Goal: Task Accomplishment & Management: Contribute content

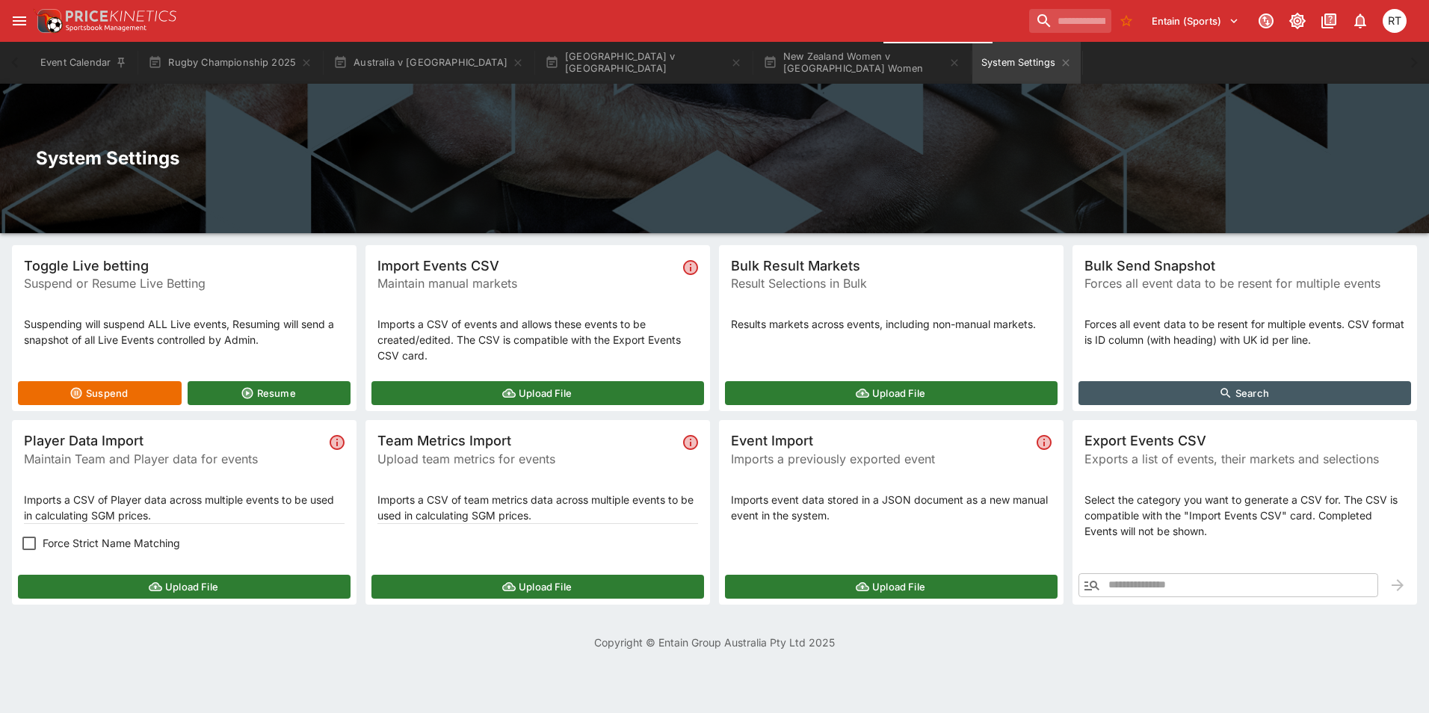
click at [129, 586] on button "Upload File" at bounding box center [184, 587] width 333 height 24
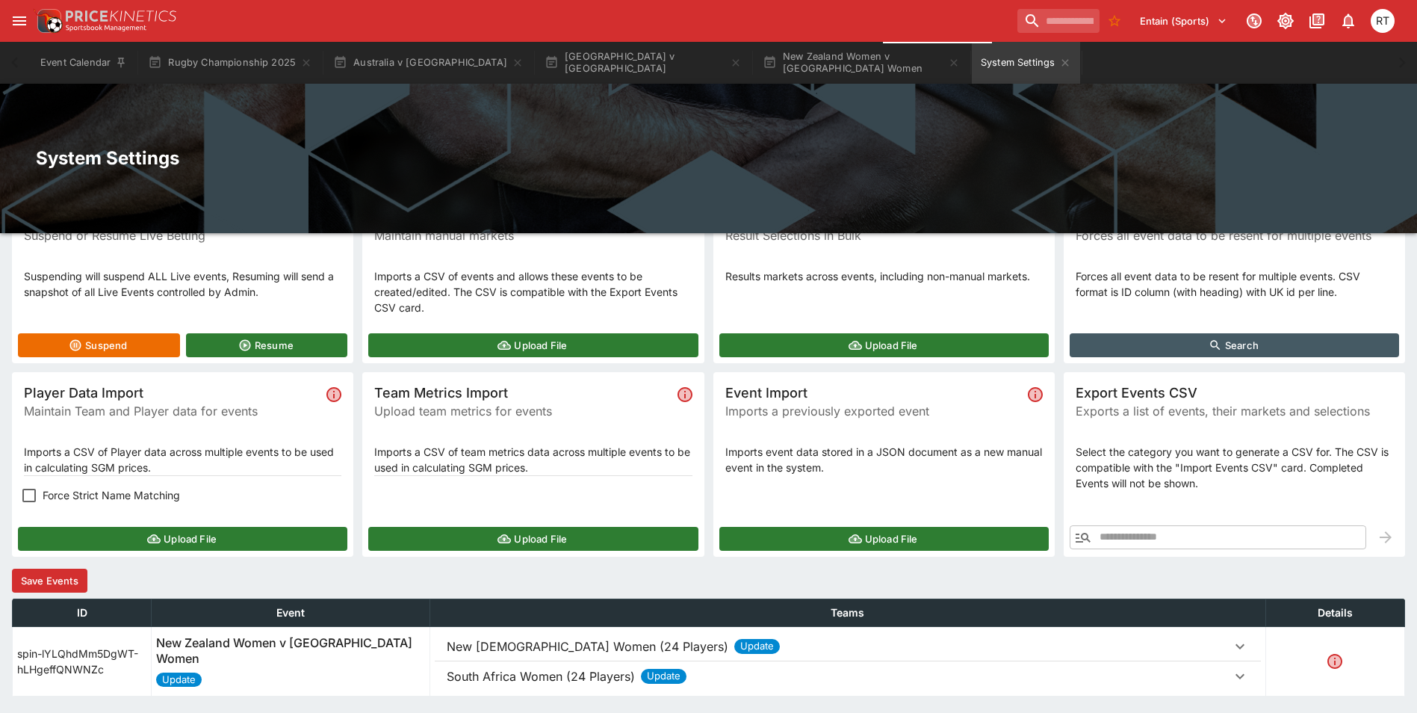
scroll to position [95, 0]
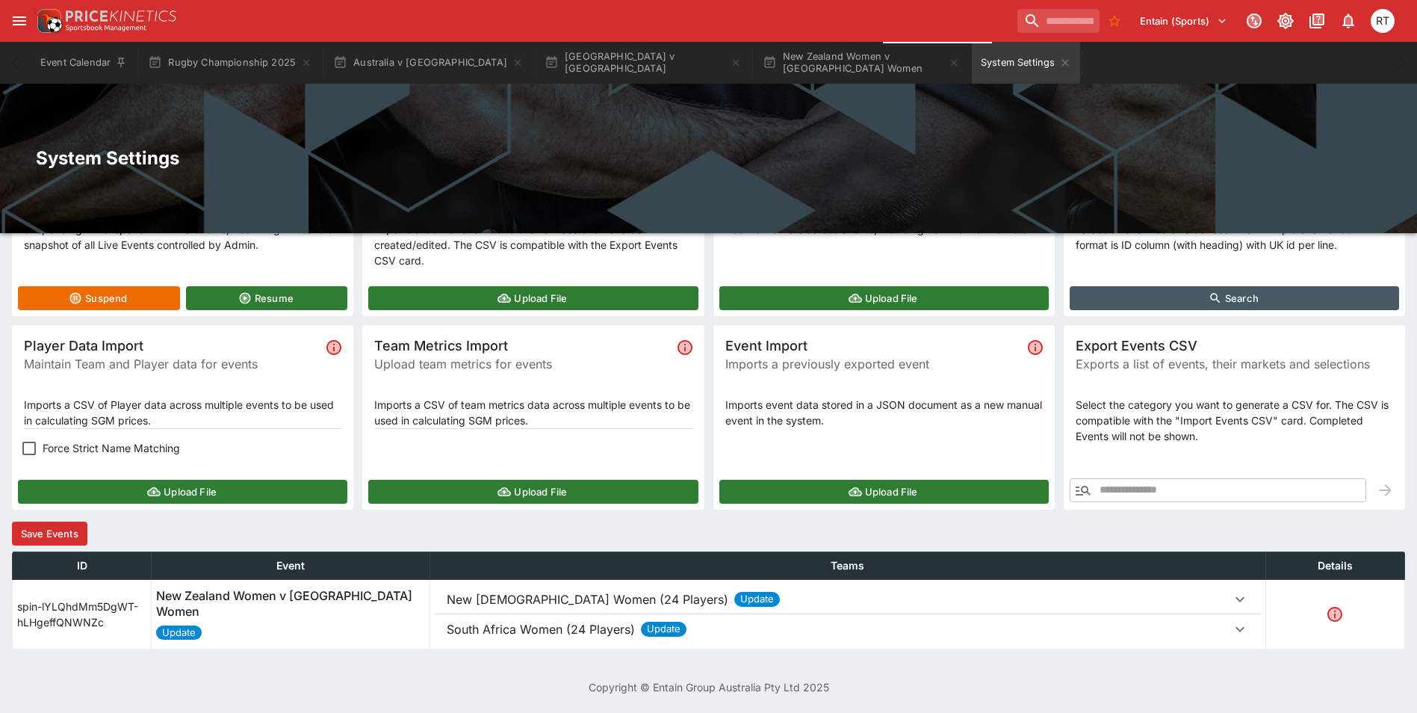
click at [525, 606] on p "New [DEMOGRAPHIC_DATA] Women (24 Players)" at bounding box center [588, 599] width 282 height 18
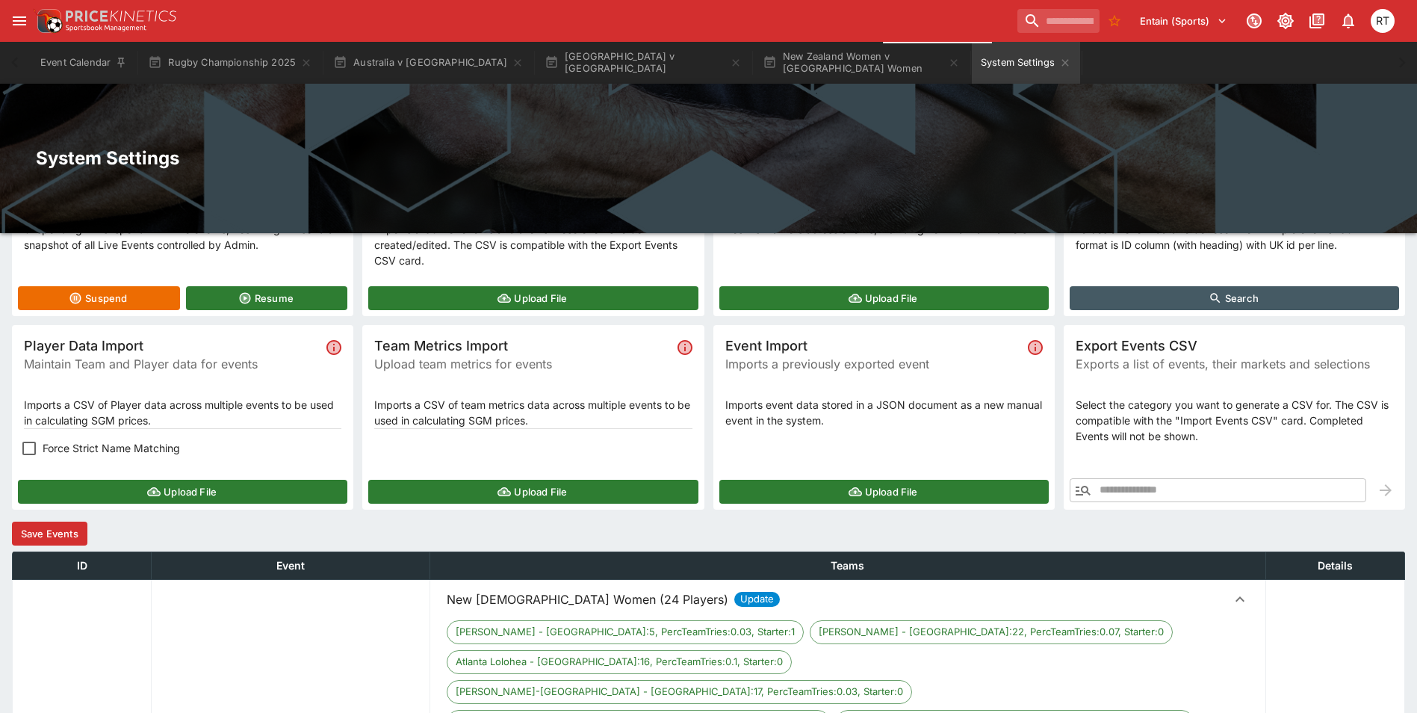
click at [525, 606] on p "New [DEMOGRAPHIC_DATA] Women (24 Players)" at bounding box center [588, 599] width 282 height 18
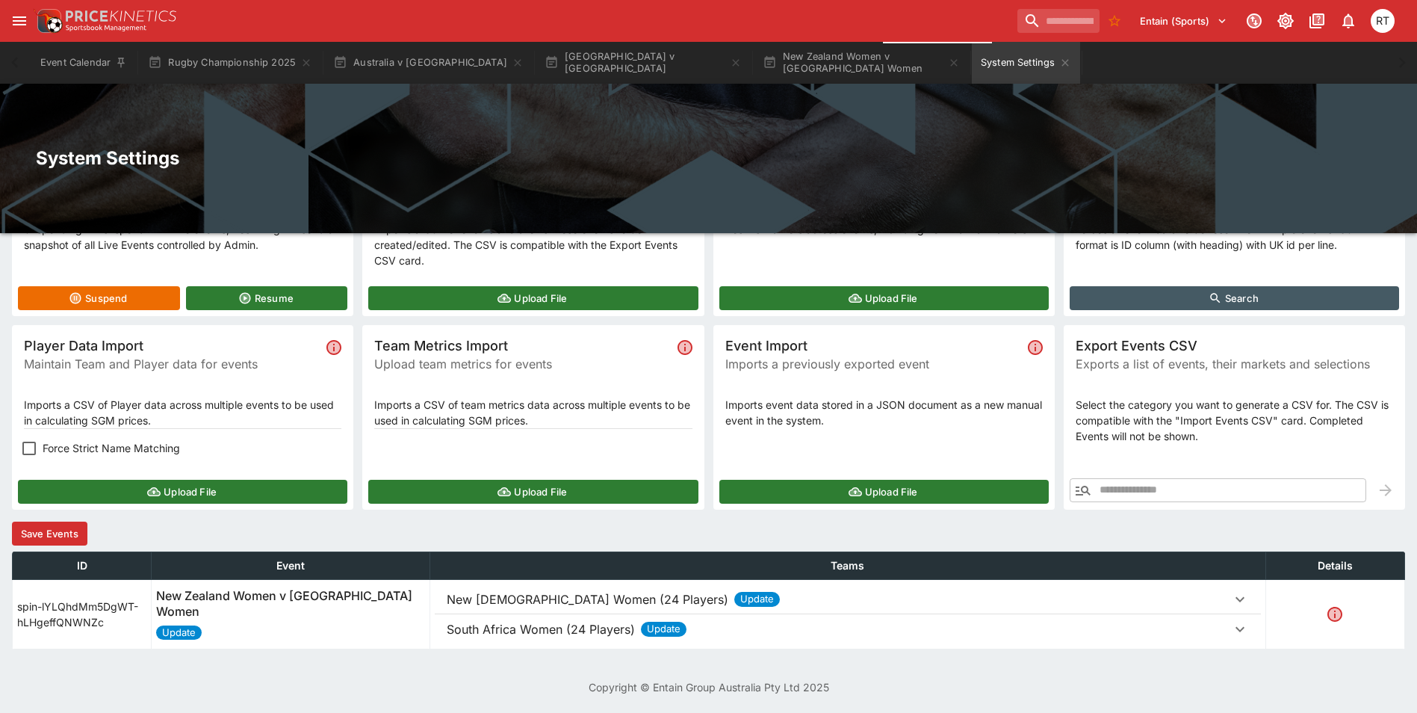
click at [44, 530] on button "Save Events" at bounding box center [49, 534] width 75 height 24
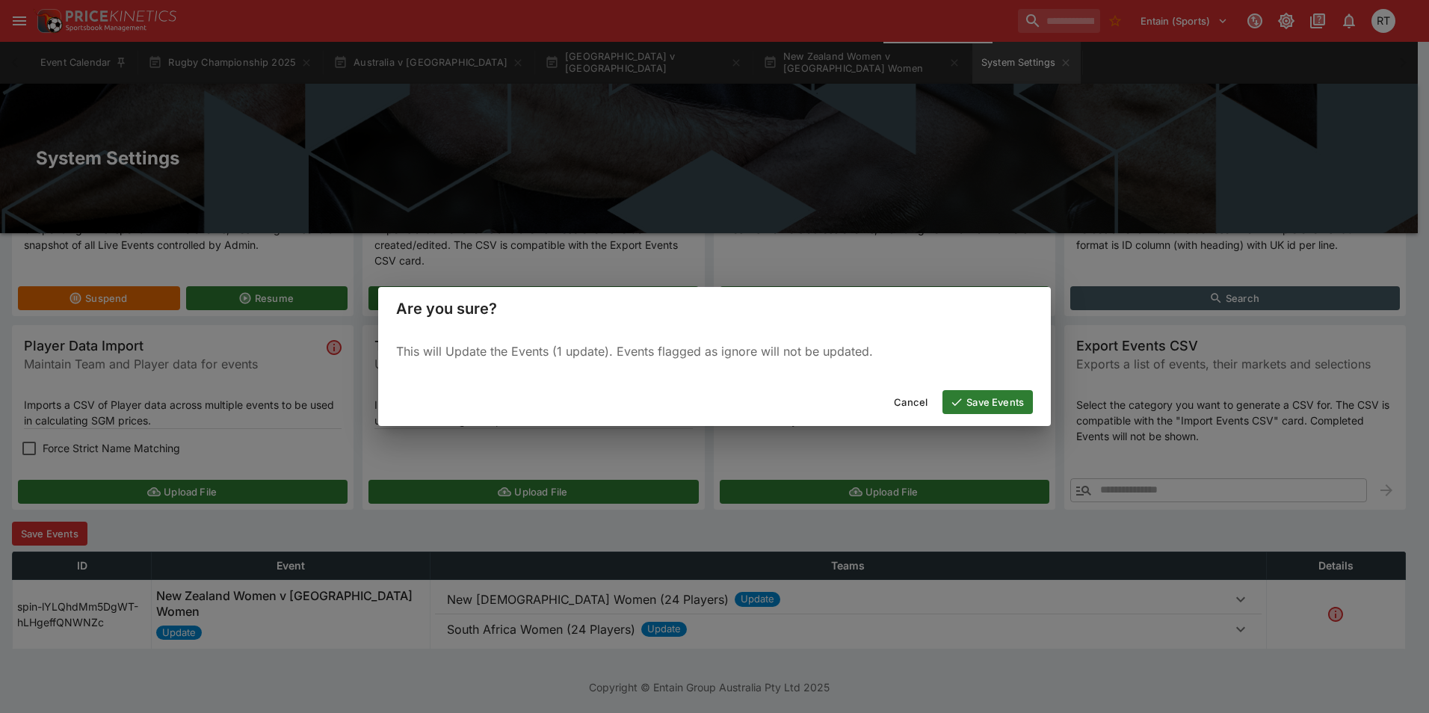
click at [975, 399] on button "Save Events" at bounding box center [987, 402] width 90 height 24
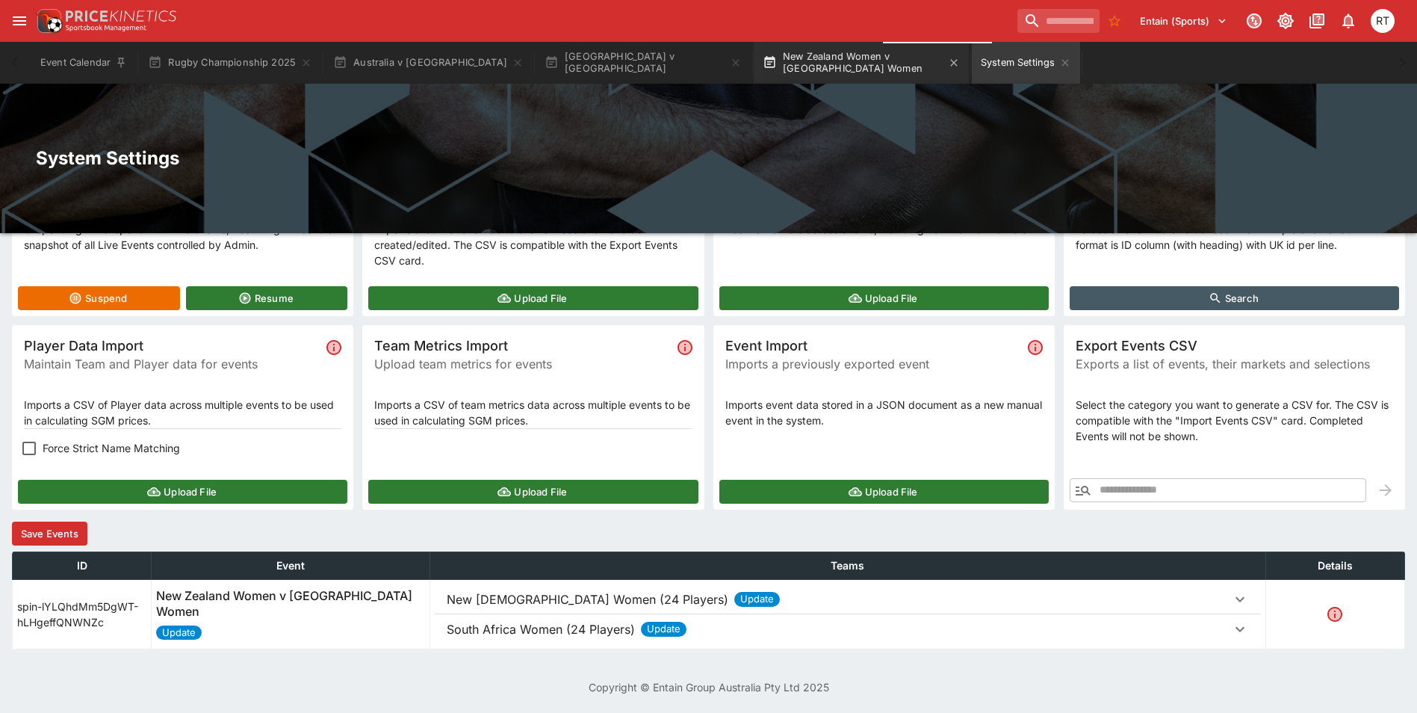
scroll to position [0, 0]
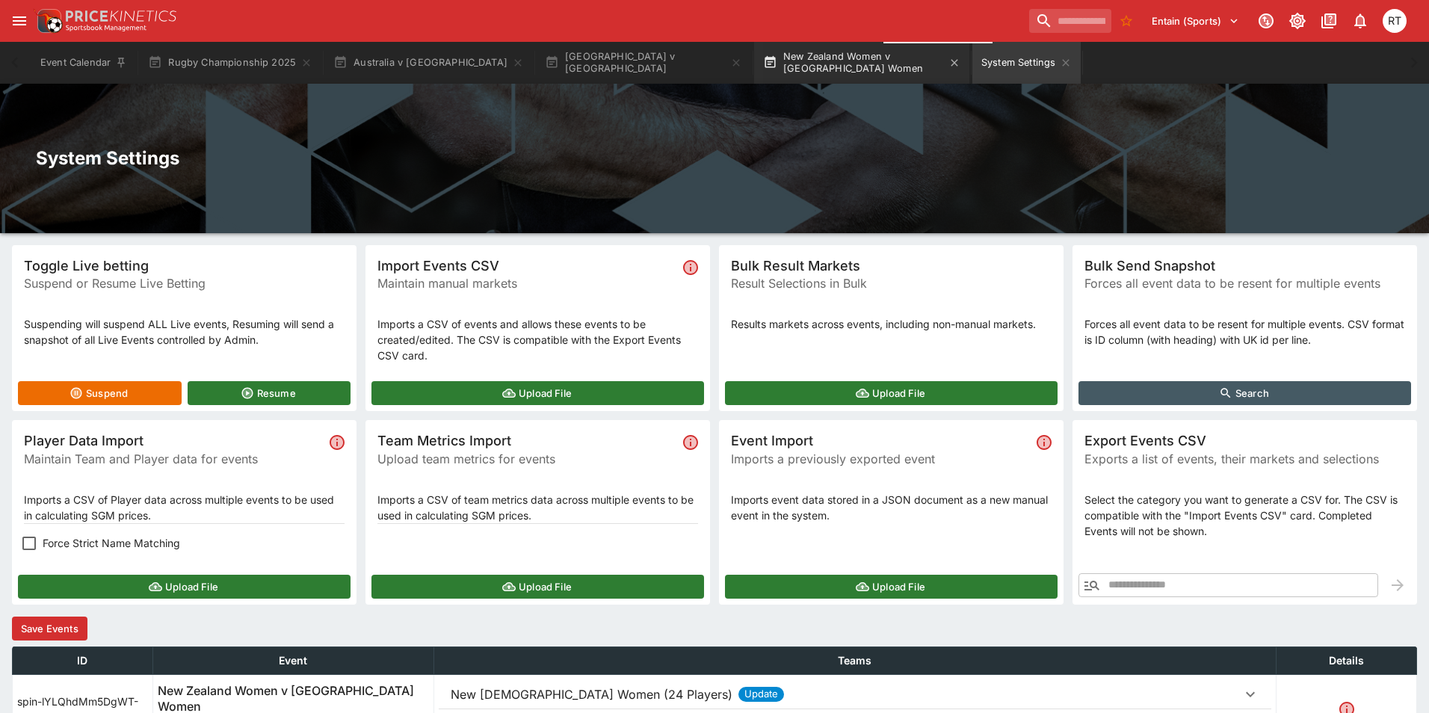
click at [754, 62] on button "New Zealand Women v [GEOGRAPHIC_DATA] Women" at bounding box center [861, 63] width 215 height 42
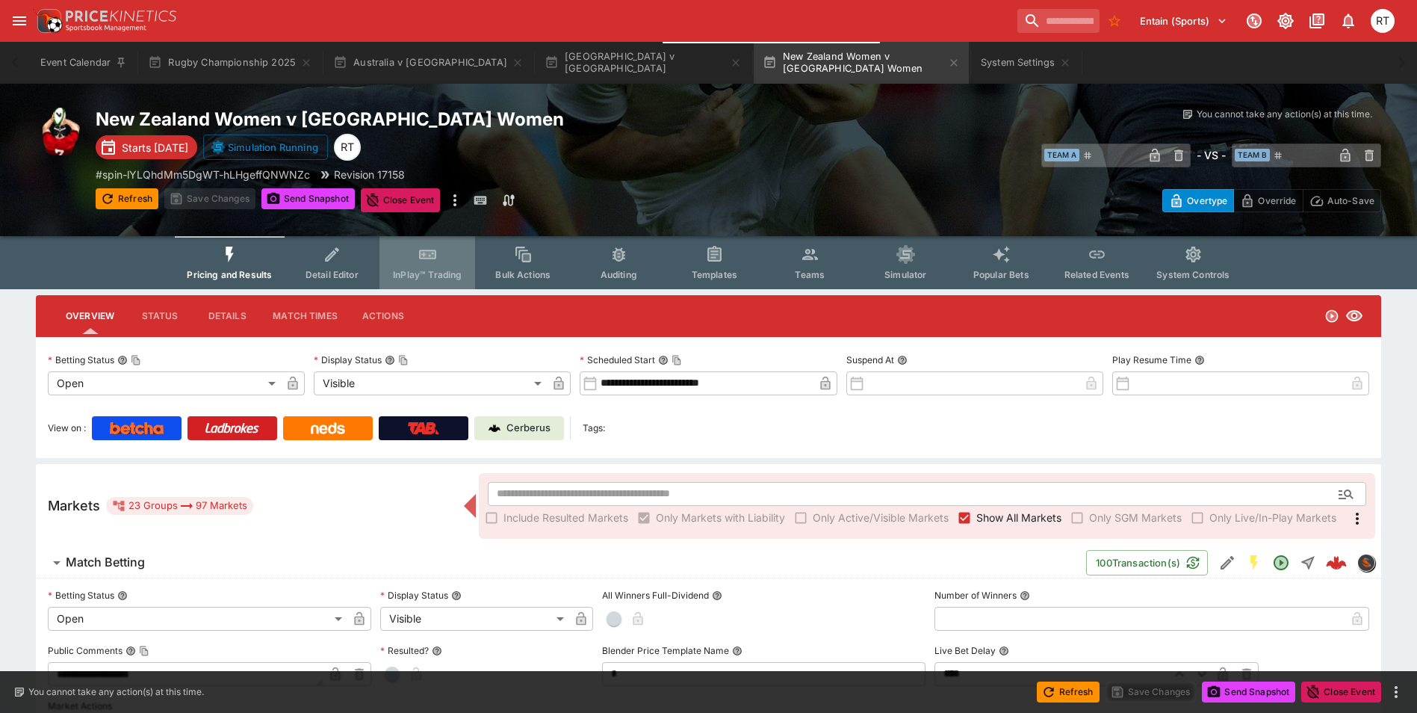
click at [439, 271] on span "InPlay™ Trading" at bounding box center [427, 274] width 69 height 11
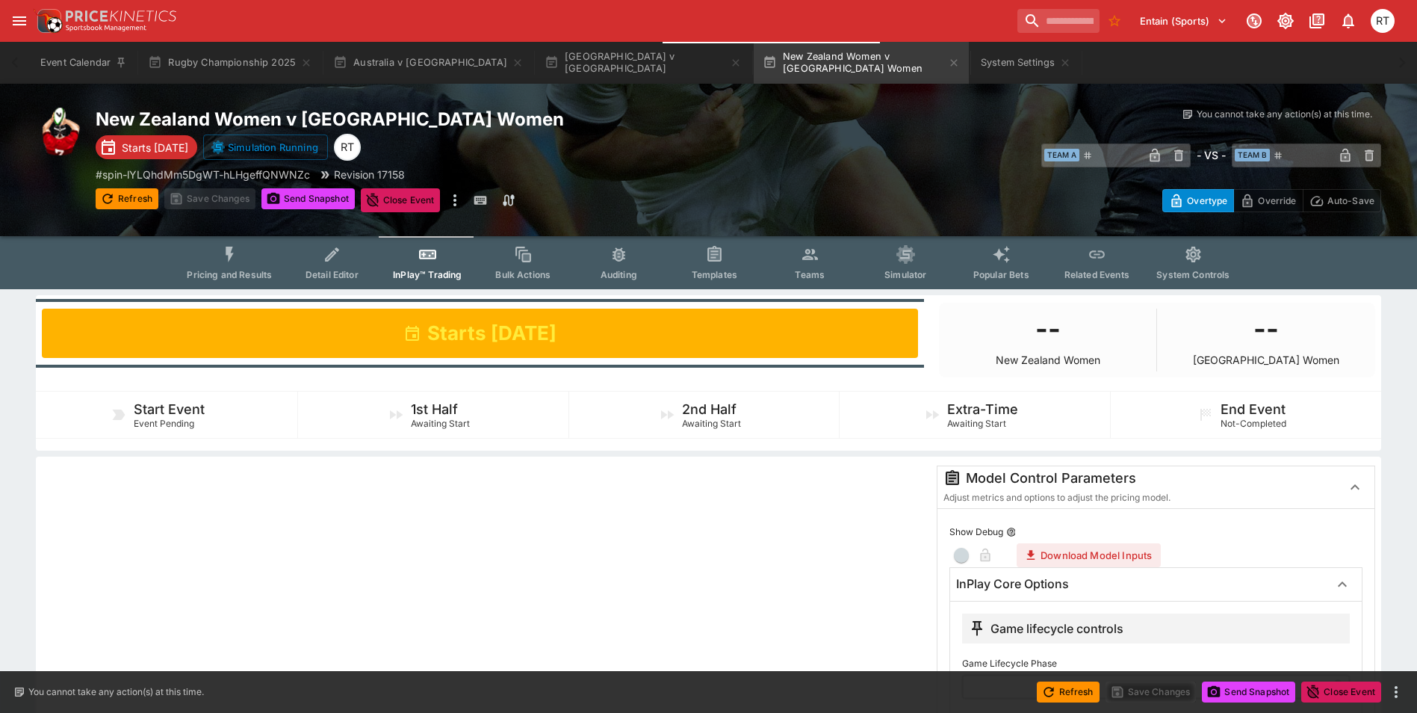
scroll to position [299, 0]
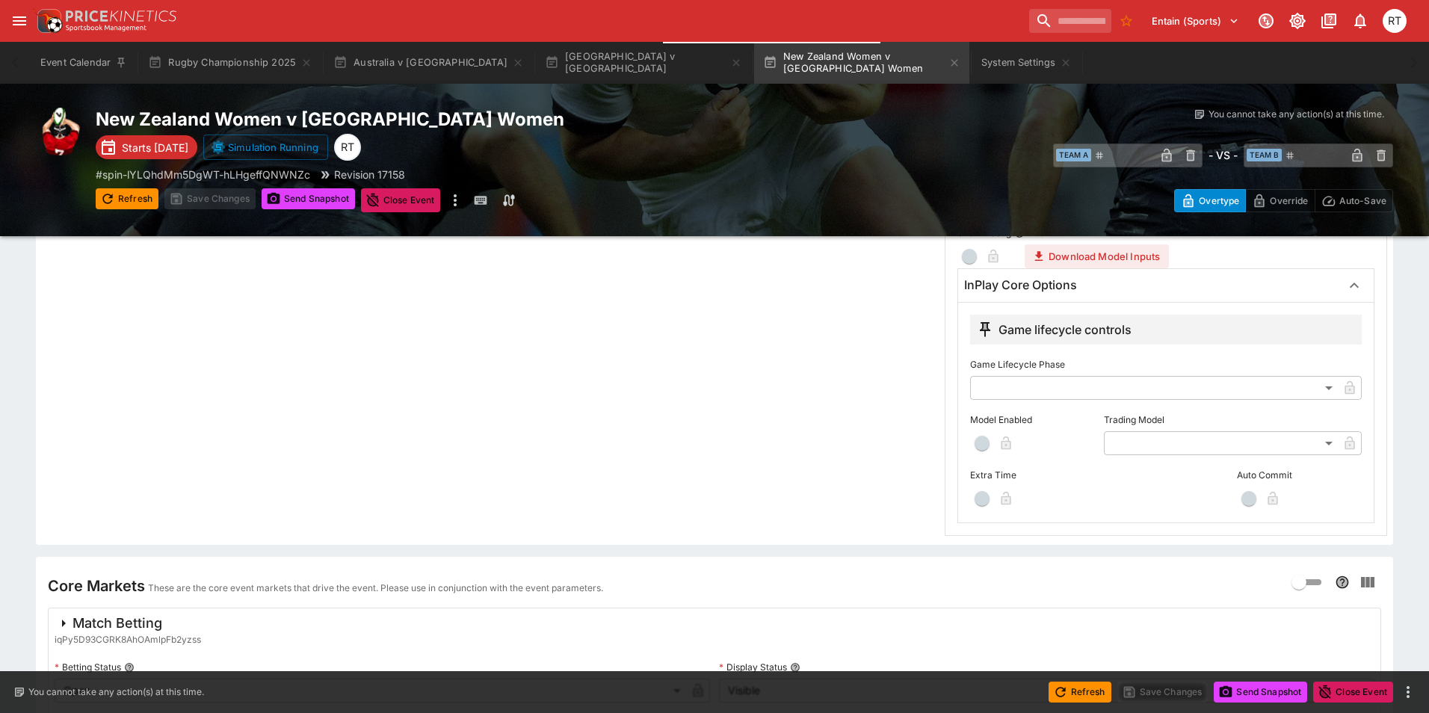
click at [1205, 451] on body "Entain (Sports) 1 RT Event Calendar Rugby Championship 2025 [GEOGRAPHIC_DATA] v…" at bounding box center [714, 344] width 1429 height 1287
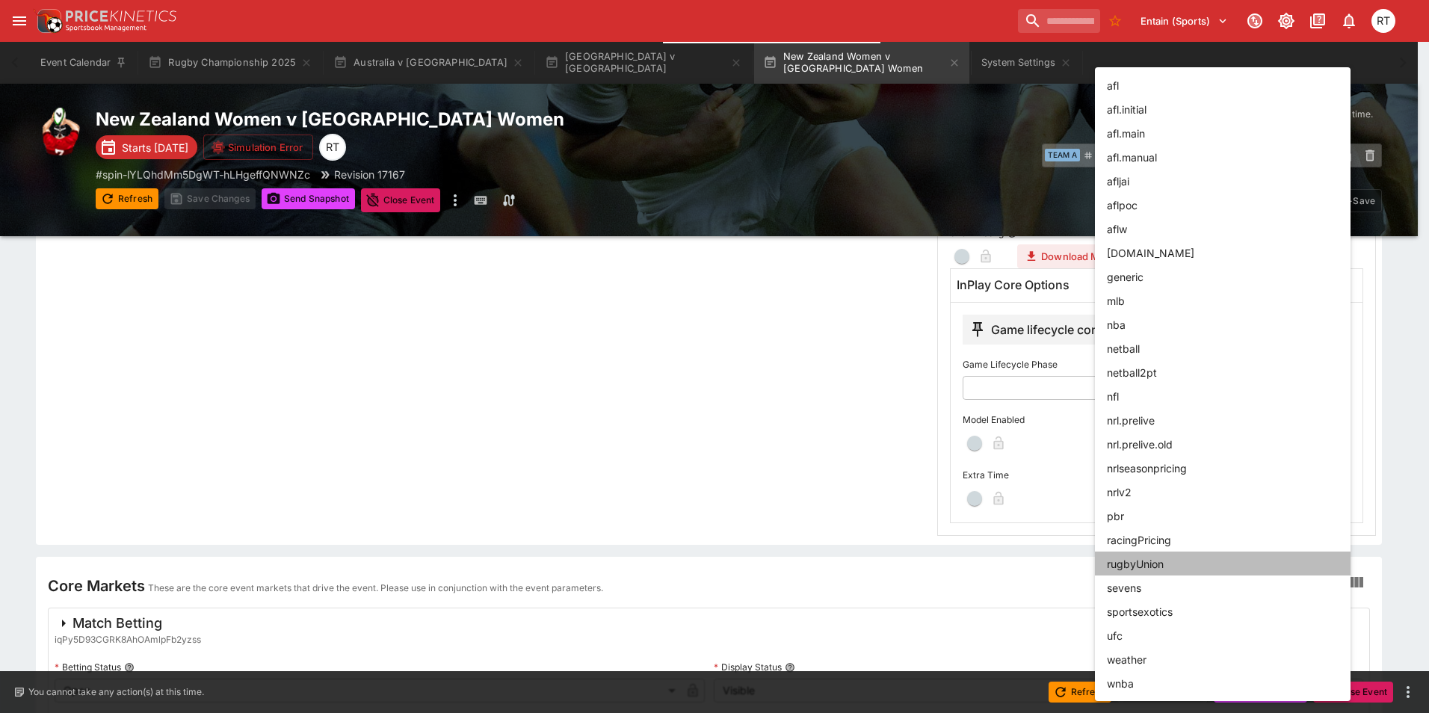
click at [1178, 566] on li "rugbyUnion" at bounding box center [1223, 563] width 256 height 24
type input "**********"
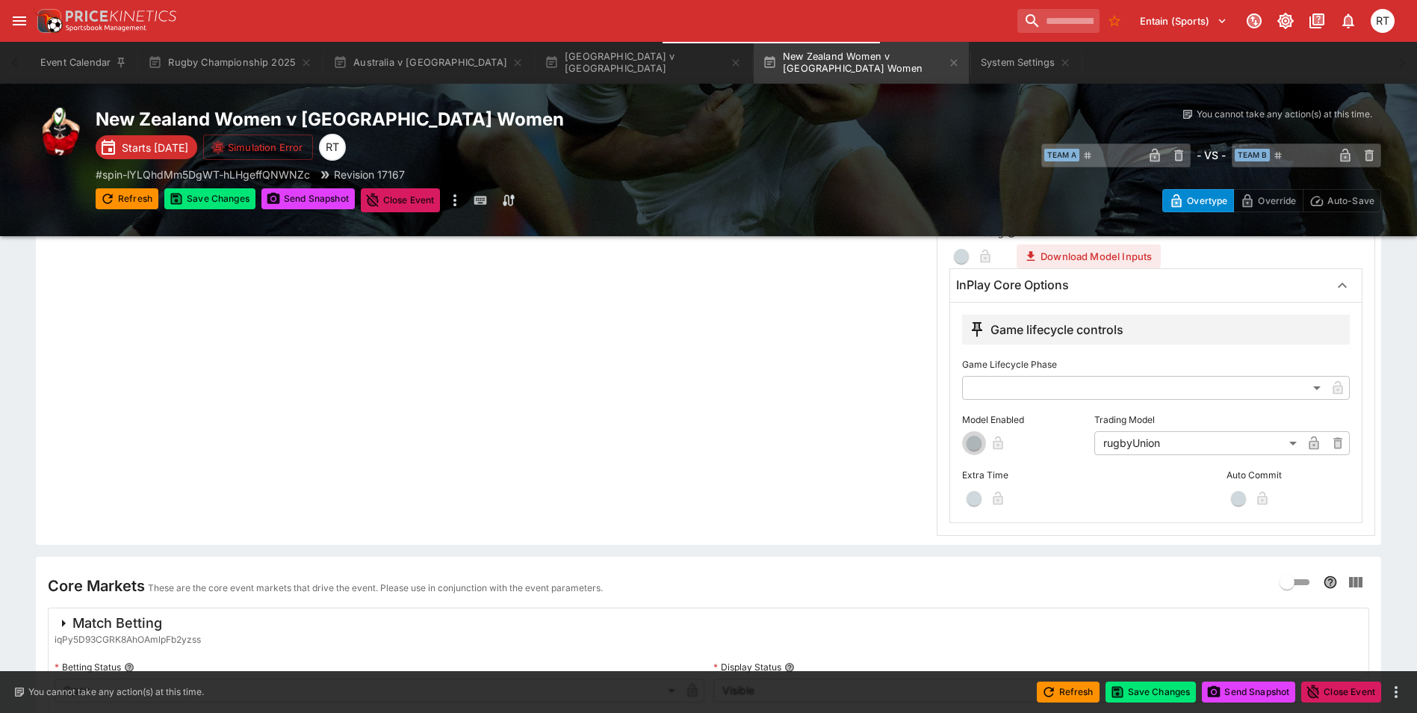
click at [974, 446] on span "button" at bounding box center [974, 443] width 15 height 15
click at [1138, 688] on button "Save Changes" at bounding box center [1151, 691] width 91 height 21
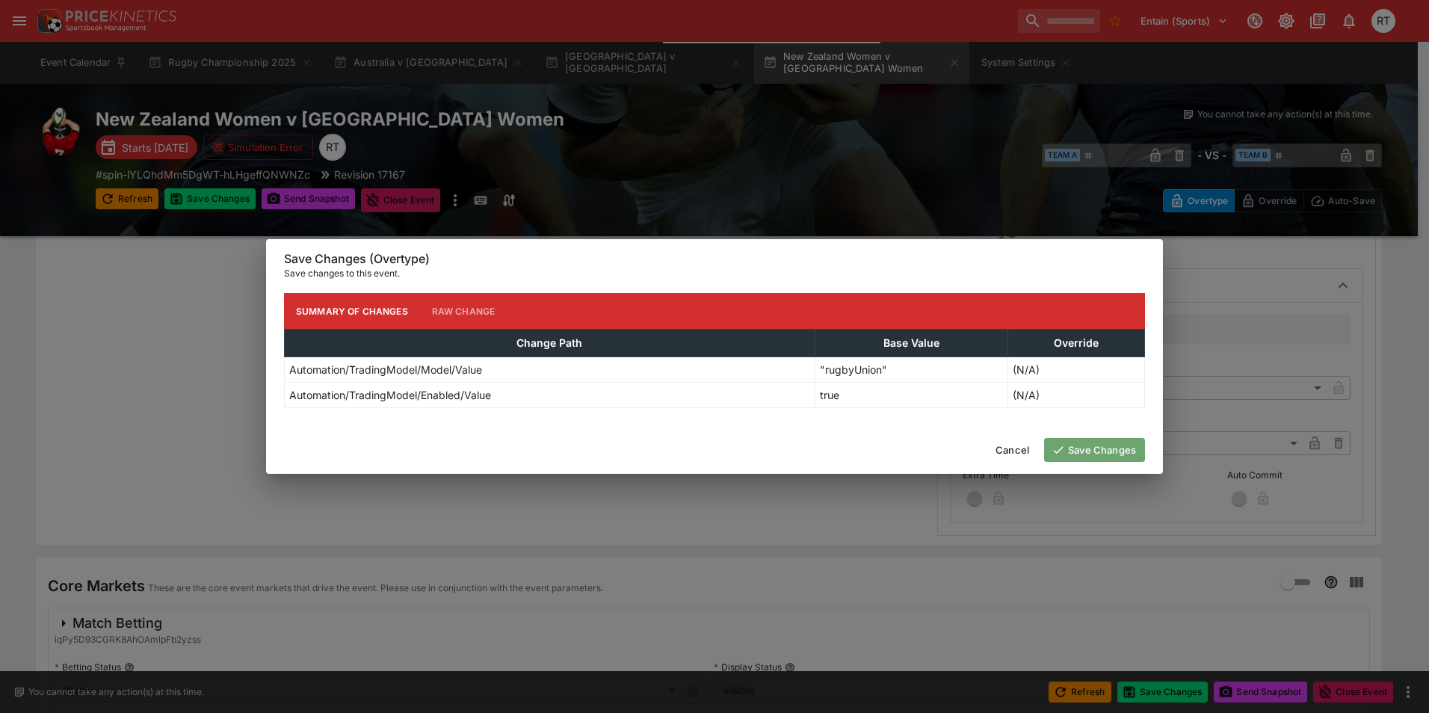
click at [1094, 455] on button "Save Changes" at bounding box center [1094, 450] width 101 height 24
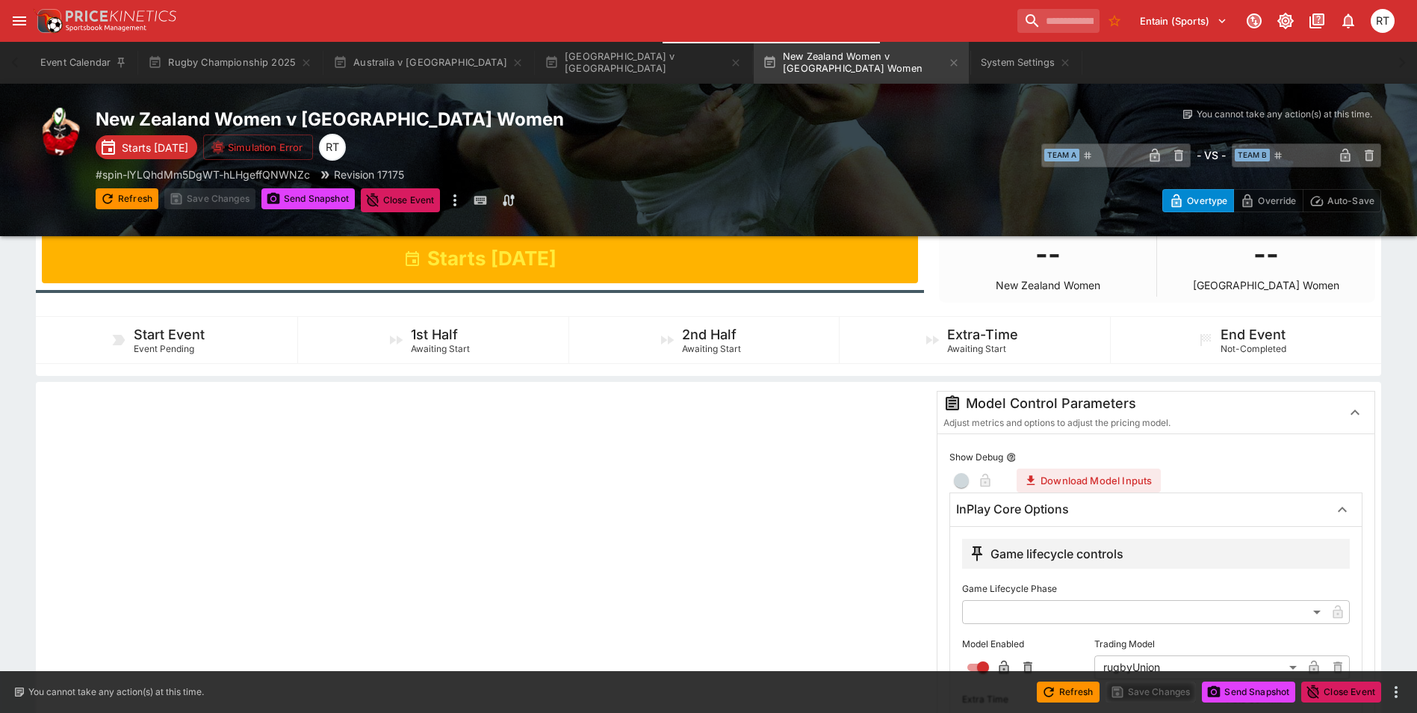
scroll to position [0, 0]
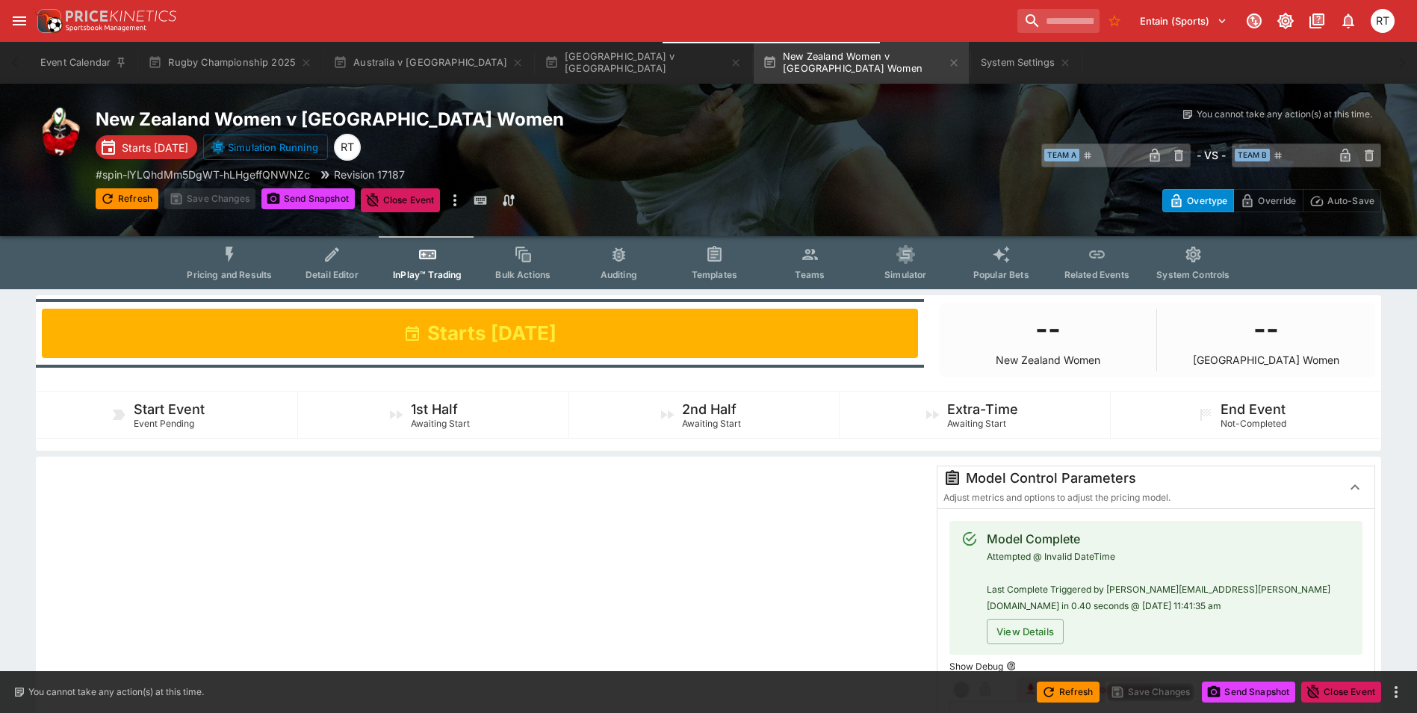
click at [234, 262] on icon "Event type filters" at bounding box center [229, 254] width 19 height 19
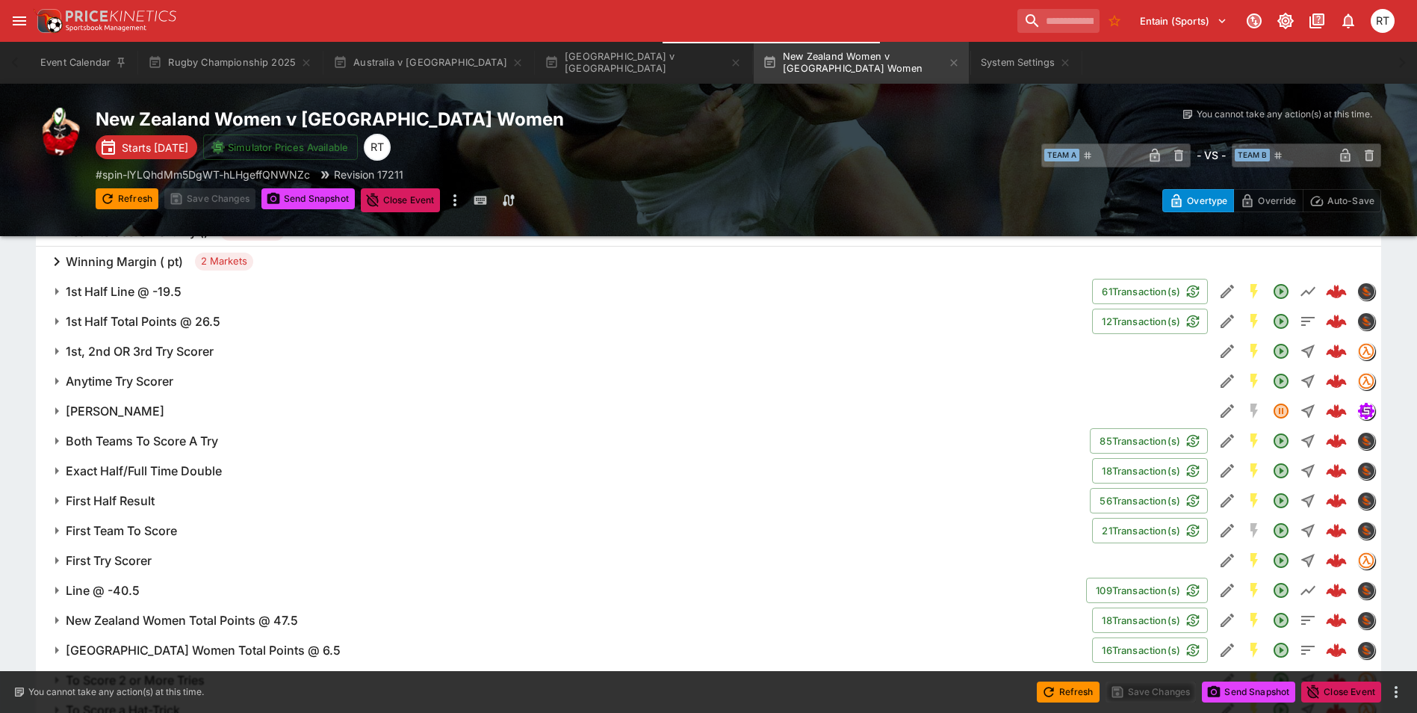
scroll to position [897, 0]
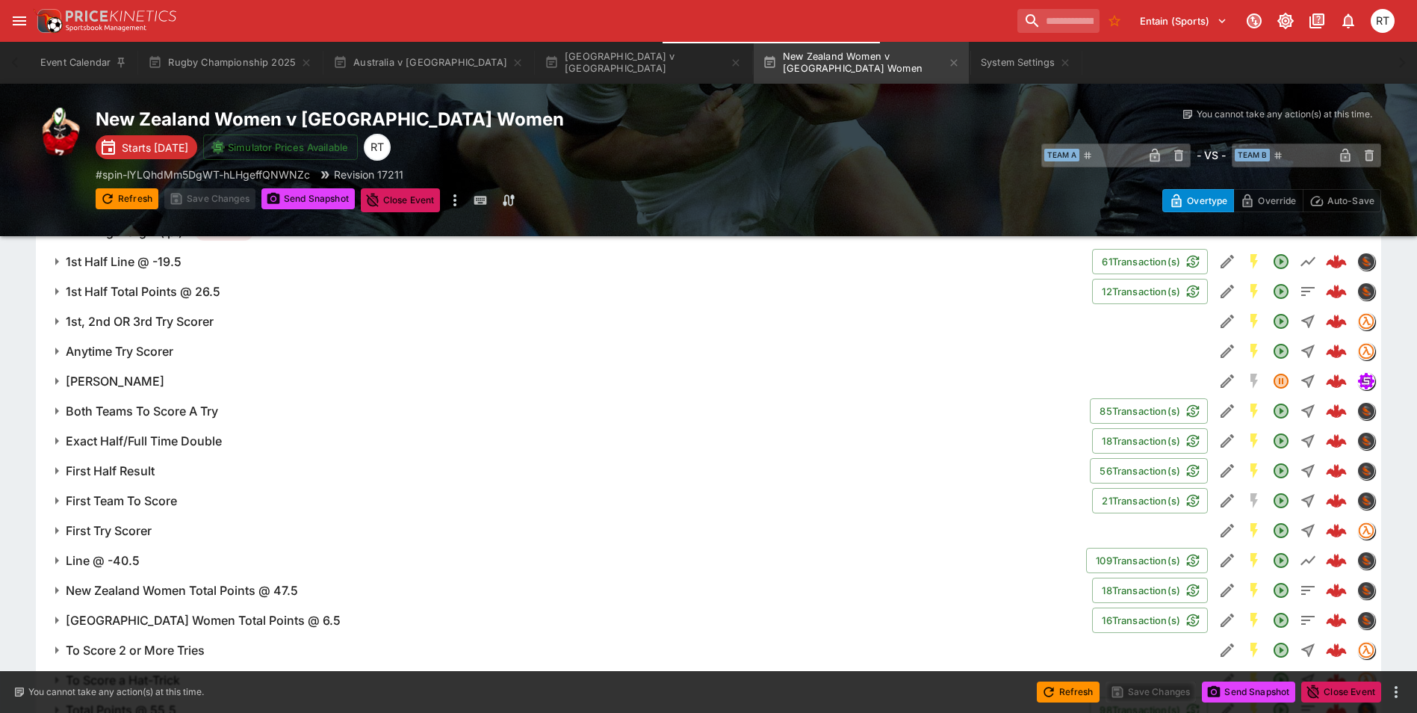
click at [166, 325] on h6 "1st, 2nd OR 3rd Try Scorer" at bounding box center [140, 322] width 148 height 16
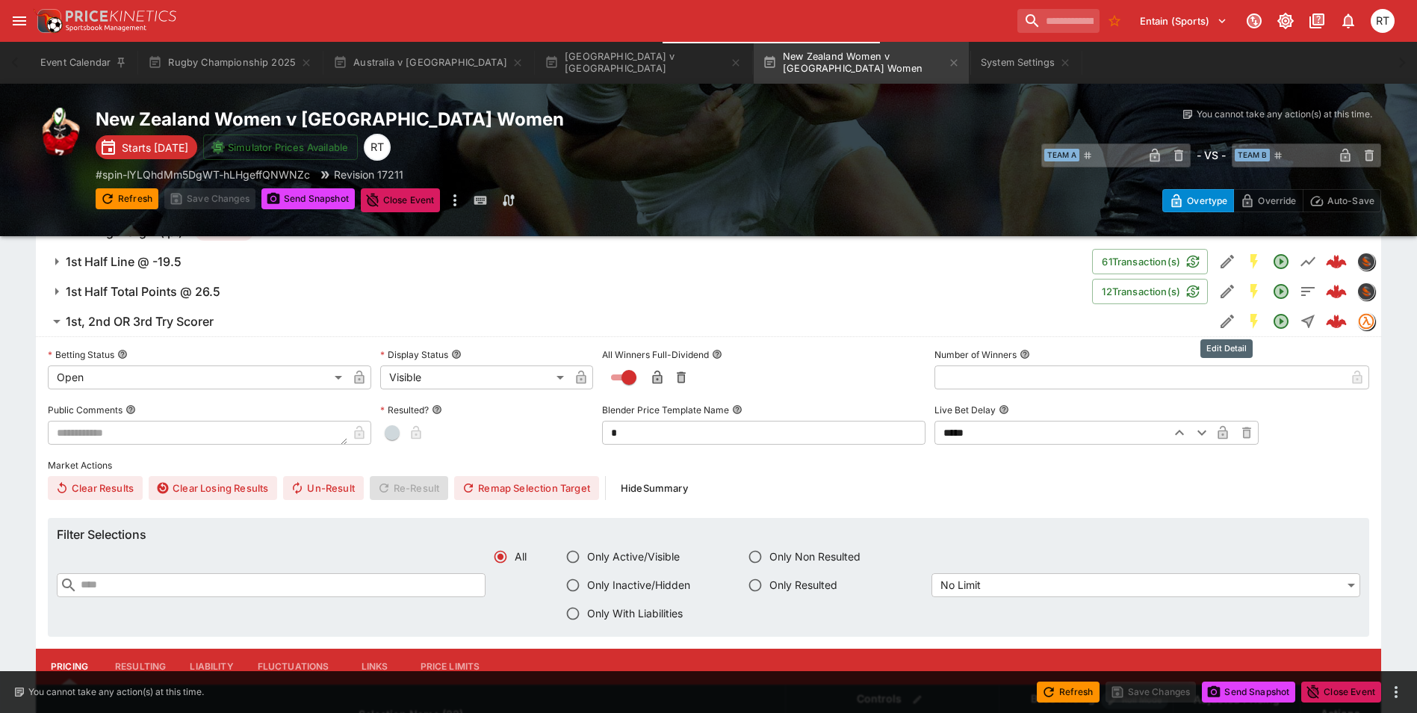
click at [1225, 321] on icon "Edit Detail" at bounding box center [1227, 321] width 13 height 13
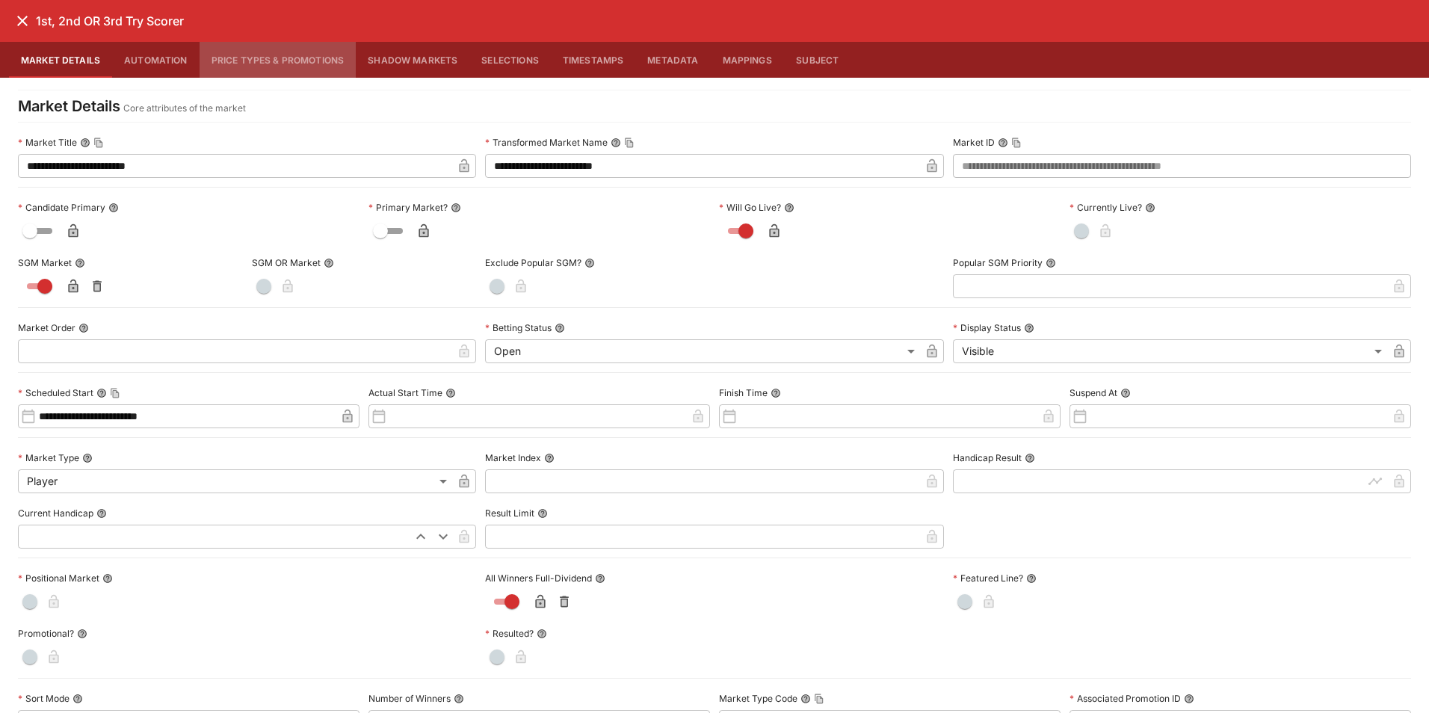
click at [262, 64] on button "Price Types & Promotions" at bounding box center [278, 60] width 157 height 36
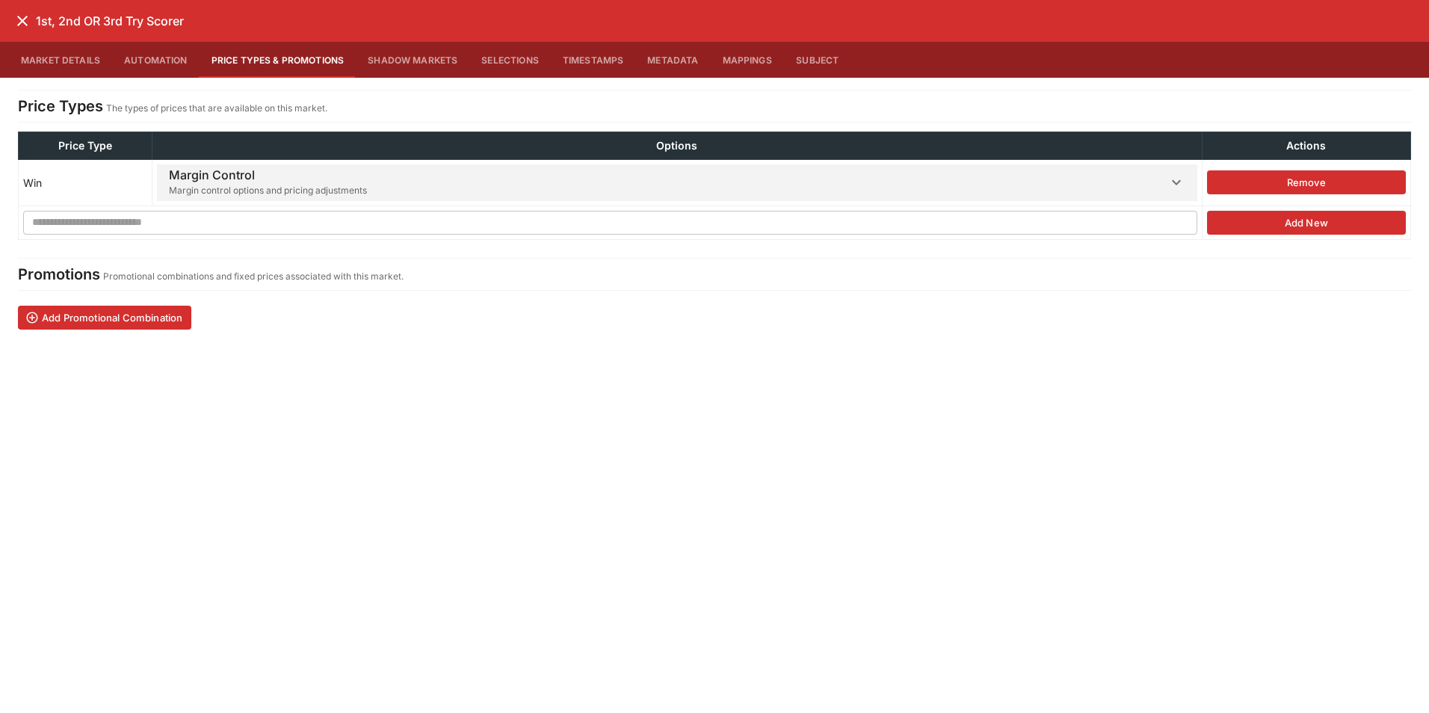
click at [442, 186] on span "Margin Control Margin control options and pricing adjustments" at bounding box center [668, 182] width 998 height 37
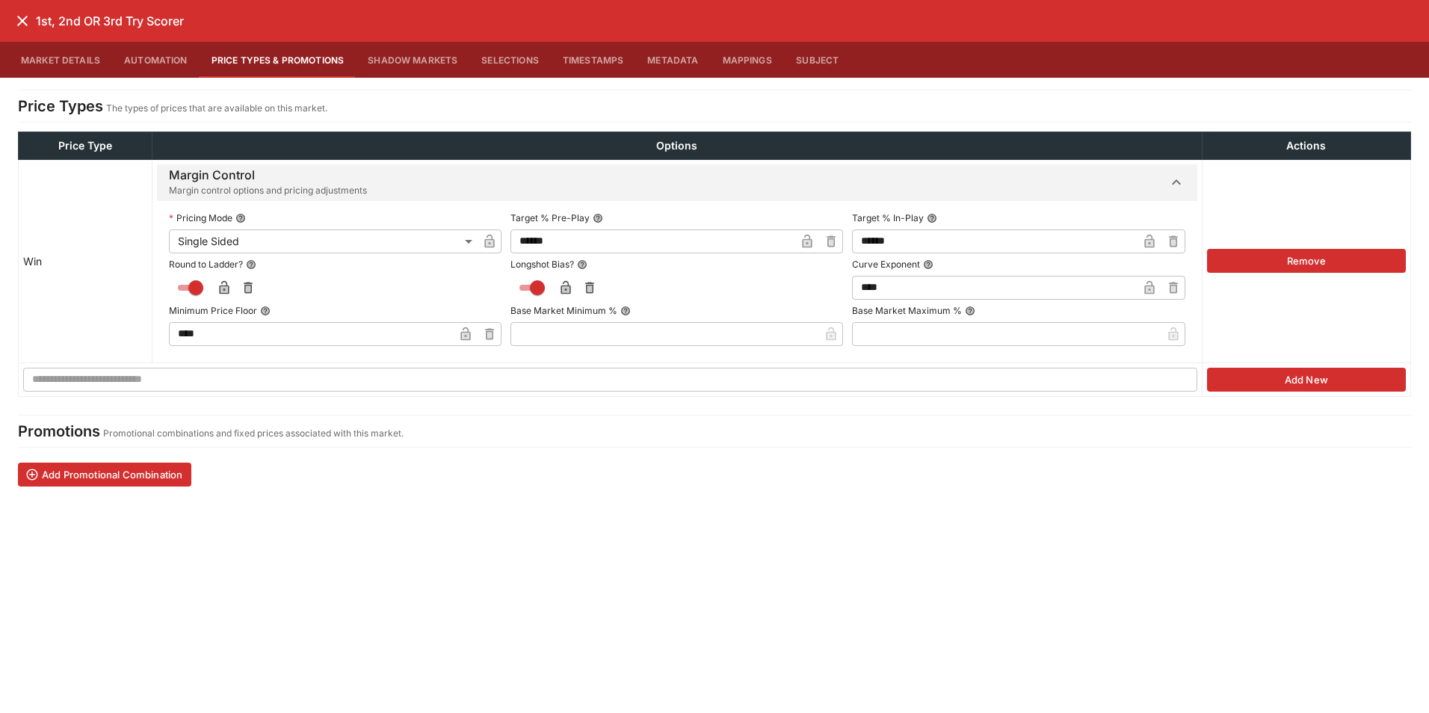
click at [828, 238] on icon "button" at bounding box center [830, 241] width 15 height 15
click at [670, 240] on input "text" at bounding box center [664, 241] width 309 height 24
type input "******"
click at [730, 219] on label "Target % Pre-Play" at bounding box center [676, 218] width 333 height 22
click at [800, 247] on icon "button" at bounding box center [807, 241] width 15 height 15
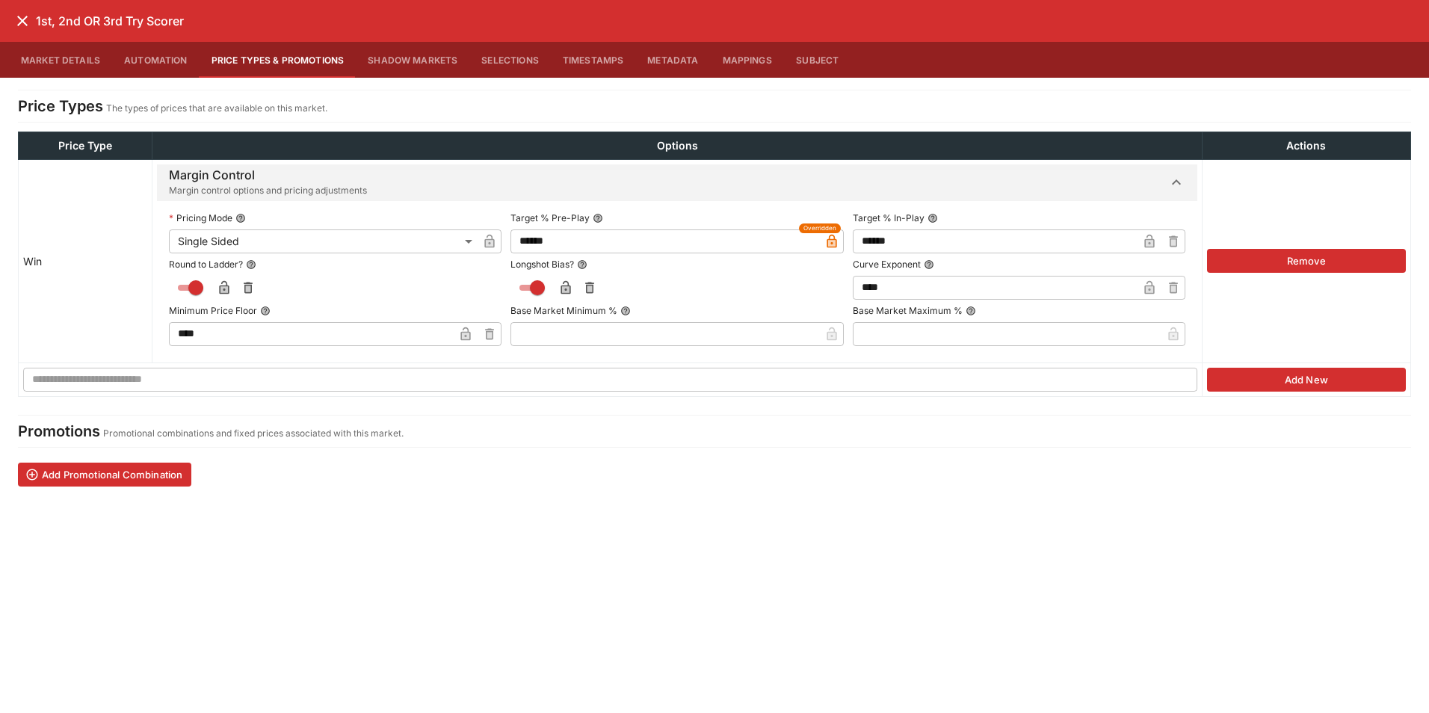
click at [23, 23] on icon "close" at bounding box center [22, 21] width 18 height 18
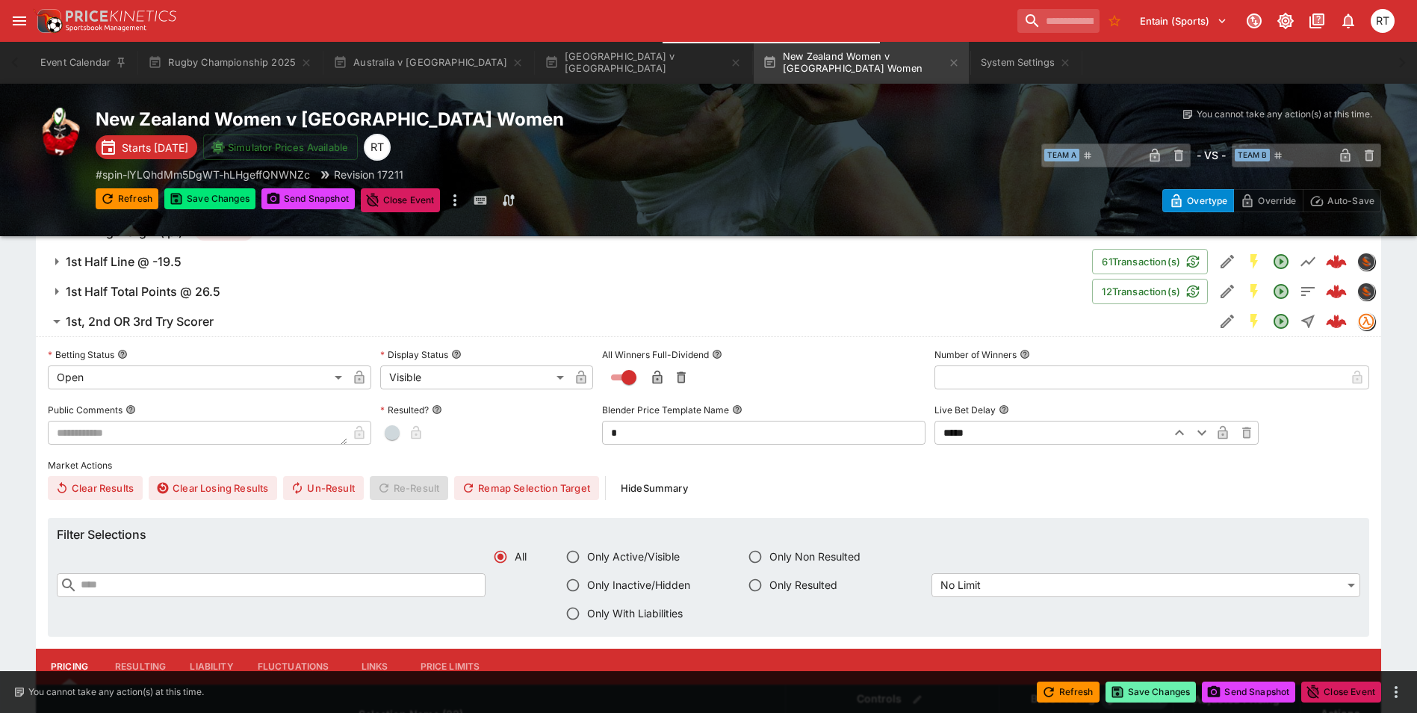
click at [1126, 695] on button "Save Changes" at bounding box center [1151, 691] width 91 height 21
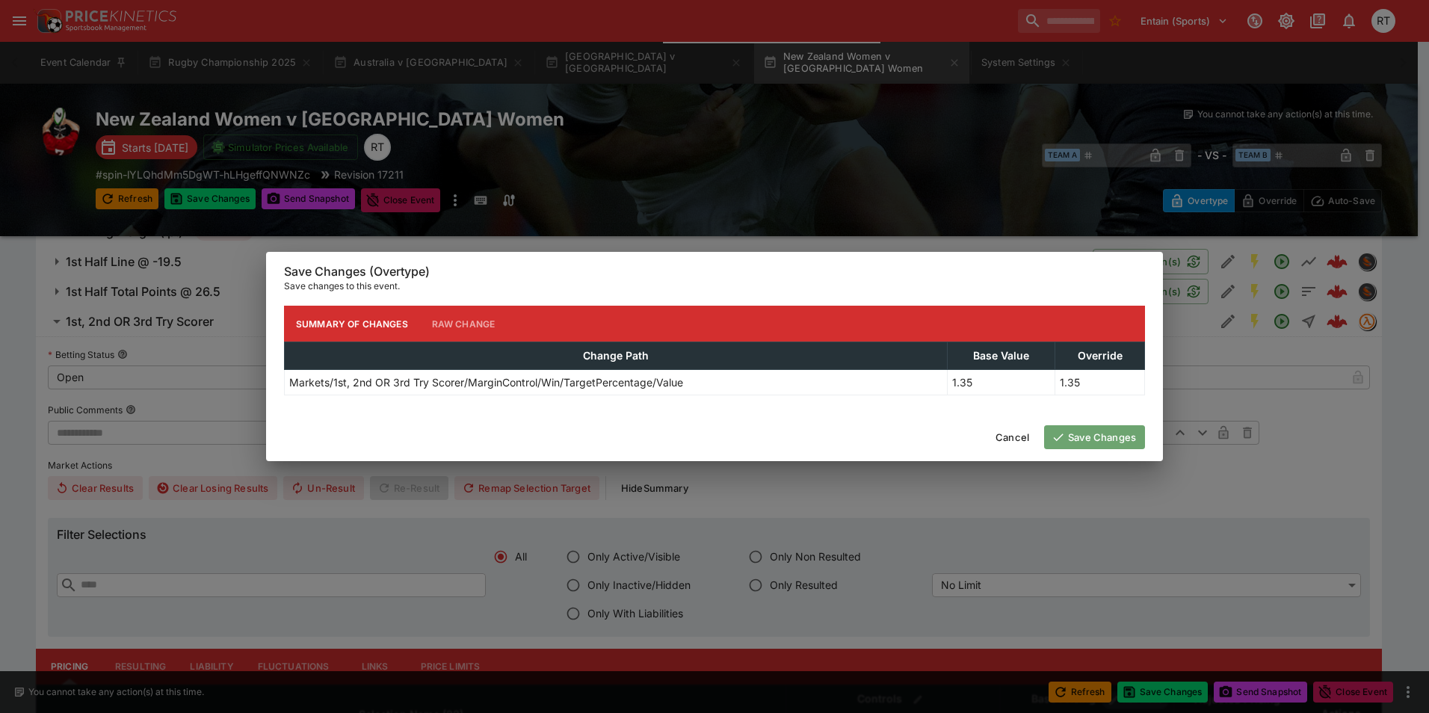
click at [1072, 446] on button "Save Changes" at bounding box center [1094, 437] width 101 height 24
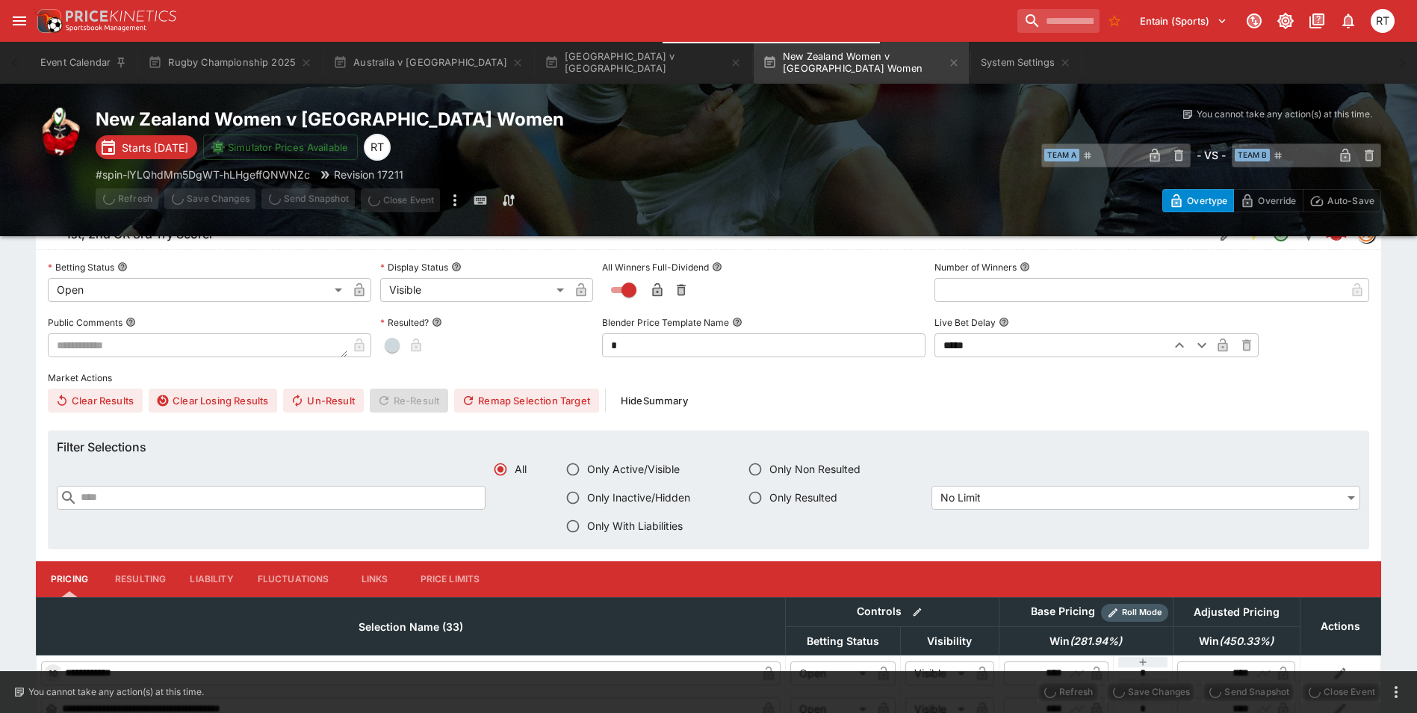
scroll to position [1121, 0]
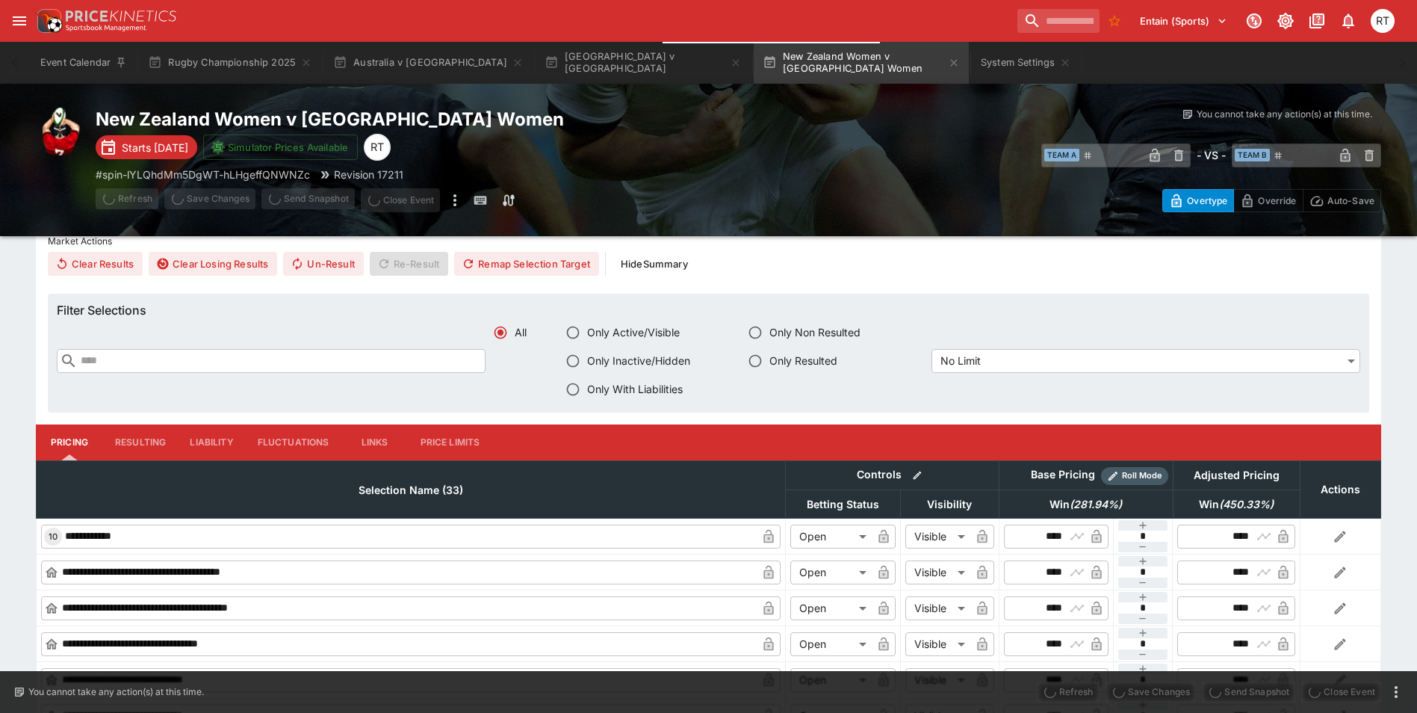
type input "****"
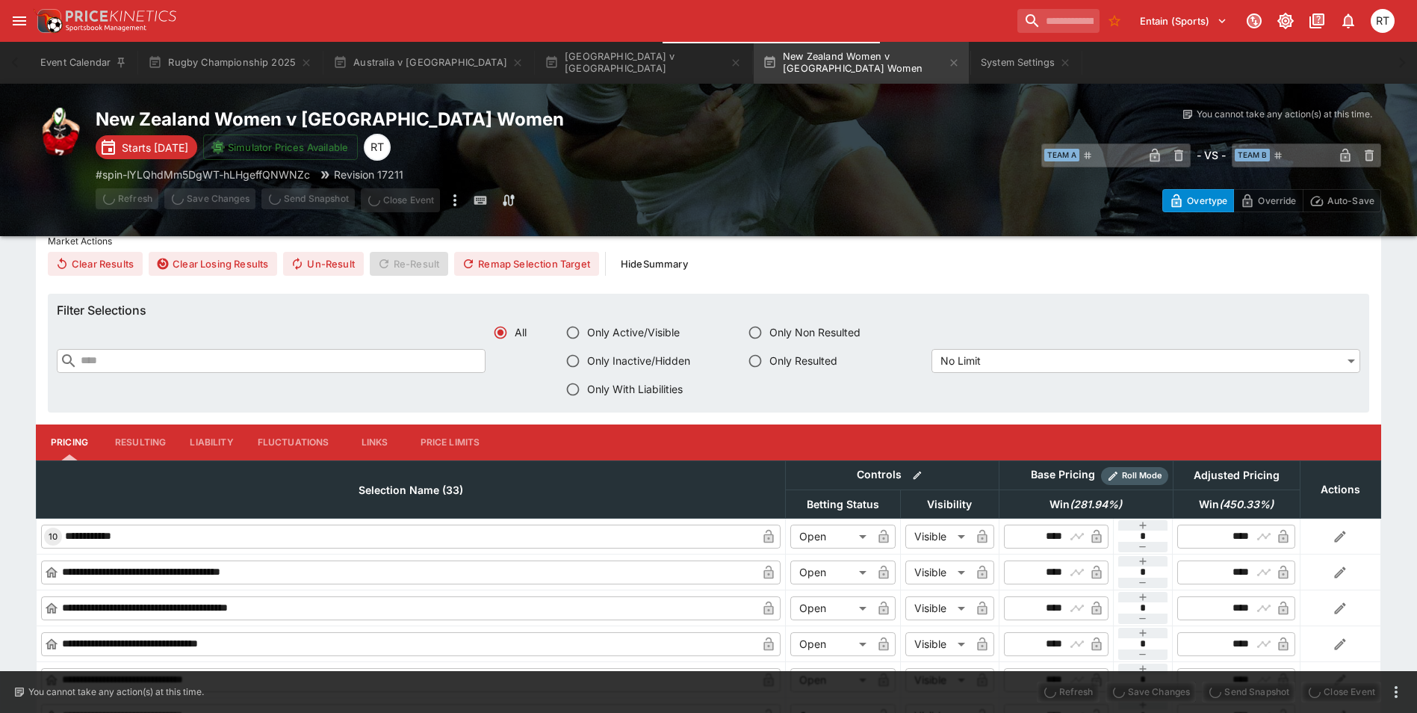
type input "****"
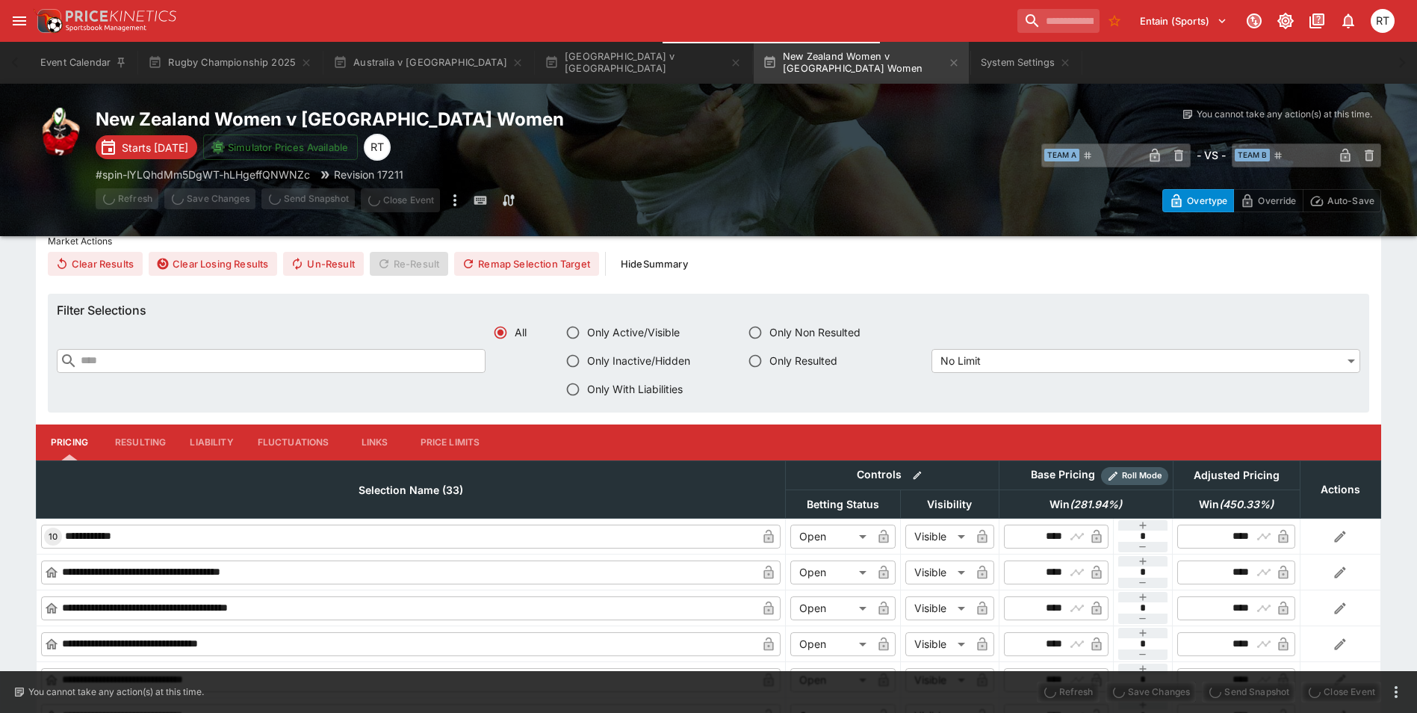
type input "****"
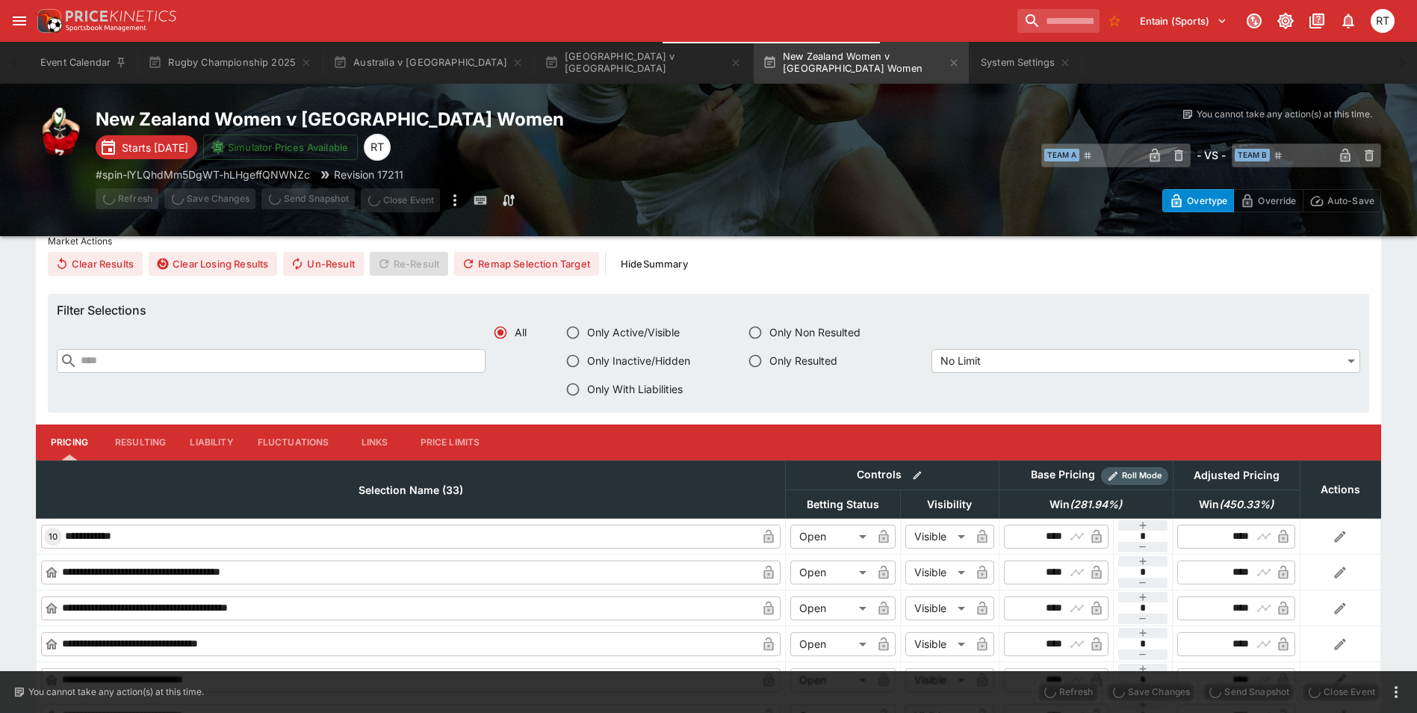
type input "****"
type input "*****"
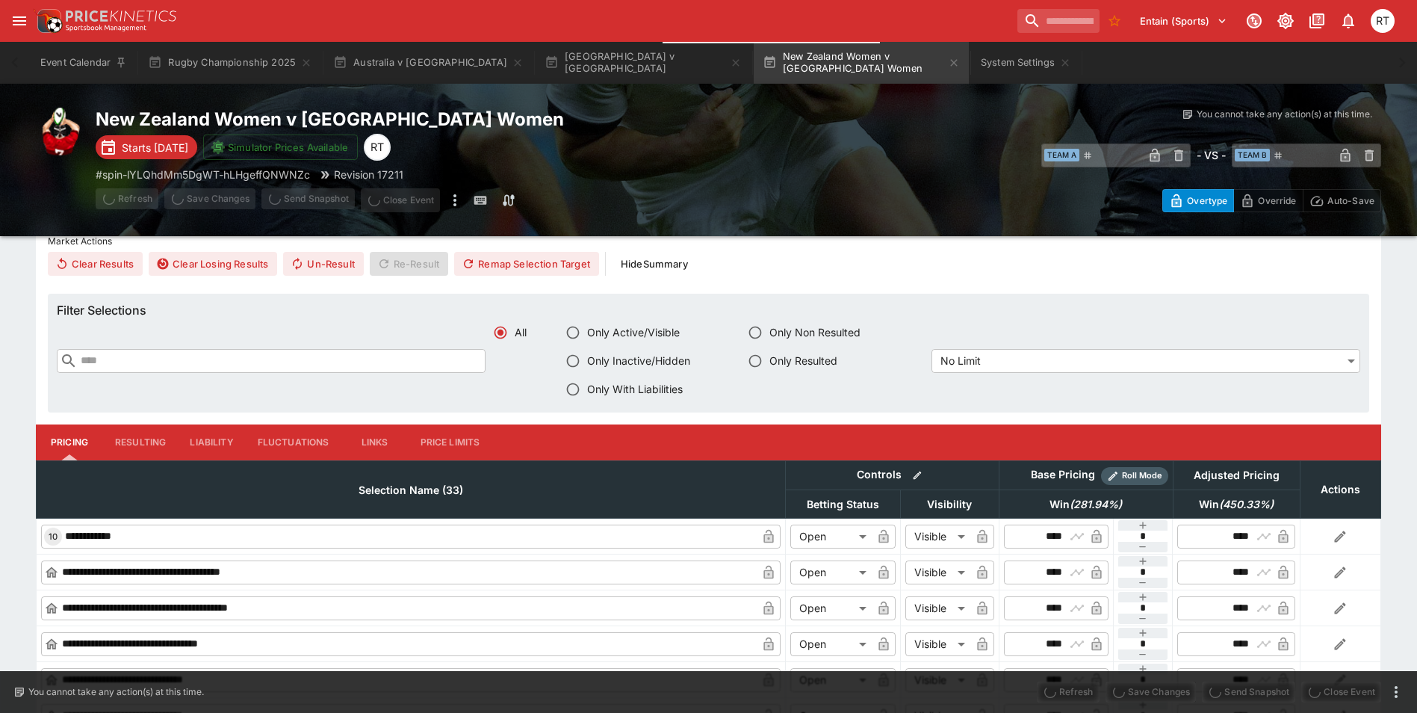
type input "*****"
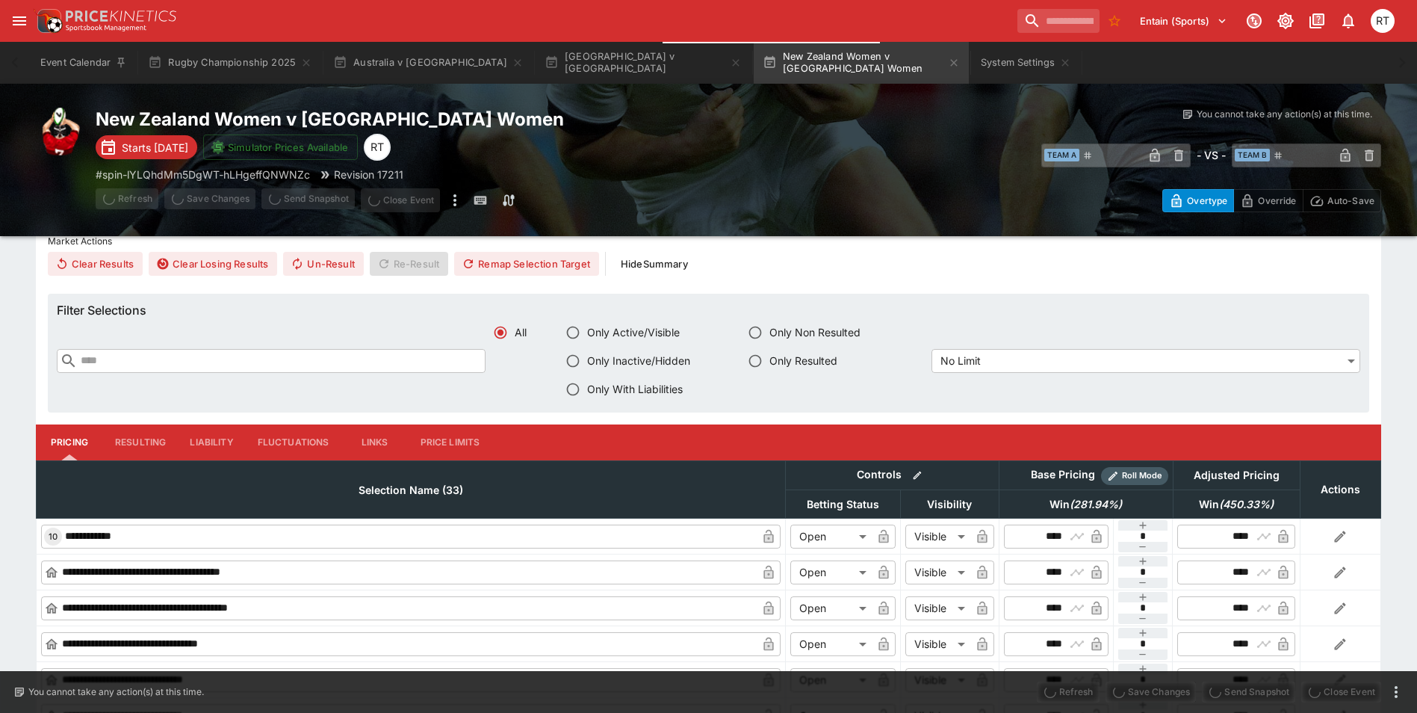
type input "*****"
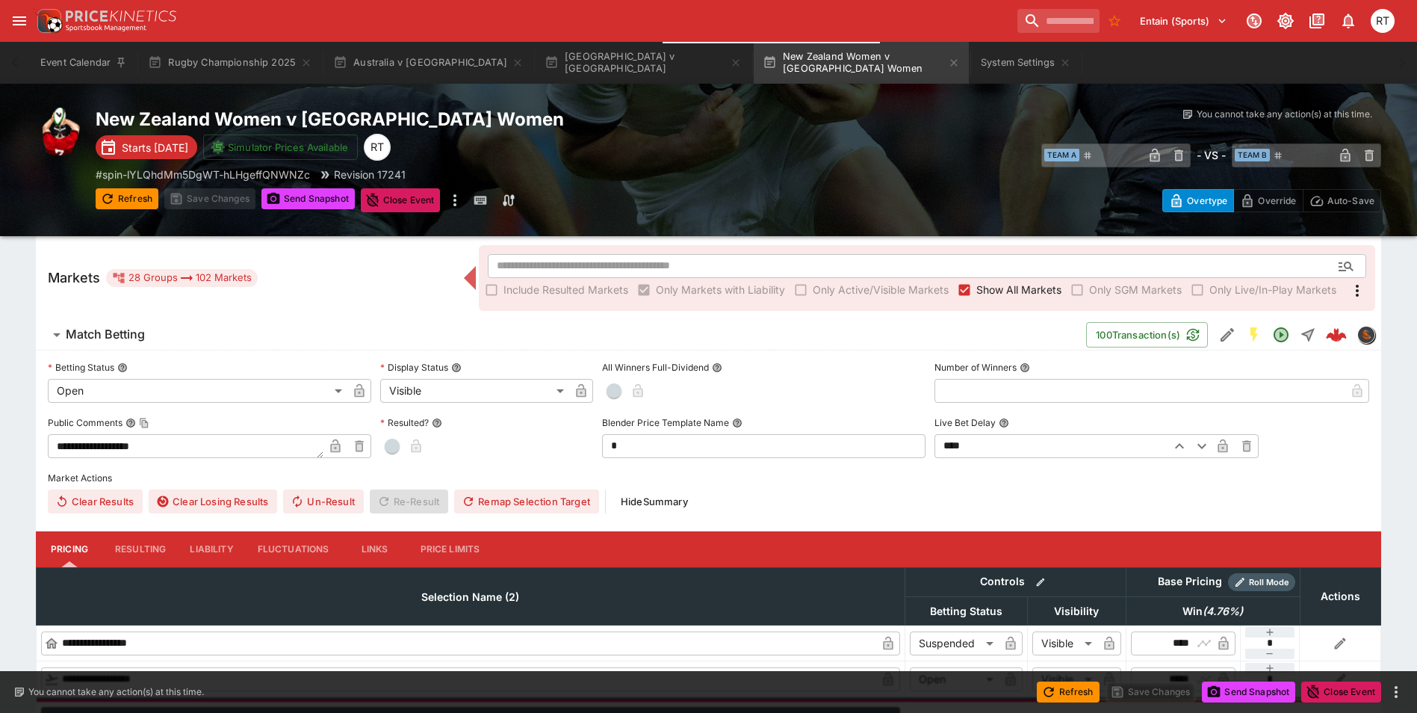
scroll to position [75, 0]
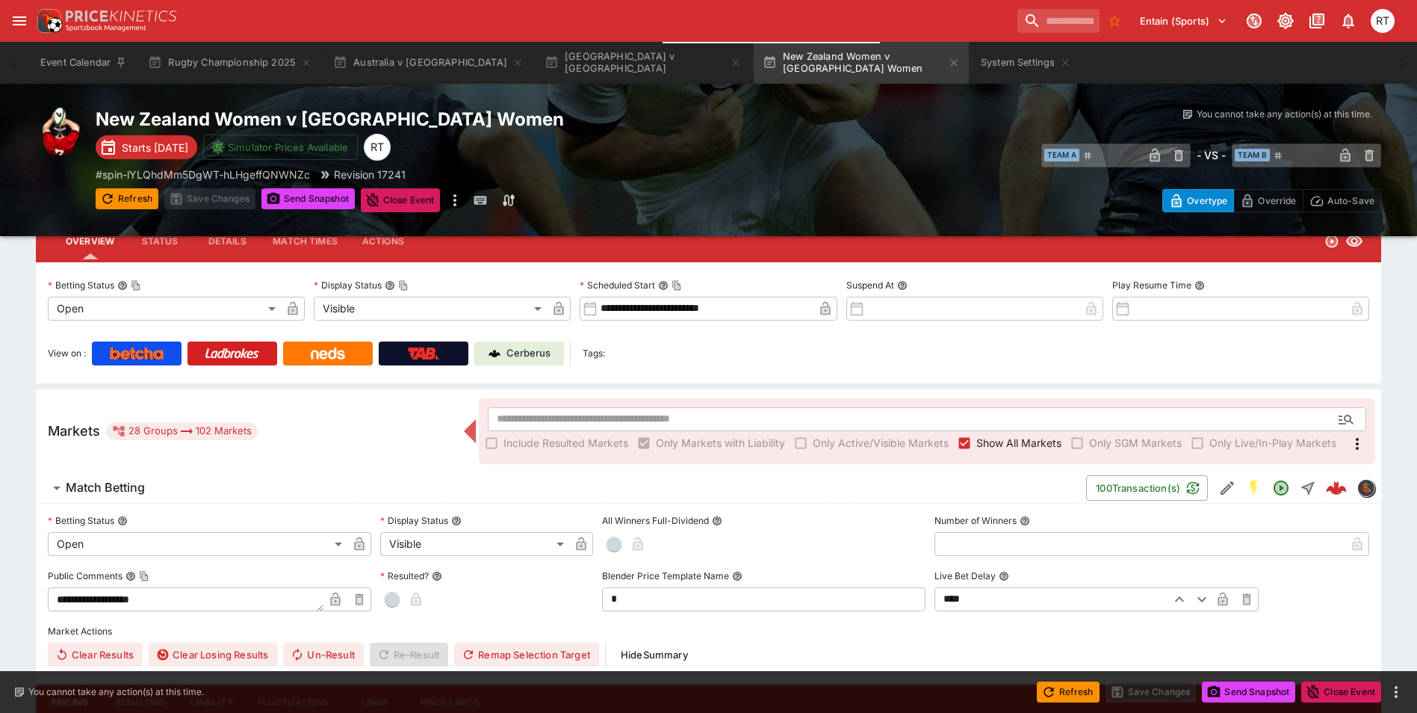
click at [542, 360] on p "Cerberus" at bounding box center [529, 353] width 44 height 15
type input "*****"
type input "****"
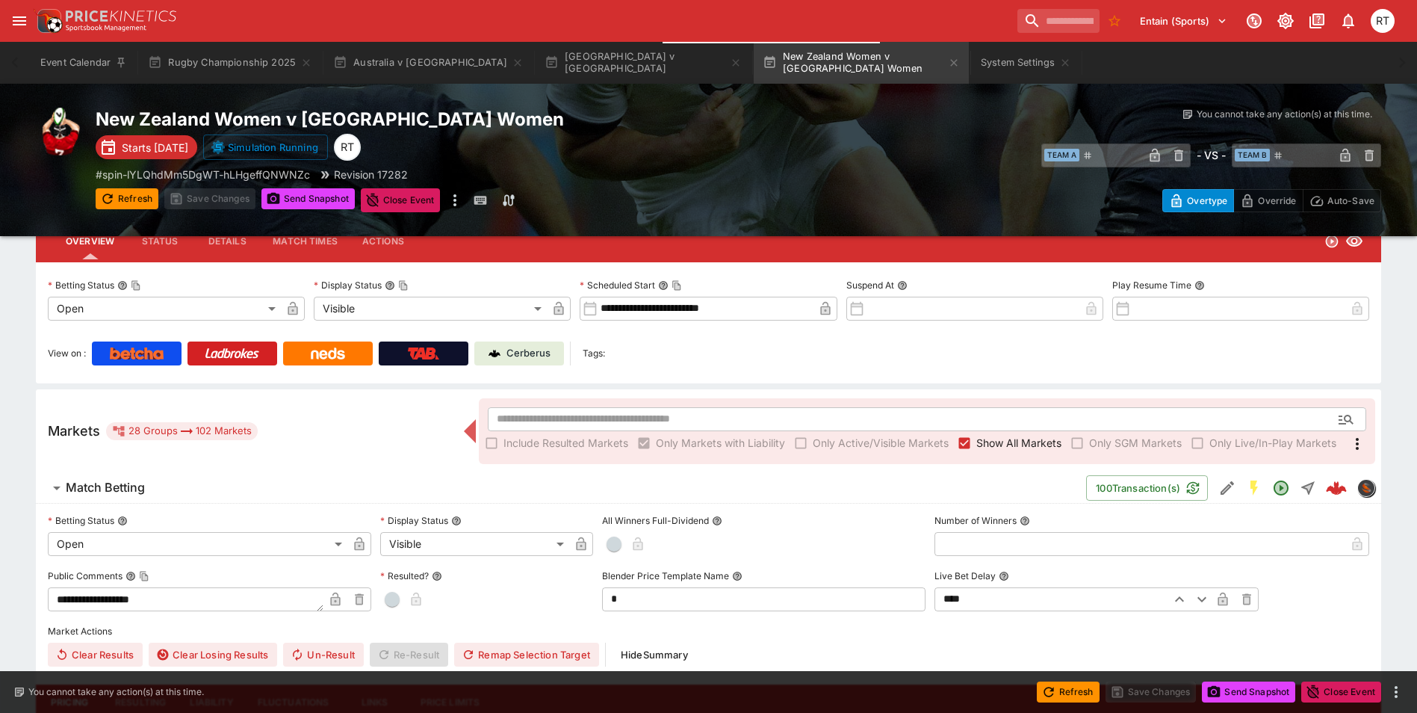
type input "****"
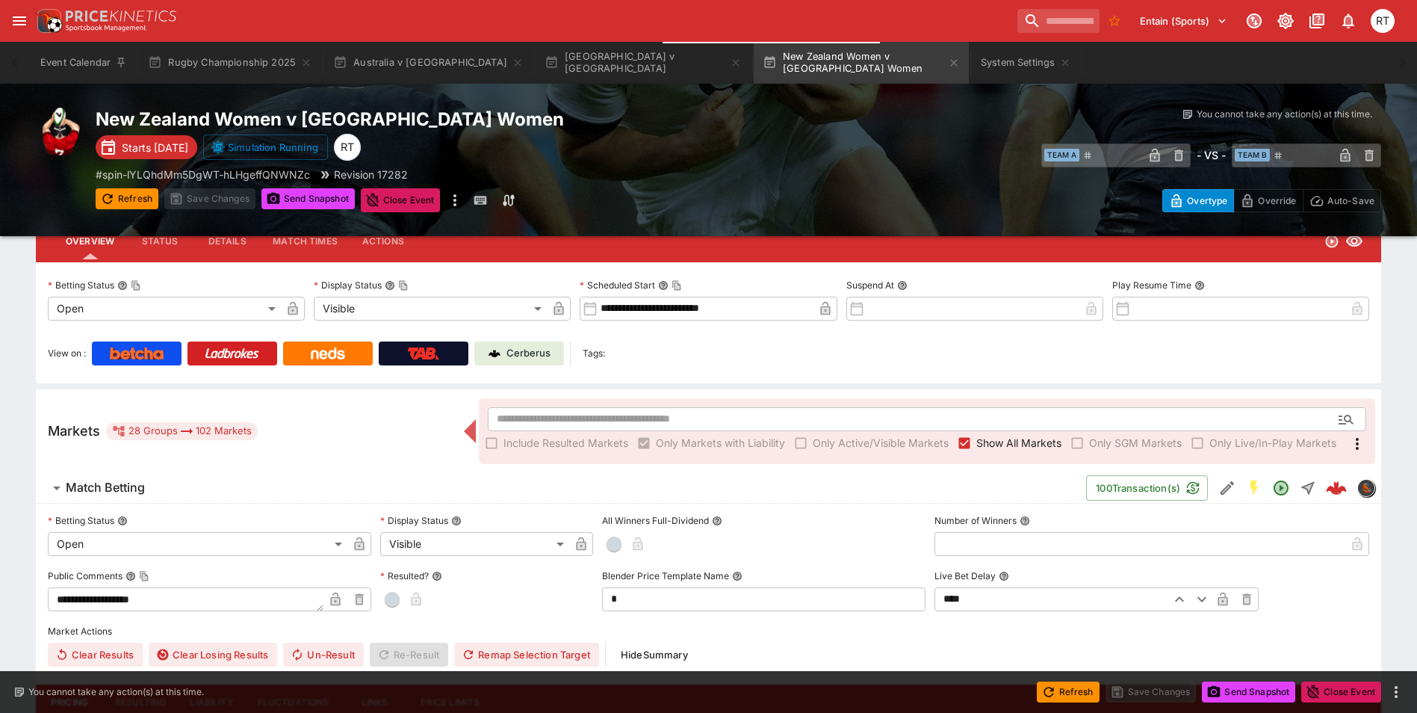
type input "****"
type input "*****"
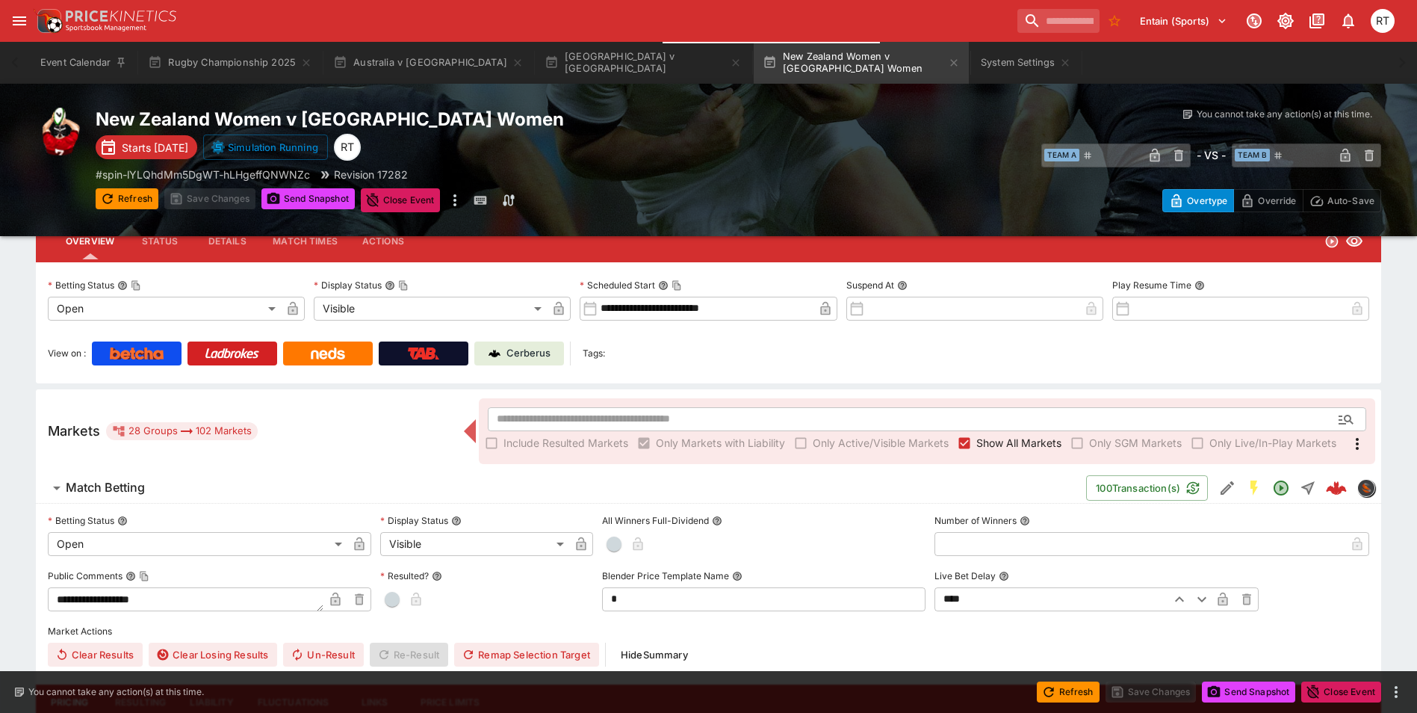
type input "*****"
type input "****"
type input "*****"
type input "****"
type input "*****"
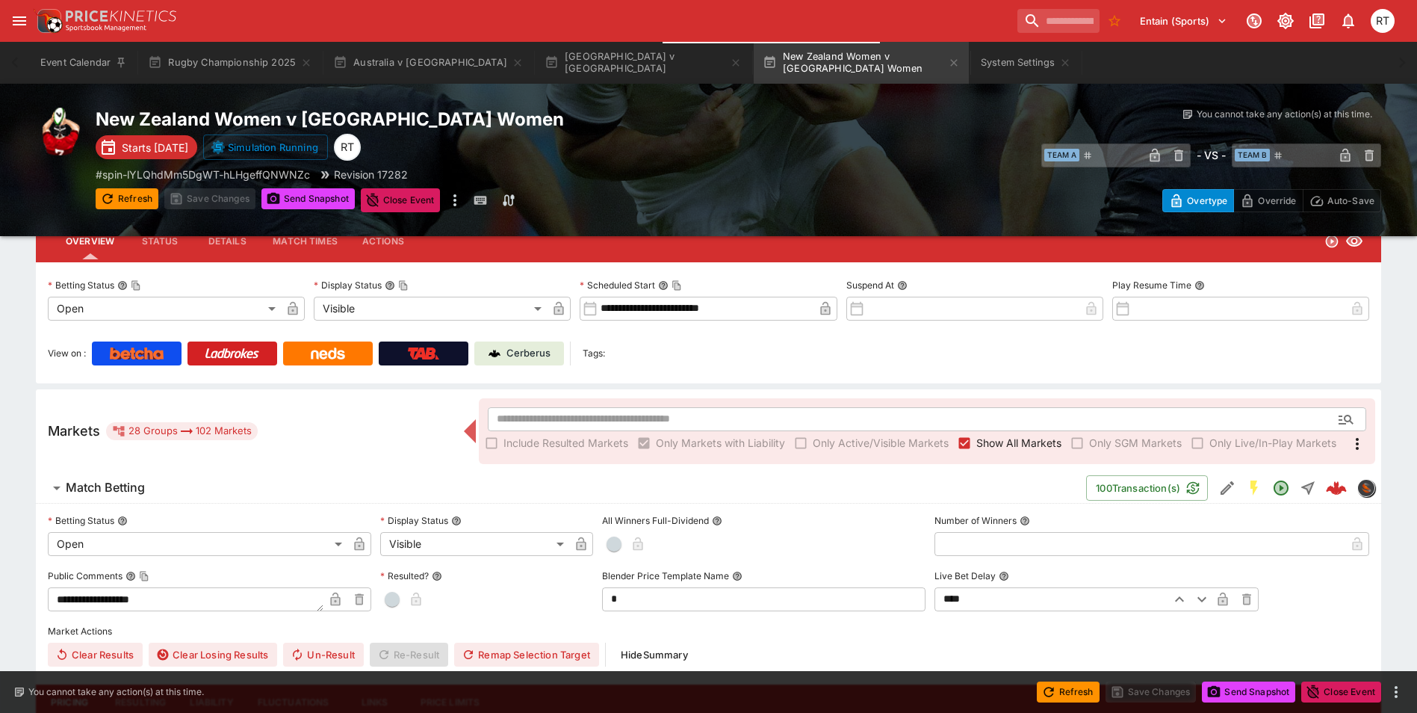
type input "****"
type input "*****"
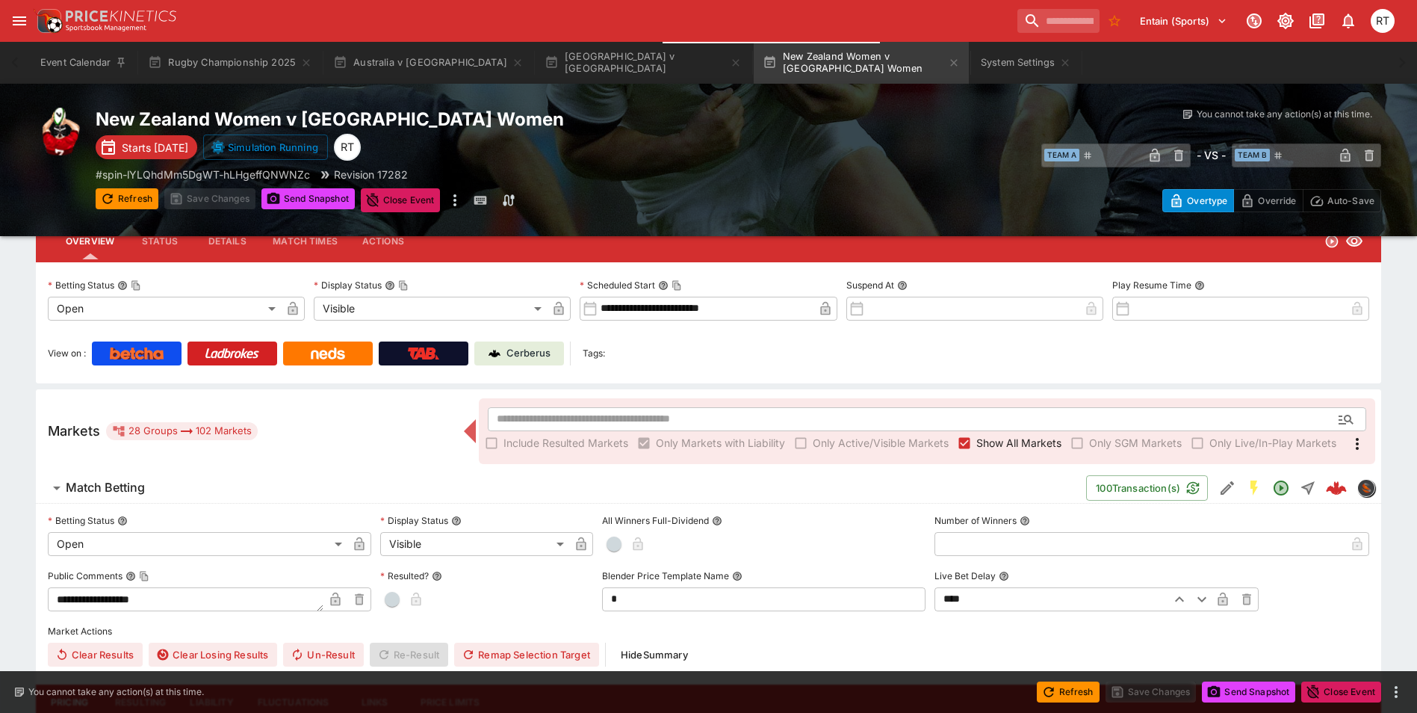
type input "*****"
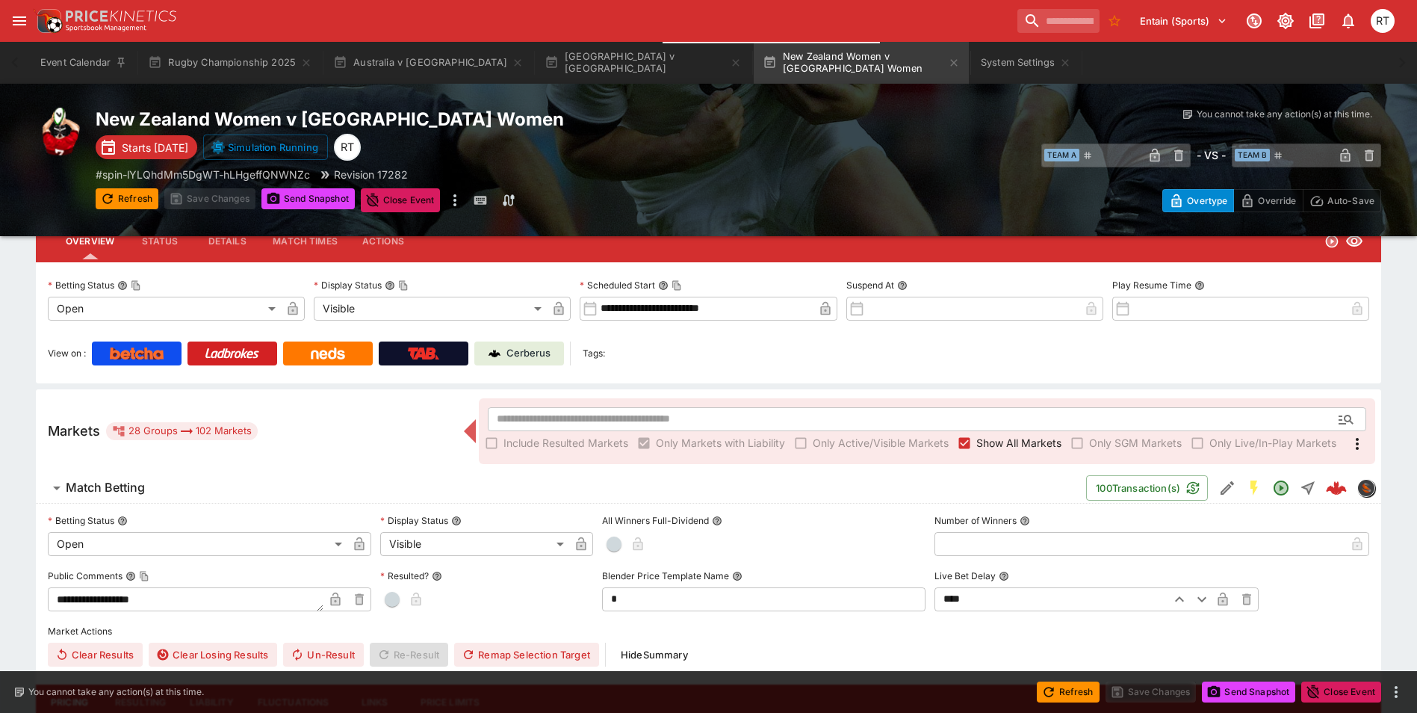
type input "*****"
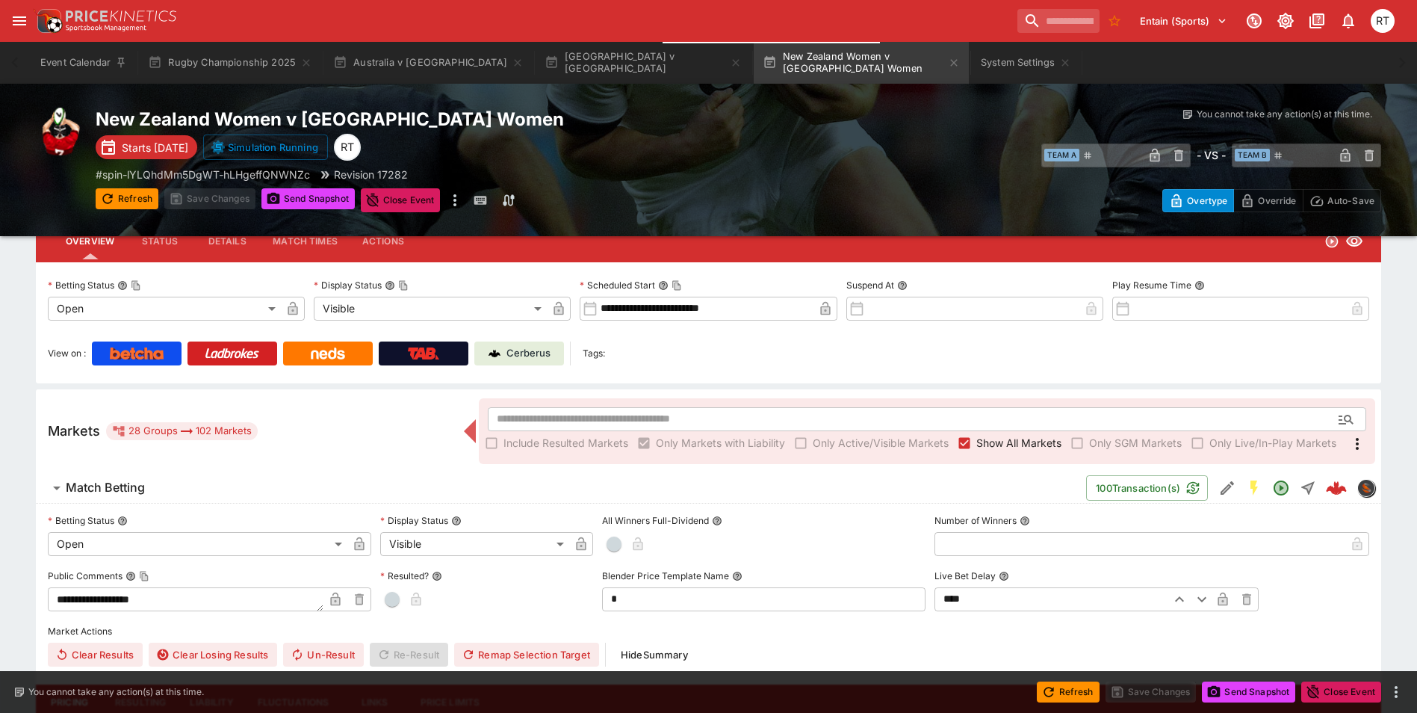
type input "*****"
type input "******"
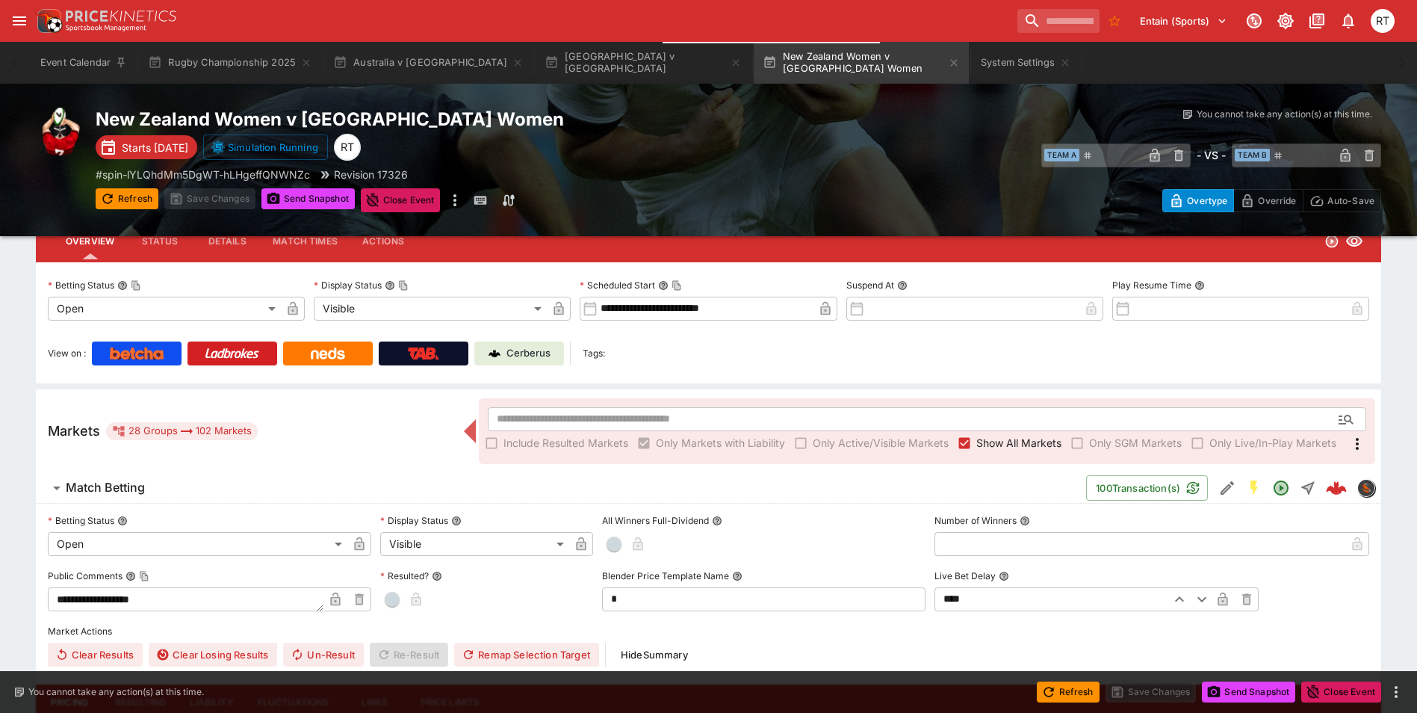
type input "****"
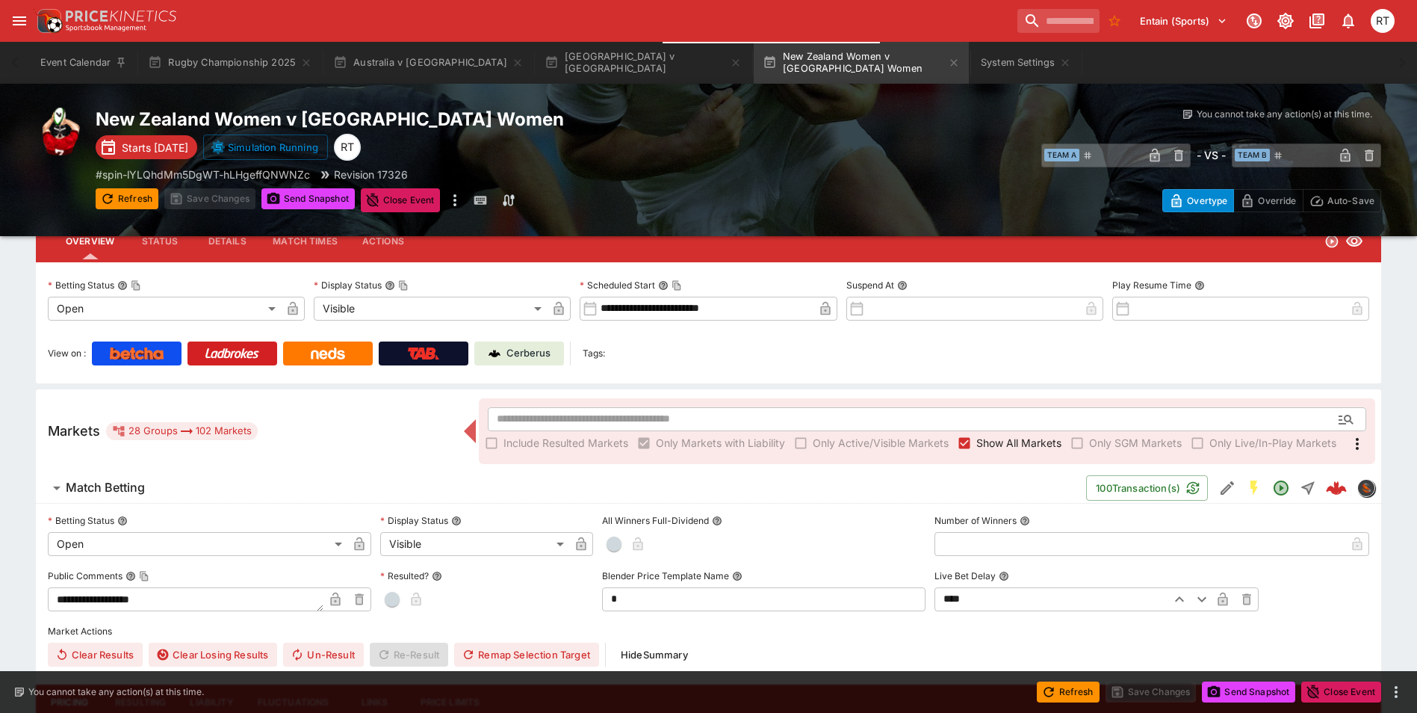
type input "****"
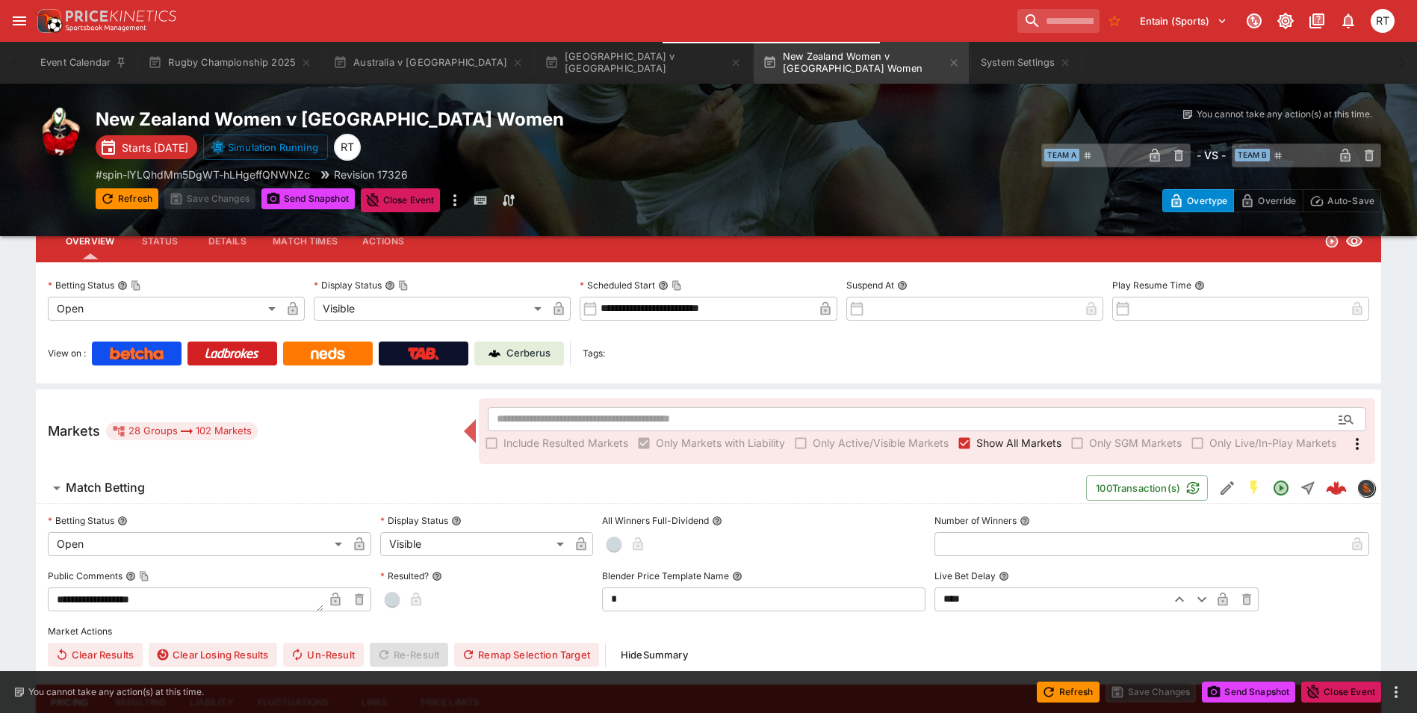
type input "****"
type input "*****"
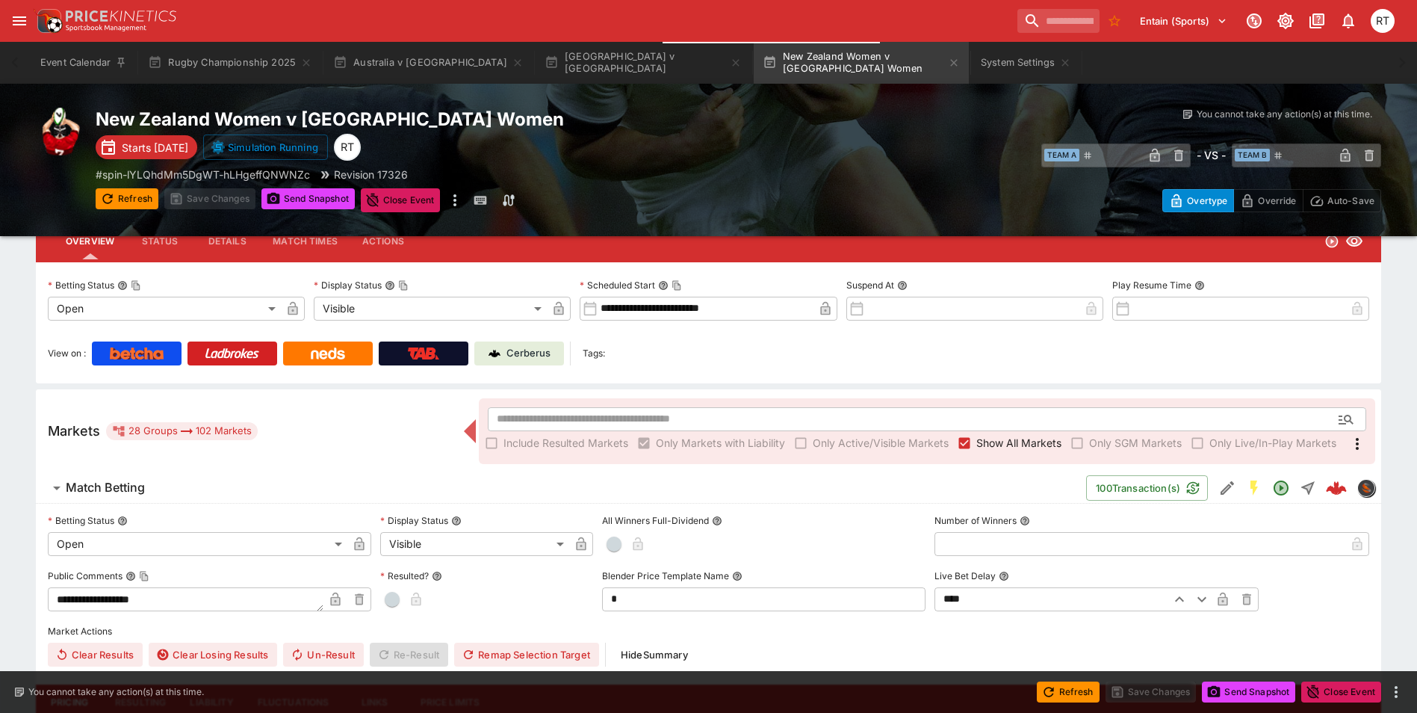
type input "*****"
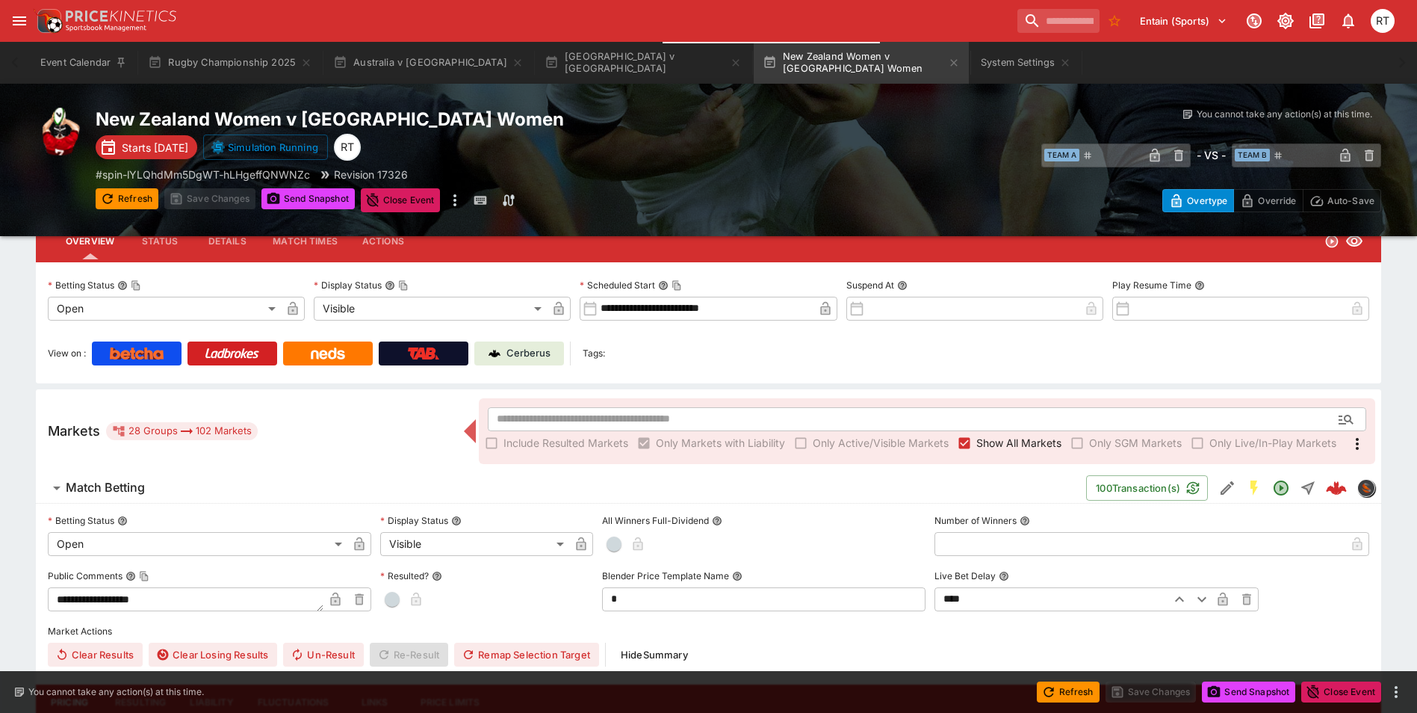
type input "*****"
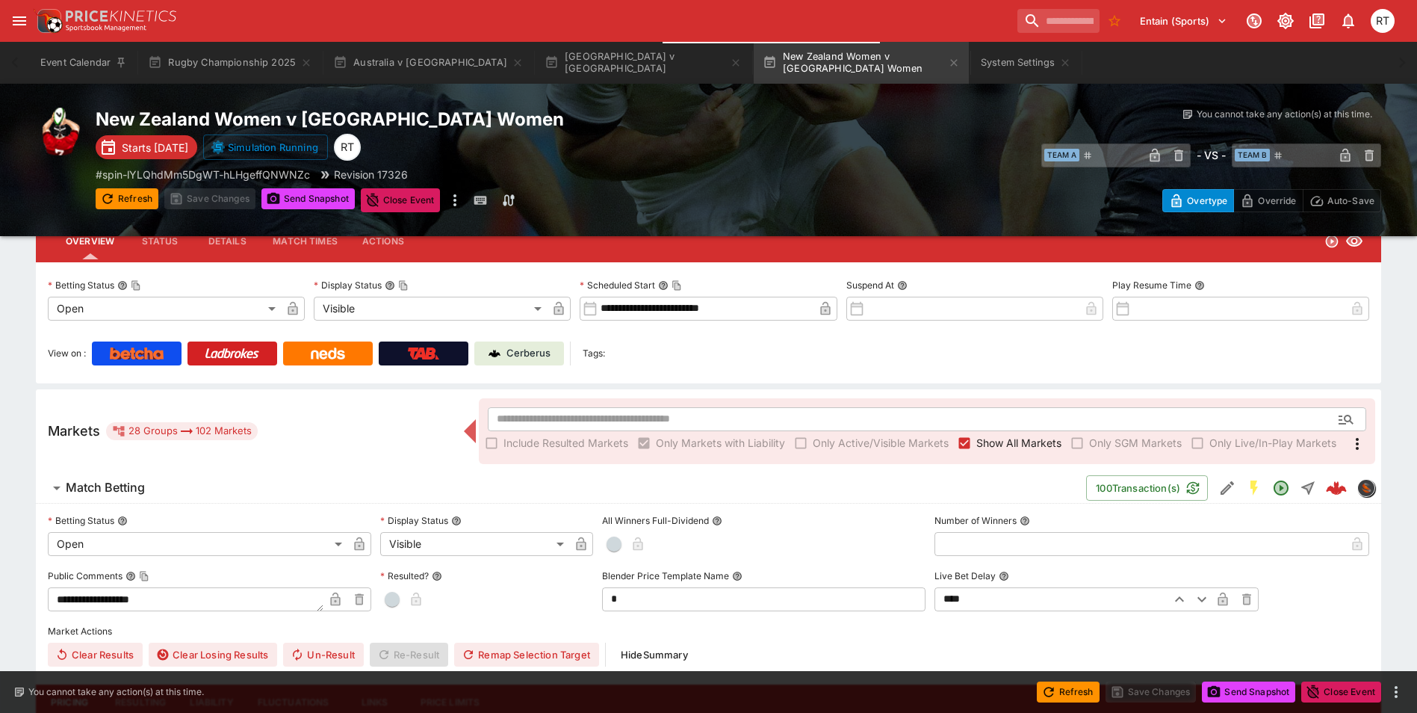
type input "*****"
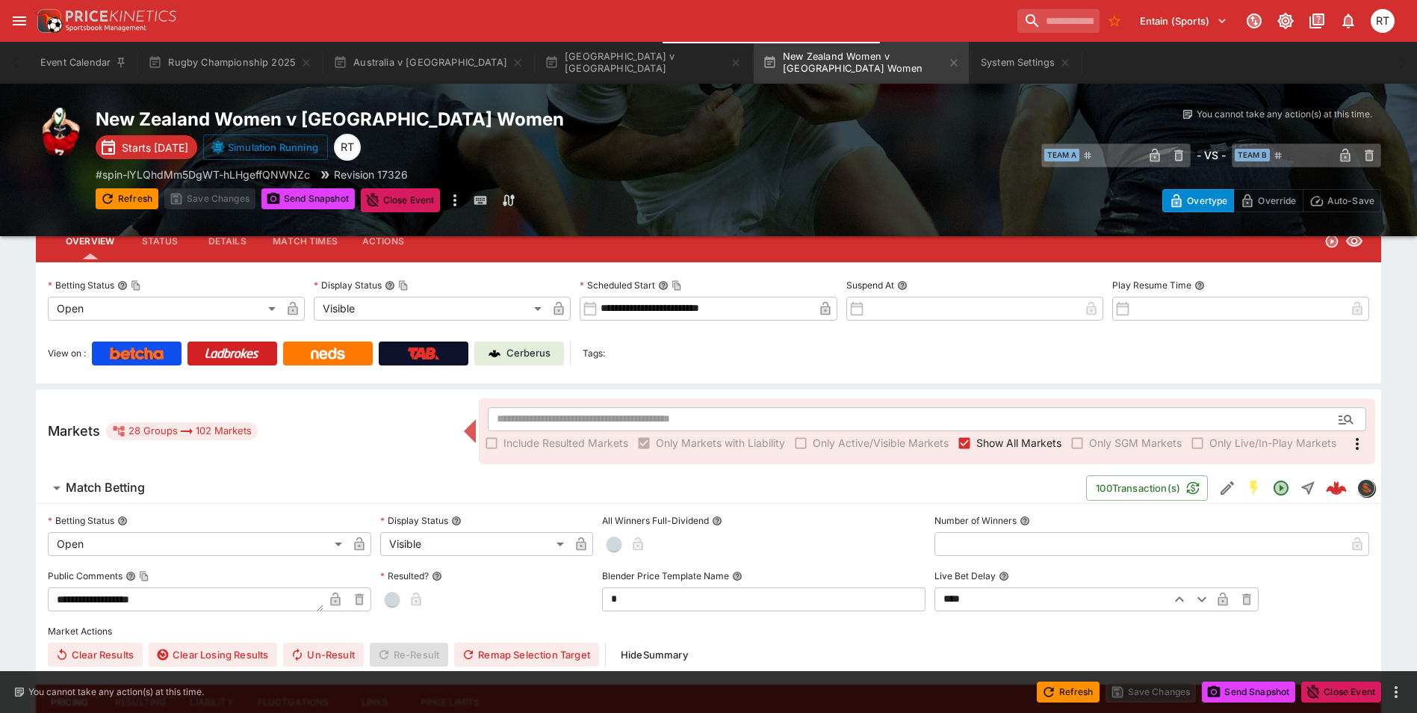
type input "*****"
type input "******"
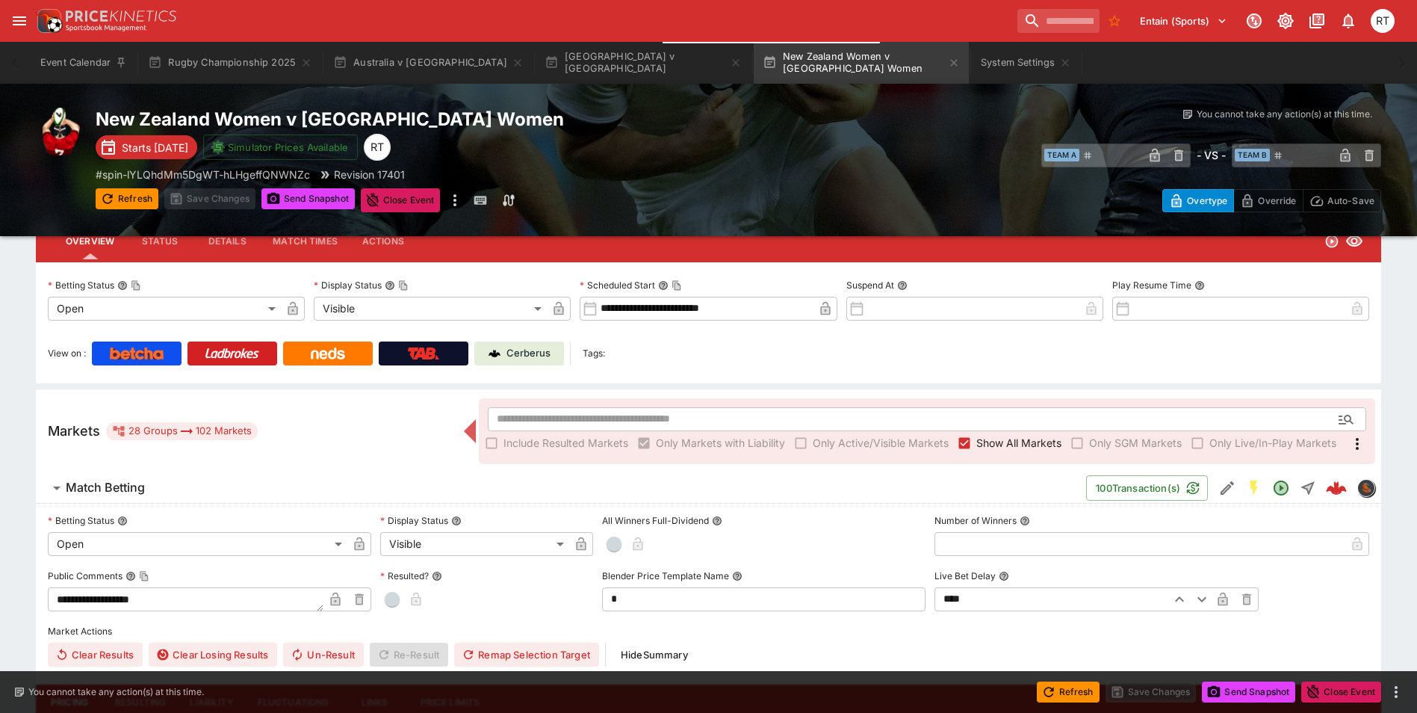
type input "****"
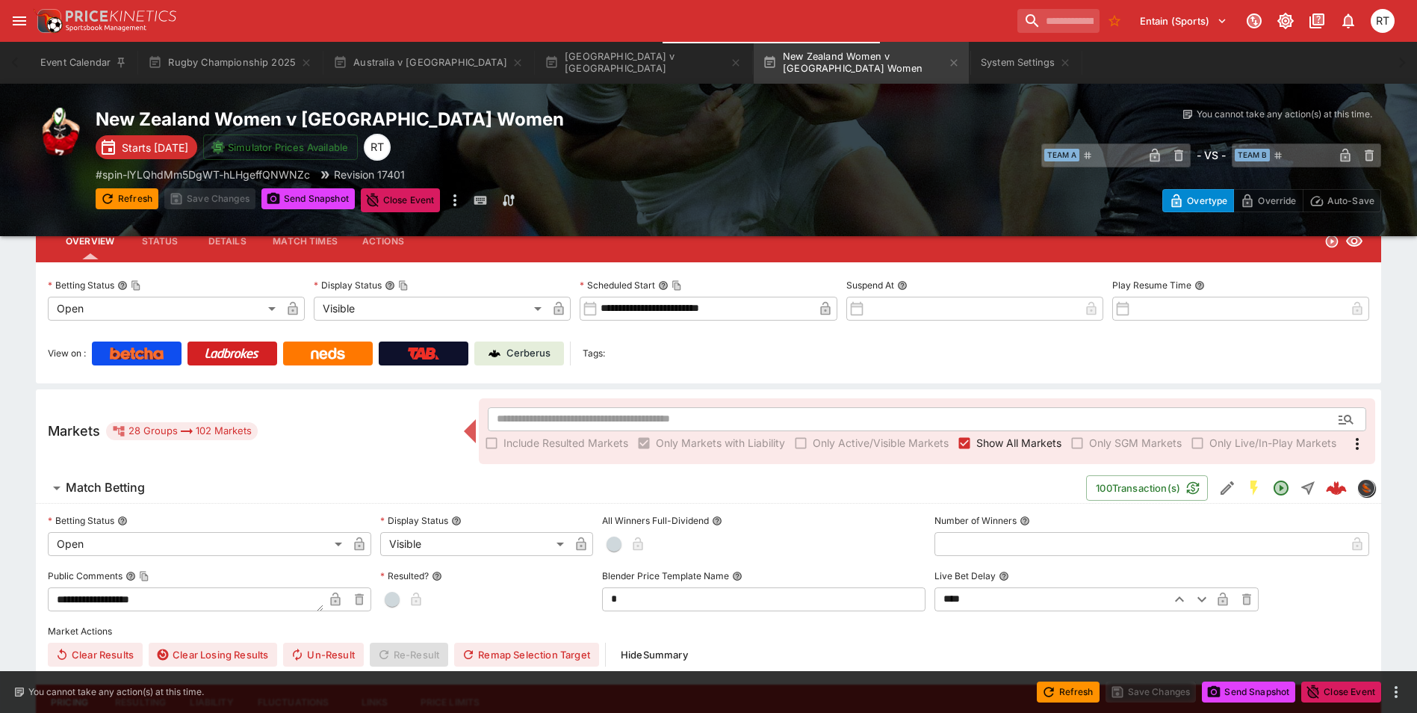
type input "*****"
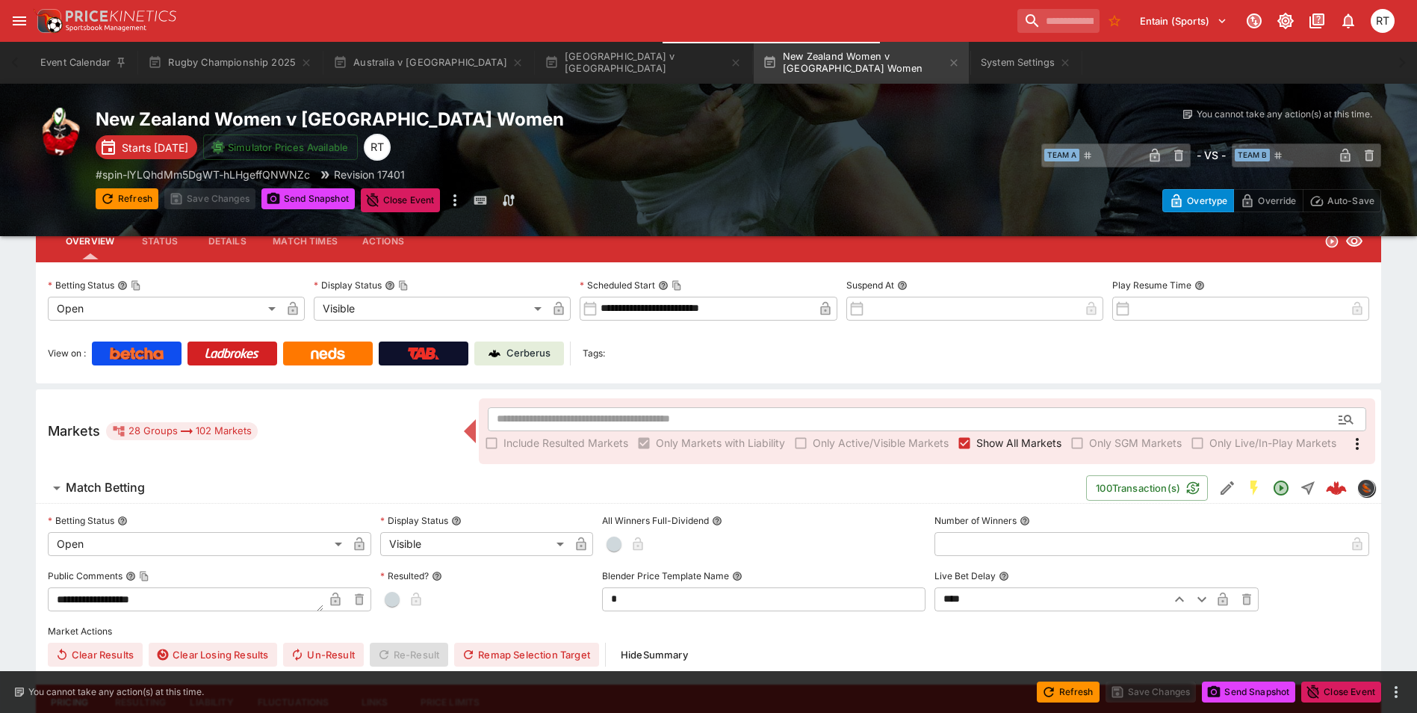
type input "*****"
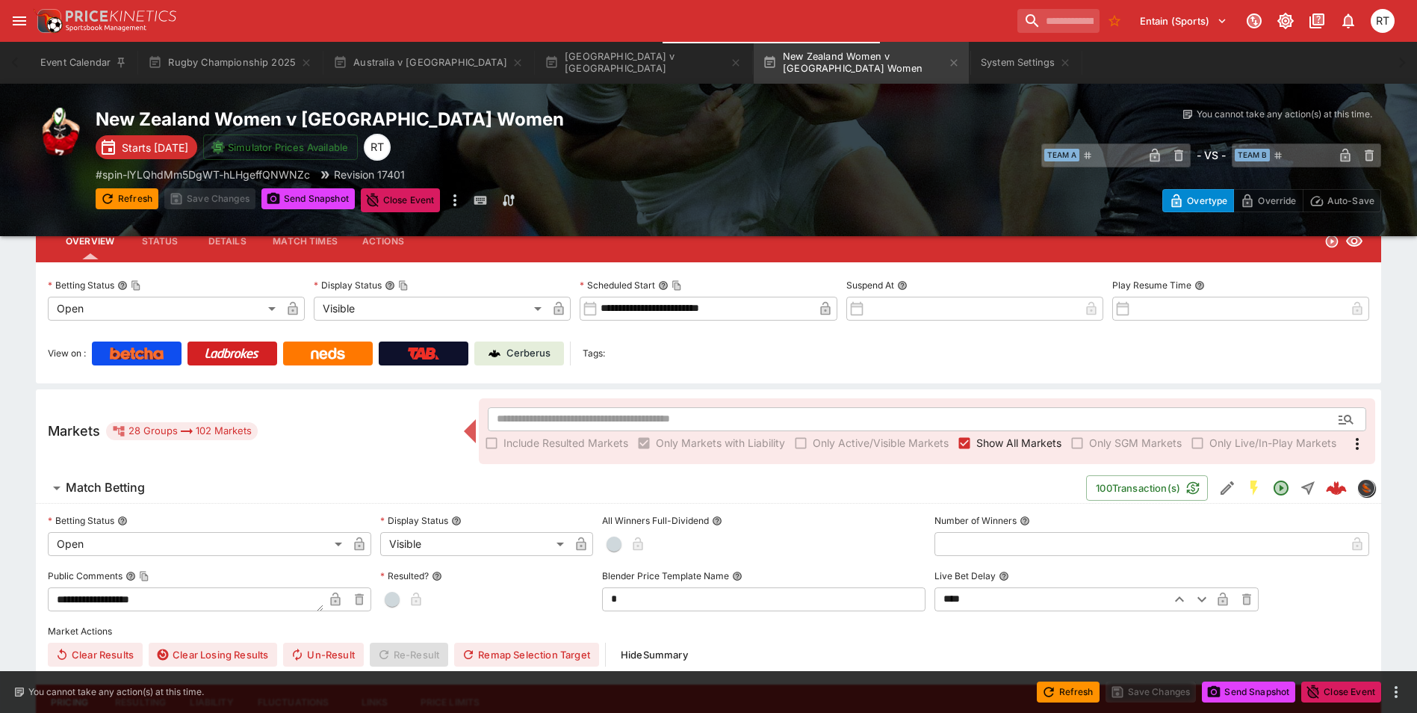
type input "*****"
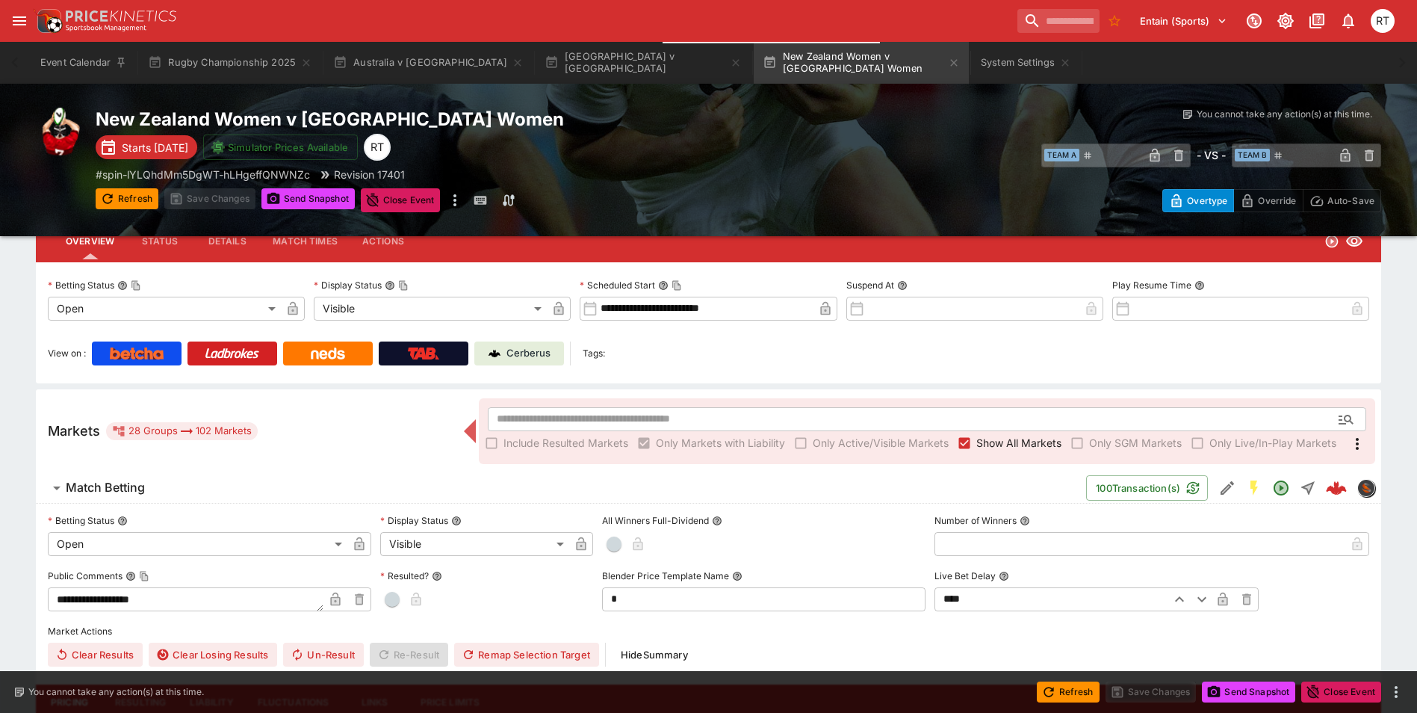
type input "*****"
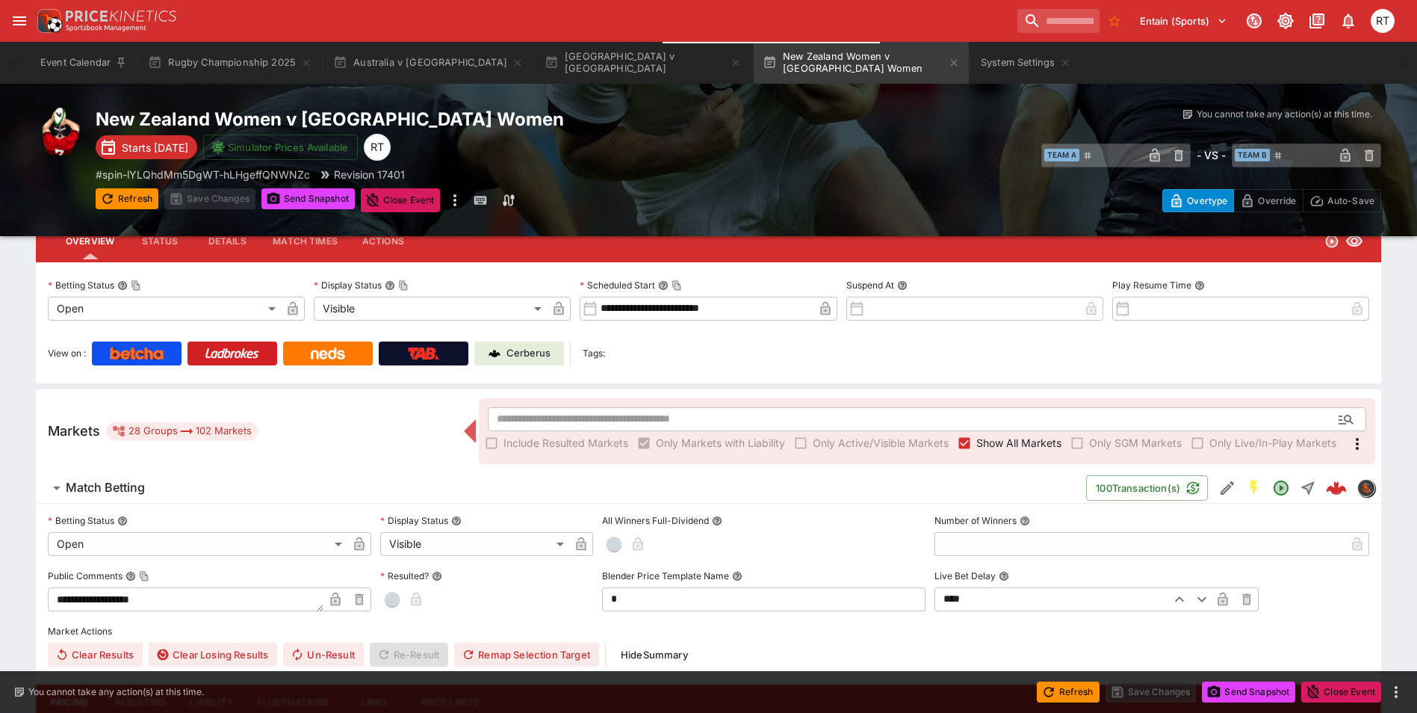
type input "*****"
type input "******"
type input "****"
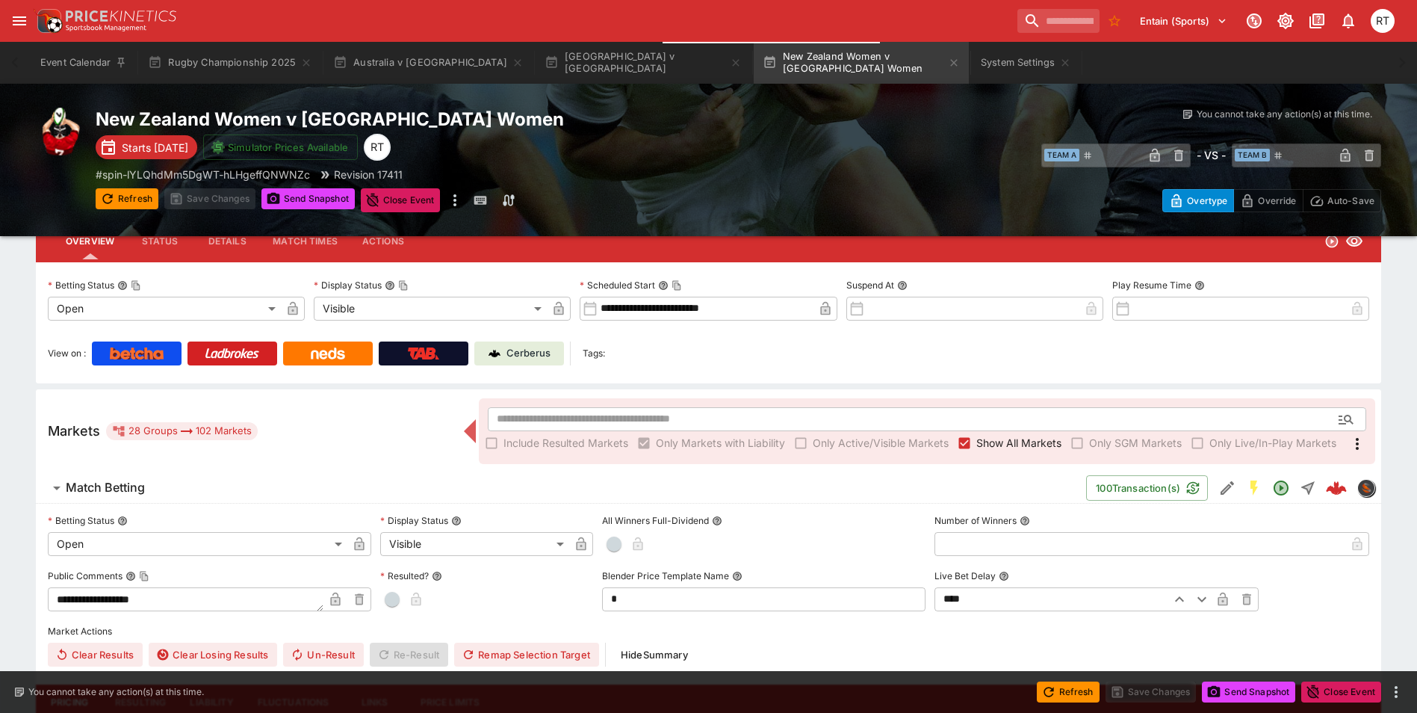
type input "****"
type input "*****"
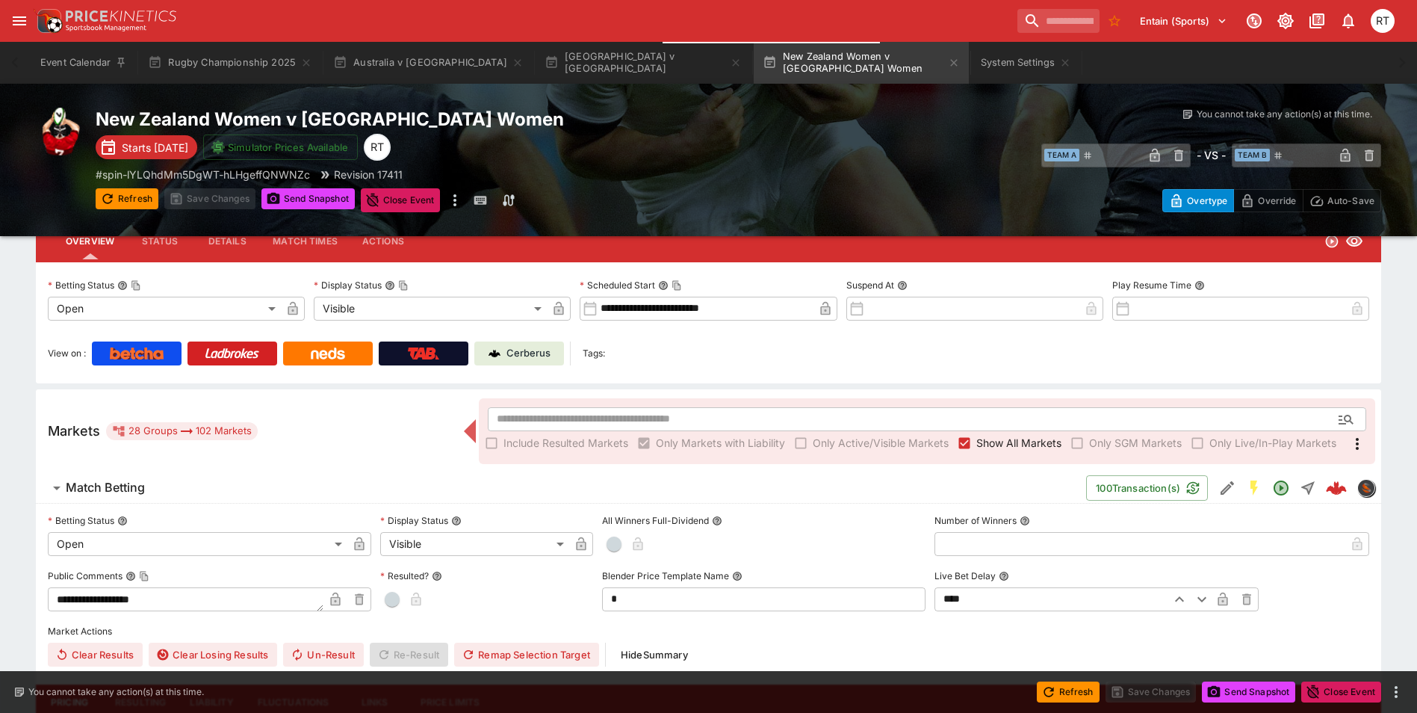
type input "*****"
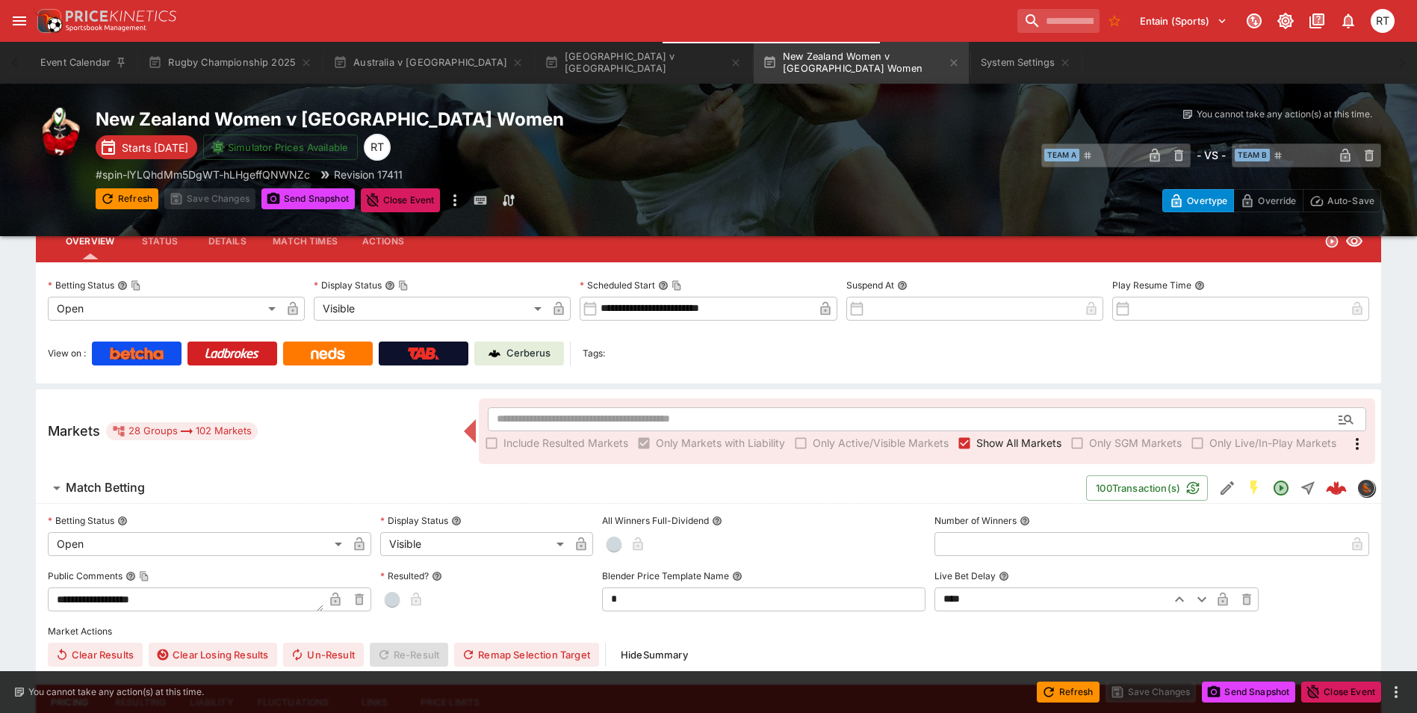
type input "*****"
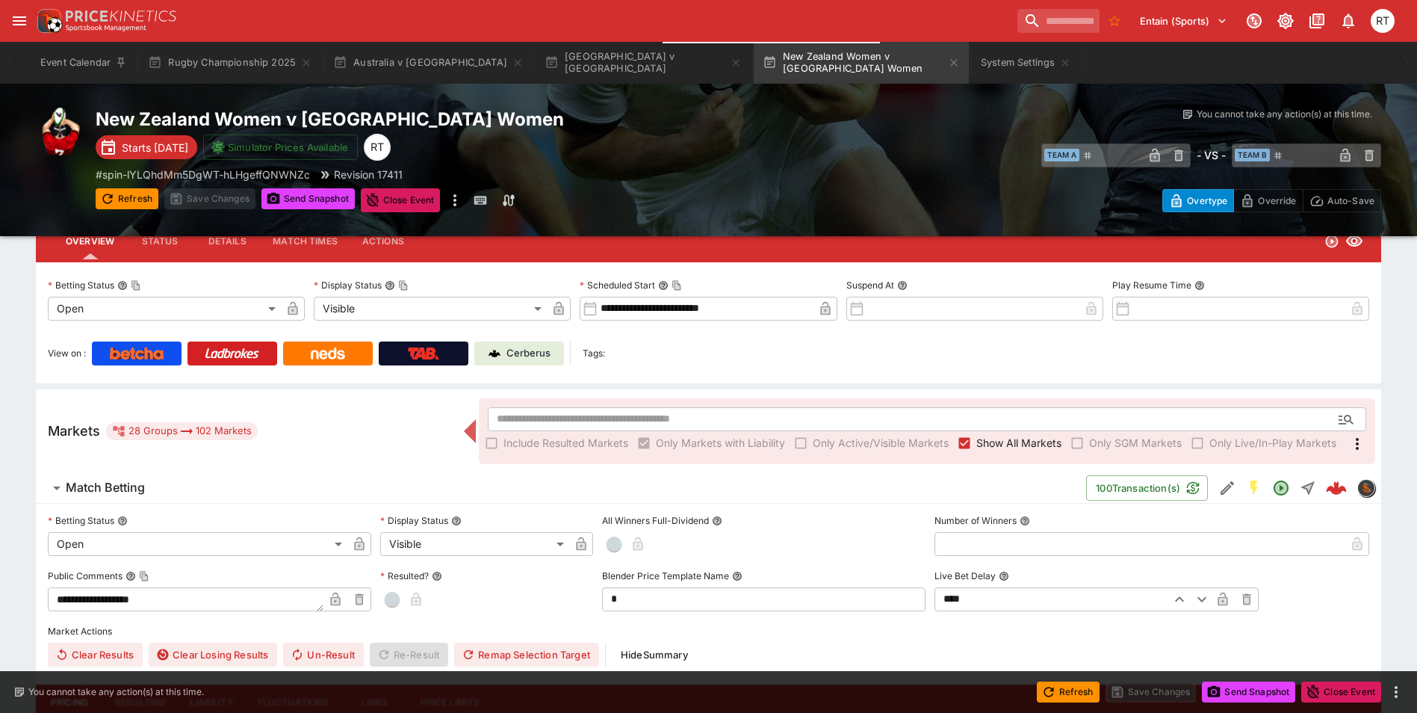
type input "*****"
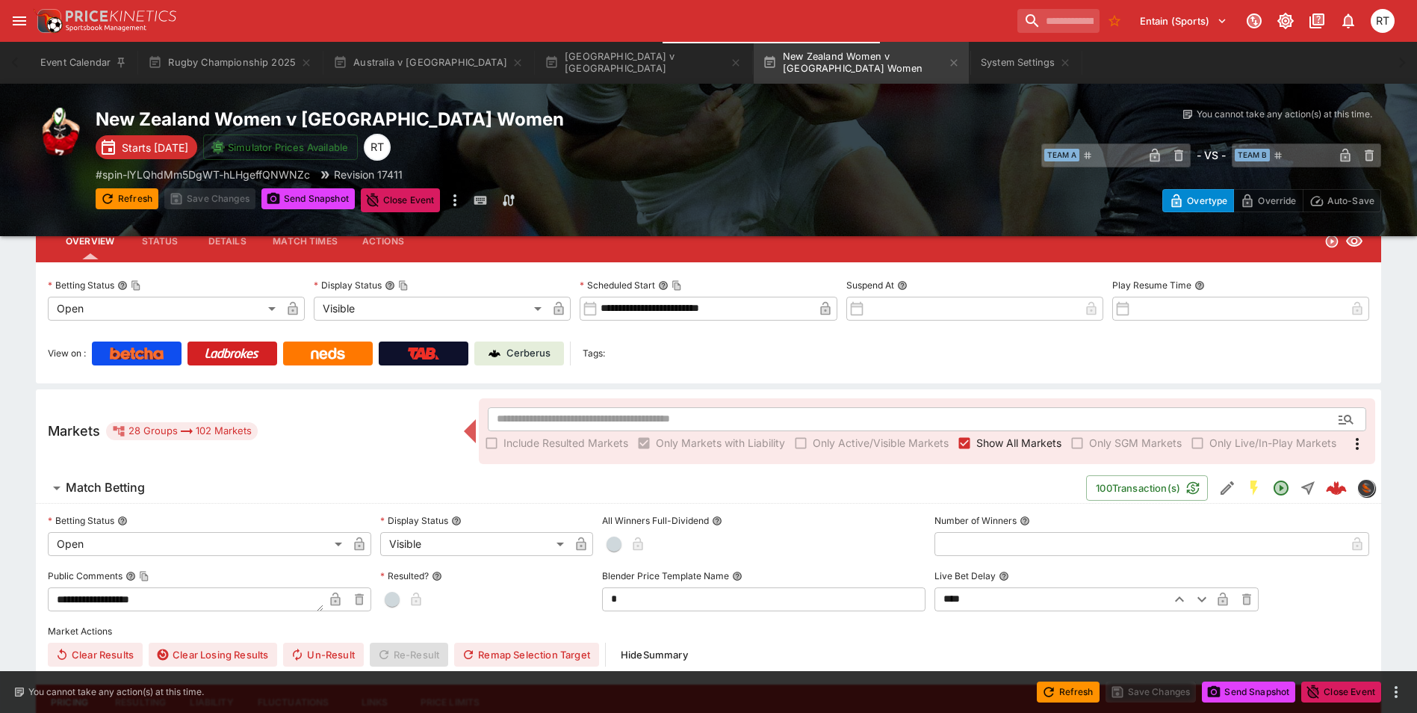
type input "*****"
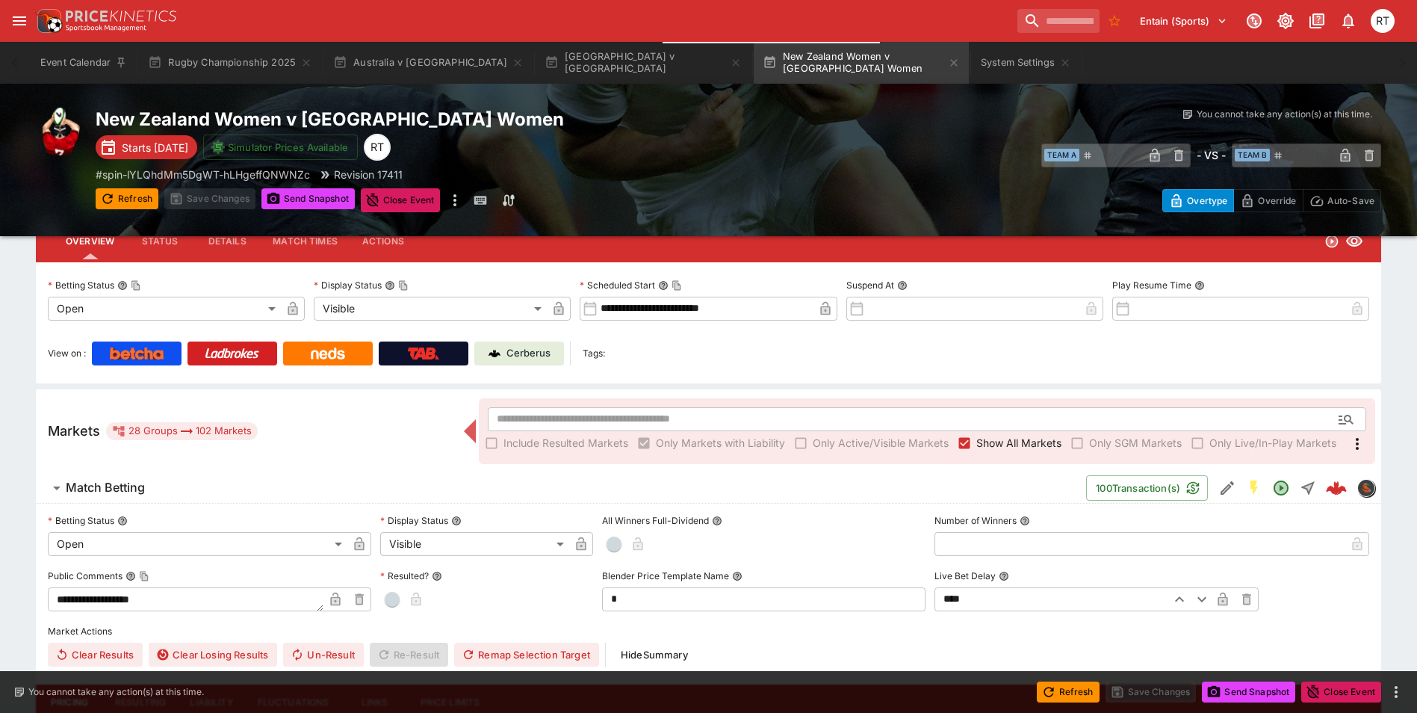
type input "*****"
type input "******"
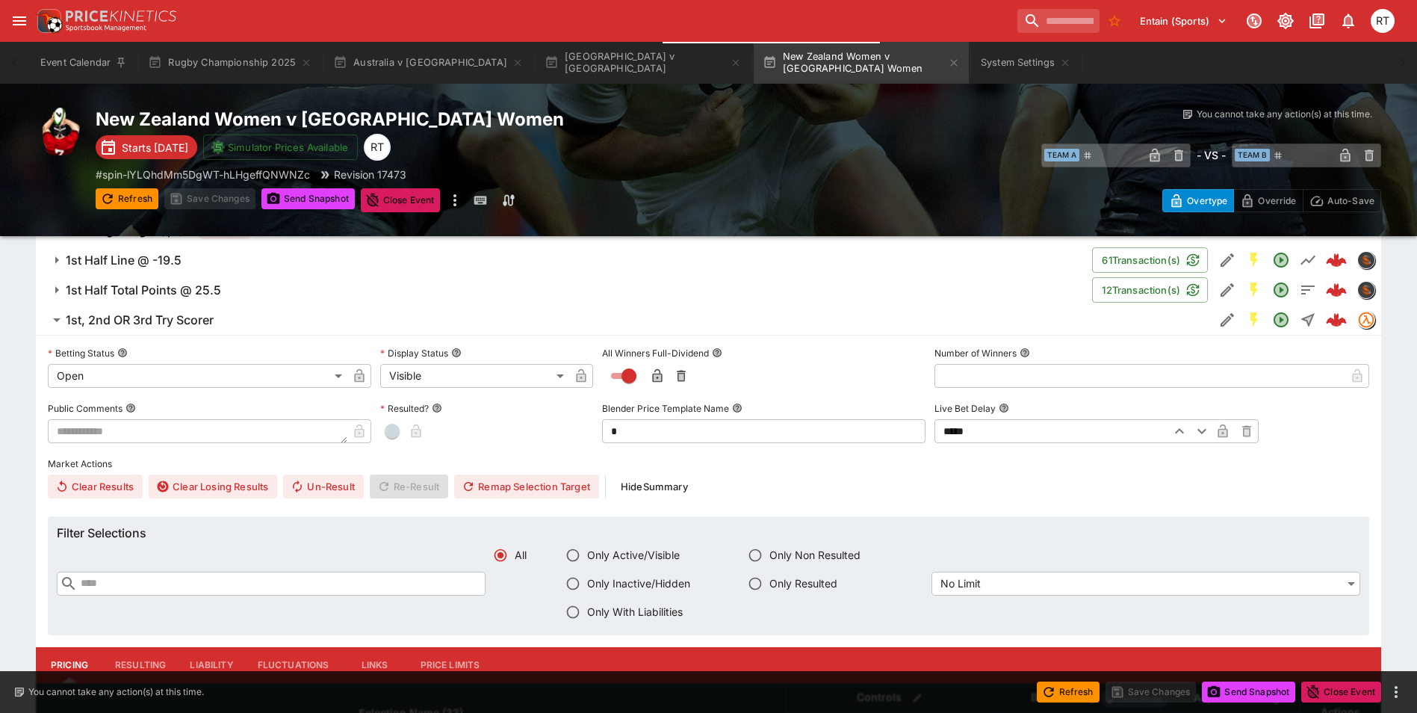
scroll to position [897, 0]
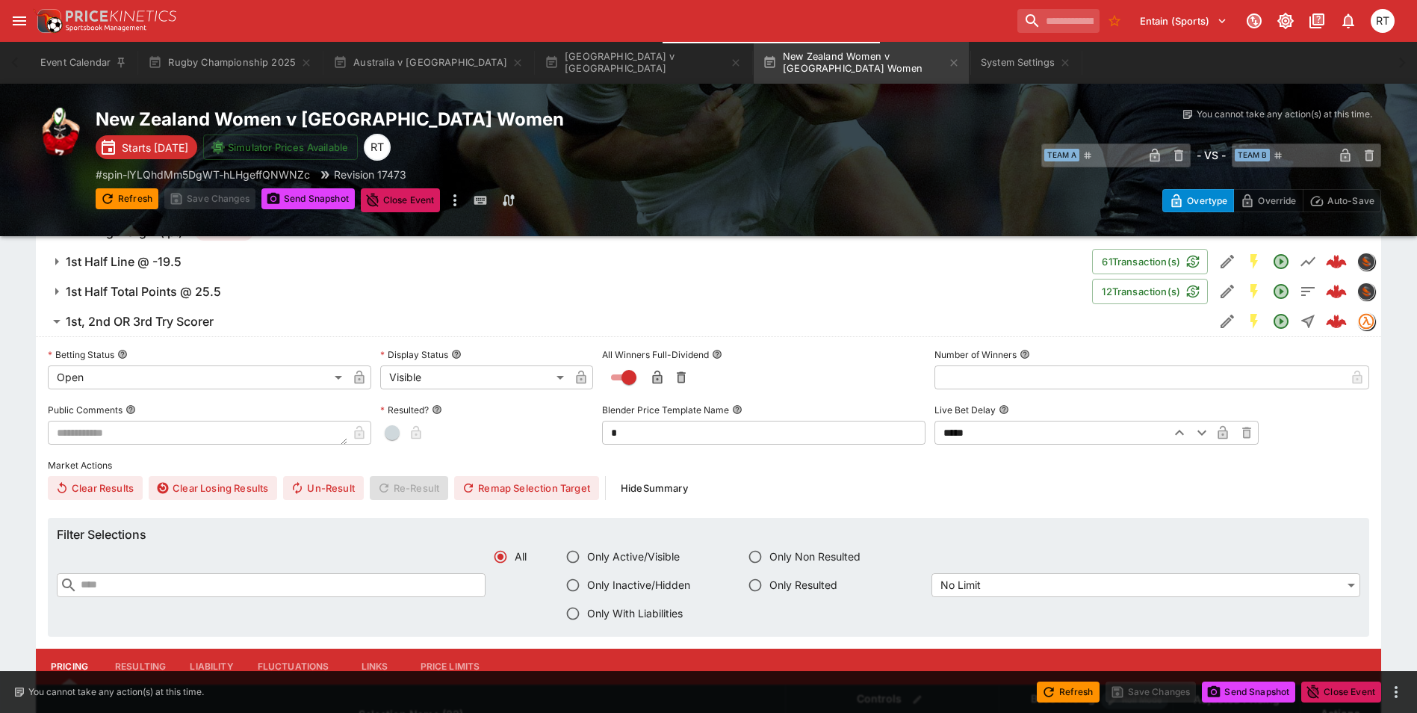
click at [154, 329] on h6 "1st, 2nd OR 3rd Try Scorer" at bounding box center [140, 322] width 148 height 16
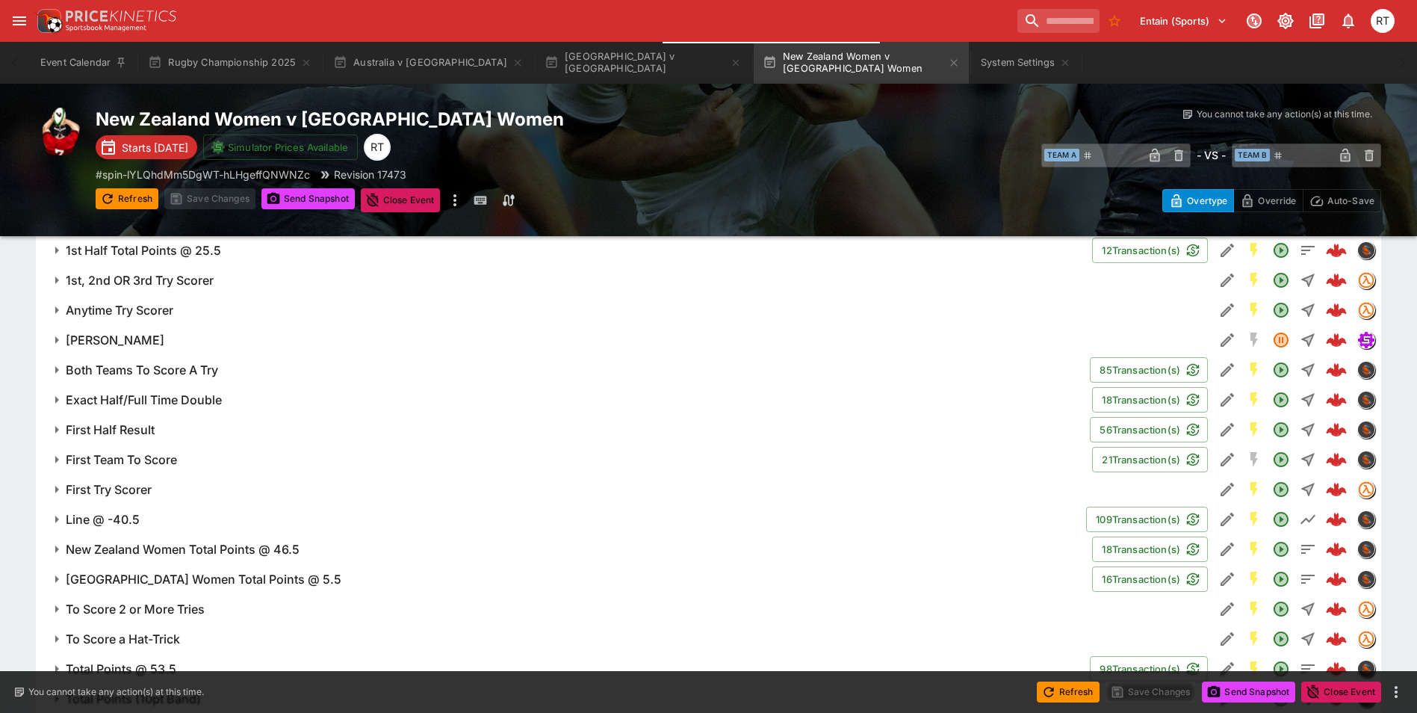
scroll to position [971, 0]
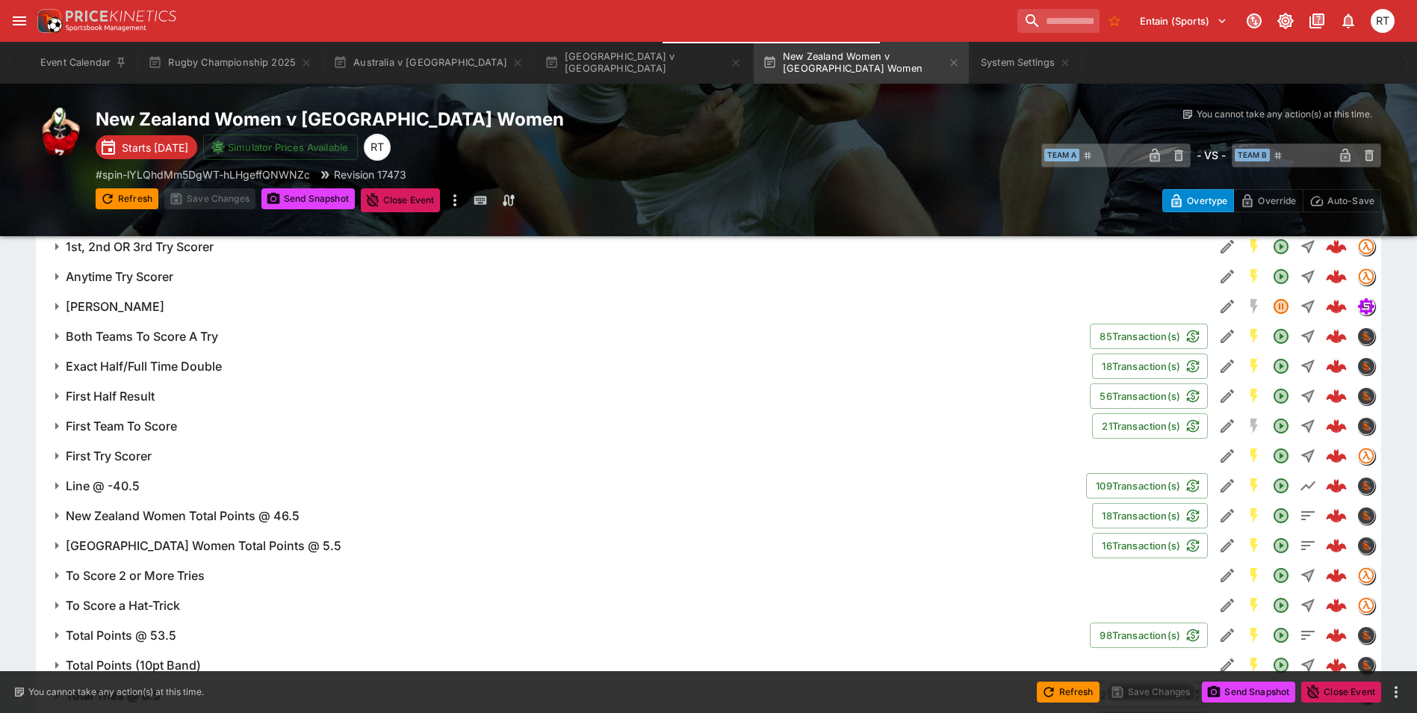
click at [145, 464] on button "First Try Scorer" at bounding box center [625, 456] width 1178 height 30
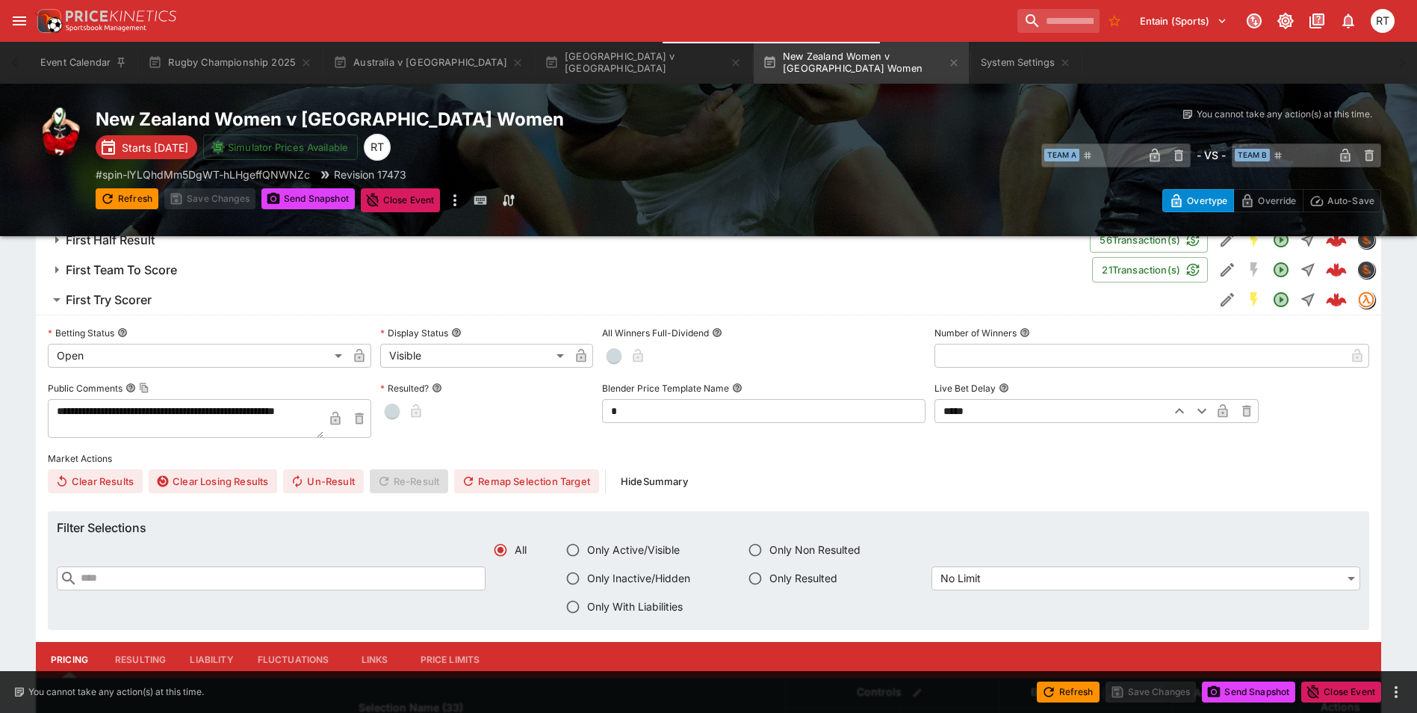
scroll to position [1121, 0]
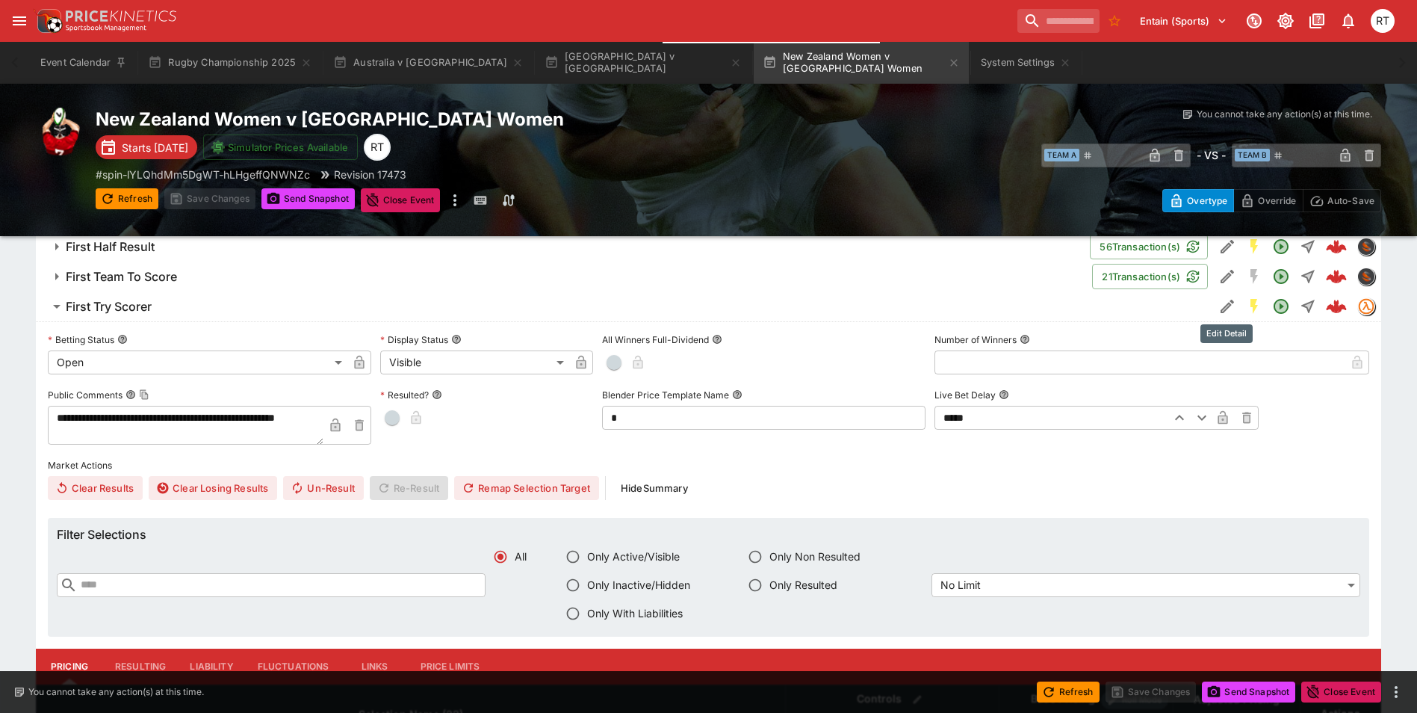
click at [1228, 302] on icon "Edit Detail" at bounding box center [1228, 306] width 18 height 18
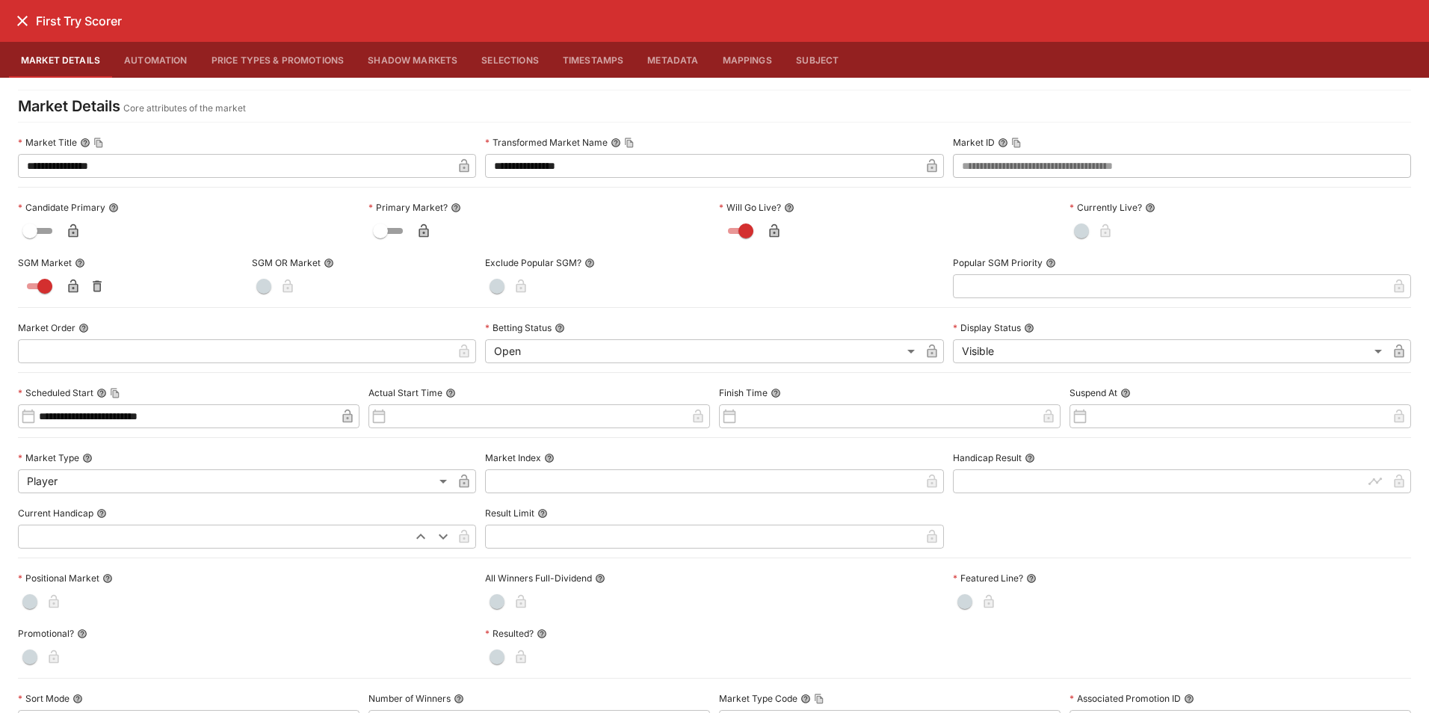
click at [252, 52] on button "Price Types & Promotions" at bounding box center [278, 60] width 157 height 36
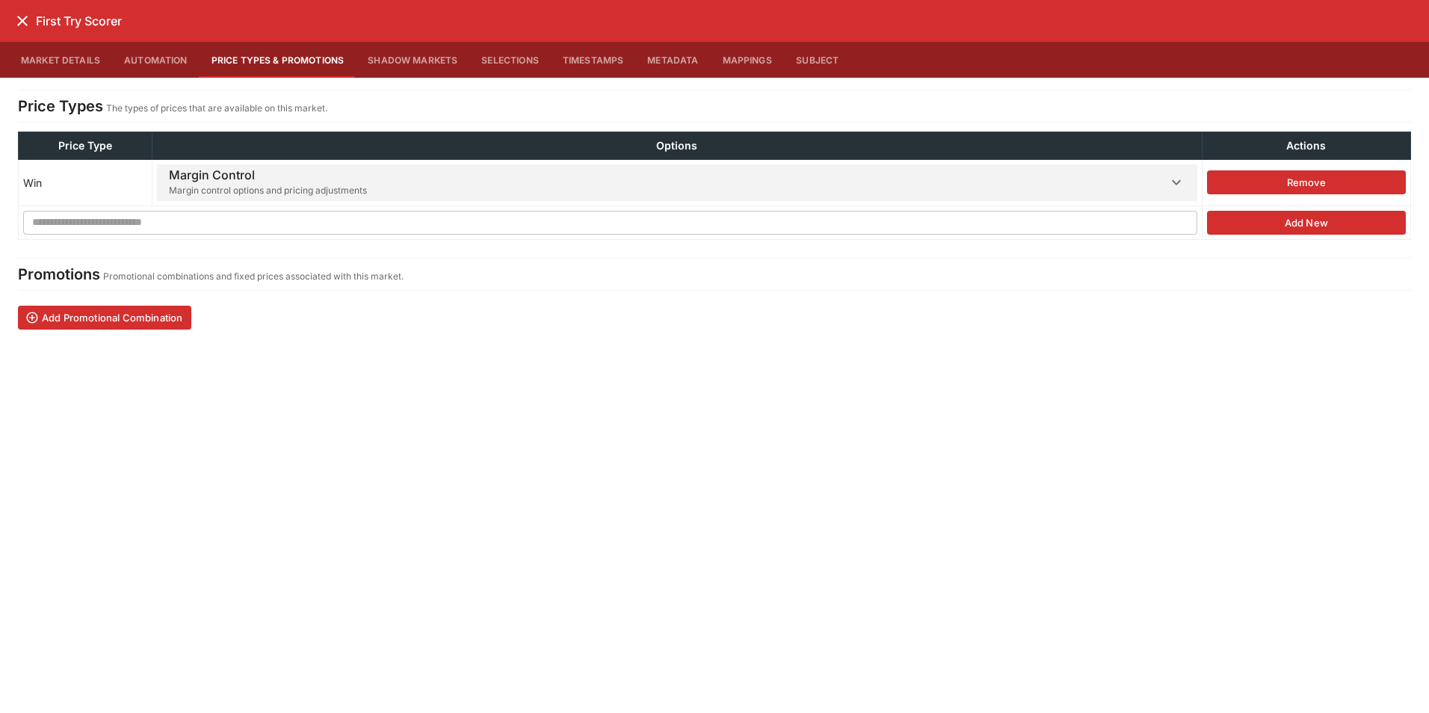
click at [404, 171] on span "Margin Control Margin control options and pricing adjustments" at bounding box center [668, 182] width 998 height 37
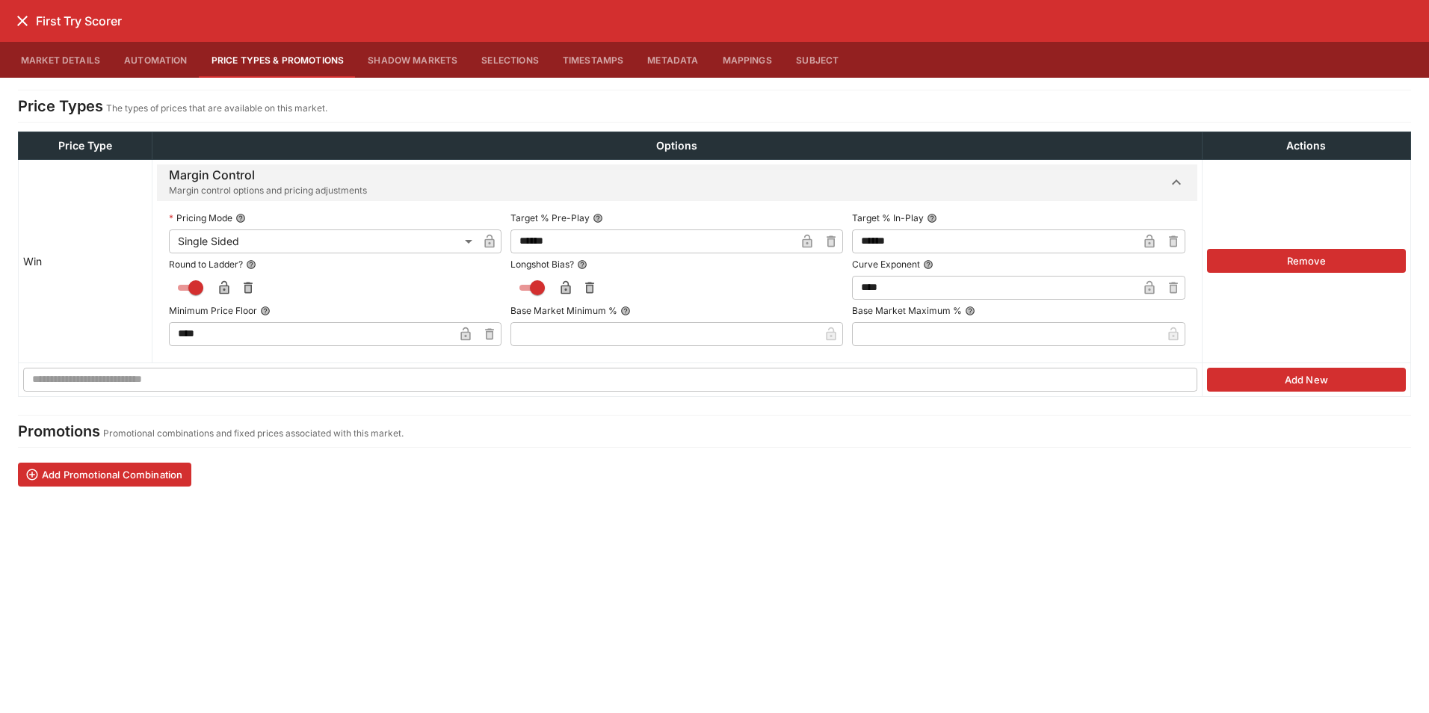
click at [17, 19] on icon "close" at bounding box center [22, 21] width 18 height 18
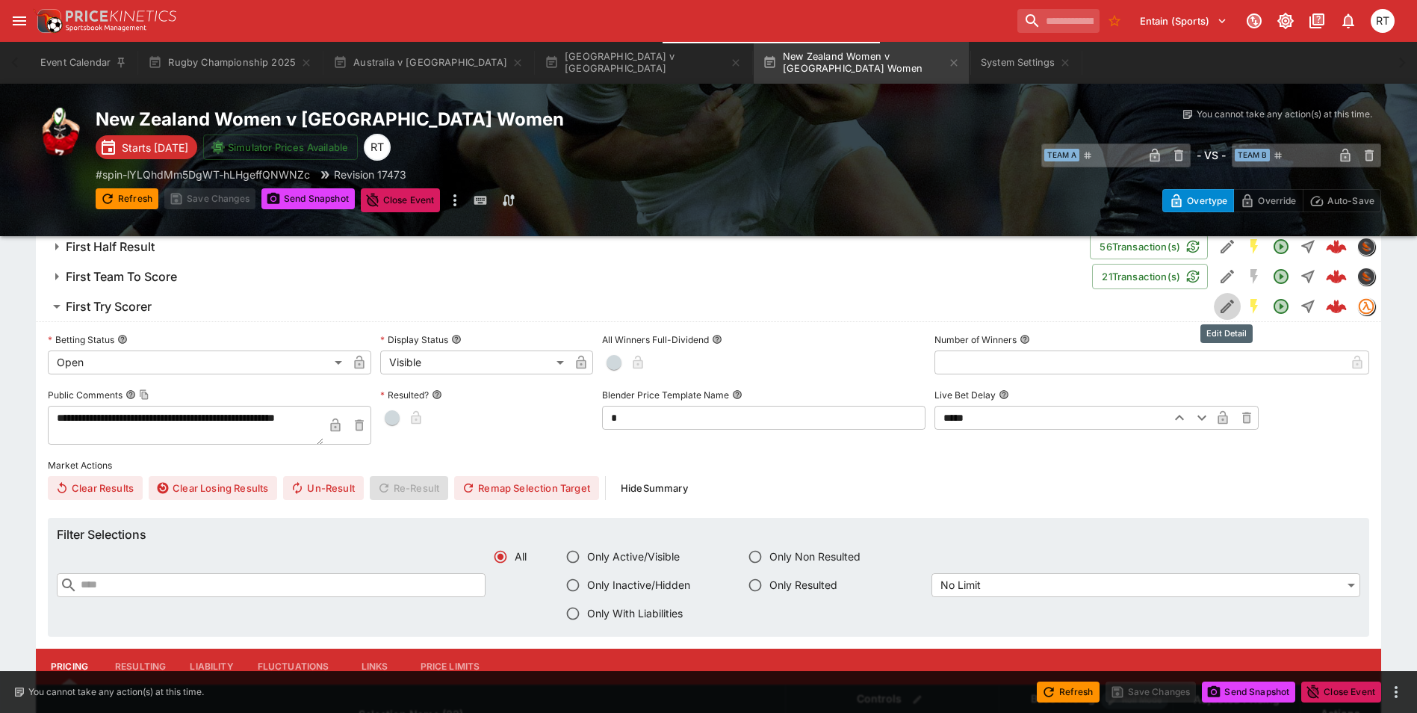
click at [1222, 305] on icon "Edit Detail" at bounding box center [1228, 306] width 18 height 18
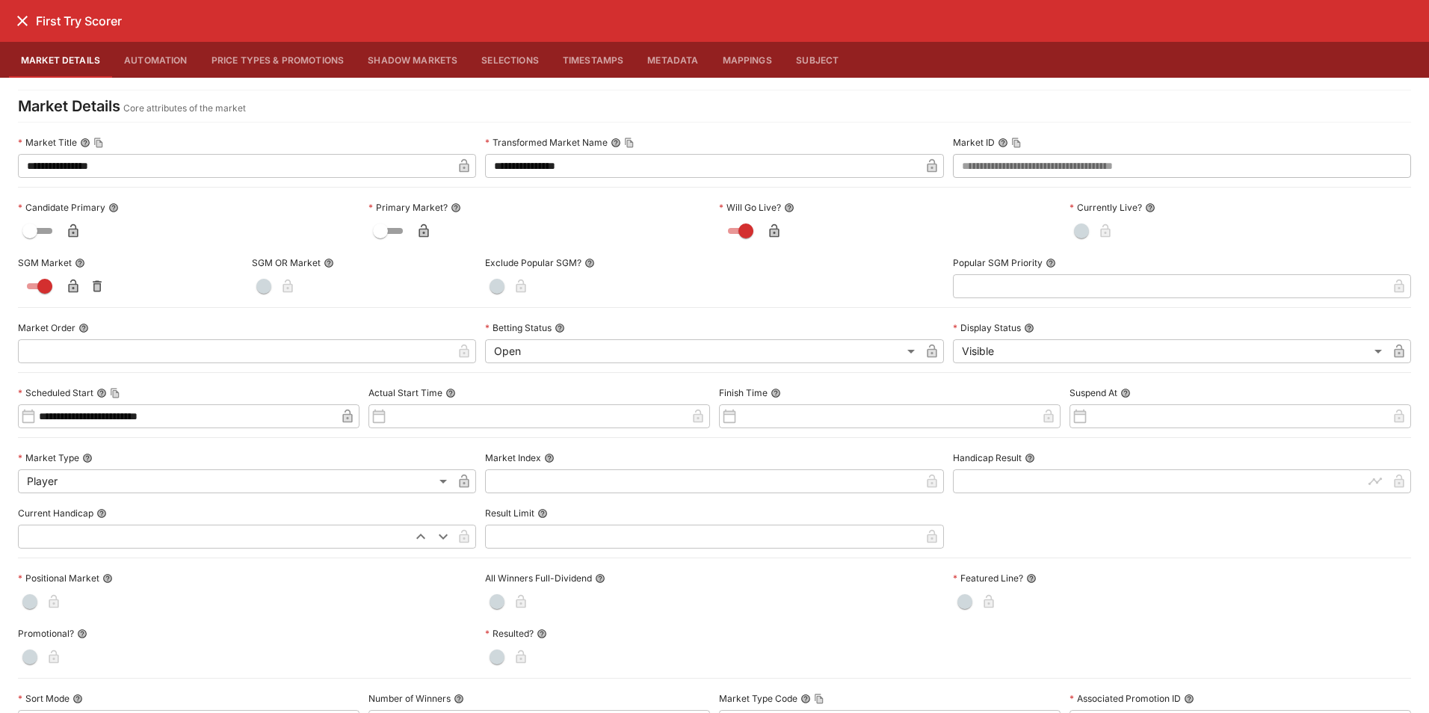
click at [229, 62] on button "Price Types & Promotions" at bounding box center [278, 60] width 157 height 36
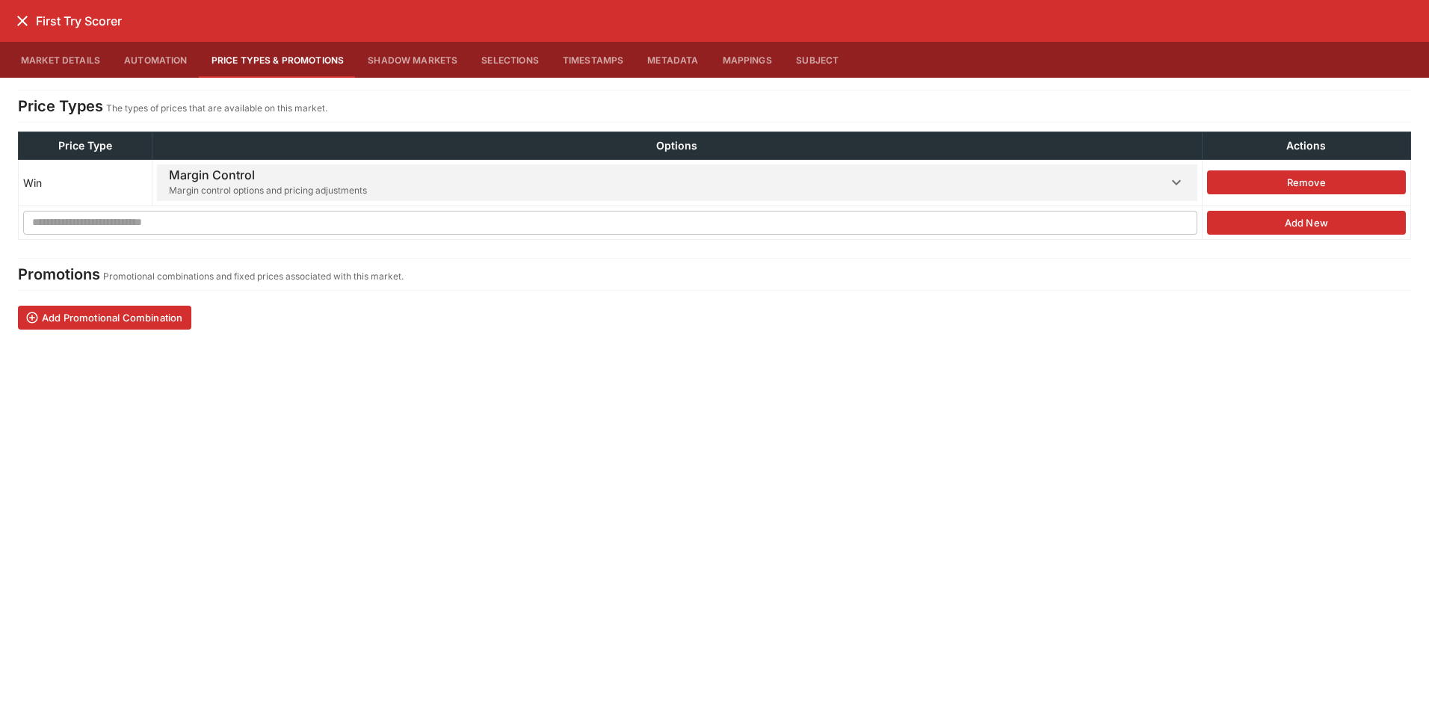
click at [390, 187] on span "Margin Control Margin control options and pricing adjustments" at bounding box center [668, 182] width 998 height 37
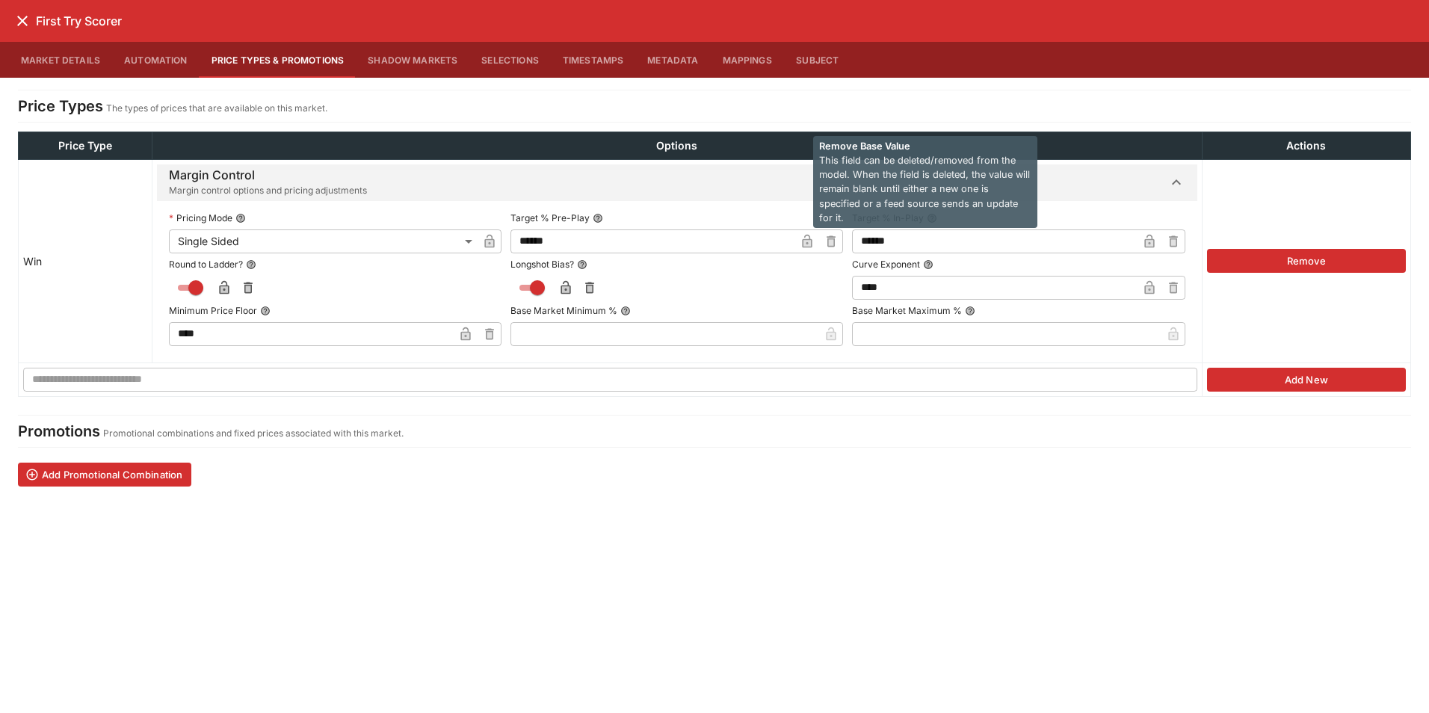
click at [829, 243] on icon "button" at bounding box center [831, 242] width 5 height 6
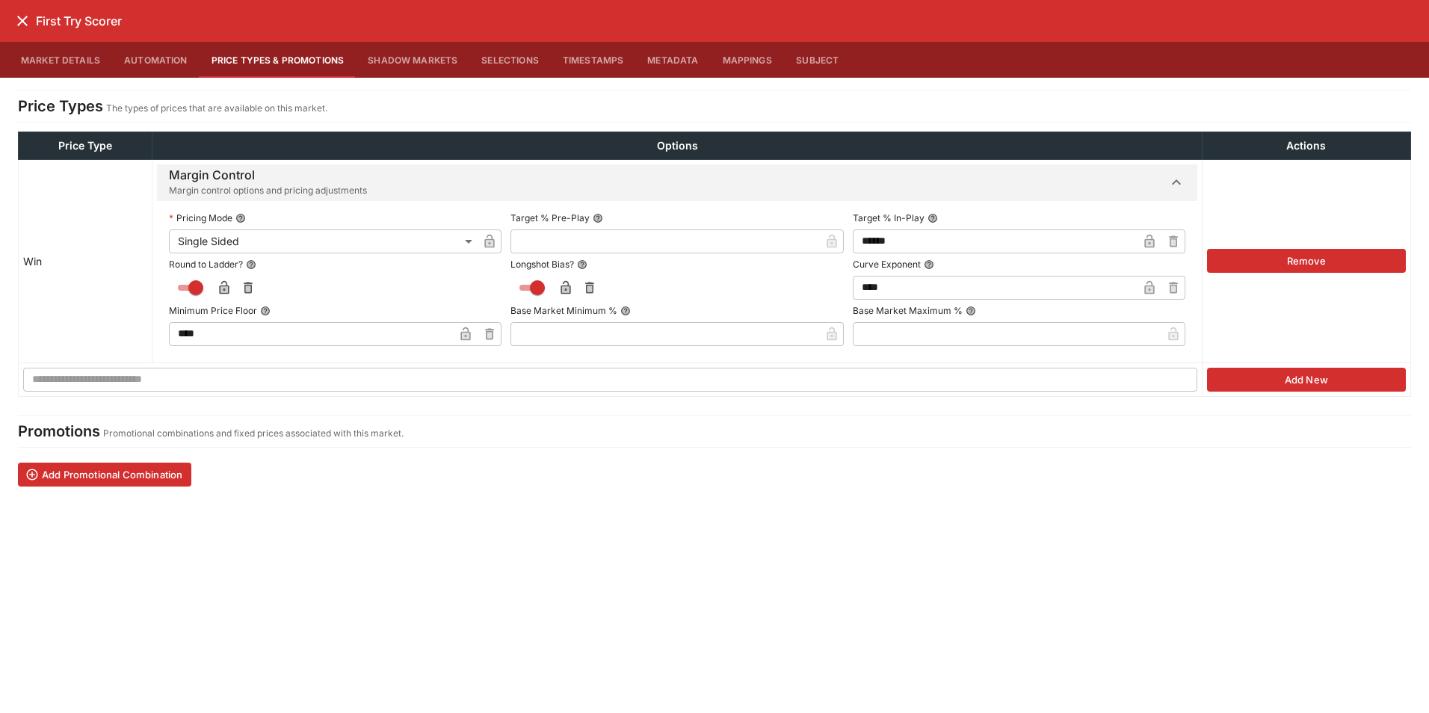
click at [628, 242] on input "text" at bounding box center [664, 241] width 309 height 24
type input "******"
click at [656, 218] on label "Target % Pre-Play" at bounding box center [676, 218] width 333 height 22
click at [803, 241] on icon "button" at bounding box center [808, 241] width 10 height 13
click at [17, 24] on icon "close" at bounding box center [22, 21] width 18 height 18
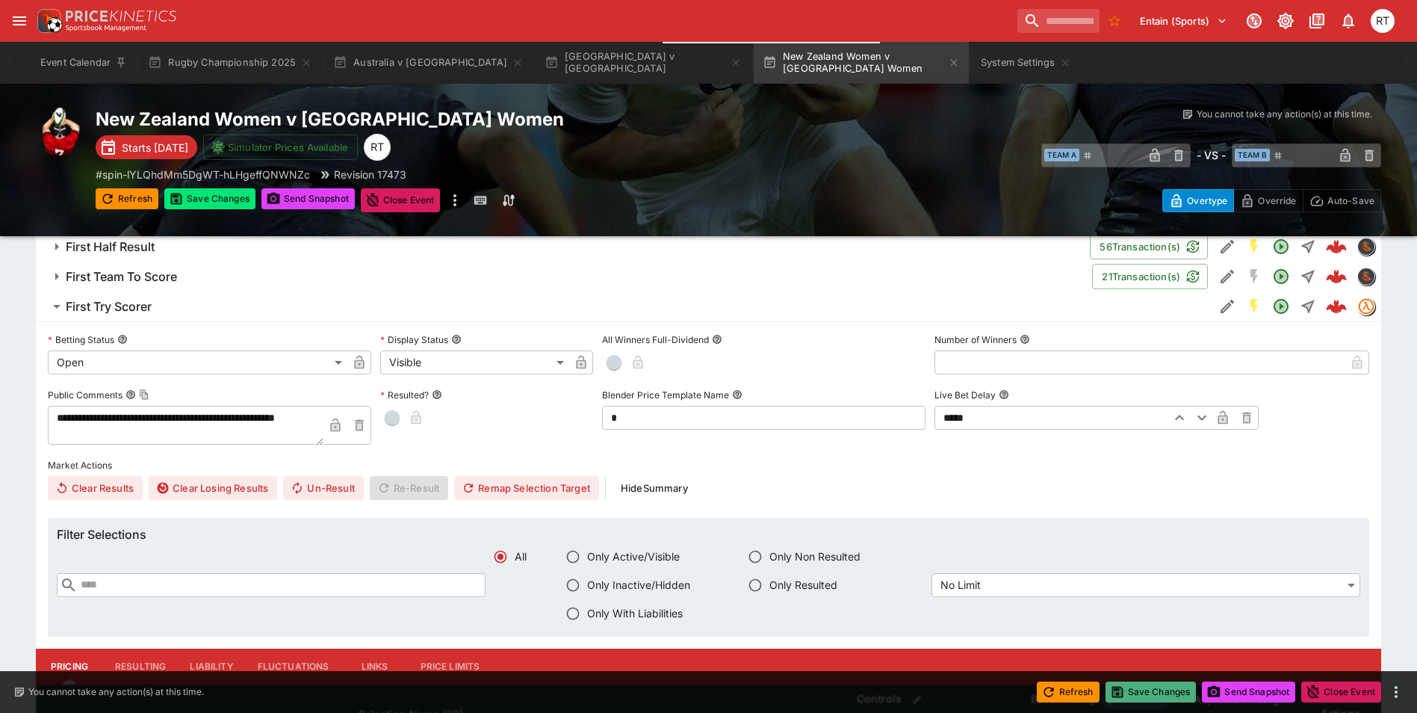
click at [1179, 693] on button "Save Changes" at bounding box center [1151, 691] width 91 height 21
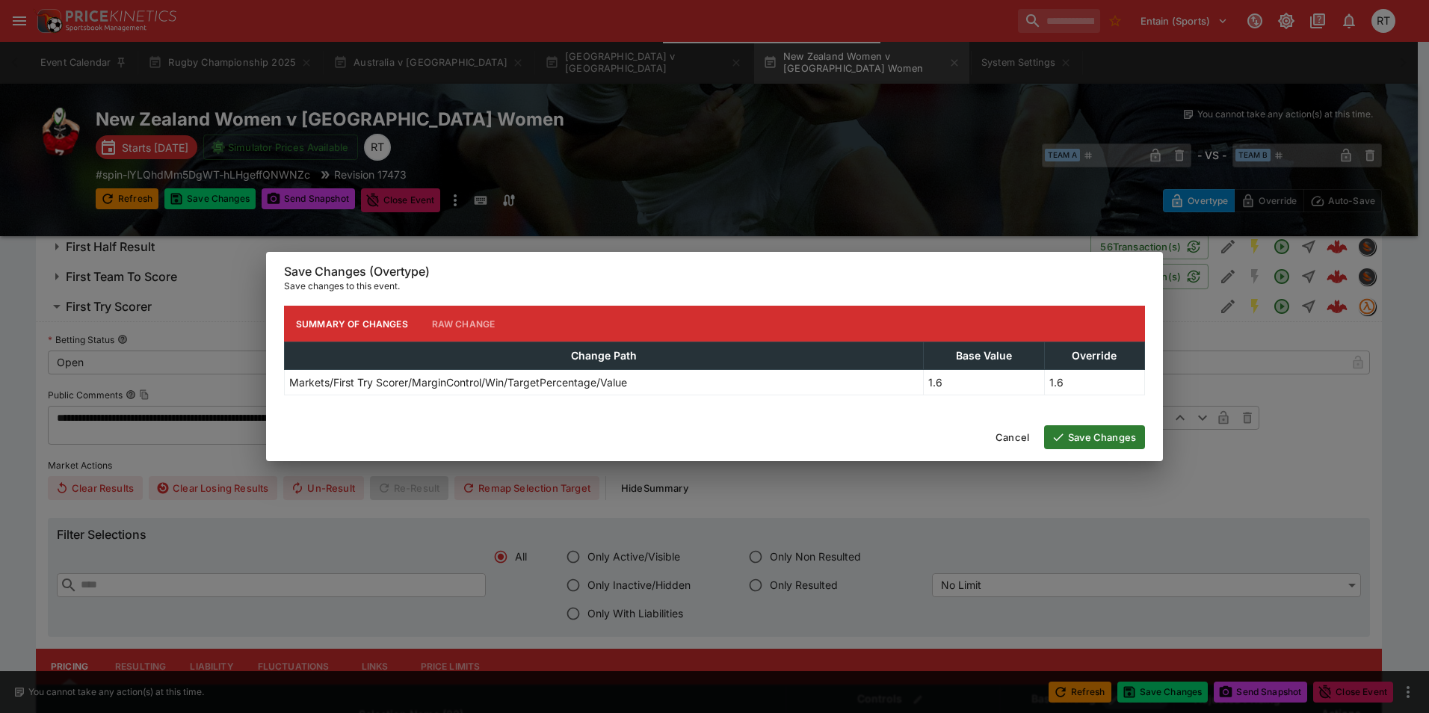
click at [1082, 446] on button "Save Changes" at bounding box center [1094, 437] width 101 height 24
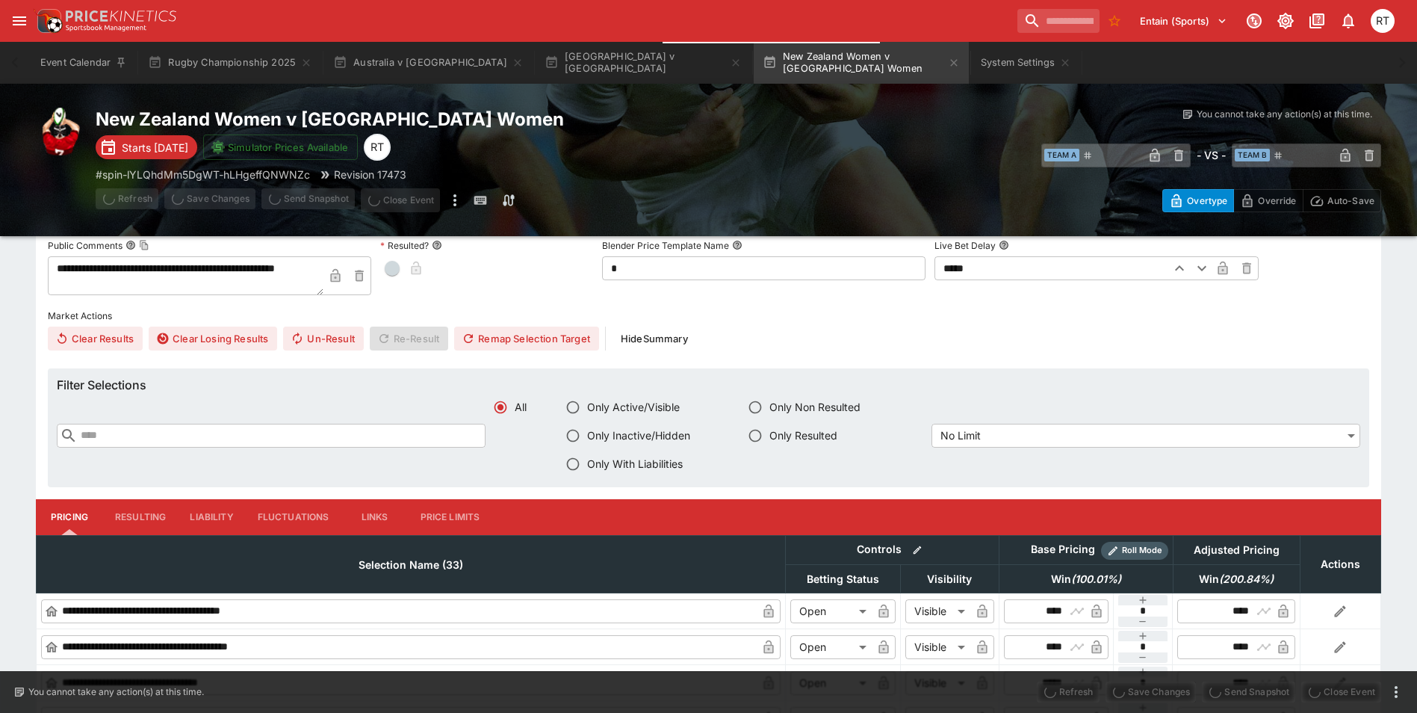
type input "****"
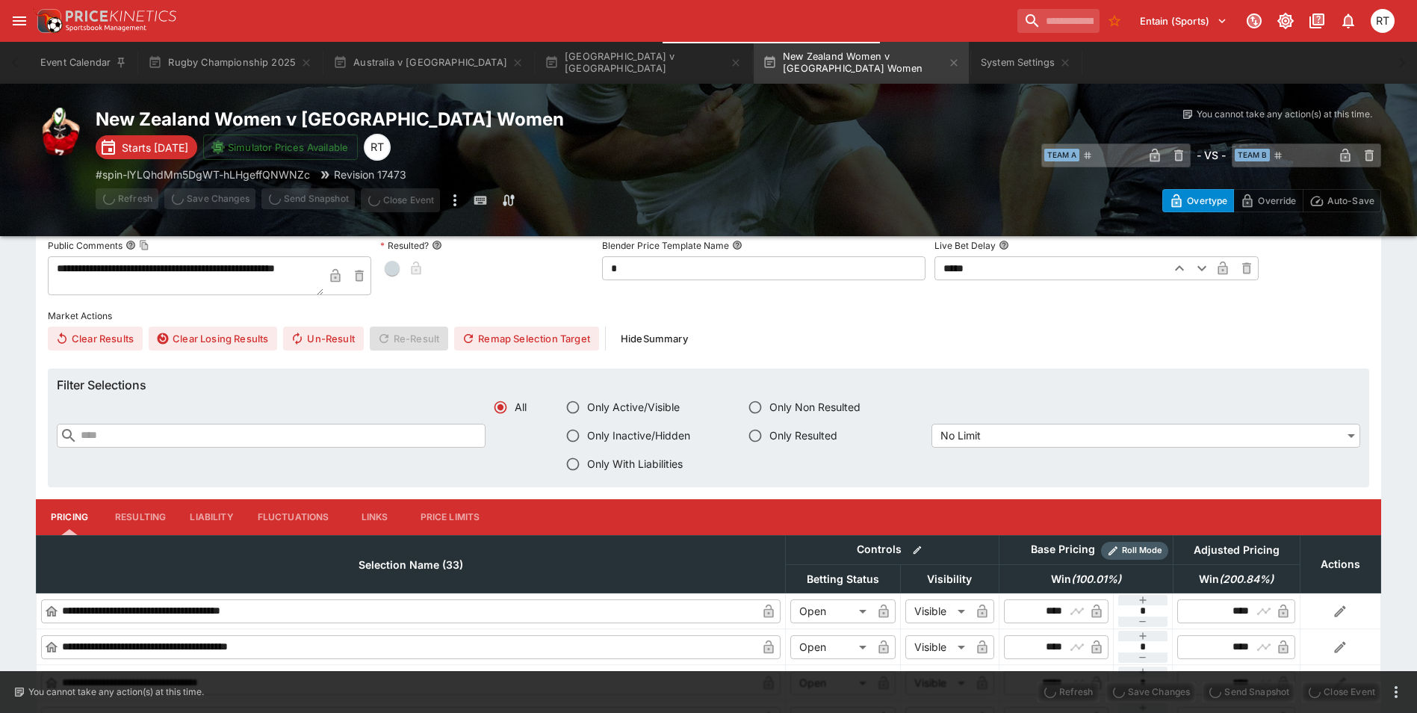
type input "****"
type input "*****"
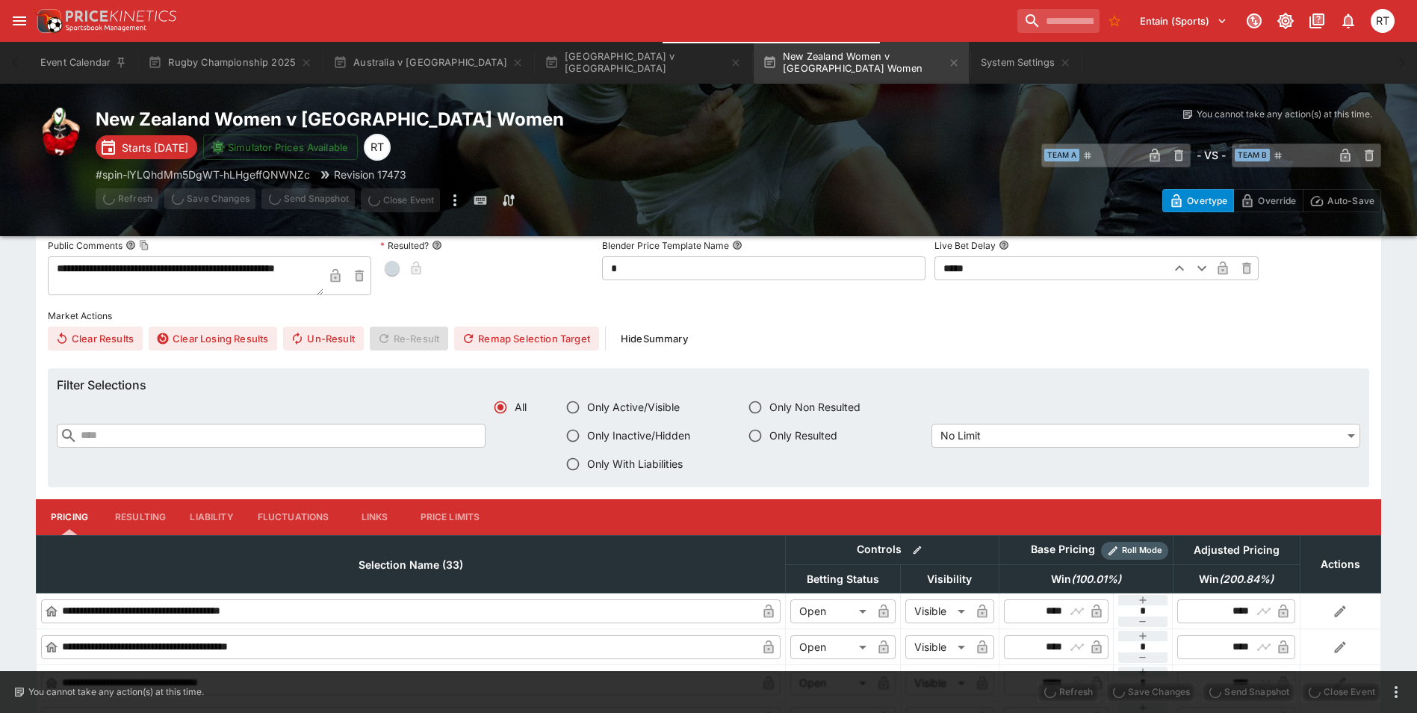
type input "*****"
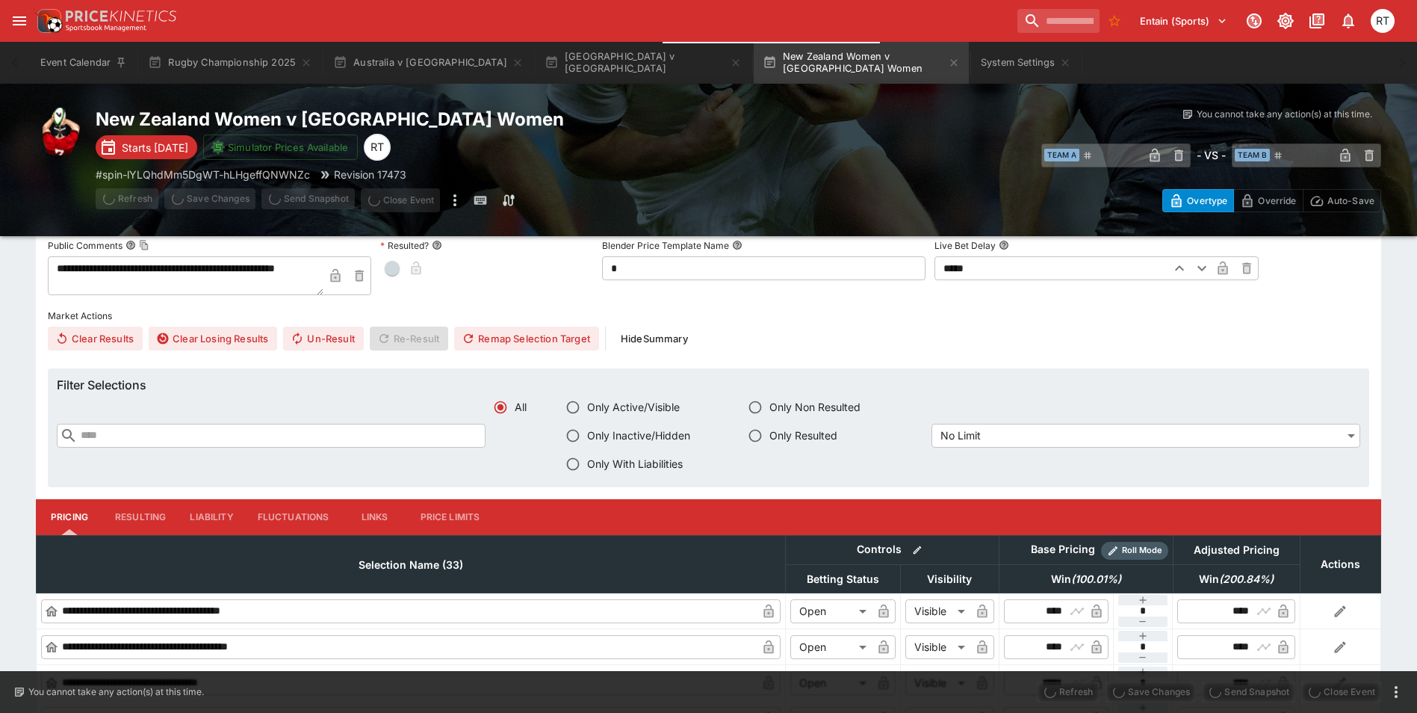
type input "*****"
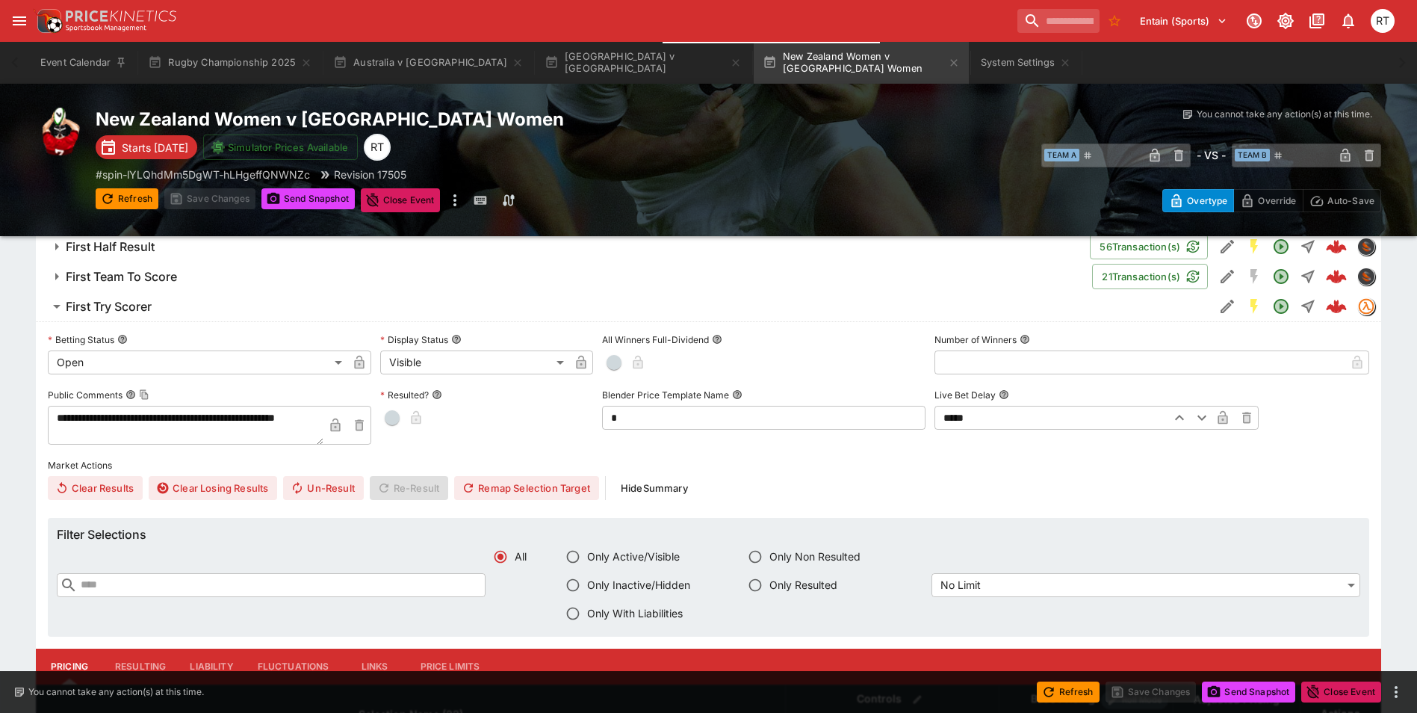
scroll to position [1046, 0]
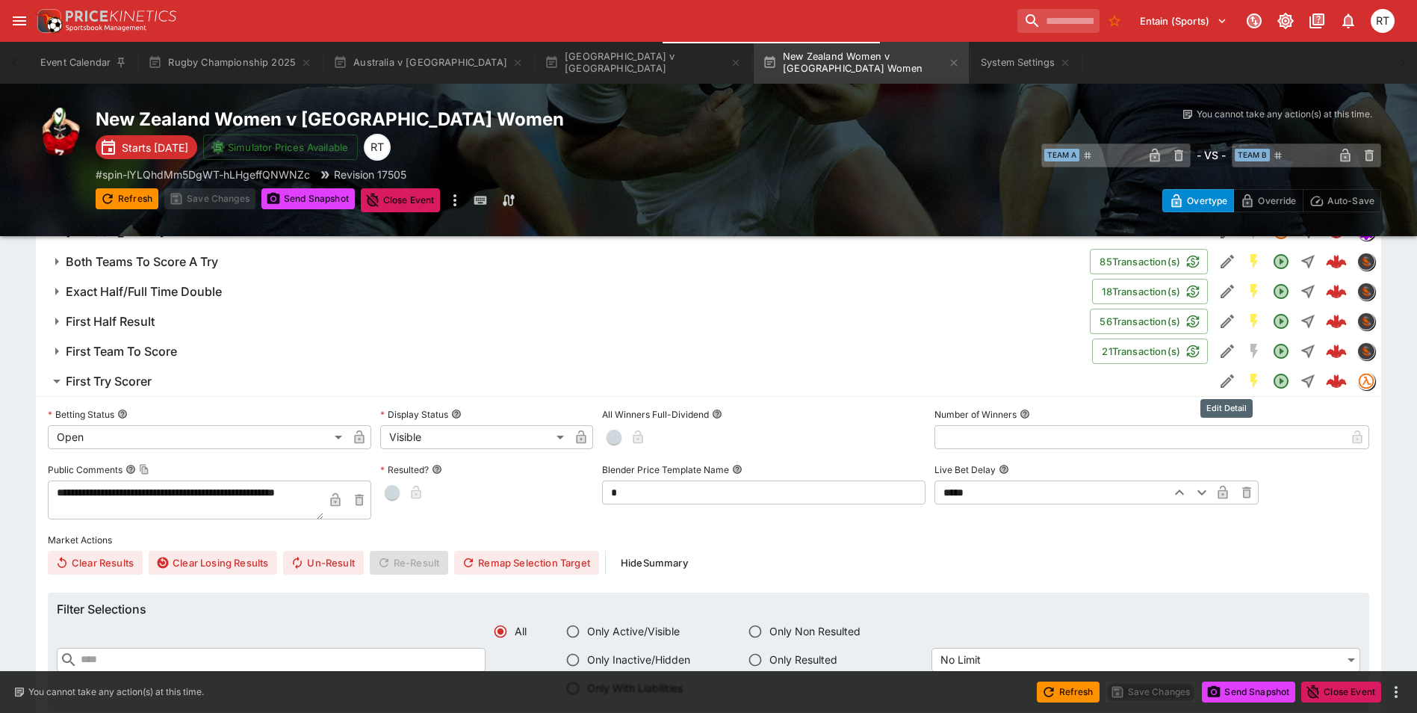
click at [1226, 381] on icon "Edit Detail" at bounding box center [1225, 382] width 7 height 7
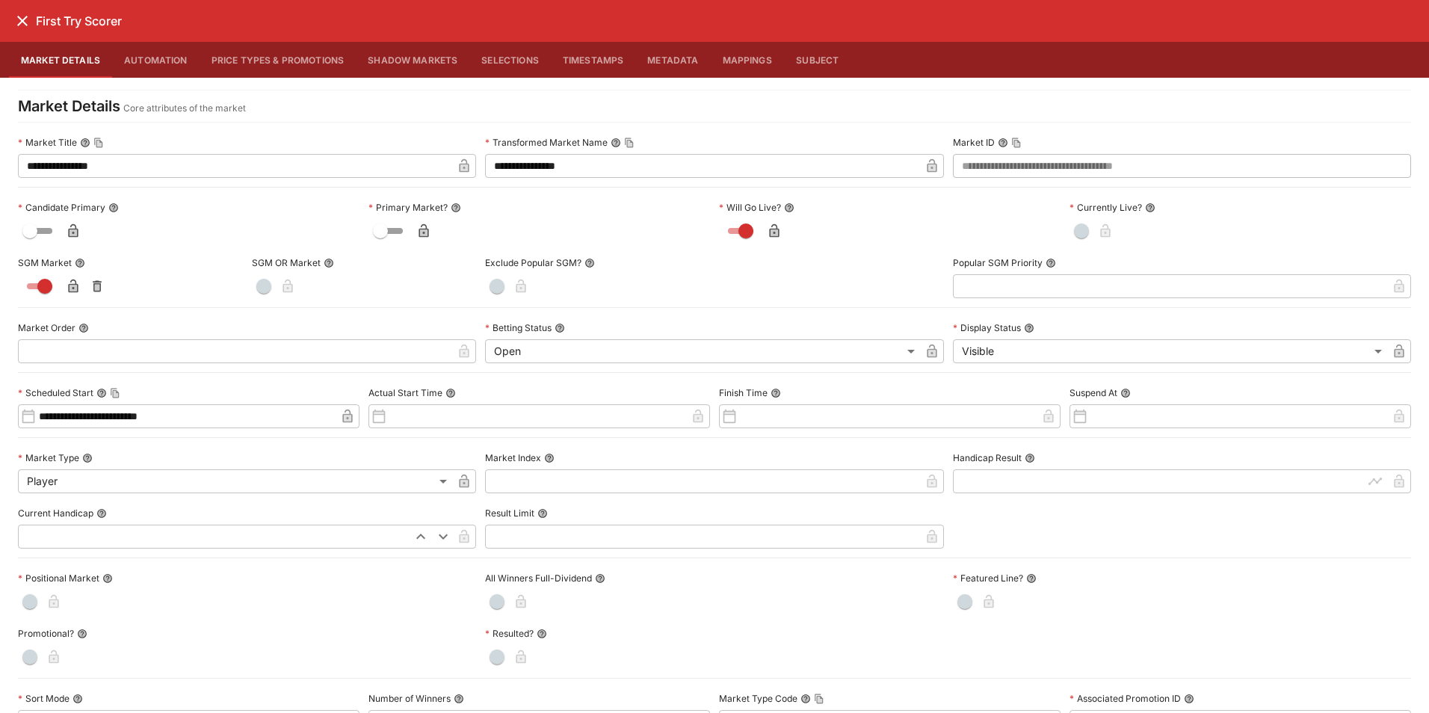
click at [287, 69] on button "Price Types & Promotions" at bounding box center [278, 60] width 157 height 36
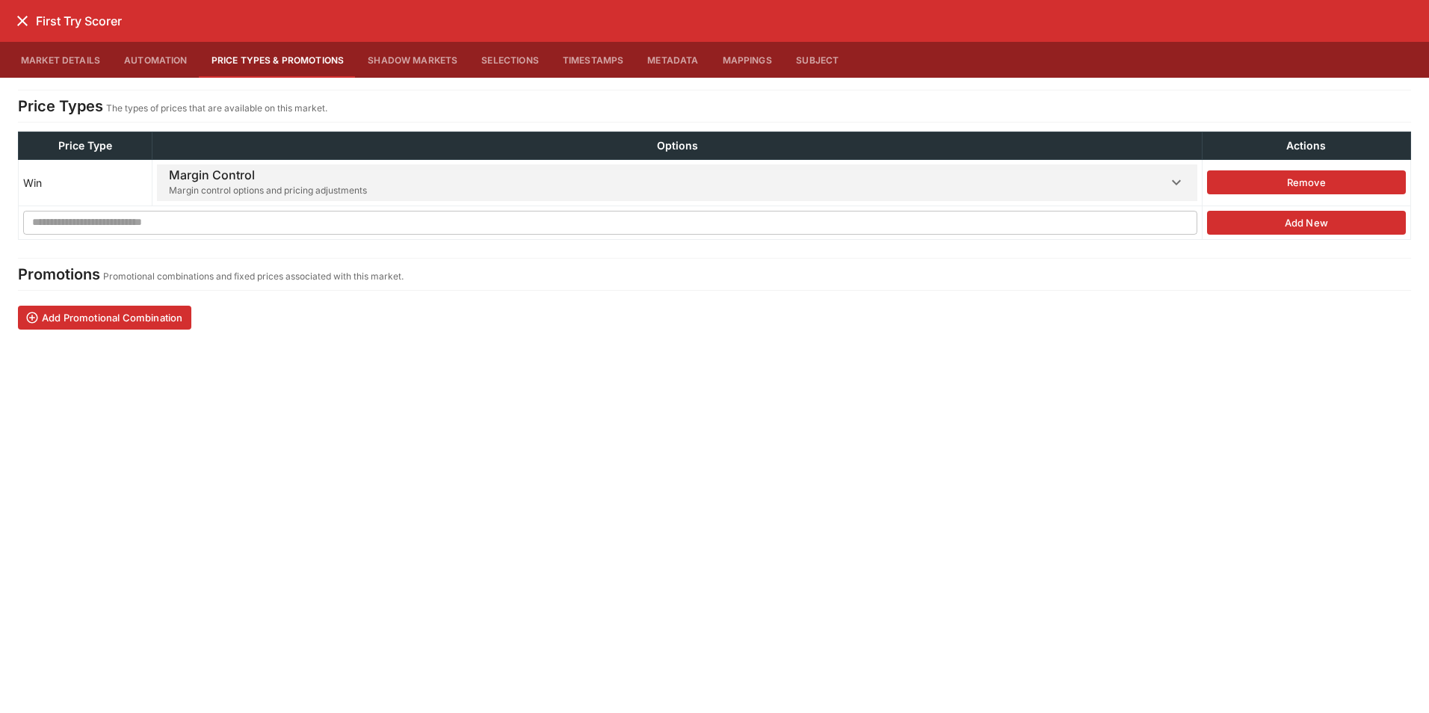
click at [389, 173] on span "Margin Control Margin control options and pricing adjustments" at bounding box center [668, 182] width 998 height 37
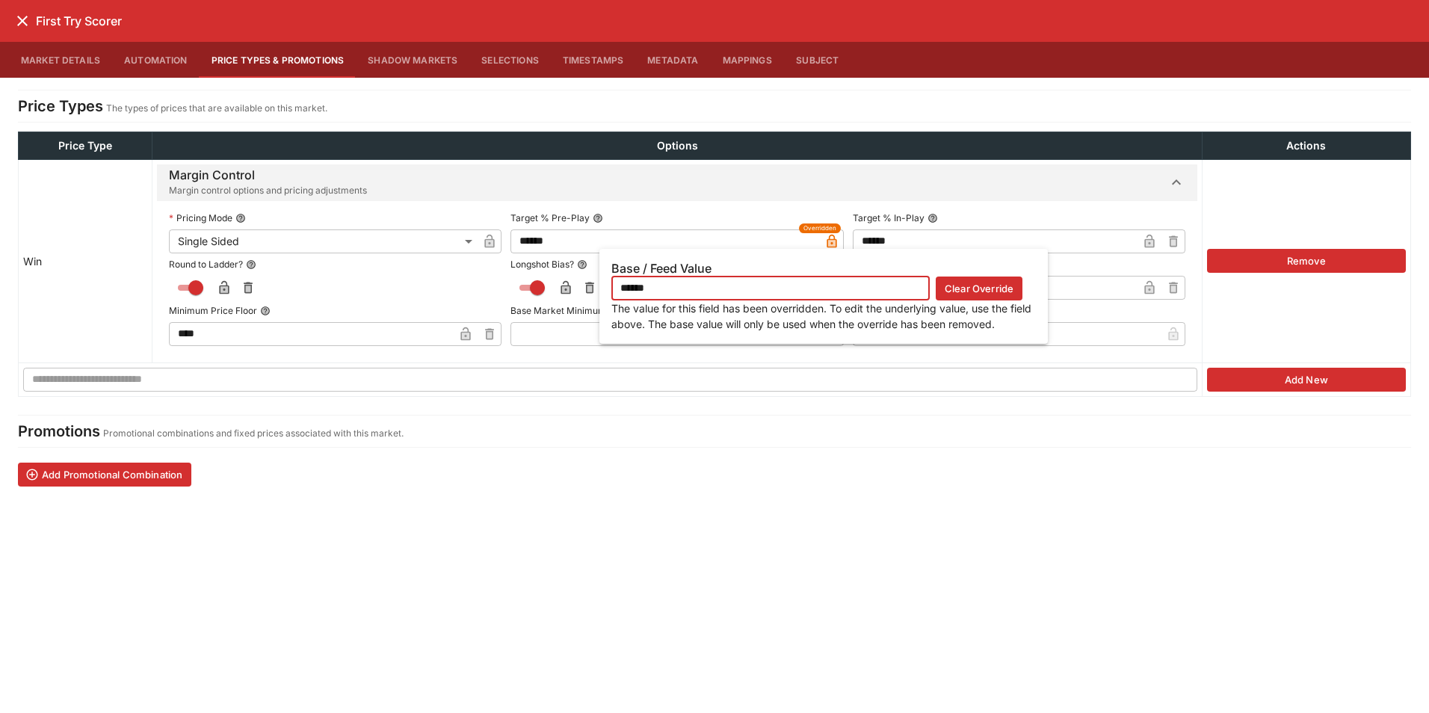
click at [826, 242] on icon "button" at bounding box center [831, 241] width 10 height 13
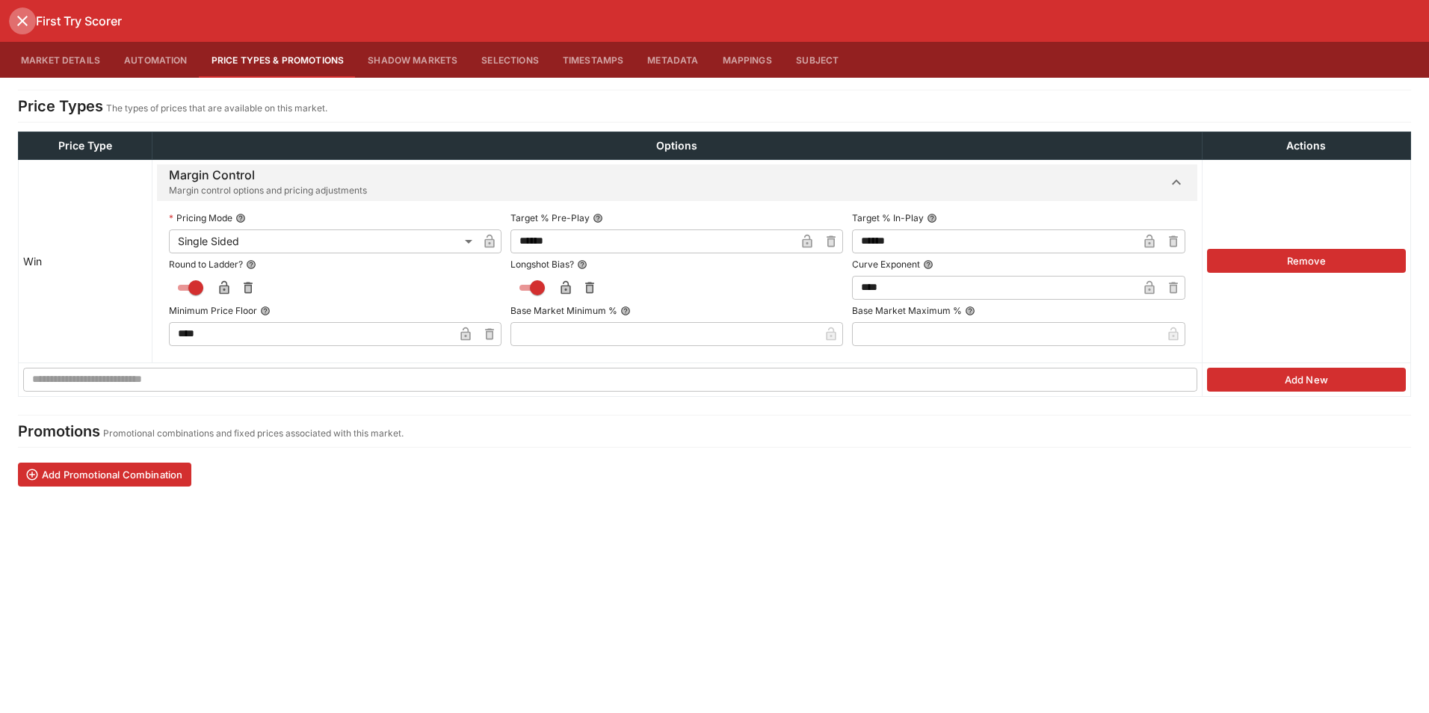
click at [28, 25] on icon "close" at bounding box center [22, 21] width 18 height 18
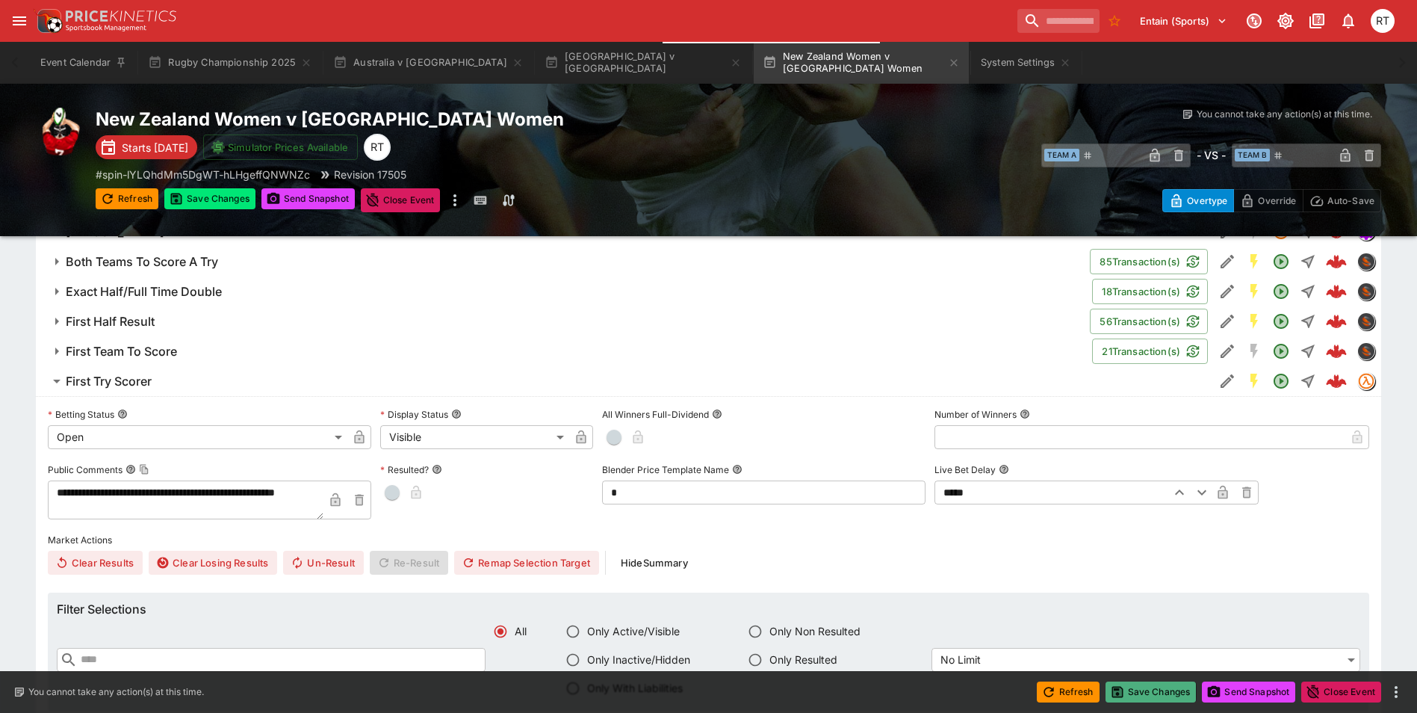
click at [1148, 690] on button "Save Changes" at bounding box center [1151, 691] width 91 height 21
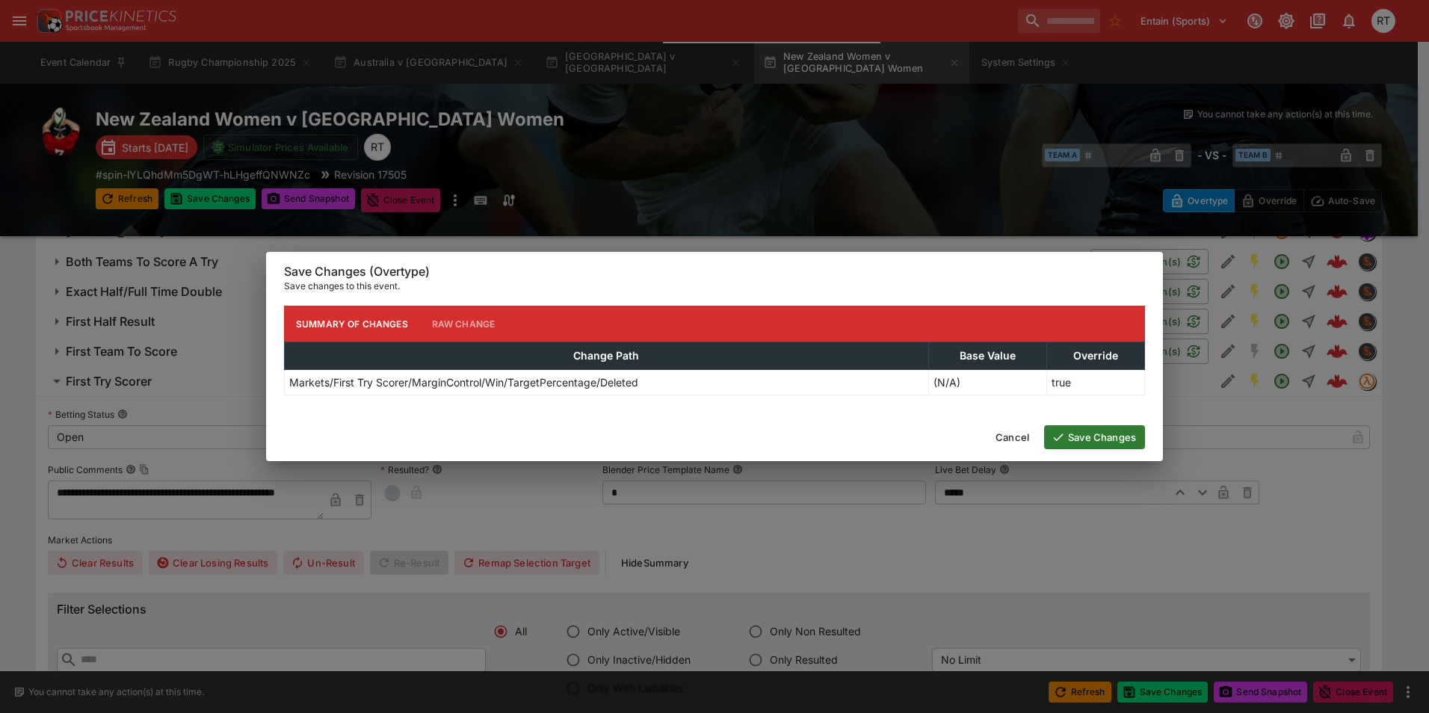
click at [1068, 439] on button "Save Changes" at bounding box center [1094, 437] width 101 height 24
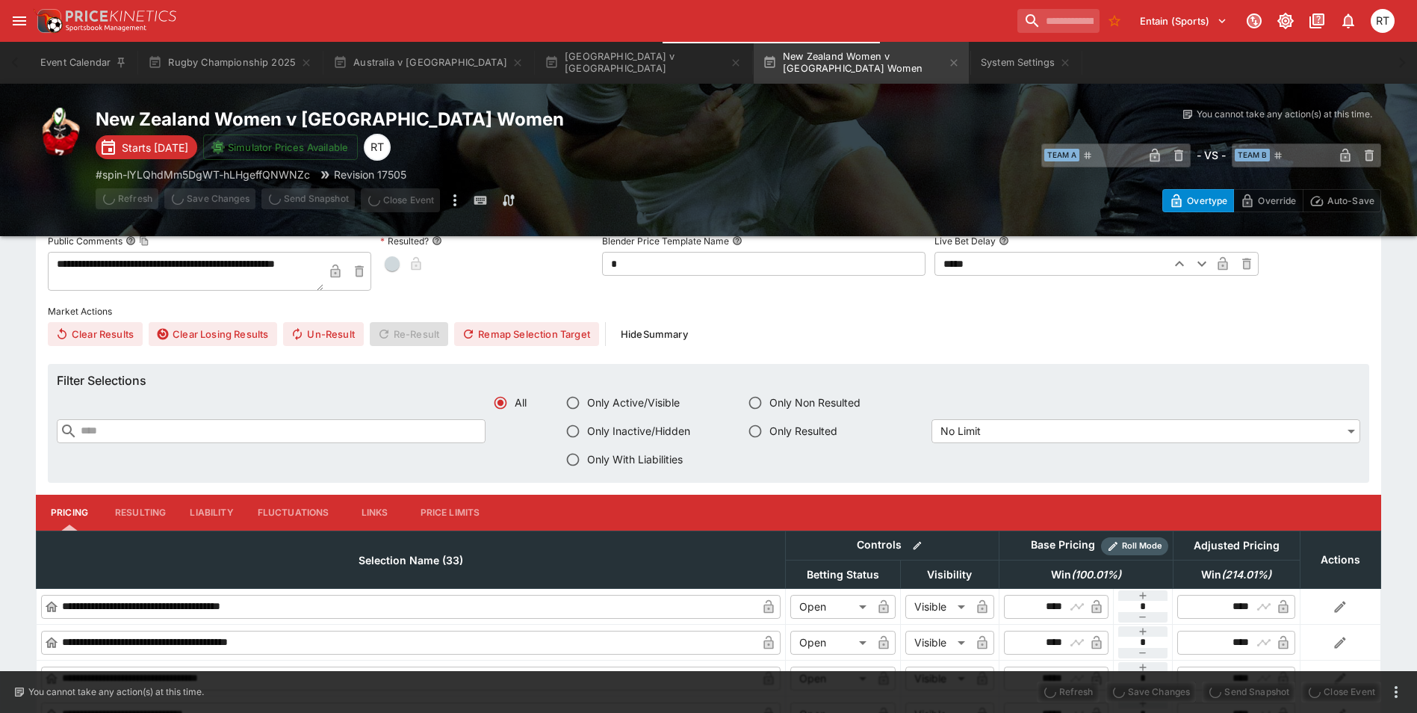
type input "****"
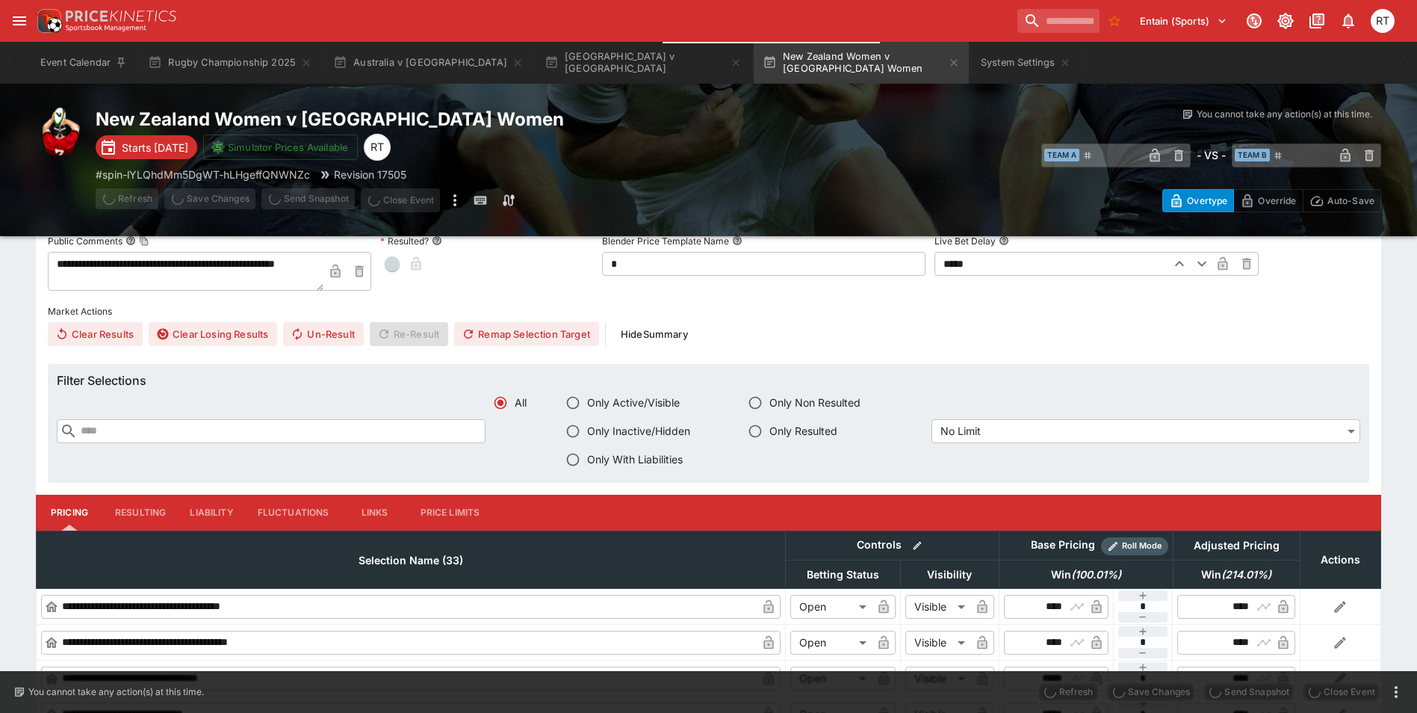
type input "****"
type input "*****"
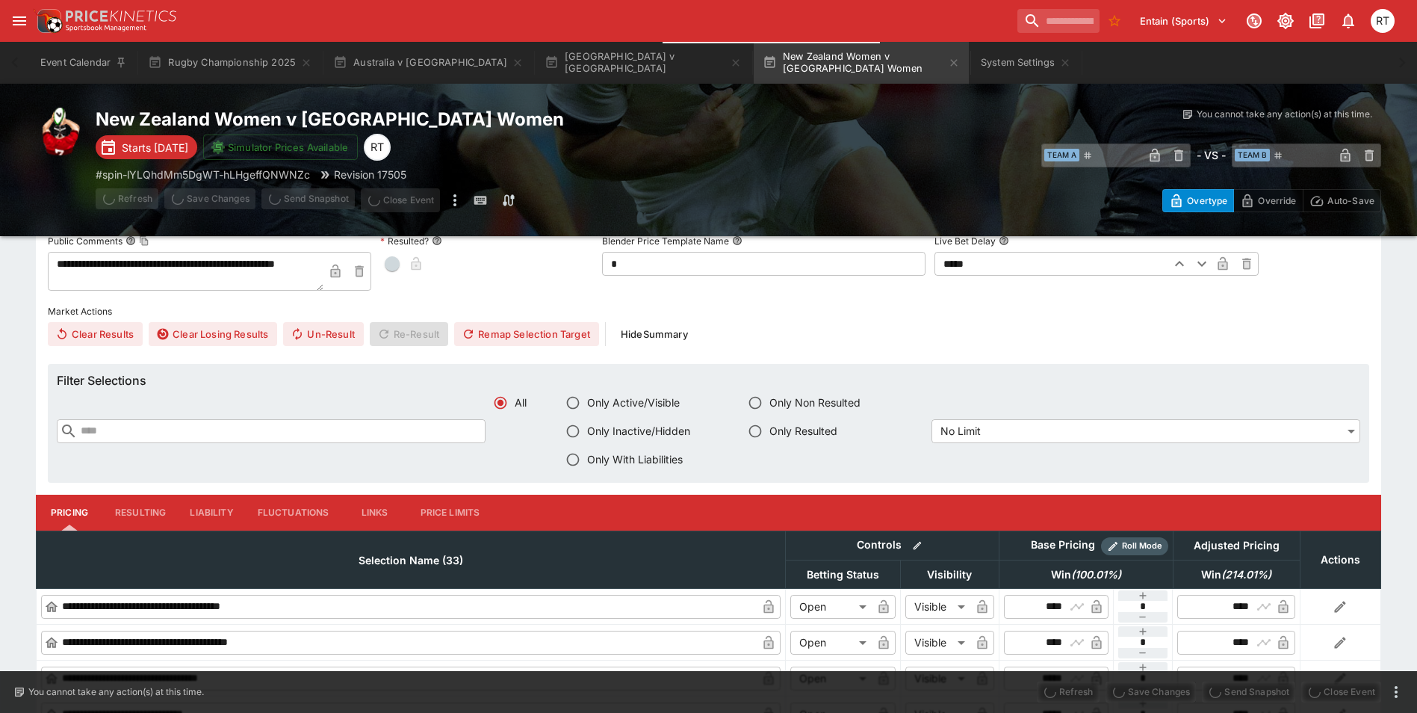
type input "*****"
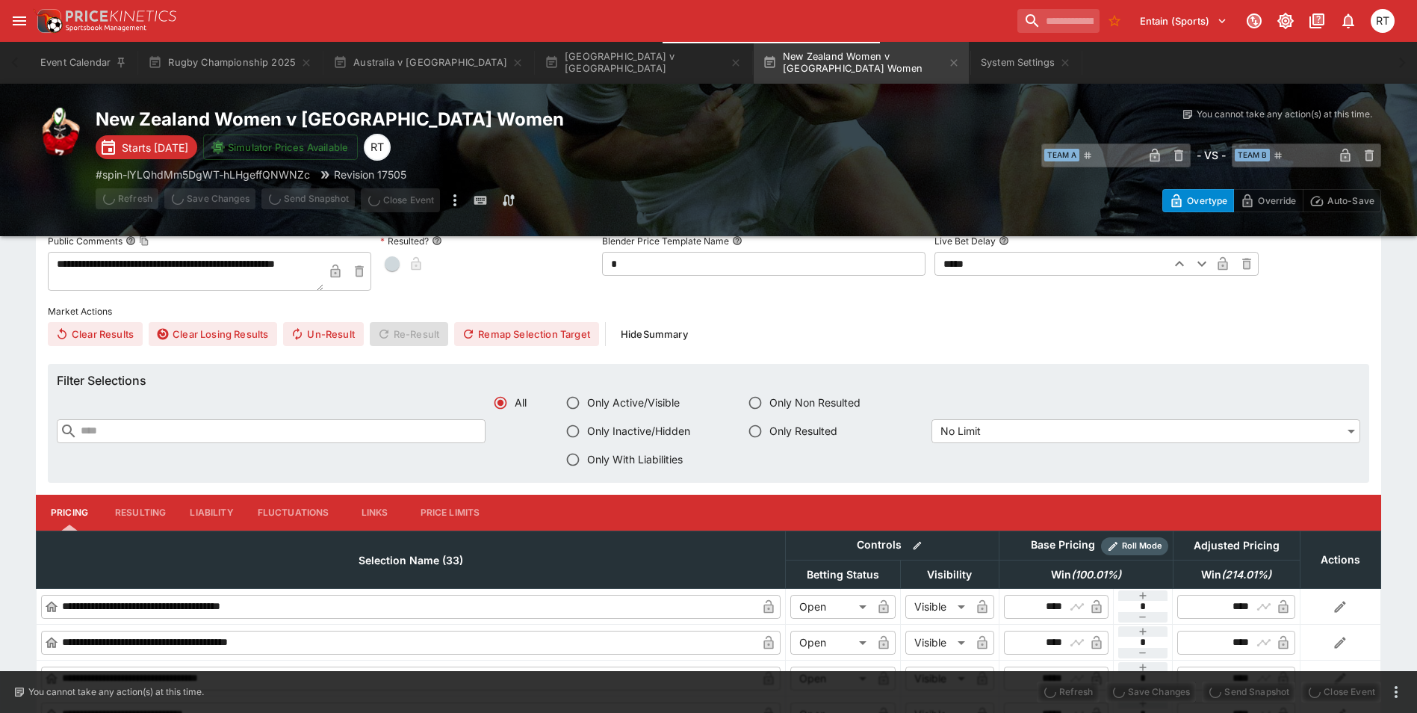
type input "*****"
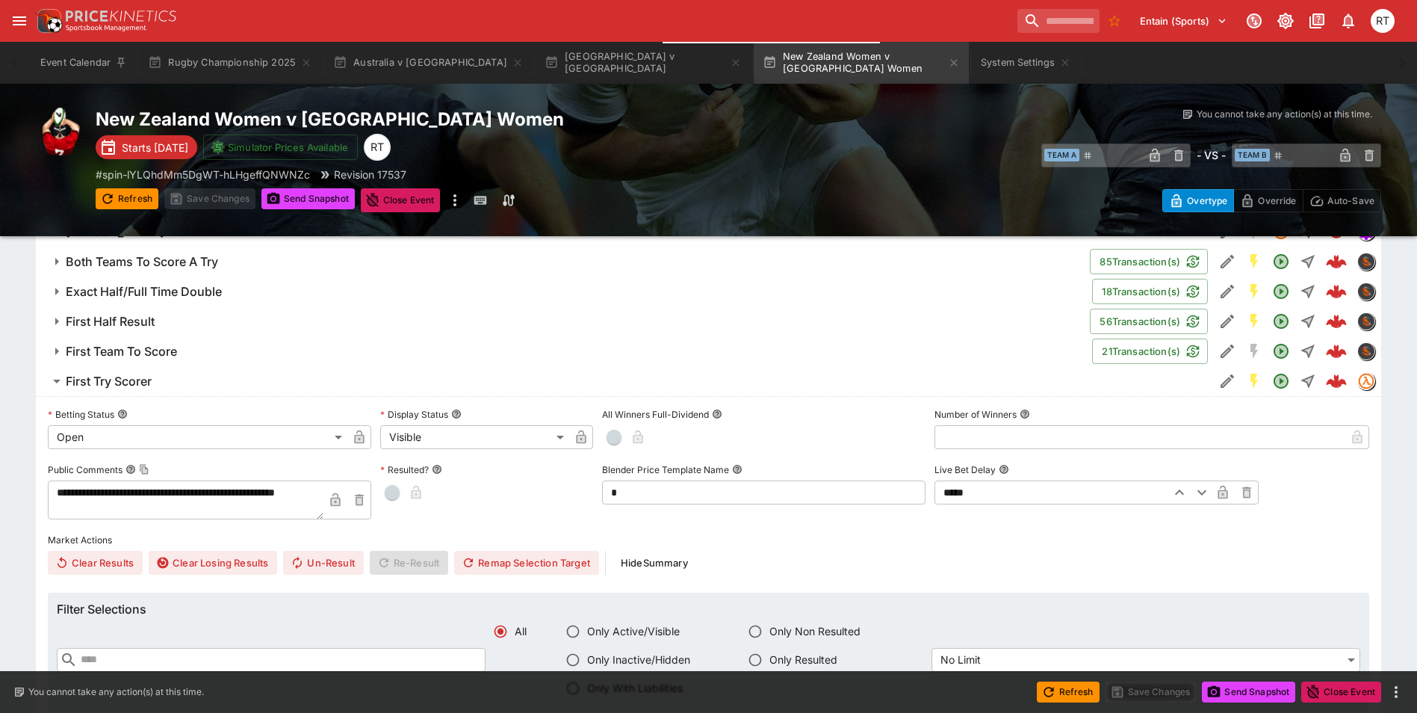
click at [166, 387] on span "First Try Scorer" at bounding box center [634, 382] width 1137 height 16
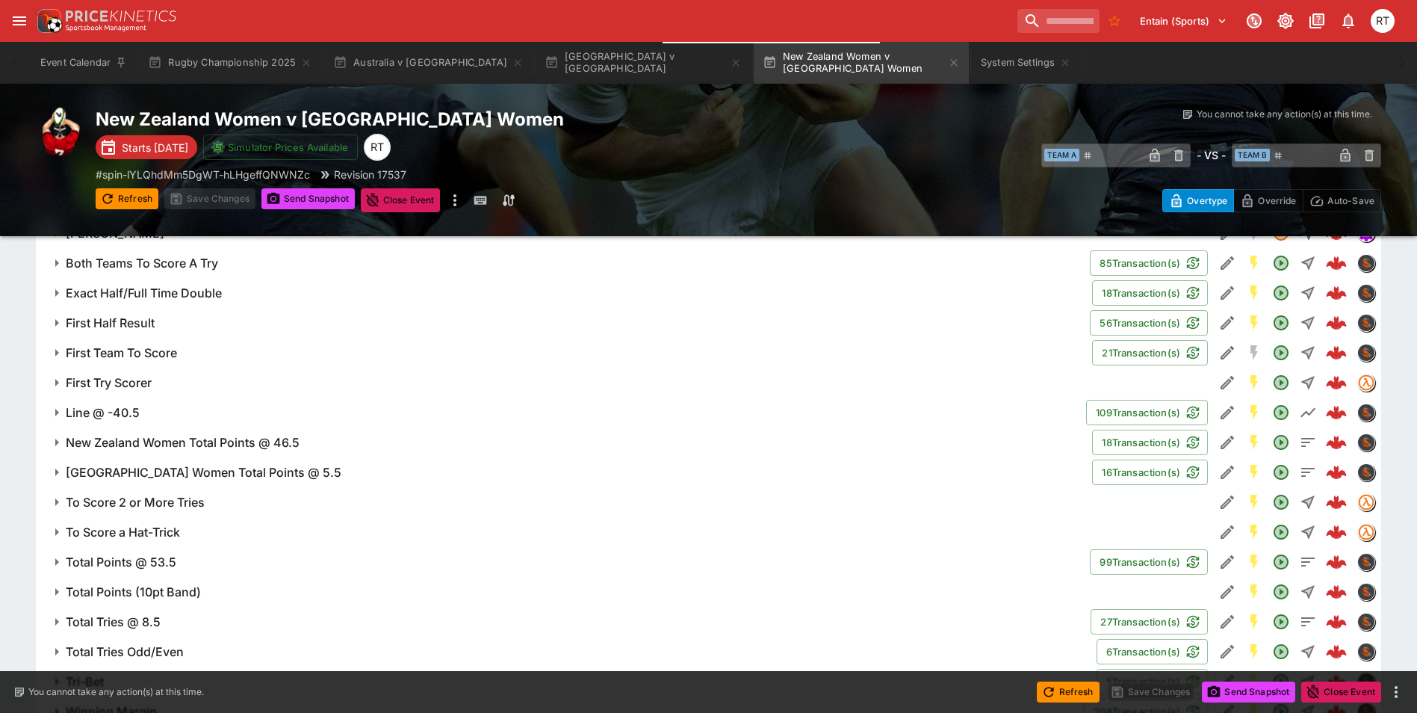
scroll to position [960, 0]
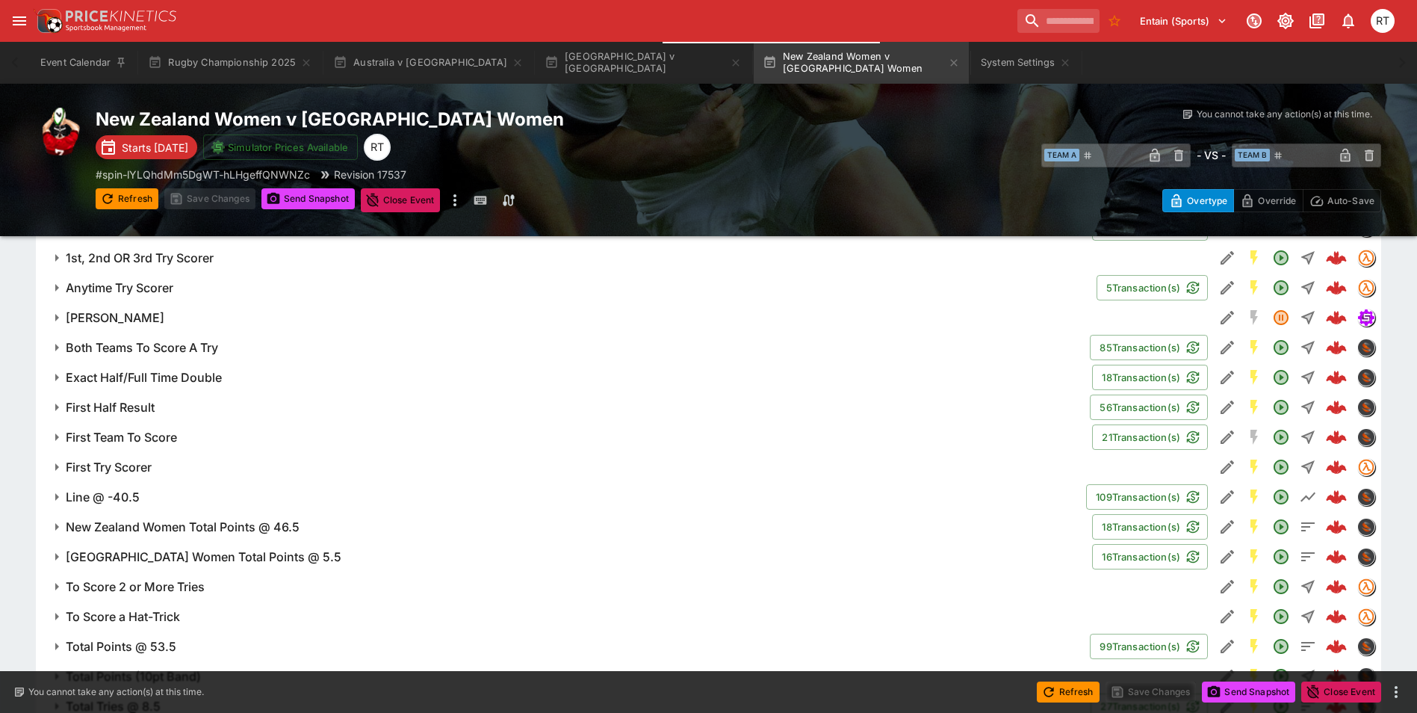
drag, startPoint x: 135, startPoint y: 467, endPoint x: 412, endPoint y: 492, distance: 277.6
click at [135, 467] on h6 "First Try Scorer" at bounding box center [109, 468] width 86 height 16
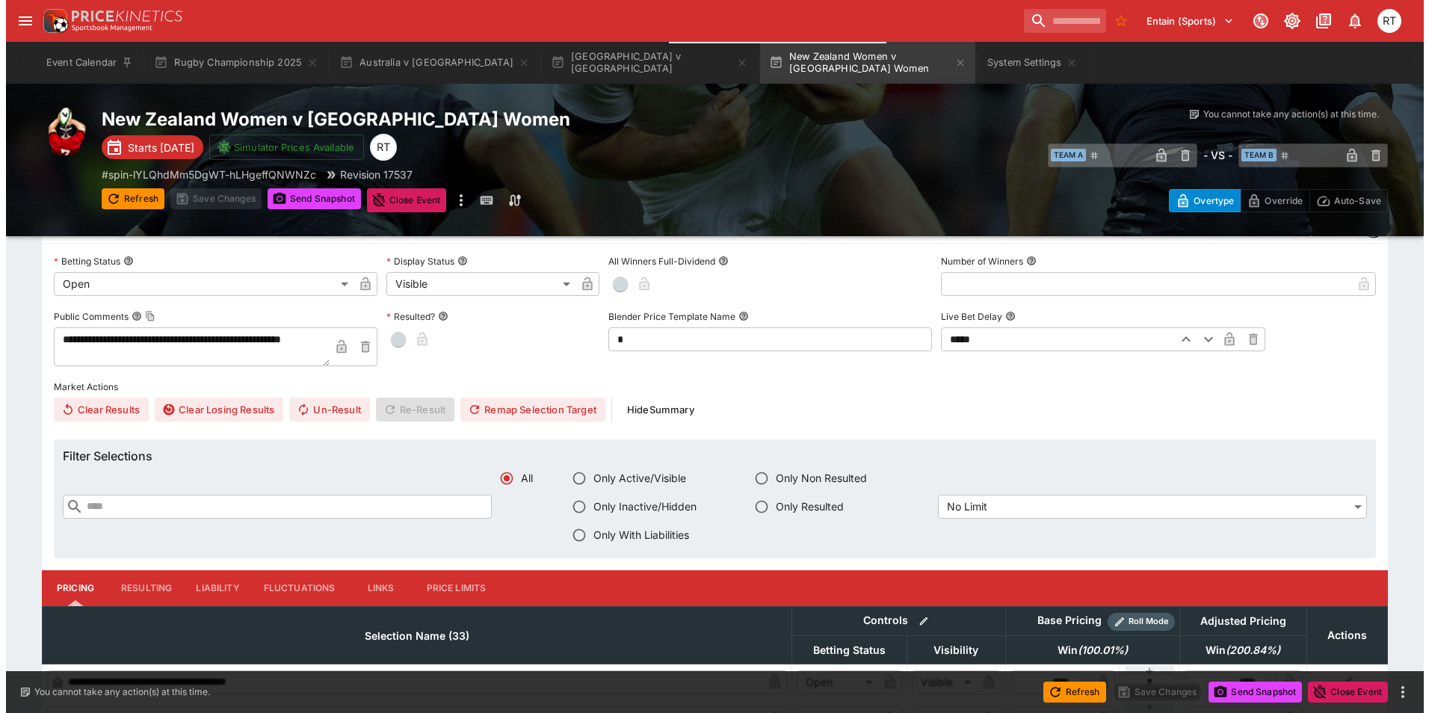
scroll to position [1110, 0]
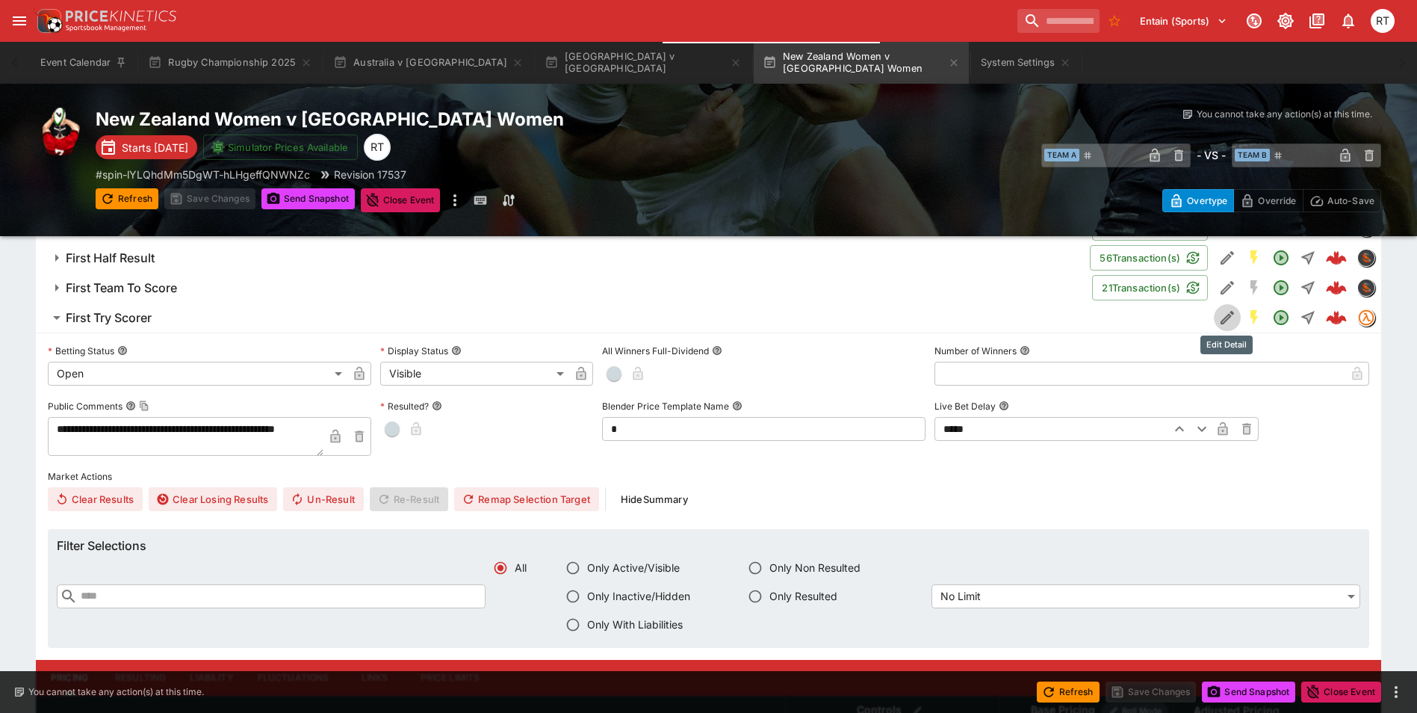
click at [1221, 322] on icon "Edit Detail" at bounding box center [1227, 317] width 13 height 13
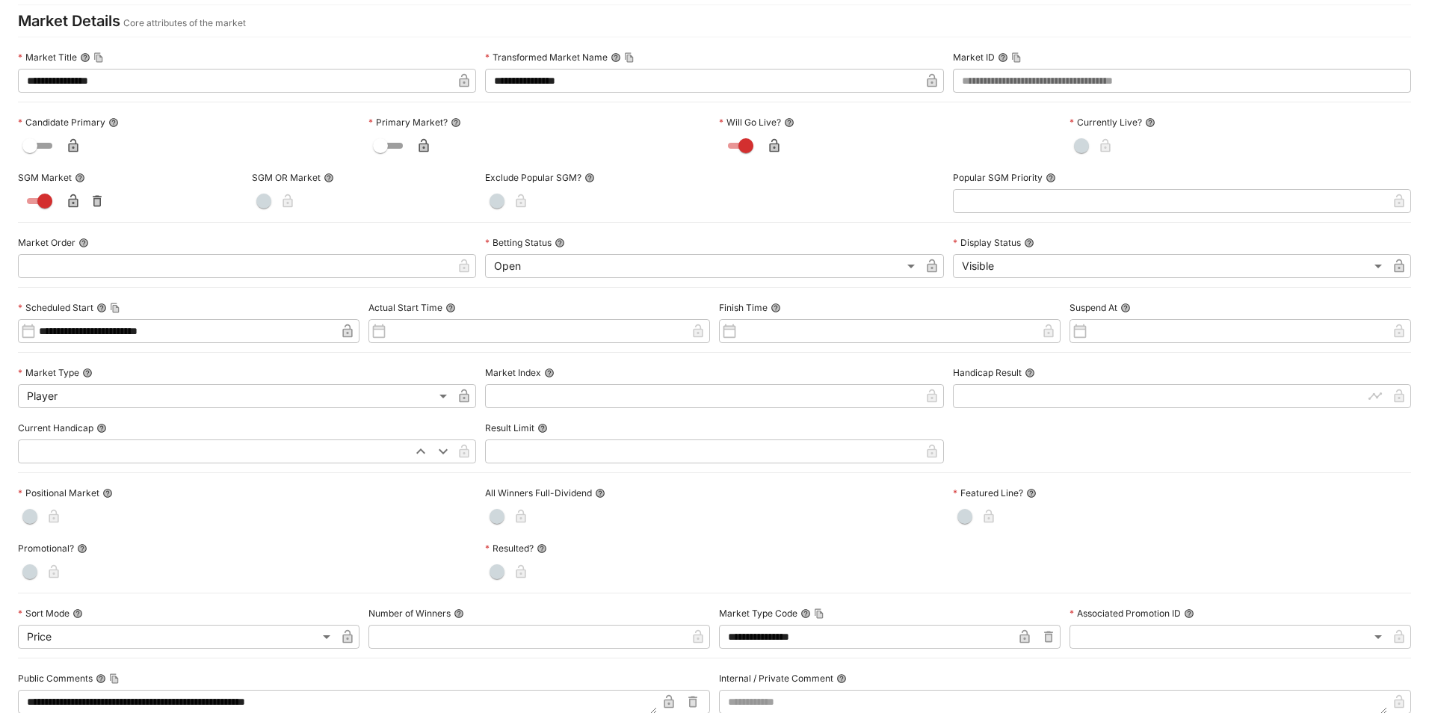
scroll to position [0, 0]
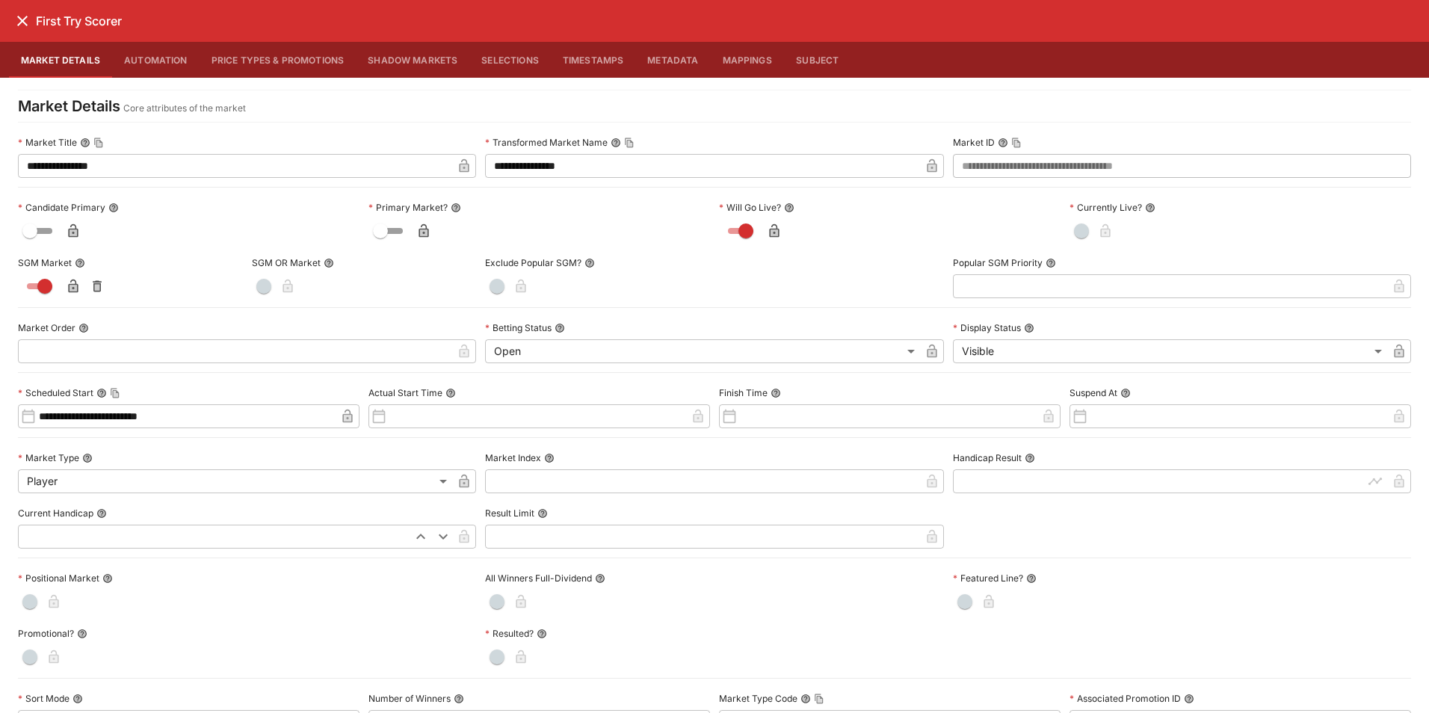
click at [262, 59] on button "Price Types & Promotions" at bounding box center [278, 60] width 157 height 36
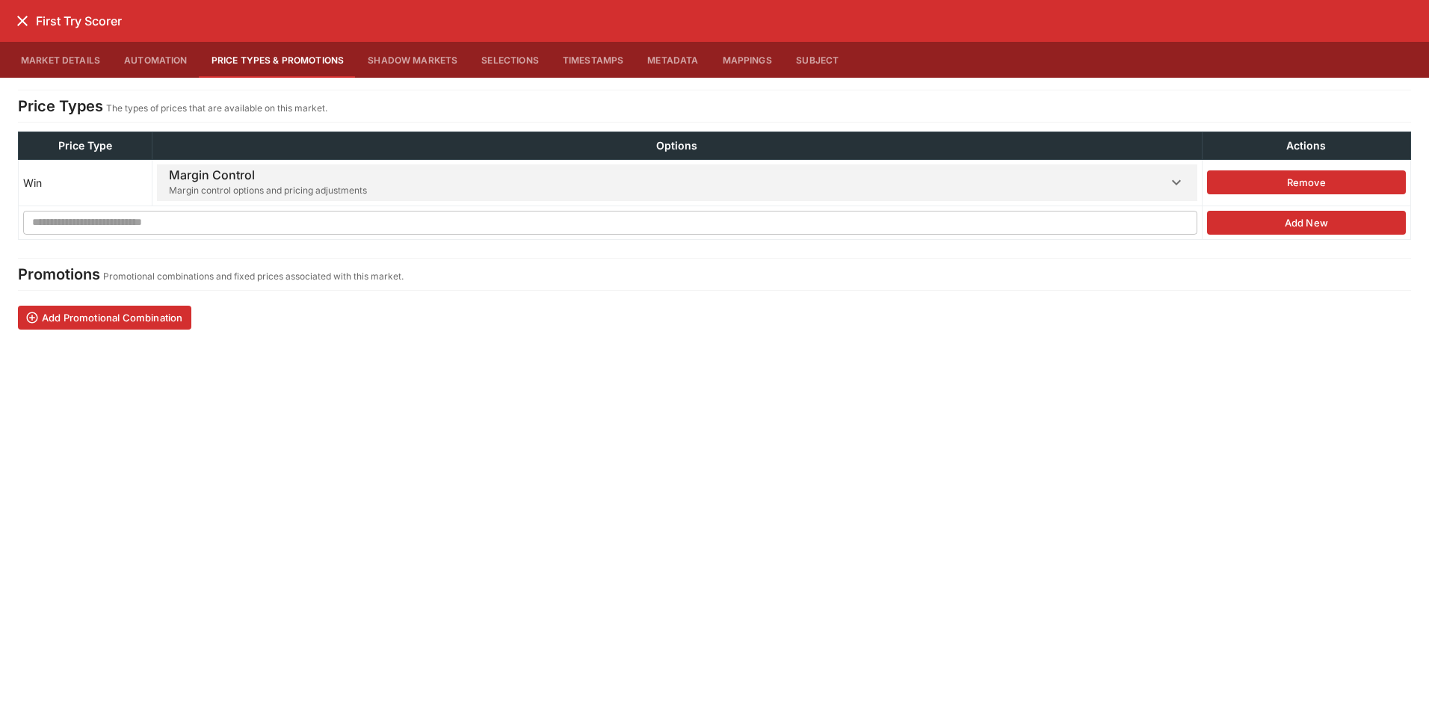
click at [325, 194] on span "Margin control options and pricing adjustments" at bounding box center [268, 190] width 198 height 15
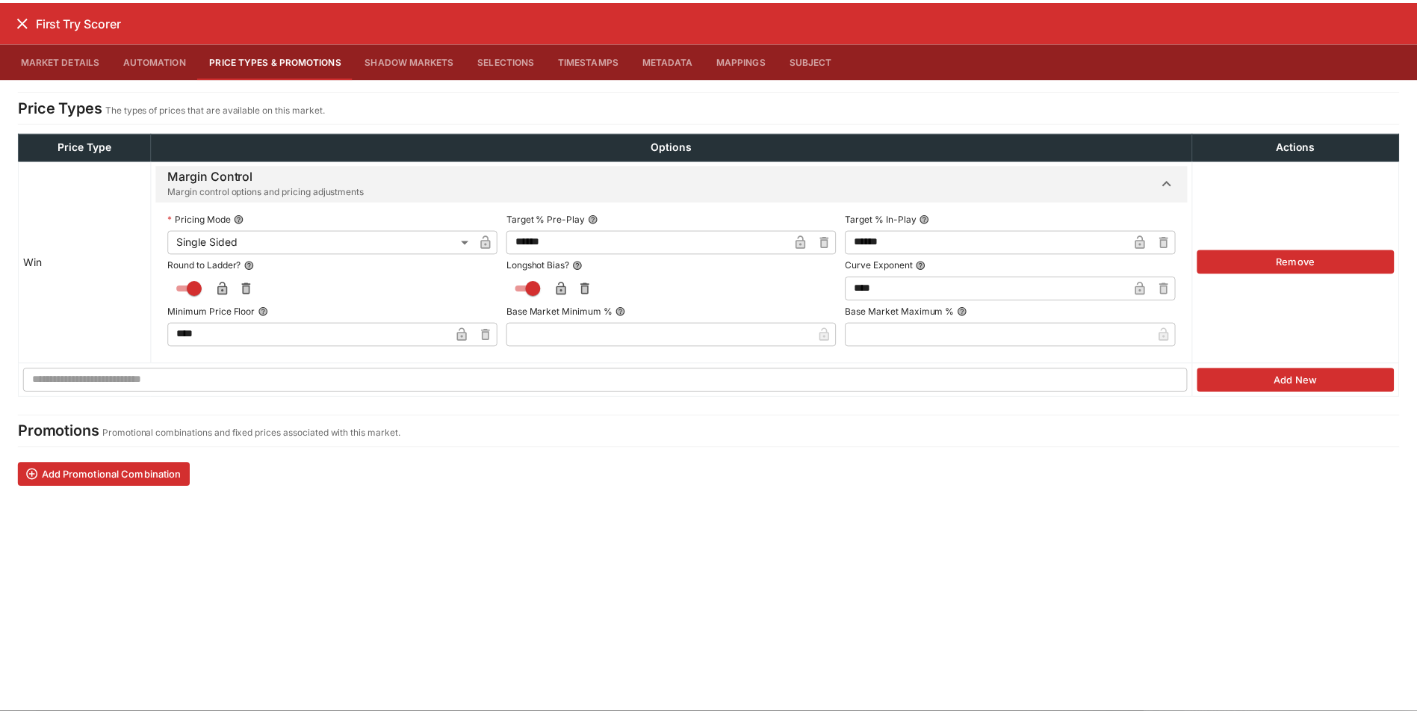
scroll to position [1121, 0]
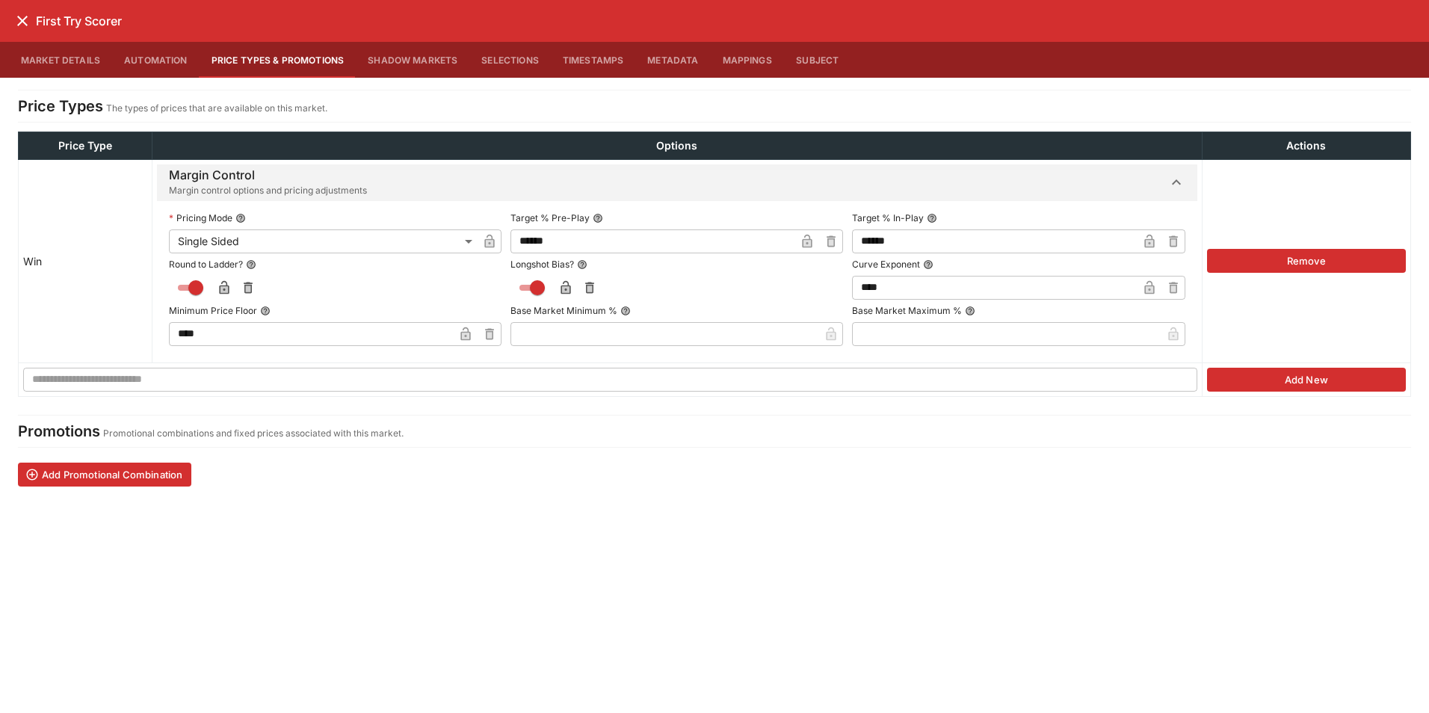
click at [324, 244] on body "**********" at bounding box center [714, 623] width 1429 height 3489
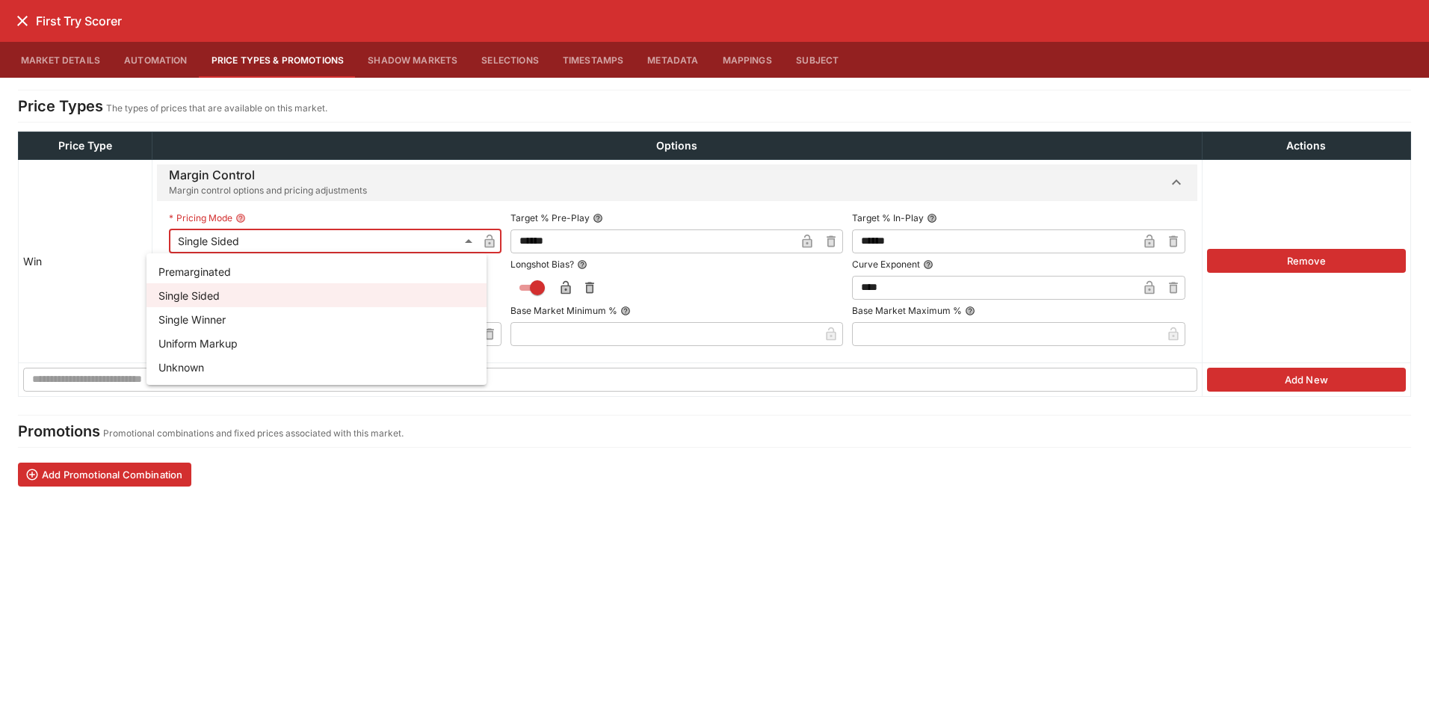
click at [242, 321] on li "Single Winner" at bounding box center [316, 319] width 340 height 24
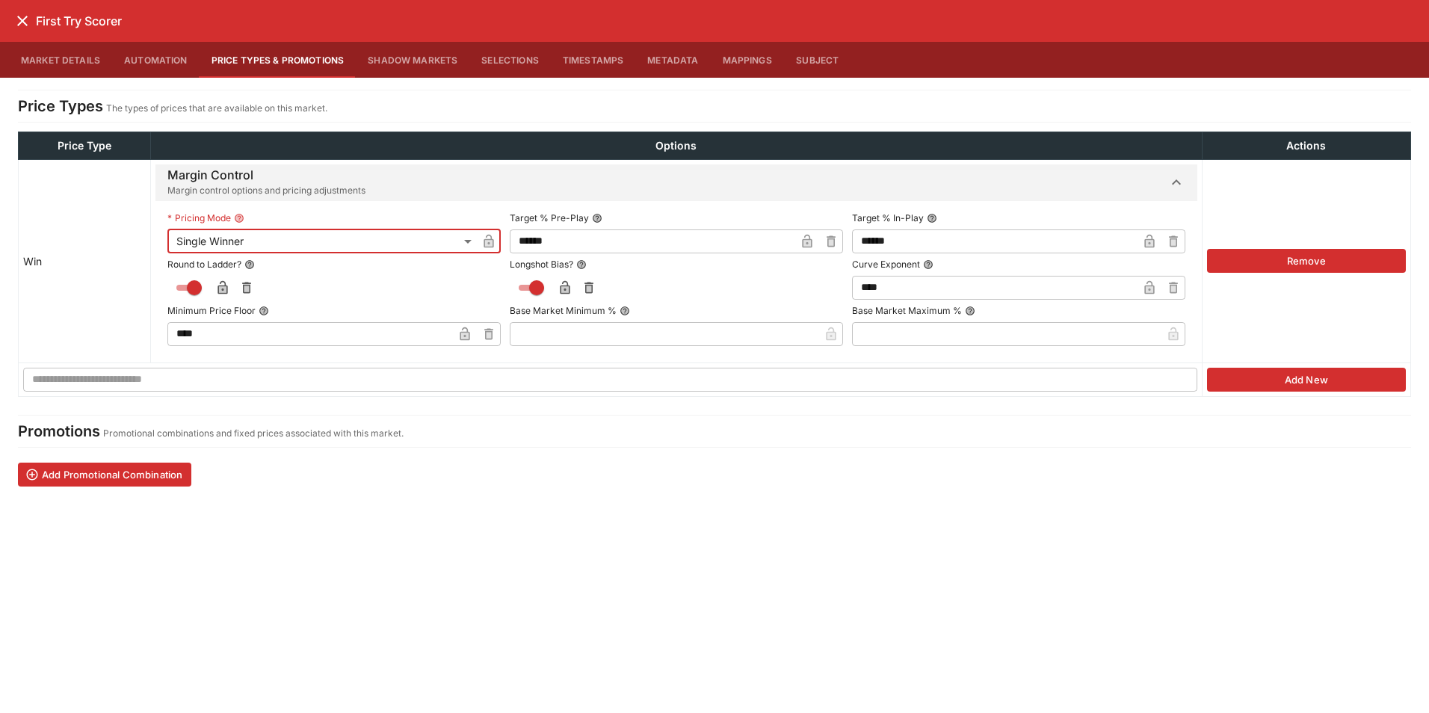
click at [481, 236] on icon "button" at bounding box center [488, 241] width 15 height 15
click at [20, 22] on icon "close" at bounding box center [22, 21] width 10 height 10
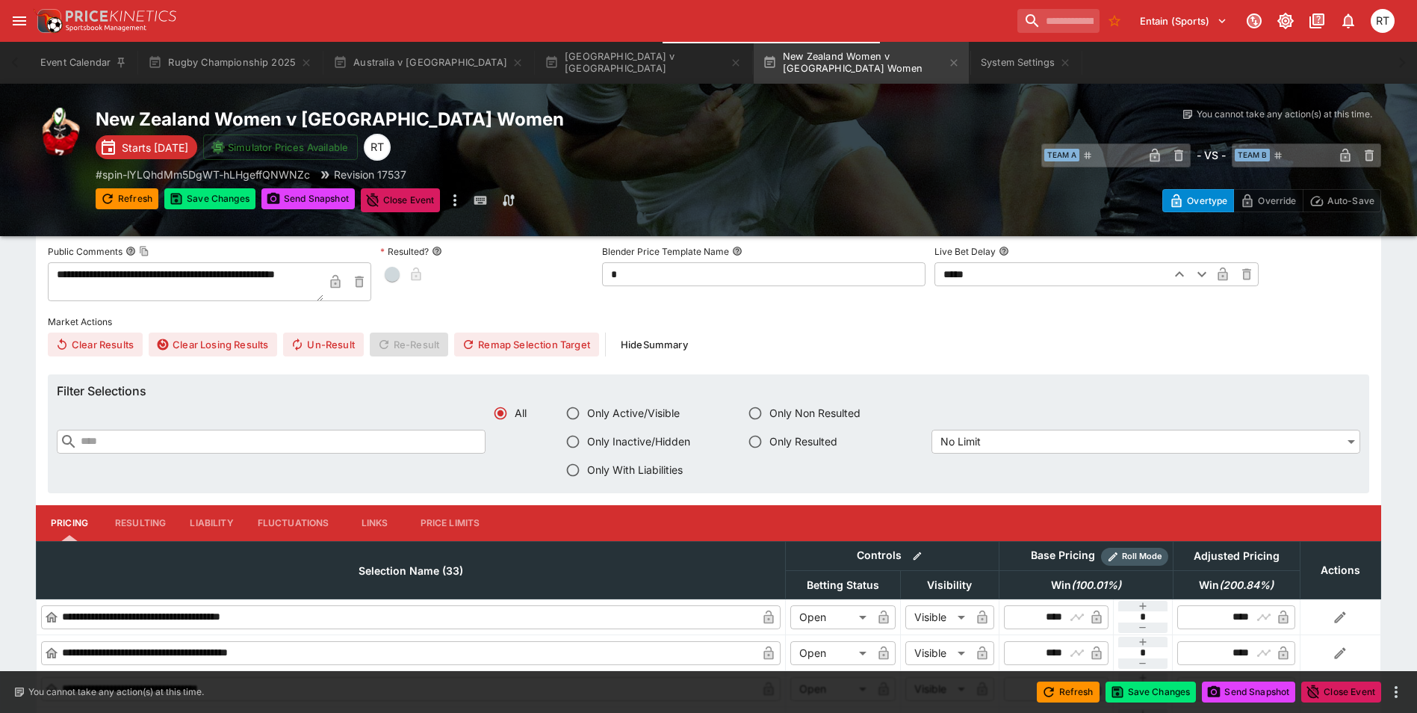
scroll to position [1270, 0]
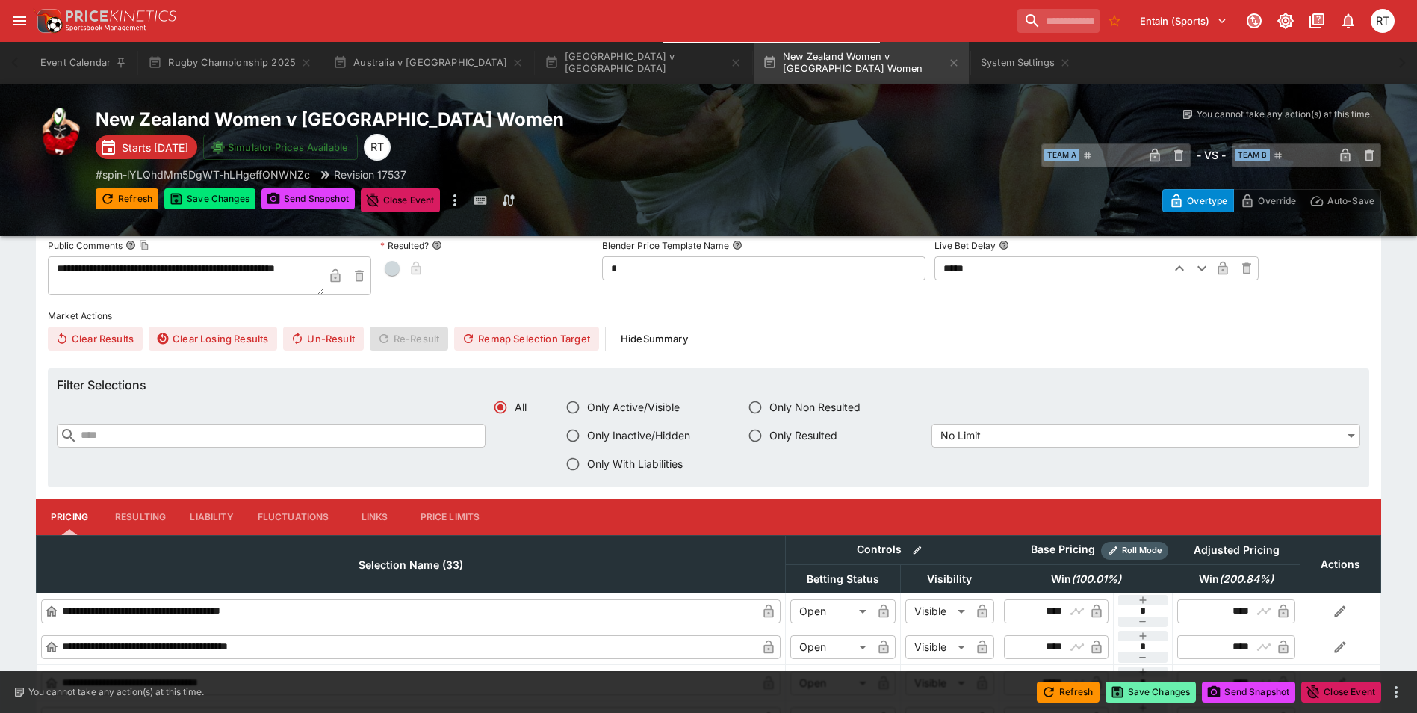
click at [1151, 695] on button "Save Changes" at bounding box center [1151, 691] width 91 height 21
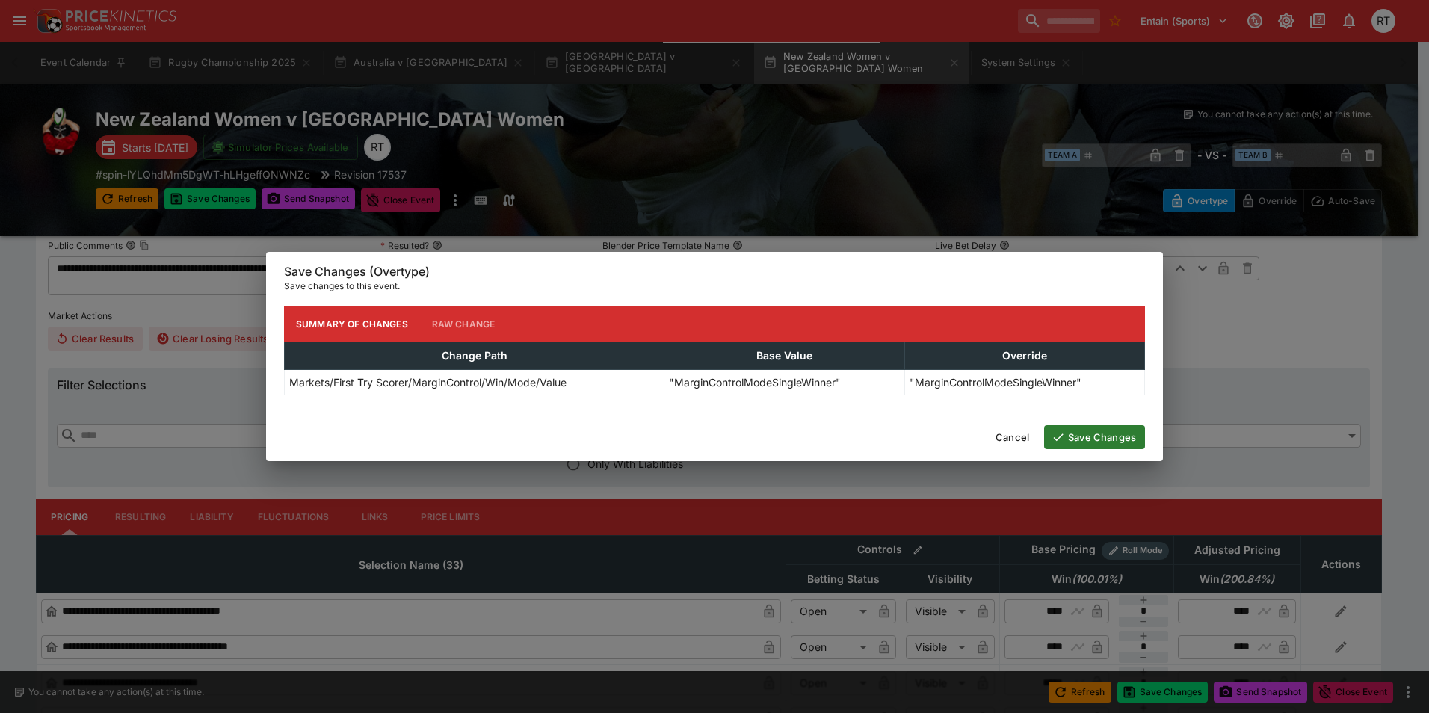
click at [1087, 438] on button "Save Changes" at bounding box center [1094, 437] width 101 height 24
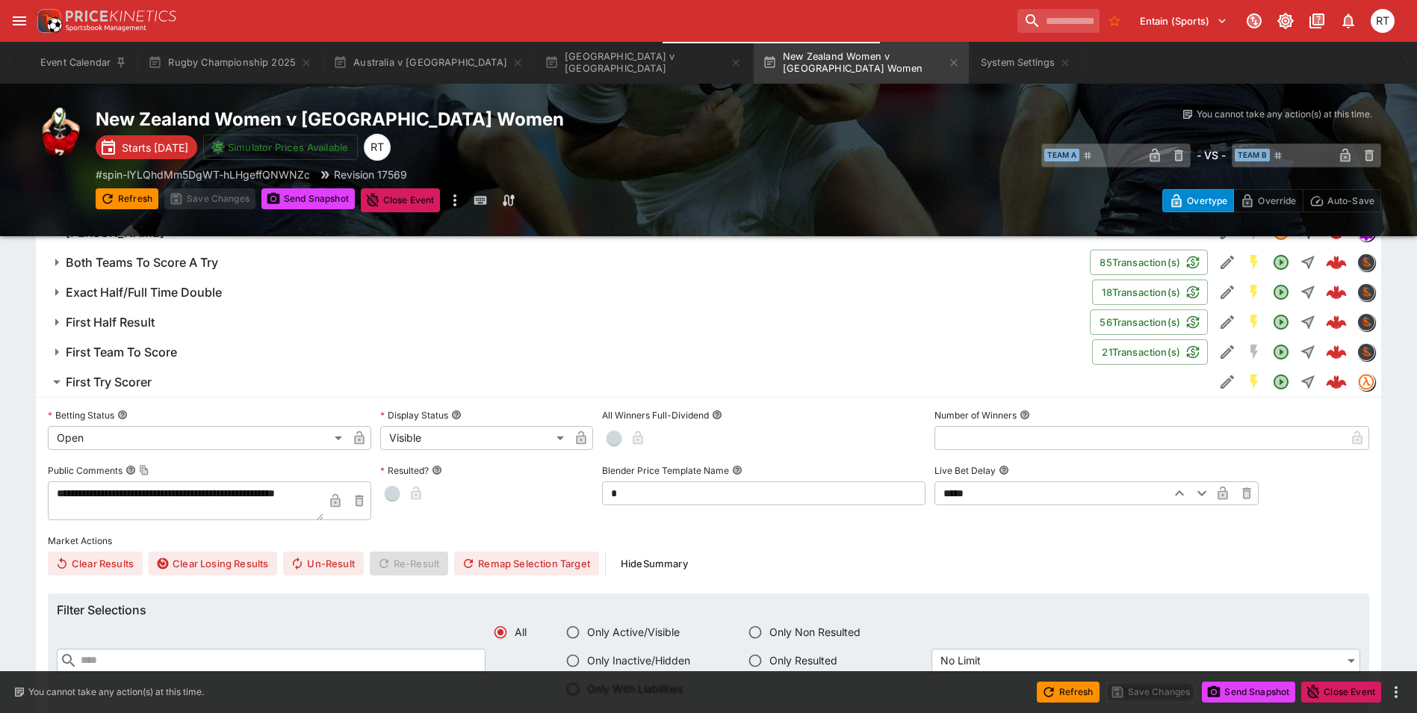
scroll to position [960, 0]
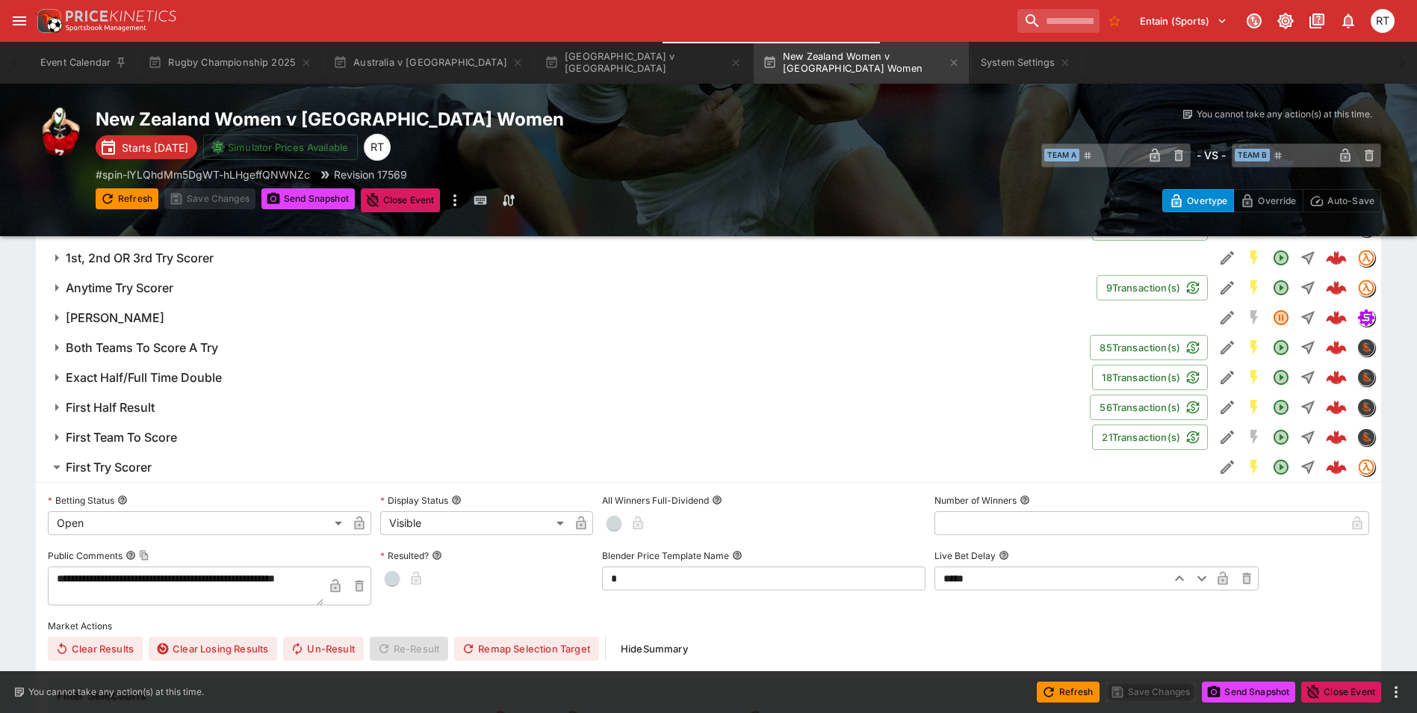
click at [171, 289] on h6 "Anytime Try Scorer" at bounding box center [120, 288] width 108 height 16
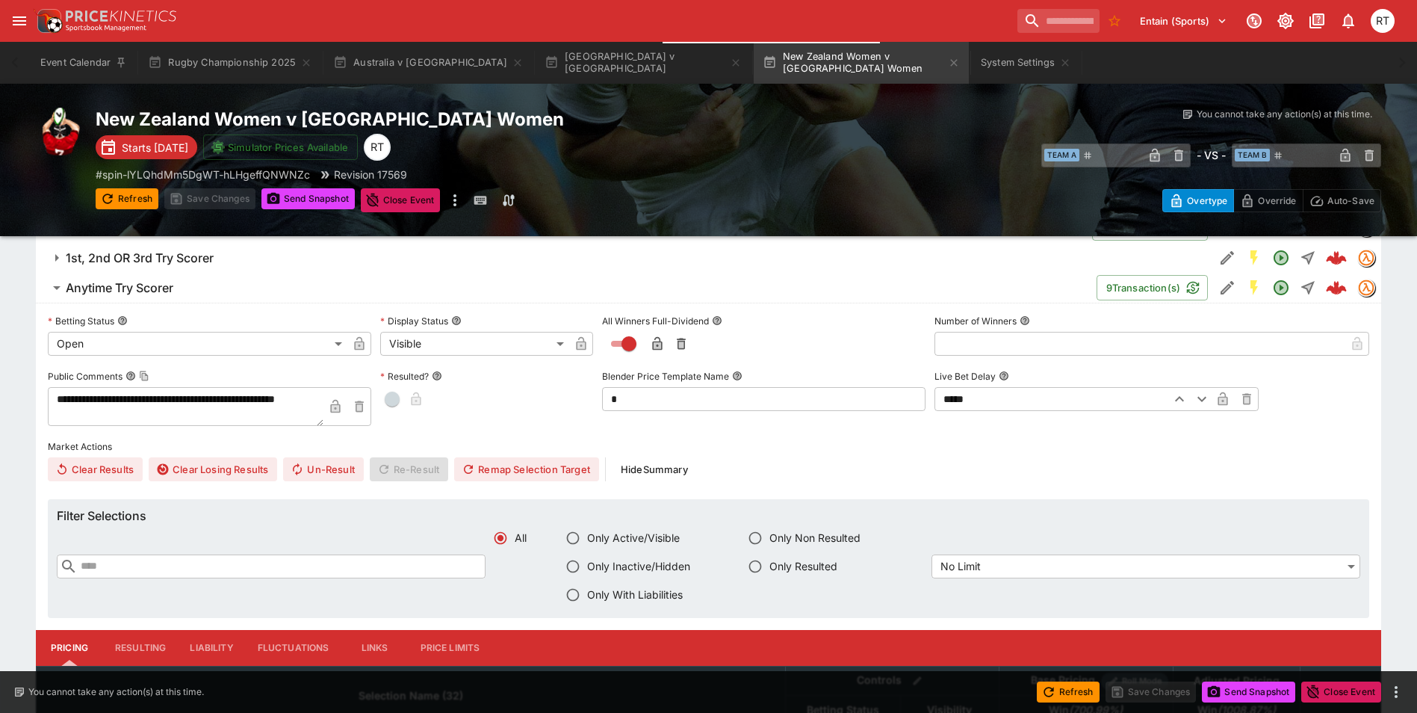
click at [171, 289] on h6 "Anytime Try Scorer" at bounding box center [120, 288] width 108 height 16
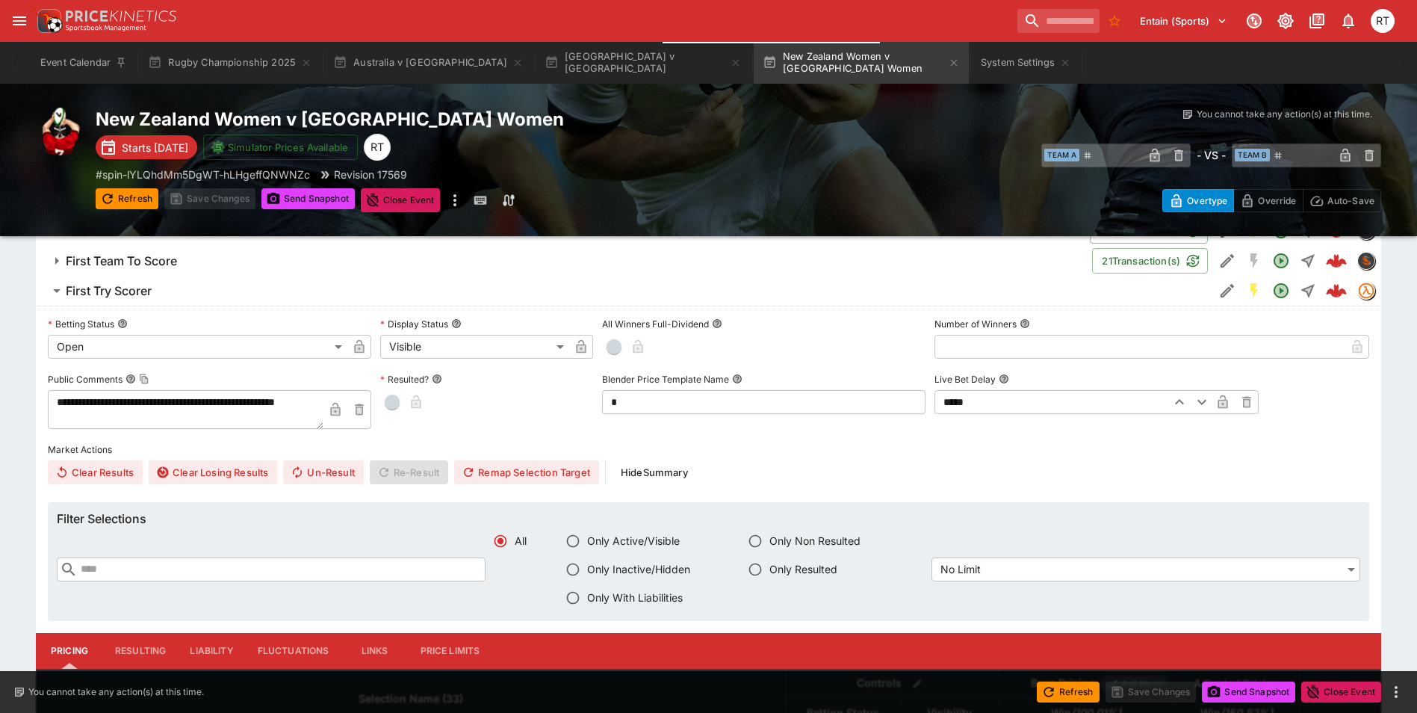
scroll to position [1110, 0]
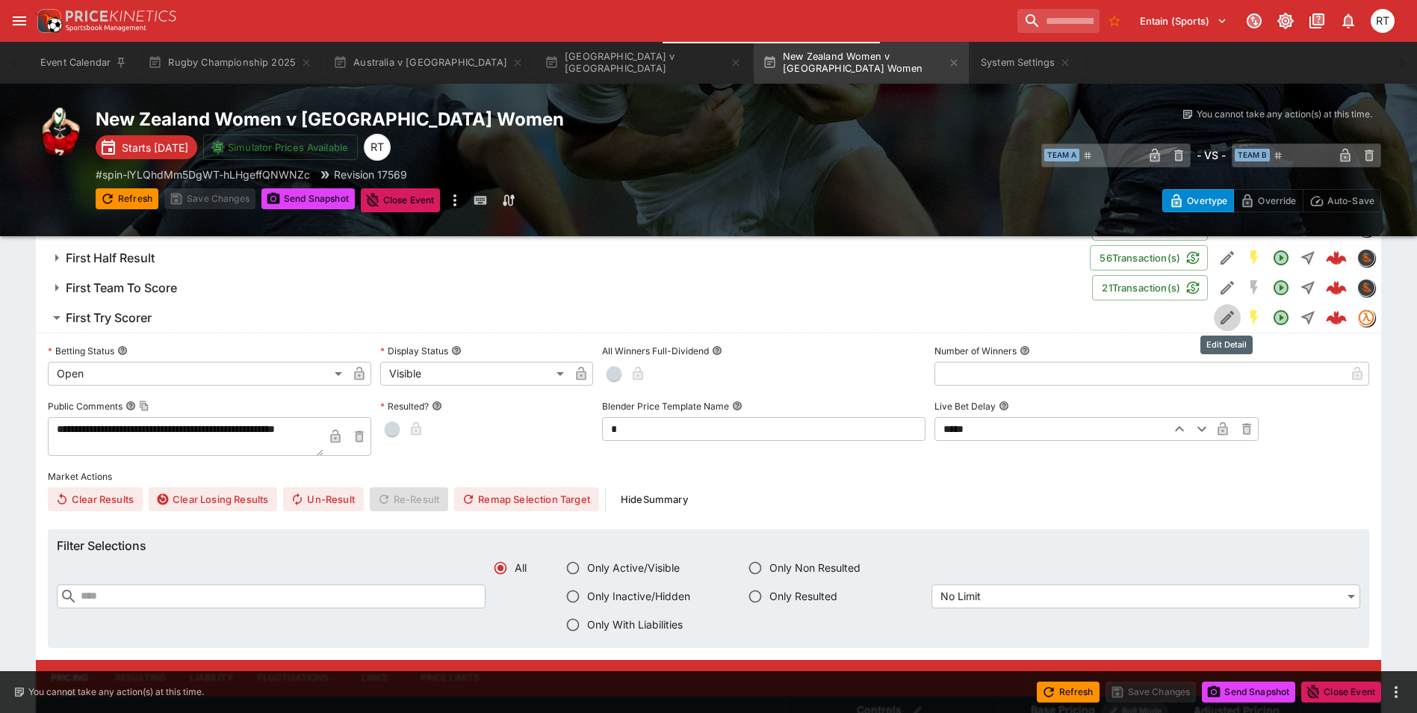
click at [1222, 319] on icon "Edit Detail" at bounding box center [1227, 317] width 13 height 13
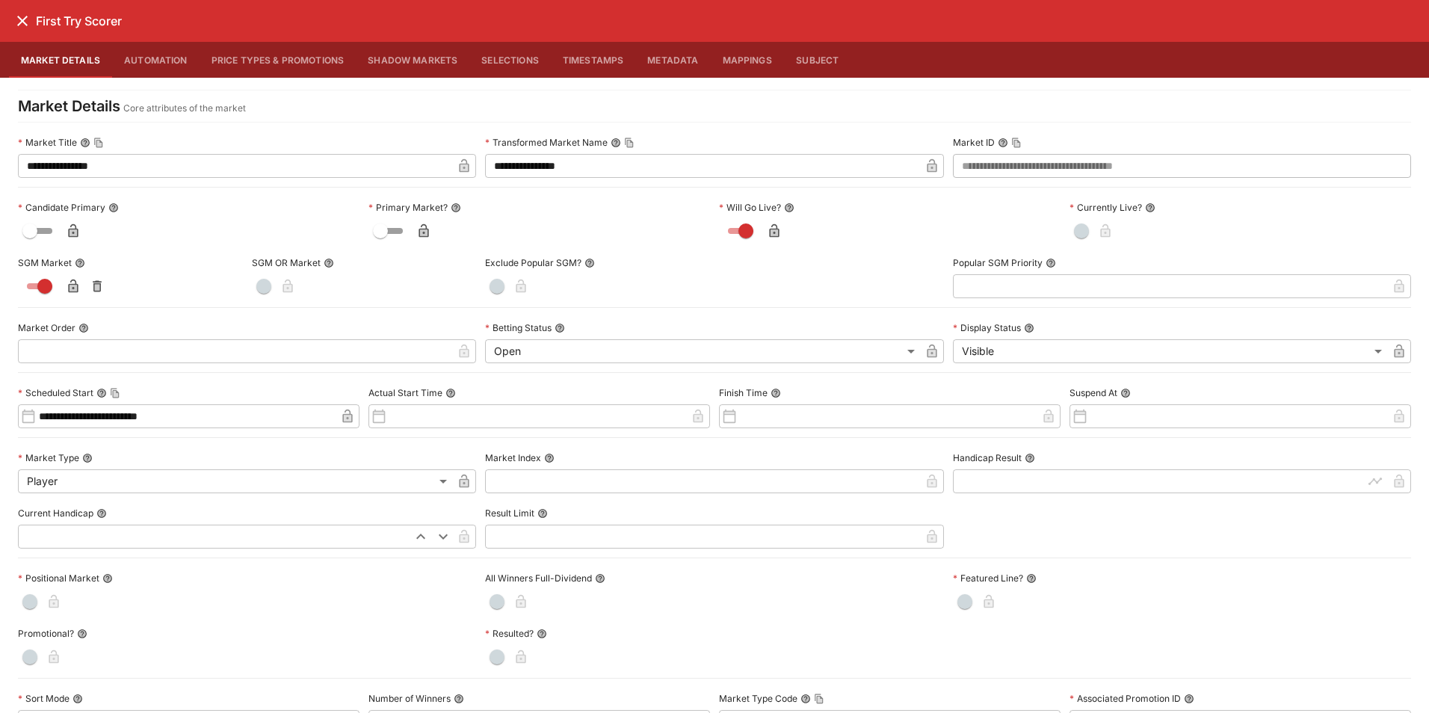
click at [281, 62] on button "Price Types & Promotions" at bounding box center [278, 60] width 157 height 36
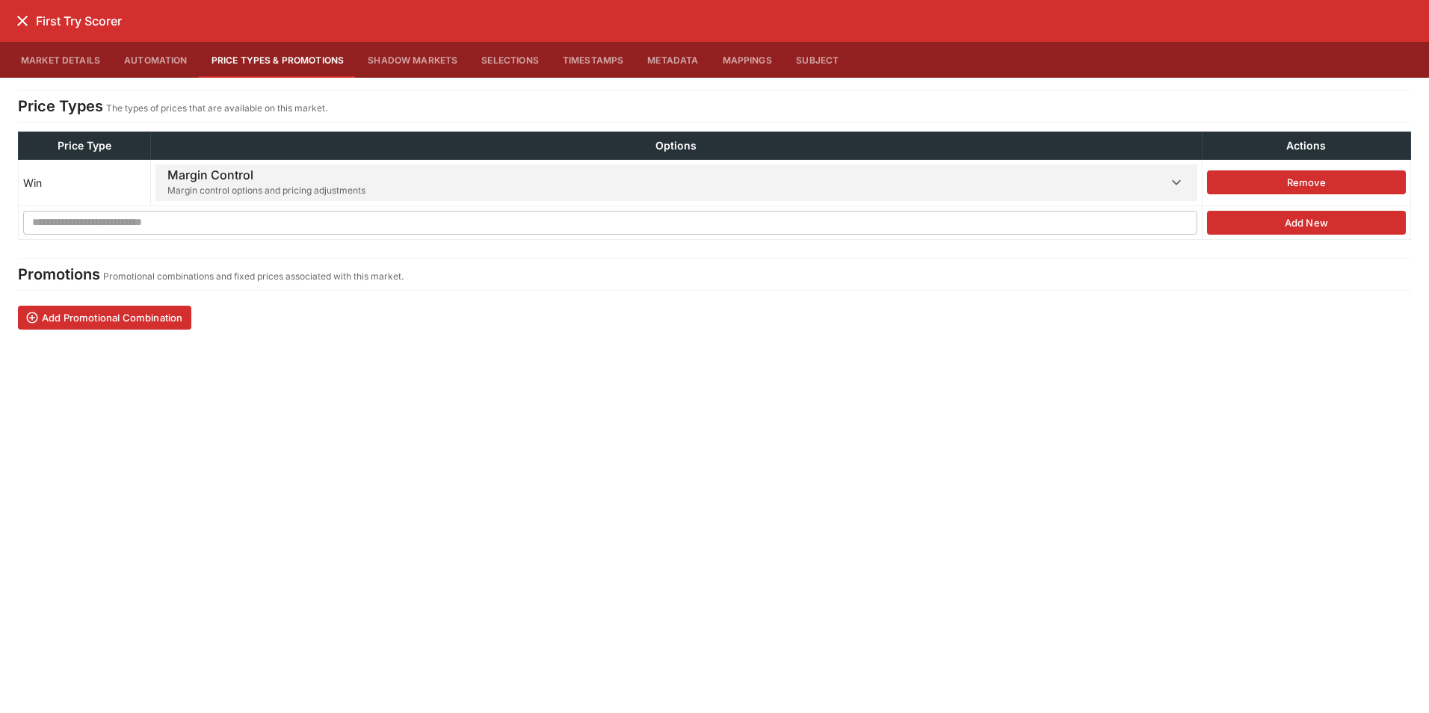
click at [453, 157] on th "Options" at bounding box center [676, 146] width 1051 height 28
click at [454, 177] on span "Margin Control Margin control options and pricing adjustments" at bounding box center [666, 182] width 999 height 37
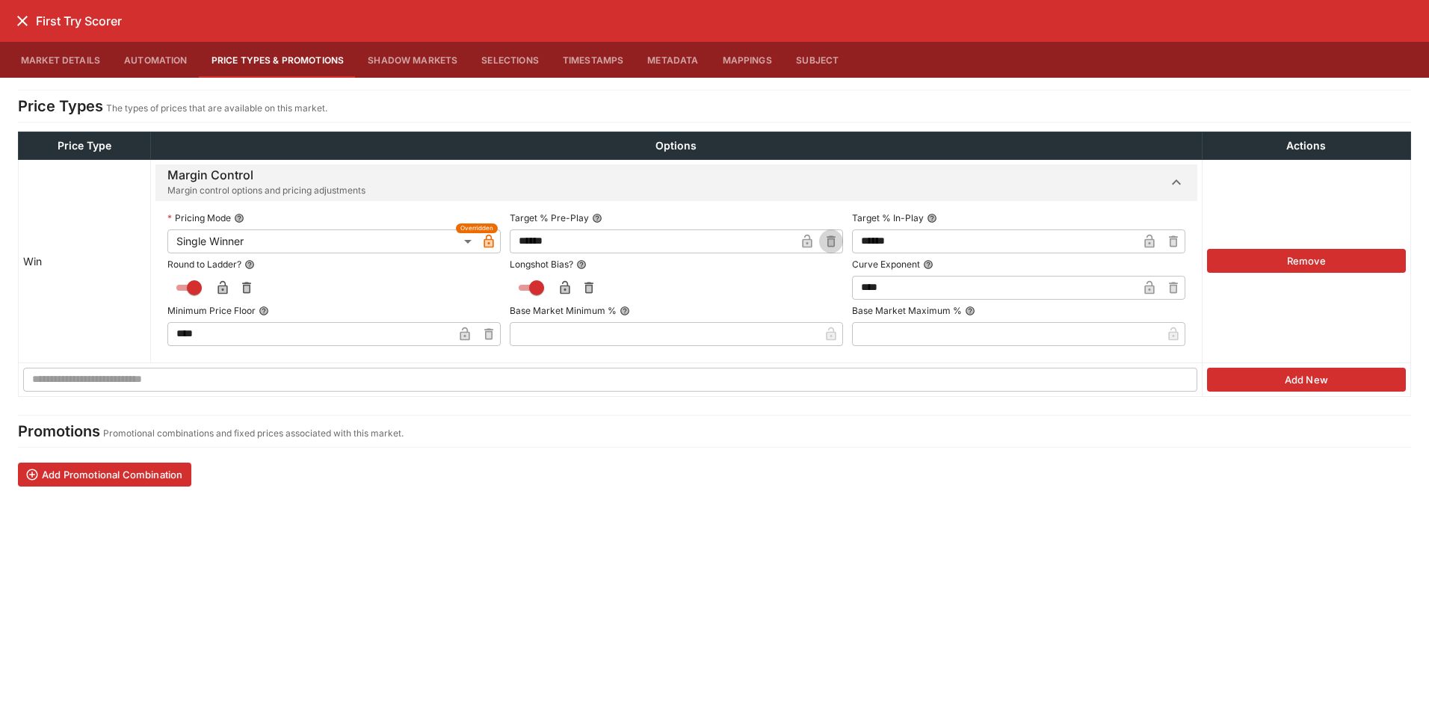
click at [823, 241] on icon "button" at bounding box center [830, 241] width 15 height 15
click at [661, 239] on input "text" at bounding box center [664, 241] width 309 height 24
click at [652, 214] on label "Target % Pre-Play" at bounding box center [676, 218] width 333 height 22
click at [803, 241] on icon "button" at bounding box center [806, 243] width 7 height 6
click at [25, 24] on icon "close" at bounding box center [22, 21] width 10 height 10
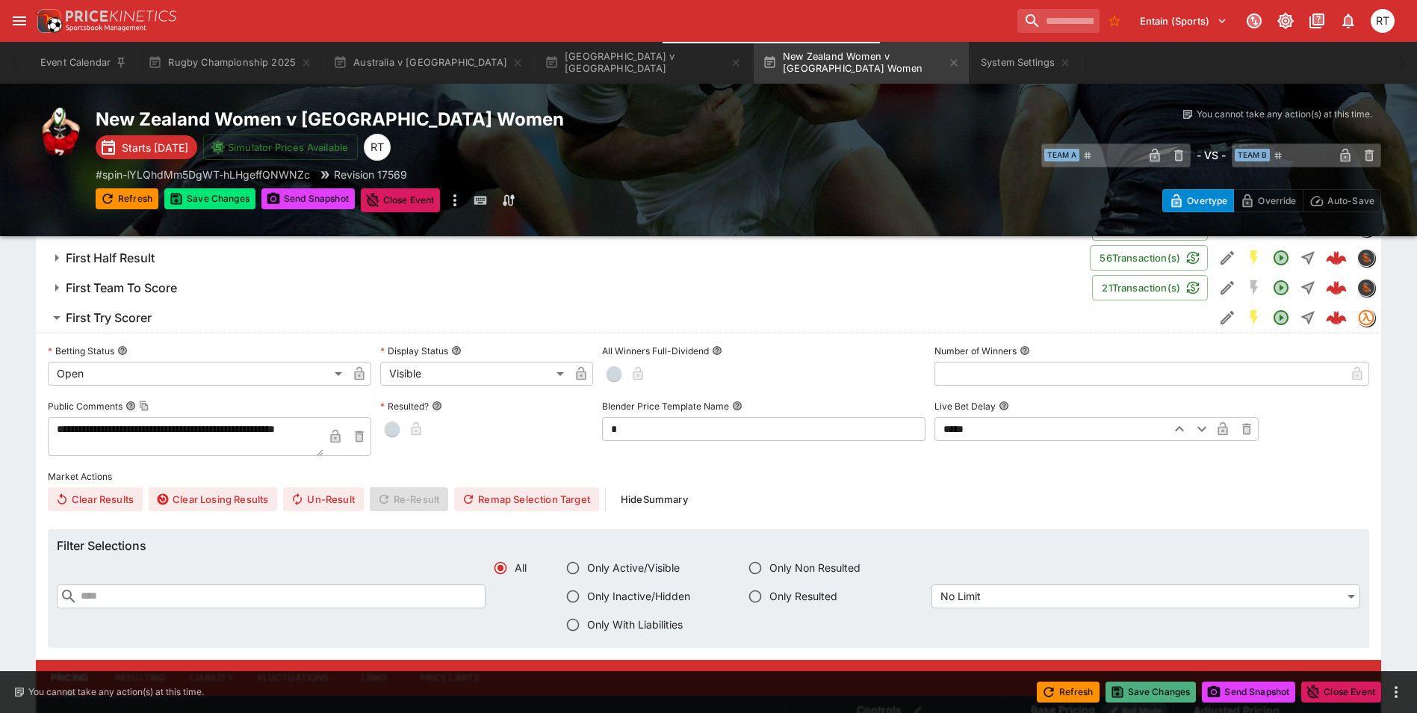
click at [1176, 693] on button "Save Changes" at bounding box center [1151, 691] width 91 height 21
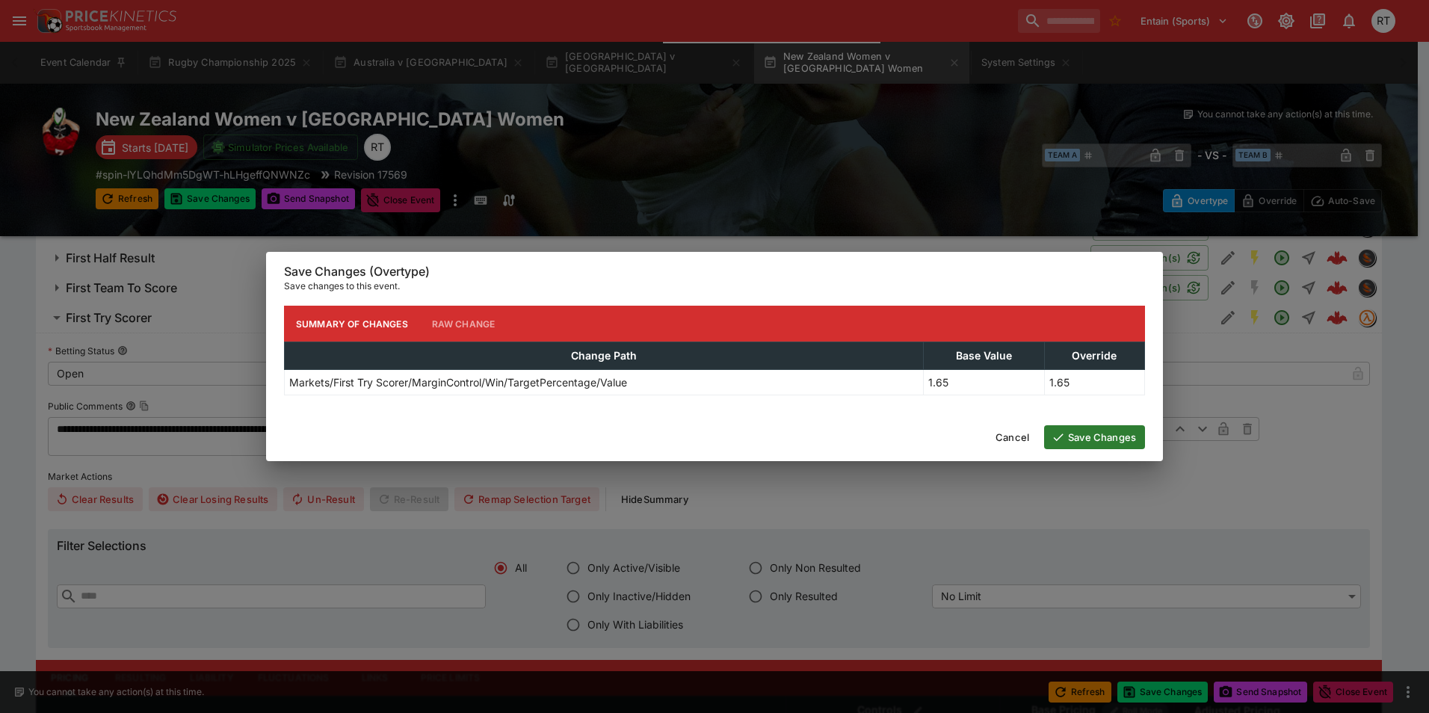
click at [1107, 442] on button "Save Changes" at bounding box center [1094, 437] width 101 height 24
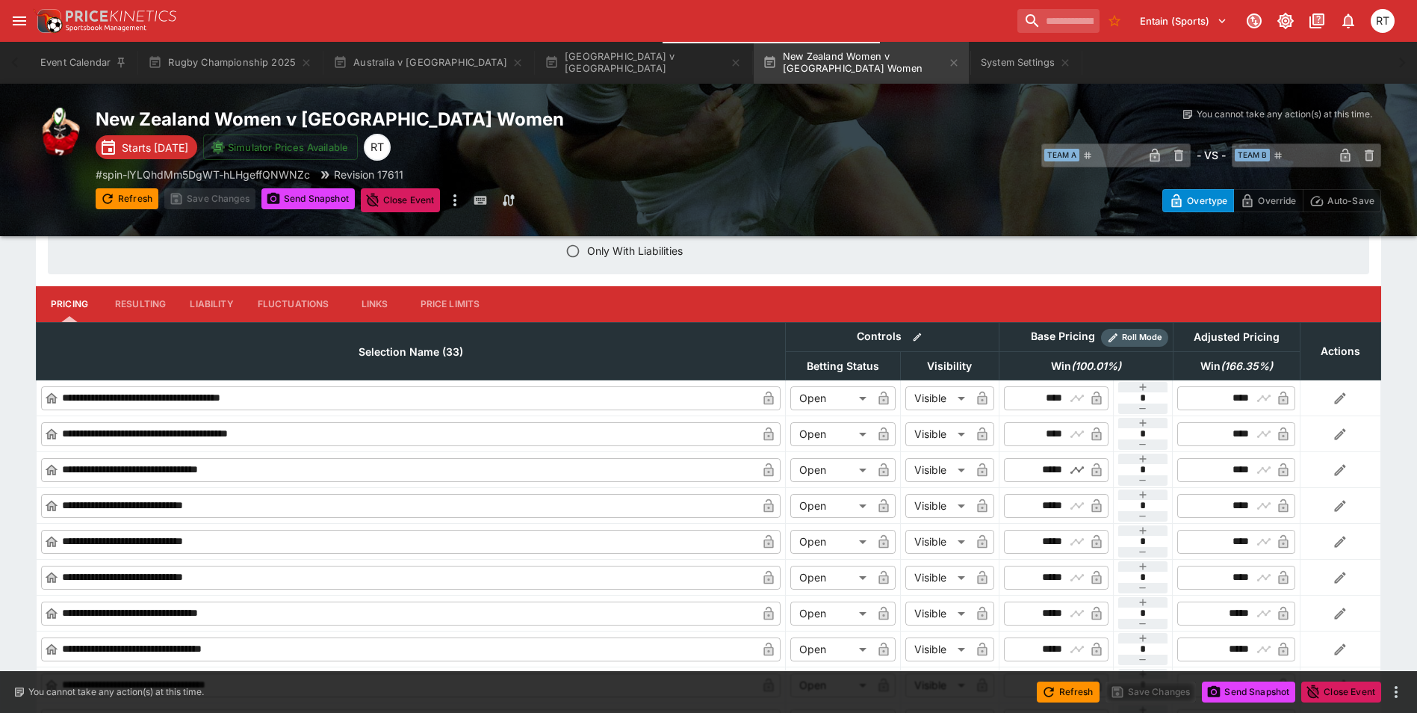
scroll to position [1558, 0]
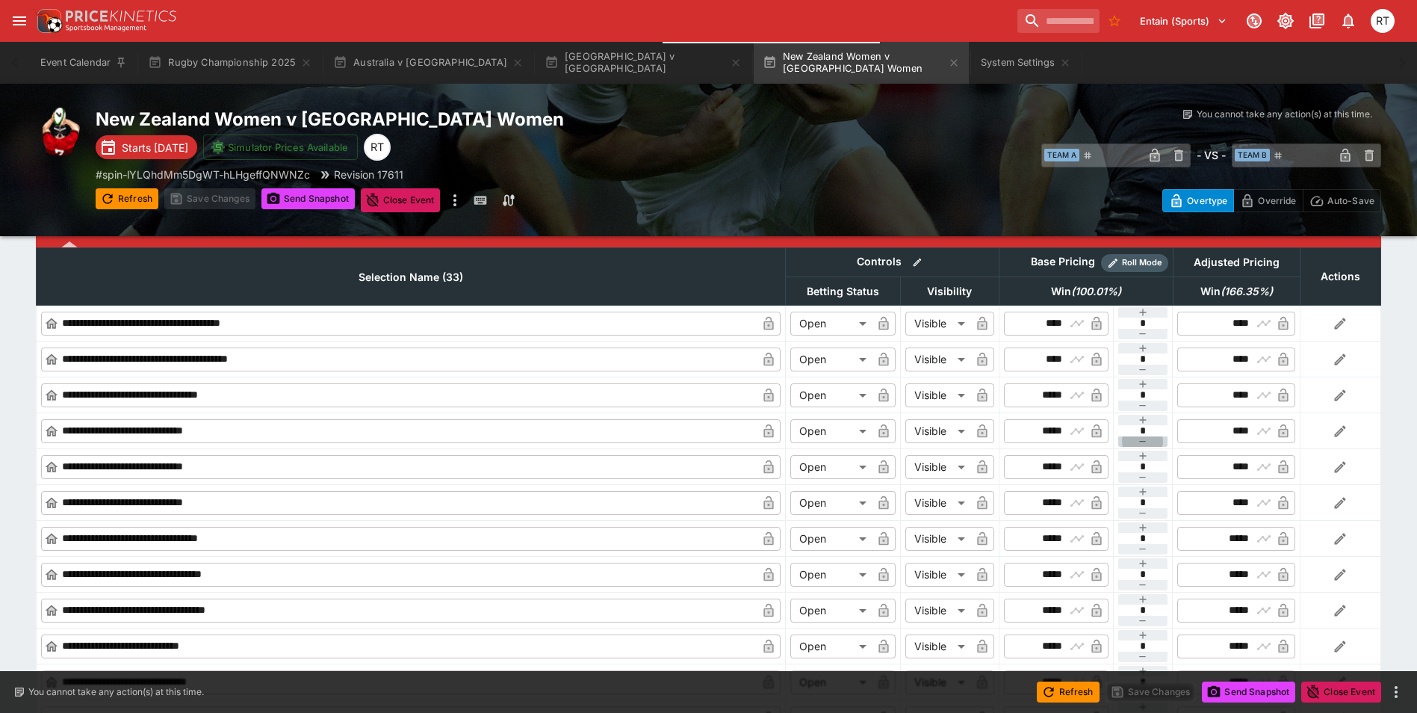
click at [1131, 439] on button "button" at bounding box center [1144, 441] width 50 height 10
click at [1141, 474] on icon "button" at bounding box center [1143, 477] width 12 height 12
click at [1142, 513] on icon "button" at bounding box center [1143, 513] width 7 height 1
click at [1143, 548] on icon "button" at bounding box center [1143, 549] width 12 height 12
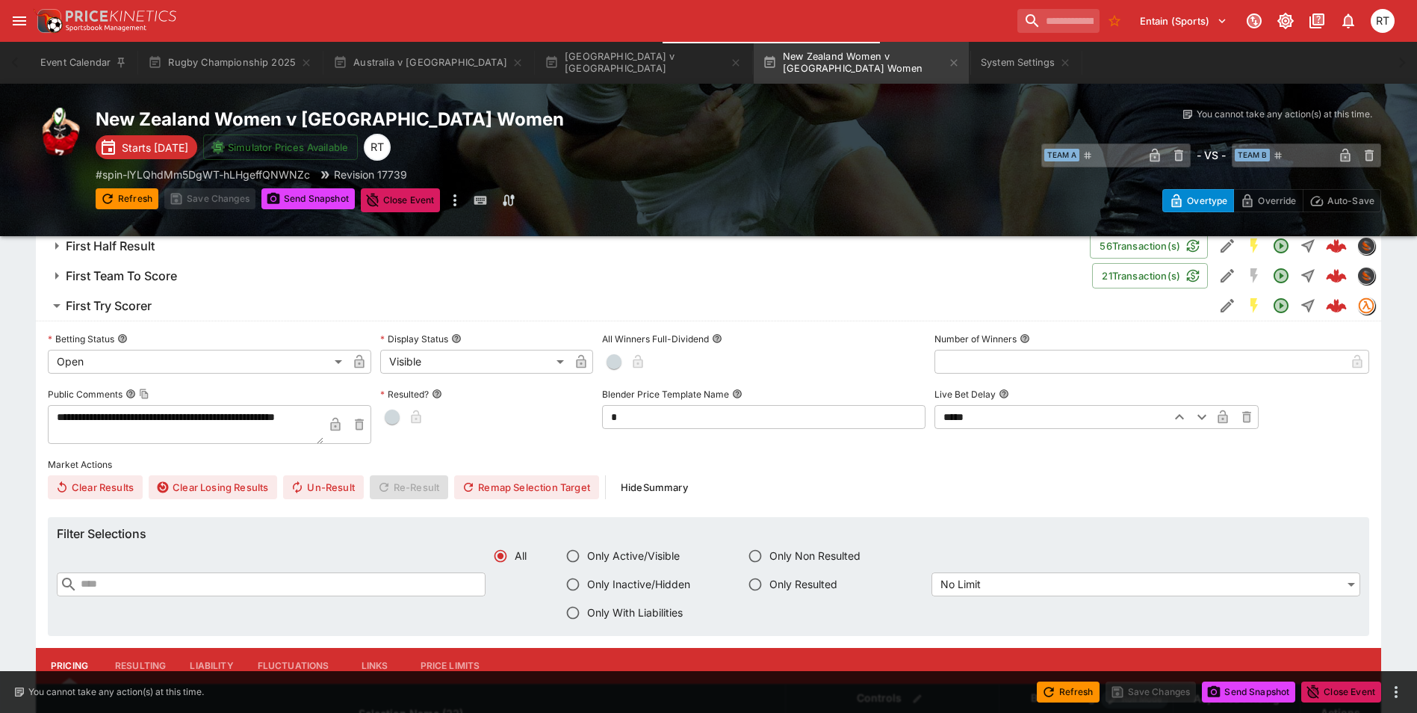
scroll to position [1035, 0]
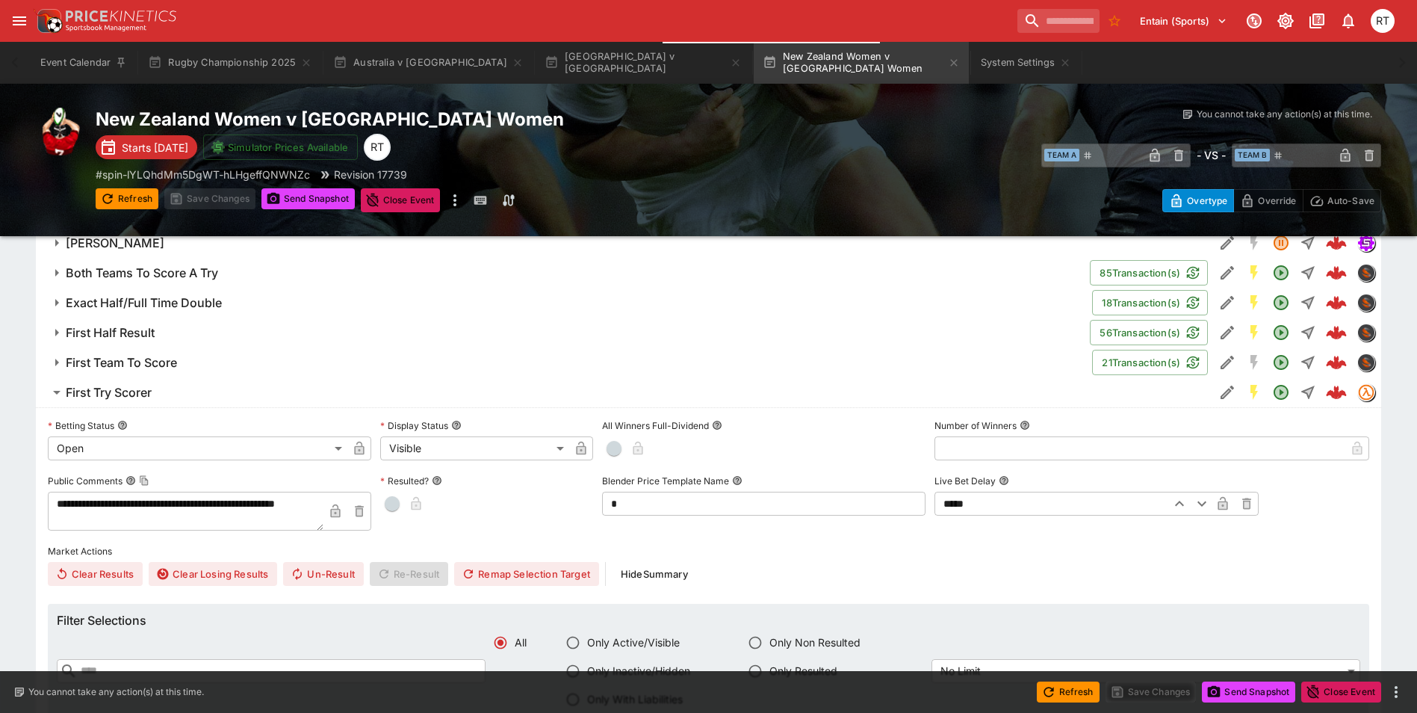
click at [146, 386] on h6 "First Try Scorer" at bounding box center [109, 393] width 86 height 16
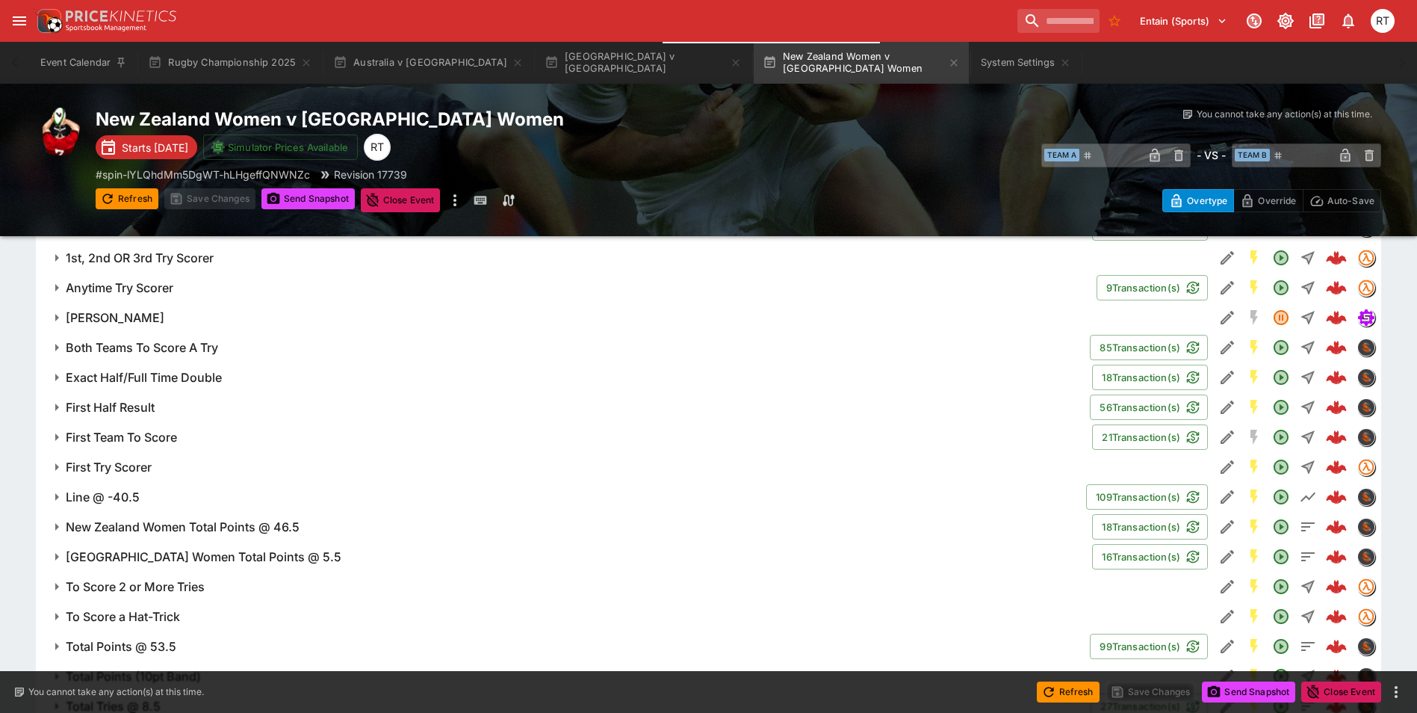
scroll to position [885, 0]
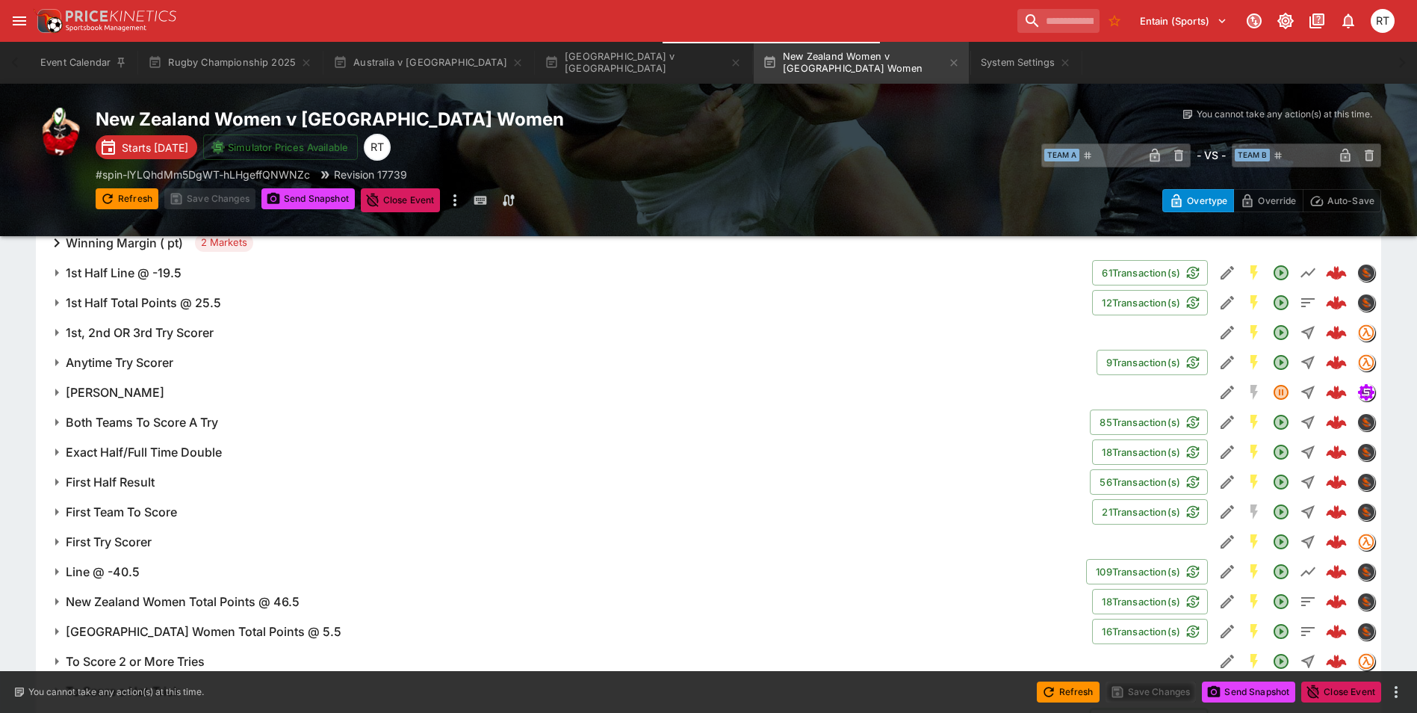
click at [158, 362] on h6 "Anytime Try Scorer" at bounding box center [120, 363] width 108 height 16
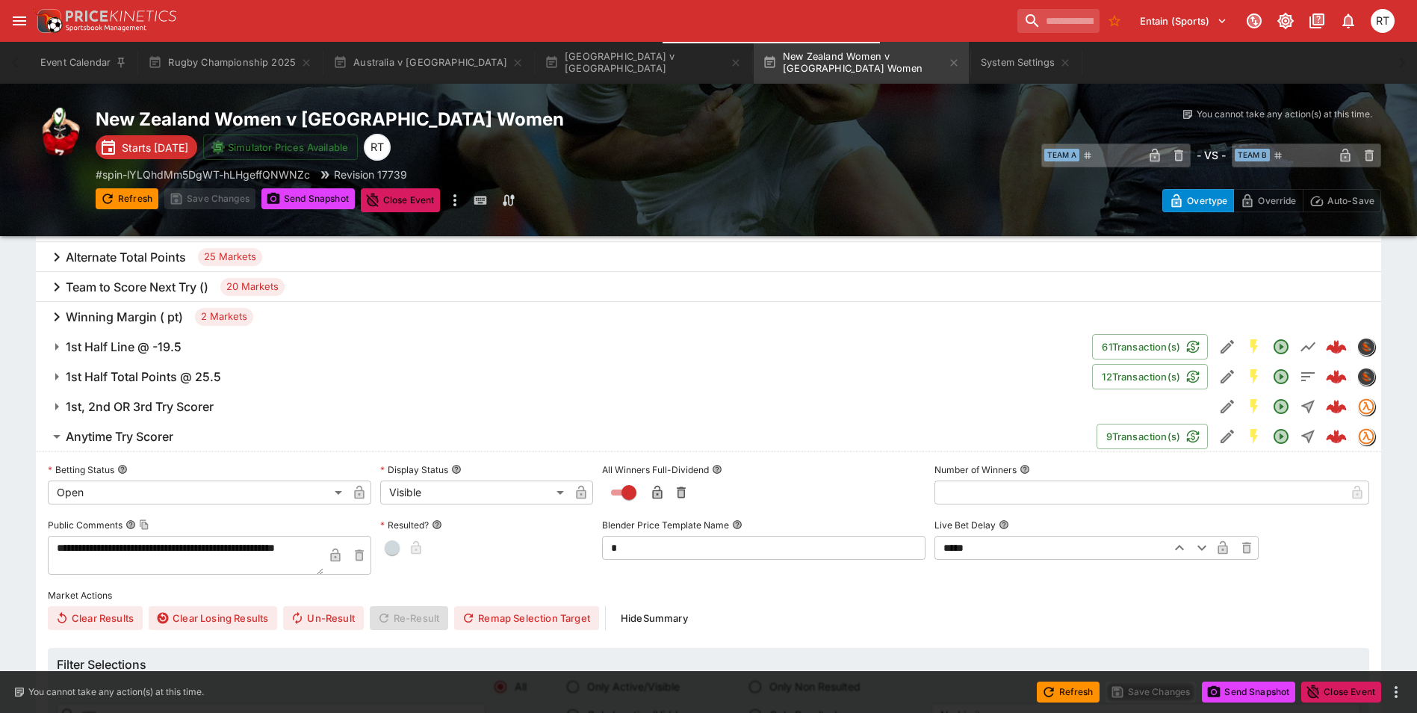
scroll to position [811, 0]
click at [179, 436] on span "Anytime Try Scorer" at bounding box center [575, 438] width 1019 height 16
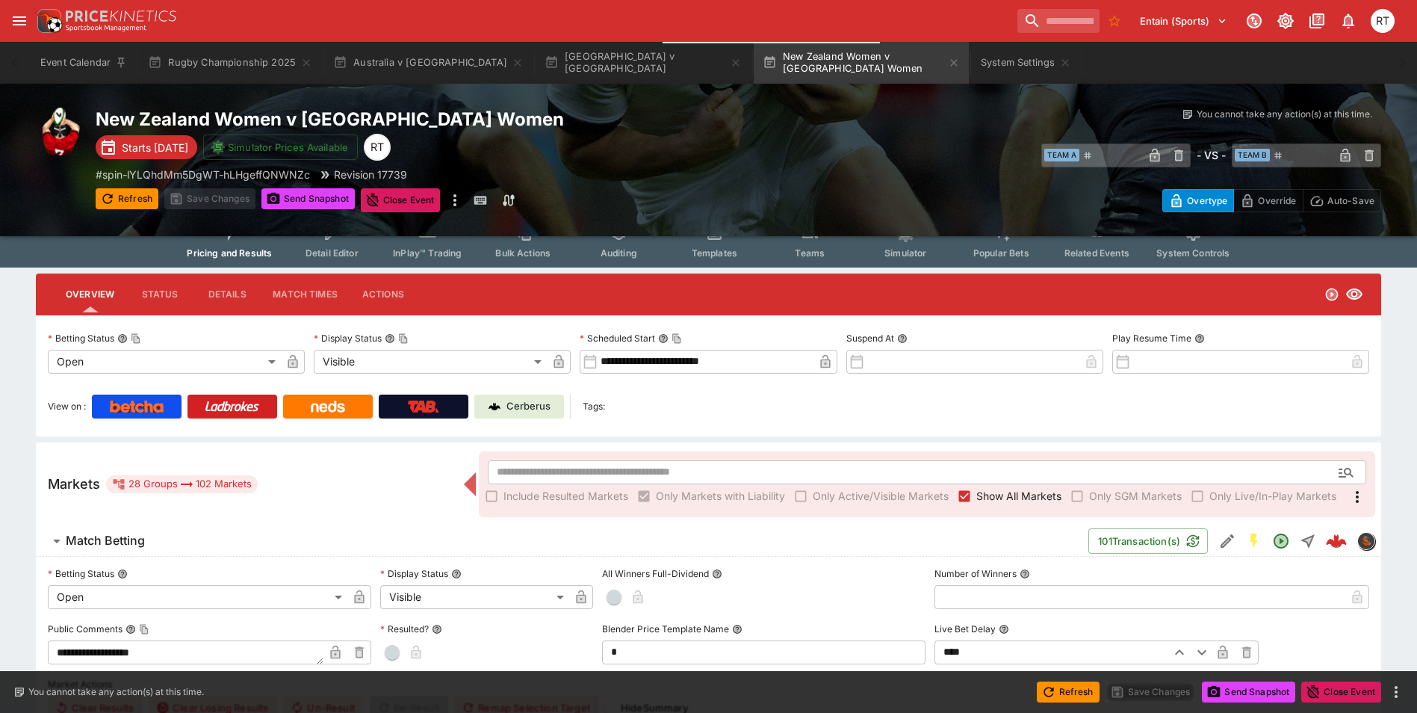
scroll to position [0, 0]
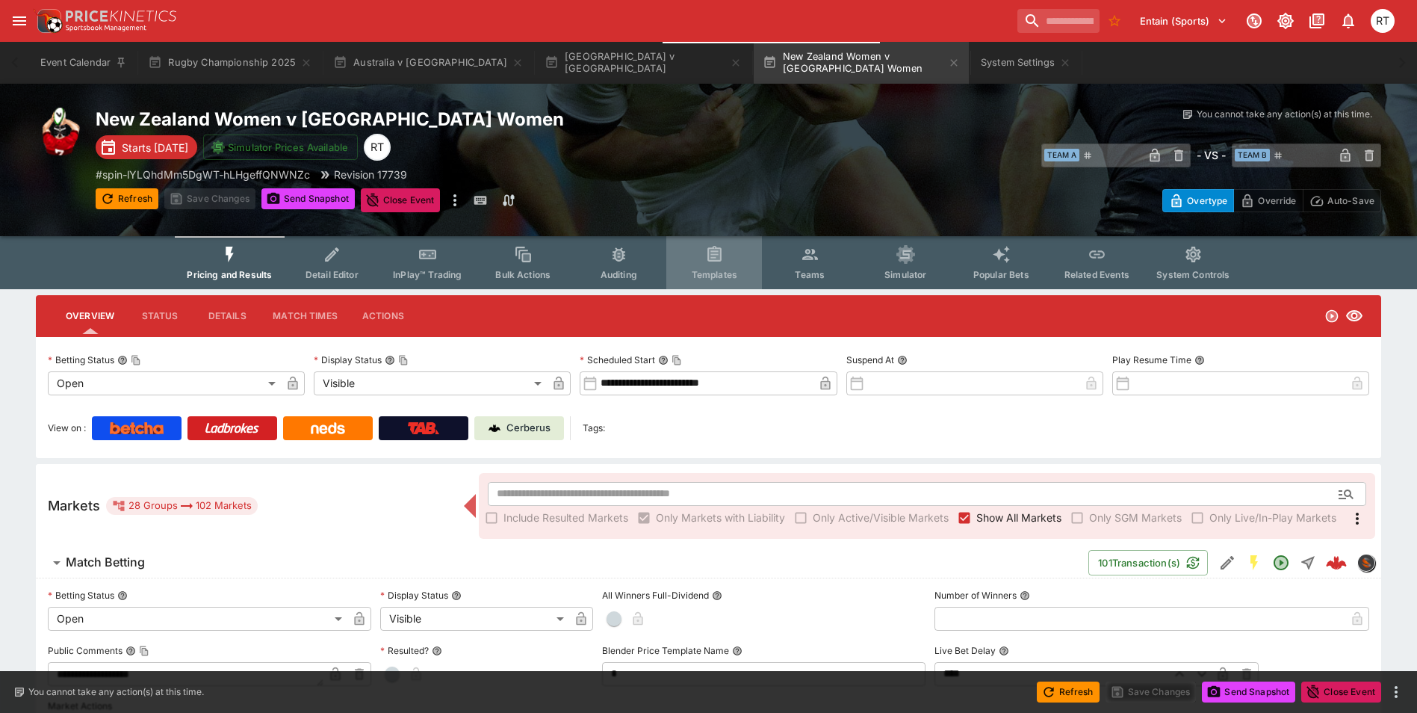
click at [718, 269] on span "Templates" at bounding box center [715, 274] width 46 height 11
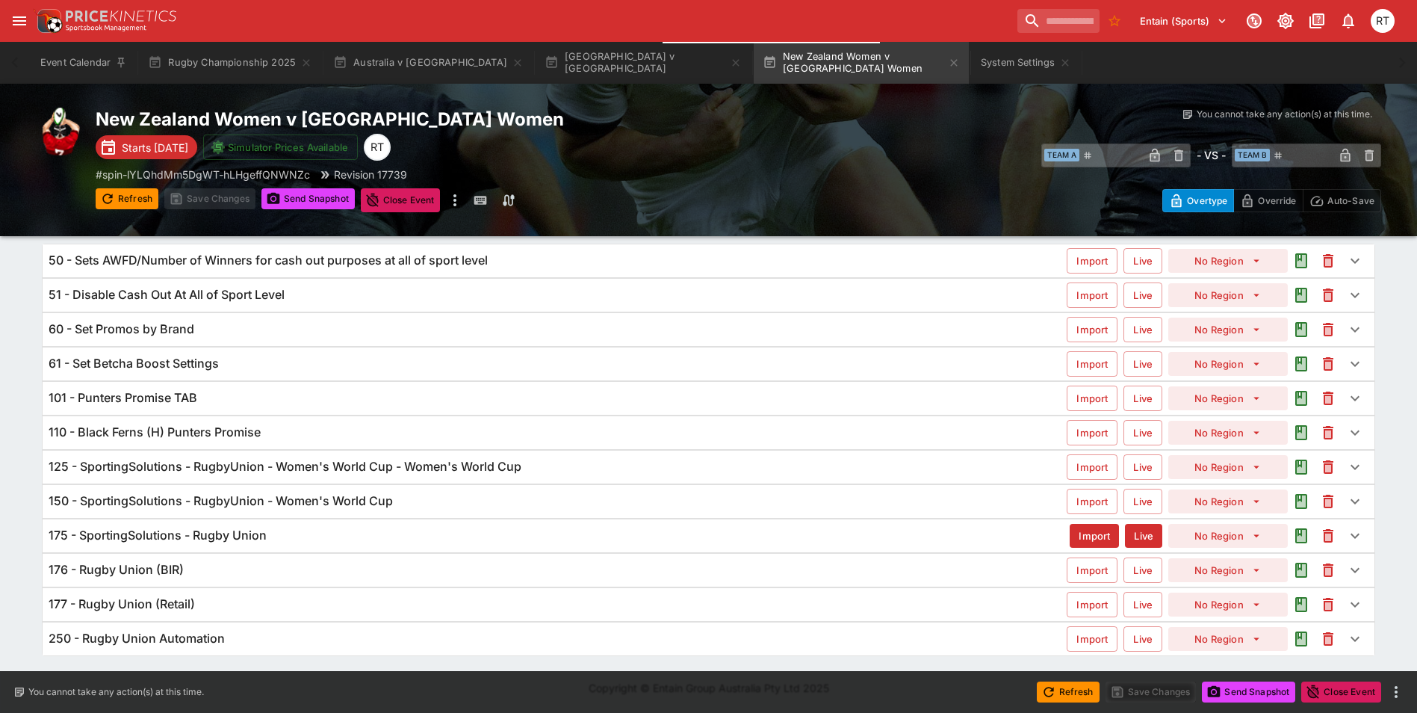
scroll to position [85, 0]
click at [85, 469] on h6 "125 - SportingSolutions - RugbyUnion - Women's World Cup - Women's World Cup" at bounding box center [285, 466] width 473 height 16
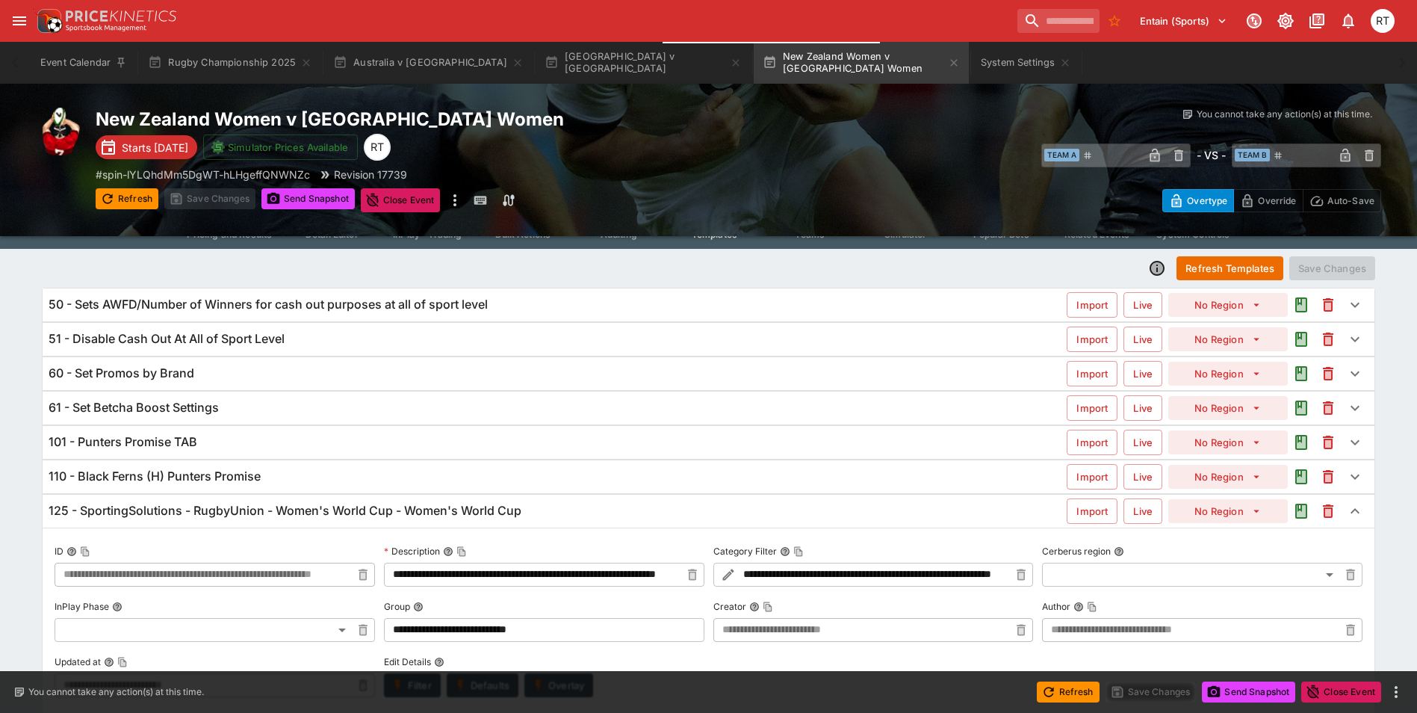
scroll to position [0, 0]
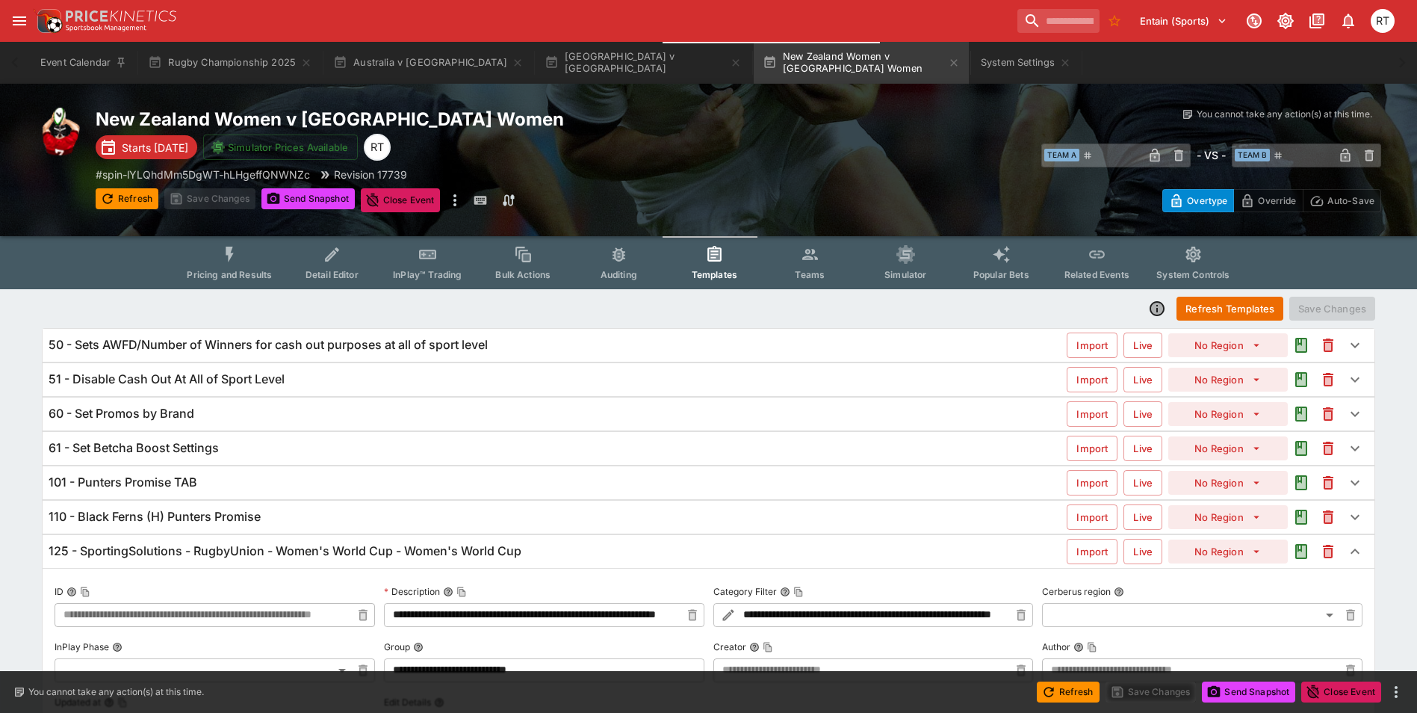
click at [140, 549] on h6 "125 - SportingSolutions - RugbyUnion - Women's World Cup - Women's World Cup" at bounding box center [285, 551] width 473 height 16
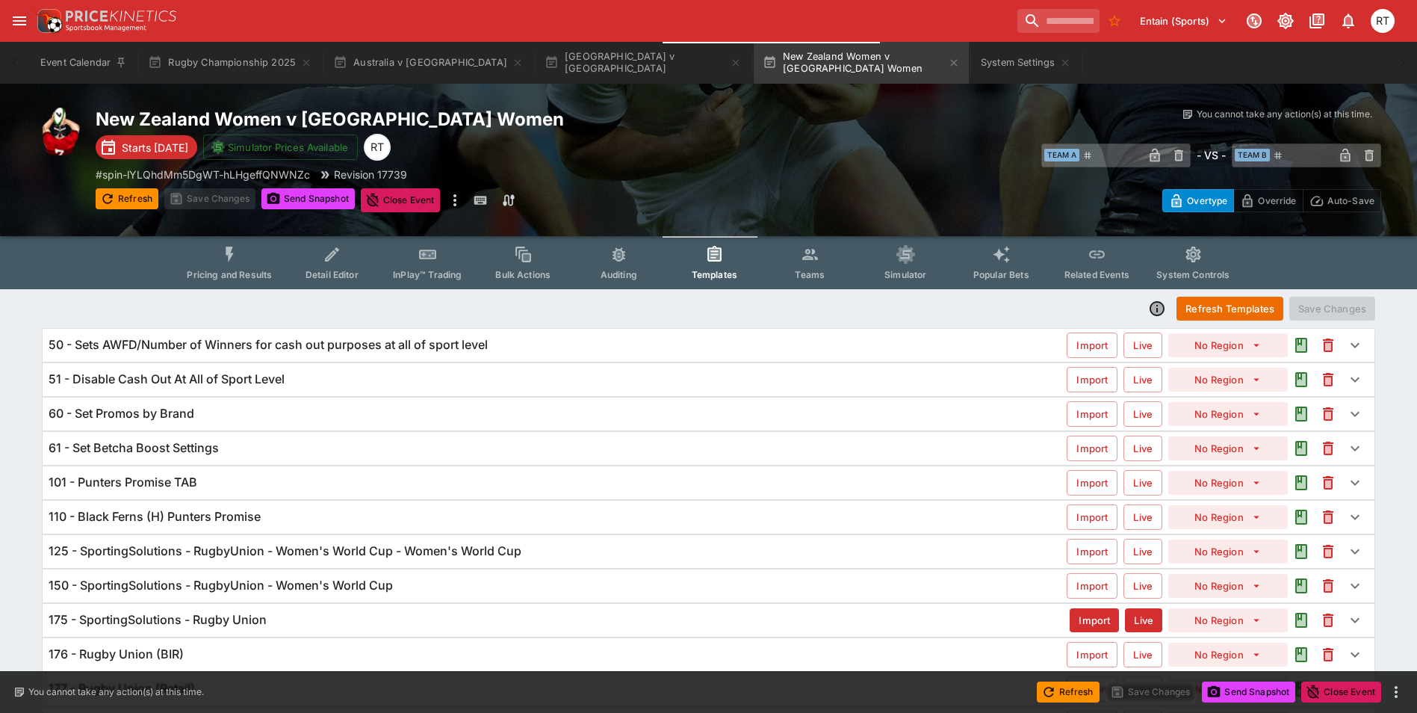
click at [138, 582] on h6 "150 - SportingSolutions - RugbyUnion - Women's World Cup" at bounding box center [221, 586] width 344 height 16
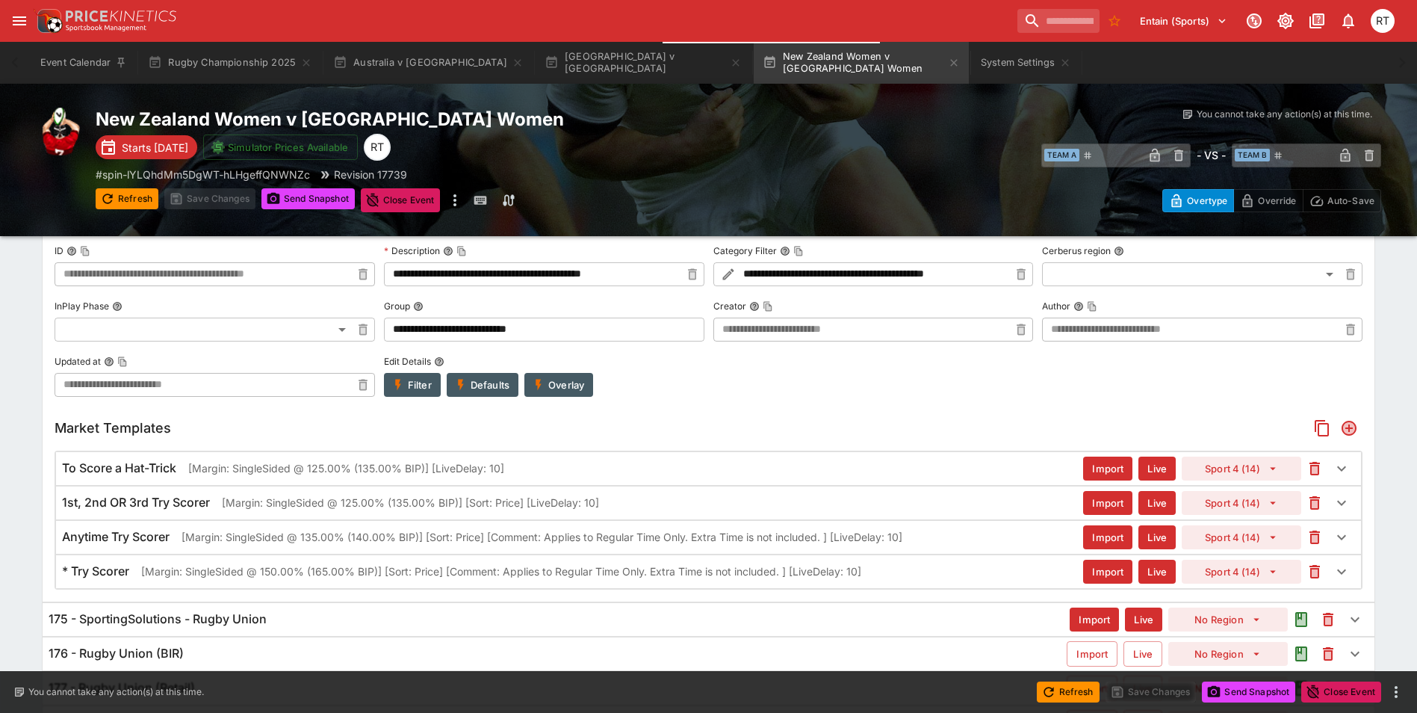
scroll to position [462, 0]
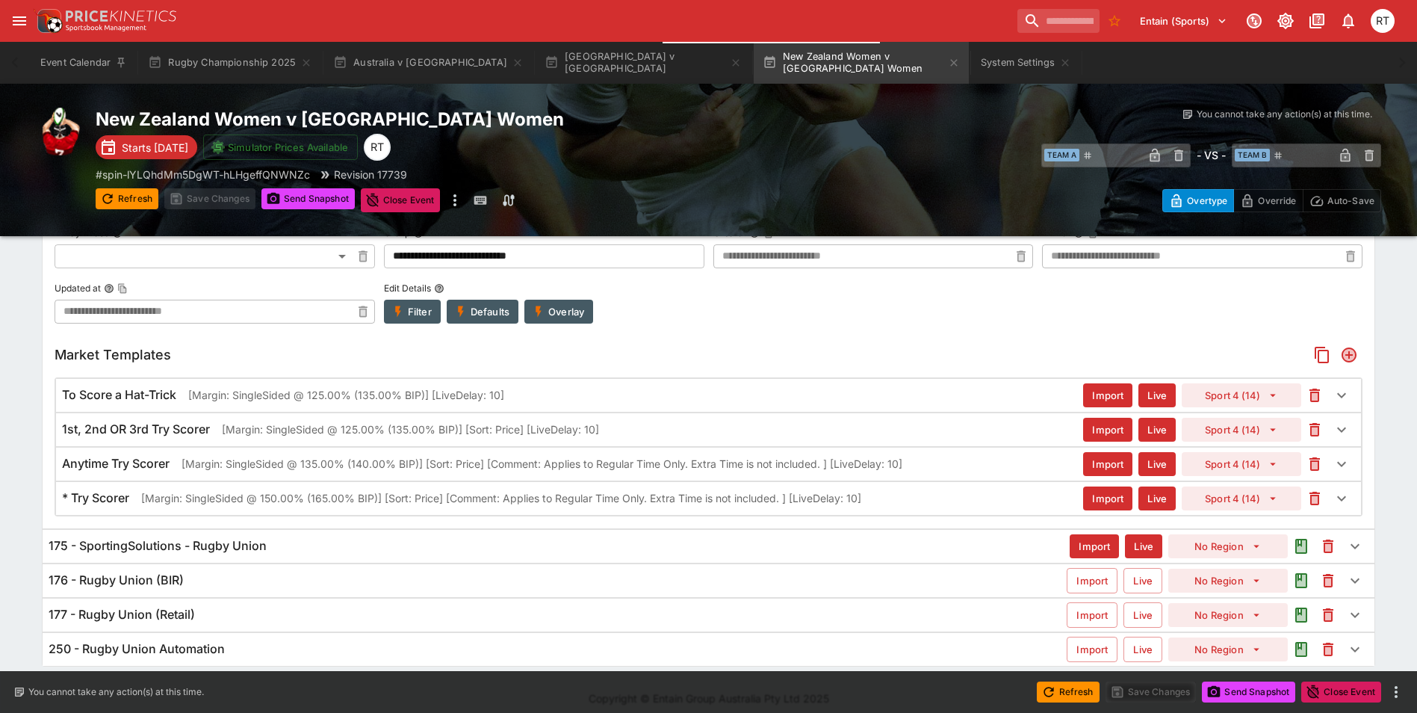
click at [136, 499] on div "* Try Scorer [Margin: SingleSided @ 150.00% (165.00% BIP)] [Sort: Price] [Comme…" at bounding box center [572, 498] width 1021 height 16
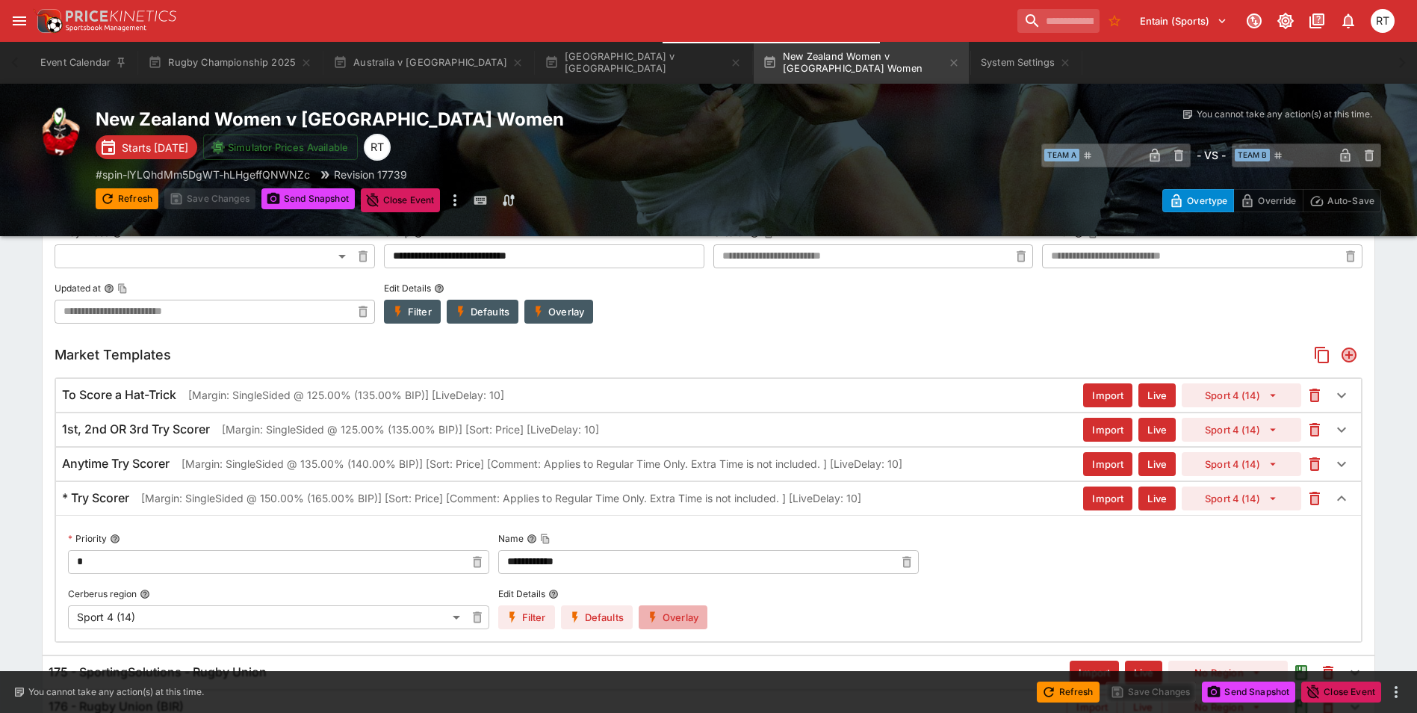
click at [667, 619] on button "Overlay" at bounding box center [673, 617] width 69 height 24
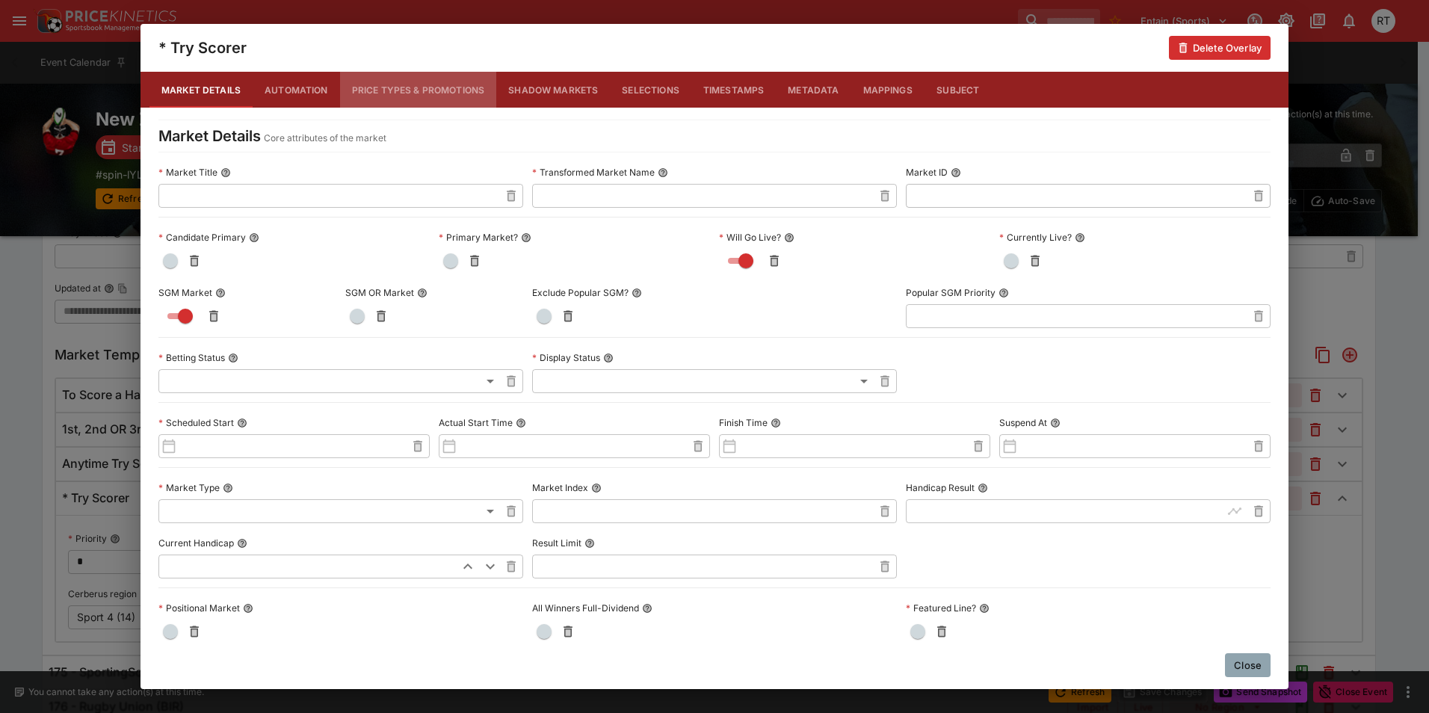
click at [383, 96] on button "Price Types & Promotions" at bounding box center [418, 90] width 157 height 36
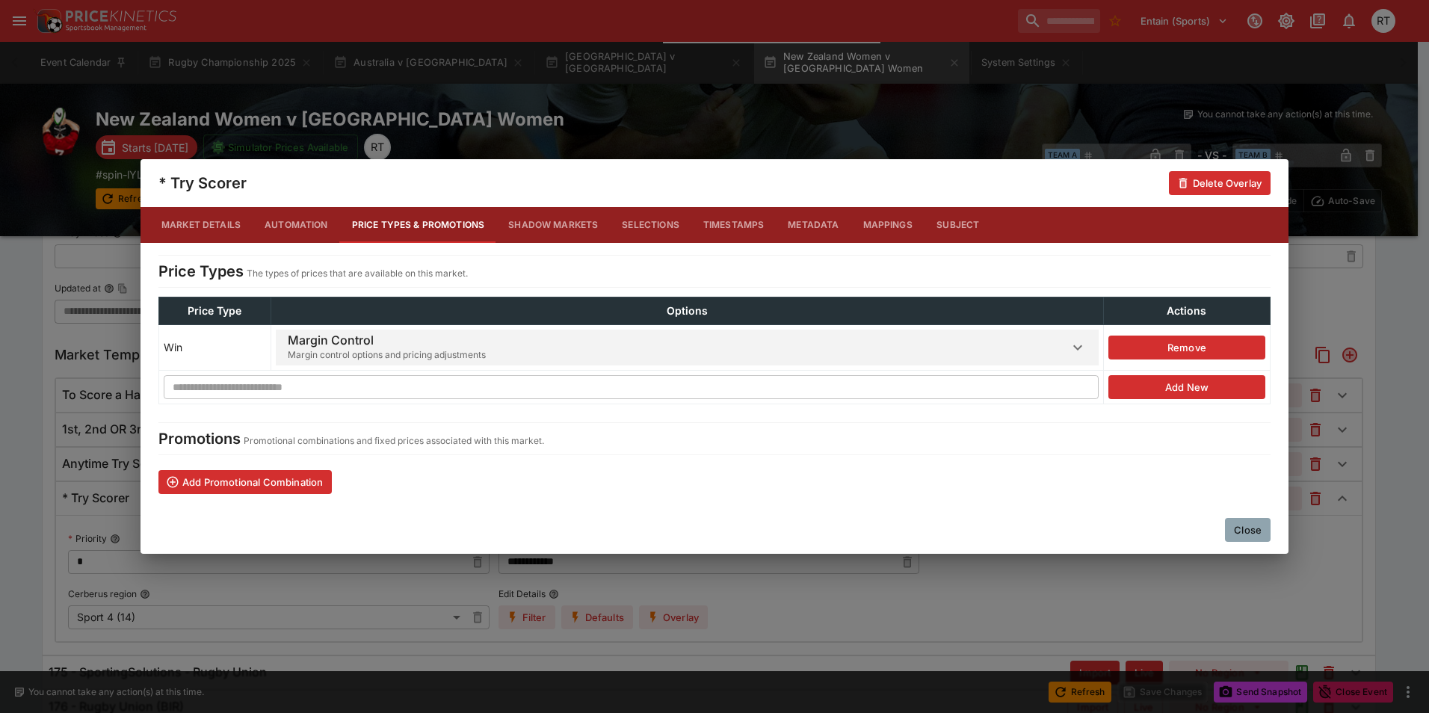
click at [353, 338] on h6 "Margin Control" at bounding box center [387, 341] width 198 height 16
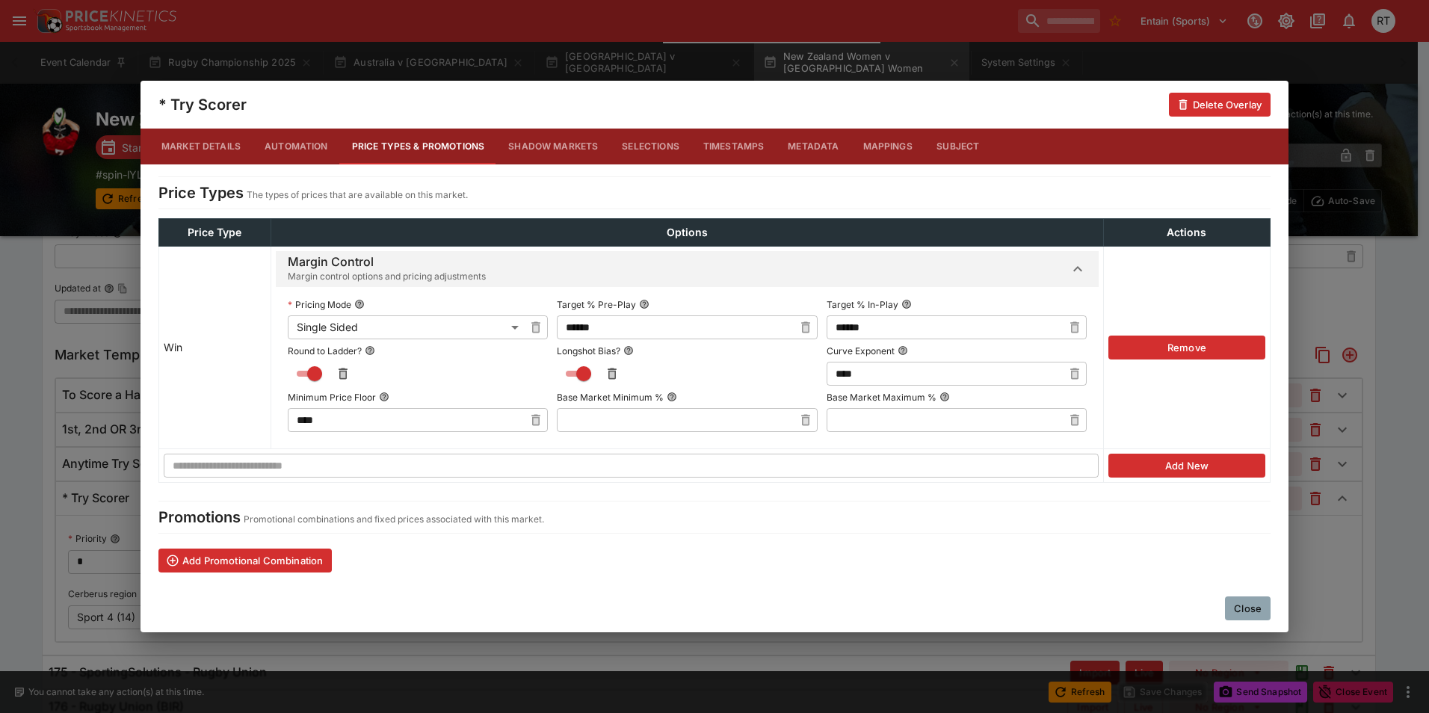
click at [1249, 607] on button "Close" at bounding box center [1248, 608] width 46 height 24
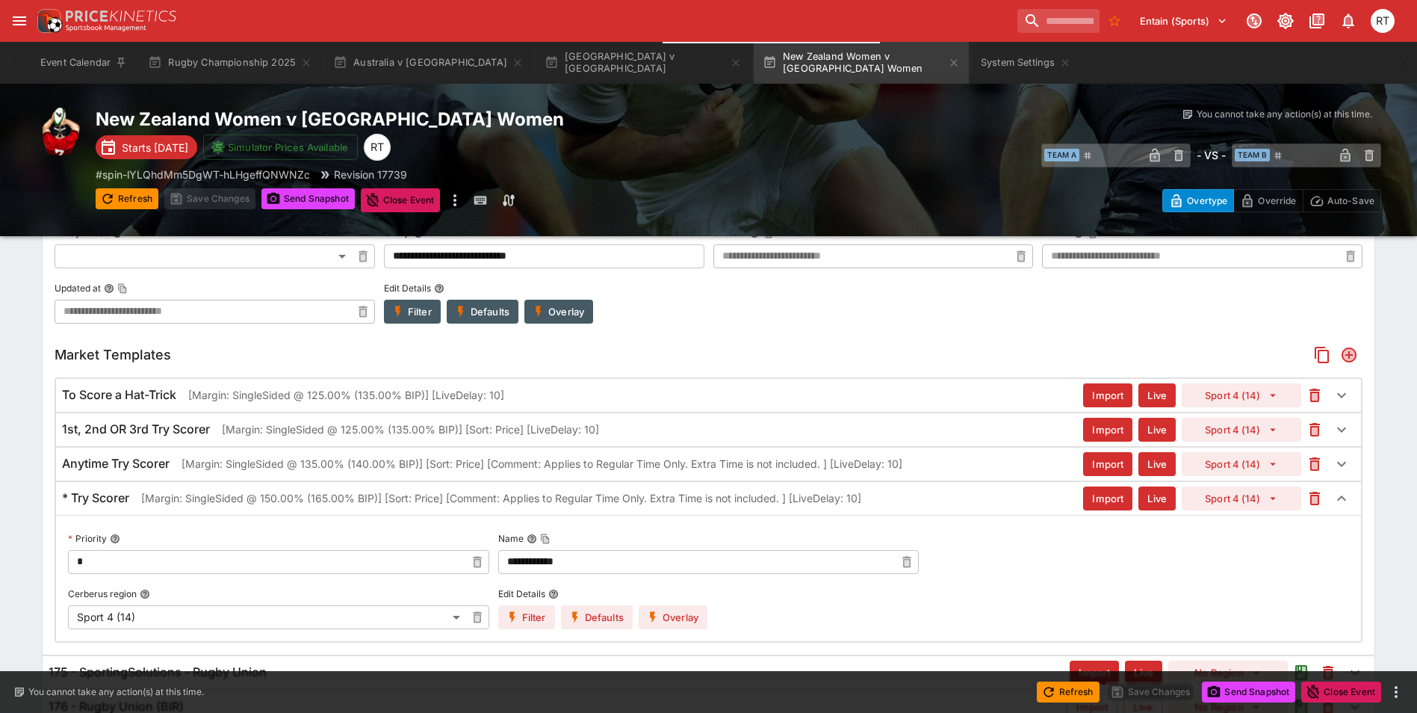
click at [151, 468] on h6 "Anytime Try Scorer" at bounding box center [116, 464] width 108 height 16
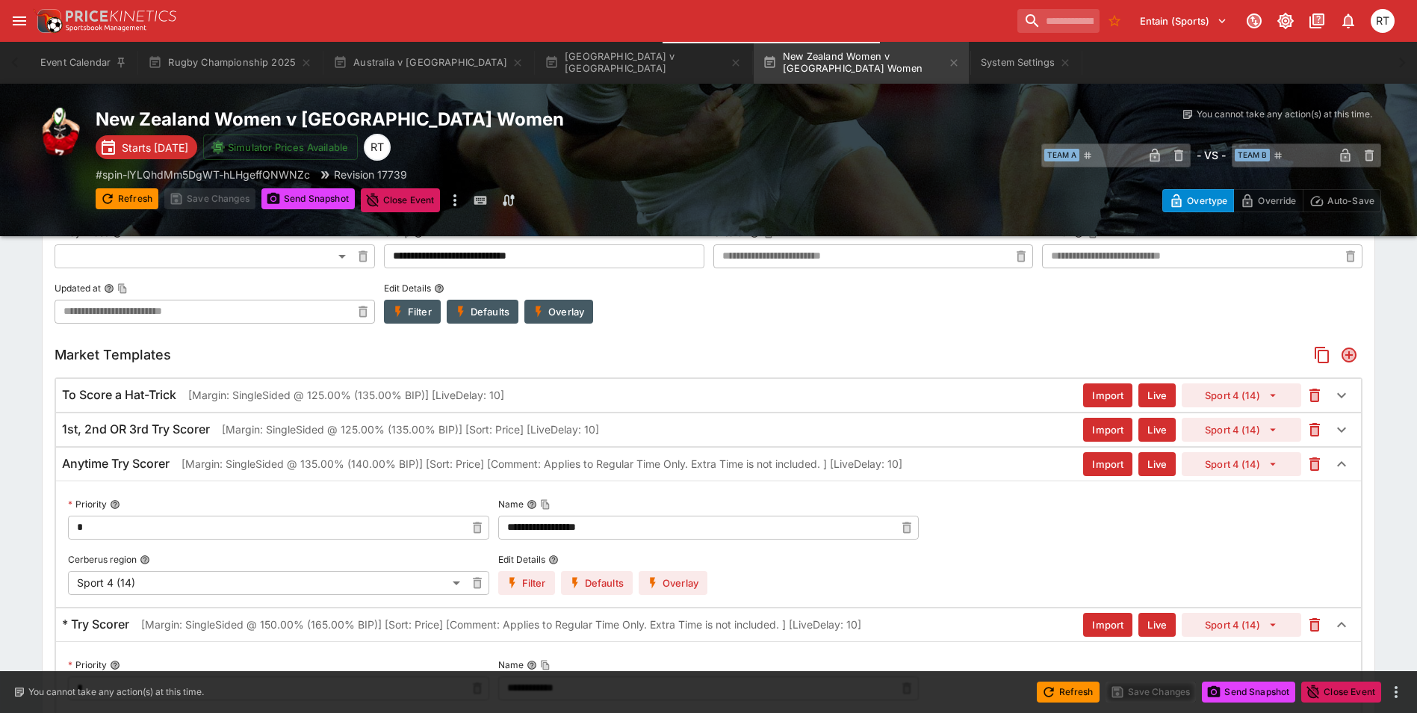
click at [669, 577] on button "Overlay" at bounding box center [673, 583] width 69 height 24
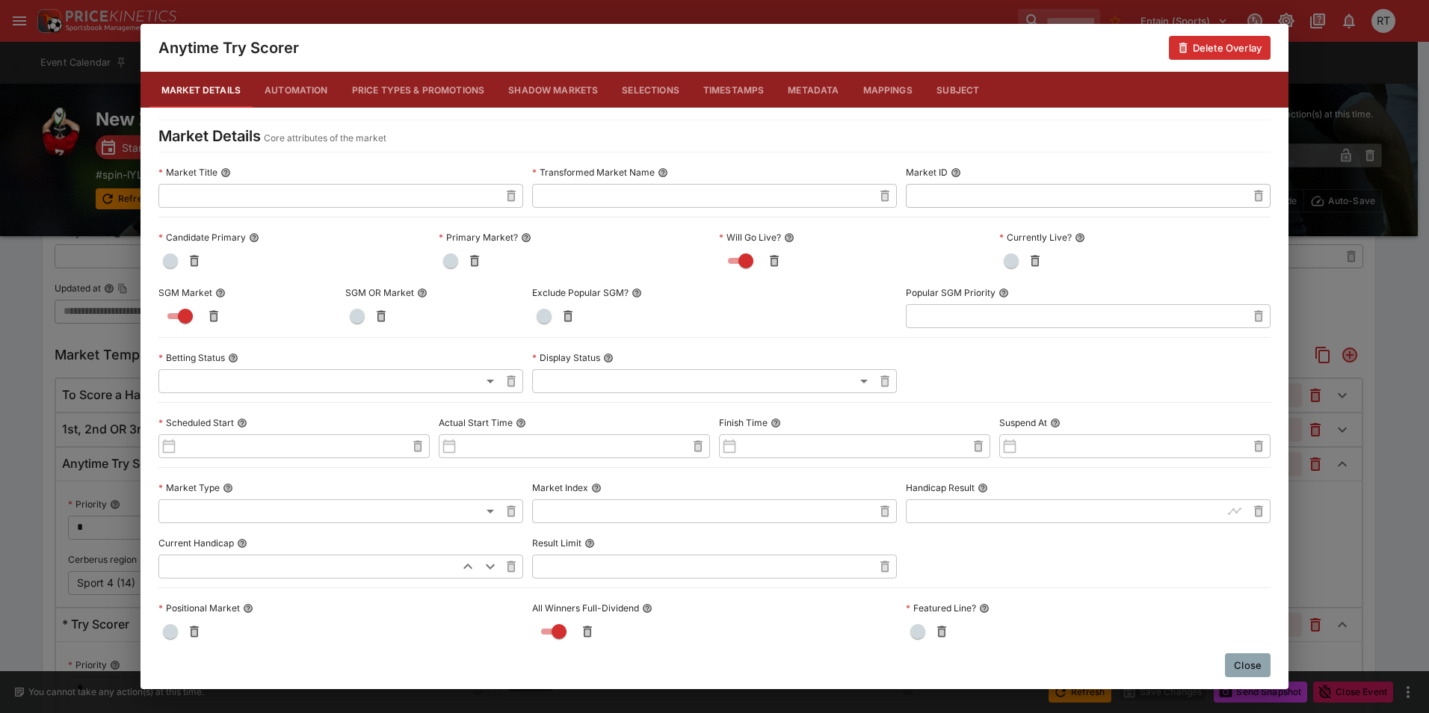
click at [408, 96] on button "Price Types & Promotions" at bounding box center [418, 90] width 157 height 36
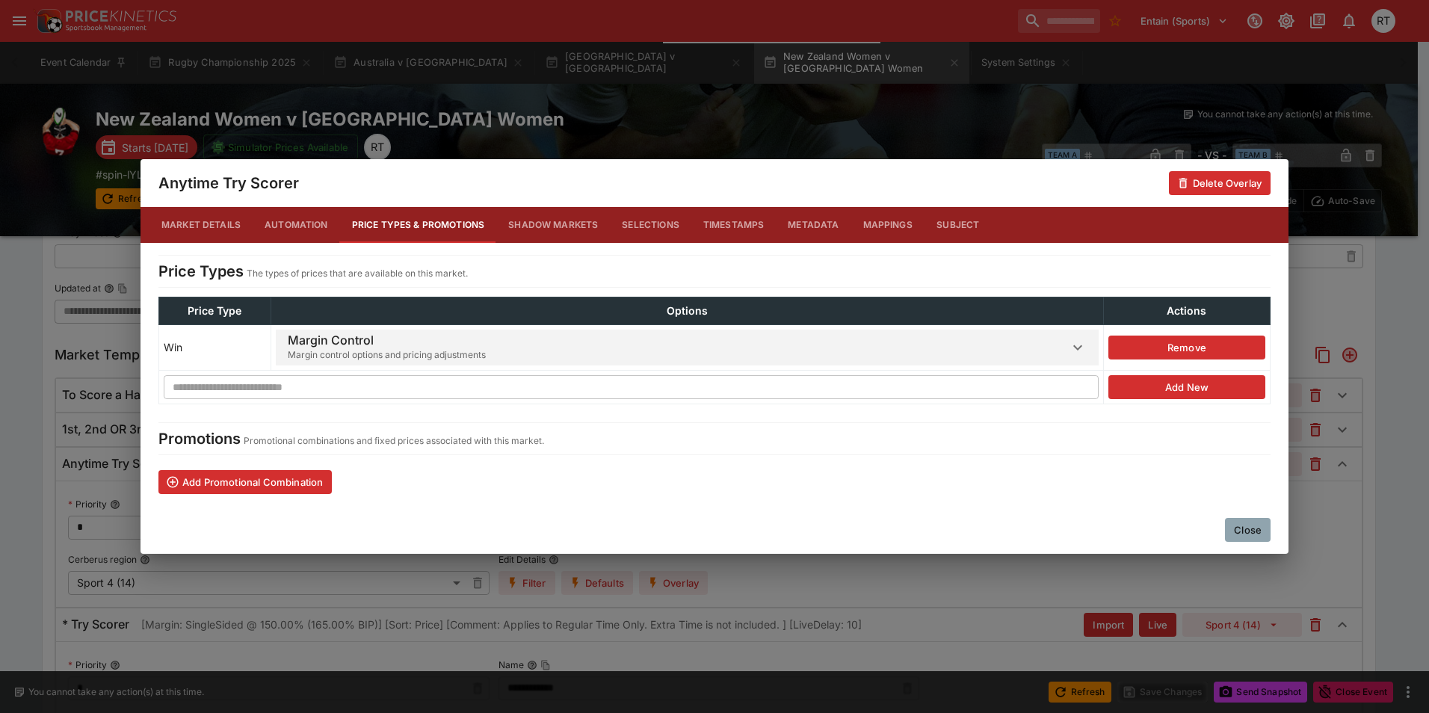
click at [439, 341] on h6 "Margin Control" at bounding box center [387, 341] width 198 height 16
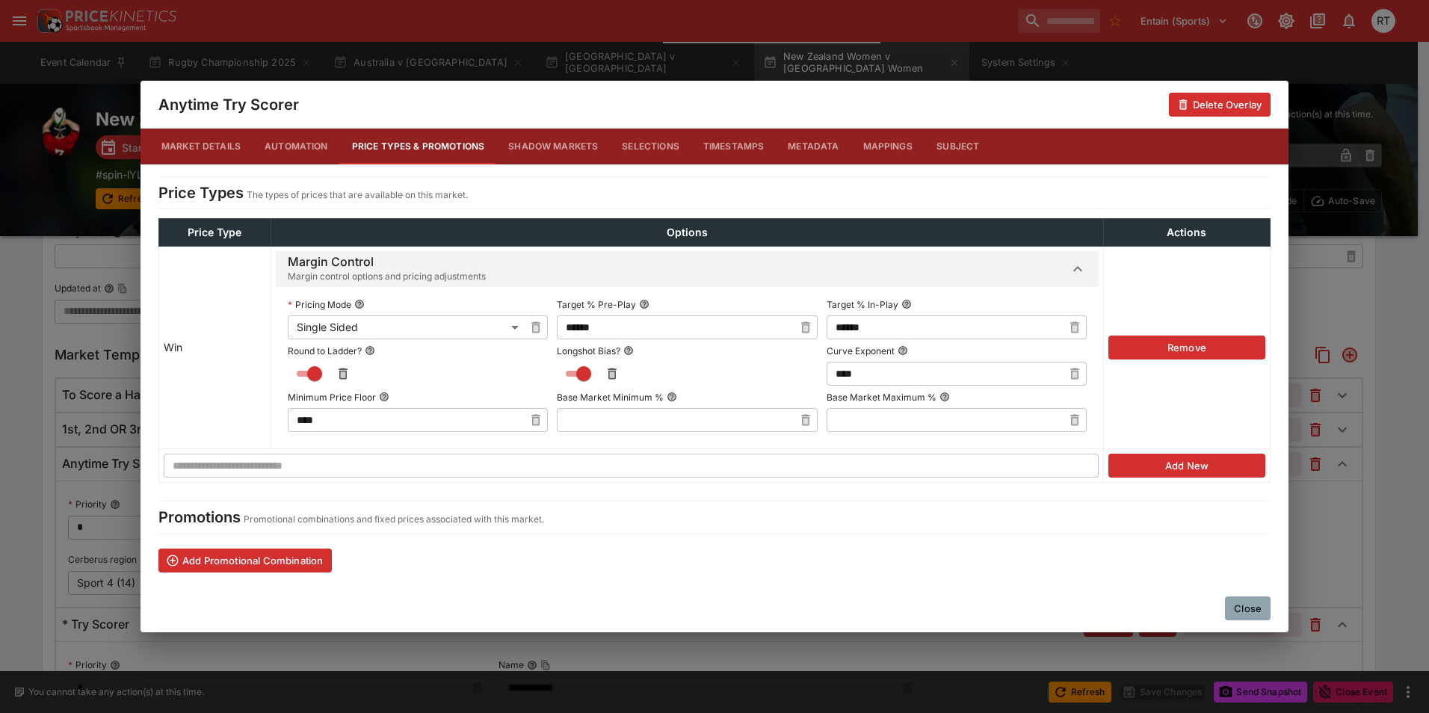
click at [1233, 614] on button "Close" at bounding box center [1248, 608] width 46 height 24
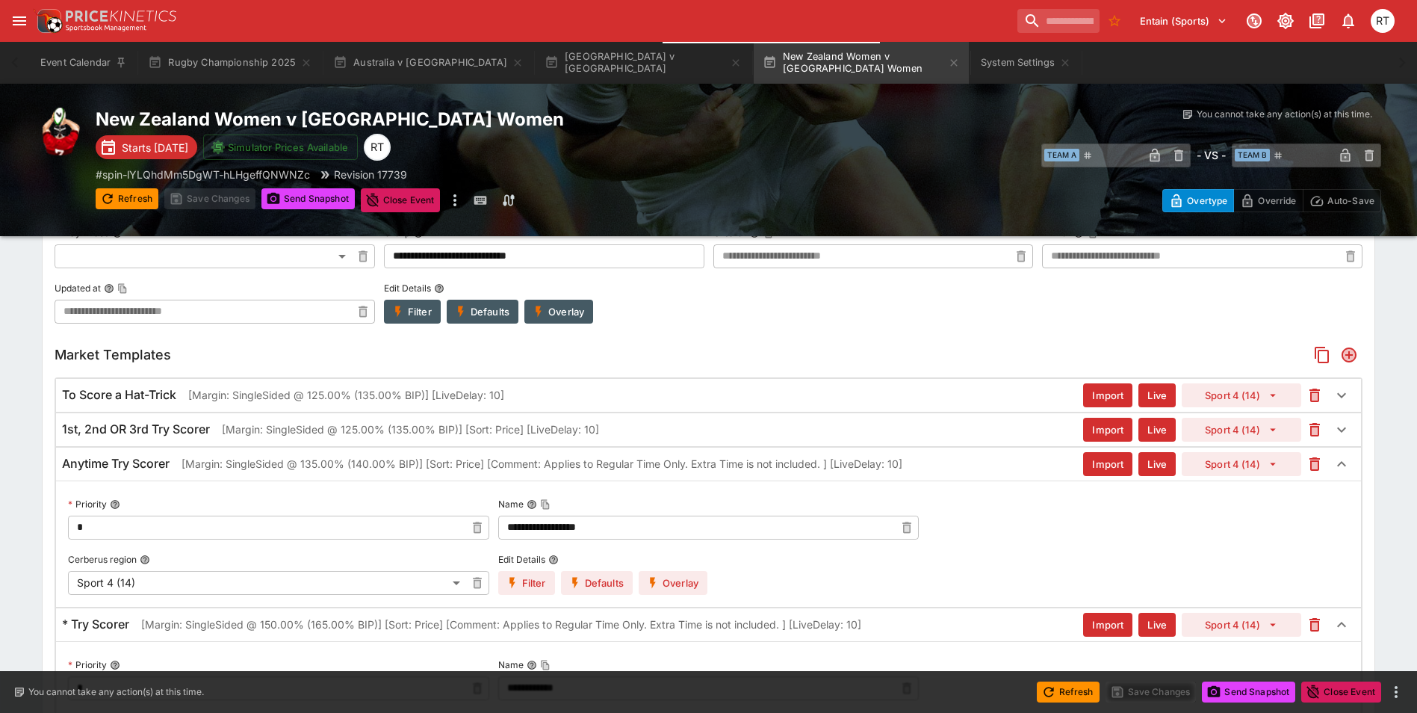
click at [161, 464] on h6 "Anytime Try Scorer" at bounding box center [116, 464] width 108 height 16
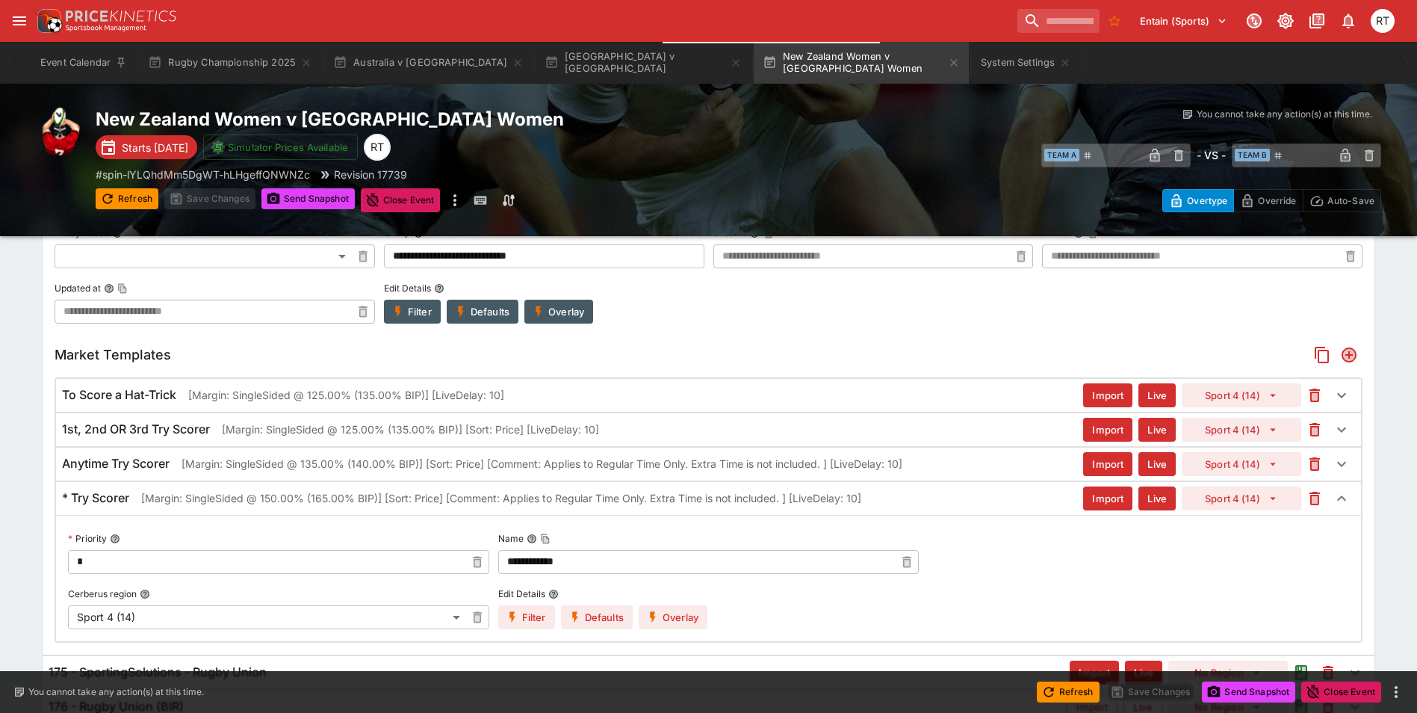
click at [163, 495] on p "[Margin: SingleSided @ 150.00% (165.00% BIP)] [Sort: Price] [Comment: Applies t…" at bounding box center [501, 498] width 720 height 16
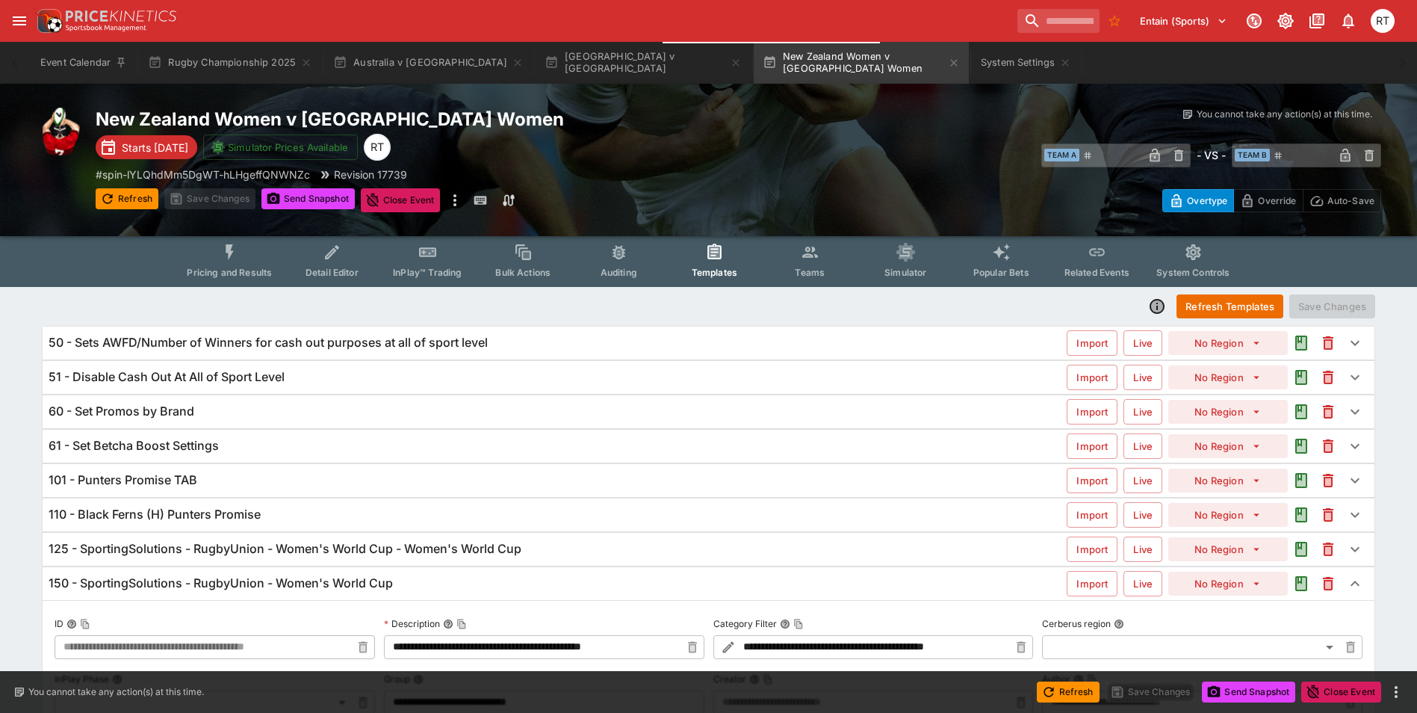
scroll to position [0, 0]
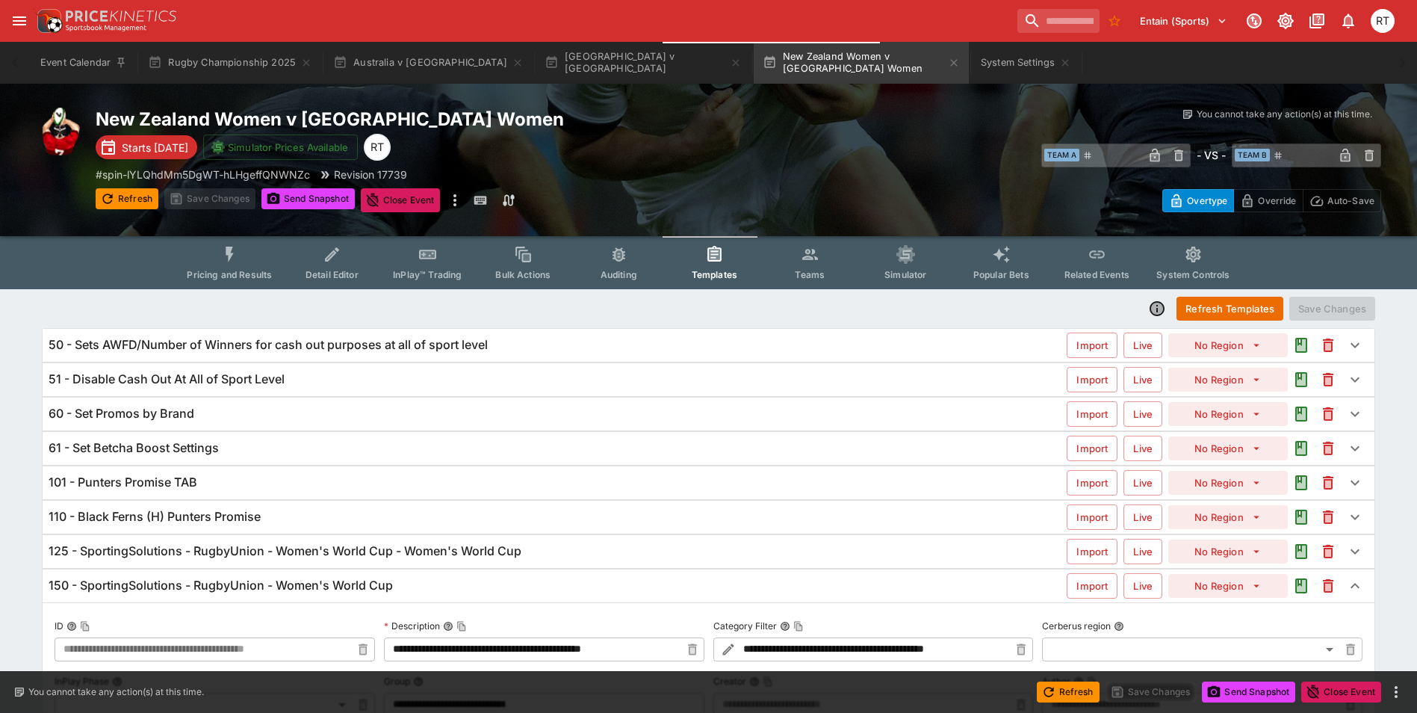
click at [232, 279] on span "Pricing and Results" at bounding box center [229, 274] width 85 height 11
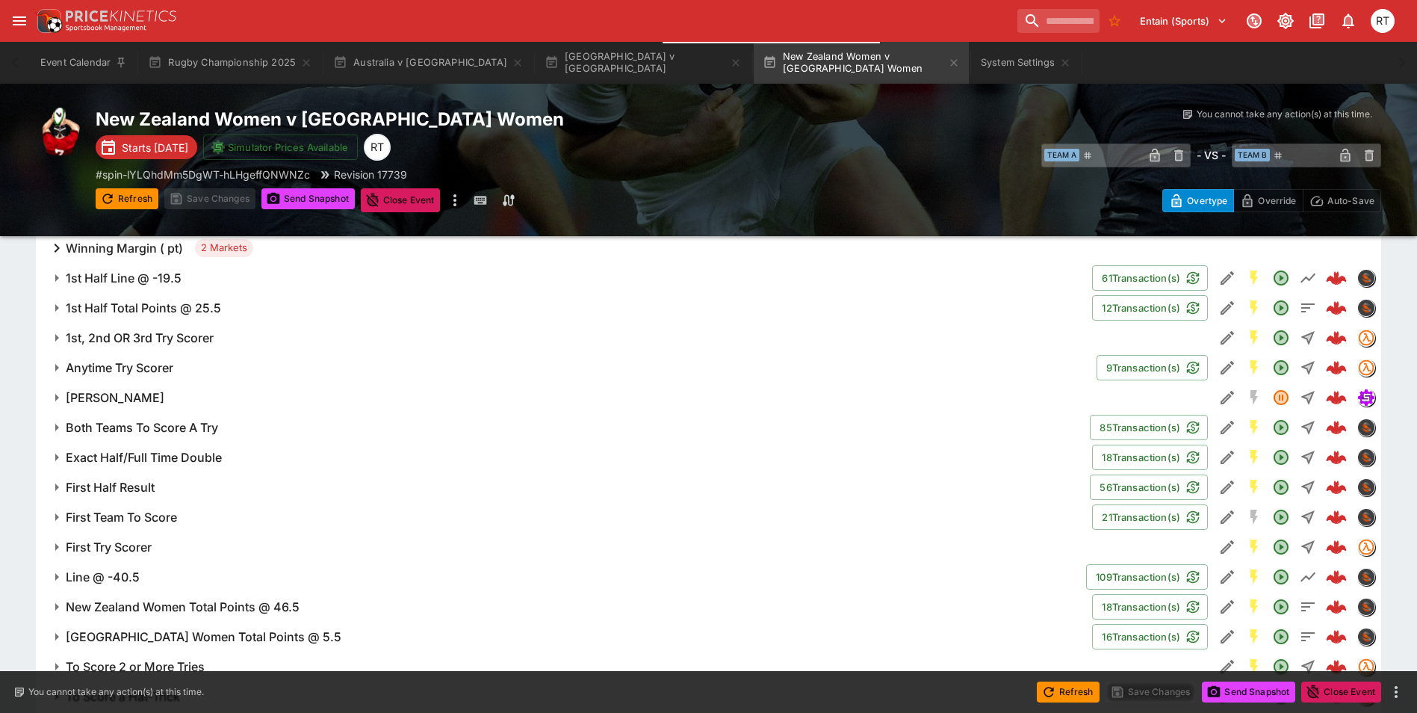
scroll to position [1046, 0]
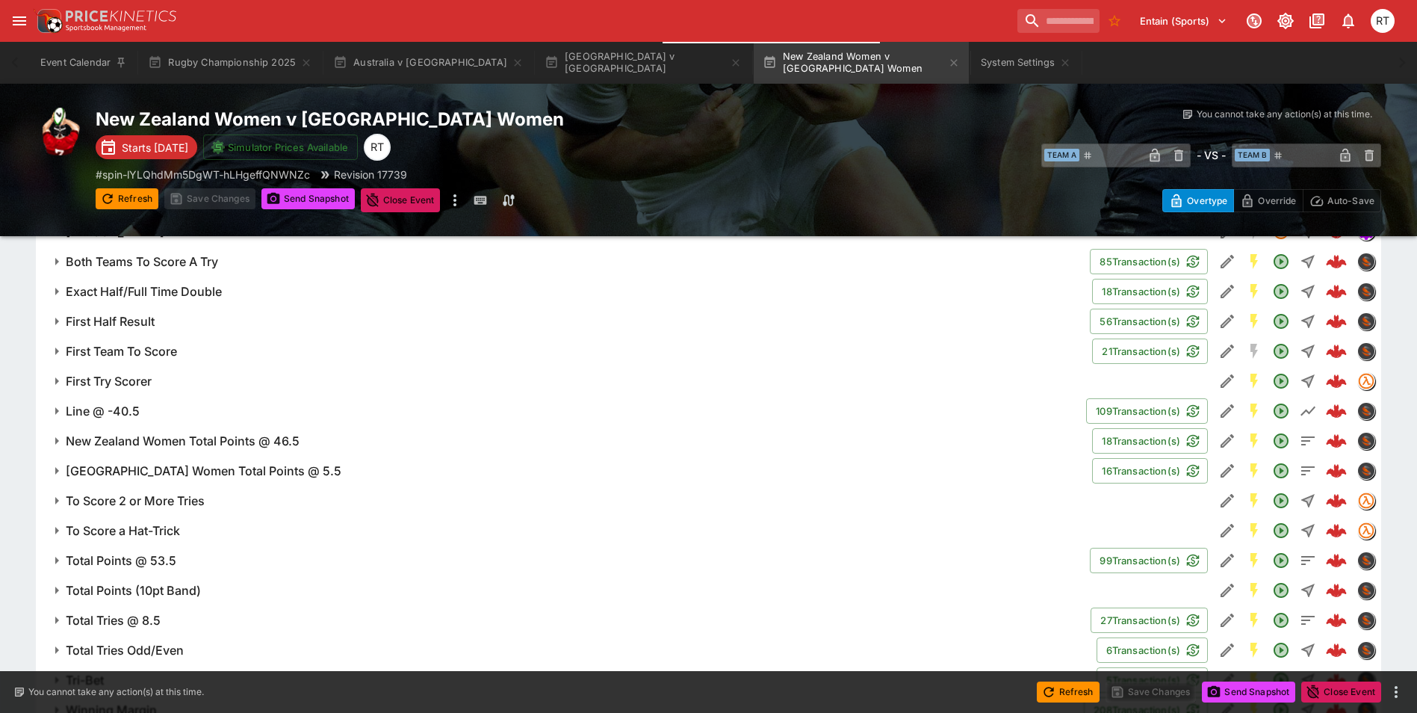
drag, startPoint x: 132, startPoint y: 383, endPoint x: 489, endPoint y: 469, distance: 366.6
click at [132, 383] on h6 "First Try Scorer" at bounding box center [109, 382] width 86 height 16
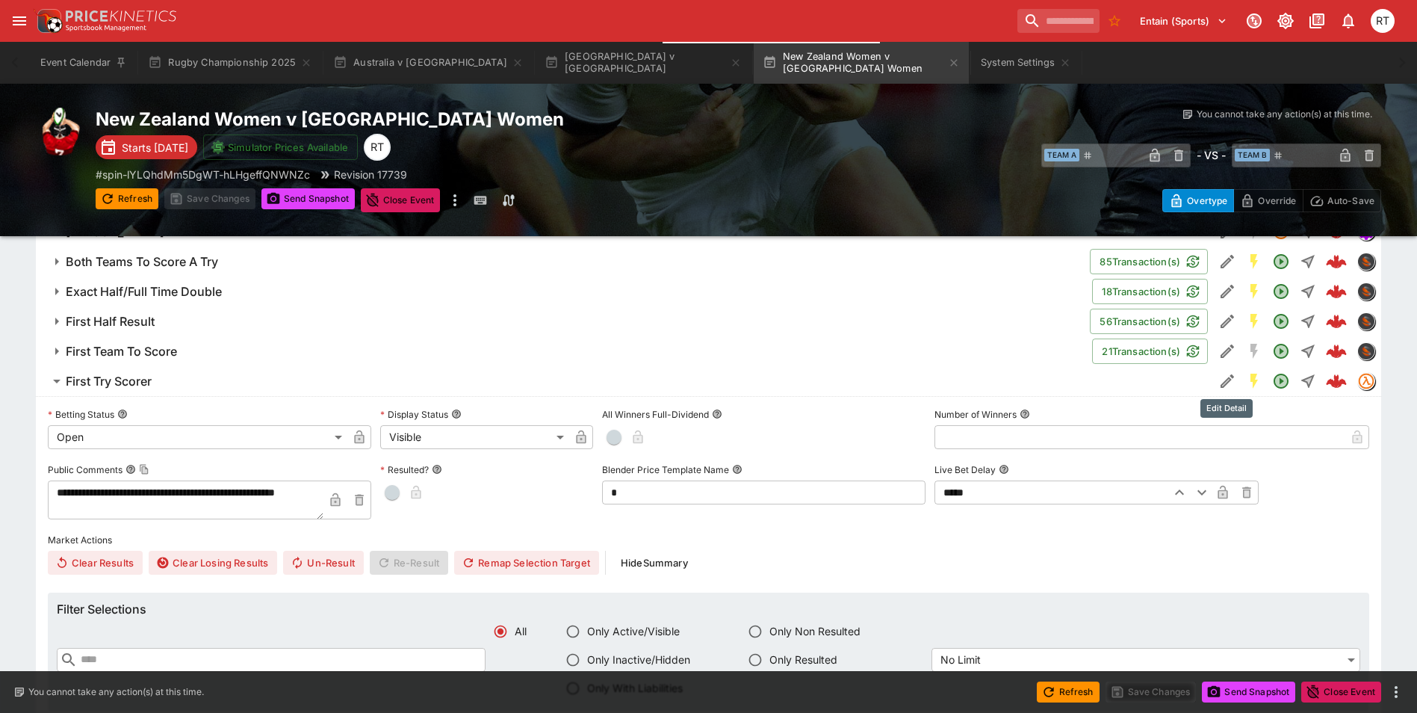
click at [1223, 381] on icon "Edit Detail" at bounding box center [1228, 381] width 18 height 18
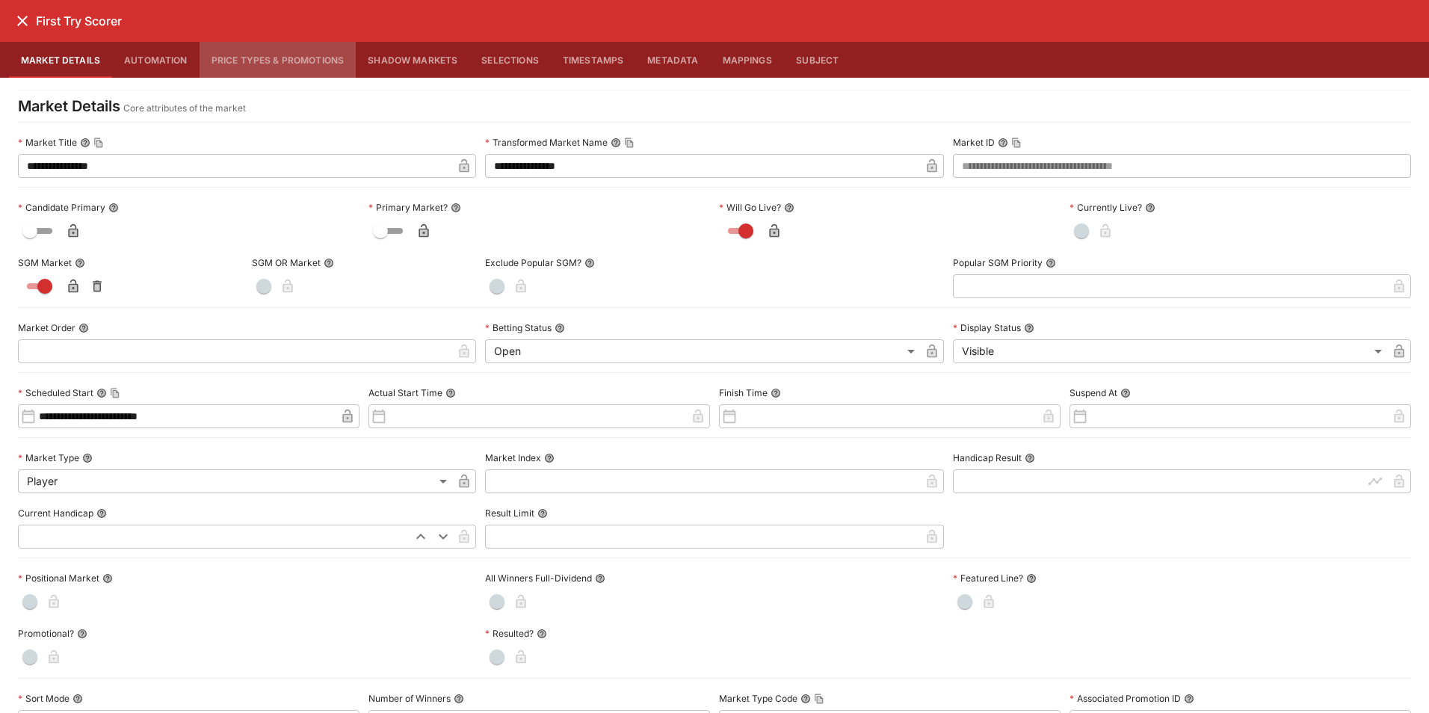
click at [276, 60] on button "Price Types & Promotions" at bounding box center [278, 60] width 157 height 36
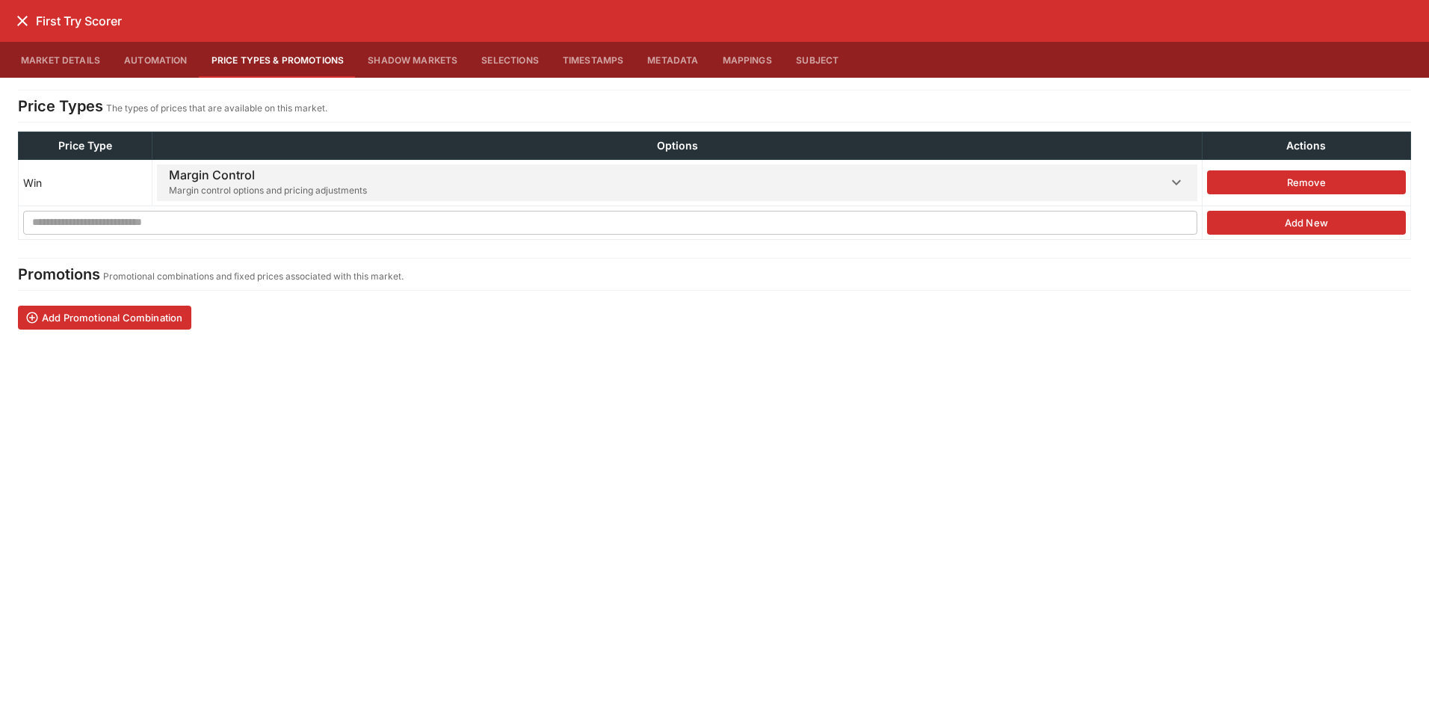
click at [481, 182] on span "Margin Control Margin control options and pricing adjustments" at bounding box center [668, 182] width 998 height 37
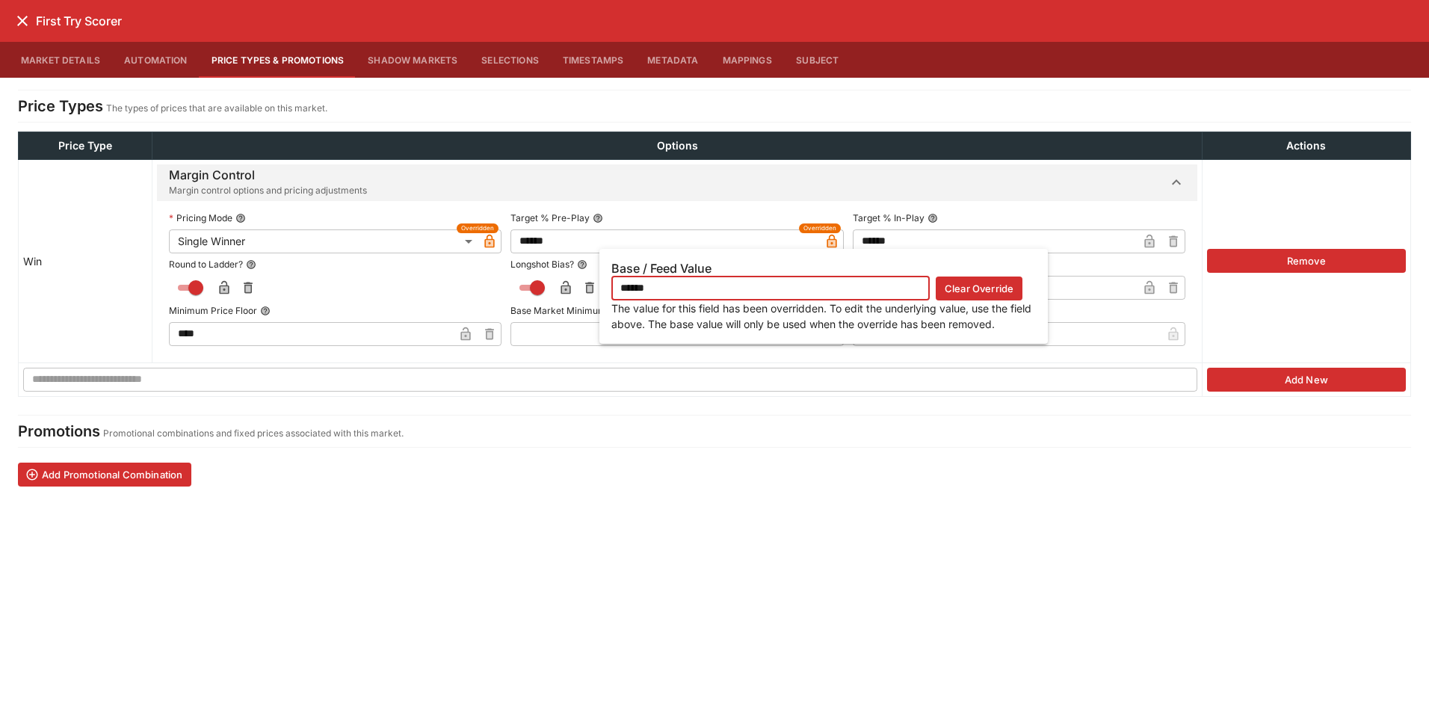
click at [826, 240] on icon "button" at bounding box center [831, 241] width 10 height 13
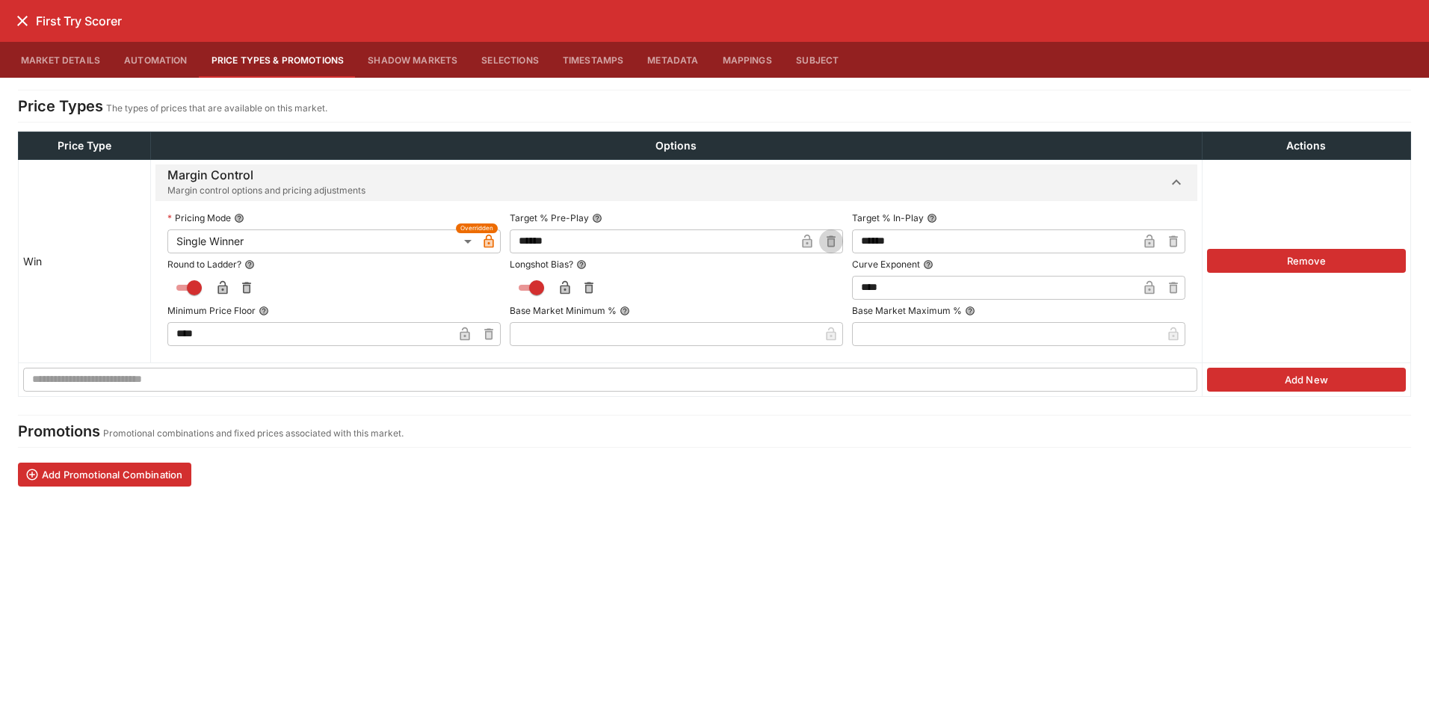
click at [823, 242] on icon "button" at bounding box center [830, 241] width 15 height 15
click at [696, 244] on input "text" at bounding box center [664, 241] width 309 height 24
click at [797, 232] on button "button" at bounding box center [807, 241] width 24 height 24
click at [1166, 239] on icon "button" at bounding box center [1173, 241] width 15 height 15
click at [1012, 241] on input "text" at bounding box center [1007, 241] width 309 height 24
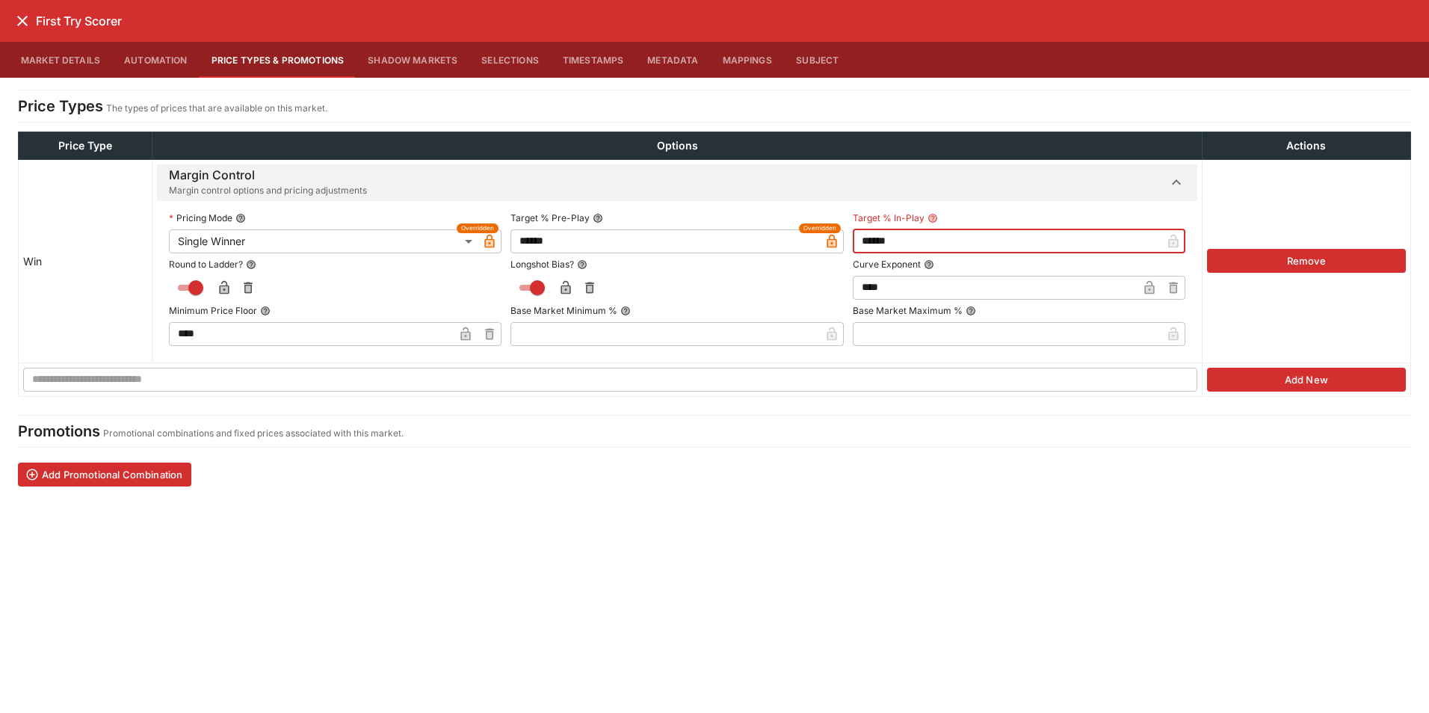
click at [1028, 211] on label "Target % In-Play" at bounding box center [1019, 218] width 333 height 22
click at [1145, 238] on icon "button" at bounding box center [1149, 241] width 15 height 15
click at [22, 26] on icon "close" at bounding box center [22, 21] width 18 height 18
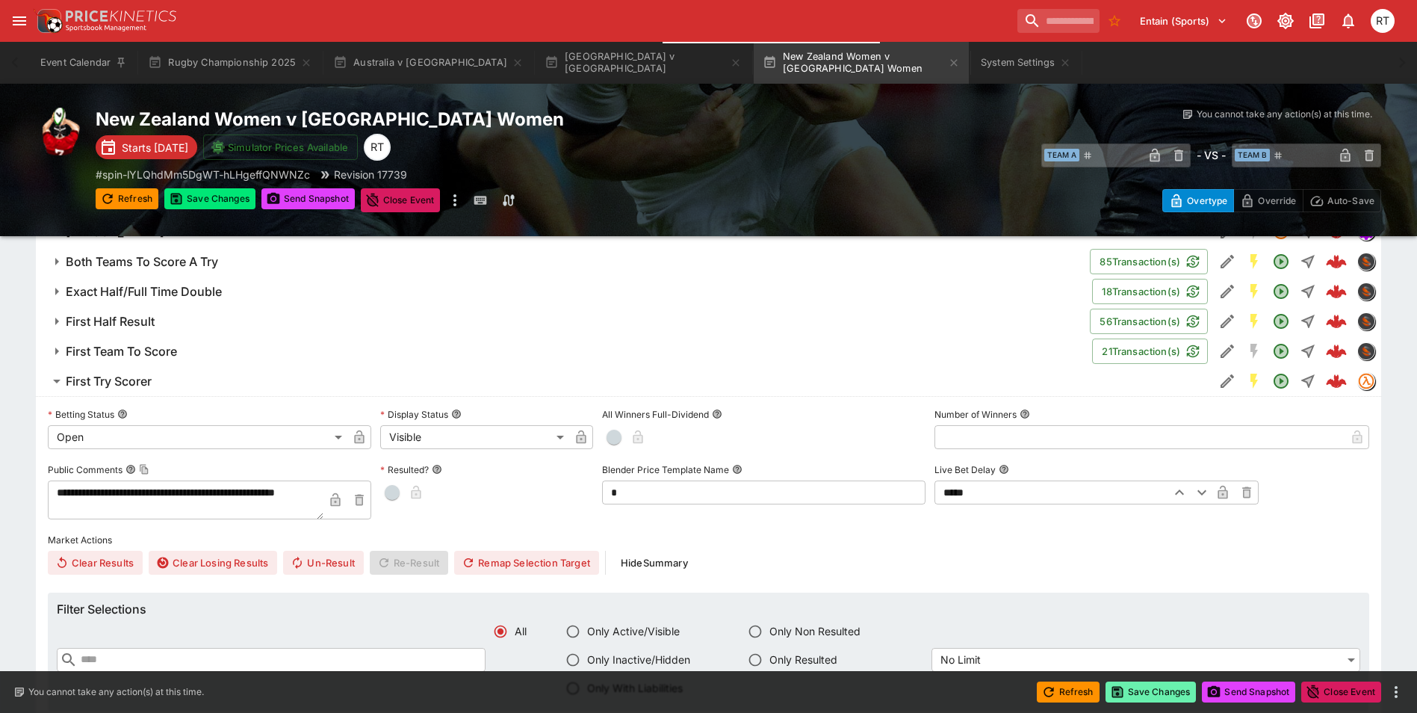
click at [1150, 690] on button "Save Changes" at bounding box center [1151, 691] width 91 height 21
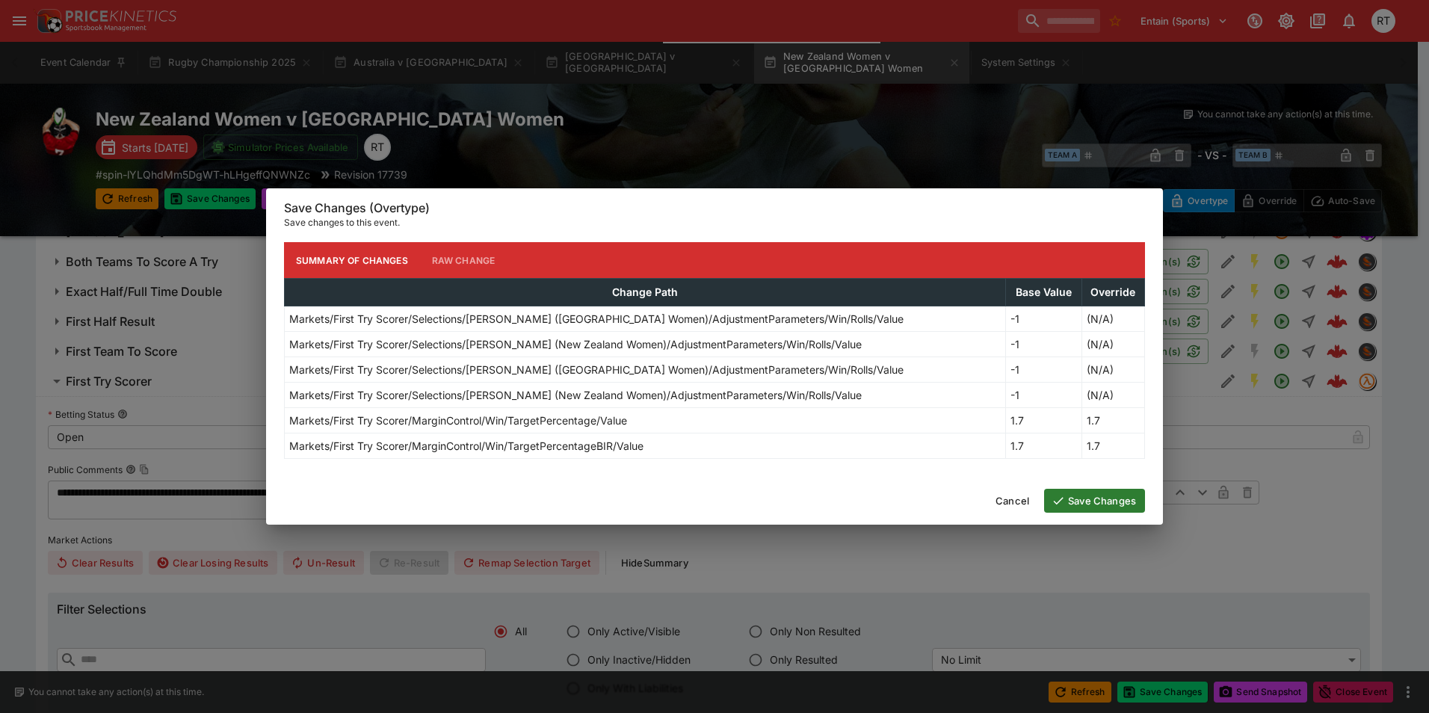
click at [1082, 501] on button "Save Changes" at bounding box center [1094, 501] width 101 height 24
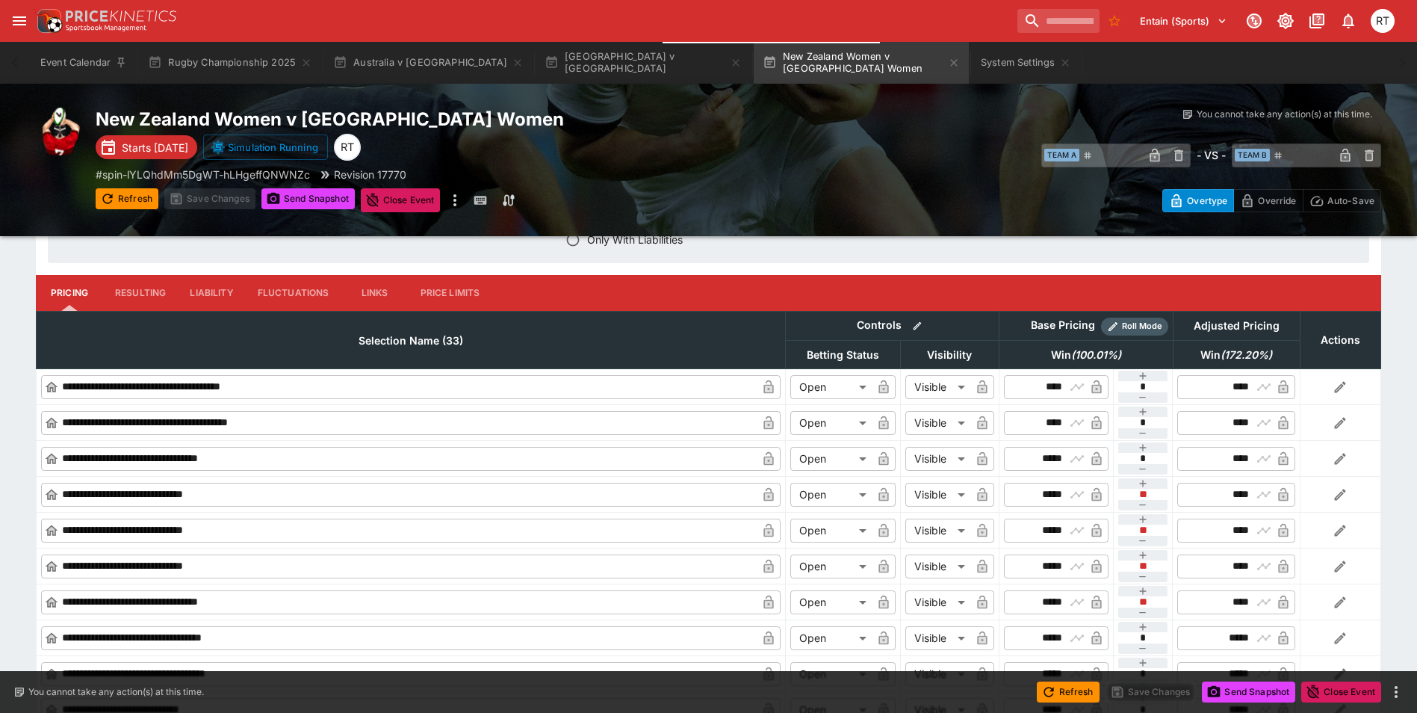
scroll to position [1569, 0]
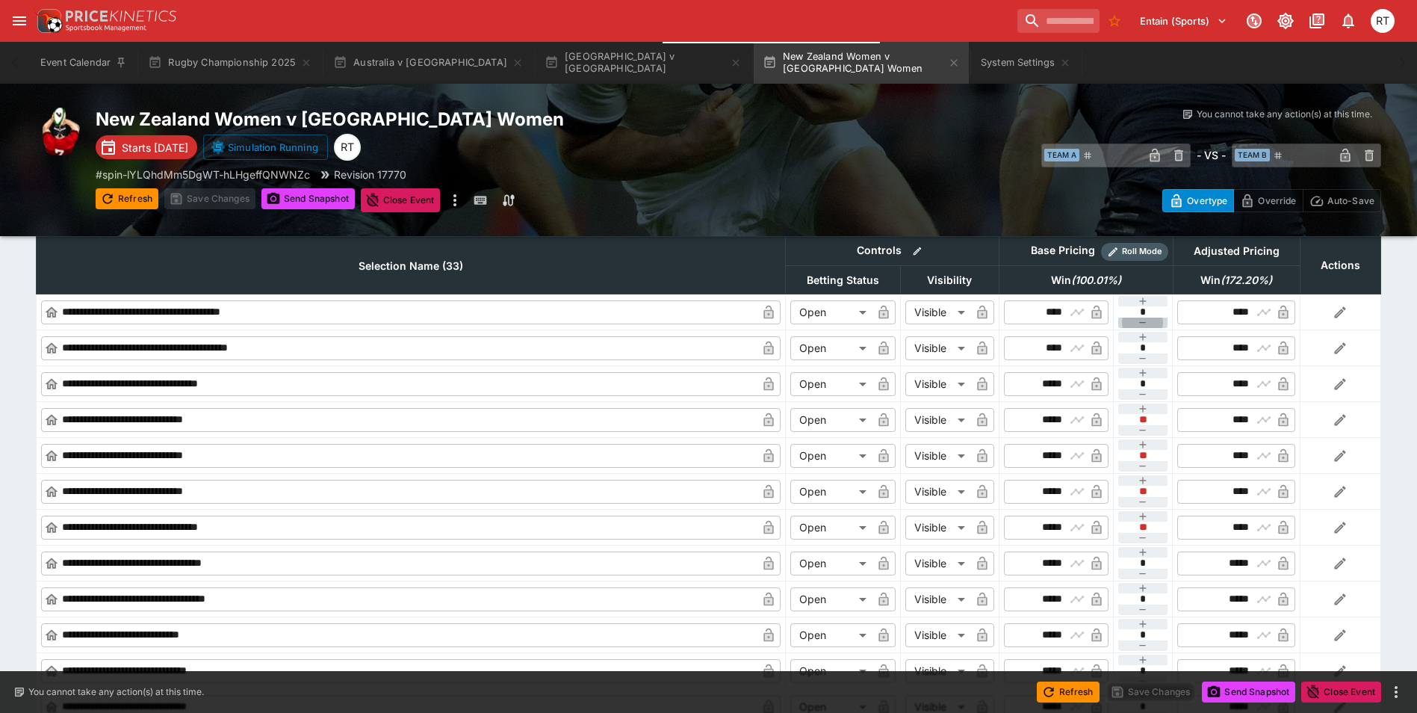
click at [1147, 321] on icon "button" at bounding box center [1143, 323] width 12 height 12
click at [1141, 359] on icon "button" at bounding box center [1143, 358] width 7 height 1
click at [1142, 408] on icon "button" at bounding box center [1143, 409] width 12 height 12
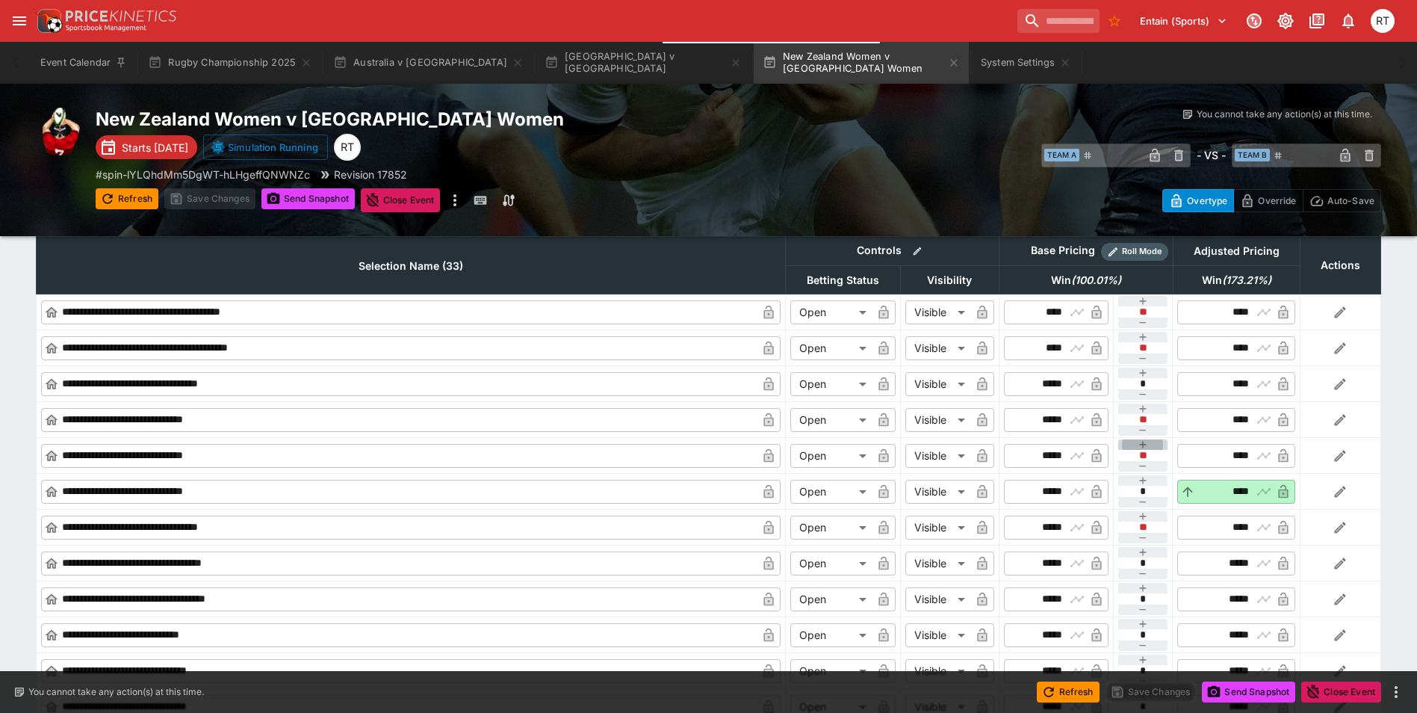
click at [1149, 445] on button "button" at bounding box center [1144, 444] width 50 height 10
click at [1146, 409] on icon "button" at bounding box center [1143, 409] width 12 height 12
click at [1140, 516] on icon "button" at bounding box center [1143, 516] width 7 height 7
click at [1144, 551] on icon "button" at bounding box center [1143, 552] width 12 height 12
click at [1140, 371] on icon "button" at bounding box center [1143, 373] width 12 height 12
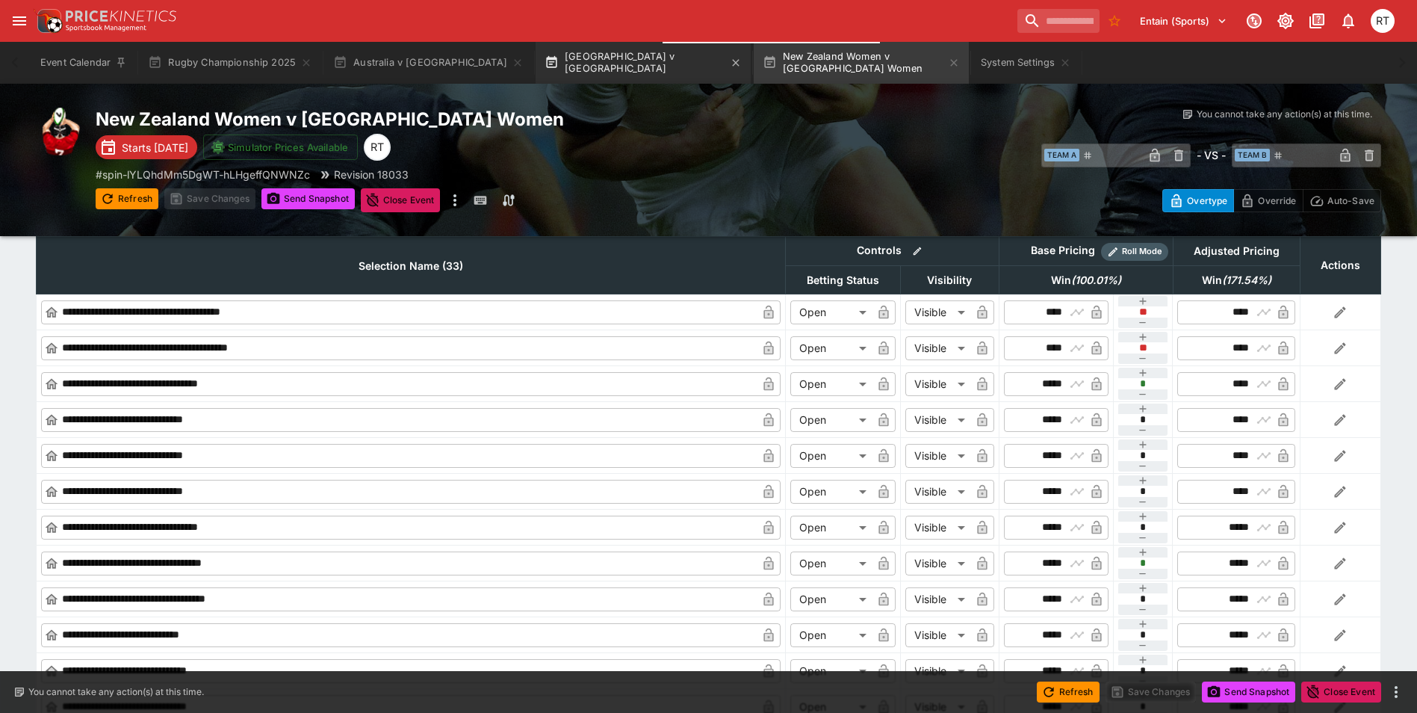
click at [578, 63] on button "[GEOGRAPHIC_DATA] v [GEOGRAPHIC_DATA]" at bounding box center [643, 63] width 215 height 42
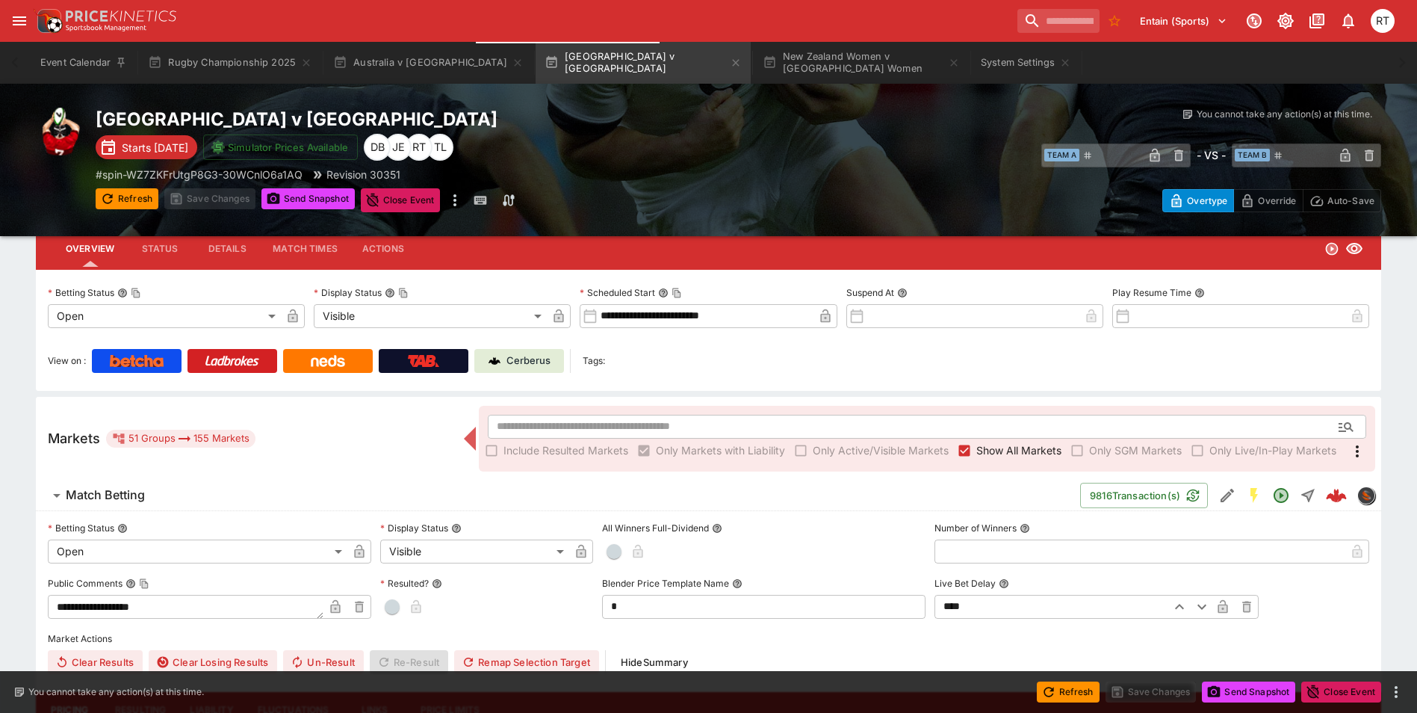
scroll to position [149, 0]
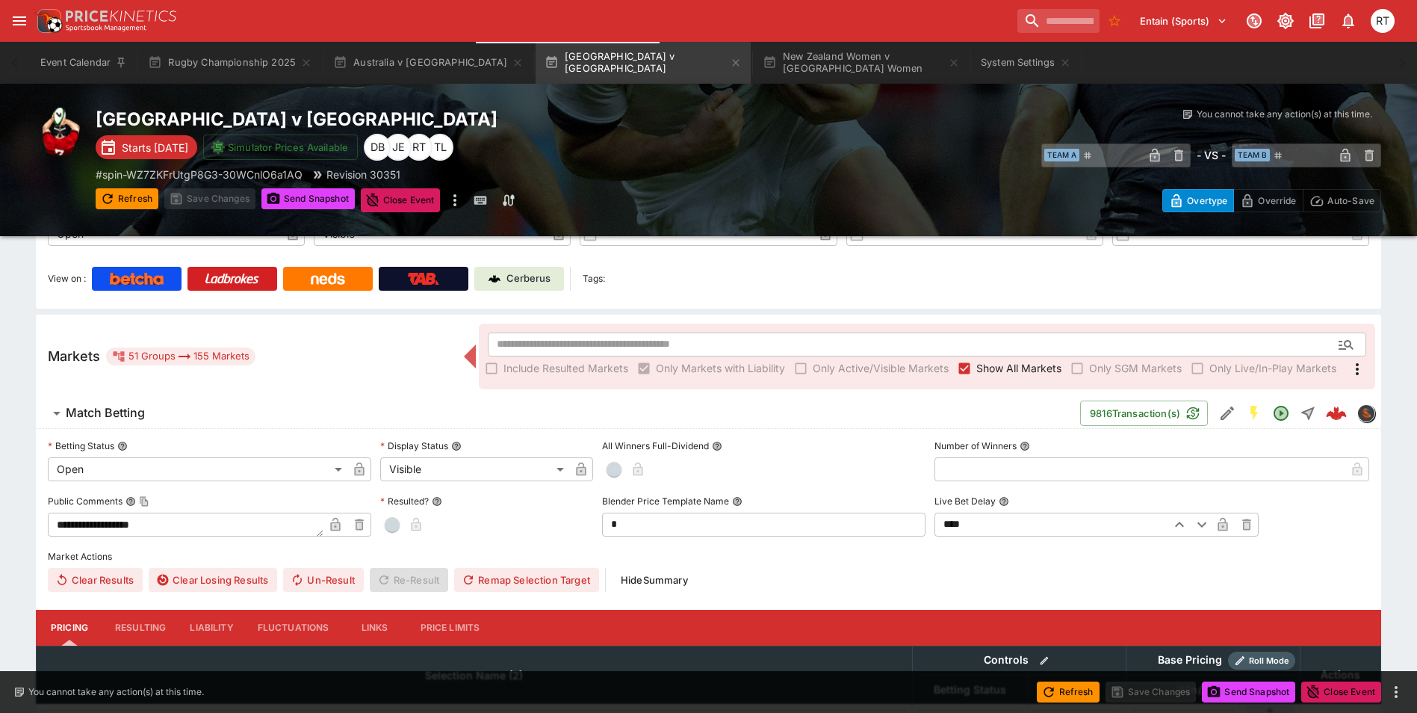
click at [158, 420] on span "Match Betting" at bounding box center [567, 413] width 1003 height 16
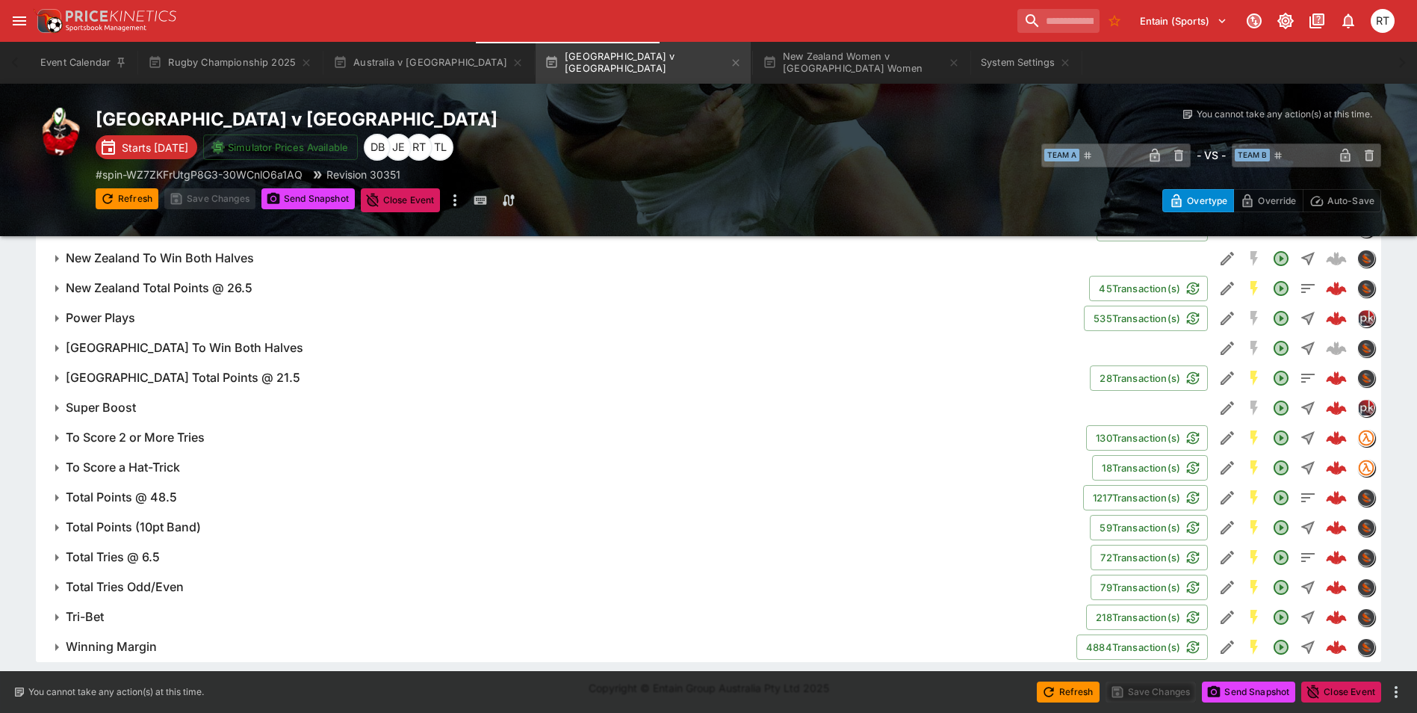
scroll to position [1411, 0]
click at [123, 406] on h6 "Super Boost" at bounding box center [101, 407] width 70 height 16
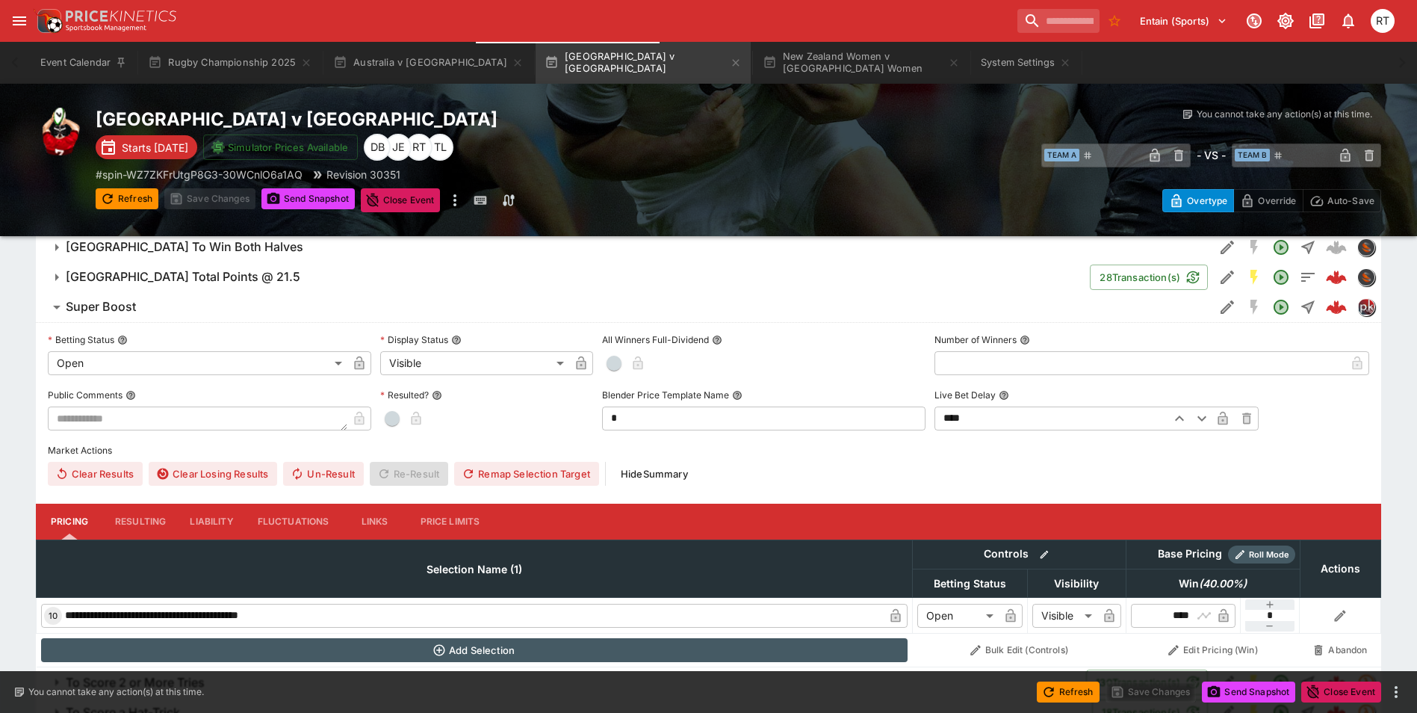
scroll to position [1485, 0]
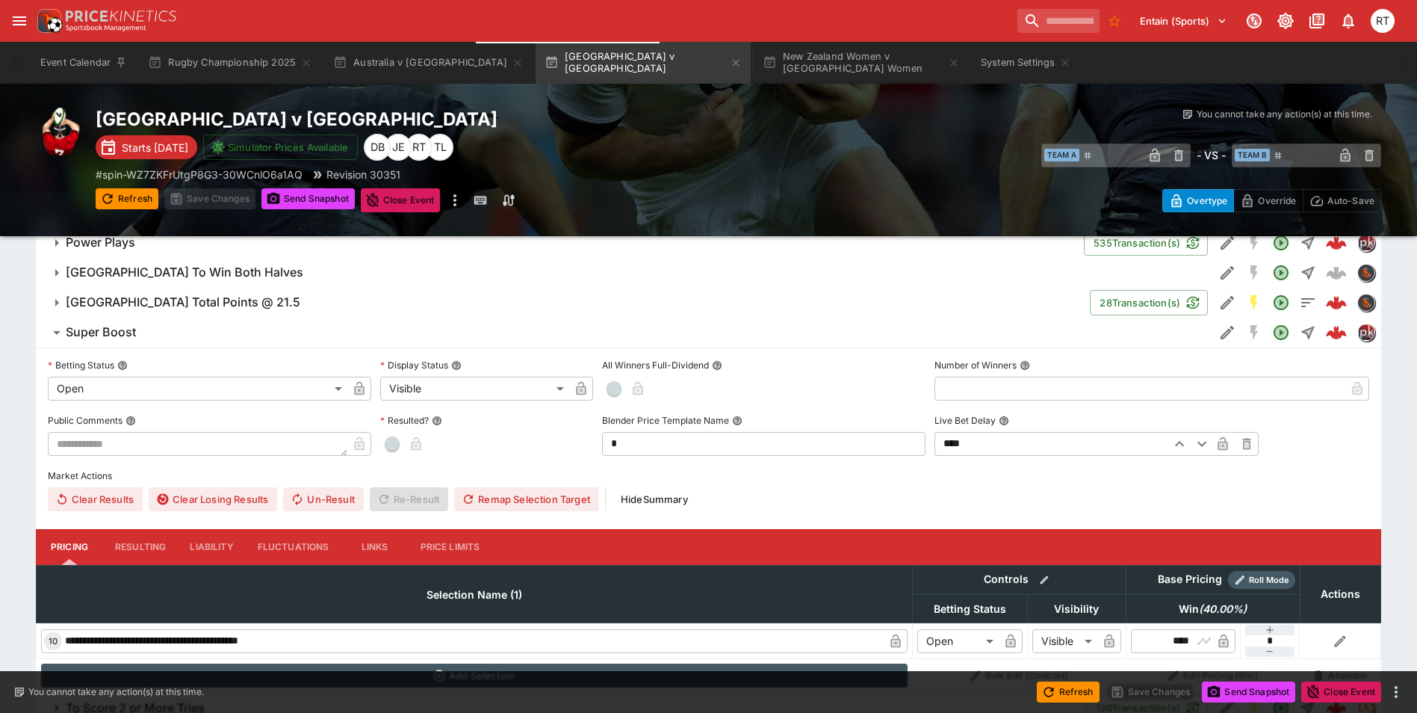
click at [158, 338] on span "Super Boost" at bounding box center [634, 332] width 1137 height 16
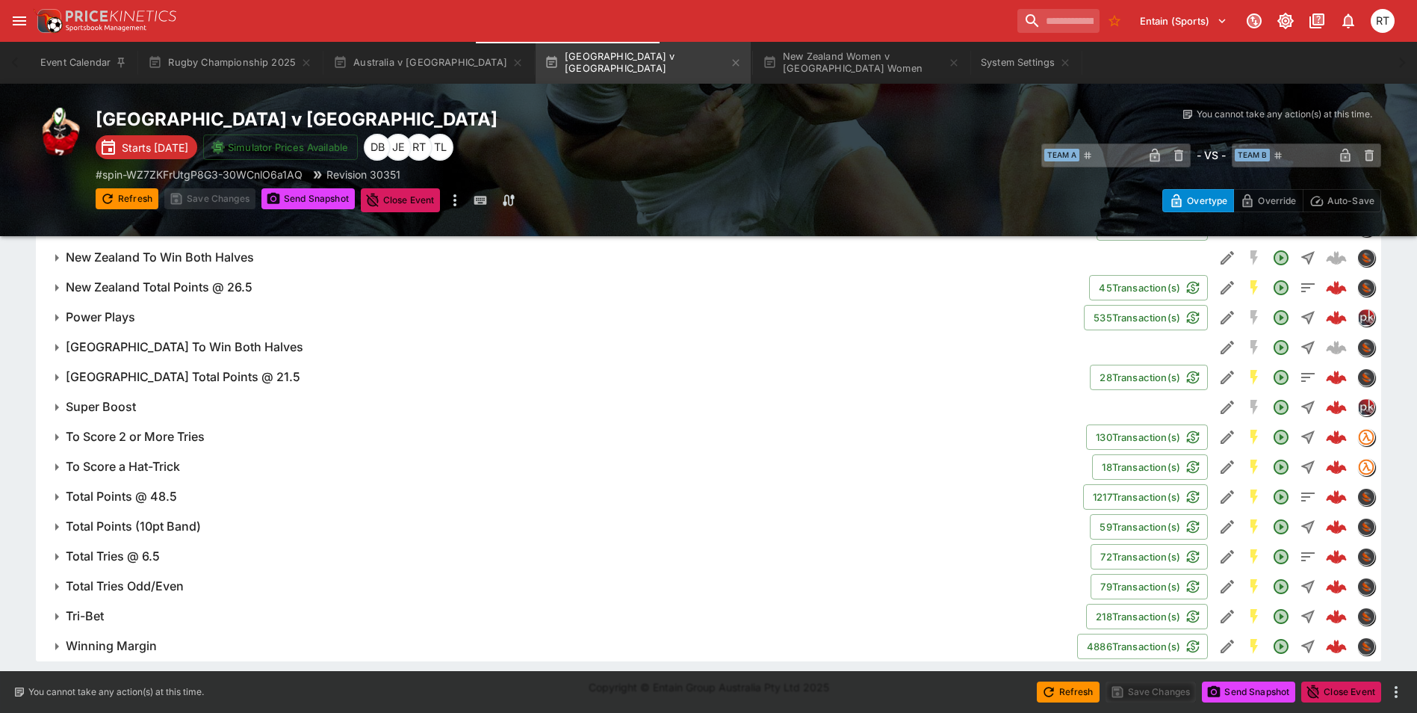
scroll to position [1411, 0]
click at [1006, 20] on input "search" at bounding box center [1053, 21] width 94 height 24
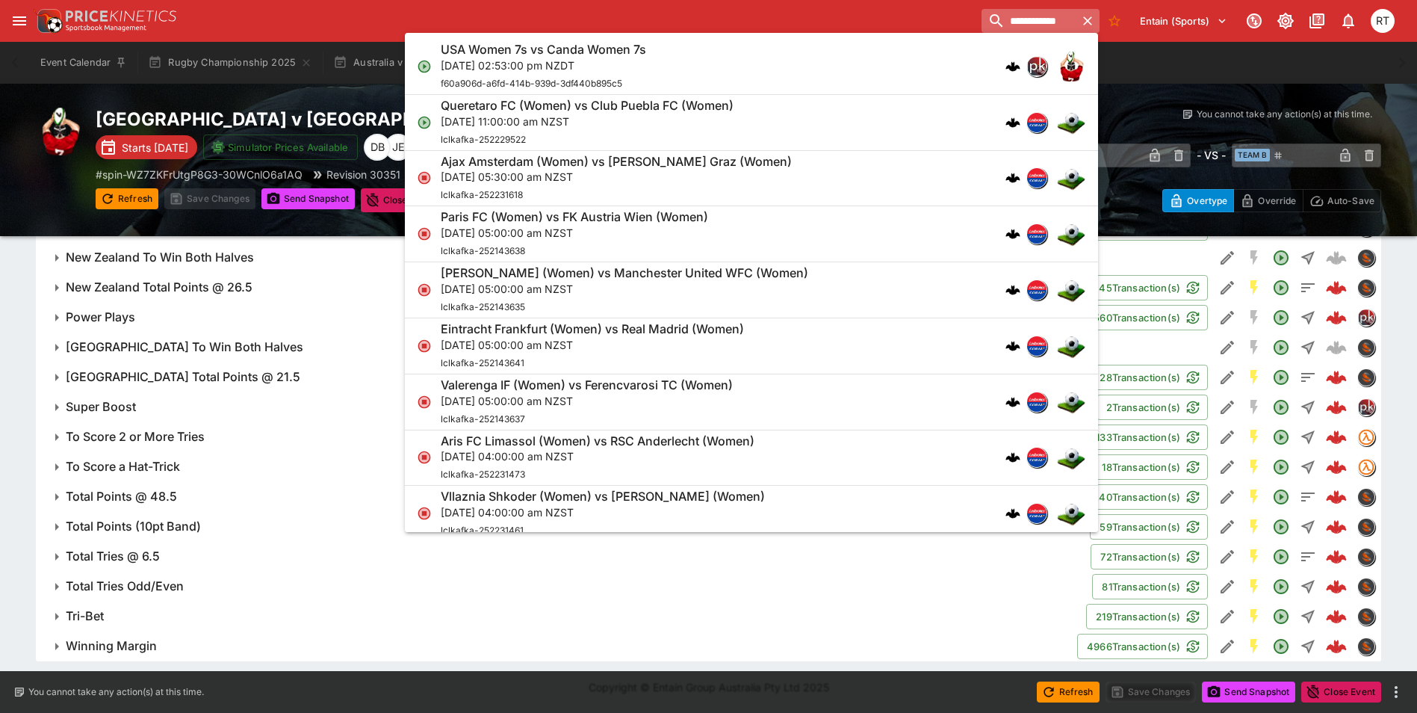
click at [1030, 19] on input "**********" at bounding box center [1029, 21] width 94 height 24
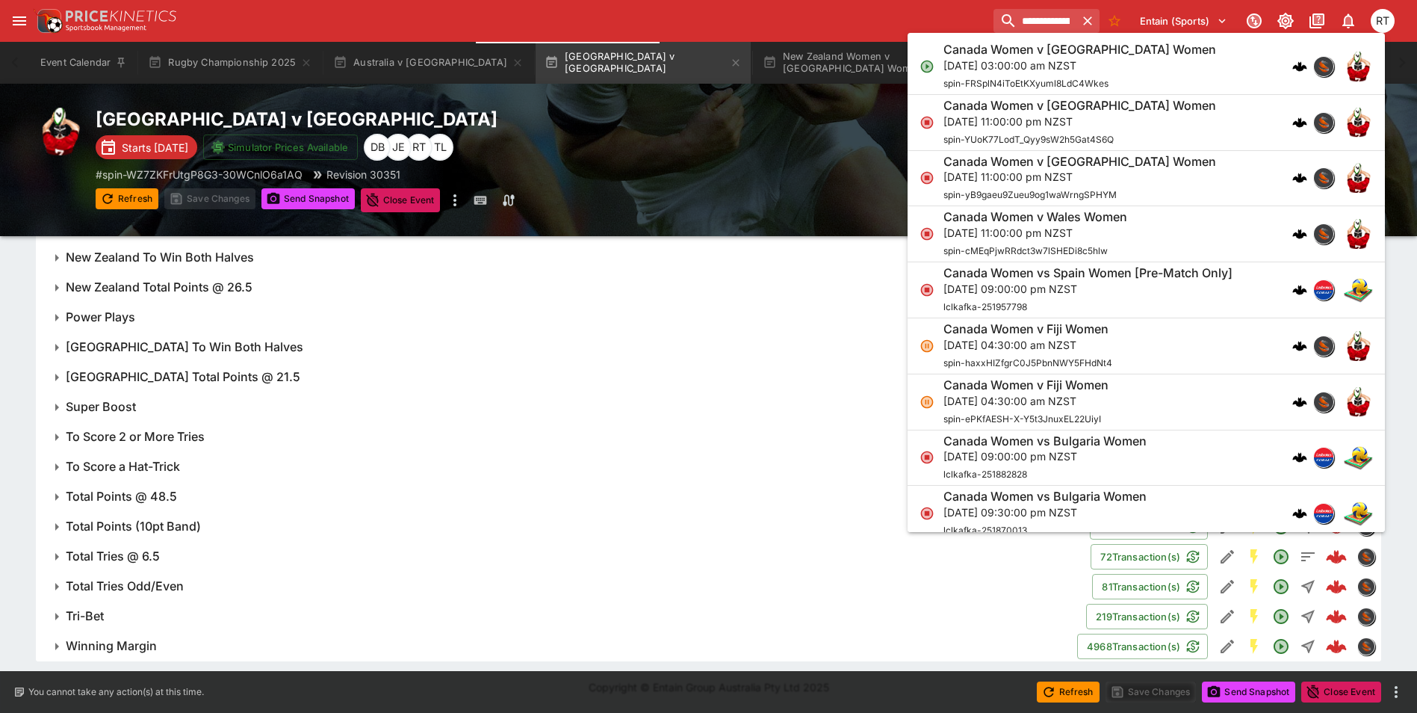
click at [1012, 58] on p "[DATE] 03:00:00 am NZST" at bounding box center [1080, 66] width 273 height 16
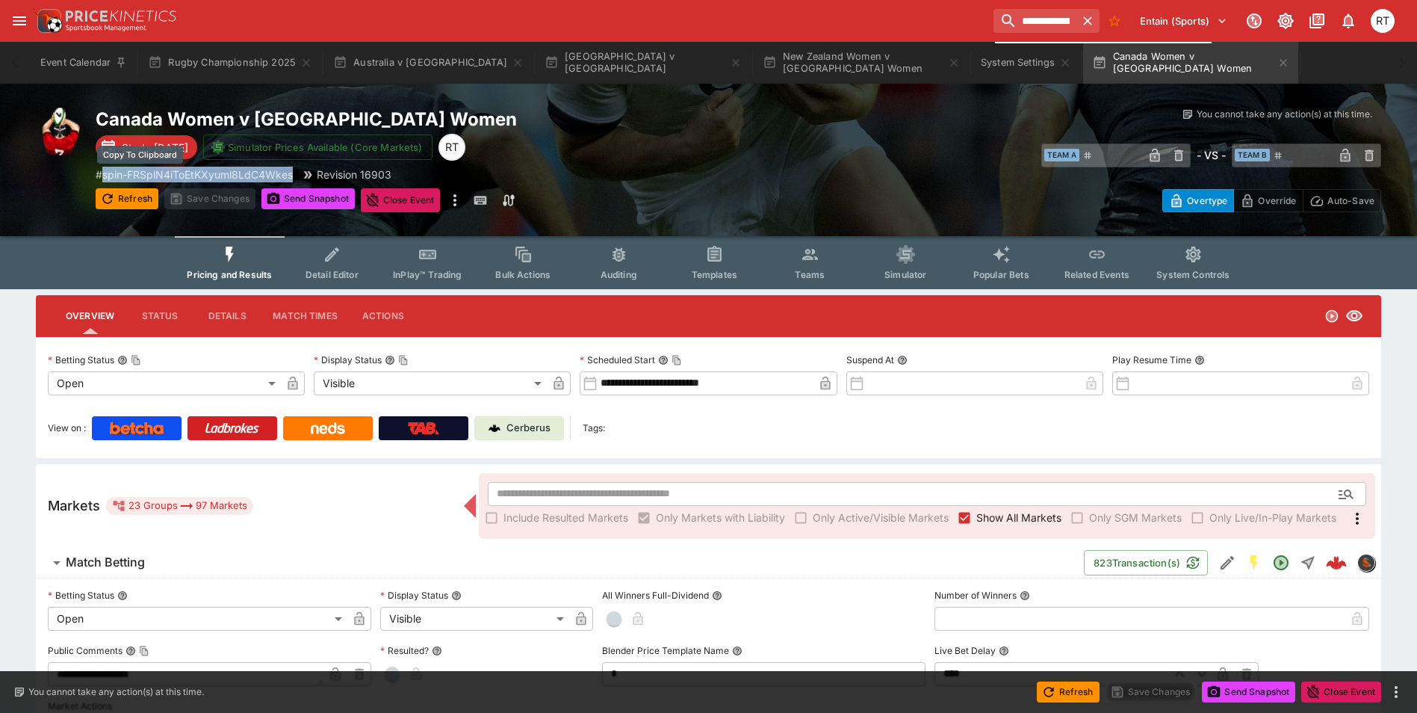
drag, startPoint x: 297, startPoint y: 175, endPoint x: 107, endPoint y: 176, distance: 190.5
click at [107, 176] on div "# spin-FRSplN4iToEtKXyuml8LdC4Wkes Revision 16903" at bounding box center [417, 175] width 643 height 16
copy p "spin-FRSplN4iToEtKXyuml8LdC4Wkes"
click at [972, 67] on button "System Settings" at bounding box center [1026, 63] width 108 height 42
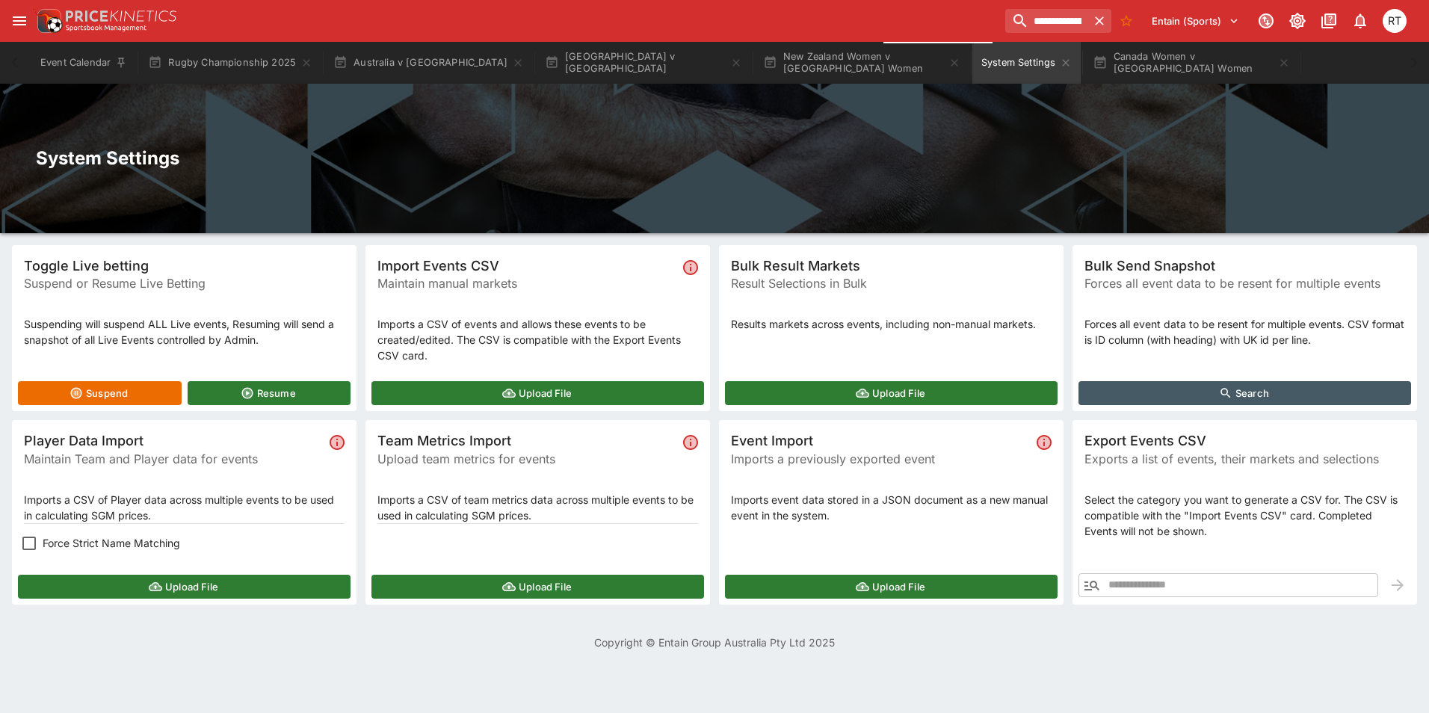
click at [146, 587] on button "Upload File" at bounding box center [184, 587] width 333 height 24
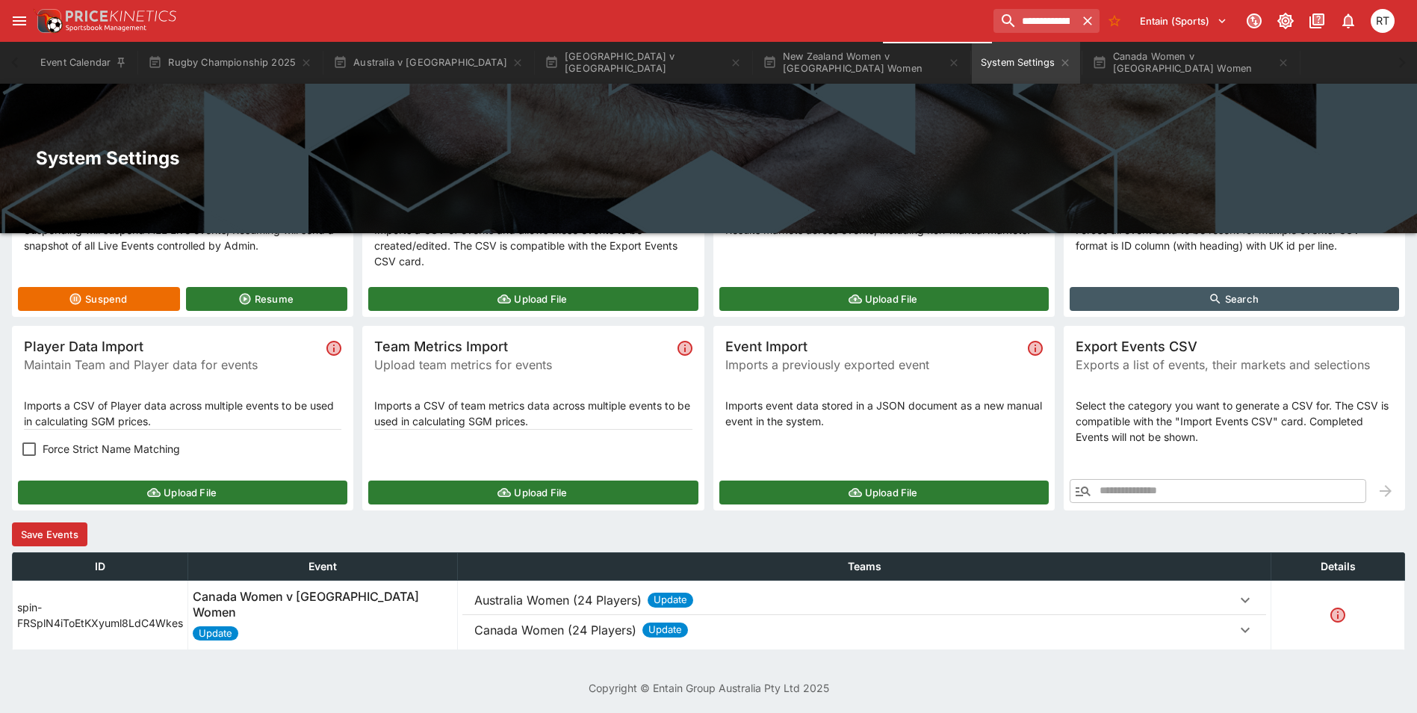
scroll to position [95, 0]
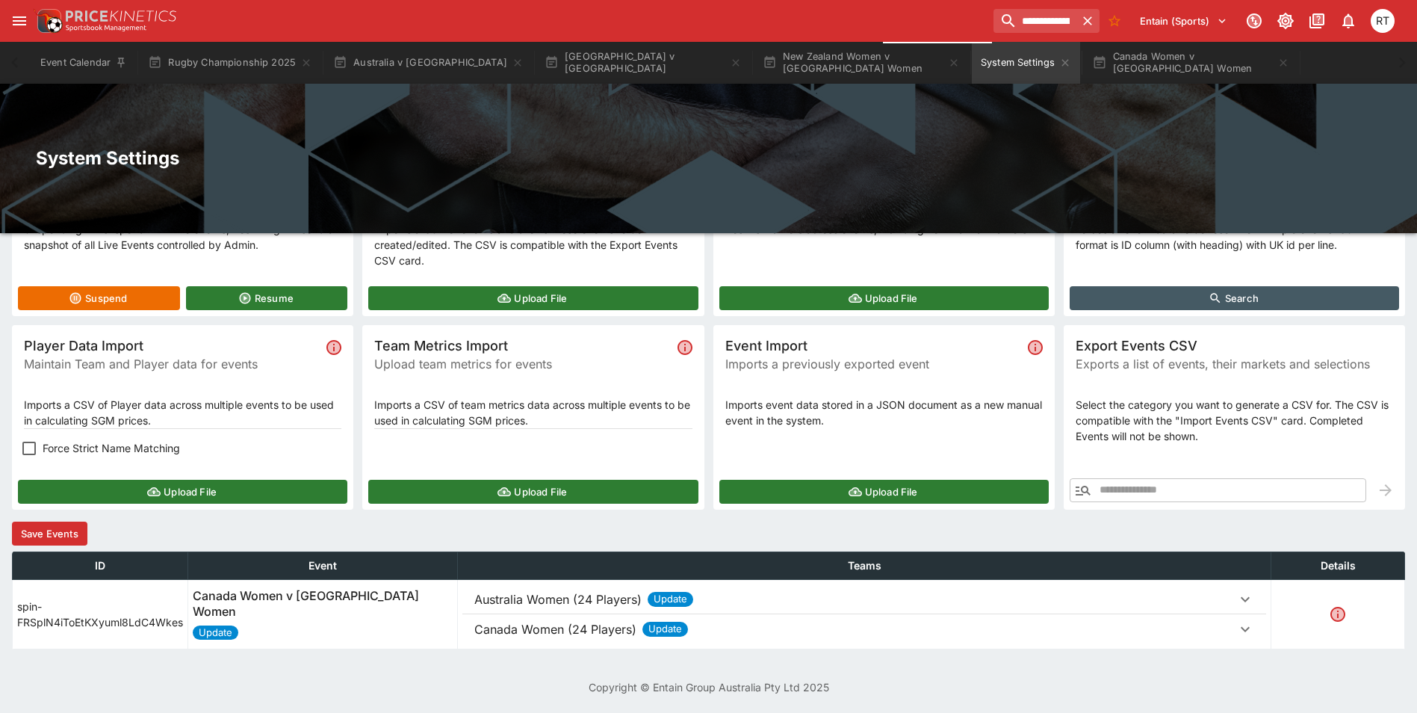
click at [537, 600] on p "Australia Women (24 Players)" at bounding box center [557, 599] width 167 height 18
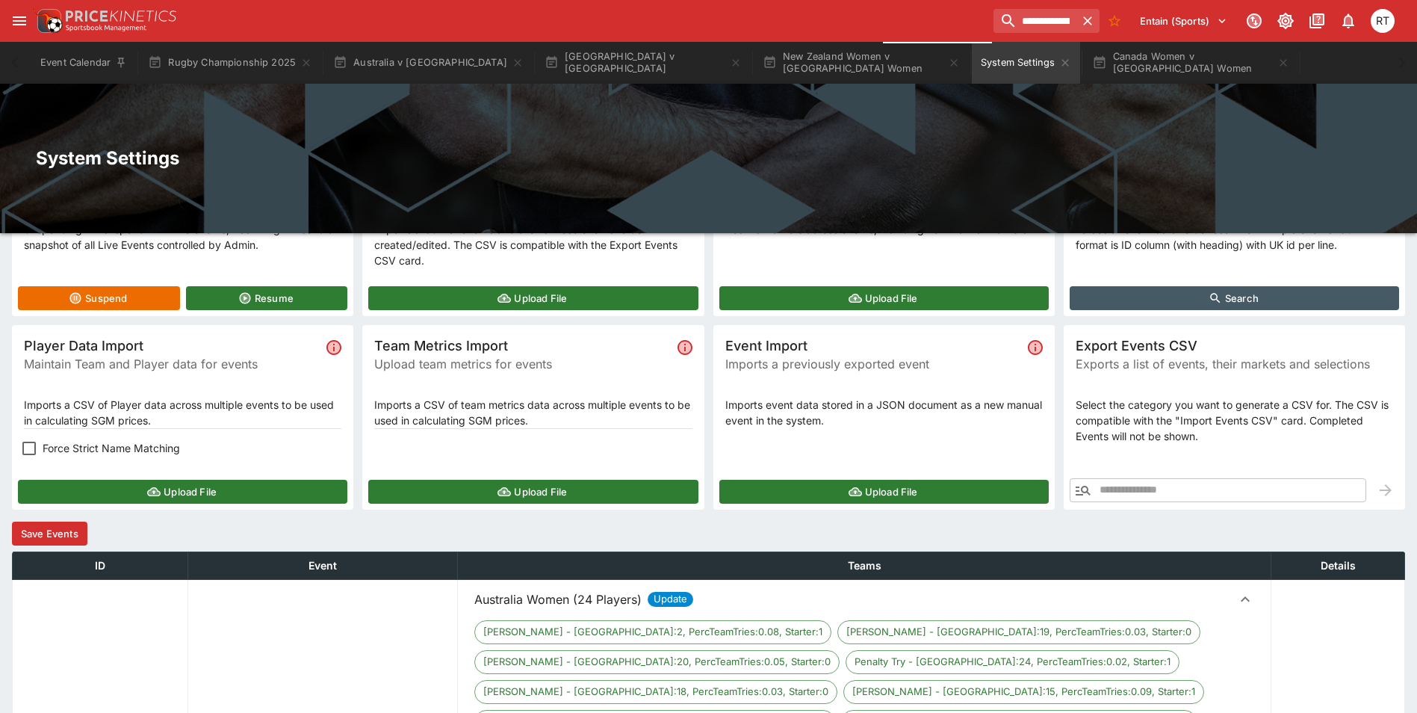
click at [537, 600] on p "Australia Women (24 Players)" at bounding box center [557, 599] width 167 height 18
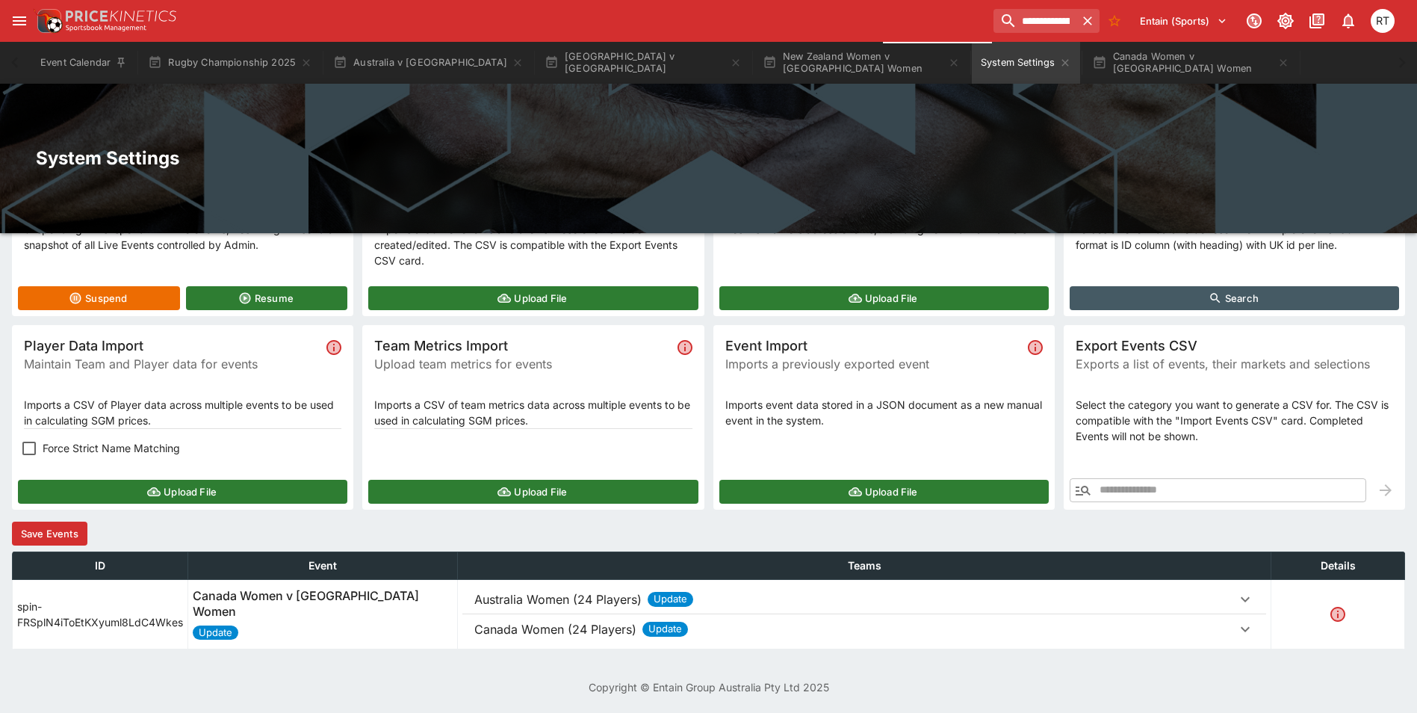
click at [50, 534] on button "Save Events" at bounding box center [49, 534] width 75 height 24
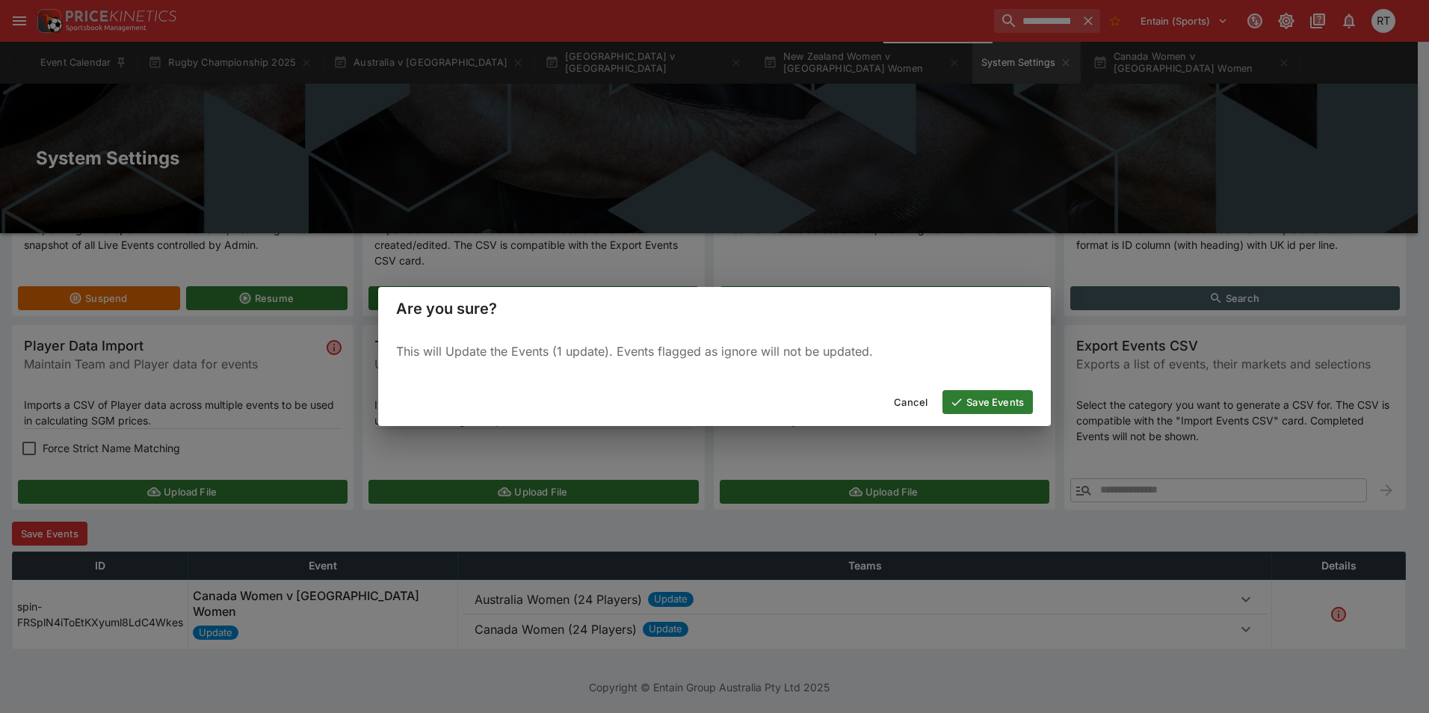
click at [986, 400] on button "Save Events" at bounding box center [987, 402] width 90 height 24
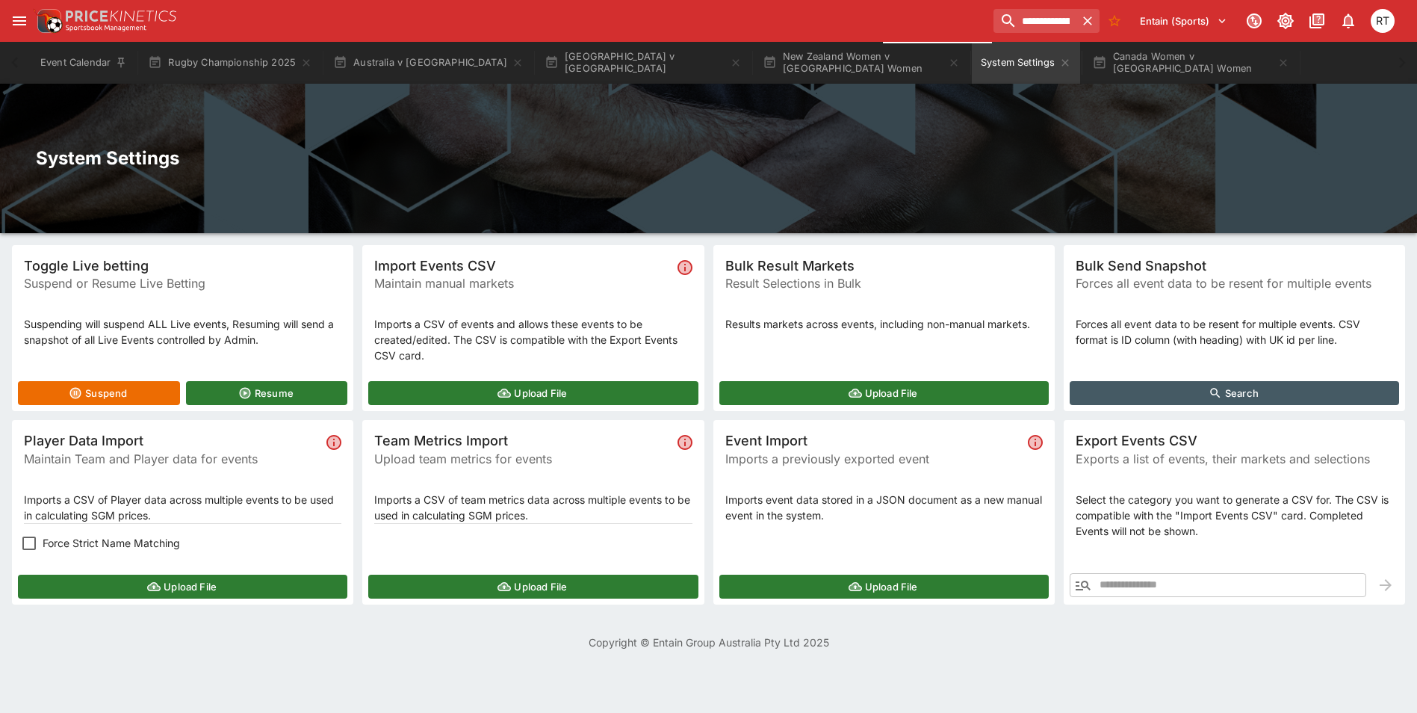
scroll to position [0, 0]
click at [1092, 67] on button "Canada Women v [GEOGRAPHIC_DATA] Women" at bounding box center [1190, 63] width 215 height 42
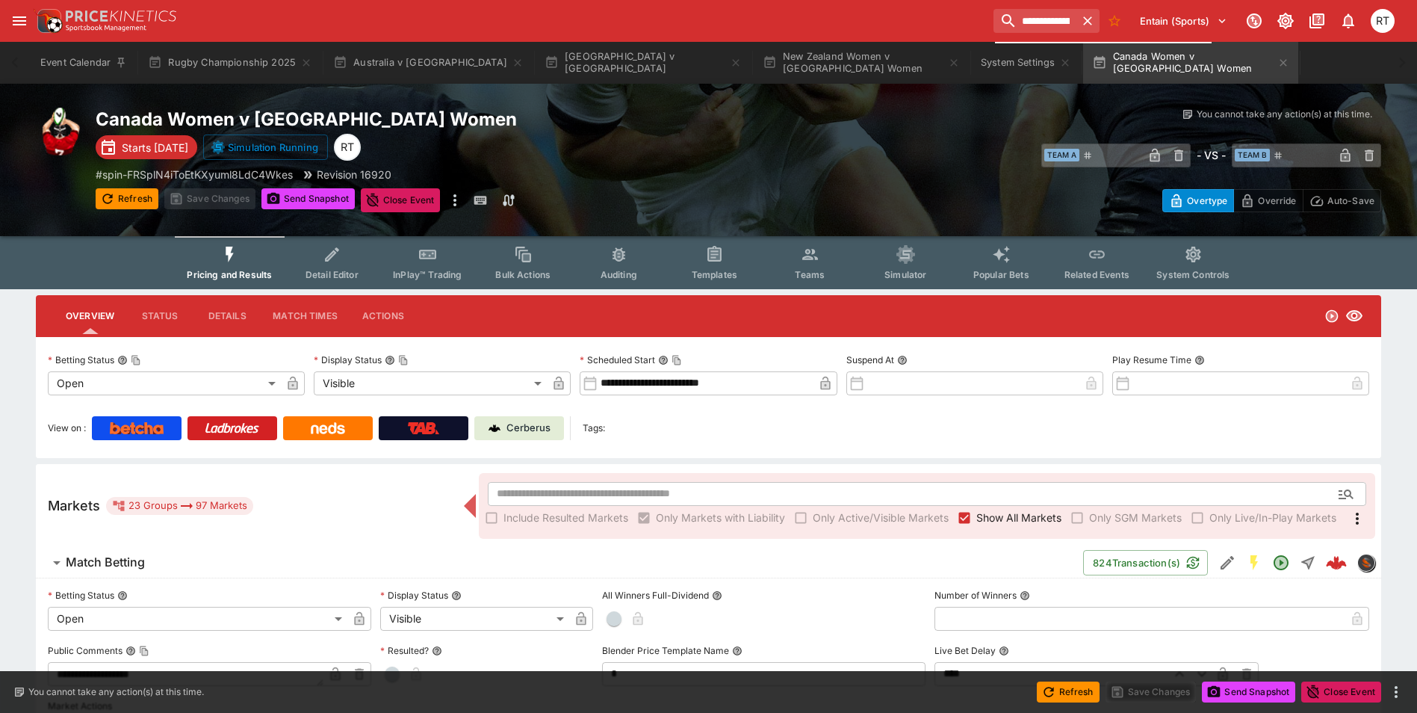
click at [411, 275] on span "InPlay™ Trading" at bounding box center [427, 274] width 69 height 11
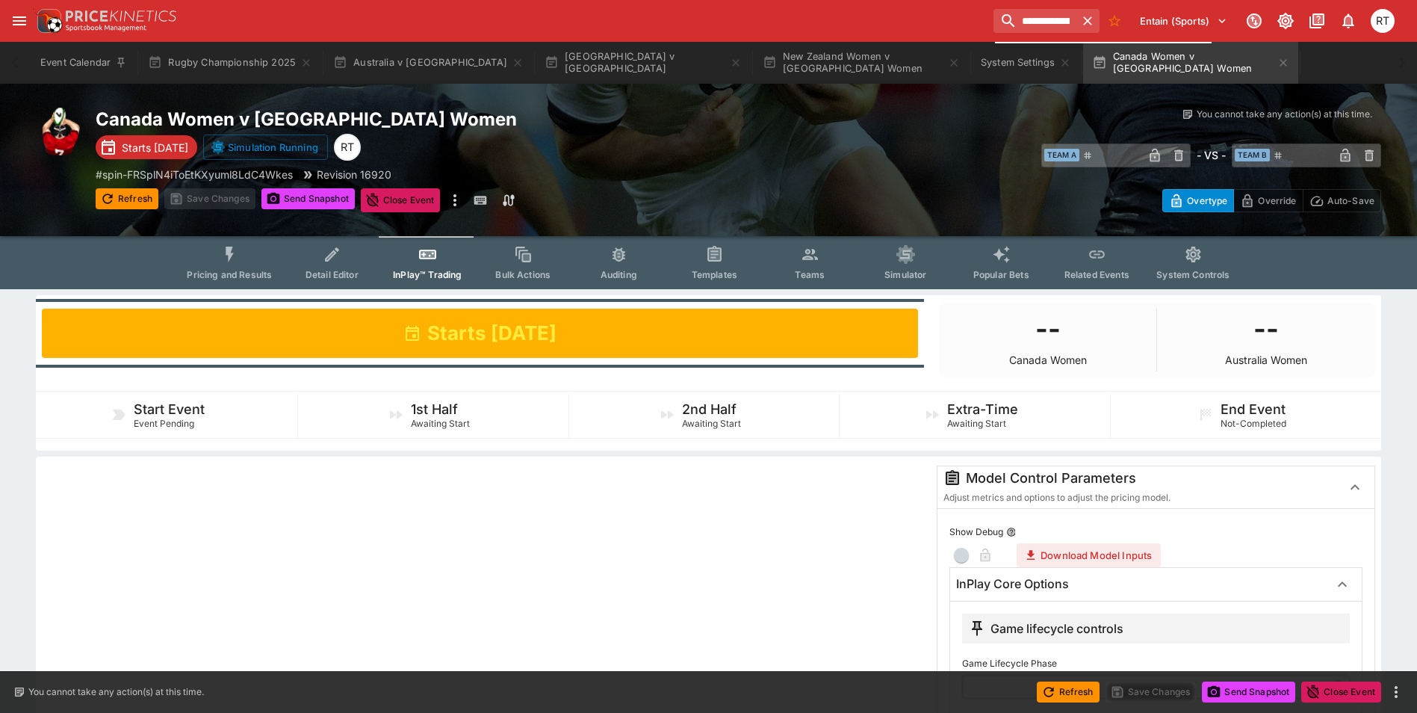
scroll to position [374, 0]
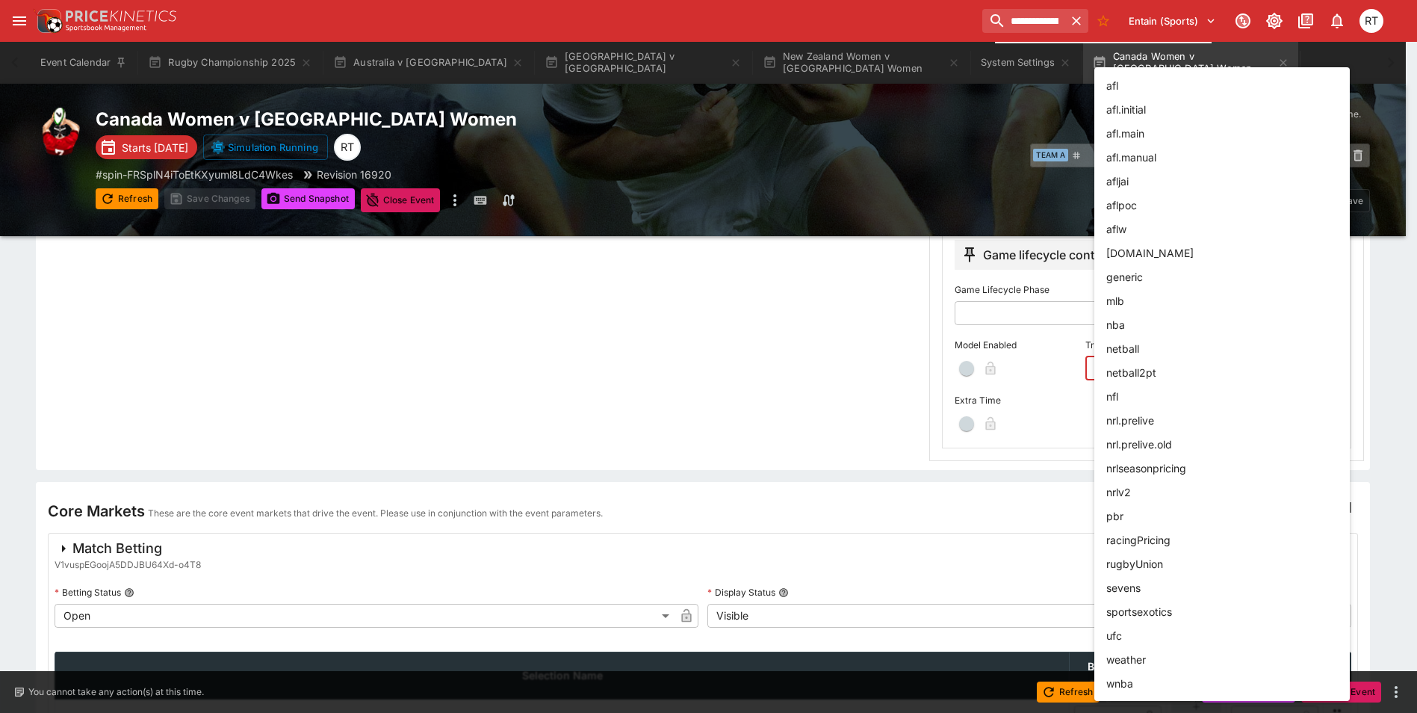
click at [1173, 371] on body "**********" at bounding box center [708, 269] width 1417 height 1287
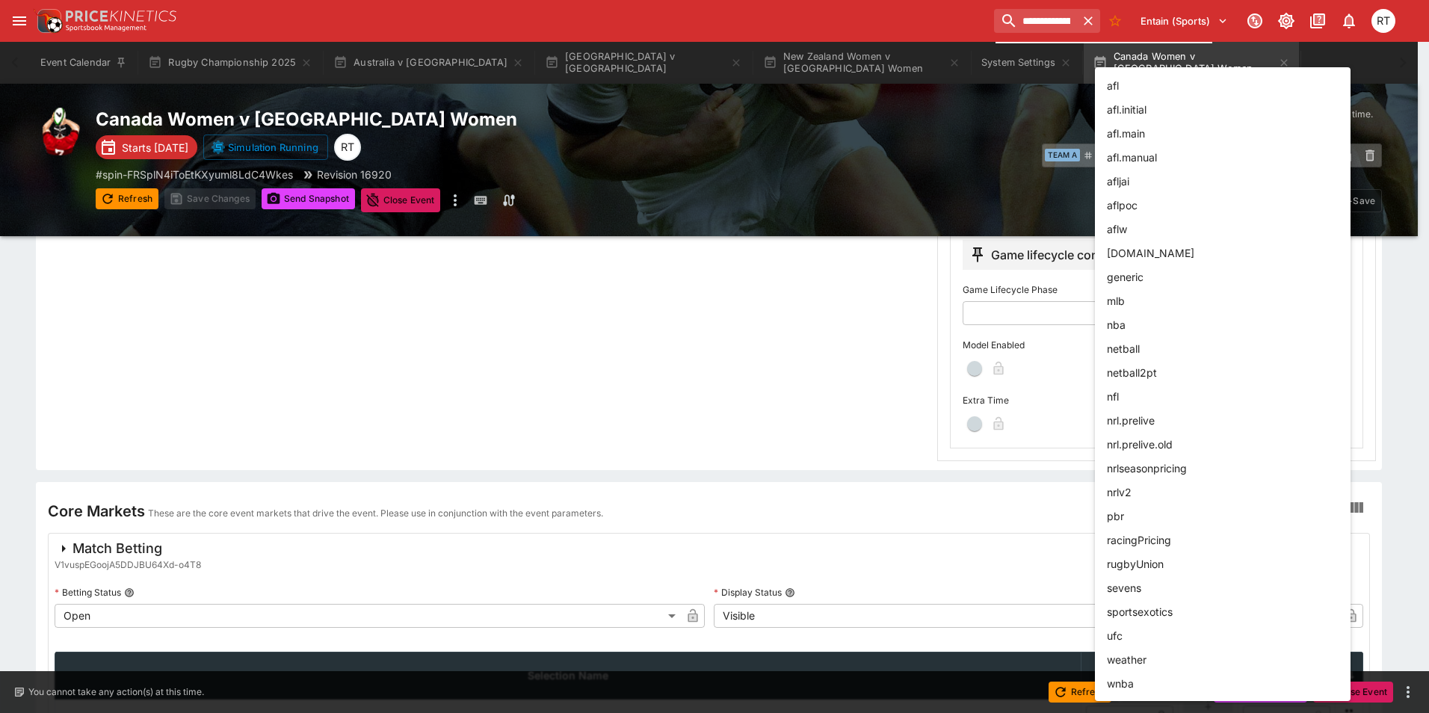
click at [1160, 558] on li "rugbyUnion" at bounding box center [1223, 563] width 256 height 24
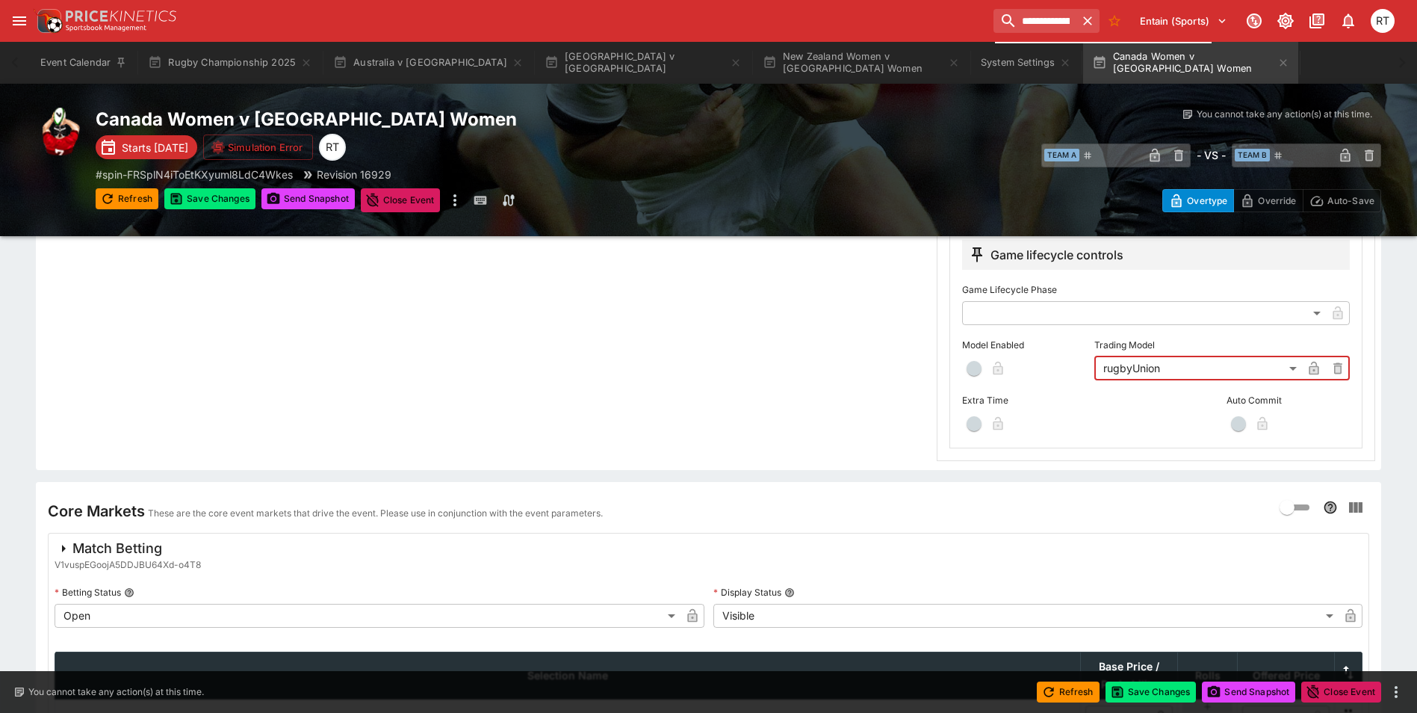
click at [974, 373] on span "button" at bounding box center [974, 368] width 15 height 15
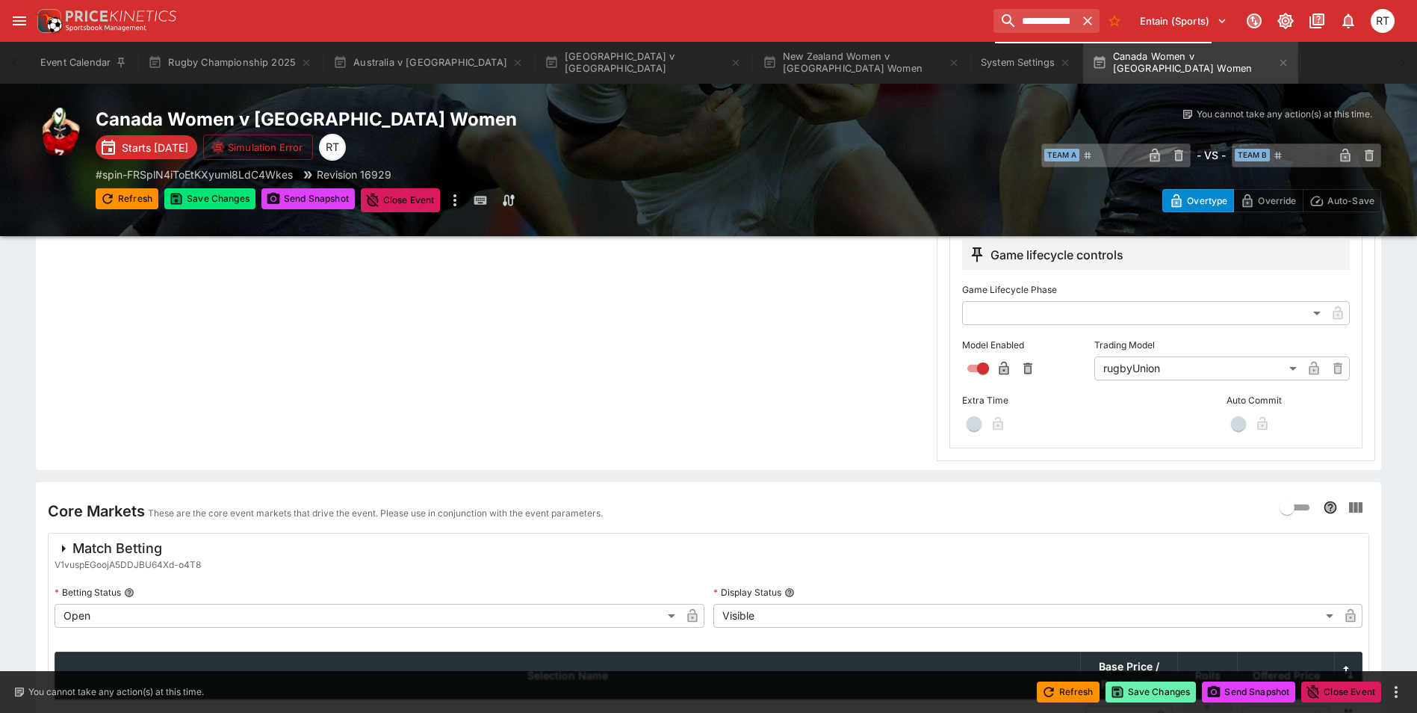
click at [1140, 696] on button "Save Changes" at bounding box center [1151, 691] width 91 height 21
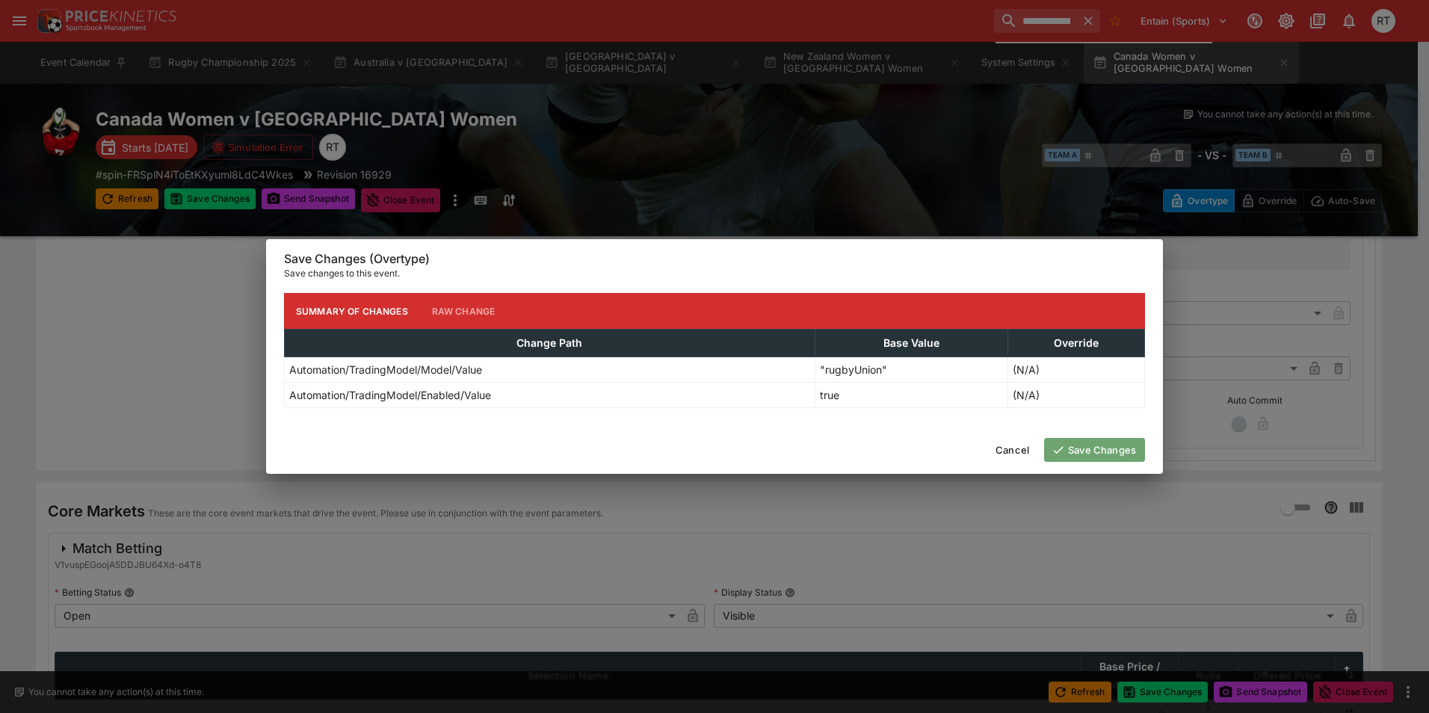
click at [1072, 451] on button "Save Changes" at bounding box center [1094, 450] width 101 height 24
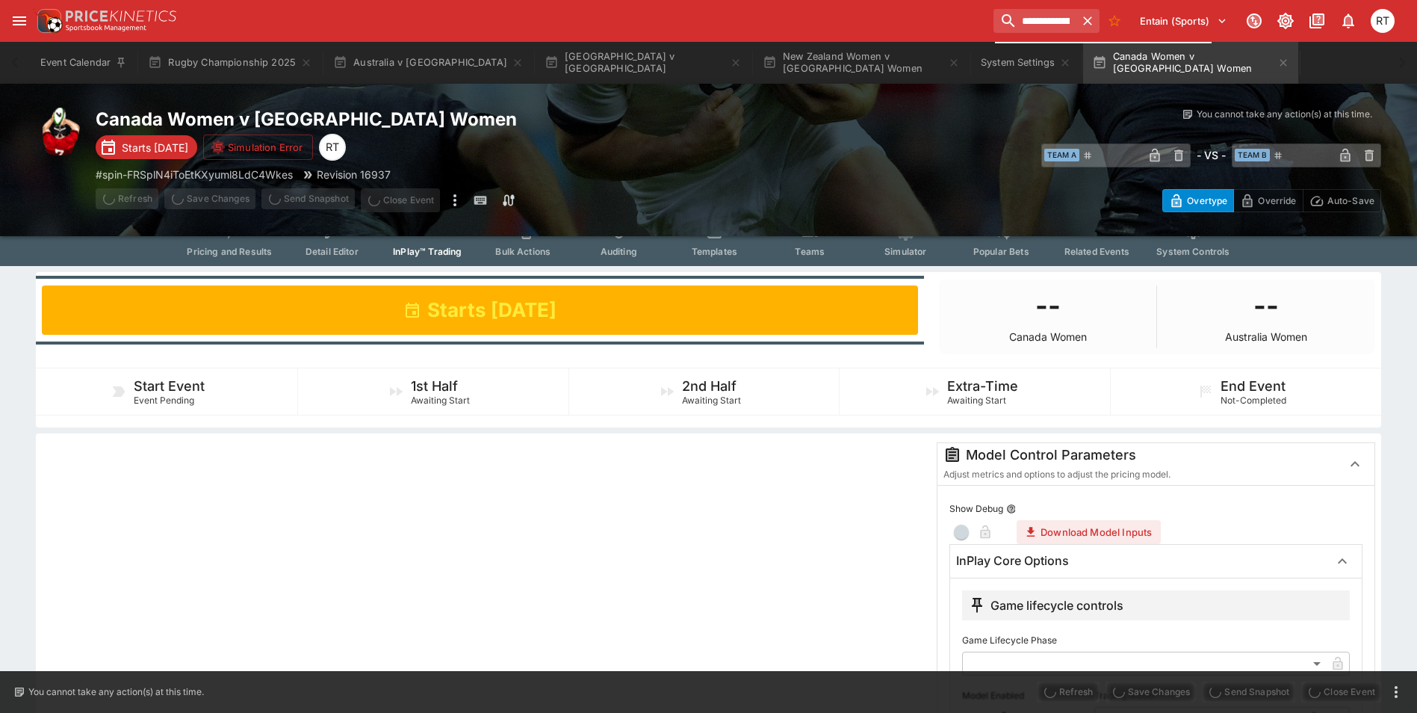
scroll to position [0, 0]
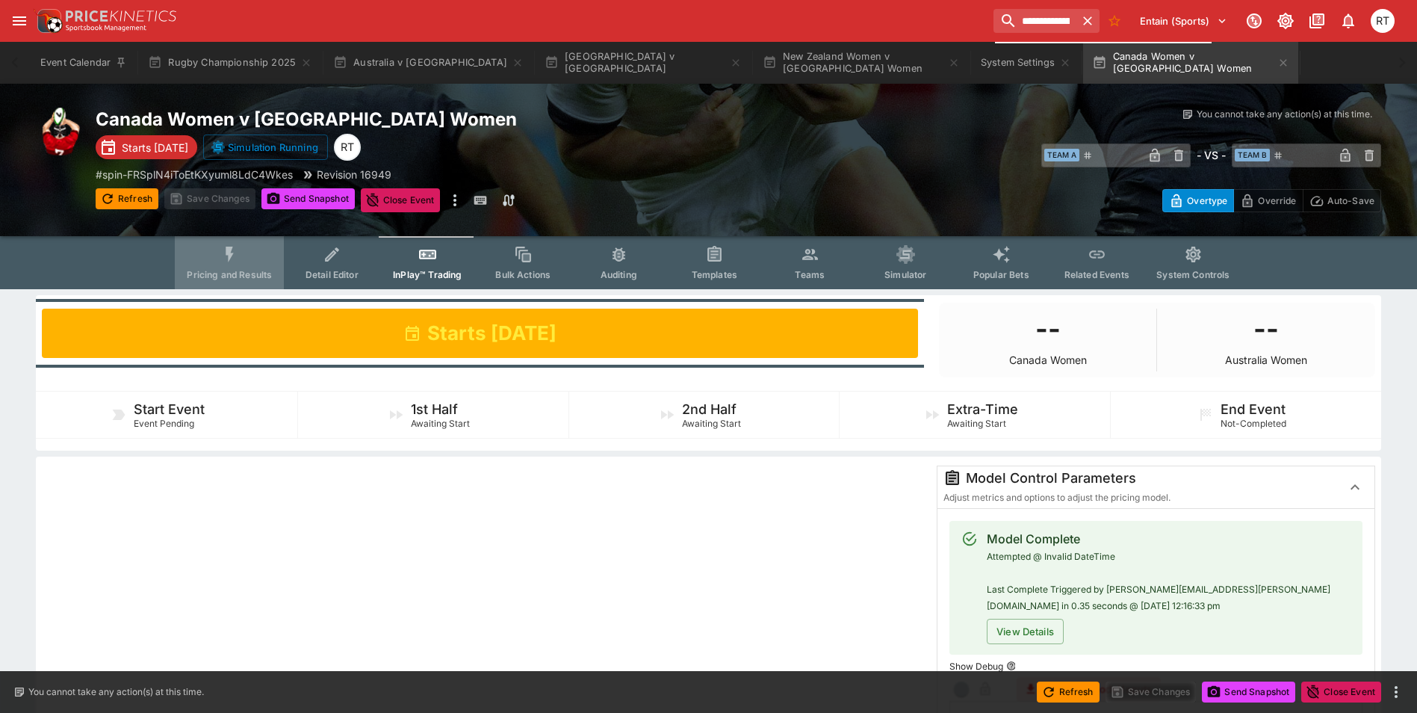
click at [253, 266] on button "Pricing and Results" at bounding box center [229, 262] width 109 height 53
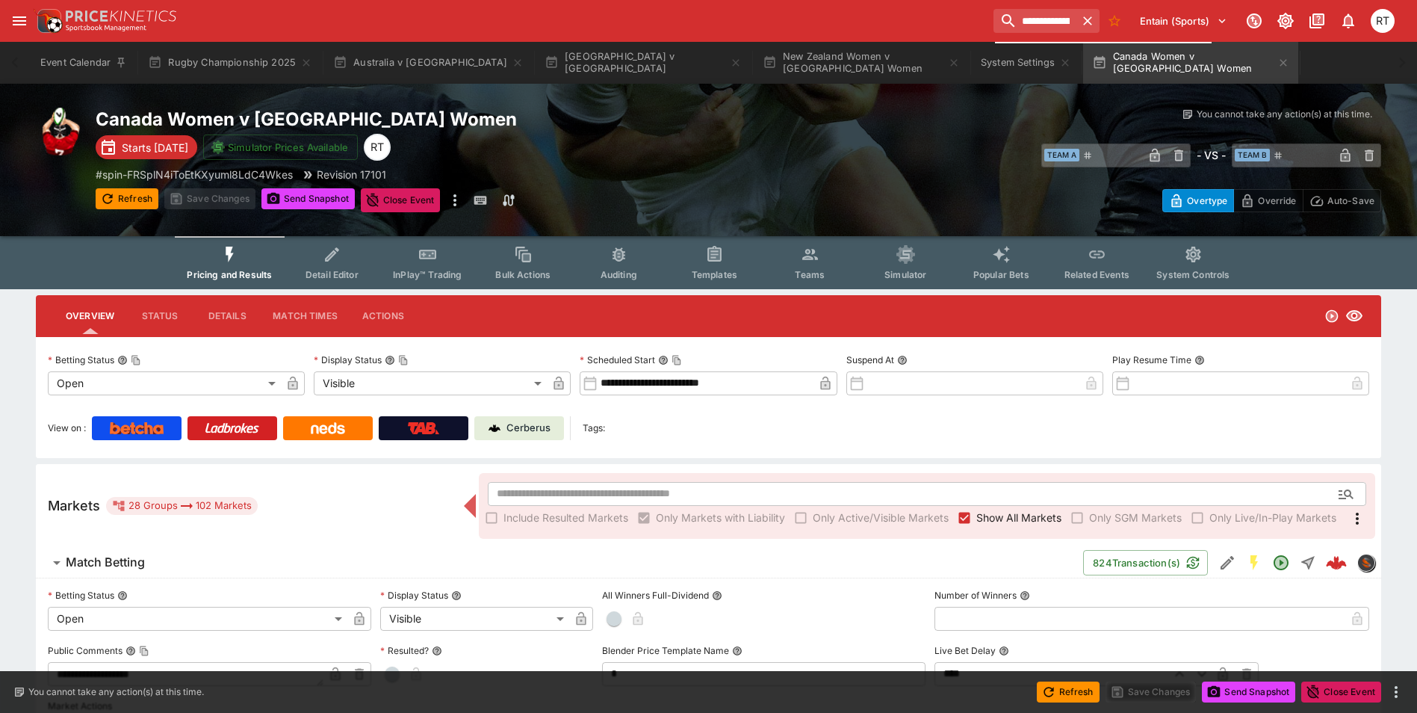
click at [525, 424] on p "Cerberus" at bounding box center [529, 428] width 44 height 15
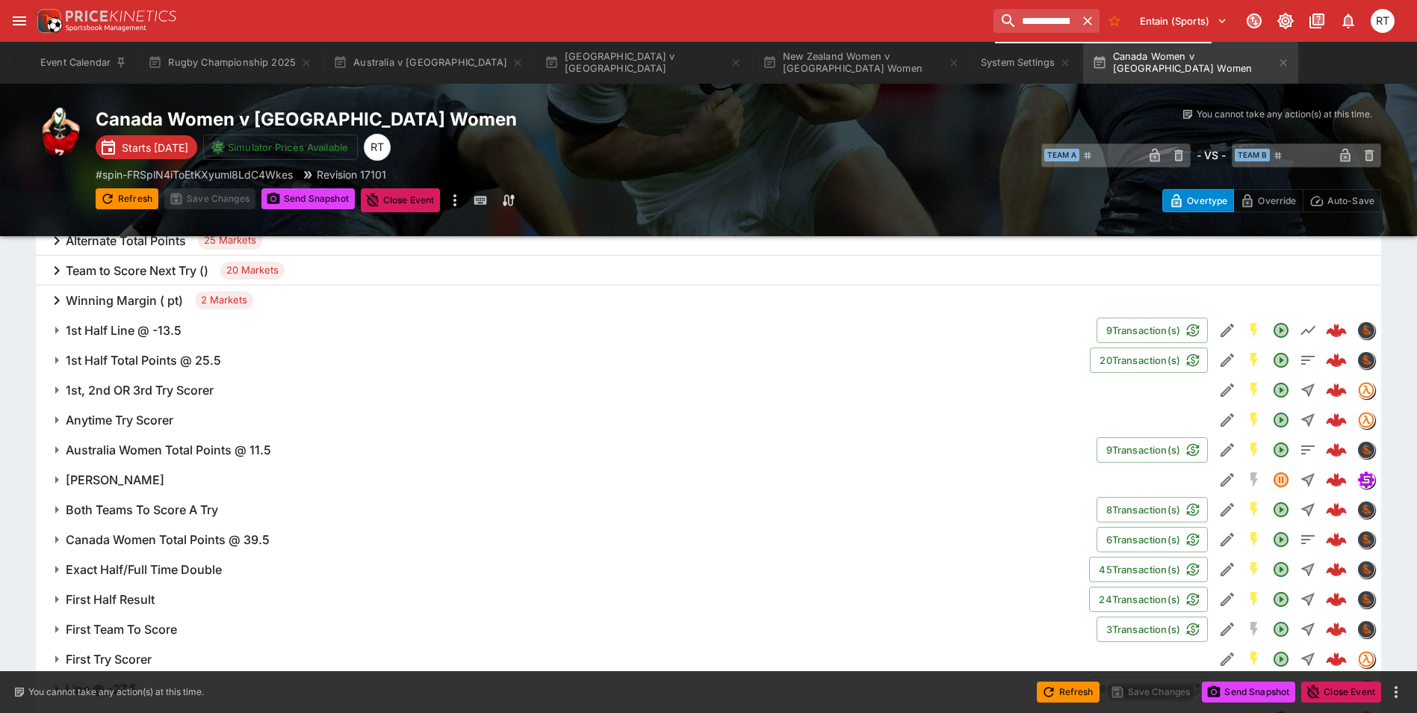
scroll to position [897, 0]
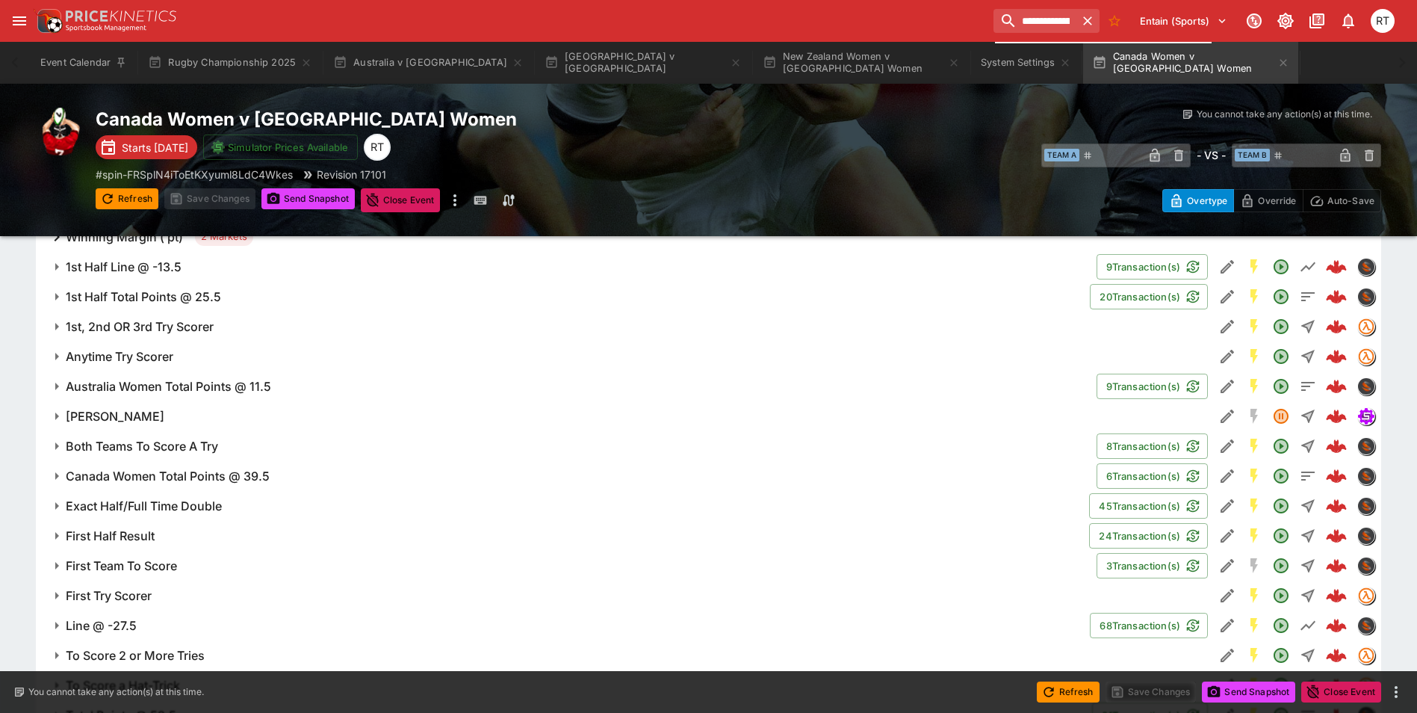
click at [163, 332] on h6 "1st, 2nd OR 3rd Try Scorer" at bounding box center [140, 327] width 148 height 16
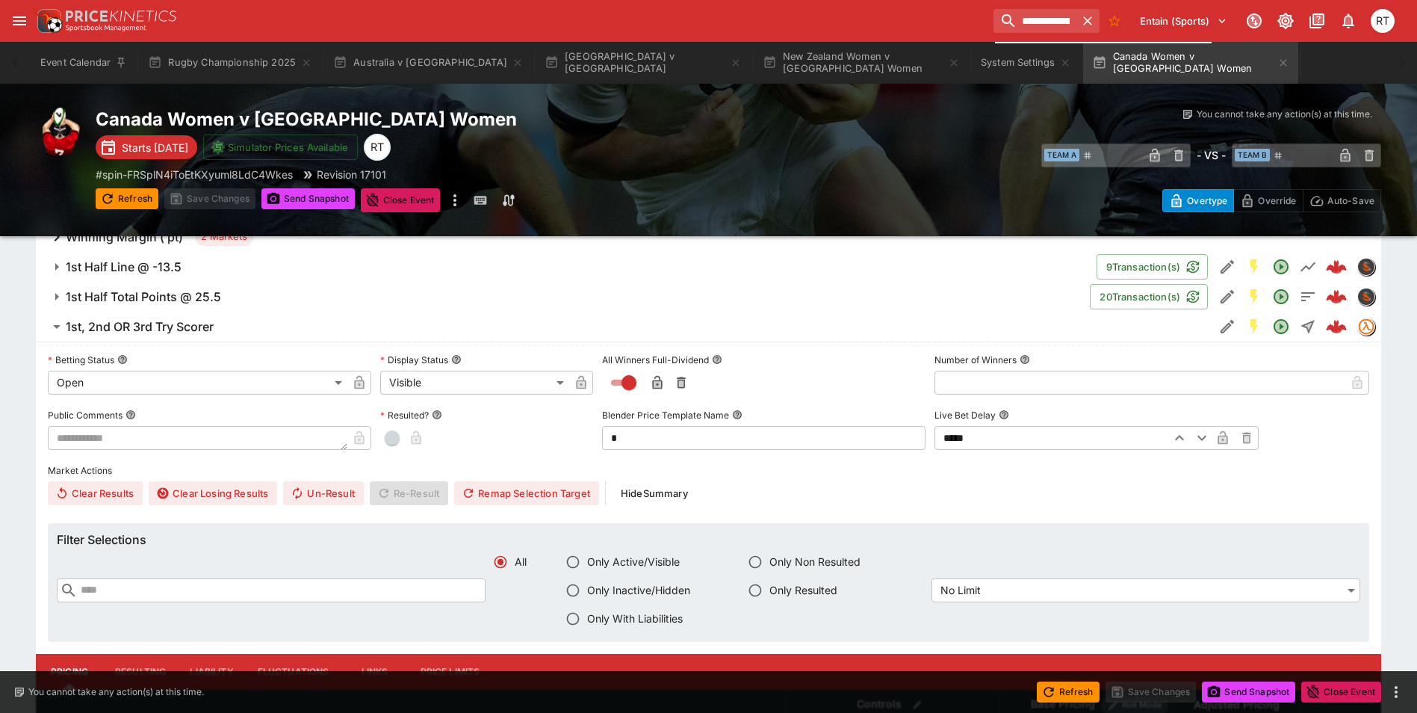
scroll to position [822, 0]
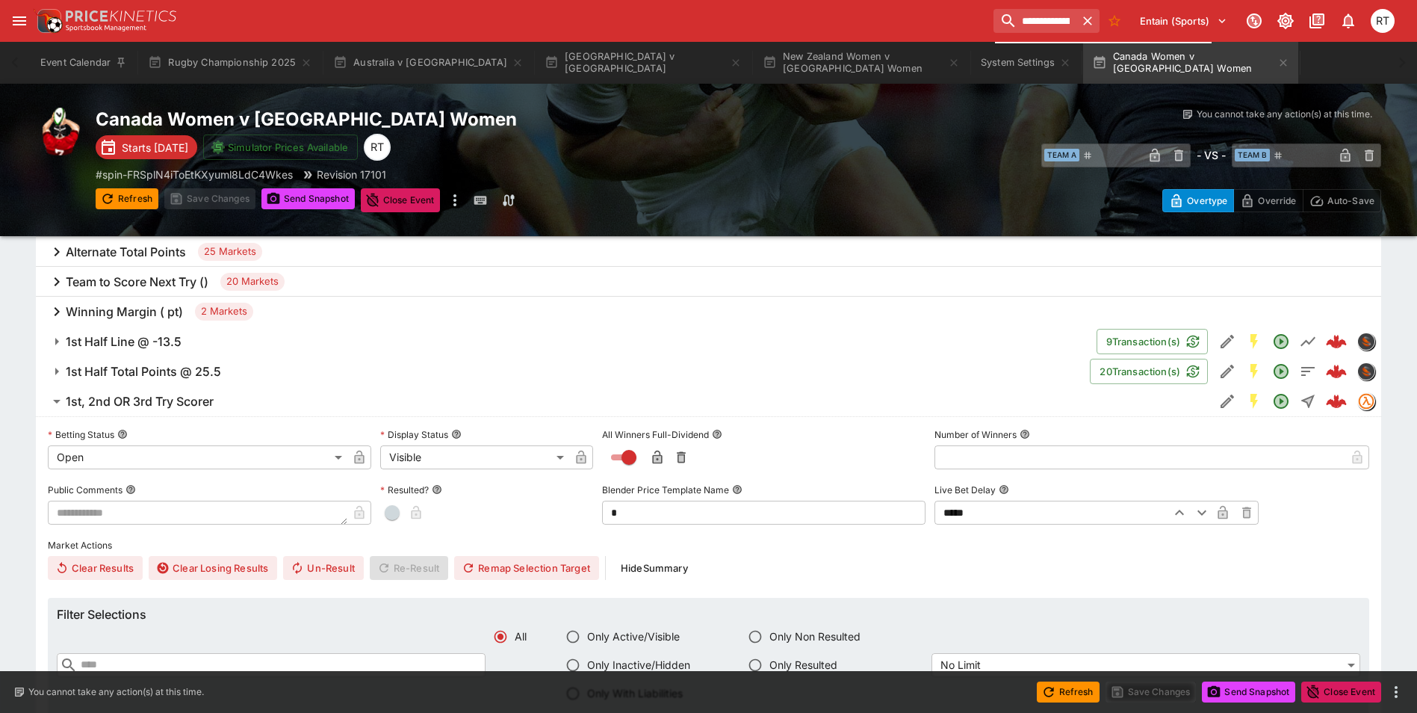
click at [162, 398] on h6 "1st, 2nd OR 3rd Try Scorer" at bounding box center [140, 402] width 148 height 16
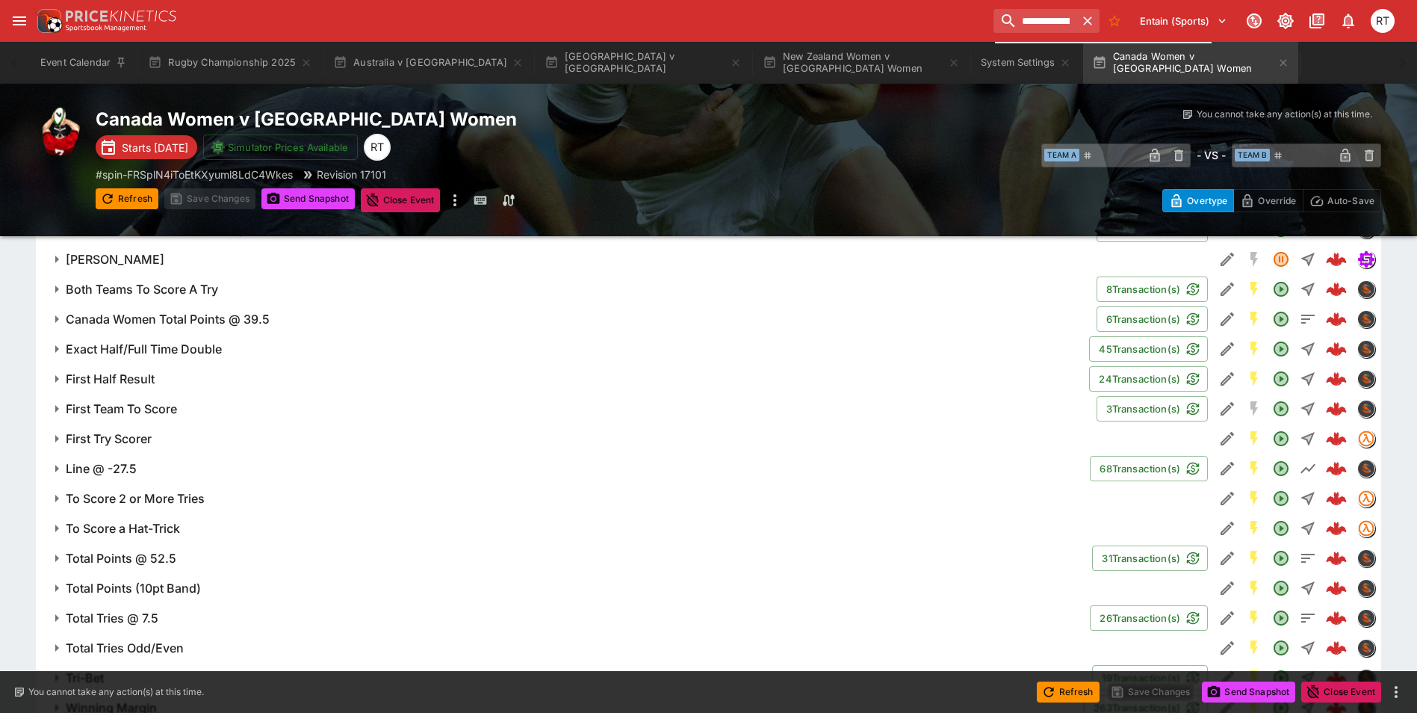
scroll to position [1115, 0]
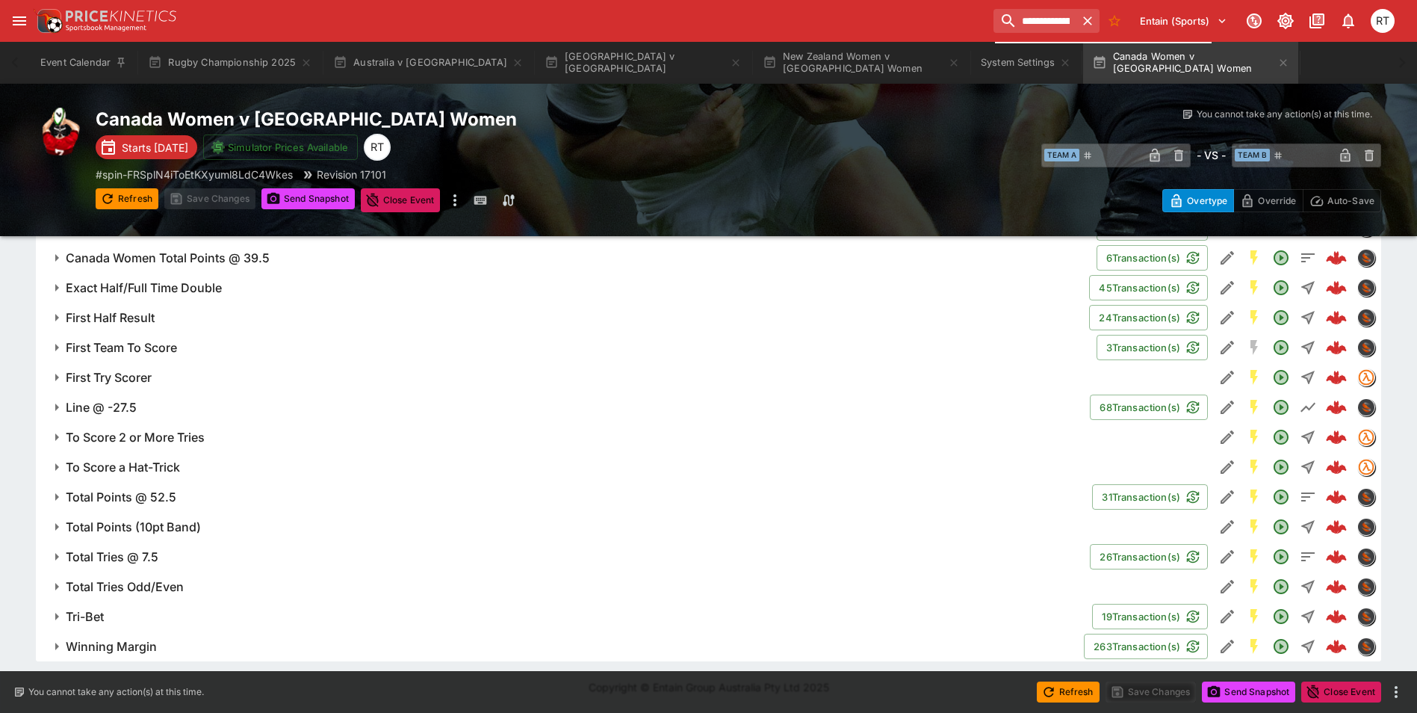
click at [127, 383] on h6 "First Try Scorer" at bounding box center [109, 378] width 86 height 16
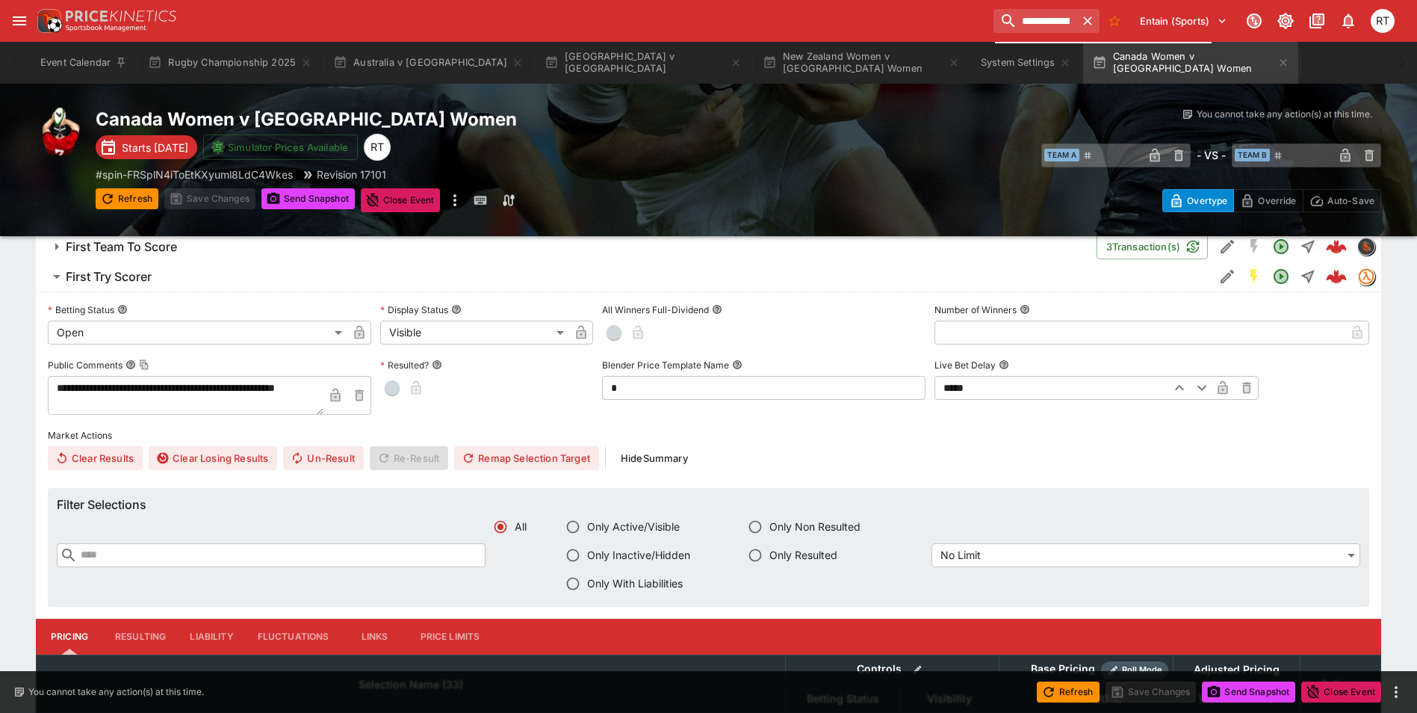
scroll to position [1190, 0]
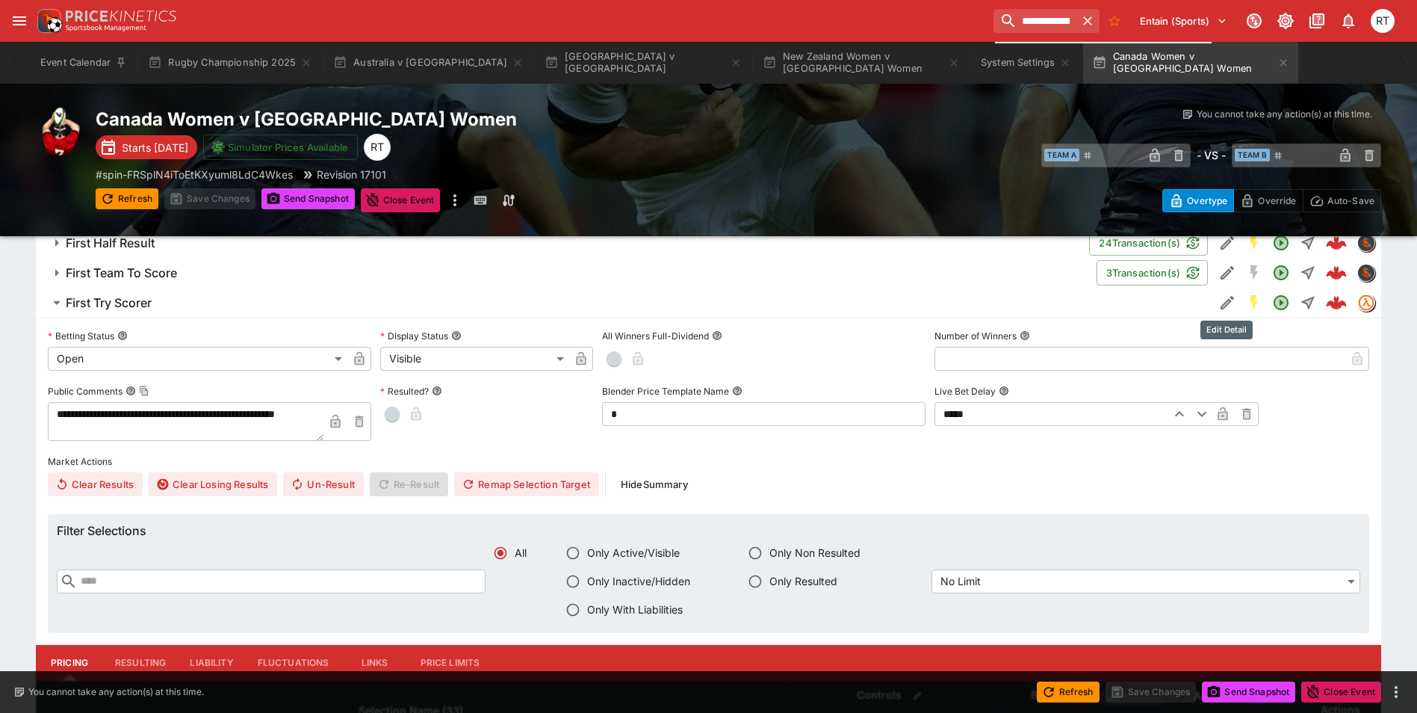
click at [1225, 307] on icon "Edit Detail" at bounding box center [1228, 303] width 18 height 18
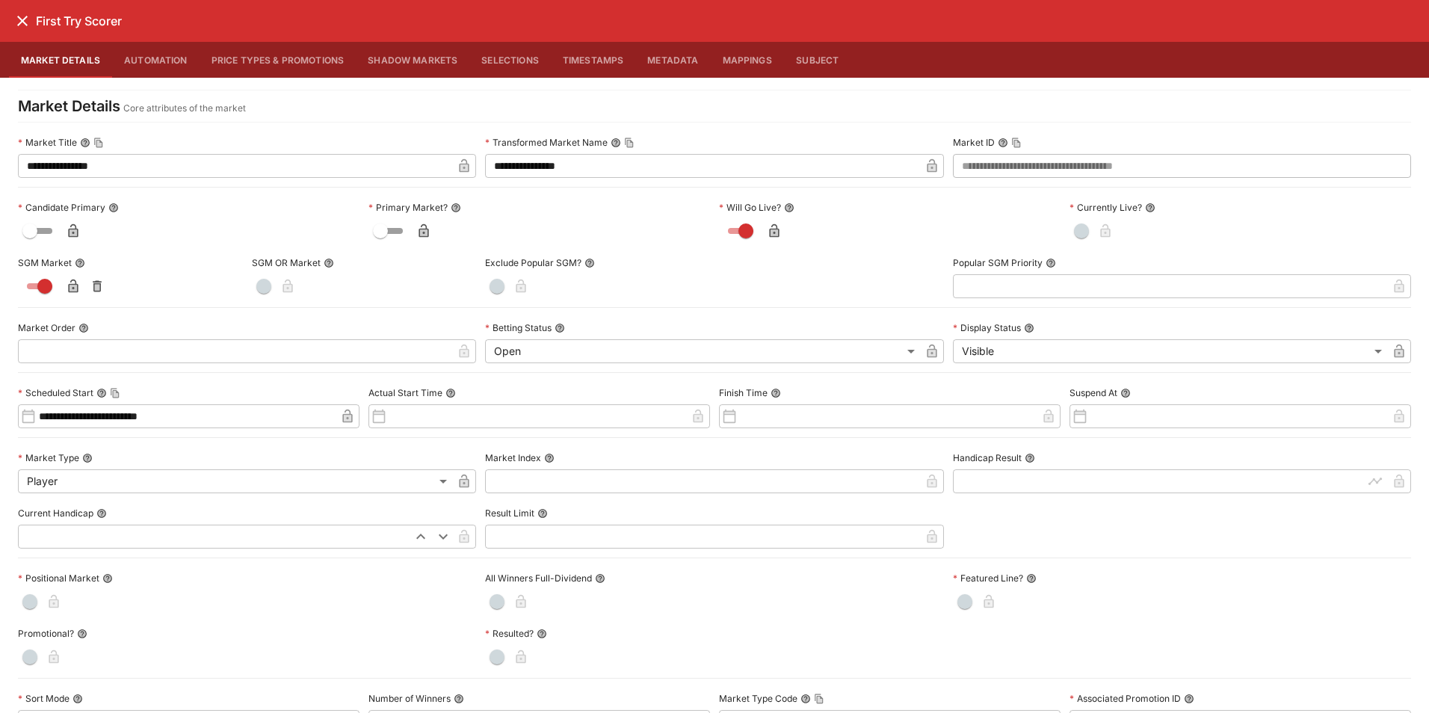
click at [247, 69] on button "Price Types & Promotions" at bounding box center [278, 60] width 157 height 36
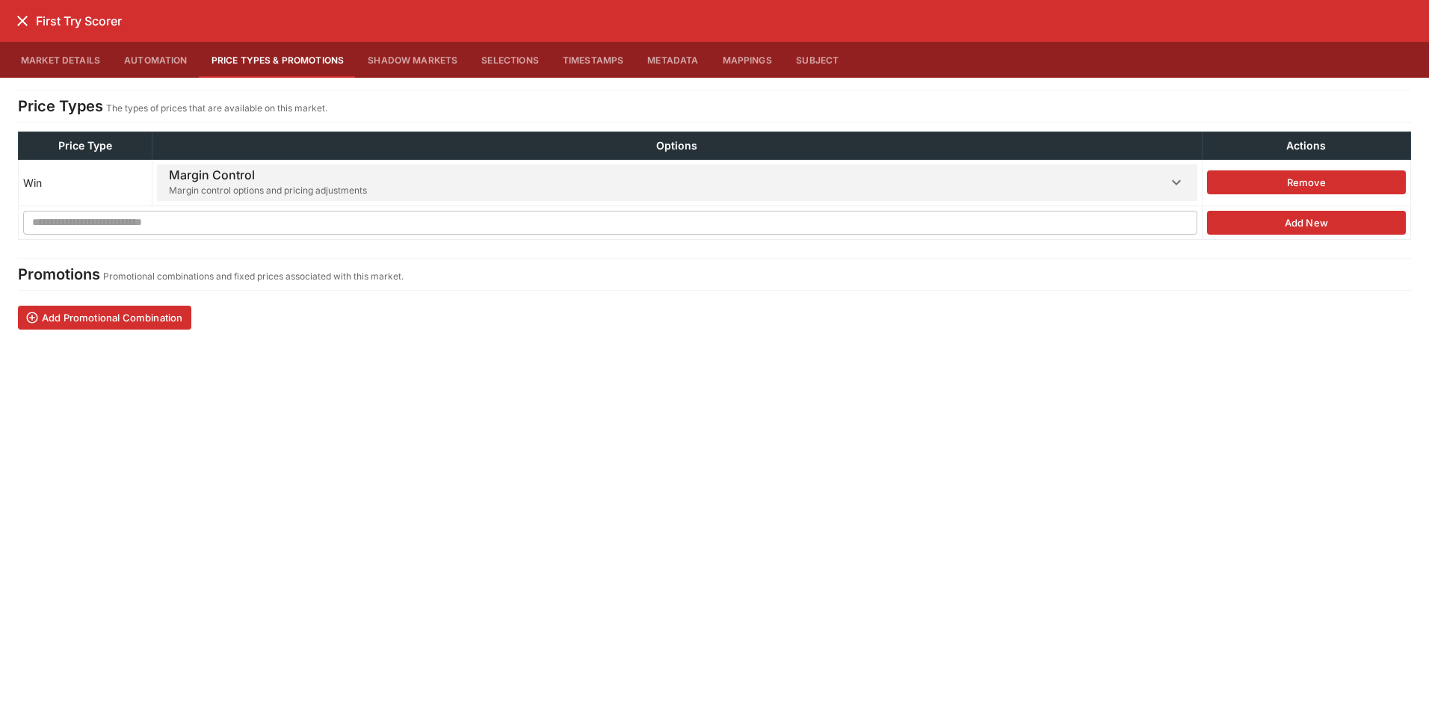
click at [276, 184] on span "Margin control options and pricing adjustments" at bounding box center [268, 190] width 198 height 15
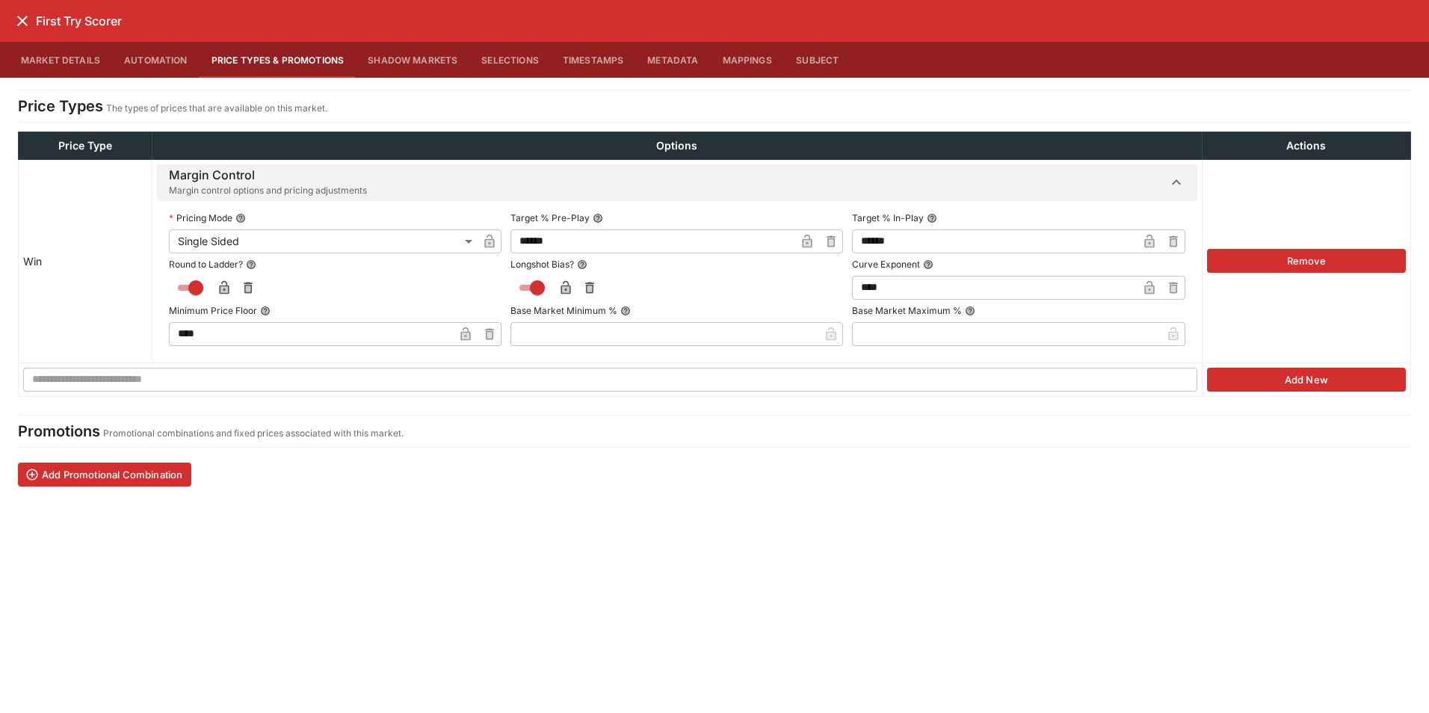
click at [452, 240] on body "**********" at bounding box center [714, 557] width 1429 height 3494
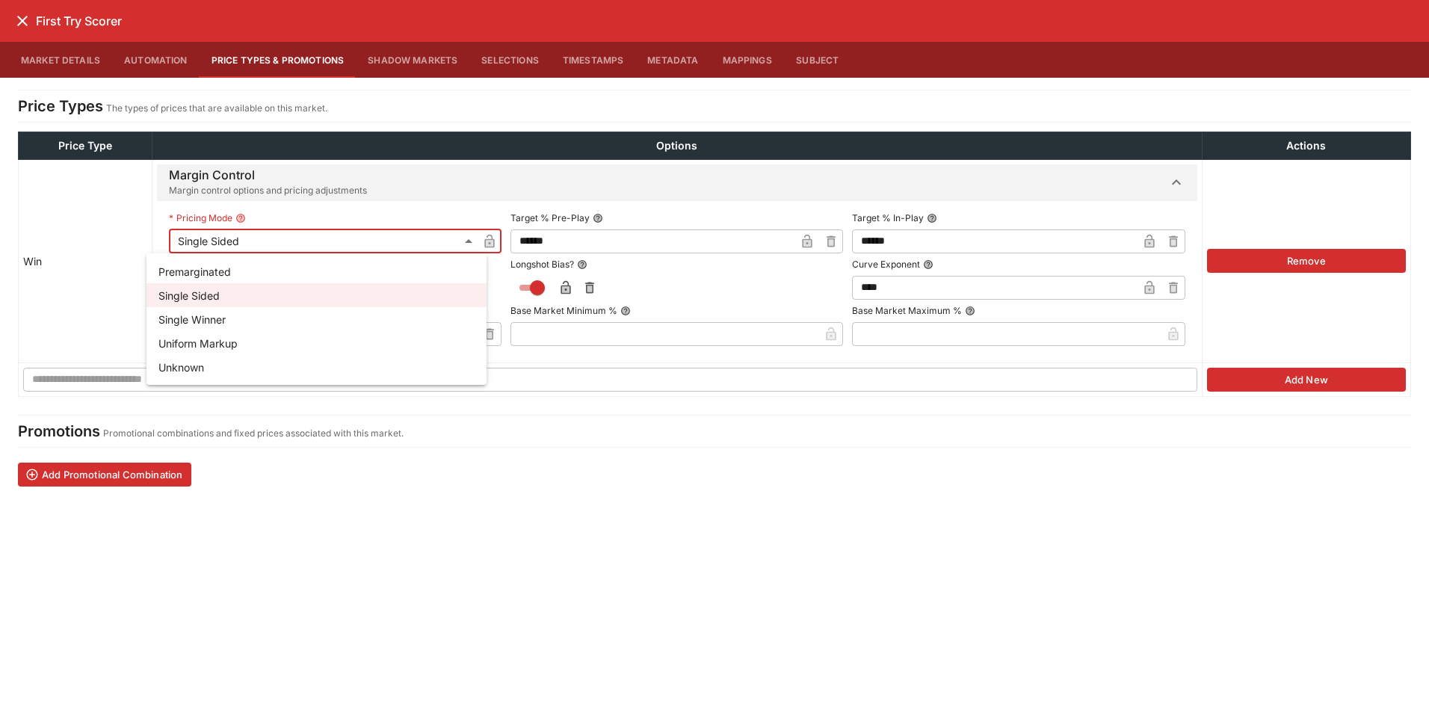
click at [239, 312] on li "Single Winner" at bounding box center [316, 319] width 340 height 24
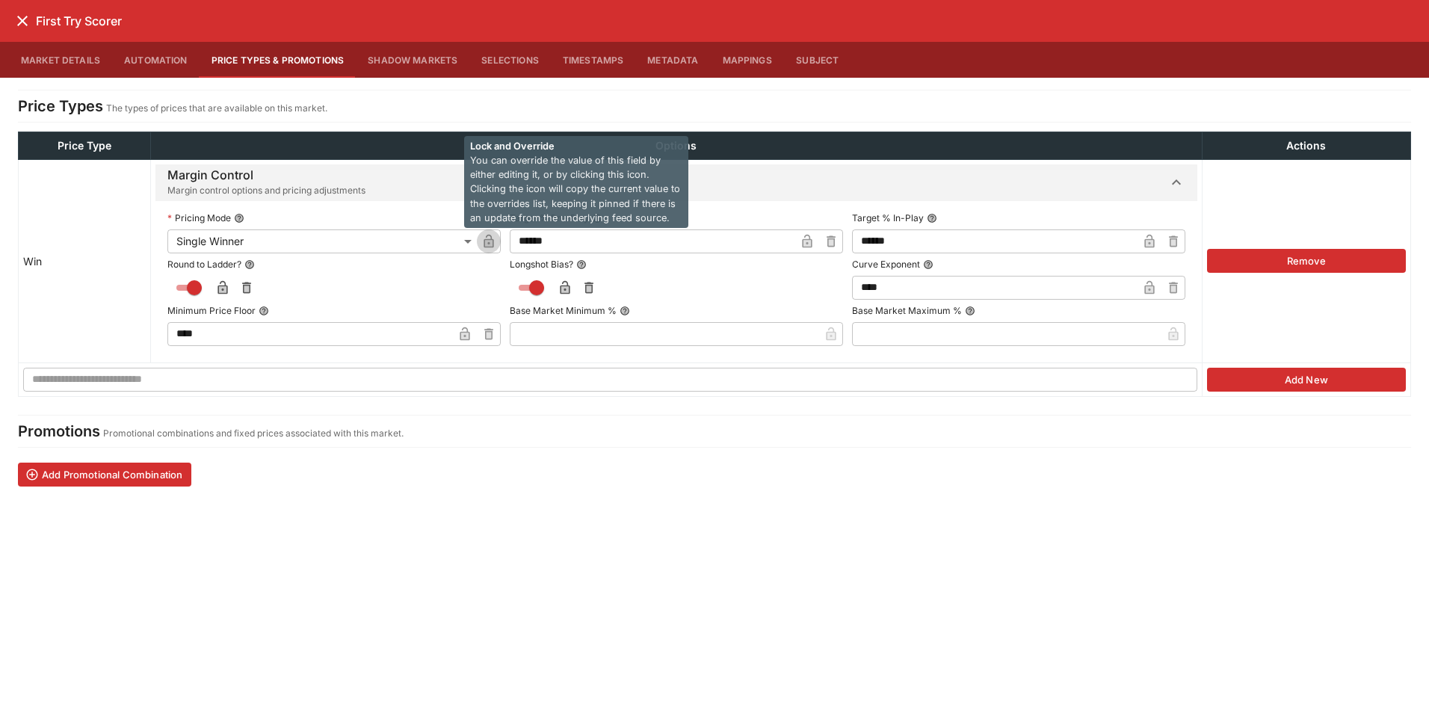
click at [485, 244] on icon "button" at bounding box center [488, 243] width 7 height 6
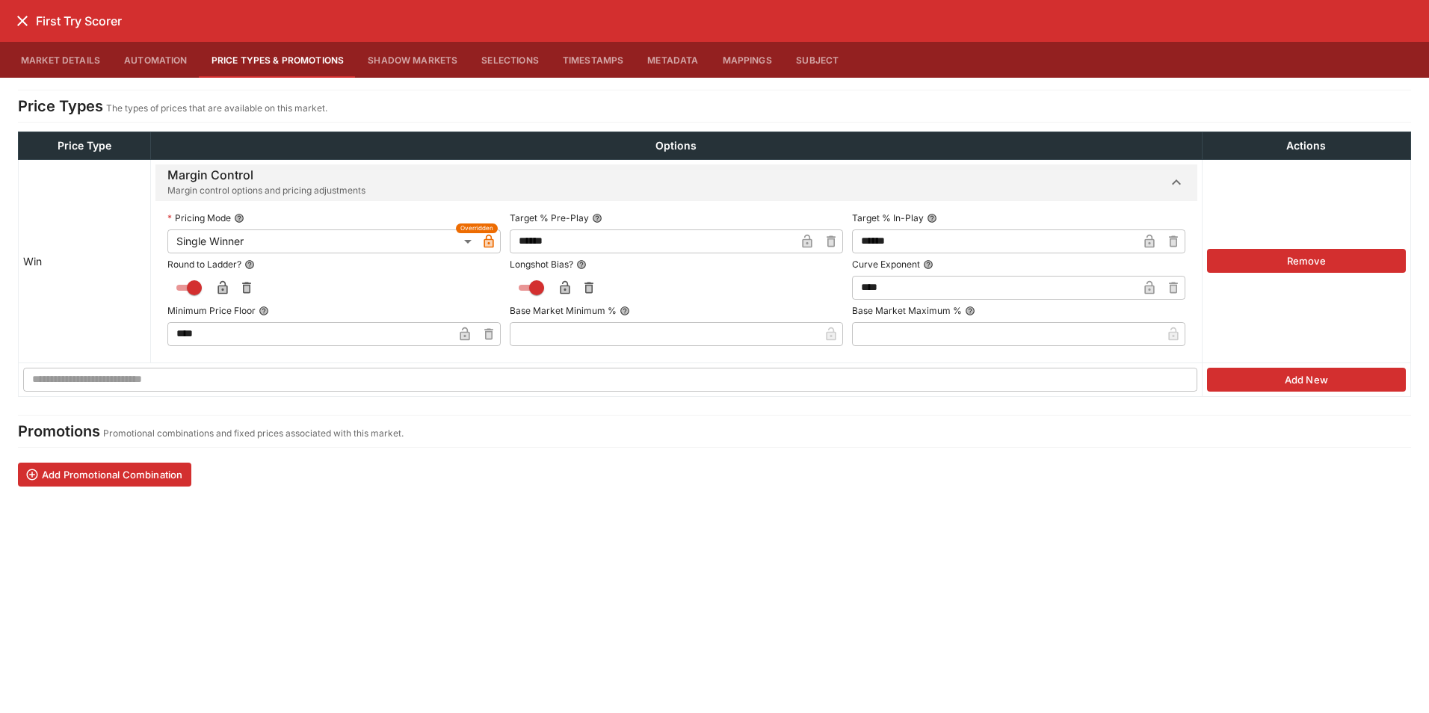
click at [823, 242] on icon "button" at bounding box center [830, 241] width 15 height 15
click at [662, 245] on input "text" at bounding box center [664, 241] width 309 height 24
click at [1168, 243] on icon "button" at bounding box center [1173, 241] width 15 height 15
click at [1029, 243] on input "text" at bounding box center [1007, 241] width 309 height 24
click at [803, 244] on icon "button" at bounding box center [806, 243] width 7 height 6
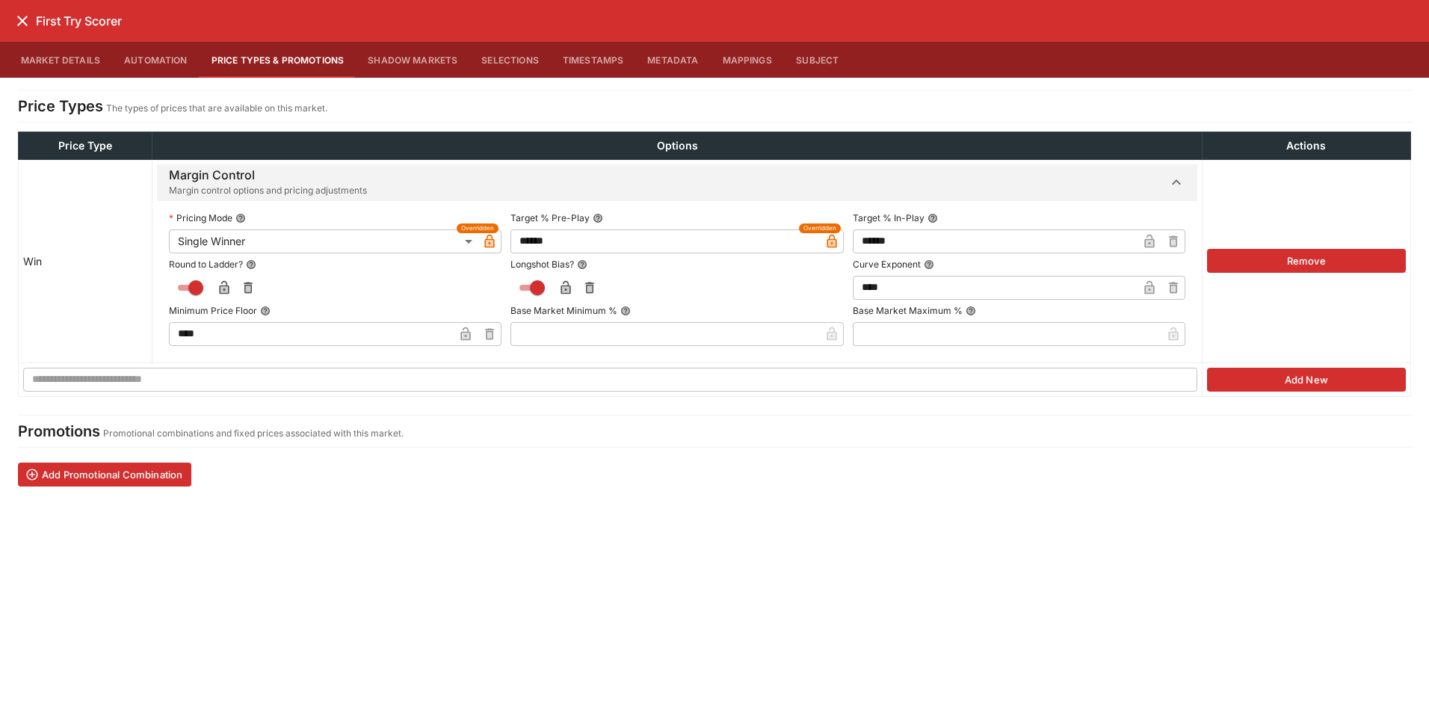
click at [1149, 242] on icon "button" at bounding box center [1149, 241] width 10 height 13
click at [24, 15] on icon "close" at bounding box center [22, 21] width 18 height 18
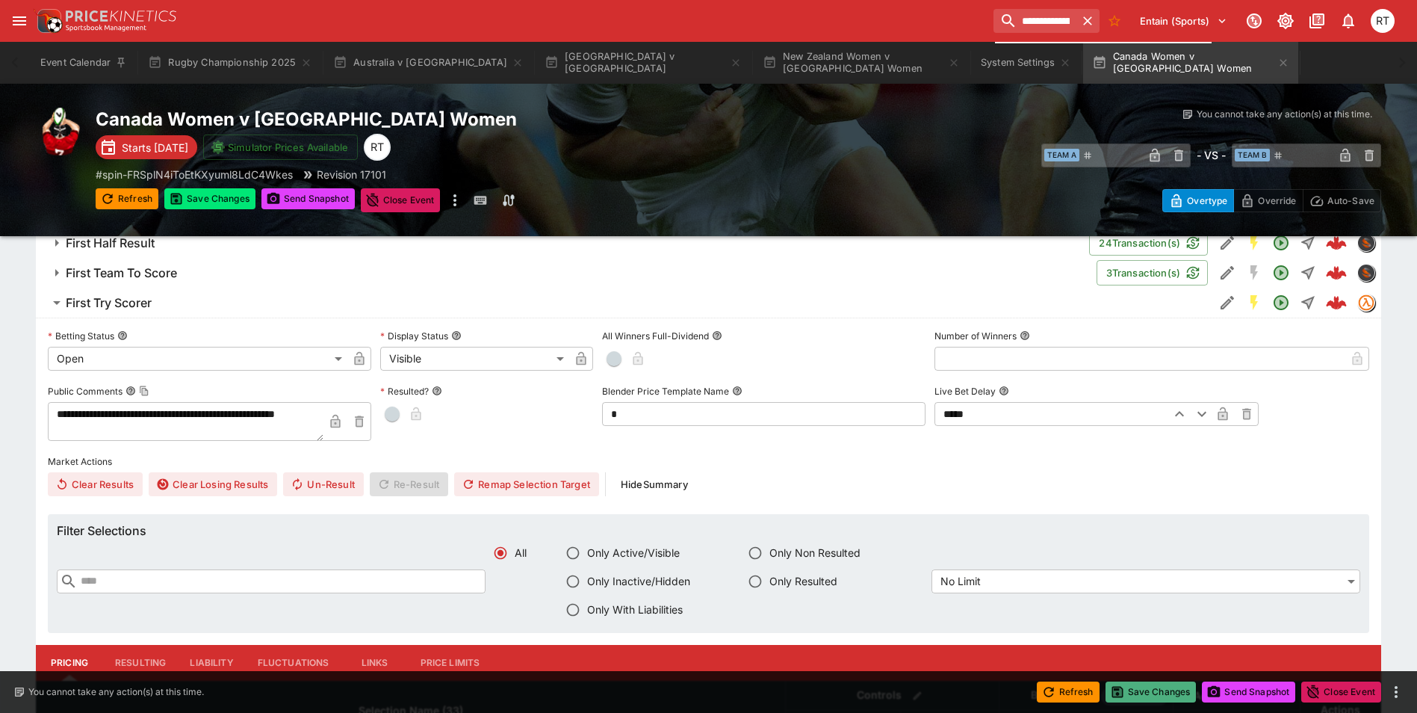
click at [1166, 695] on button "Save Changes" at bounding box center [1151, 691] width 91 height 21
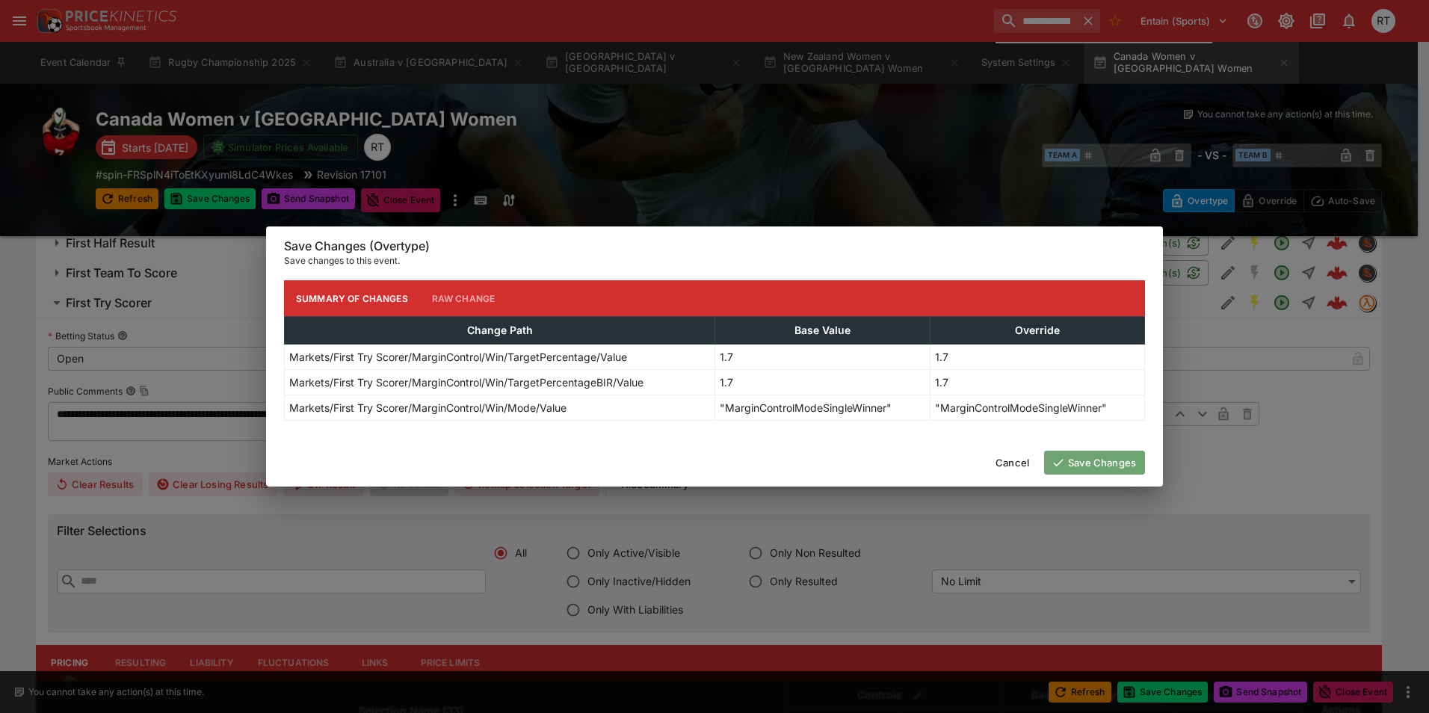
click at [1093, 468] on button "Save Changes" at bounding box center [1094, 463] width 101 height 24
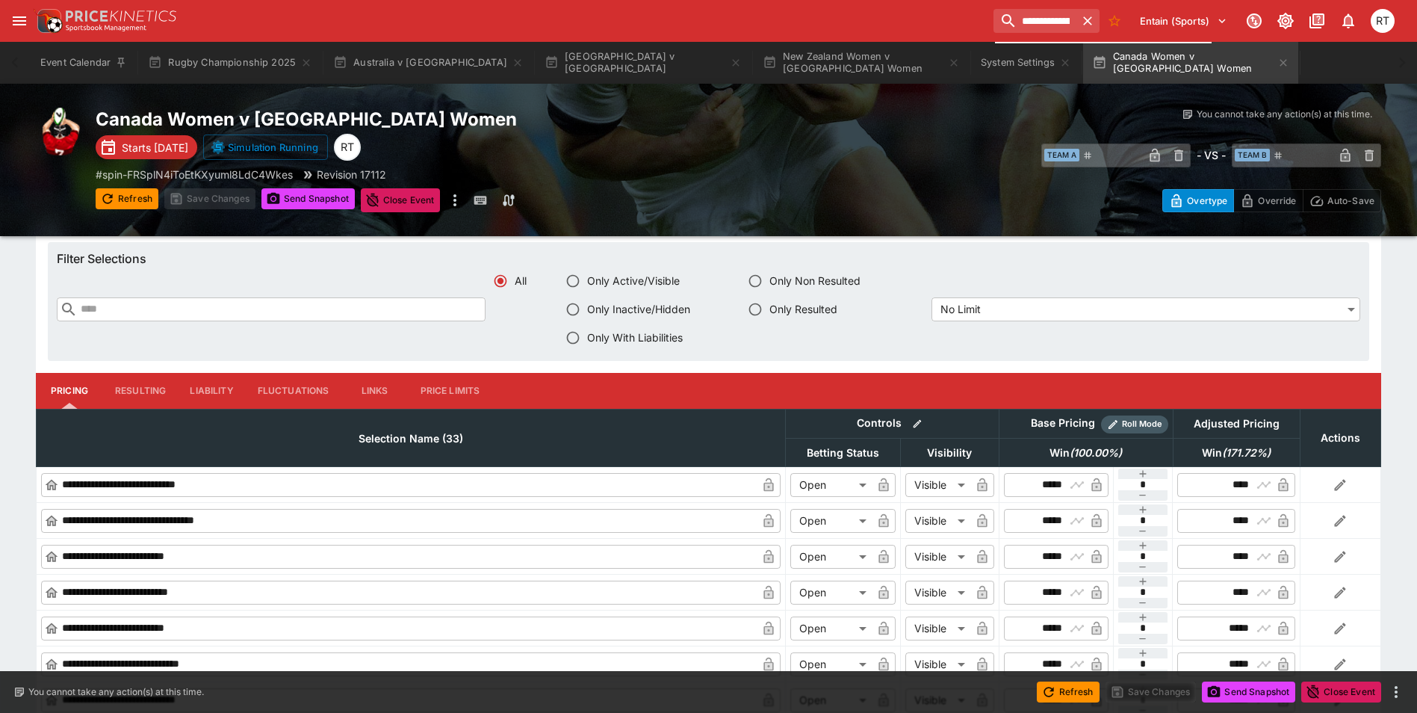
scroll to position [1488, 0]
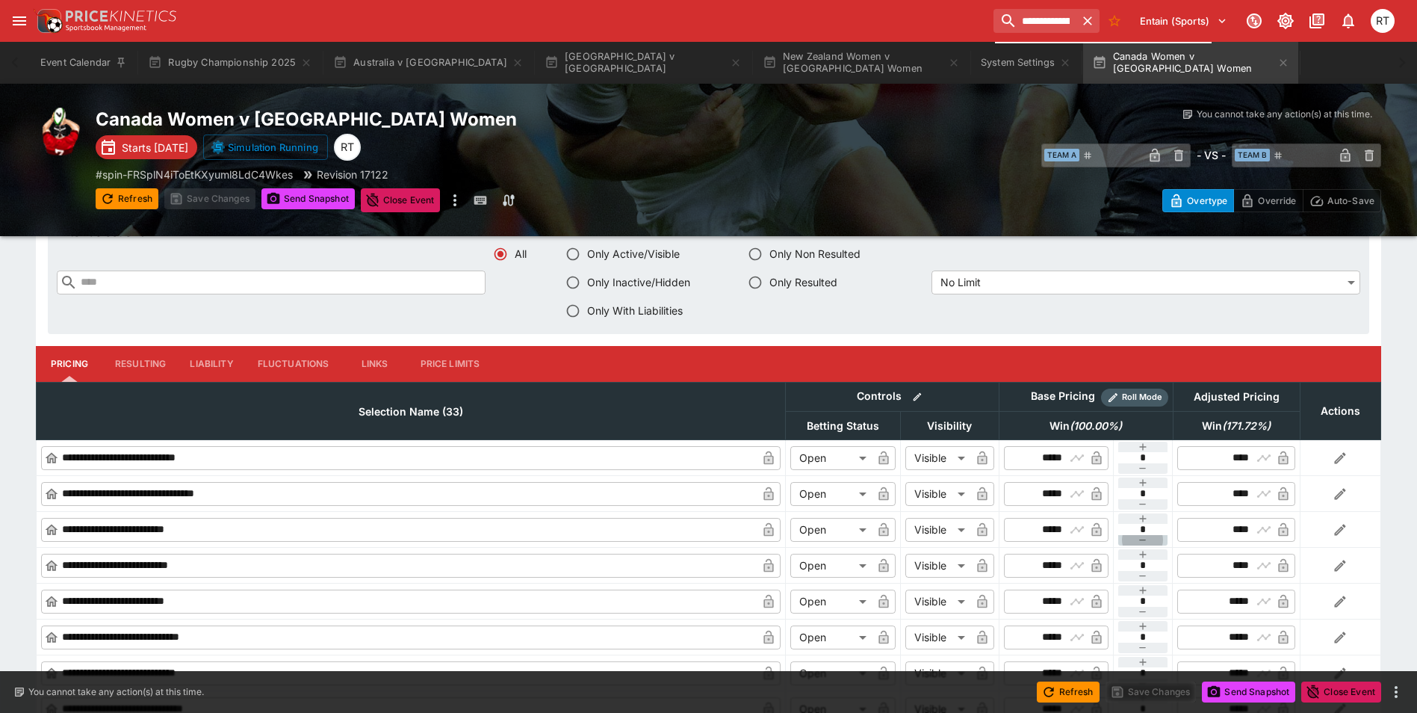
click at [1142, 537] on icon "button" at bounding box center [1143, 540] width 12 height 12
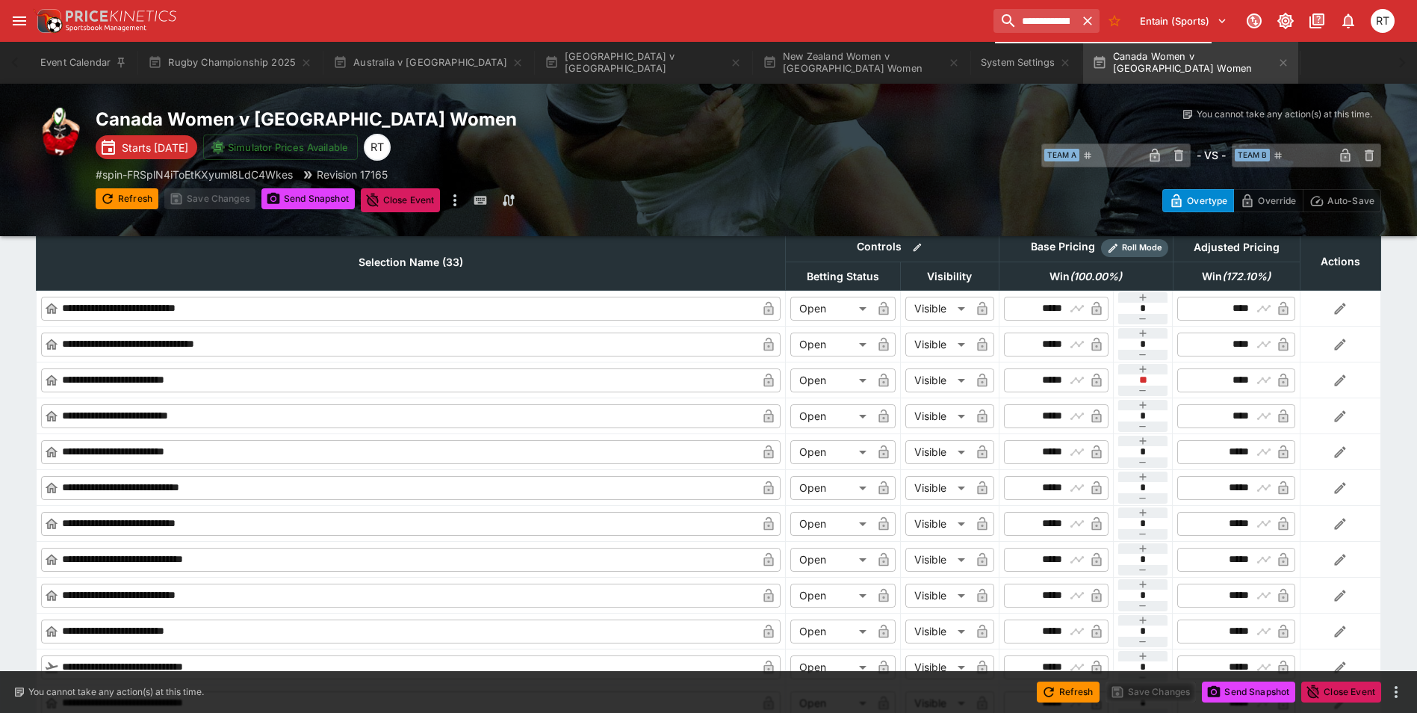
scroll to position [1713, 0]
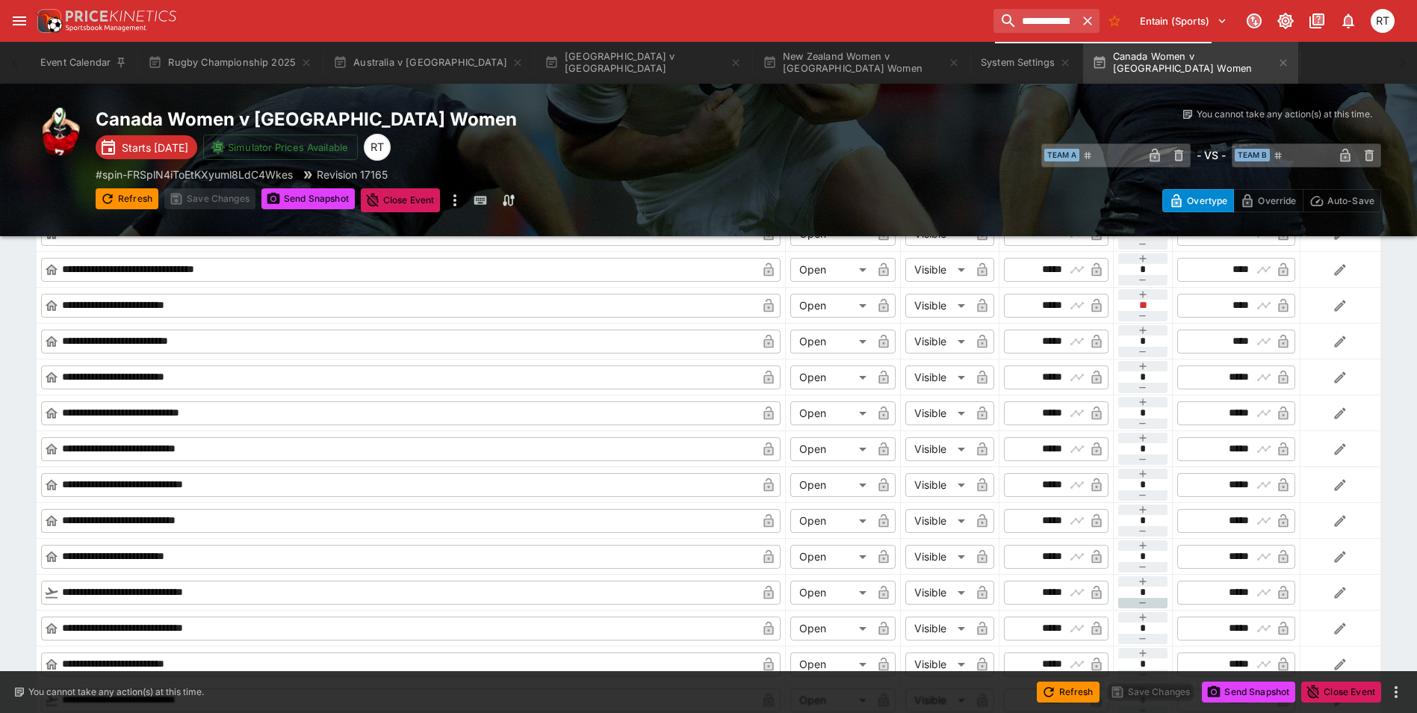
click at [1141, 602] on icon "button" at bounding box center [1143, 603] width 12 height 12
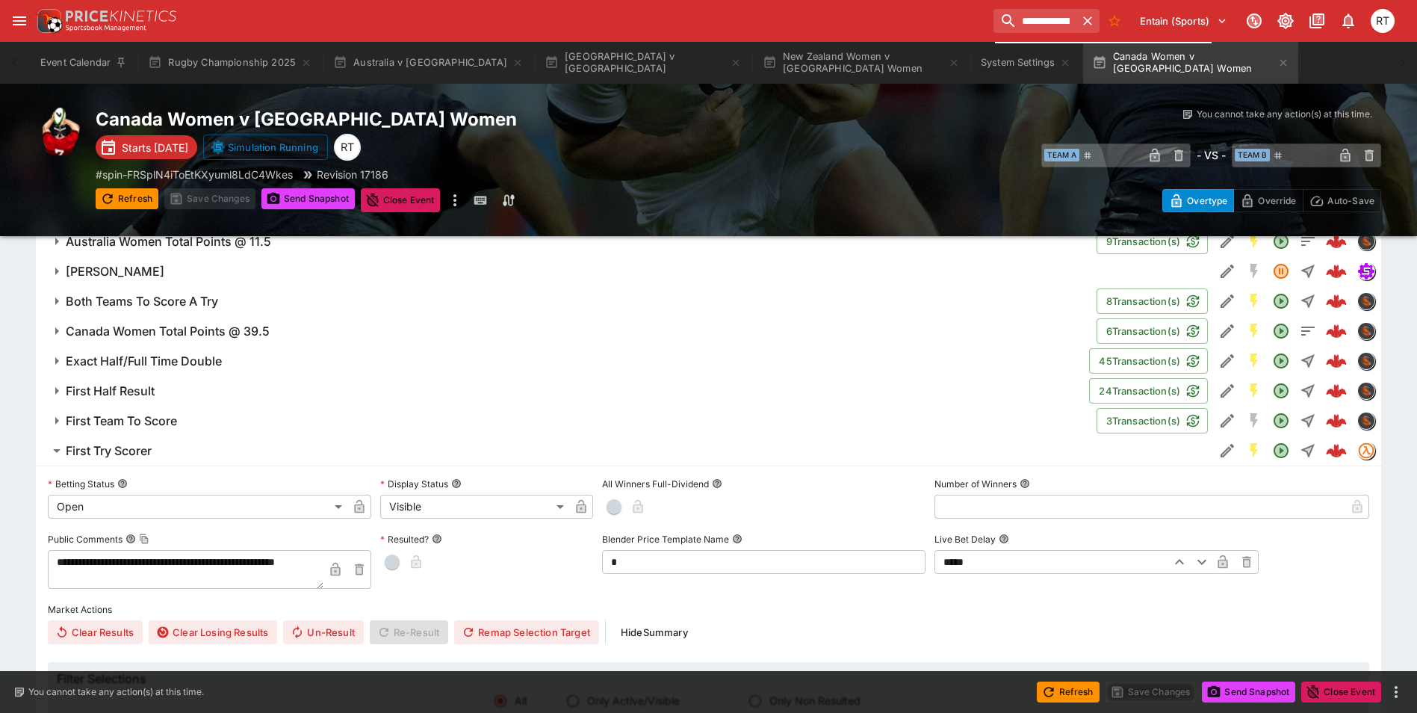
scroll to position [1040, 0]
click at [148, 453] on h6 "First Try Scorer" at bounding box center [109, 453] width 86 height 16
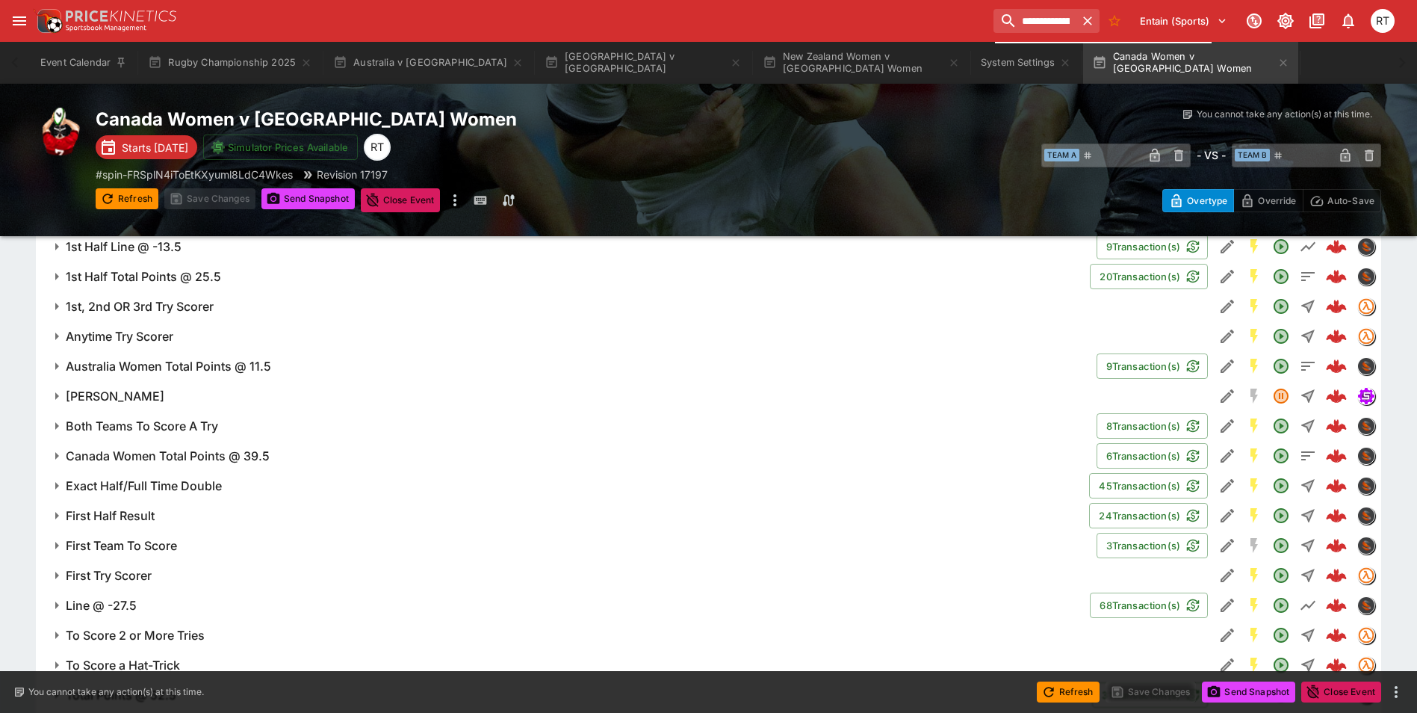
scroll to position [891, 0]
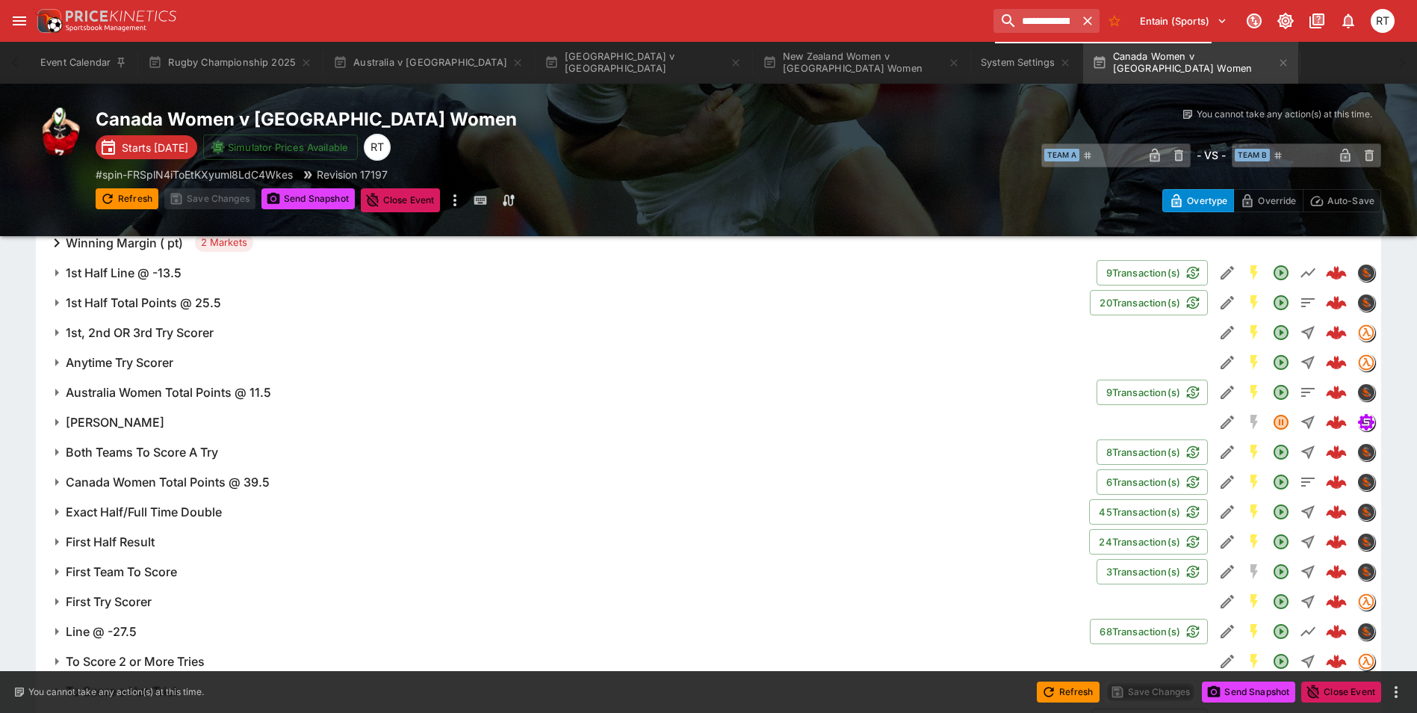
drag, startPoint x: 146, startPoint y: 363, endPoint x: 507, endPoint y: 463, distance: 374.5
click at [146, 363] on h6 "Anytime Try Scorer" at bounding box center [120, 363] width 108 height 16
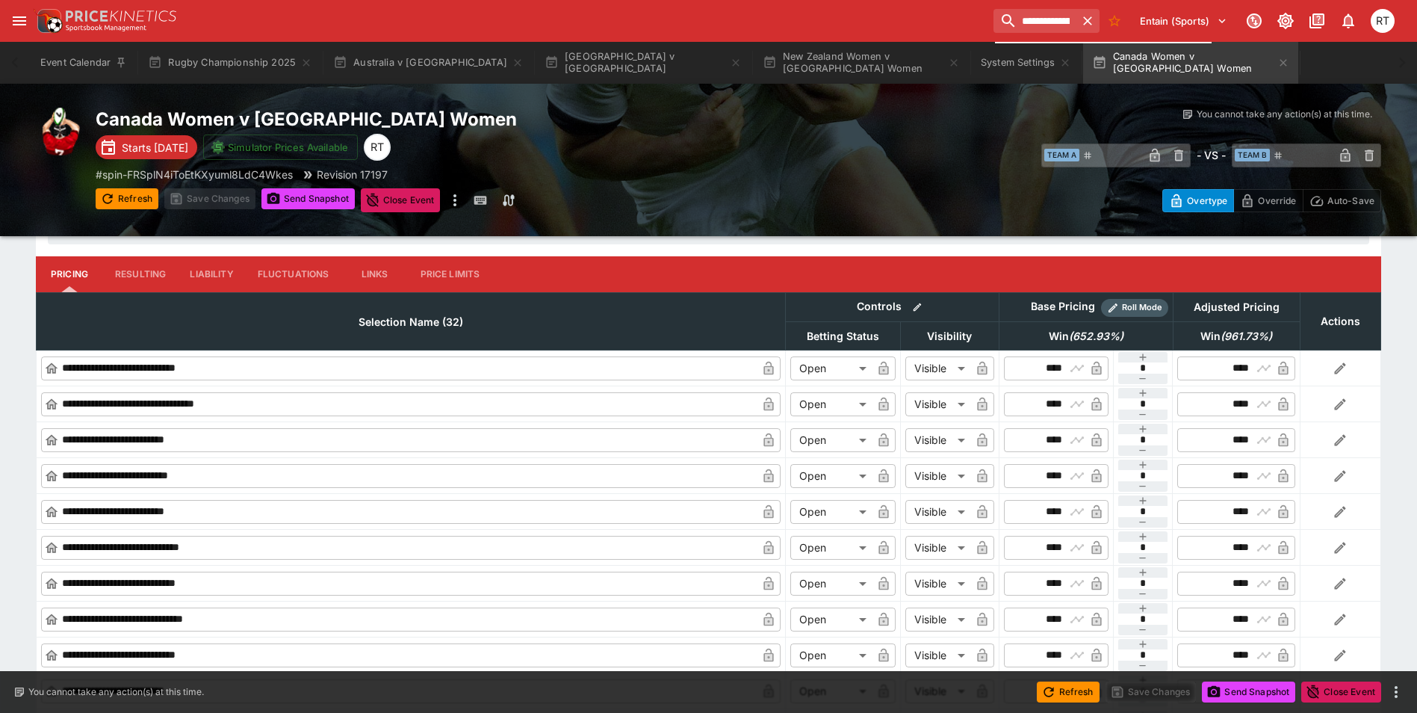
scroll to position [1488, 0]
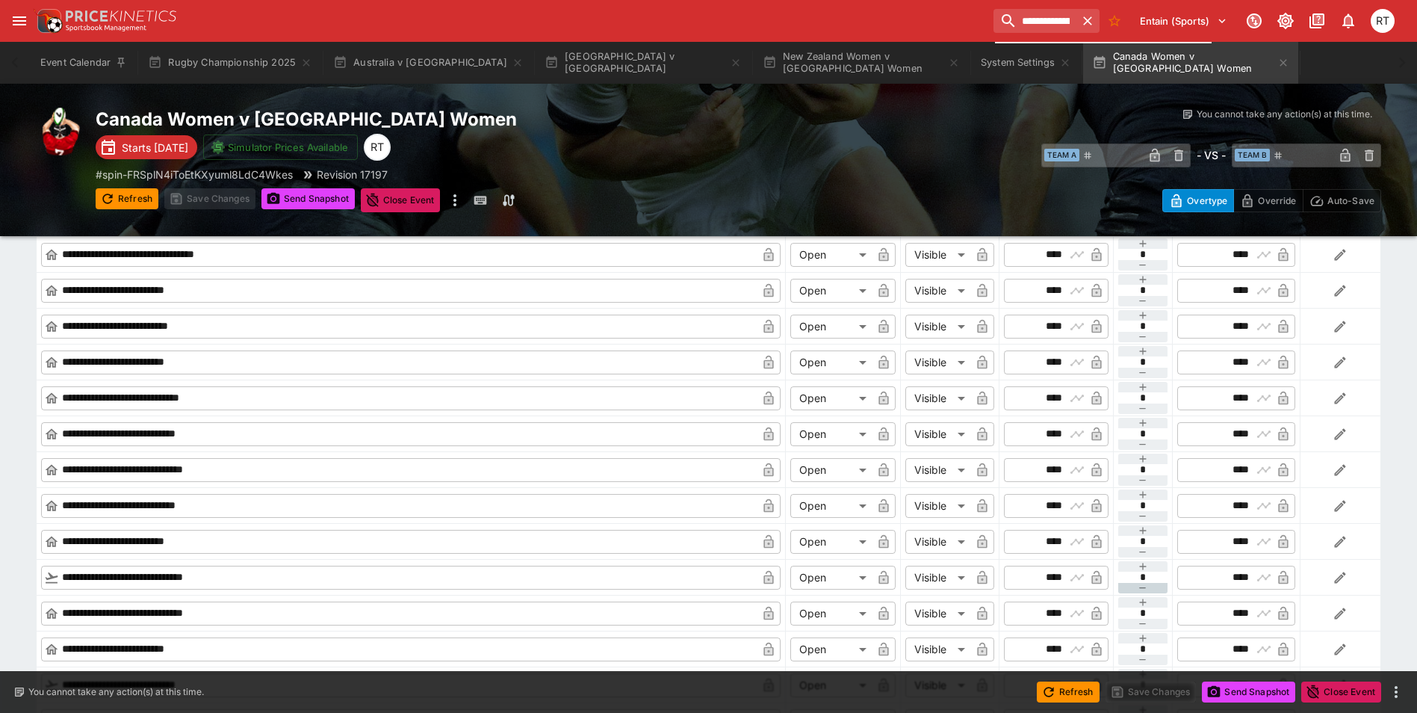
click at [1142, 584] on icon "button" at bounding box center [1143, 588] width 12 height 12
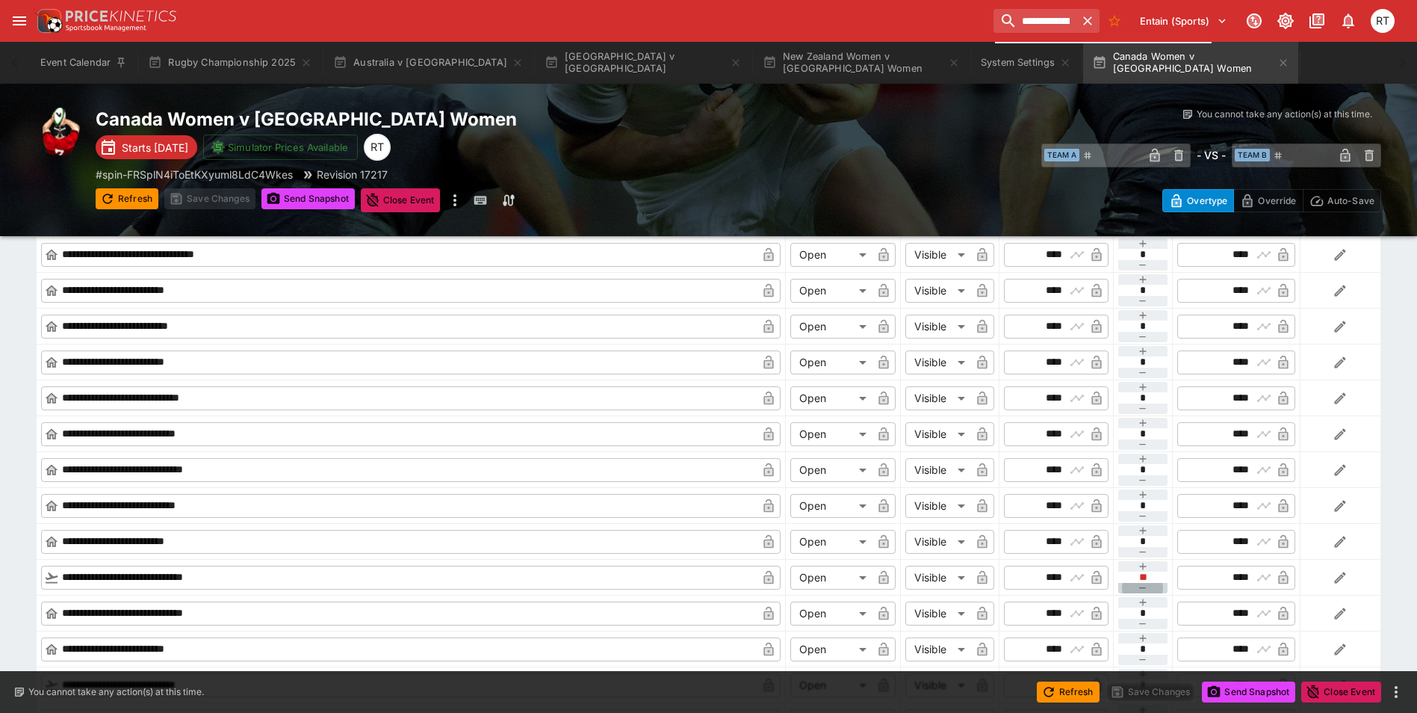
click at [1142, 584] on icon "button" at bounding box center [1143, 588] width 12 height 12
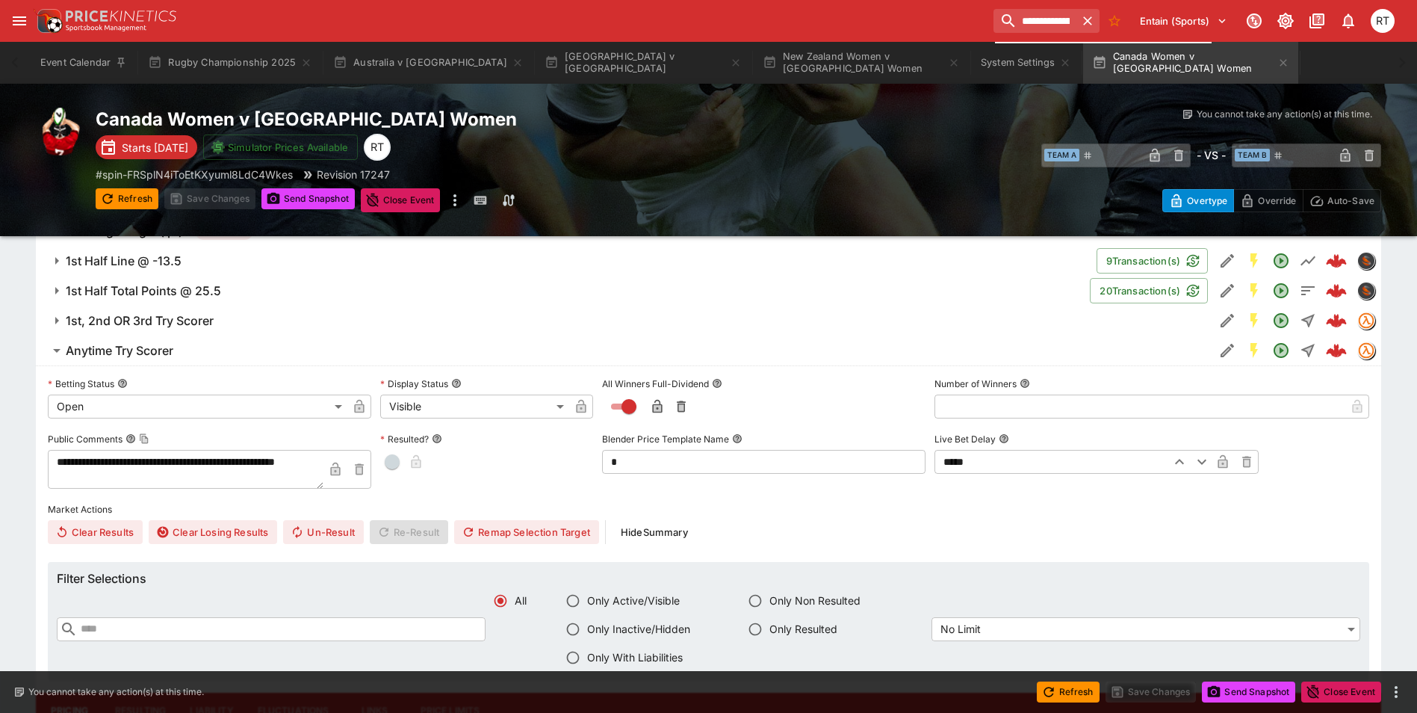
scroll to position [816, 0]
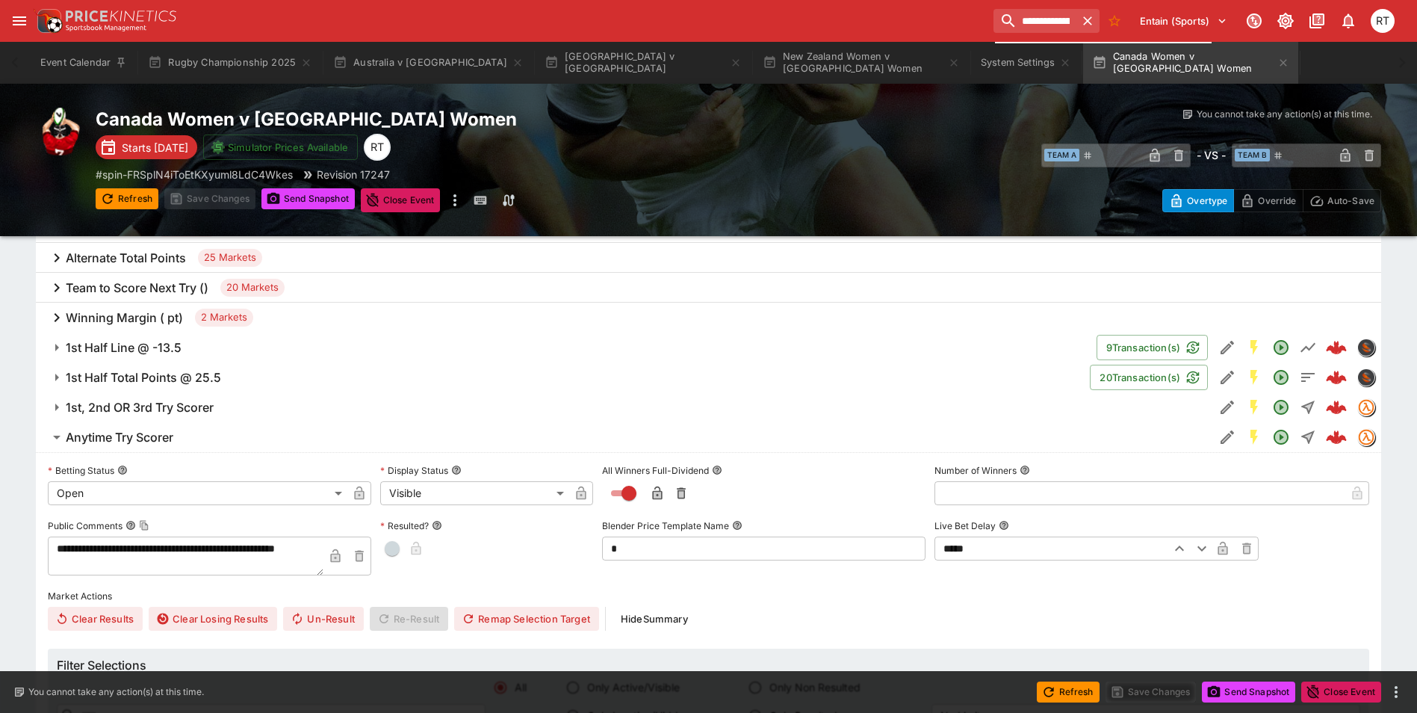
click at [180, 430] on span "Anytime Try Scorer" at bounding box center [634, 438] width 1137 height 16
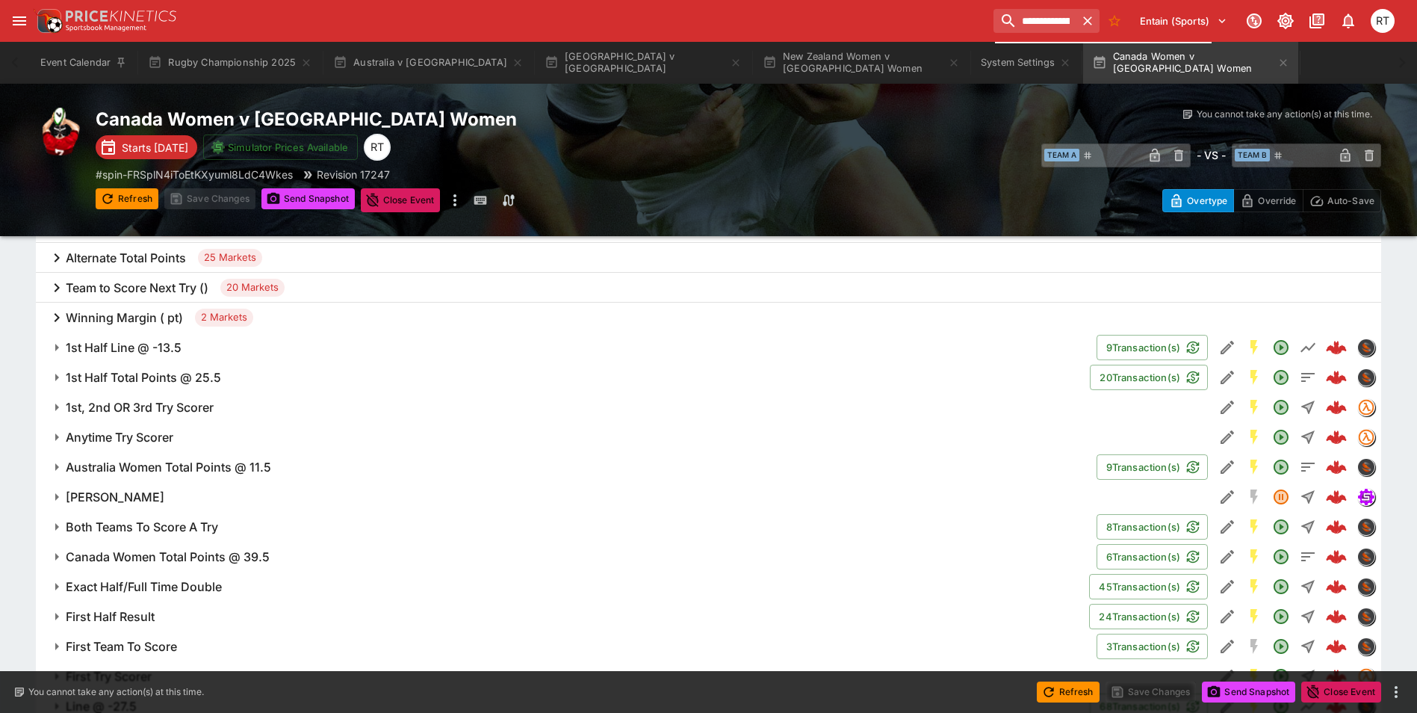
click at [182, 408] on h6 "1st, 2nd OR 3rd Try Scorer" at bounding box center [140, 408] width 148 height 16
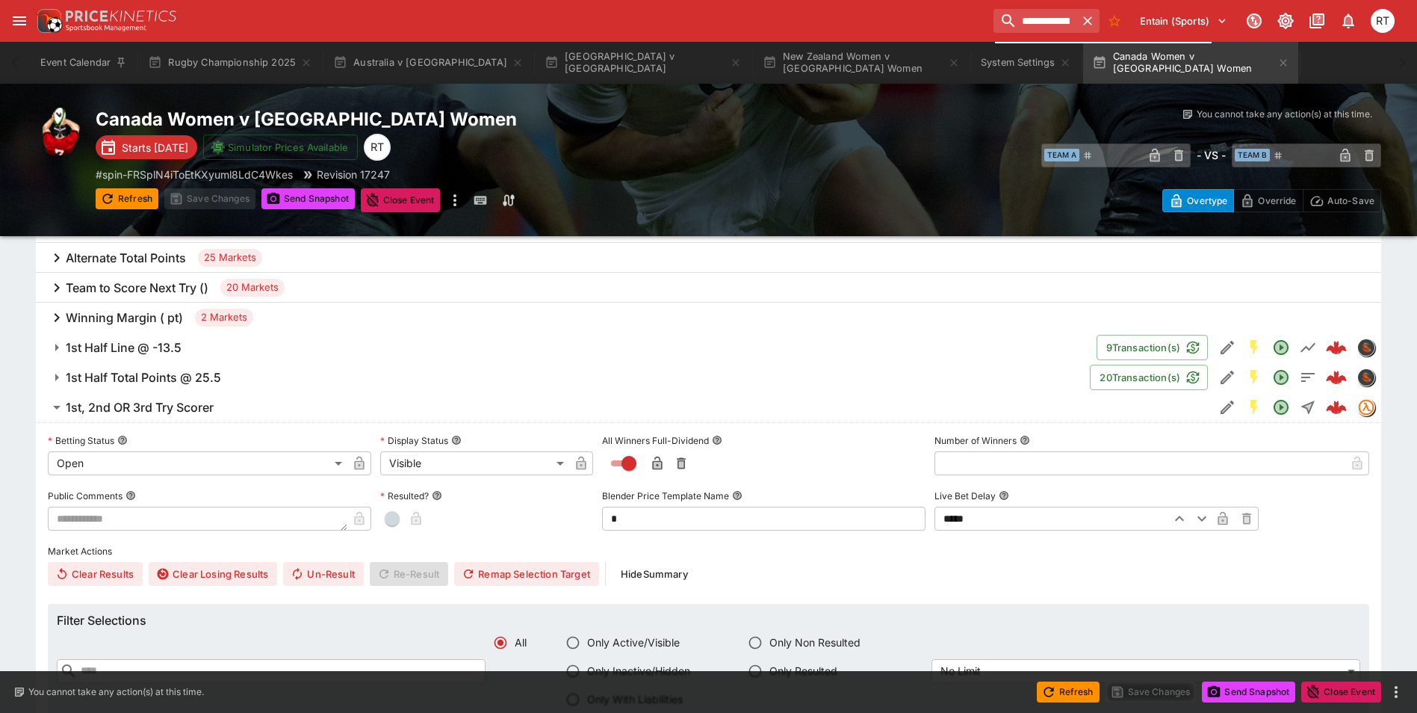
click at [226, 414] on span "1st, 2nd OR 3rd Try Scorer" at bounding box center [634, 408] width 1137 height 16
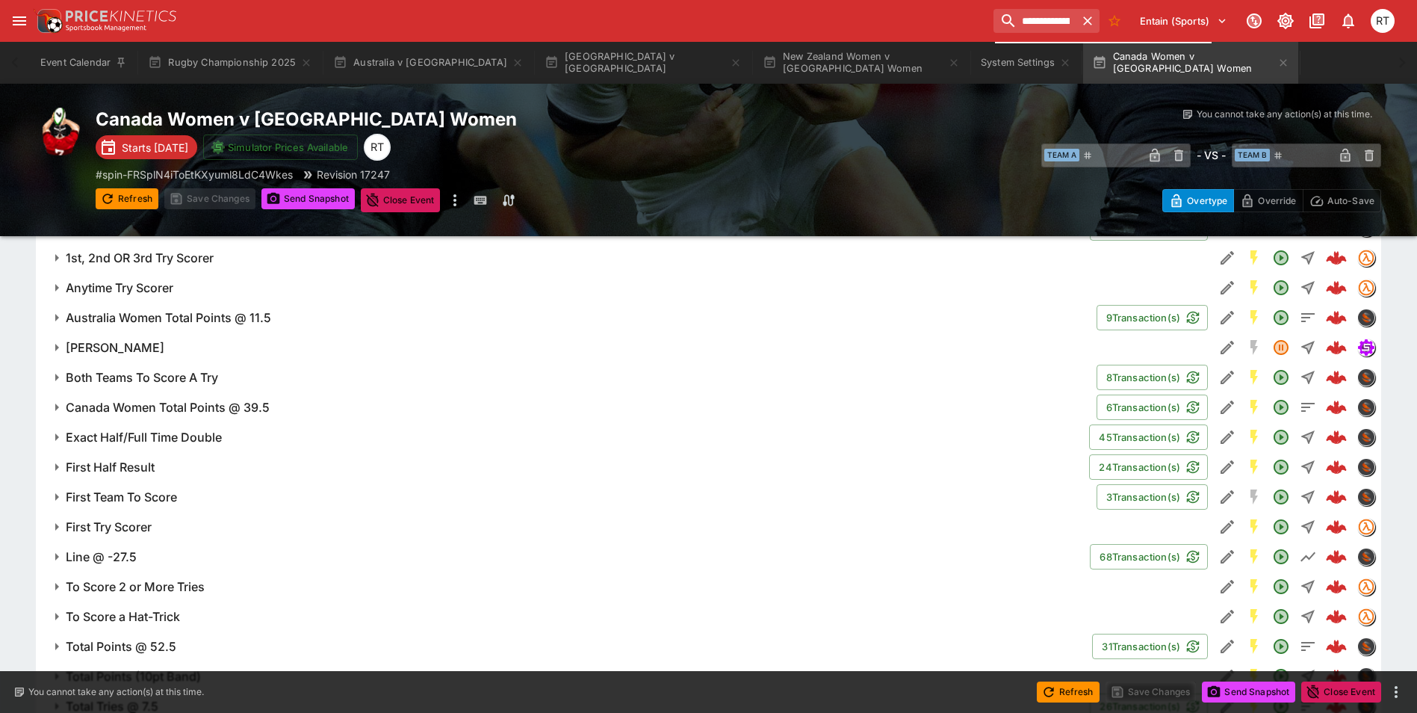
scroll to position [1040, 0]
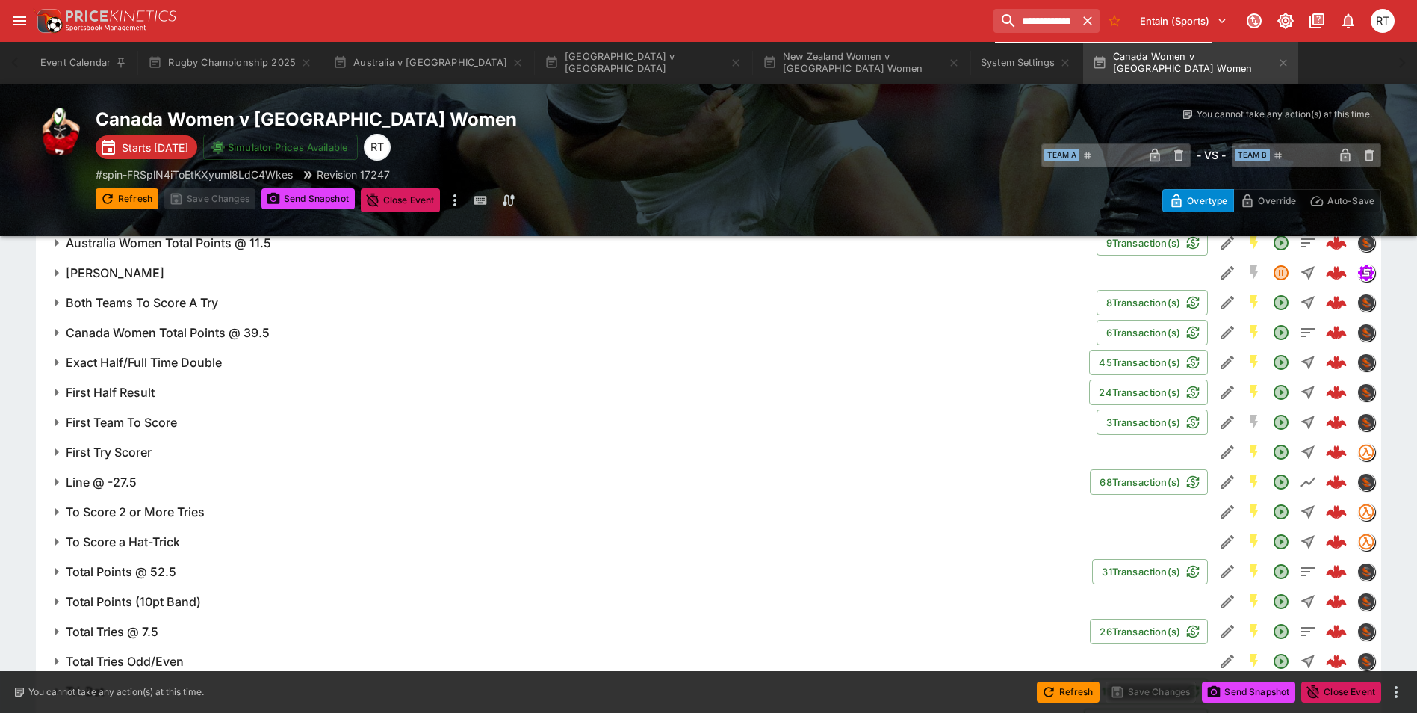
click at [191, 510] on h6 "To Score 2 or More Tries" at bounding box center [135, 512] width 139 height 16
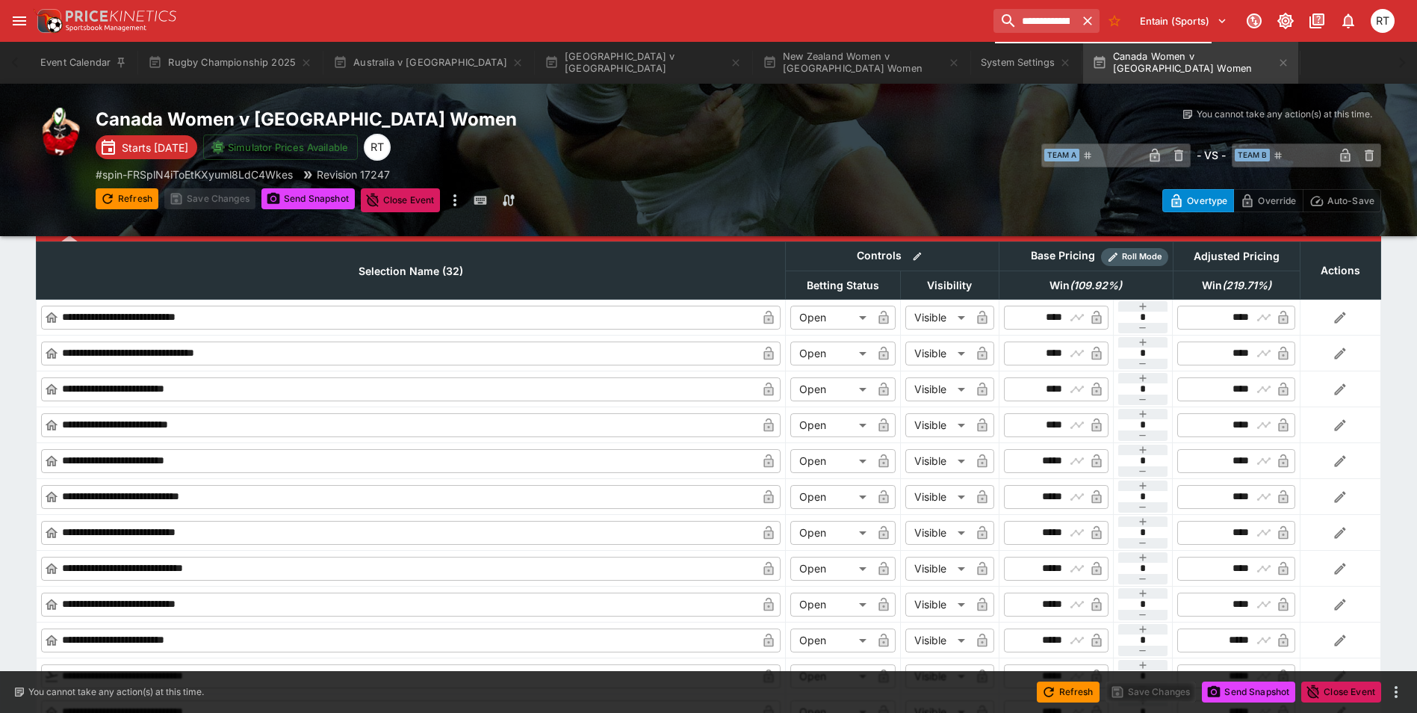
scroll to position [1713, 0]
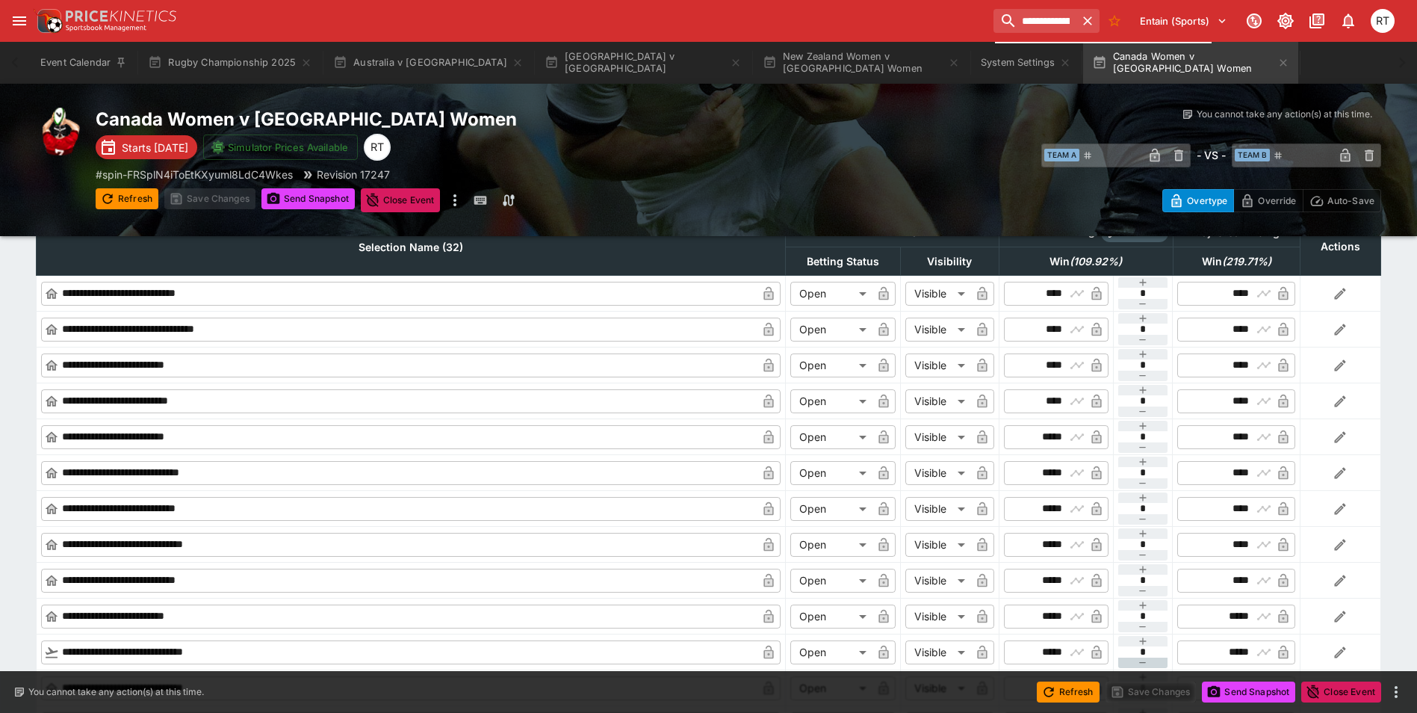
click at [1143, 663] on icon "button" at bounding box center [1143, 662] width 7 height 1
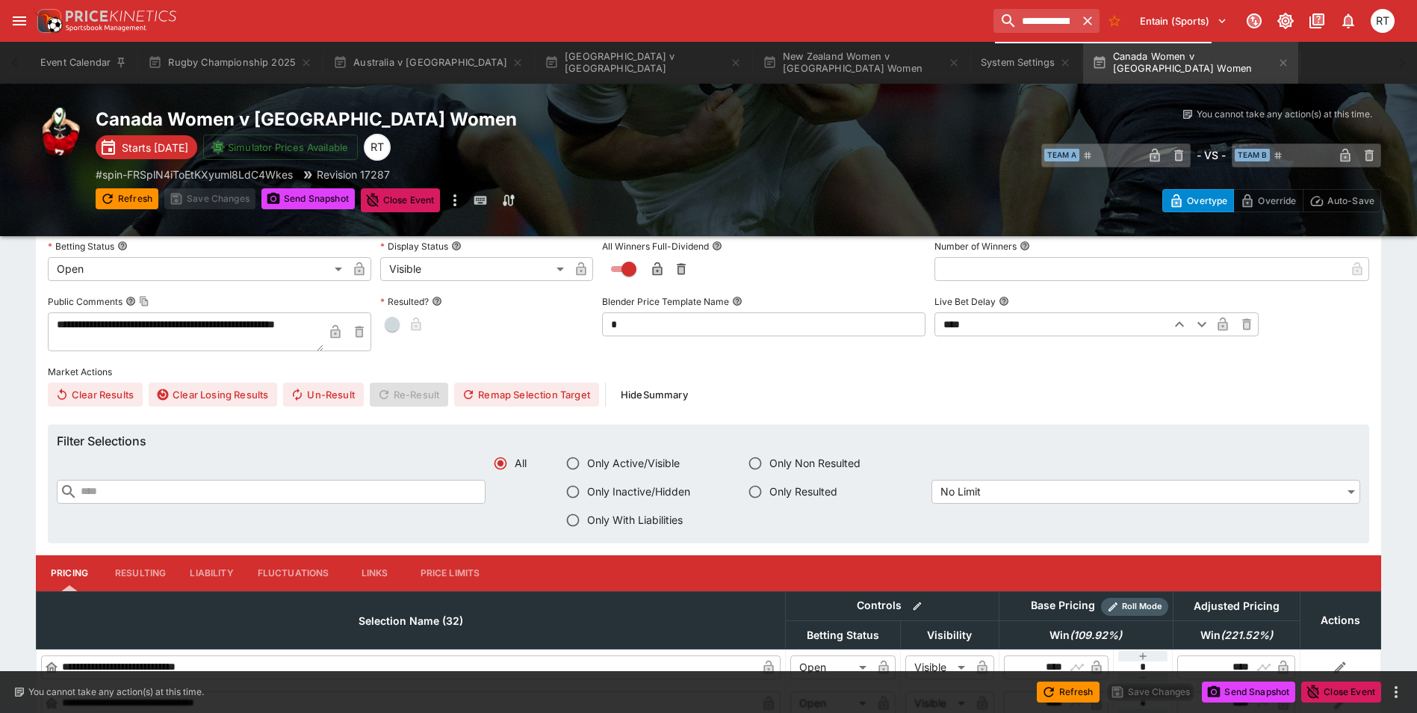
scroll to position [1264, 0]
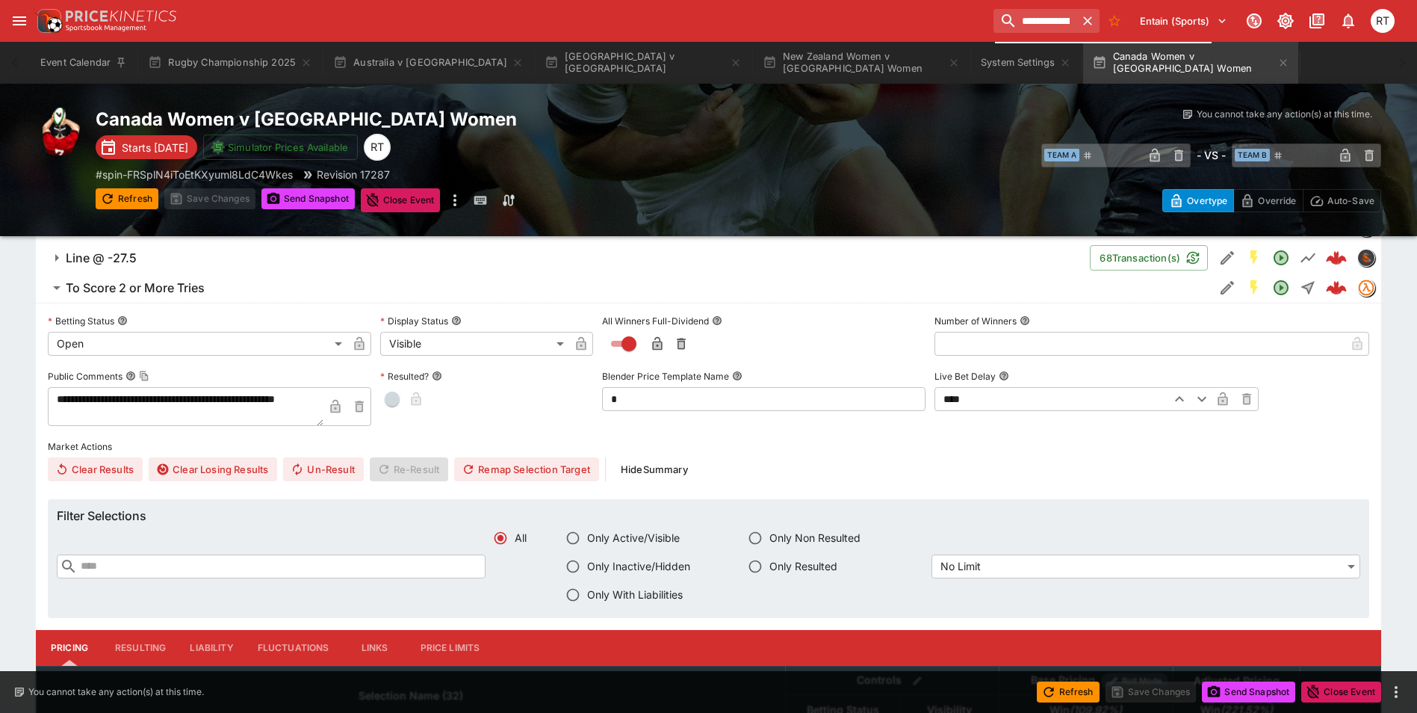
click at [173, 296] on button "To Score 2 or More Tries" at bounding box center [625, 288] width 1178 height 30
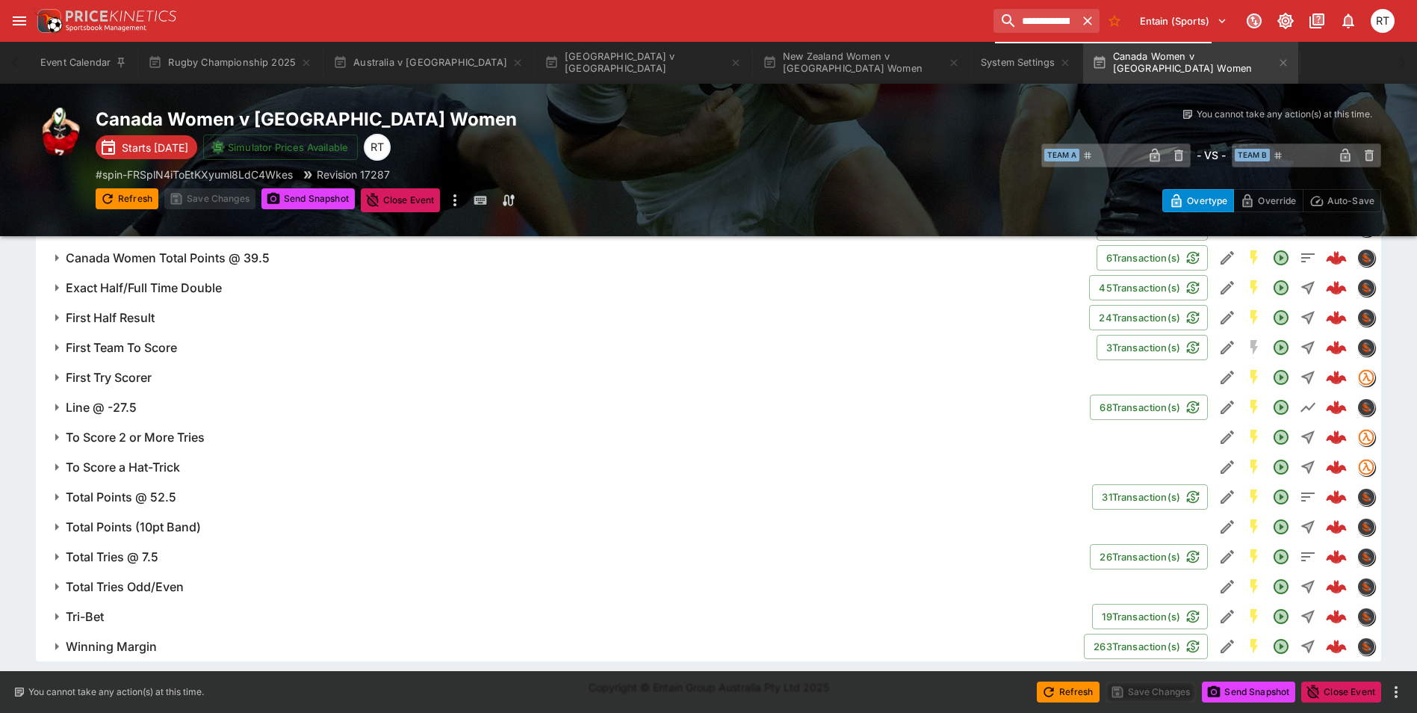
scroll to position [1115, 0]
click at [185, 471] on span "To Score a Hat-Trick" at bounding box center [634, 468] width 1137 height 16
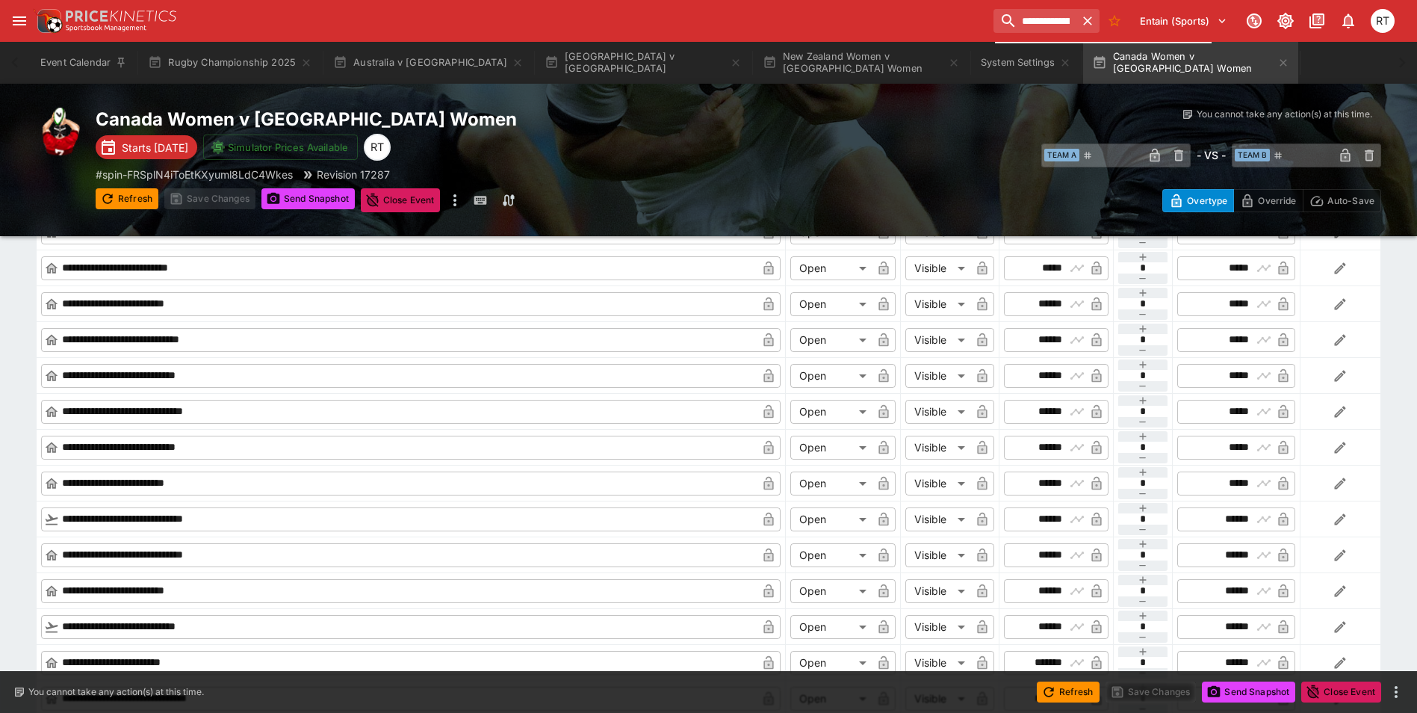
scroll to position [1787, 0]
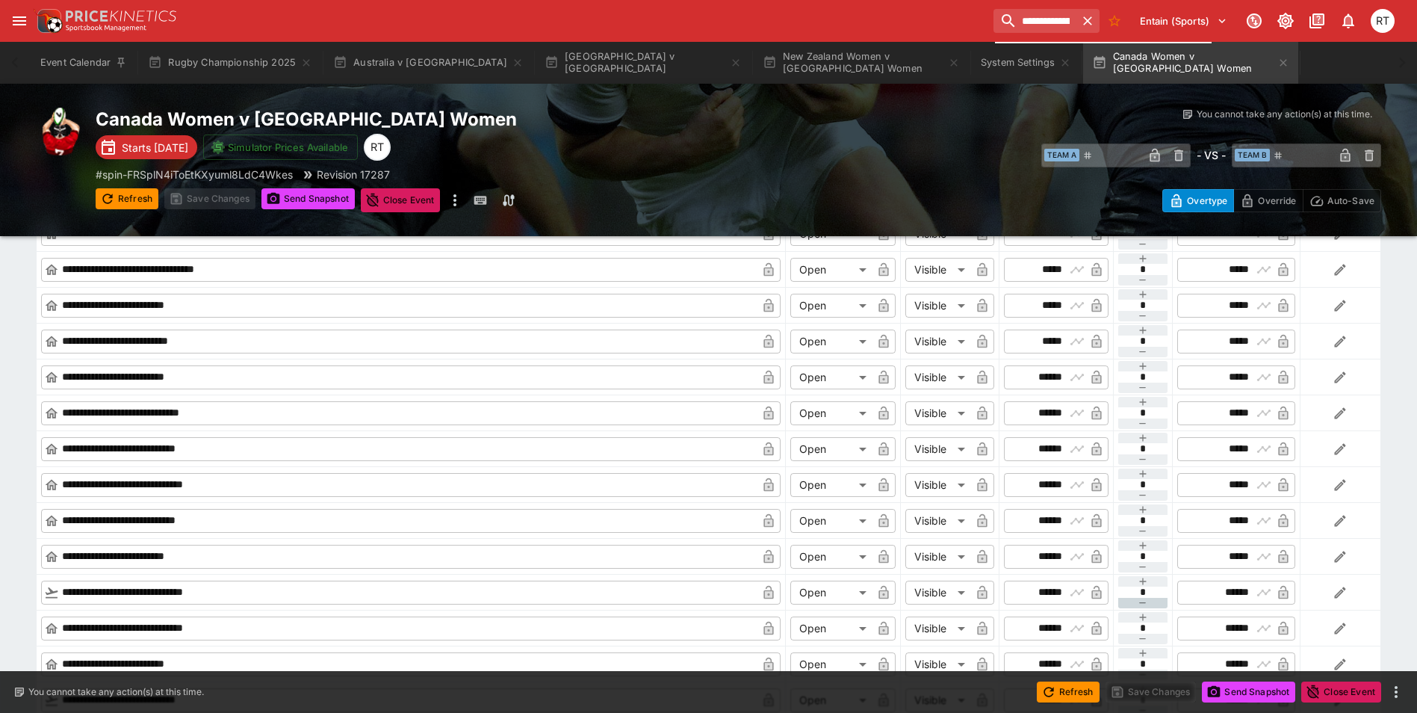
click at [1145, 599] on icon "button" at bounding box center [1143, 603] width 12 height 12
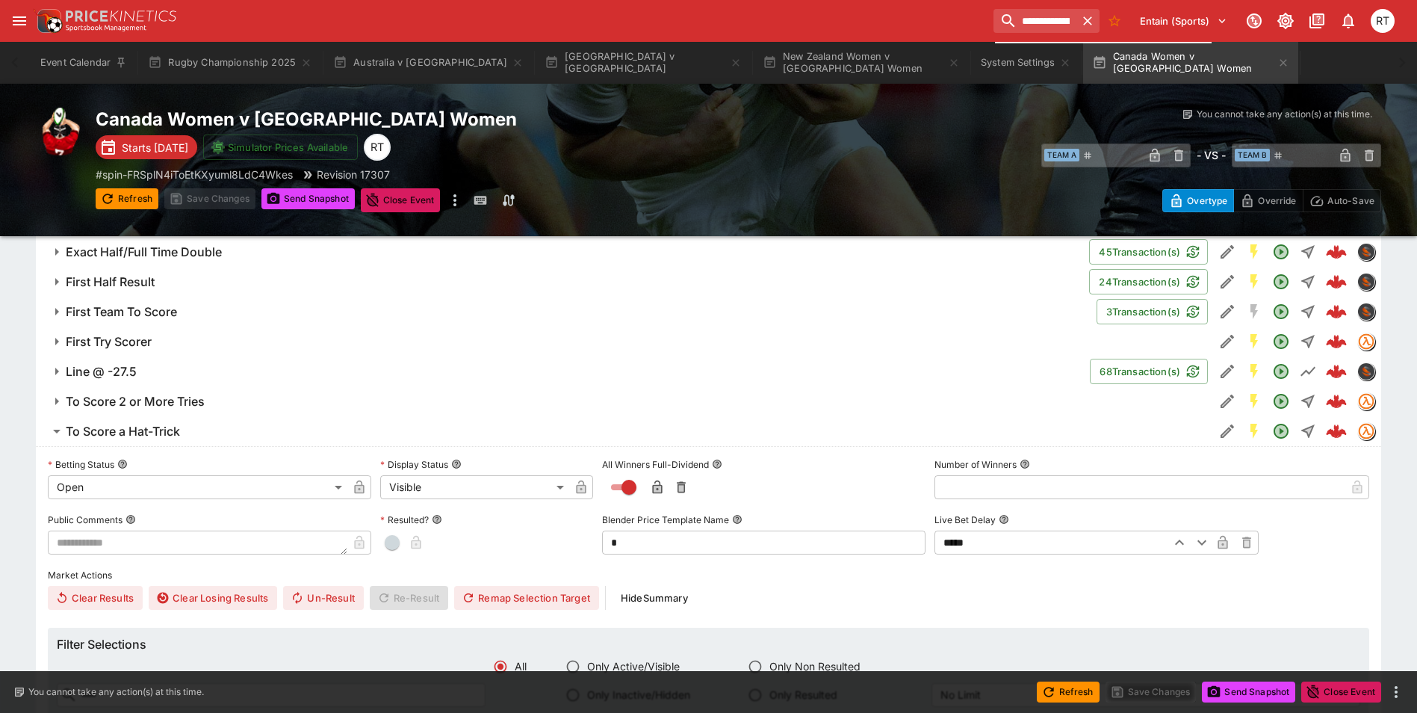
scroll to position [1040, 0]
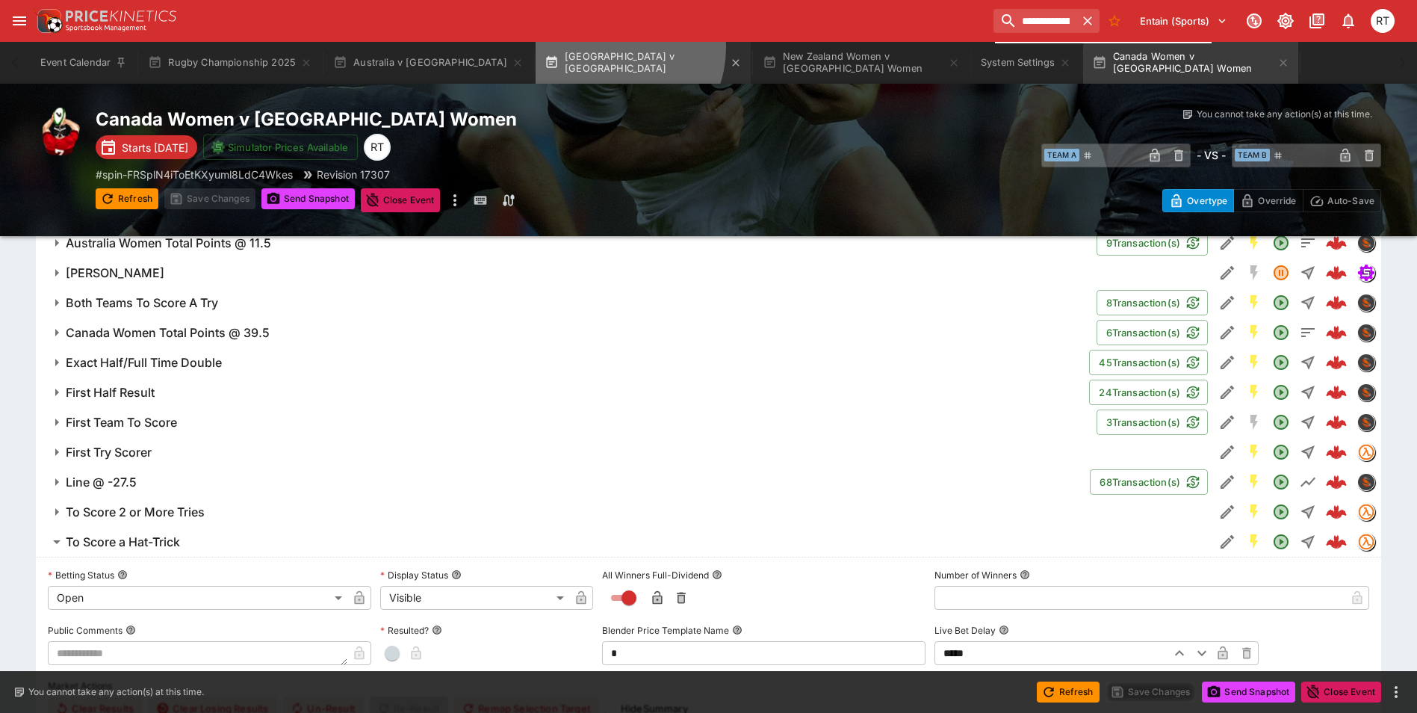
click at [551, 48] on button "[GEOGRAPHIC_DATA] v [GEOGRAPHIC_DATA]" at bounding box center [643, 63] width 215 height 42
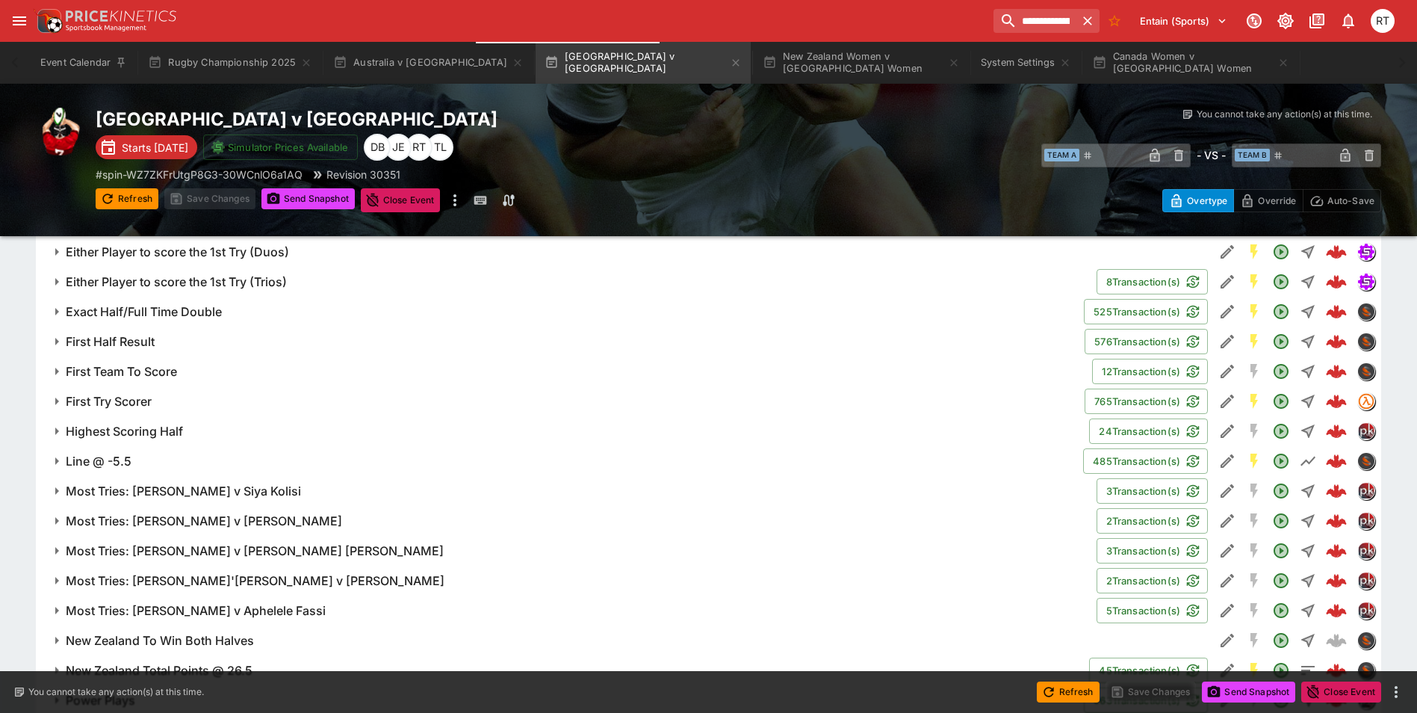
scroll to position [1569, 0]
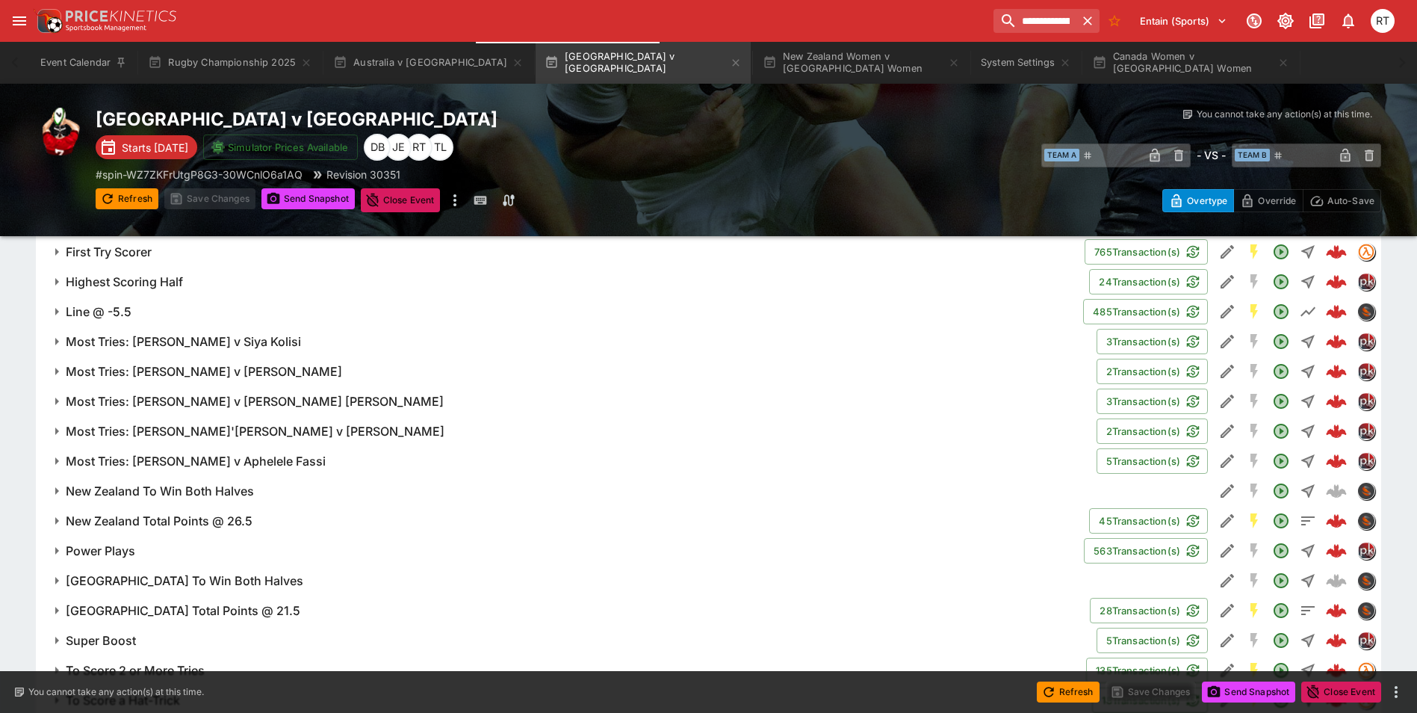
click at [140, 282] on h6 "Highest Scoring Half" at bounding box center [124, 282] width 117 height 16
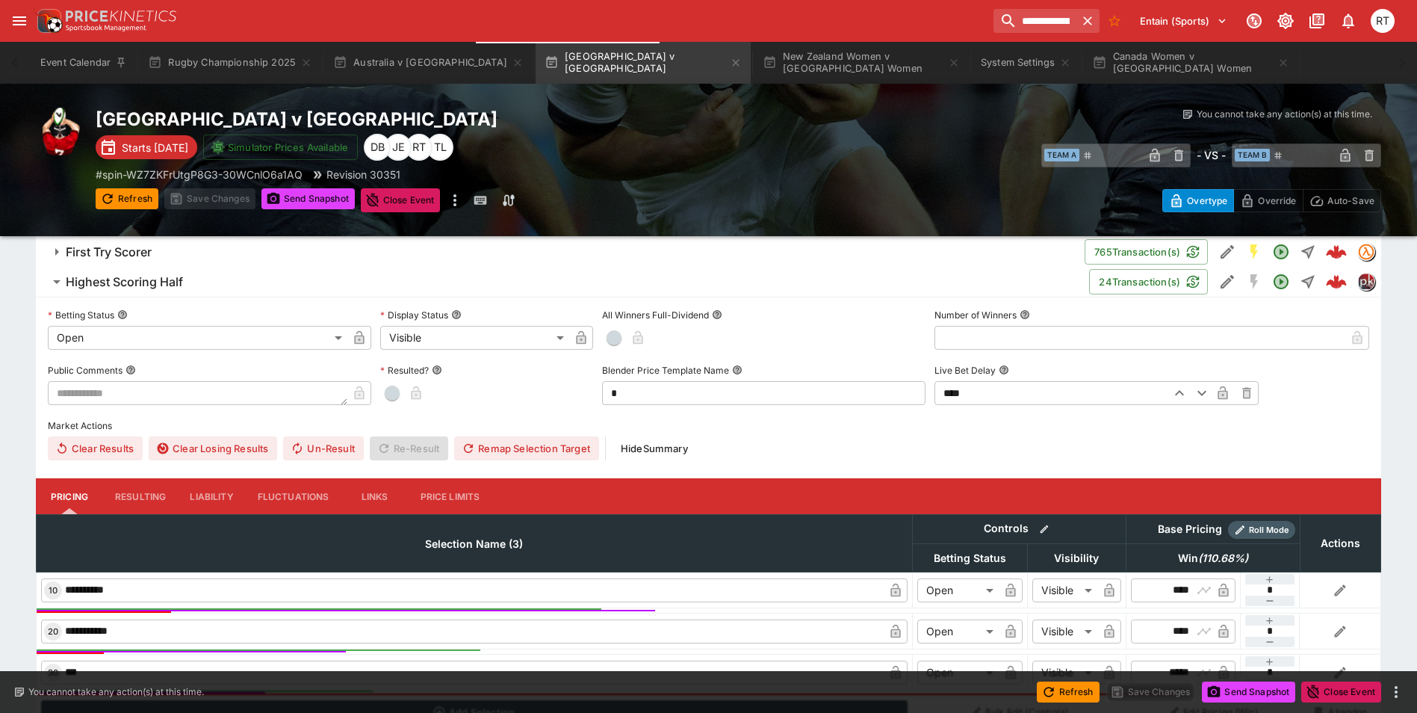
click at [140, 282] on h6 "Highest Scoring Half" at bounding box center [124, 282] width 117 height 16
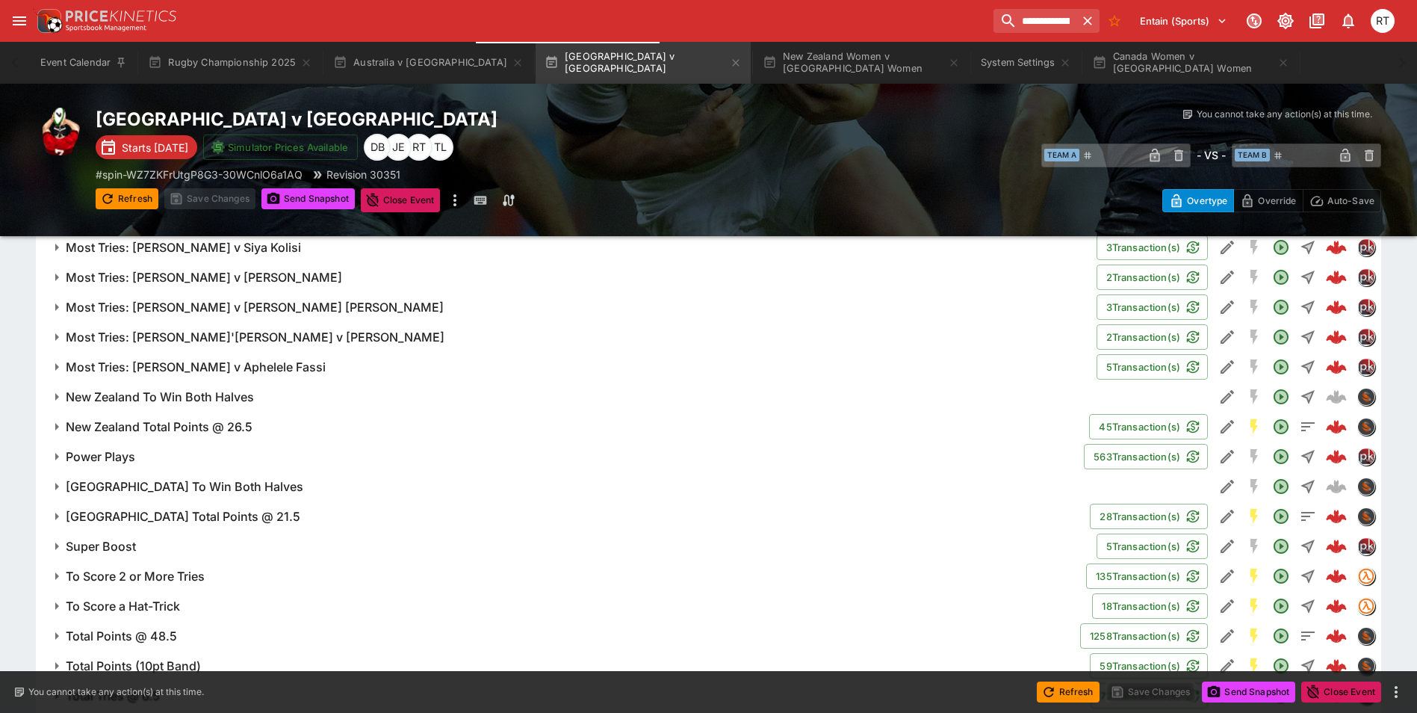
scroll to position [1793, 0]
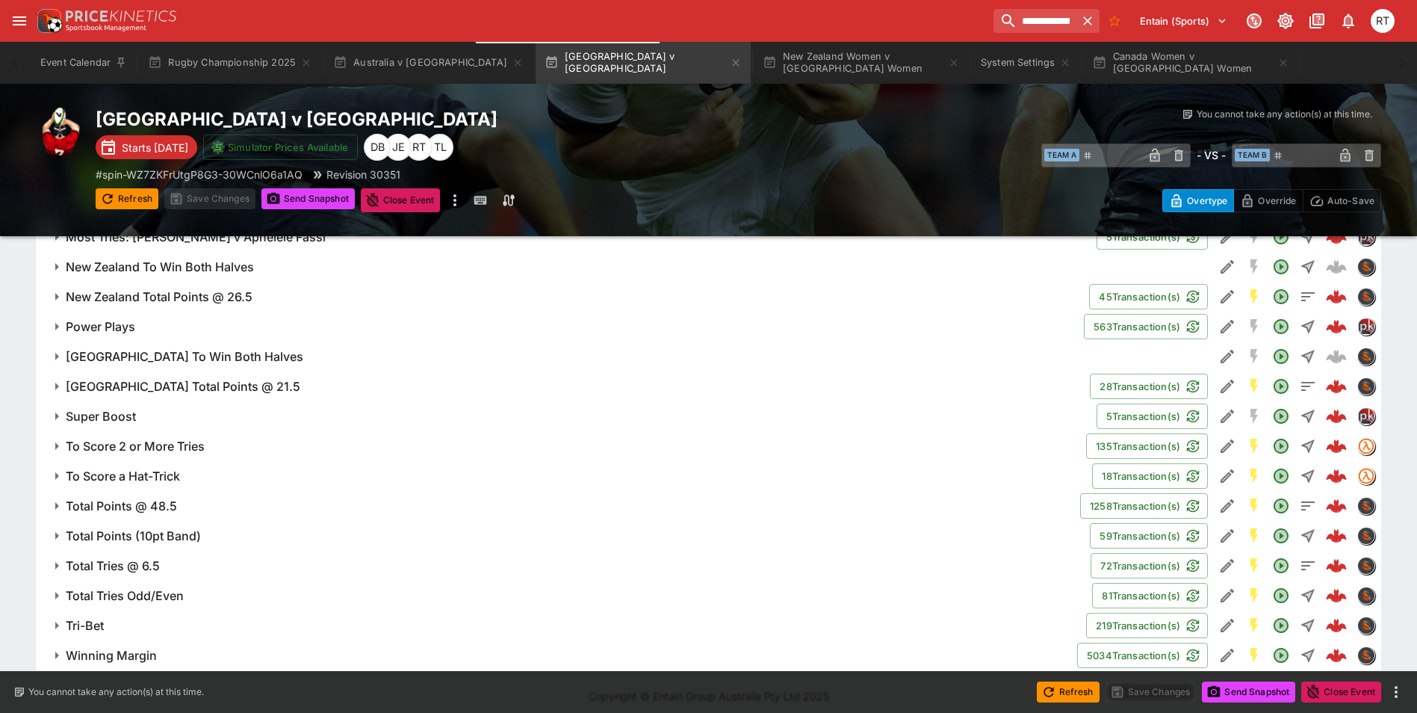
click at [114, 325] on h6 "Power Plays" at bounding box center [100, 327] width 69 height 16
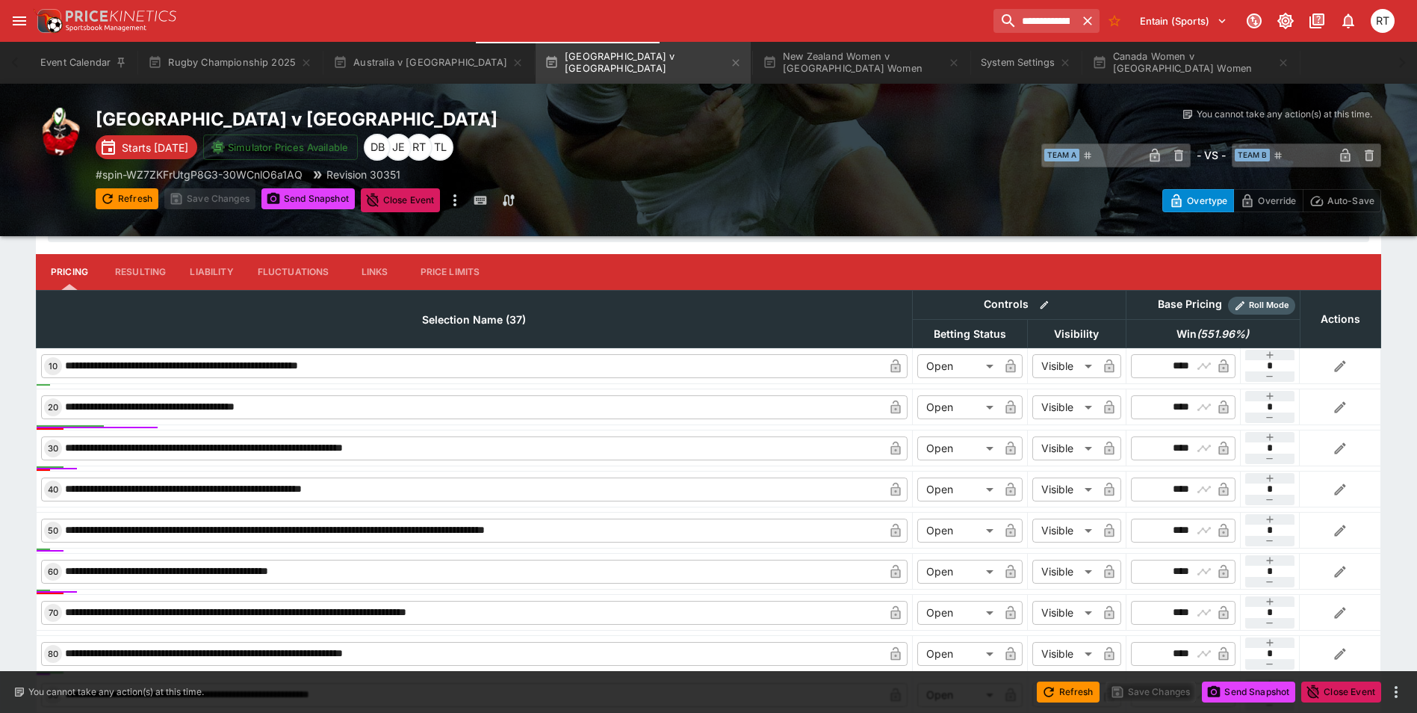
scroll to position [2092, 0]
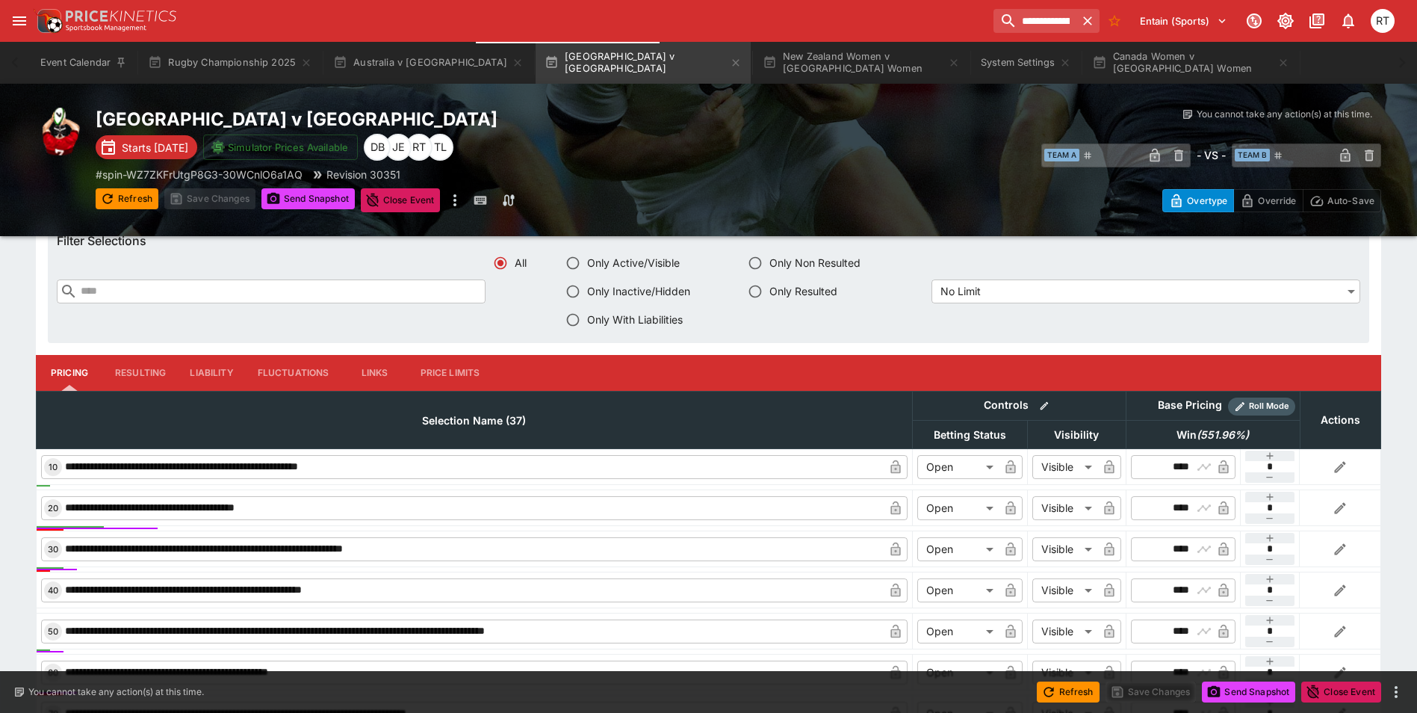
click at [219, 375] on button "Liability" at bounding box center [211, 373] width 67 height 36
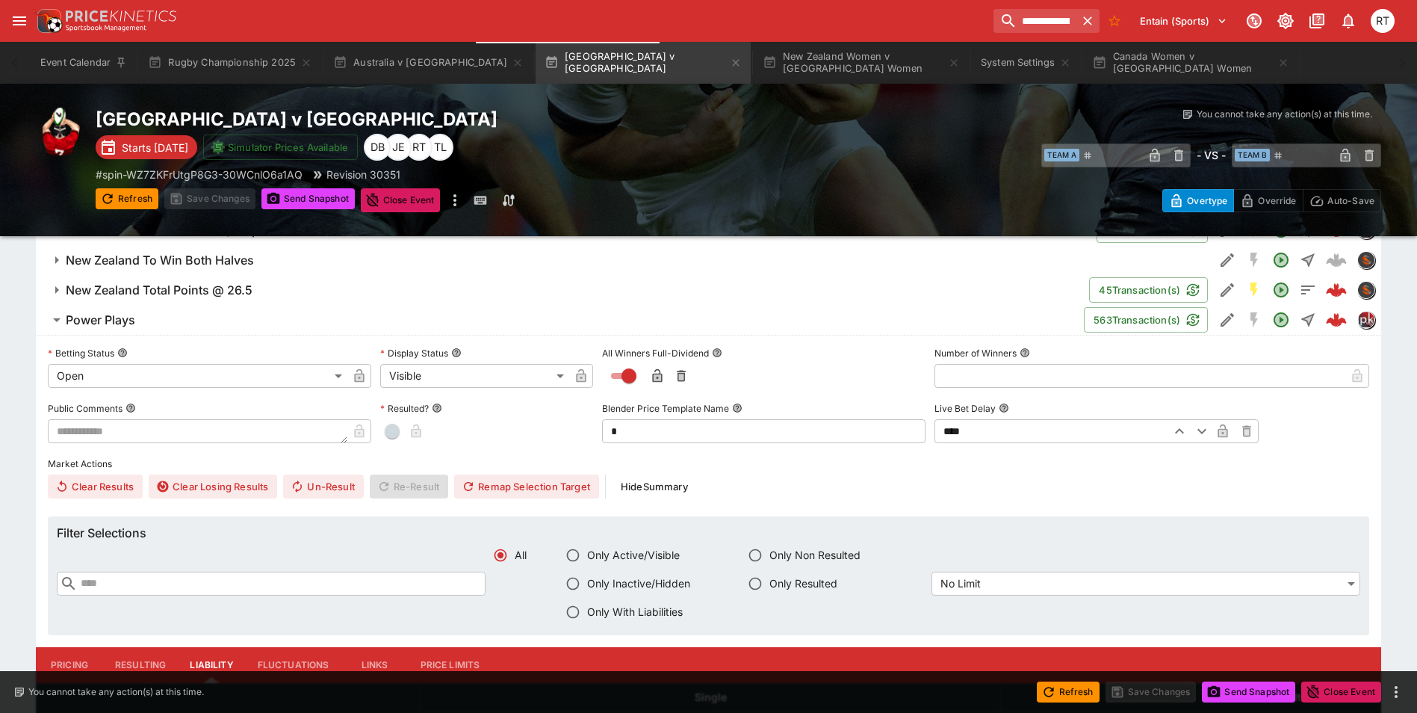
scroll to position [1719, 0]
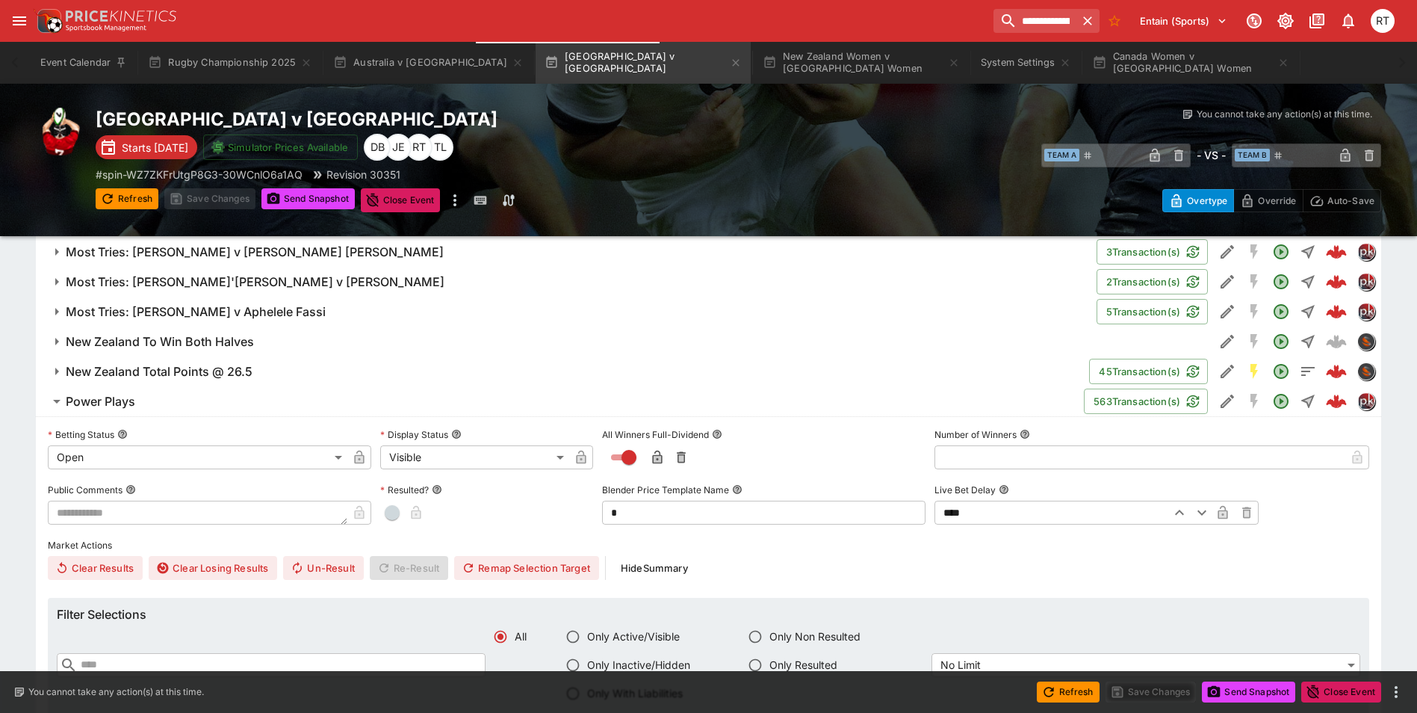
click at [151, 405] on span "Power Plays" at bounding box center [569, 402] width 1007 height 16
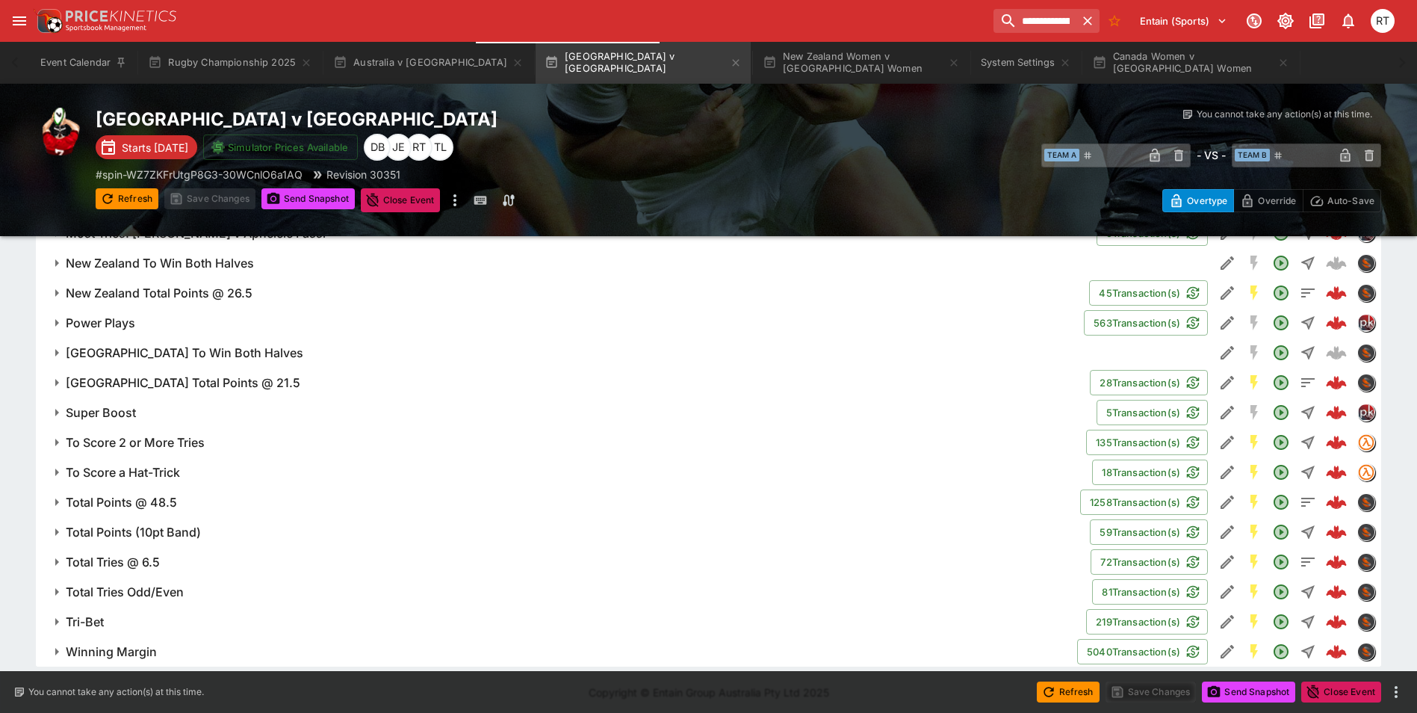
scroll to position [1802, 0]
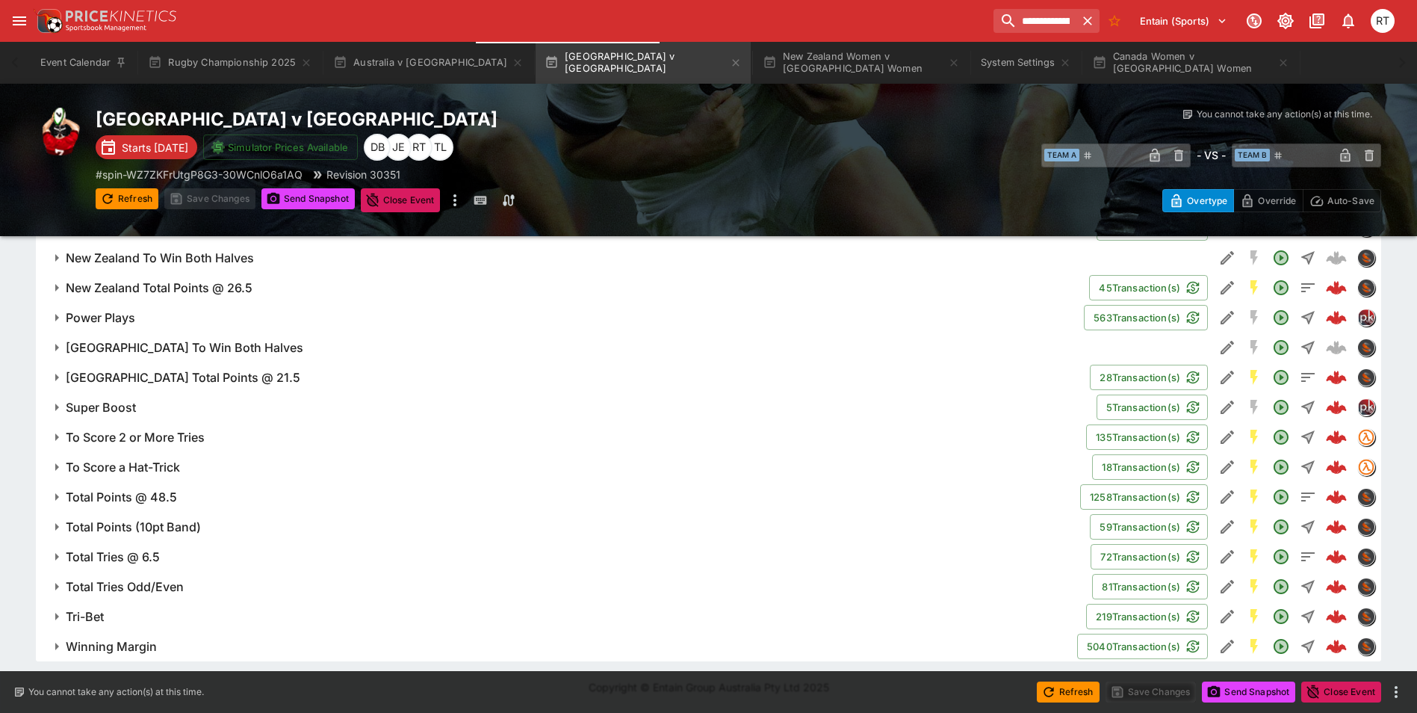
click at [159, 492] on h6 "Total Points @ 48.5" at bounding box center [121, 497] width 111 height 16
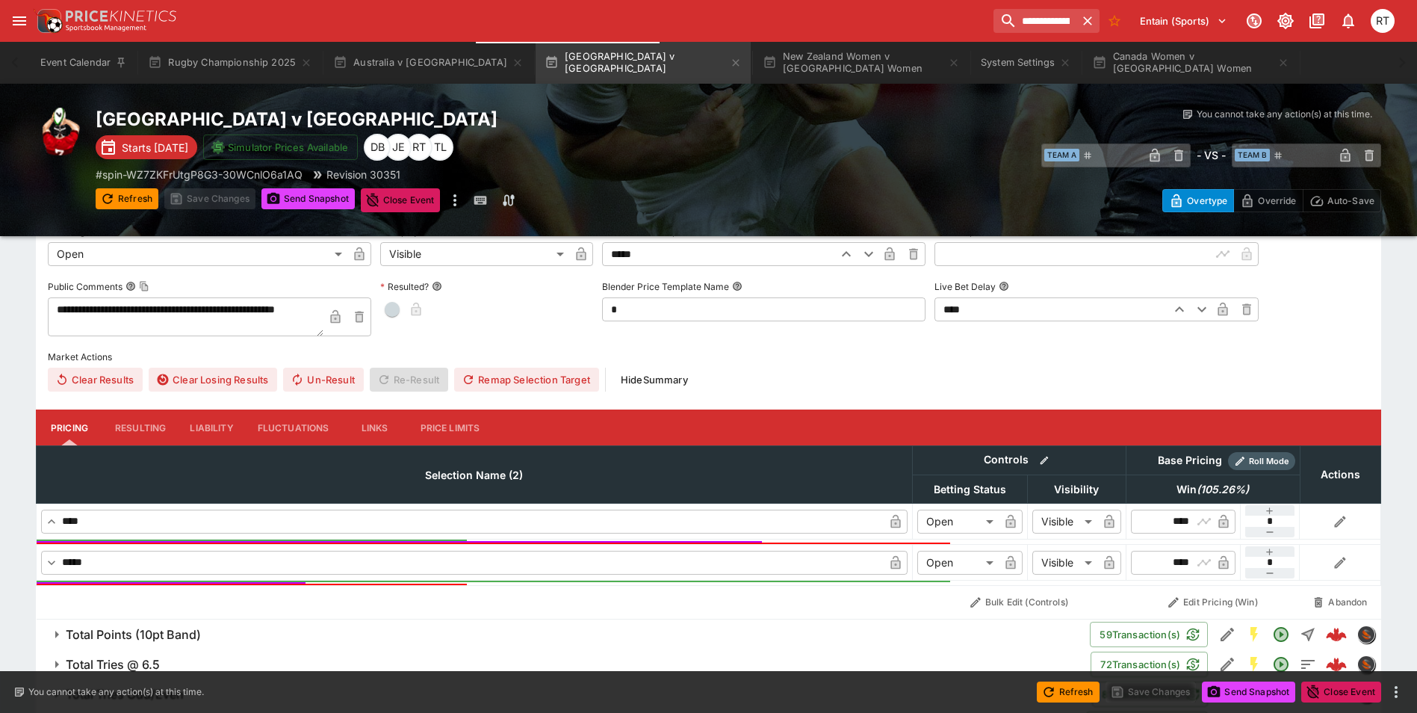
scroll to position [2176, 0]
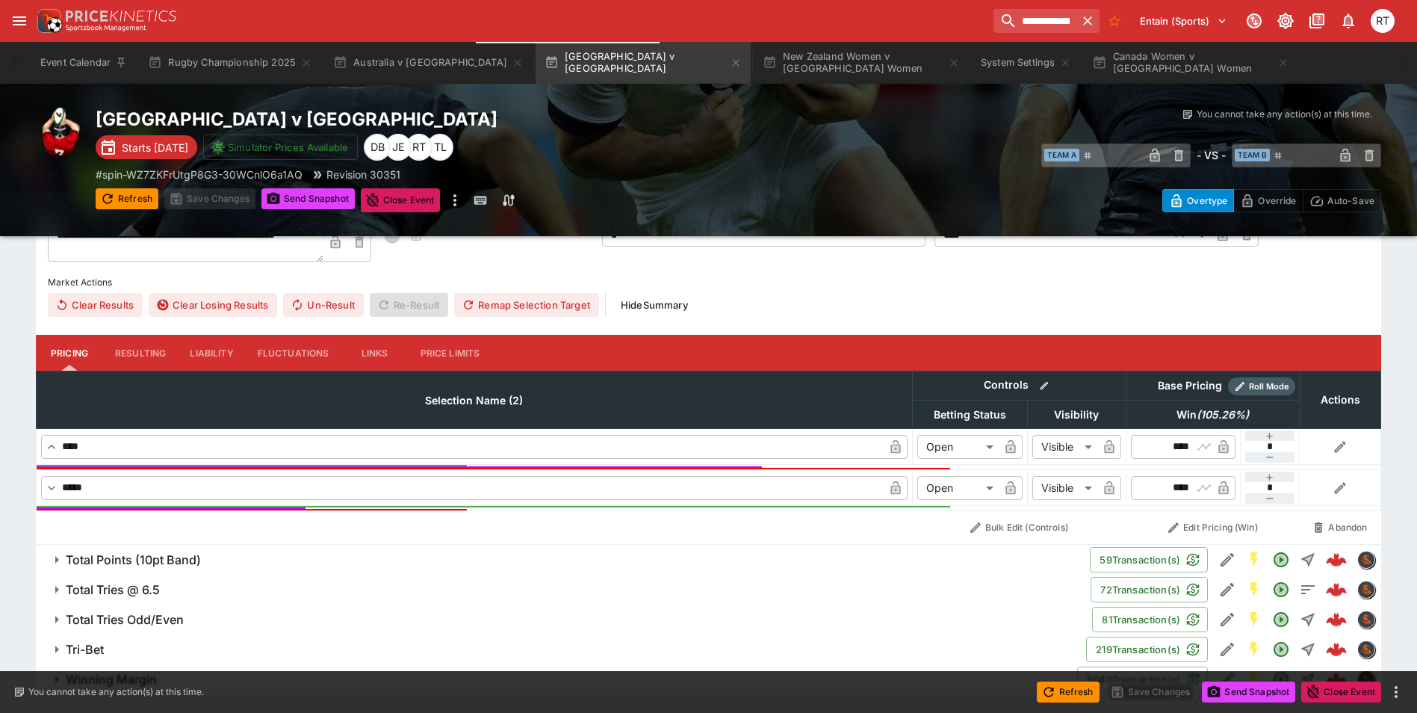
click at [193, 347] on button "Liability" at bounding box center [211, 353] width 67 height 36
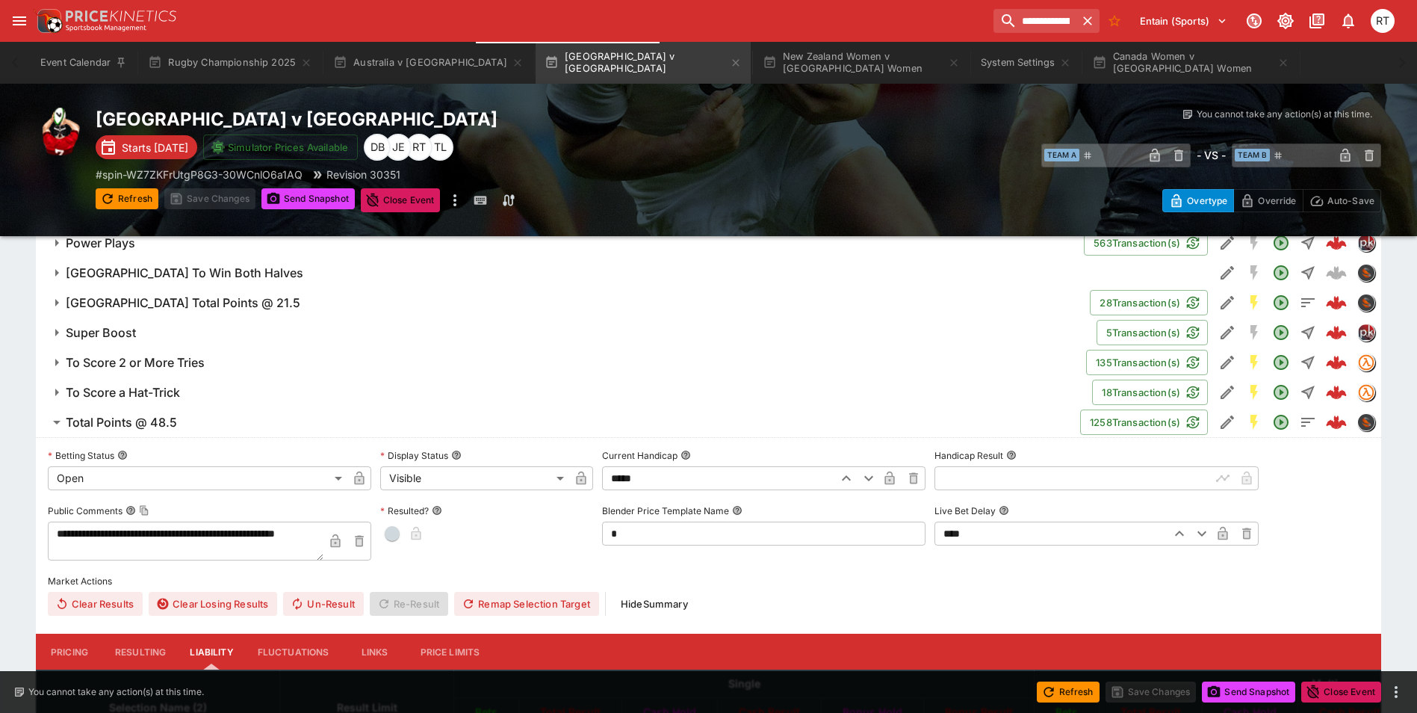
click at [96, 424] on h6 "Total Points @ 48.5" at bounding box center [121, 423] width 111 height 16
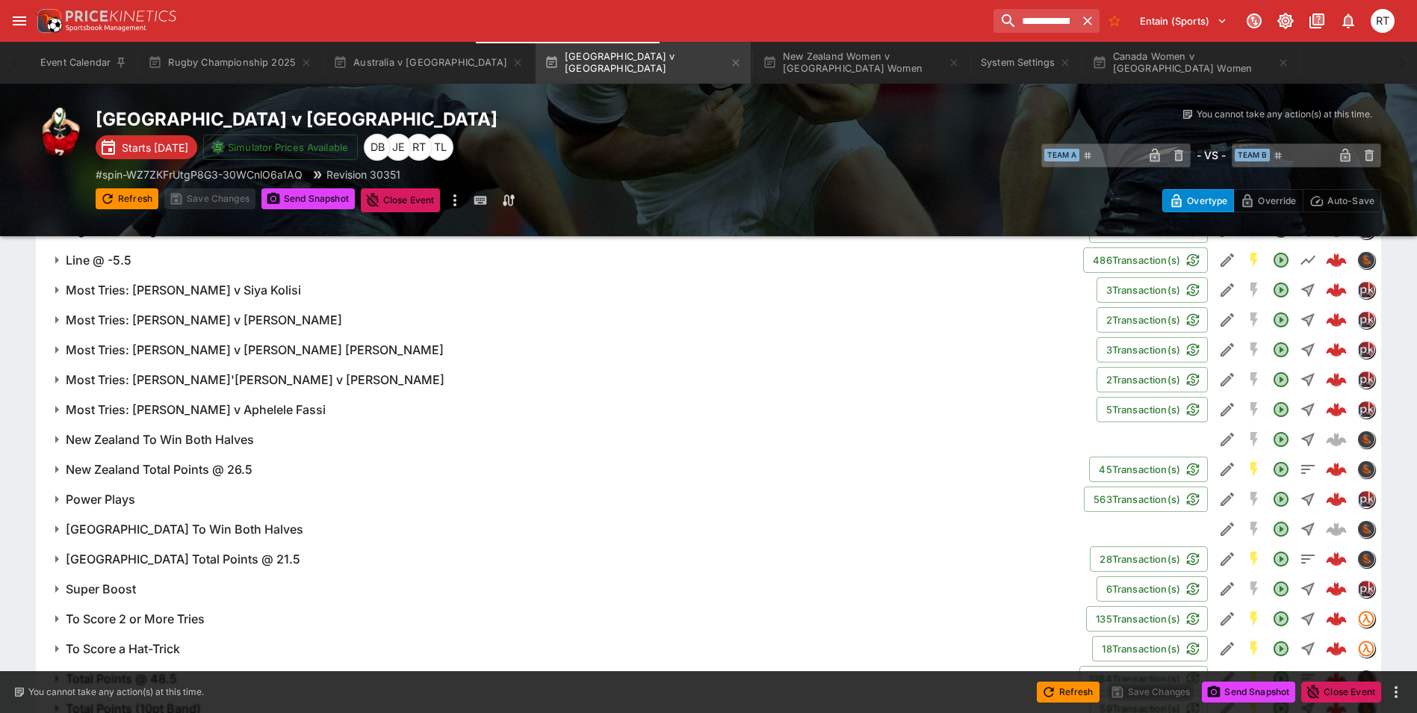
scroll to position [1429, 0]
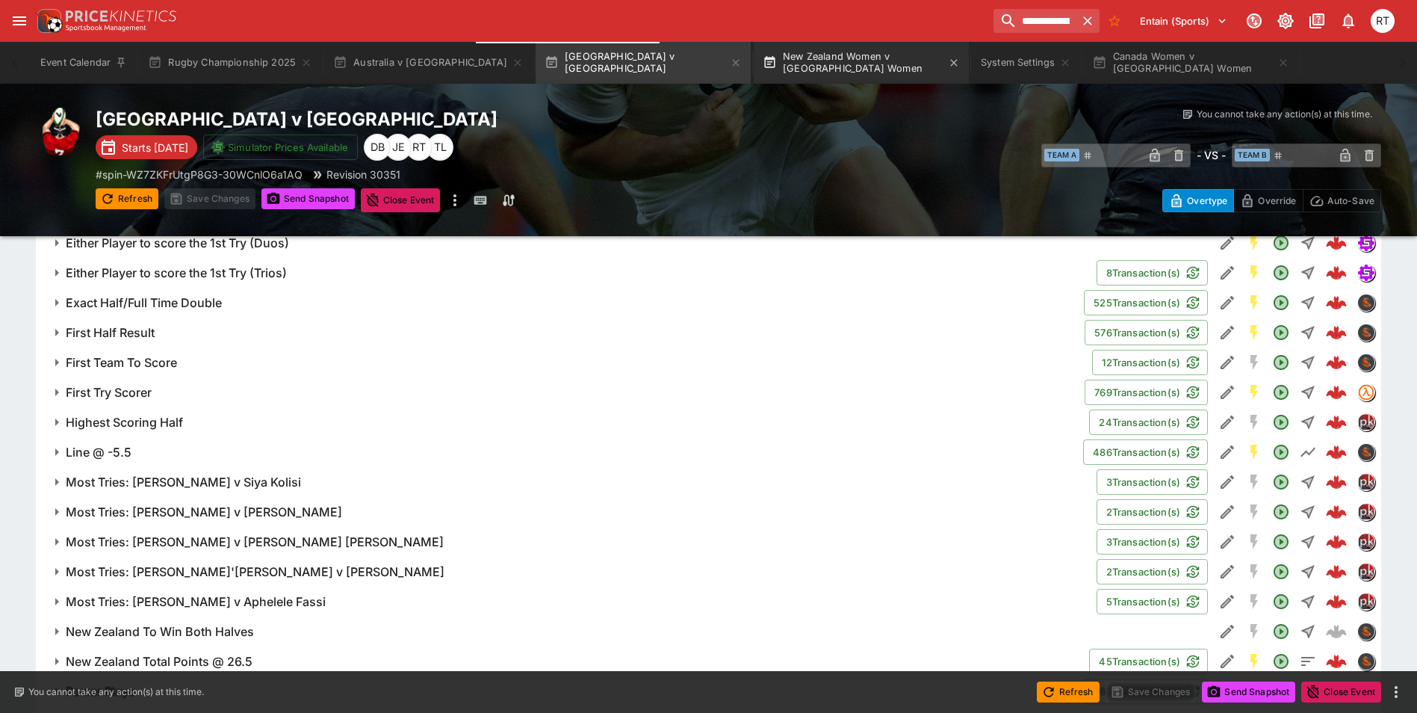
click at [776, 69] on button "New Zealand Women v [GEOGRAPHIC_DATA] Women" at bounding box center [861, 63] width 215 height 42
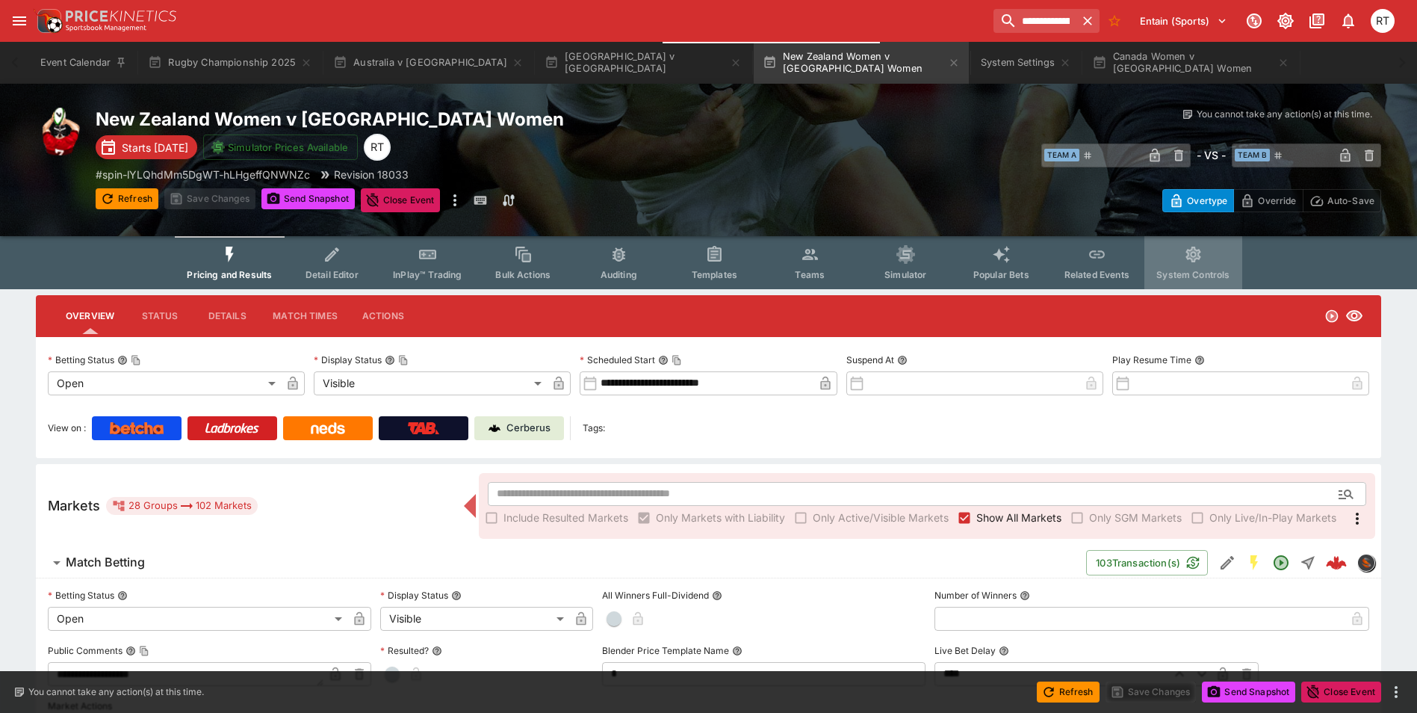
click at [1179, 266] on button "System Controls" at bounding box center [1193, 262] width 97 height 53
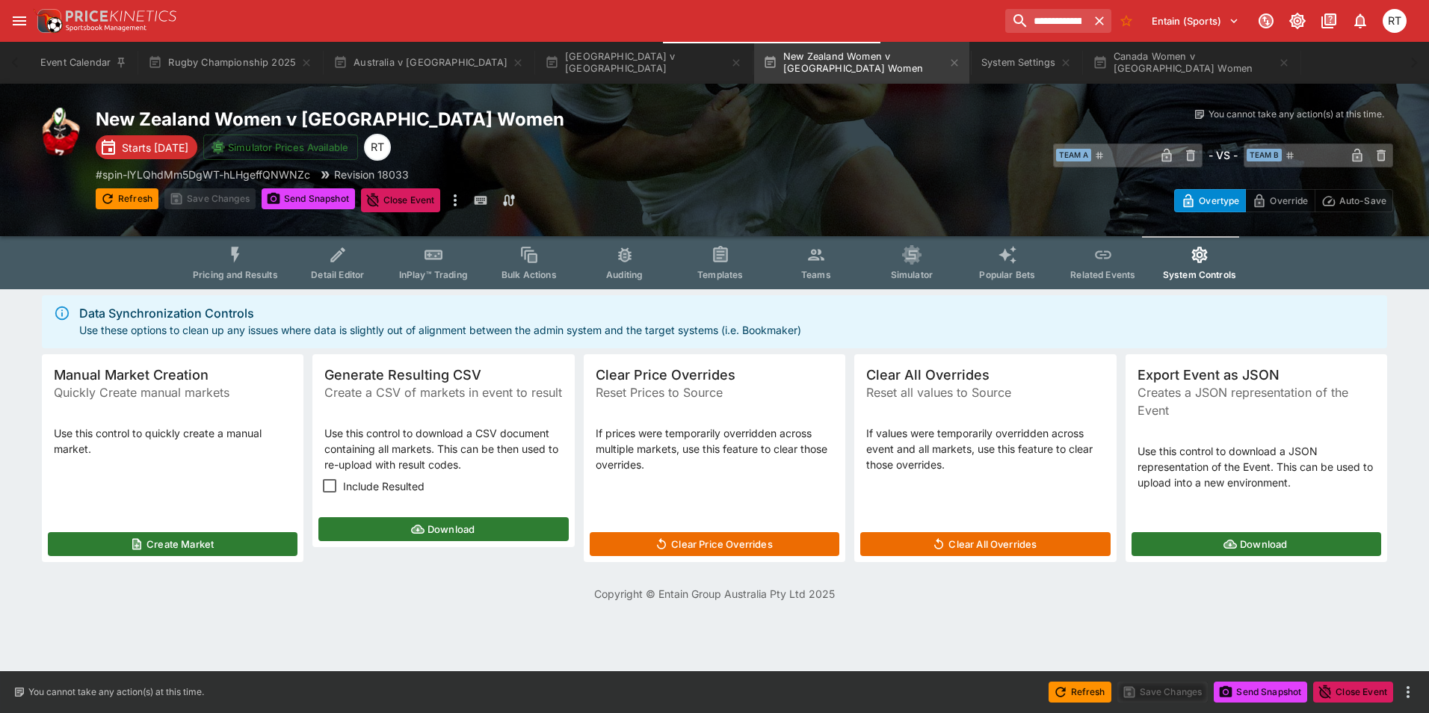
click at [202, 551] on button "Create Market" at bounding box center [173, 544] width 250 height 24
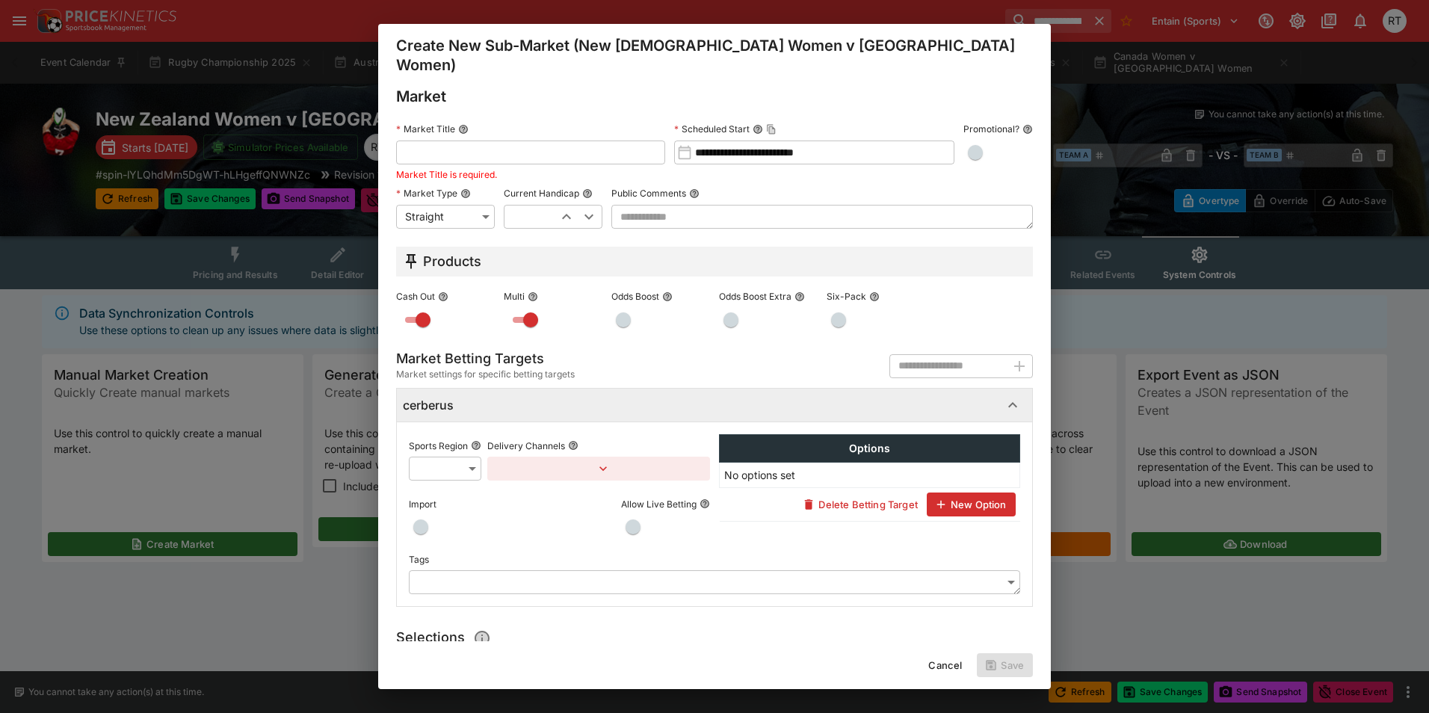
click at [531, 140] on input "text" at bounding box center [530, 152] width 269 height 24
click at [459, 447] on body "**********" at bounding box center [714, 309] width 1429 height 619
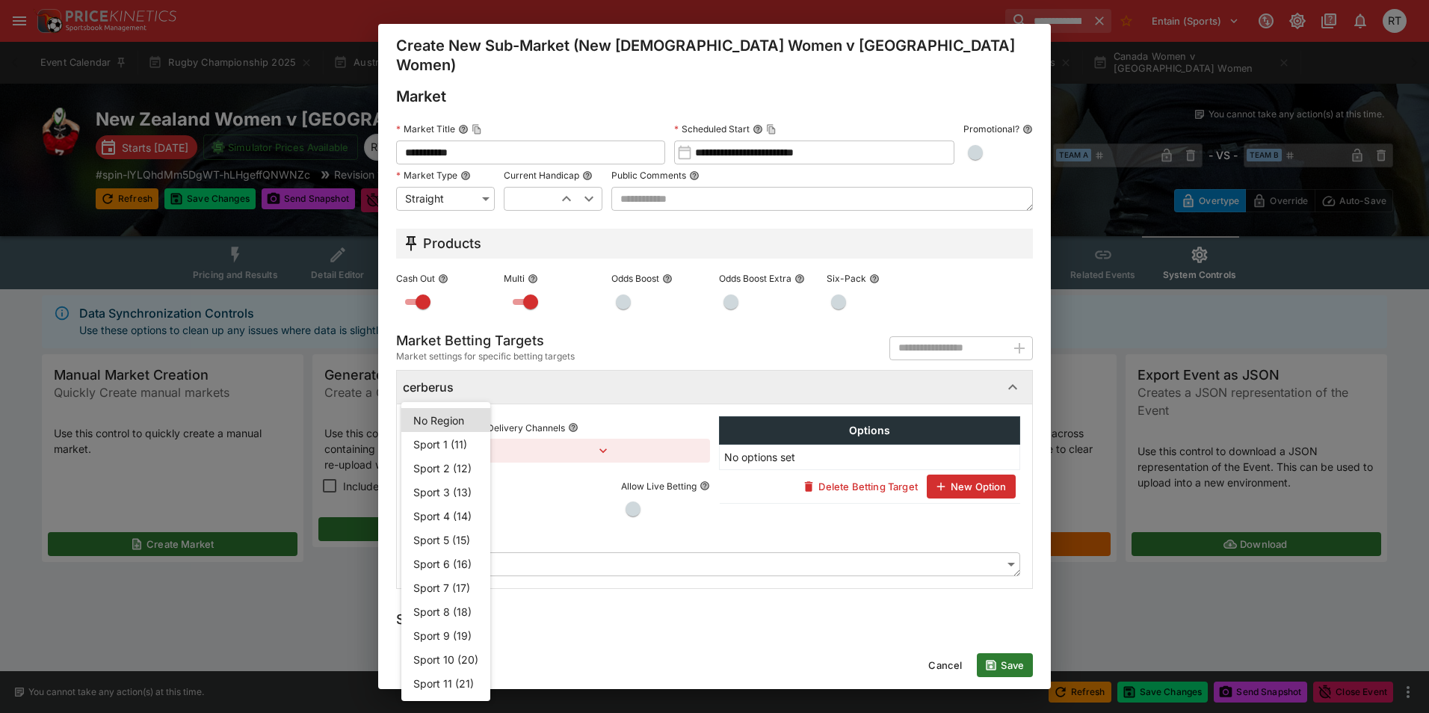
click at [444, 519] on li "Sport 4 (14)" at bounding box center [445, 516] width 89 height 24
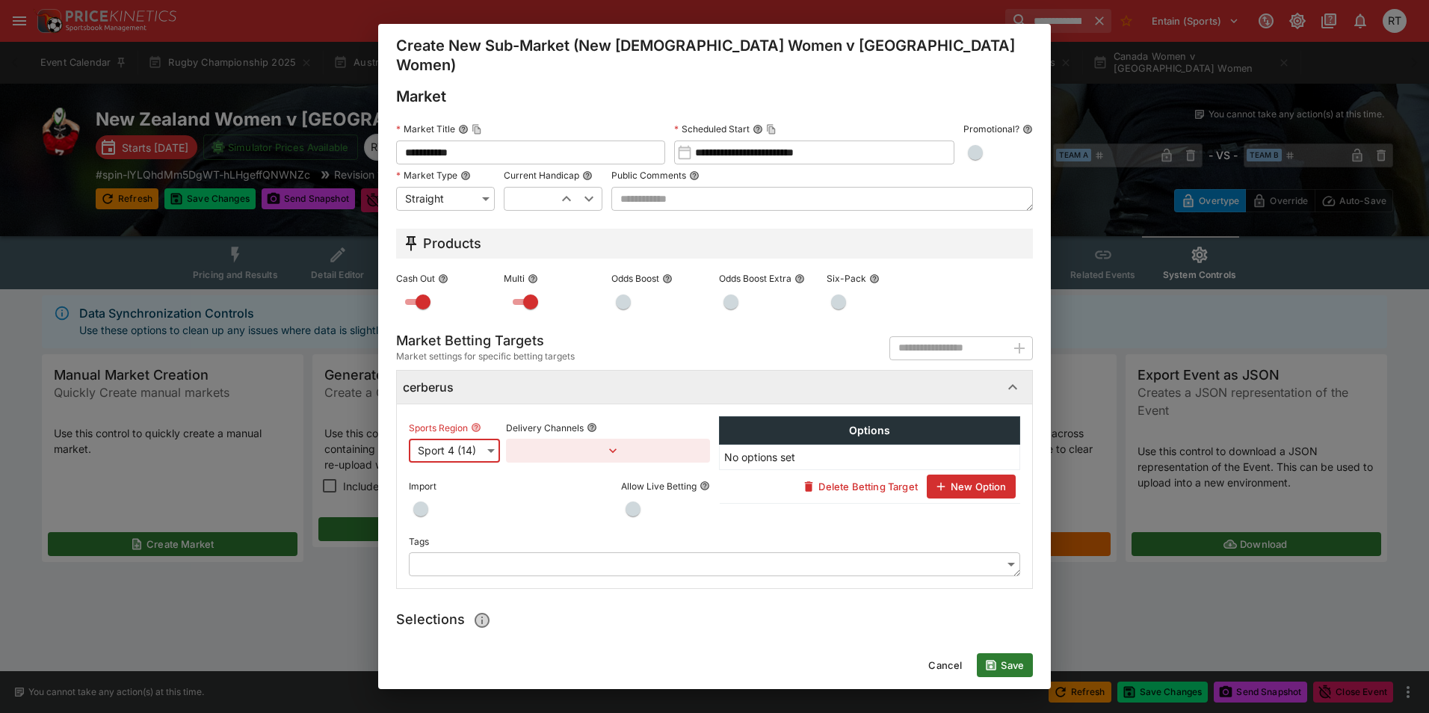
click at [597, 439] on button "button" at bounding box center [608, 451] width 204 height 24
click at [572, 467] on button "Add Target Brands" at bounding box center [570, 464] width 105 height 24
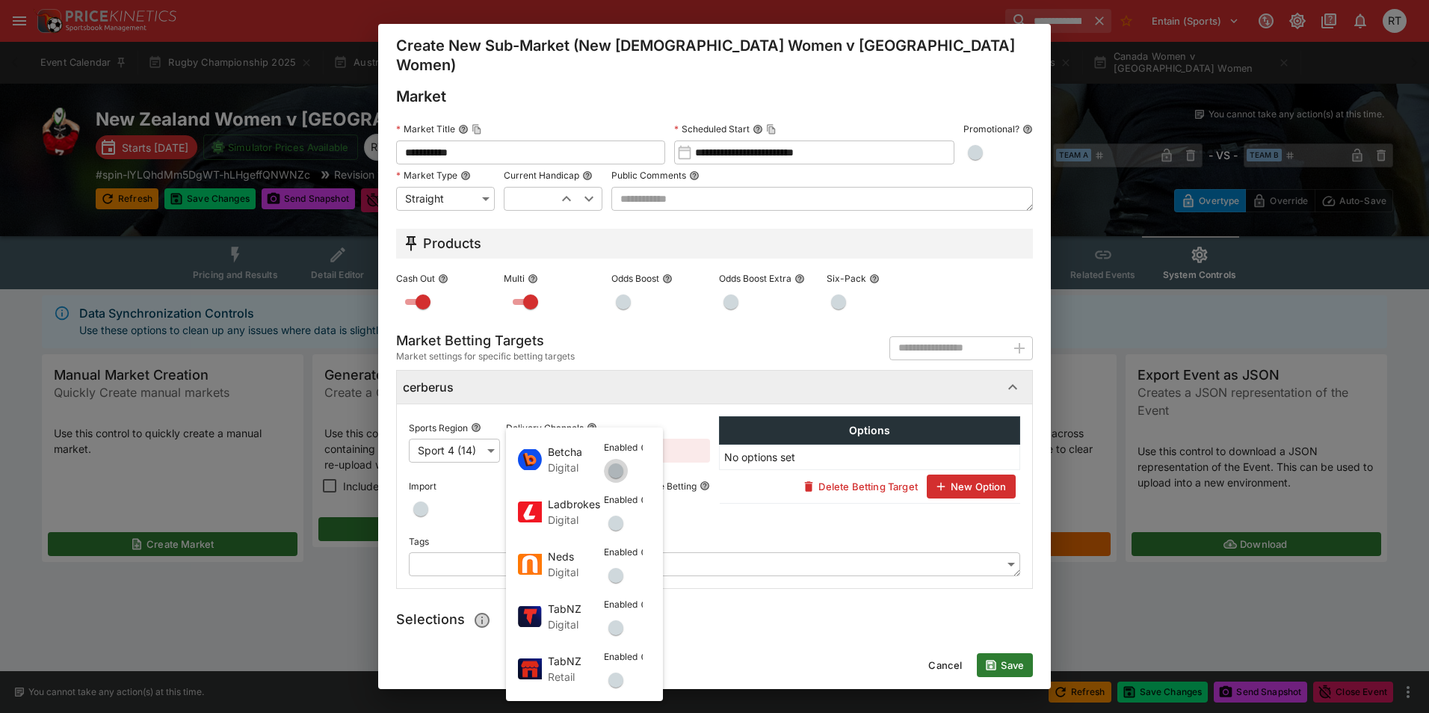
click at [613, 471] on span "button" at bounding box center [615, 470] width 15 height 15
click at [616, 522] on span "button" at bounding box center [615, 523] width 15 height 15
click at [622, 581] on button "button" at bounding box center [616, 575] width 24 height 24
drag, startPoint x: 622, startPoint y: 630, endPoint x: 616, endPoint y: 674, distance: 44.5
click at [621, 635] on button "button" at bounding box center [616, 628] width 24 height 24
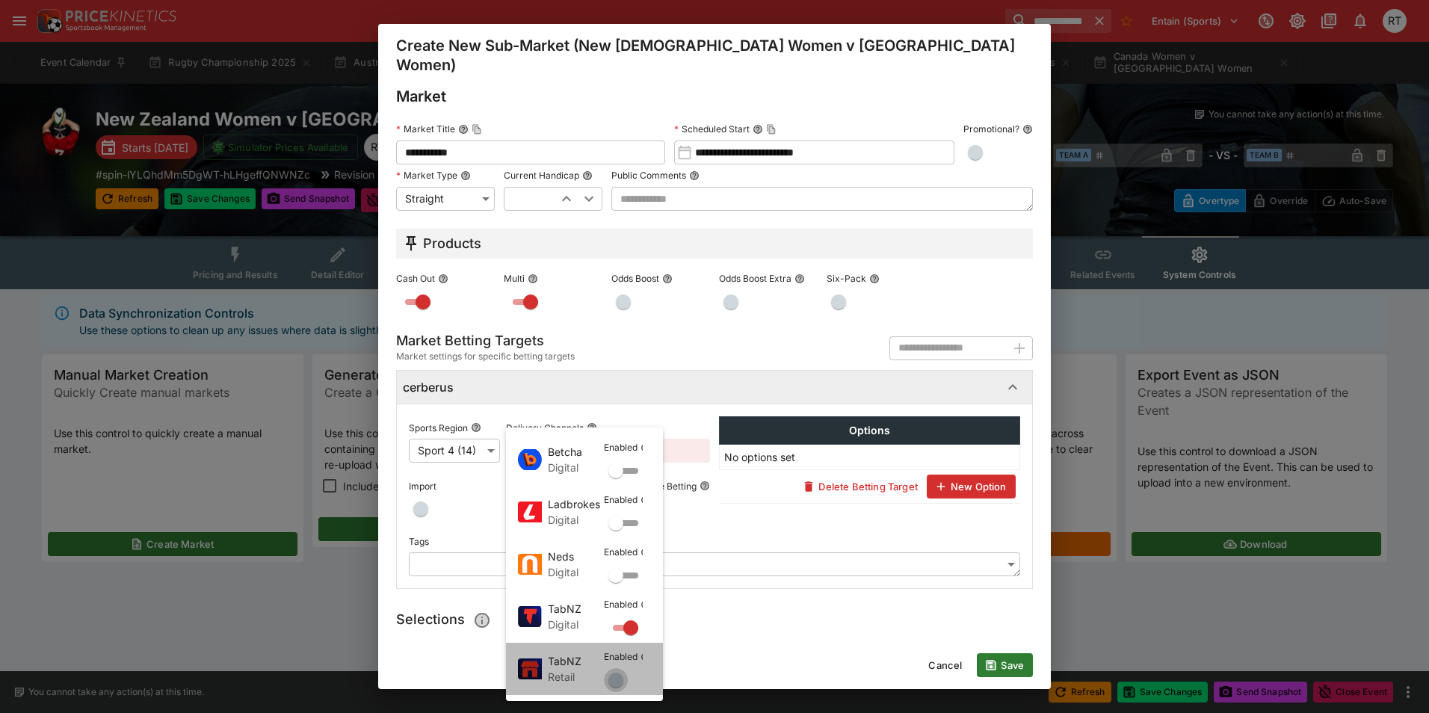
click at [616, 676] on span "button" at bounding box center [615, 679] width 15 height 15
click at [485, 491] on div at bounding box center [714, 356] width 1429 height 713
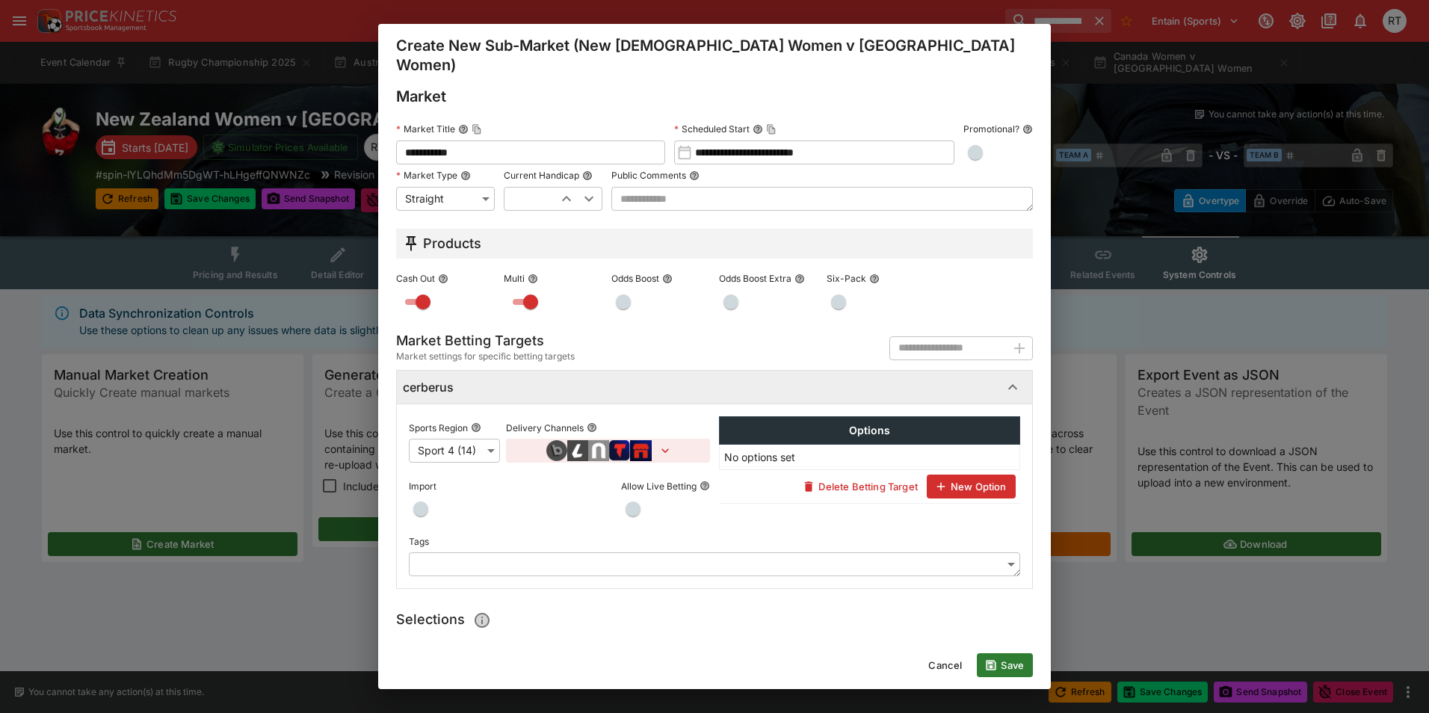
scroll to position [128, 0]
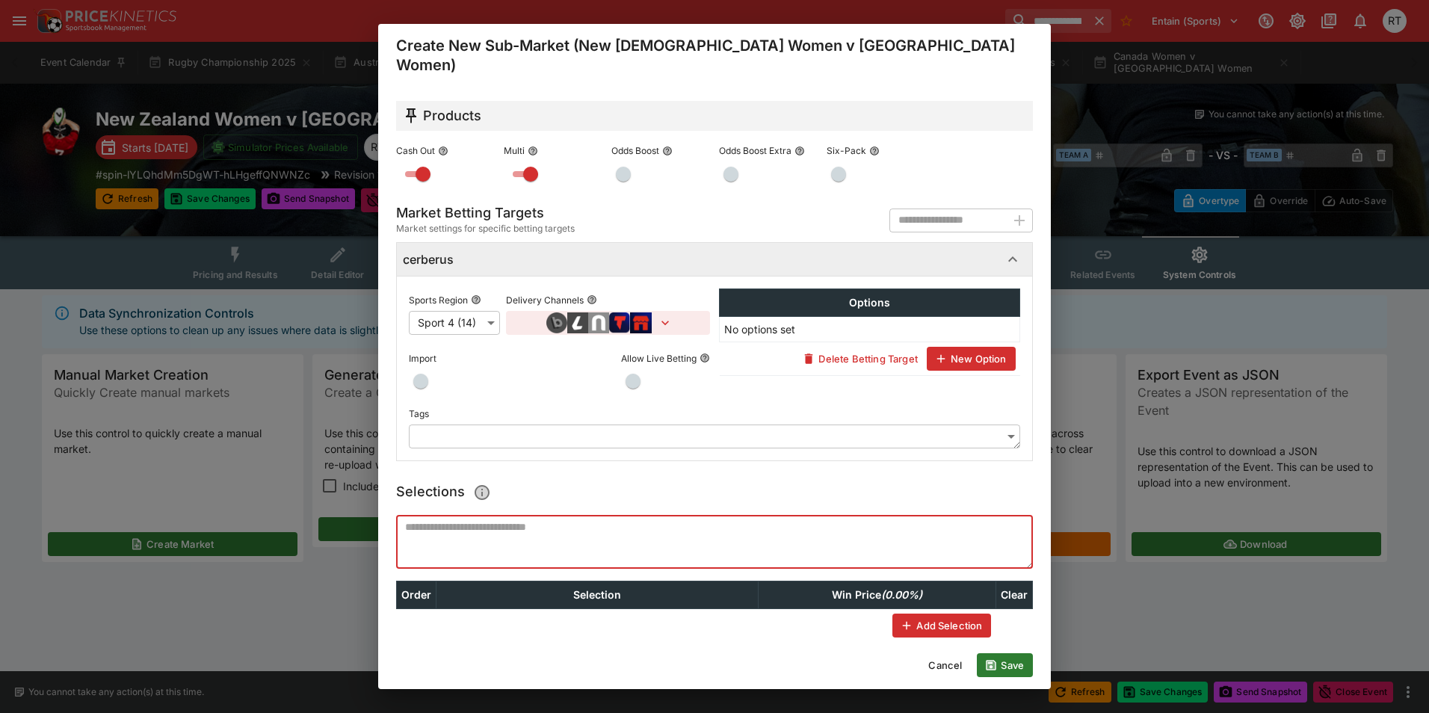
click at [501, 515] on textarea at bounding box center [714, 542] width 637 height 54
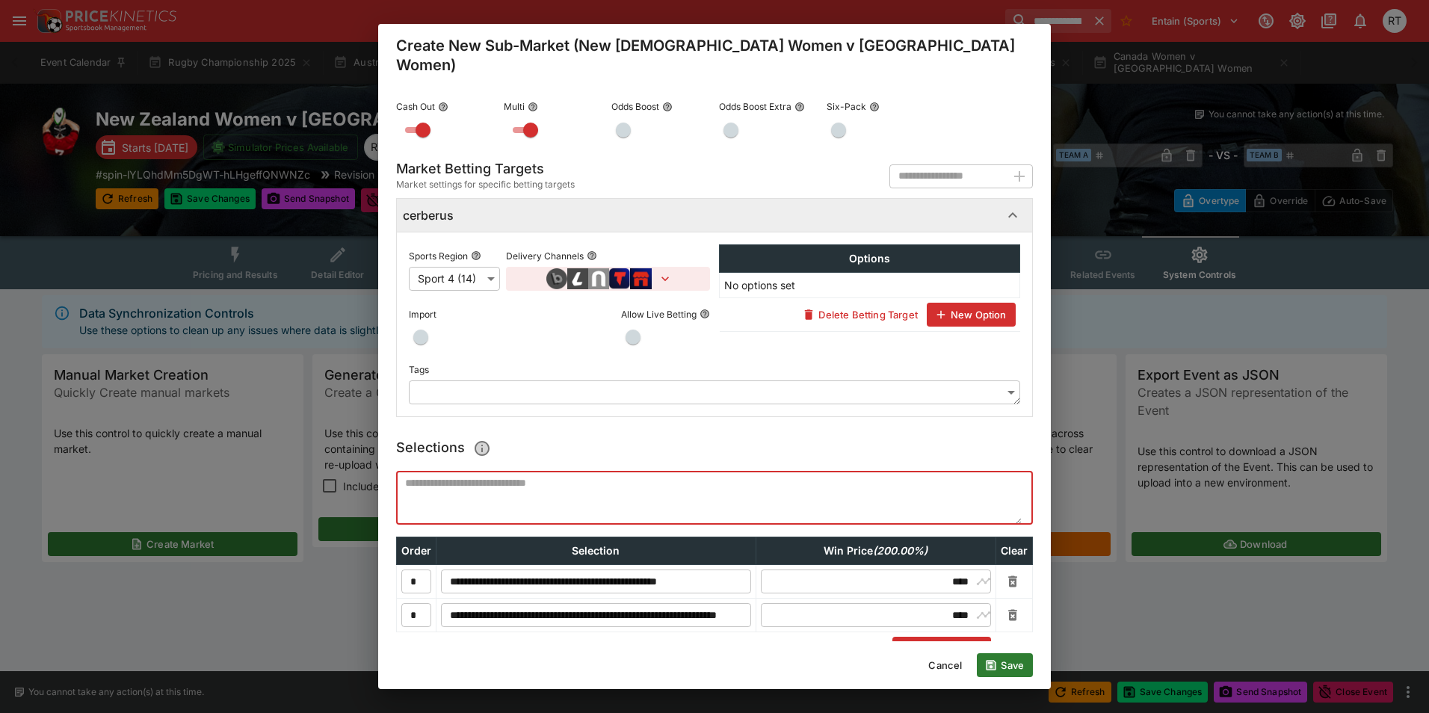
scroll to position [195, 0]
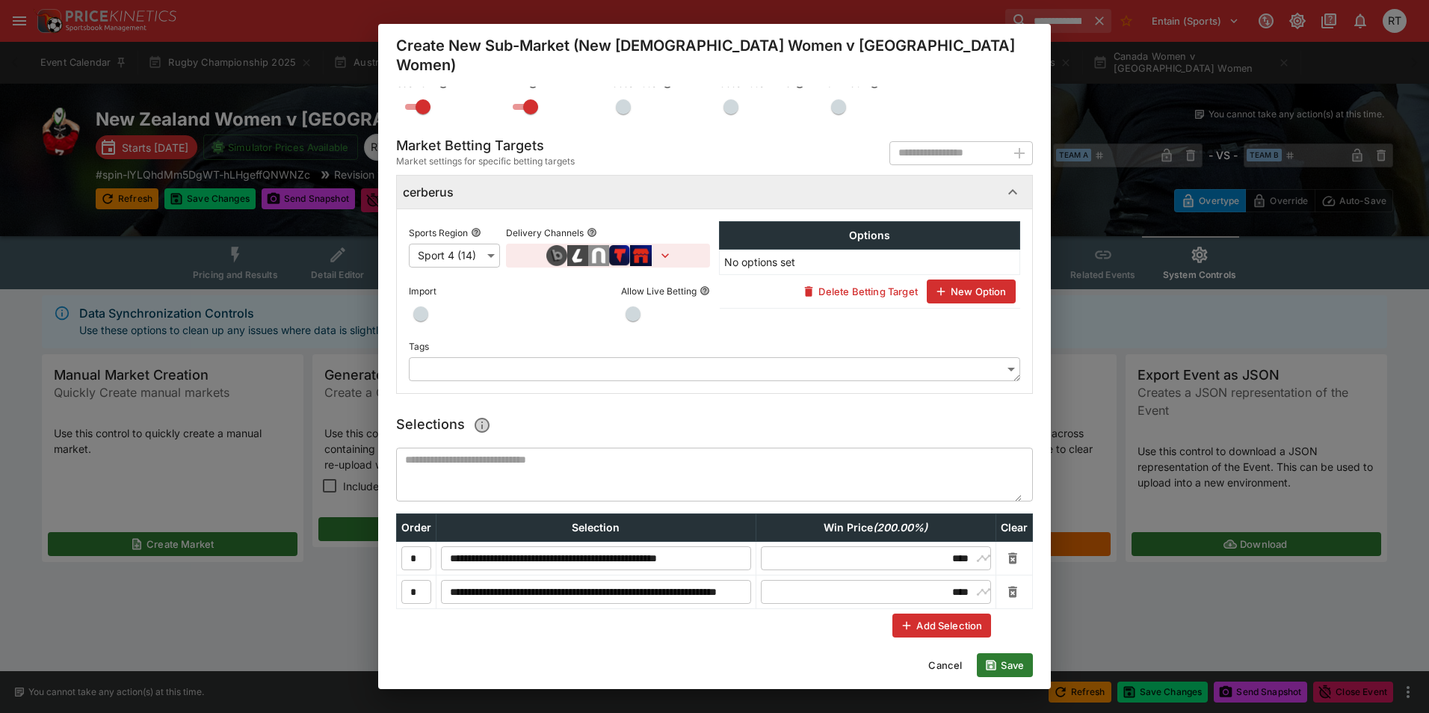
click at [534, 448] on textarea at bounding box center [708, 475] width 625 height 54
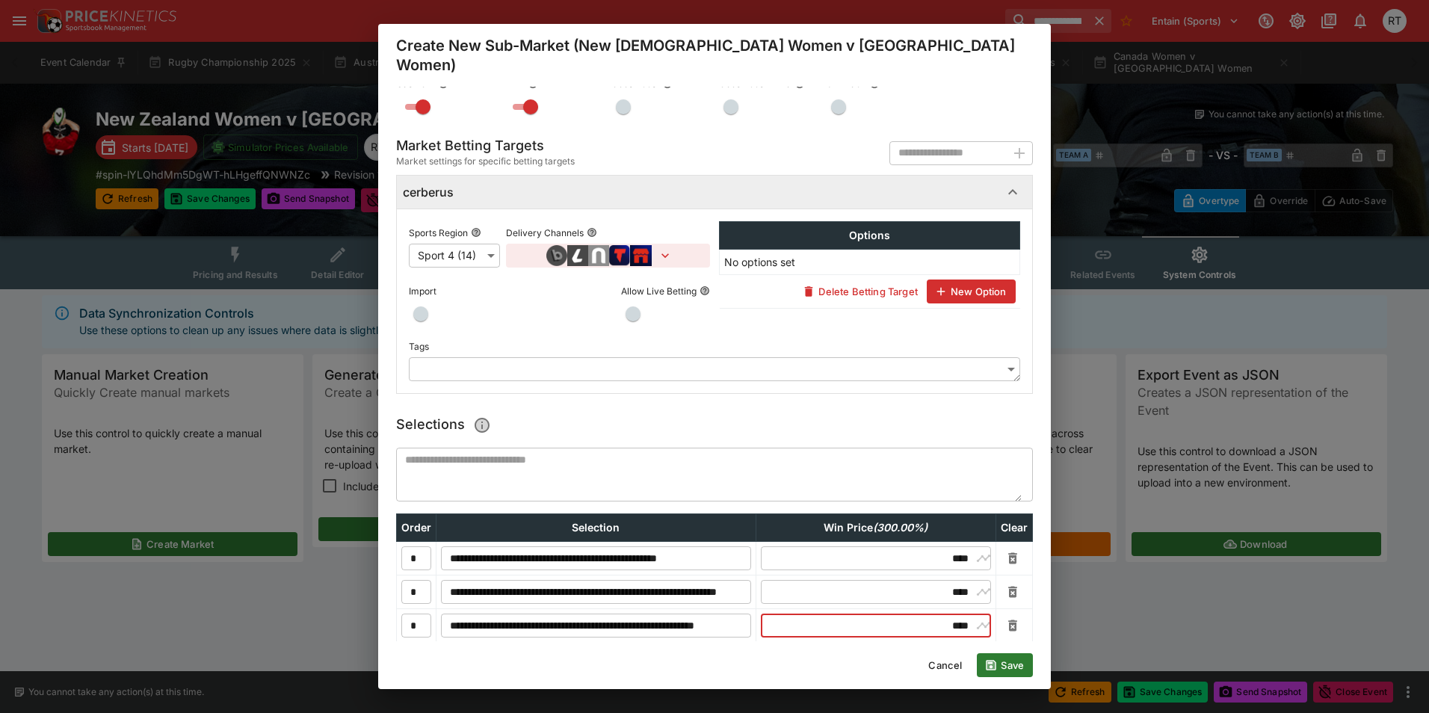
drag, startPoint x: 925, startPoint y: 607, endPoint x: 956, endPoint y: 607, distance: 30.6
click at [956, 613] on input "****" at bounding box center [875, 625] width 193 height 24
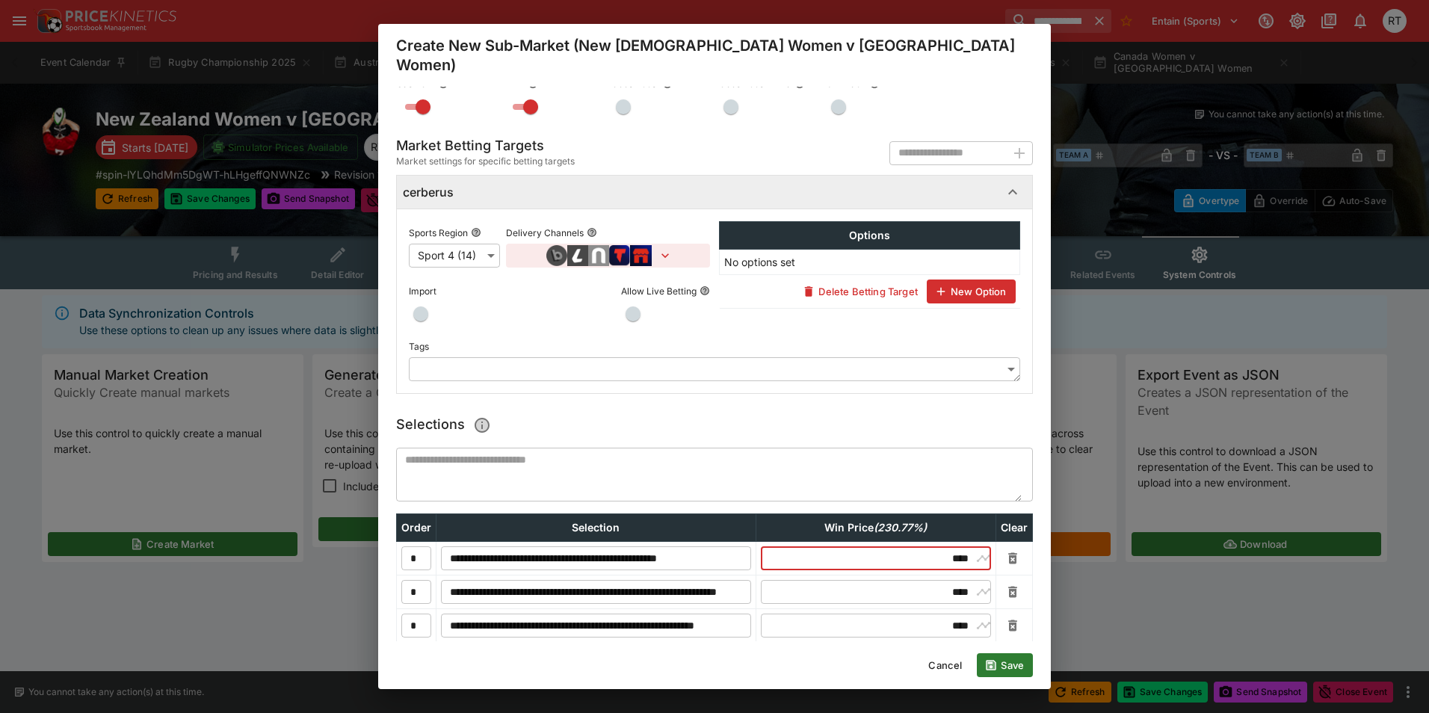
drag, startPoint x: 937, startPoint y: 540, endPoint x: 956, endPoint y: 540, distance: 18.7
click at [956, 546] on input "****" at bounding box center [875, 558] width 193 height 24
drag, startPoint x: 928, startPoint y: 569, endPoint x: 954, endPoint y: 570, distance: 26.2
click at [954, 580] on input "****" at bounding box center [875, 592] width 193 height 24
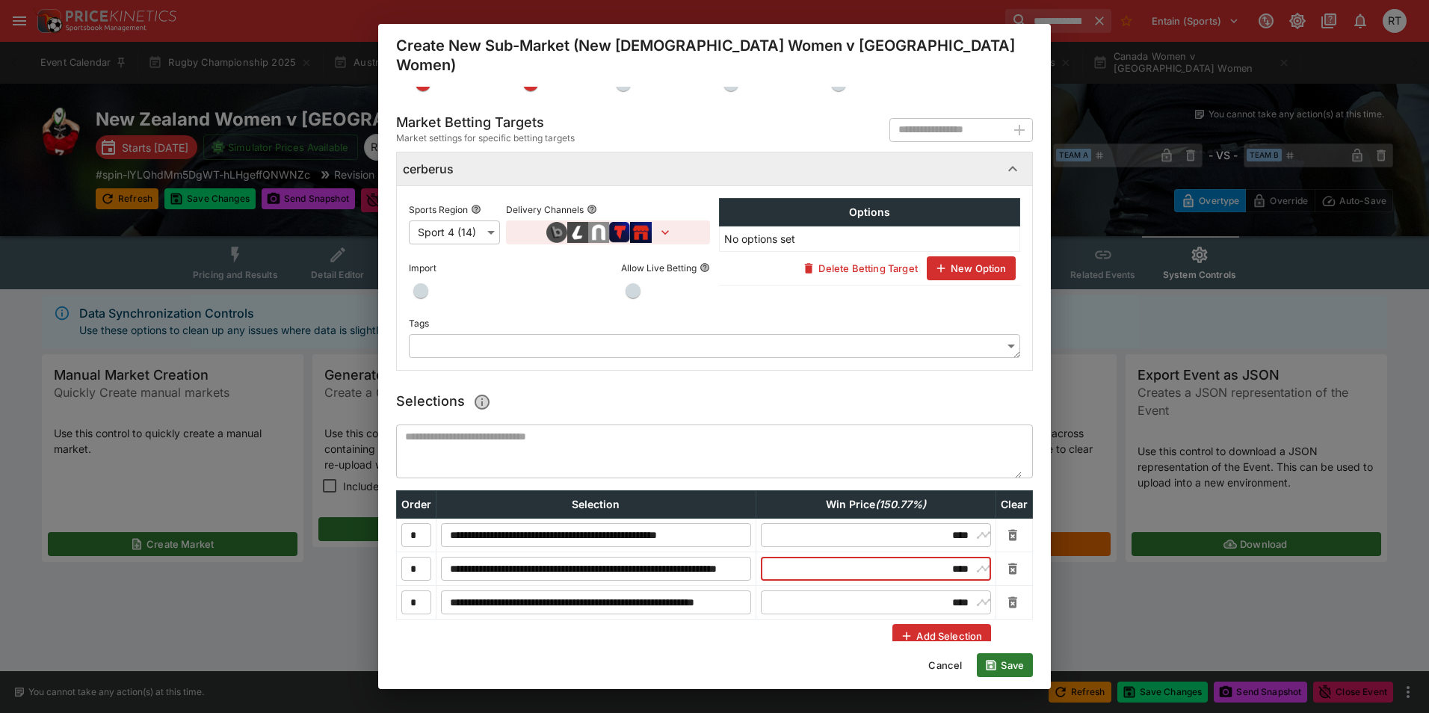
scroll to position [229, 0]
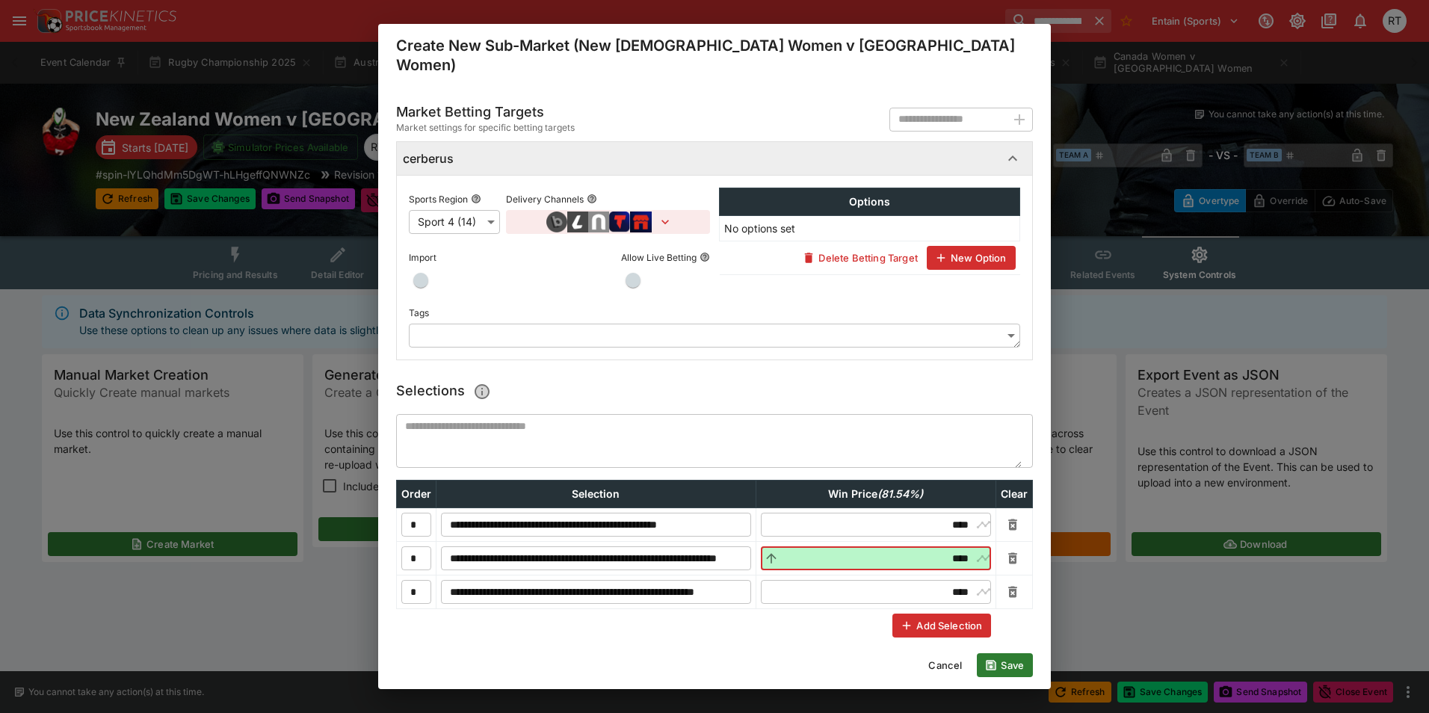
click at [948, 613] on button "Add Selection" at bounding box center [941, 625] width 99 height 24
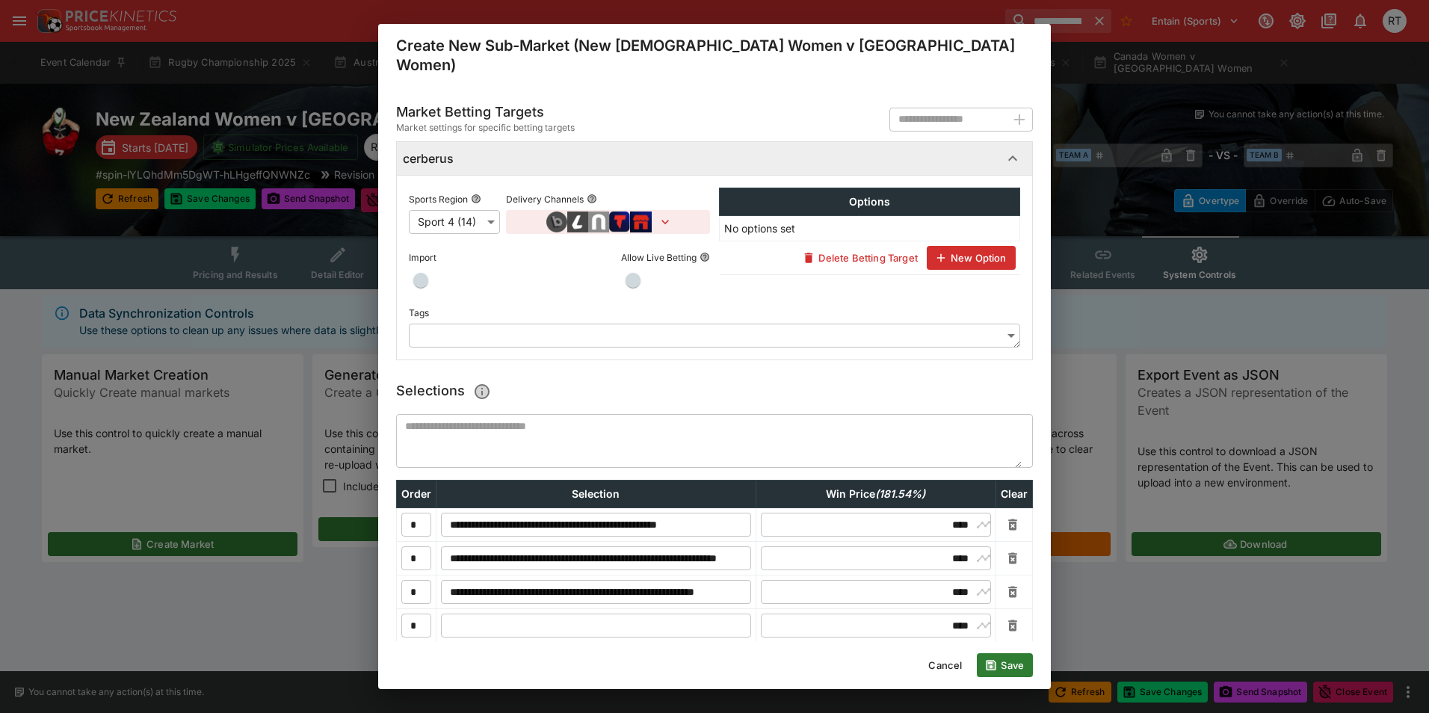
click at [622, 613] on input "text" at bounding box center [596, 625] width 310 height 24
click at [542, 613] on input "text" at bounding box center [596, 625] width 310 height 24
click at [687, 613] on input "**********" at bounding box center [596, 625] width 310 height 24
click at [704, 613] on input "**********" at bounding box center [596, 625] width 310 height 24
drag, startPoint x: 927, startPoint y: 610, endPoint x: 954, endPoint y: 612, distance: 26.9
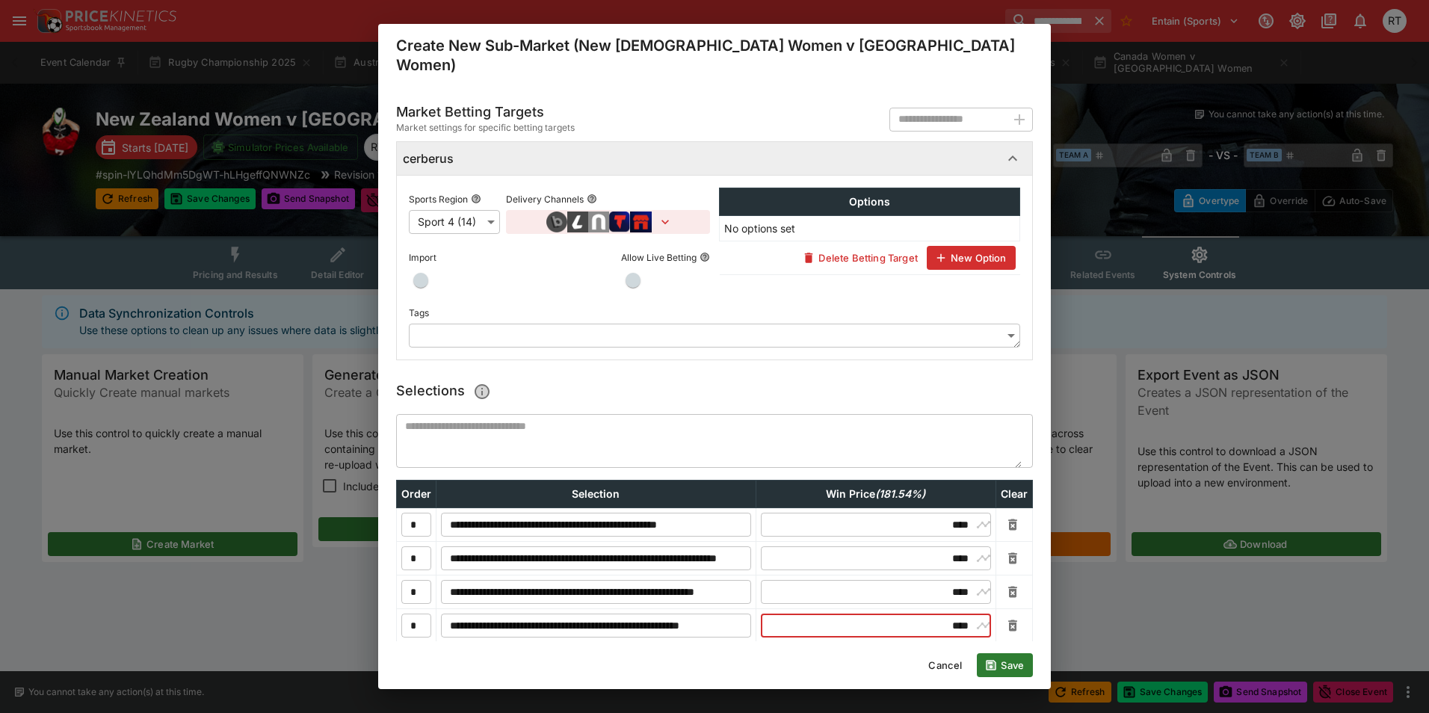
click at [954, 613] on input "****" at bounding box center [875, 625] width 193 height 24
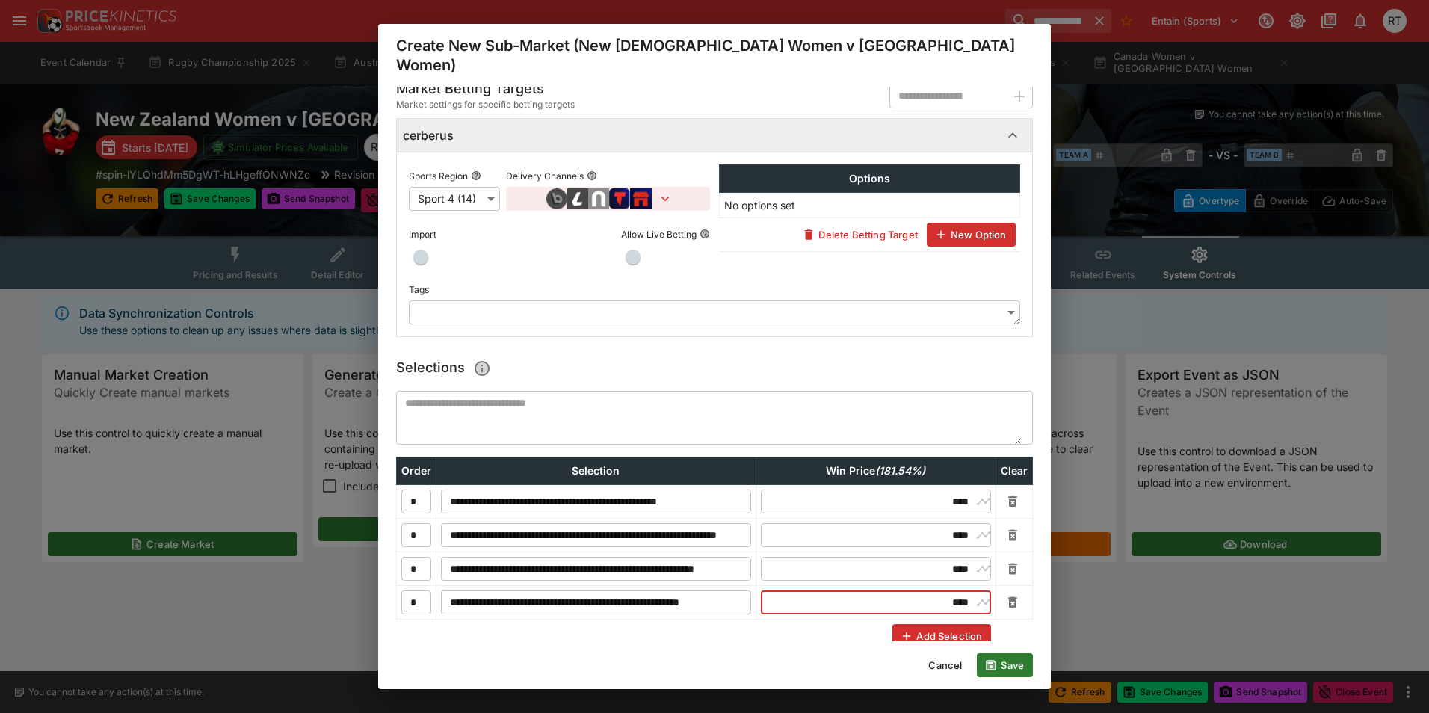
scroll to position [262, 0]
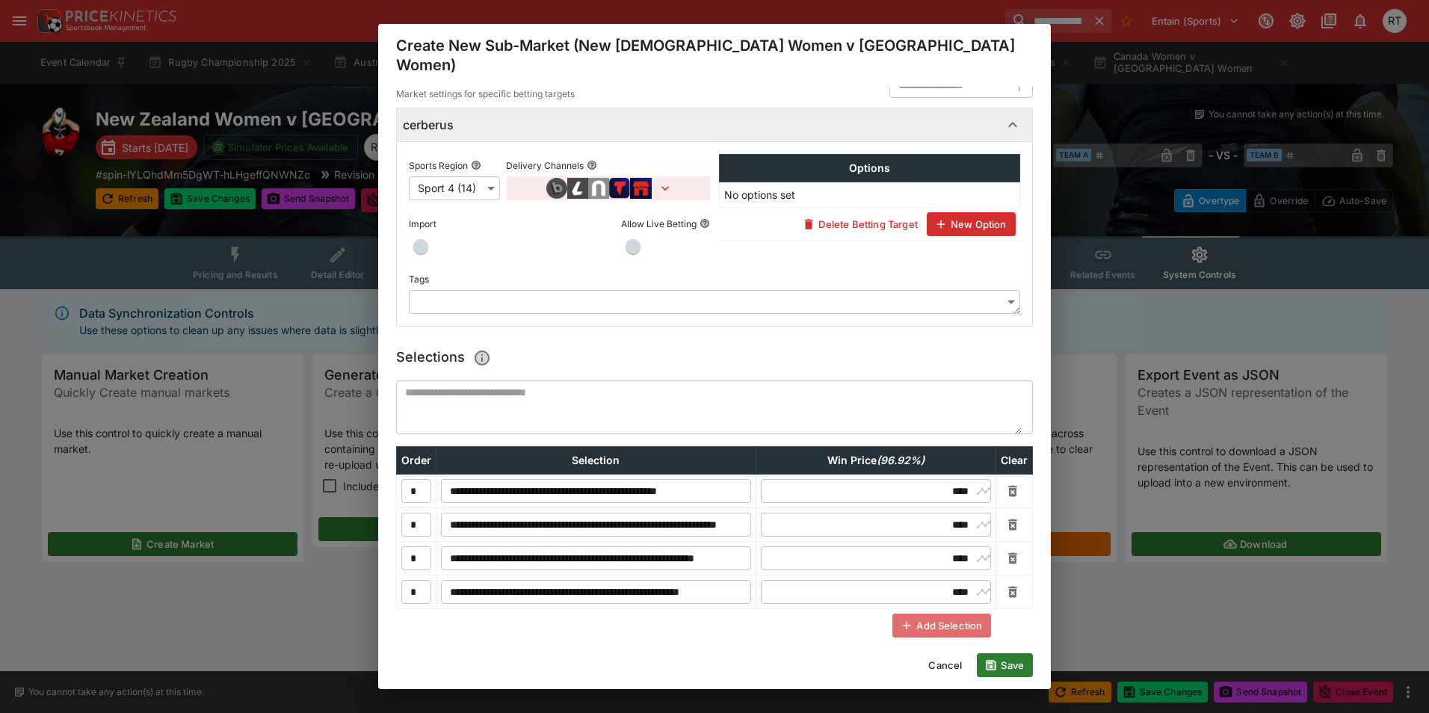
click at [915, 613] on button "Add Selection" at bounding box center [941, 625] width 99 height 24
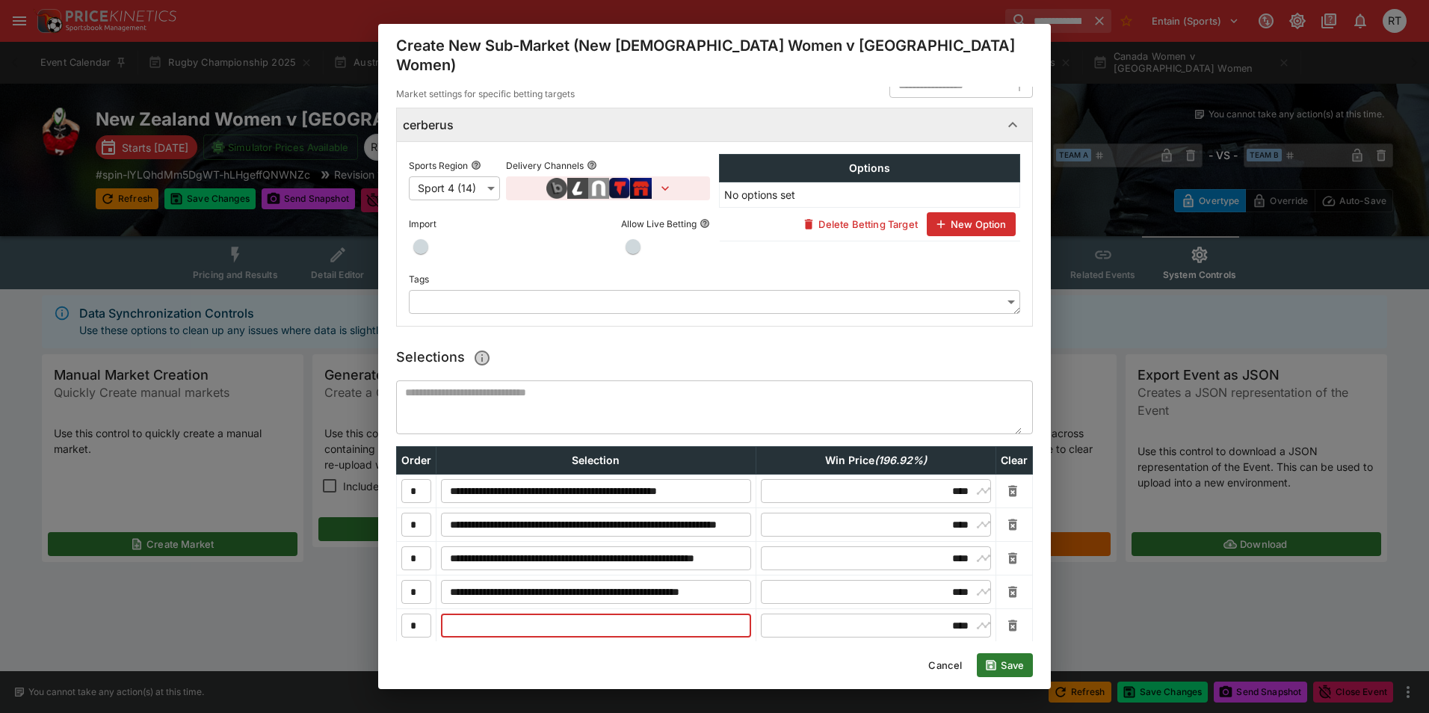
click at [628, 613] on input "text" at bounding box center [596, 625] width 310 height 24
click at [495, 613] on input "text" at bounding box center [596, 625] width 310 height 24
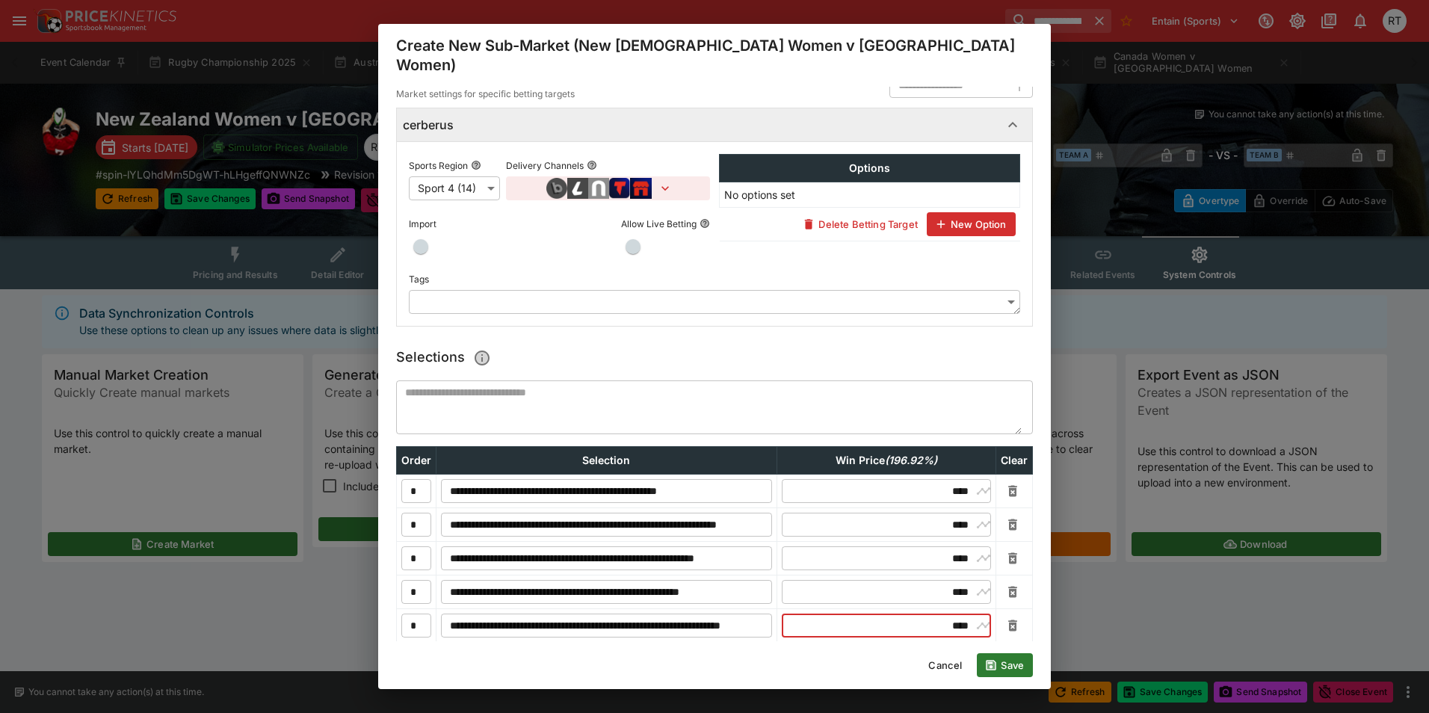
drag, startPoint x: 933, startPoint y: 607, endPoint x: 954, endPoint y: 607, distance: 20.9
click at [954, 613] on input "****" at bounding box center [886, 625] width 172 height 24
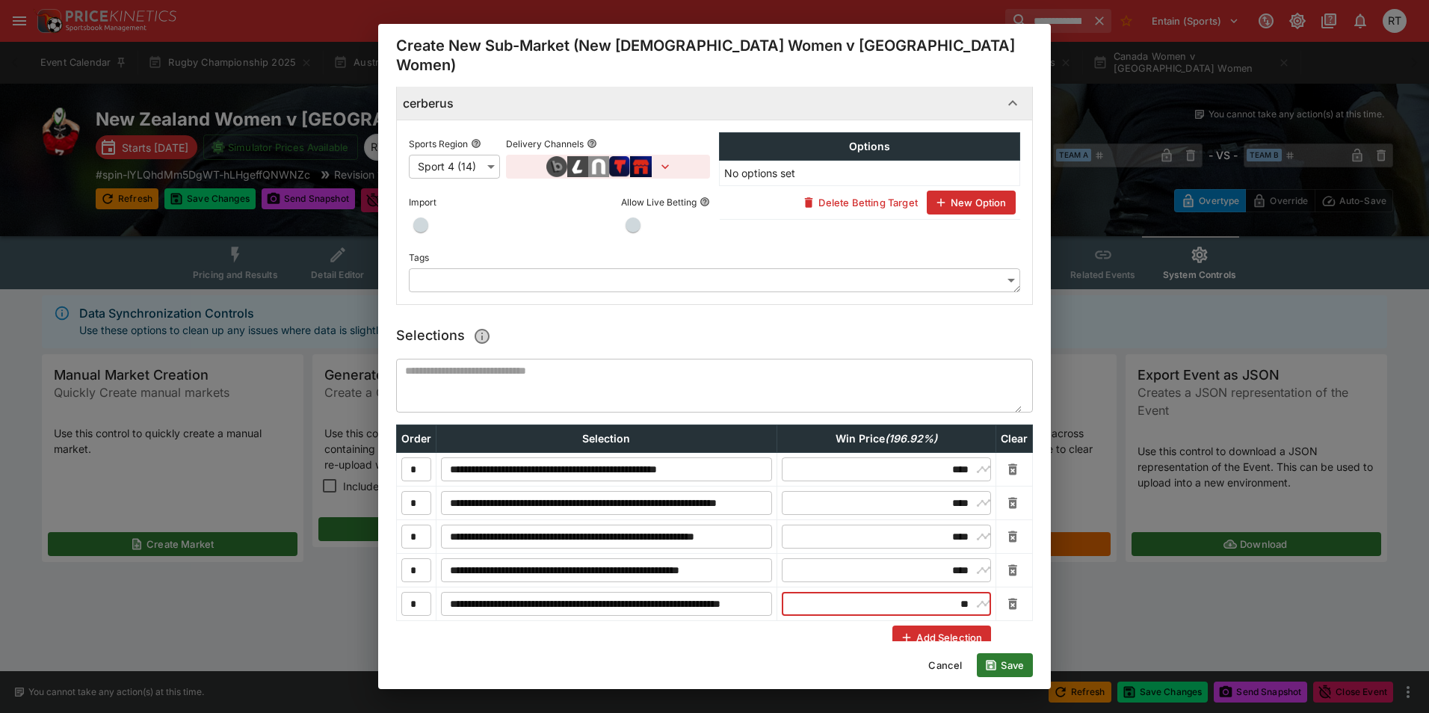
scroll to position [296, 0]
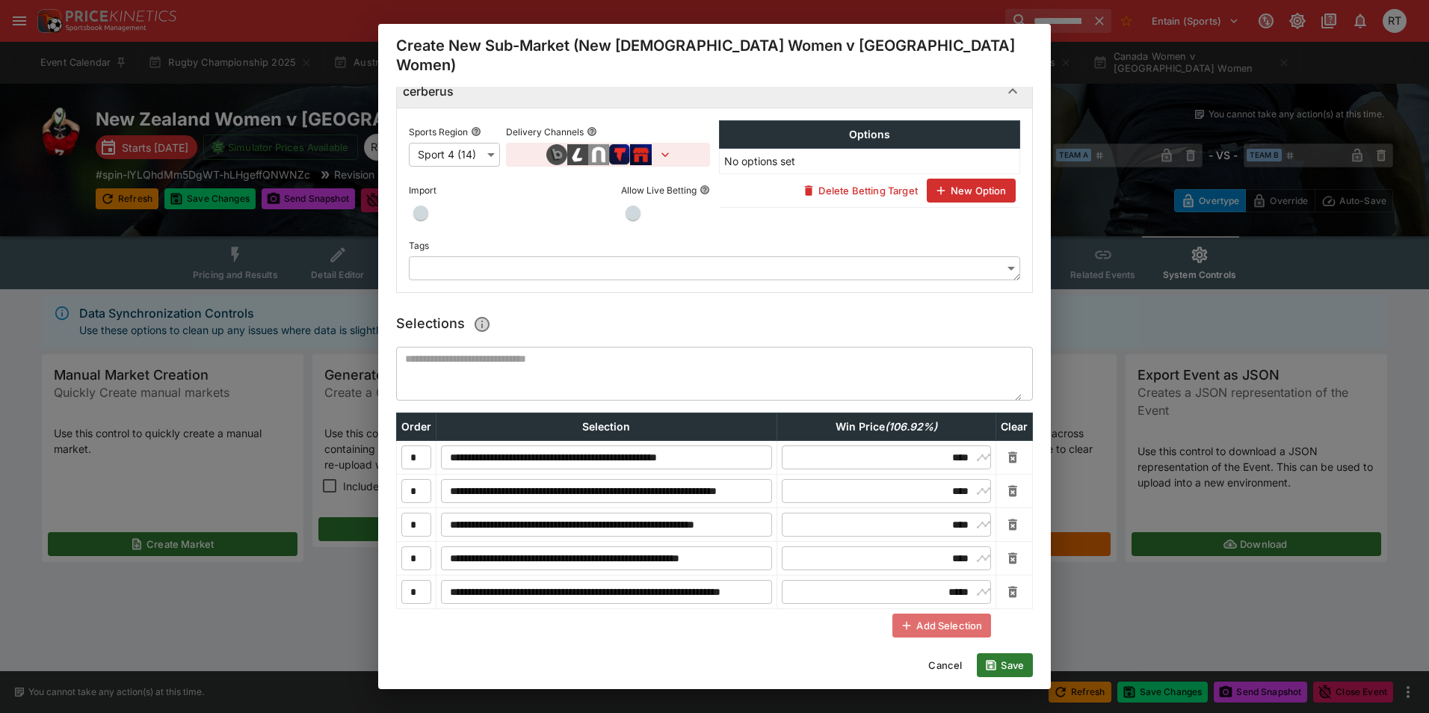
click at [930, 613] on button "Add Selection" at bounding box center [941, 625] width 99 height 24
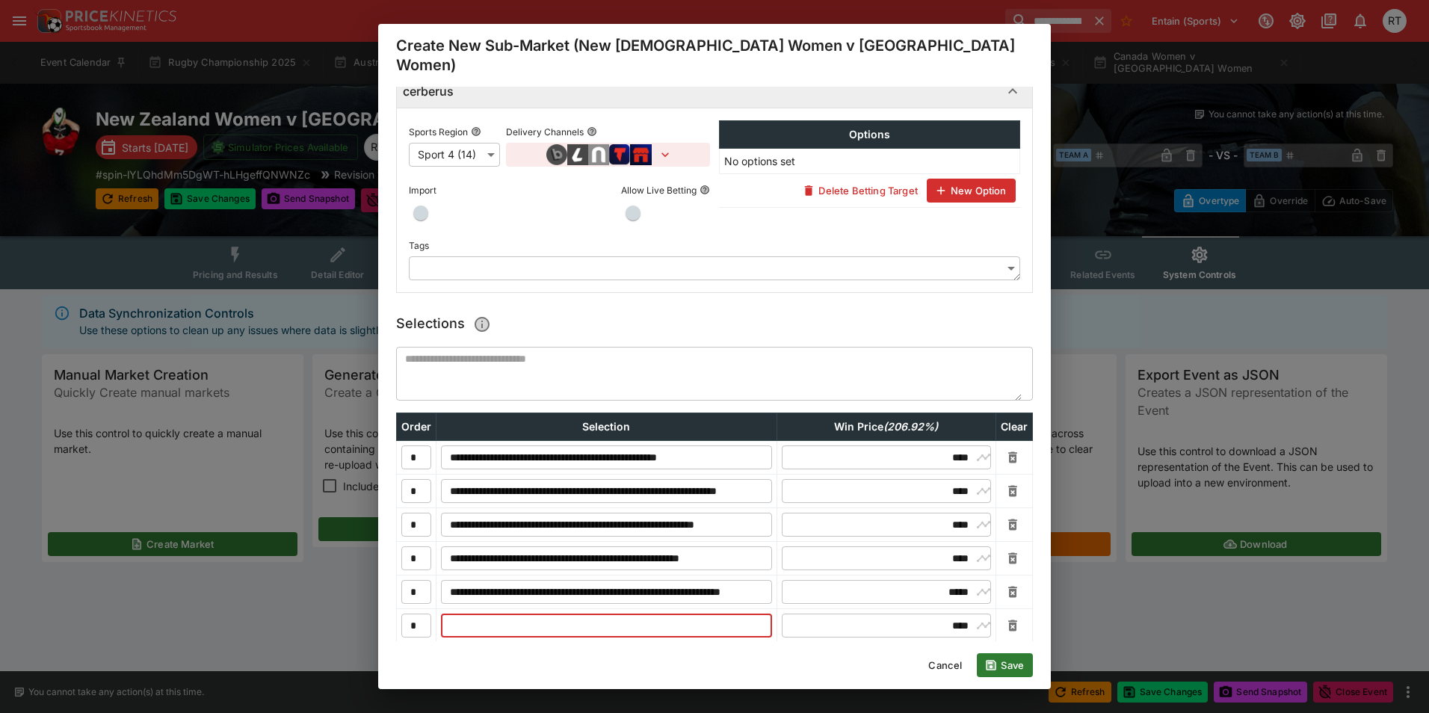
click at [603, 613] on input "text" at bounding box center [606, 625] width 331 height 24
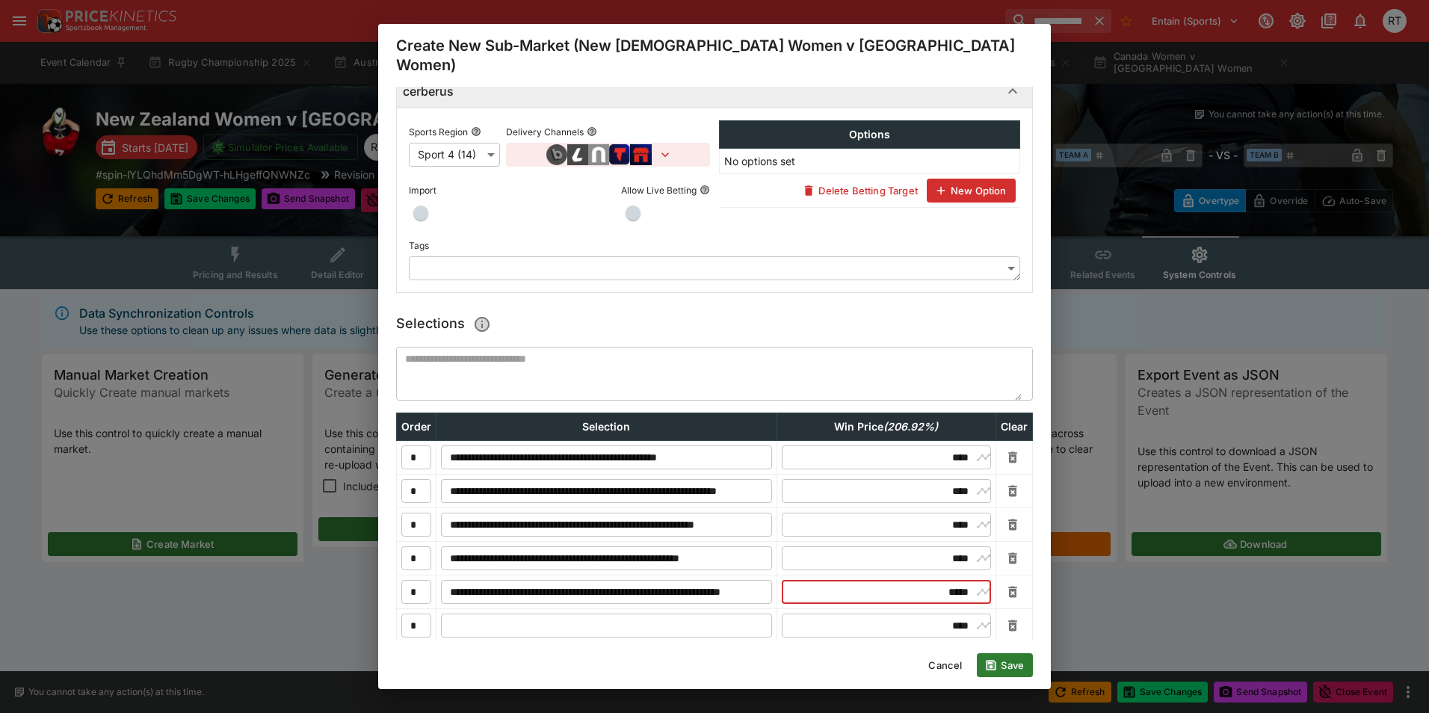
drag, startPoint x: 924, startPoint y: 572, endPoint x: 955, endPoint y: 572, distance: 30.6
click at [955, 580] on input "*****" at bounding box center [886, 592] width 172 height 24
click at [589, 613] on input "text" at bounding box center [606, 625] width 331 height 24
click at [512, 613] on input "text" at bounding box center [606, 625] width 331 height 24
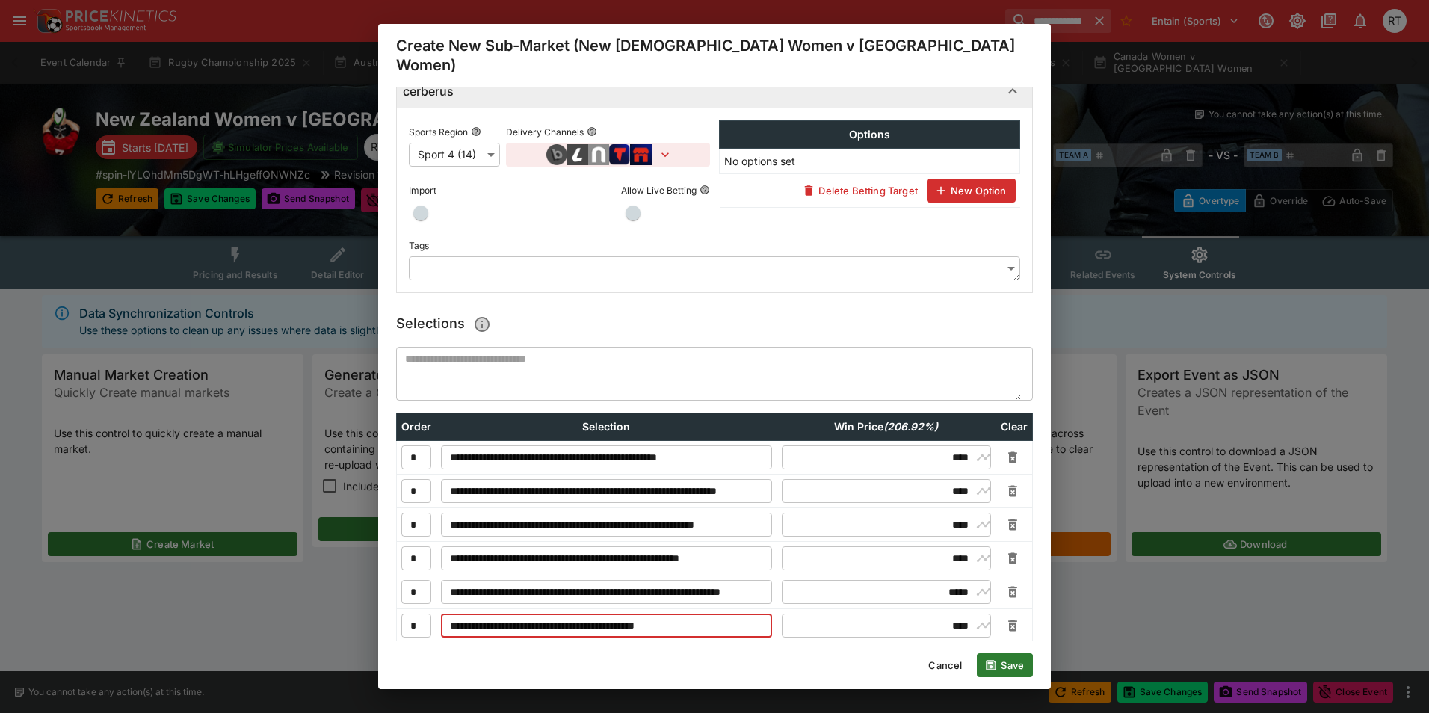
click at [707, 613] on input "**********" at bounding box center [606, 625] width 331 height 24
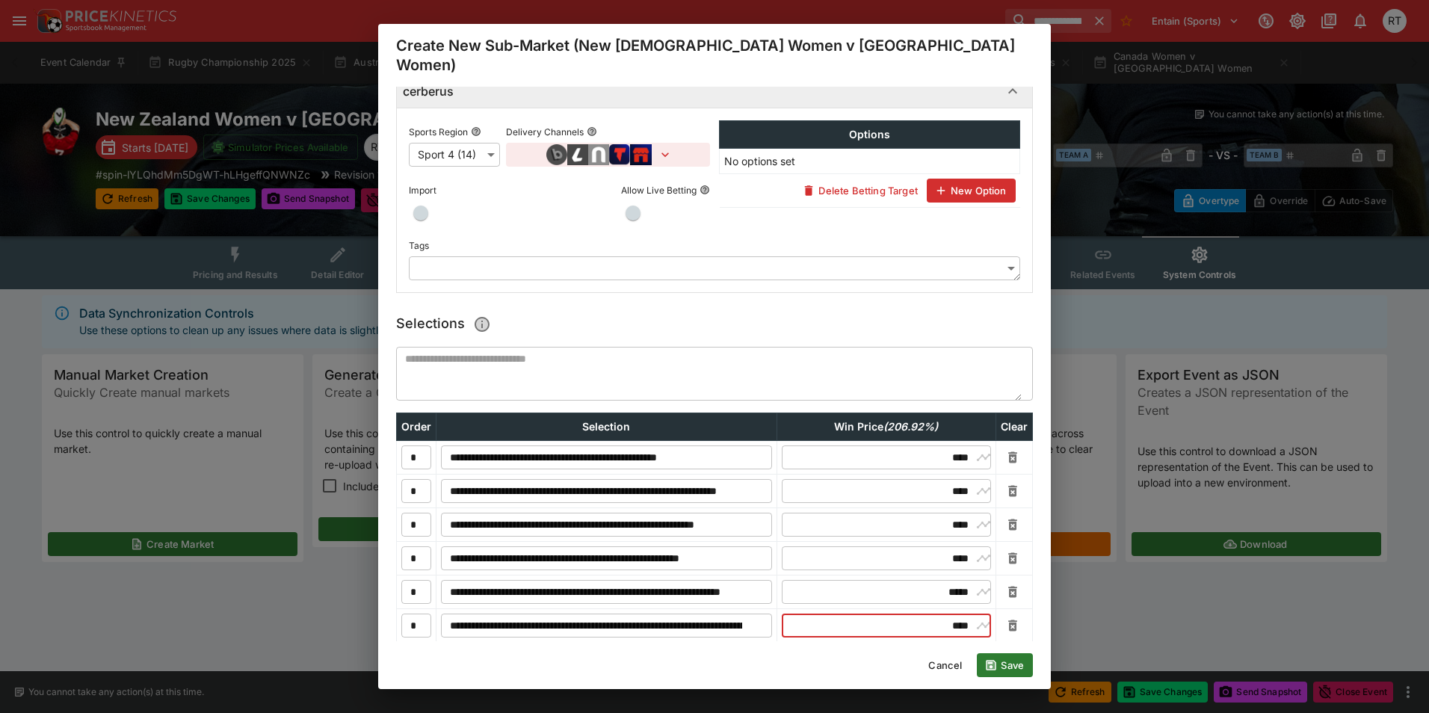
drag, startPoint x: 927, startPoint y: 605, endPoint x: 956, endPoint y: 607, distance: 29.2
click at [956, 613] on input "****" at bounding box center [886, 625] width 172 height 24
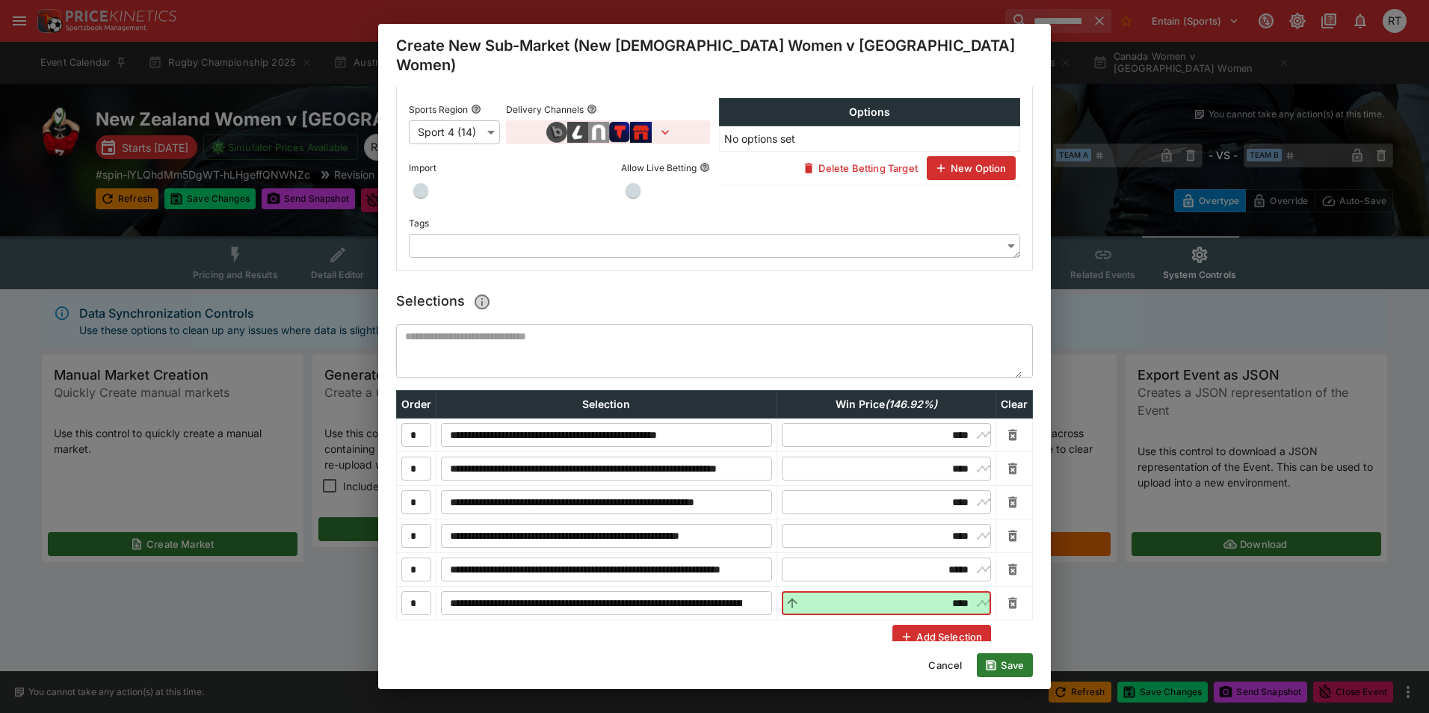
scroll to position [330, 0]
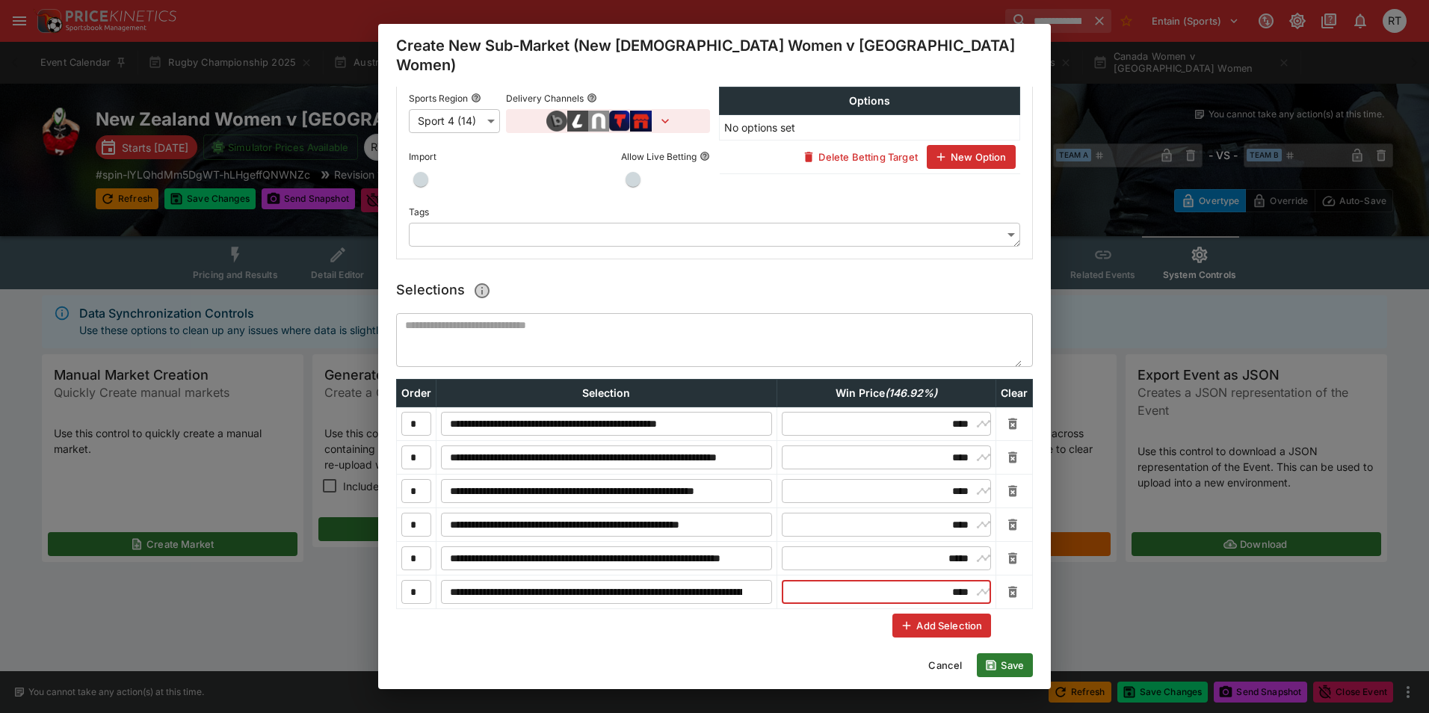
click at [918, 613] on button "Add Selection" at bounding box center [941, 625] width 99 height 24
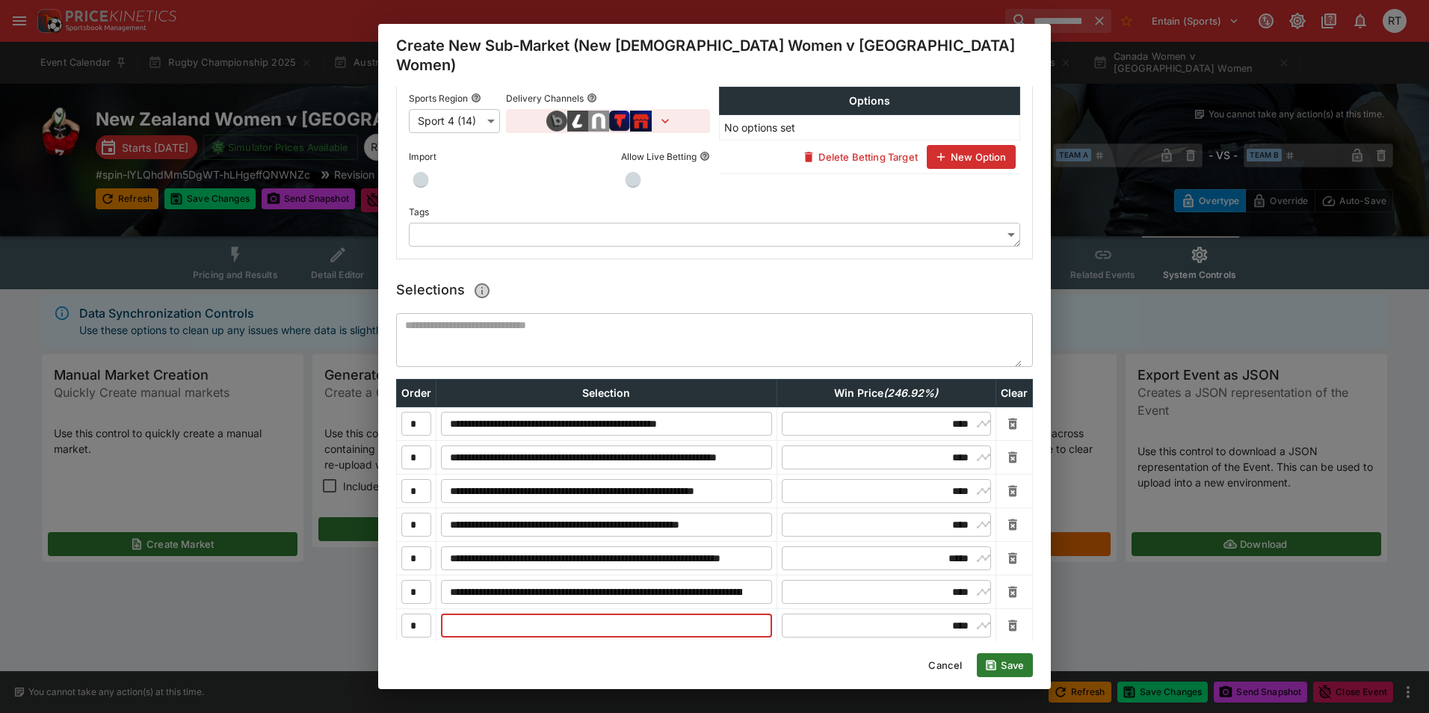
click at [584, 613] on input "text" at bounding box center [606, 625] width 331 height 24
click at [539, 613] on input "text" at bounding box center [606, 625] width 331 height 24
click at [703, 613] on input "**********" at bounding box center [606, 625] width 331 height 24
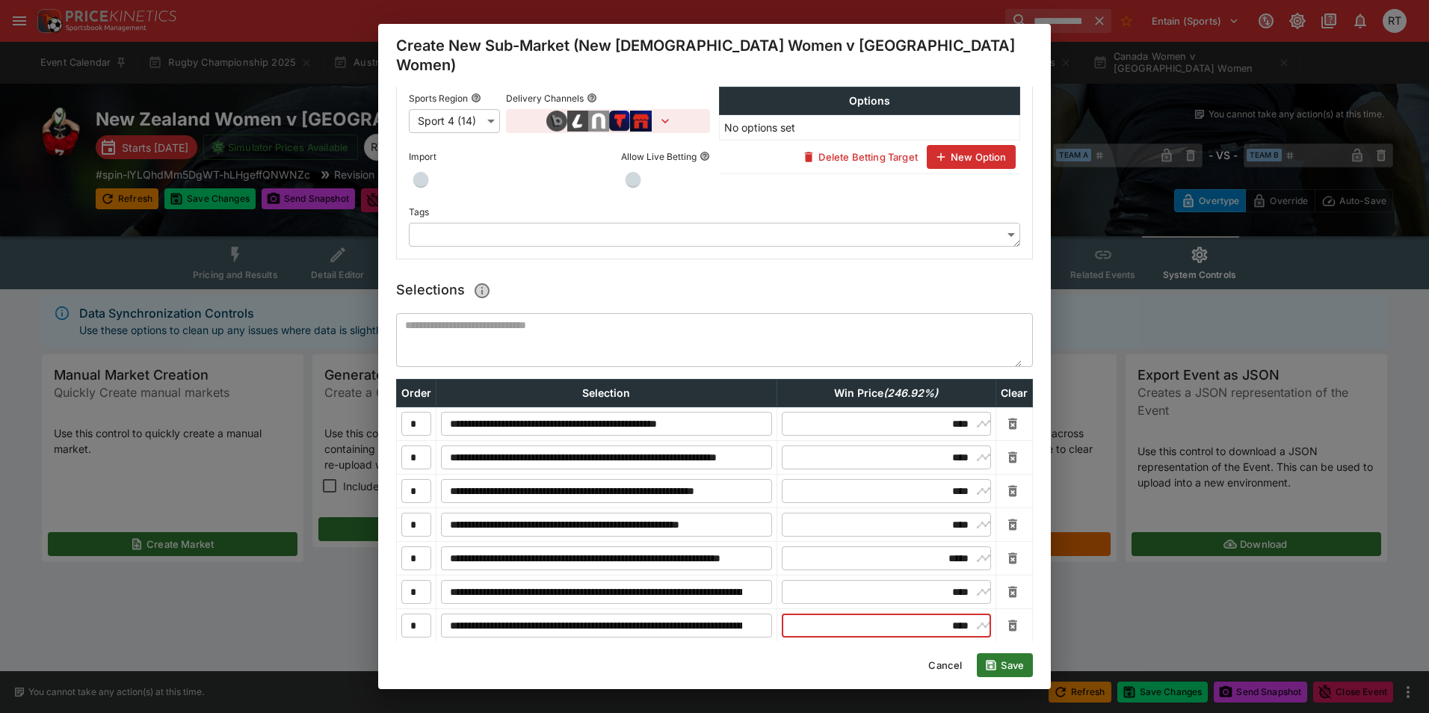
drag, startPoint x: 933, startPoint y: 610, endPoint x: 955, endPoint y: 610, distance: 21.7
click at [955, 613] on input "****" at bounding box center [886, 625] width 172 height 24
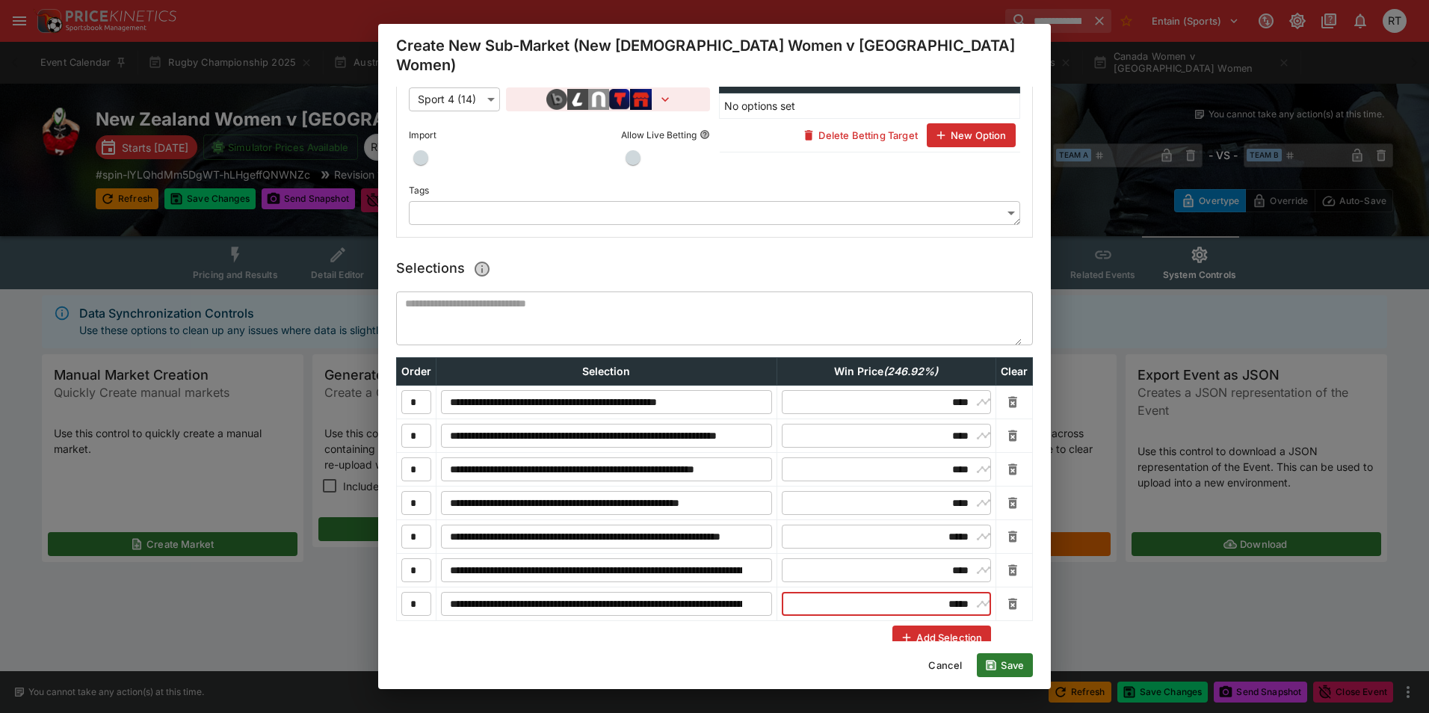
scroll to position [363, 0]
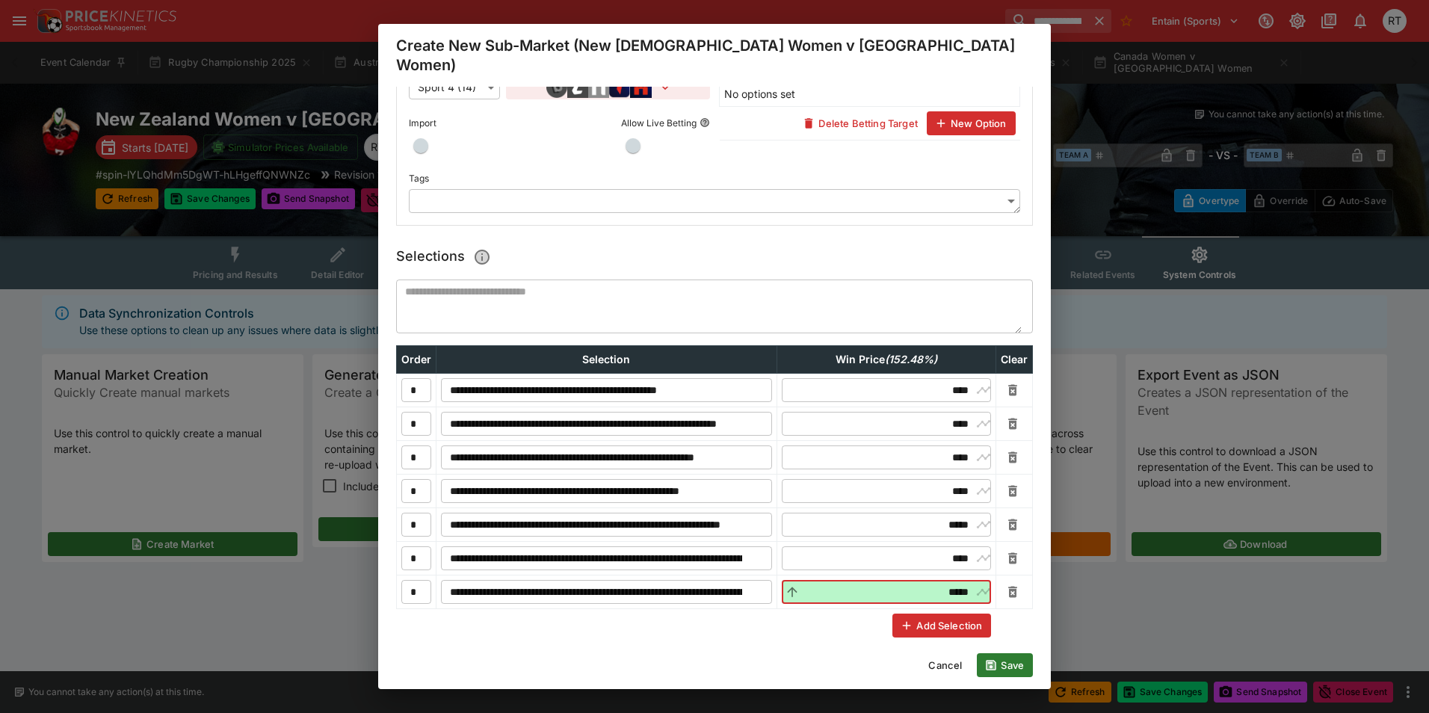
click at [924, 613] on button "Add Selection" at bounding box center [941, 625] width 99 height 24
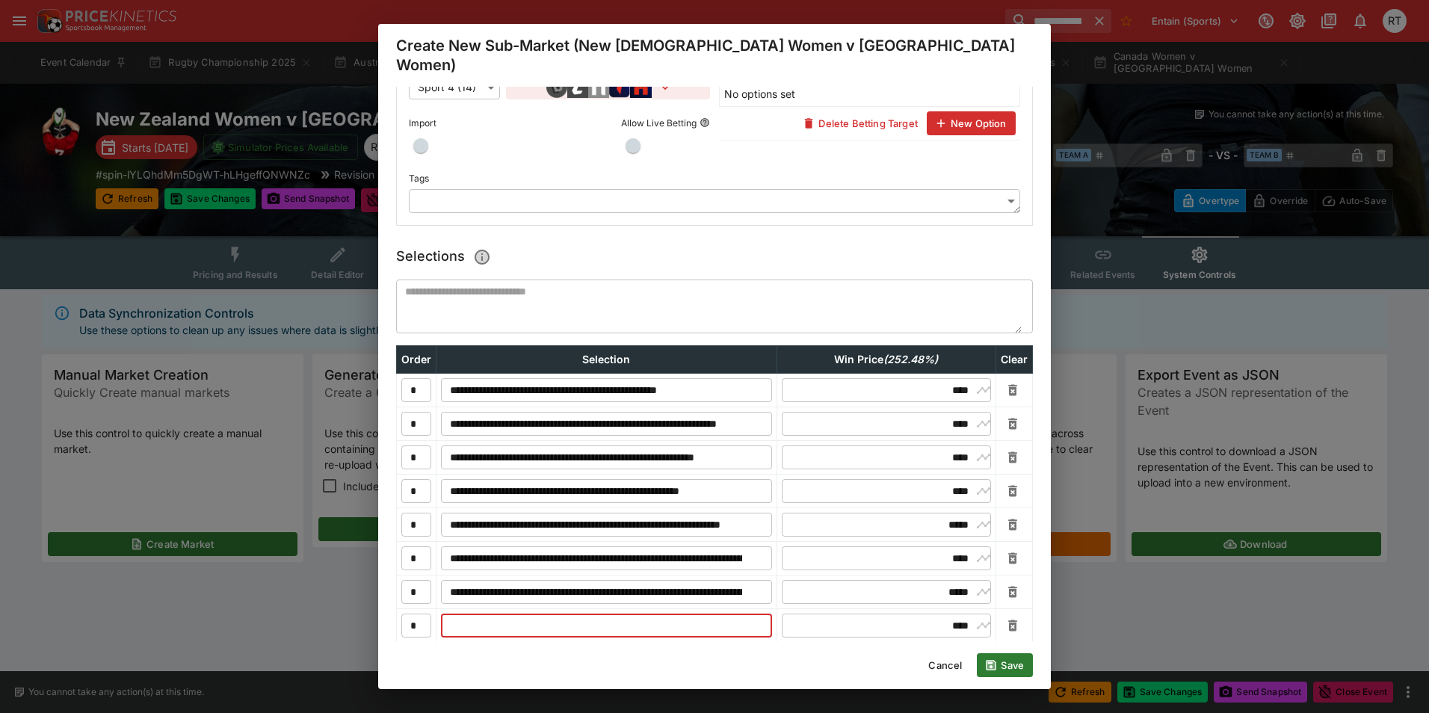
click at [632, 613] on input "text" at bounding box center [606, 625] width 331 height 24
click at [511, 613] on input "text" at bounding box center [606, 625] width 331 height 24
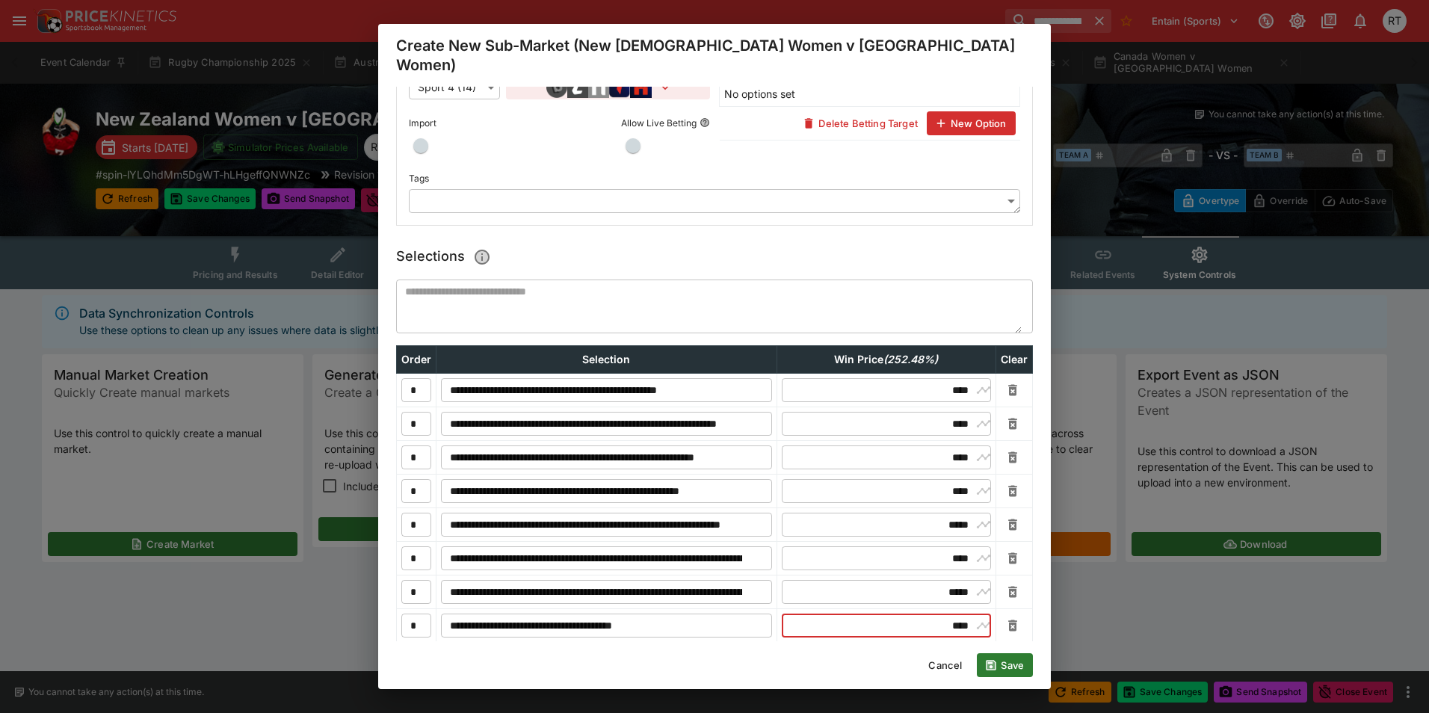
drag, startPoint x: 928, startPoint y: 606, endPoint x: 954, endPoint y: 606, distance: 26.2
click at [954, 613] on input "****" at bounding box center [886, 625] width 172 height 24
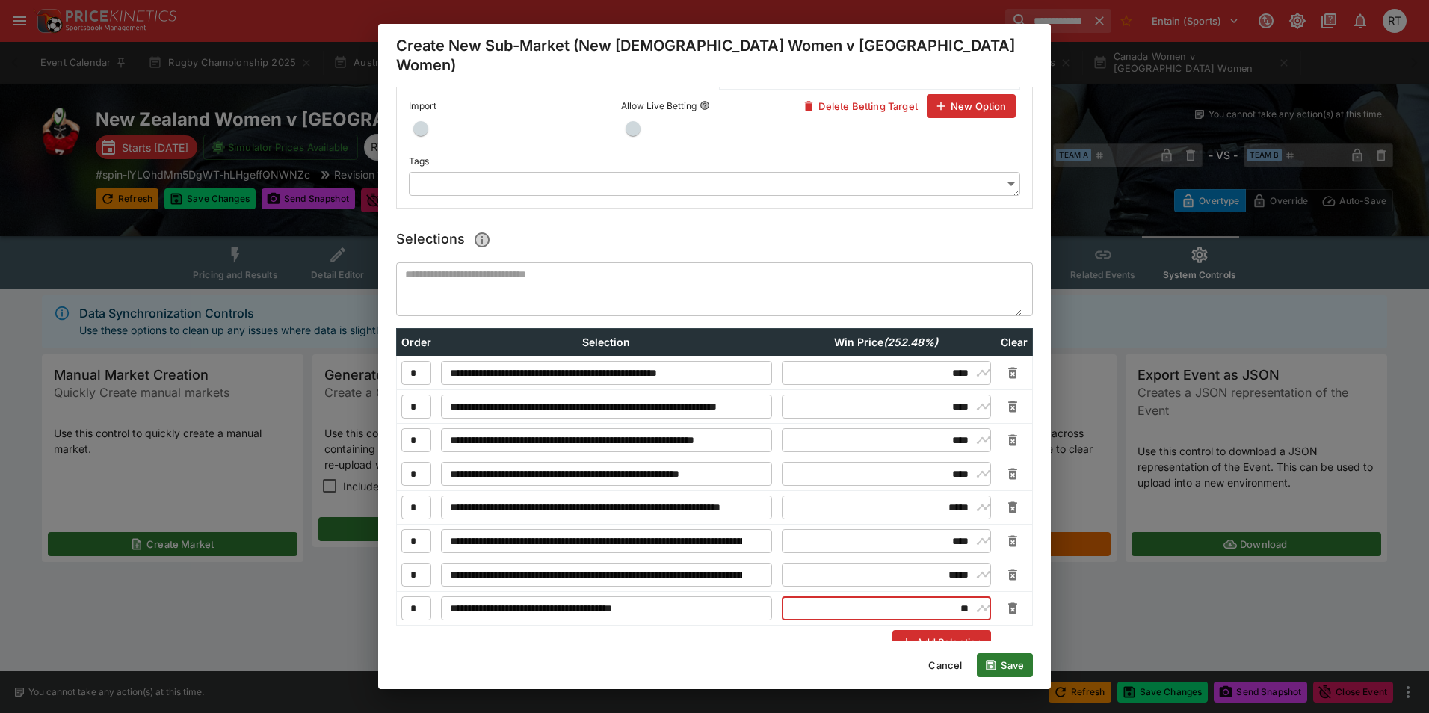
scroll to position [397, 0]
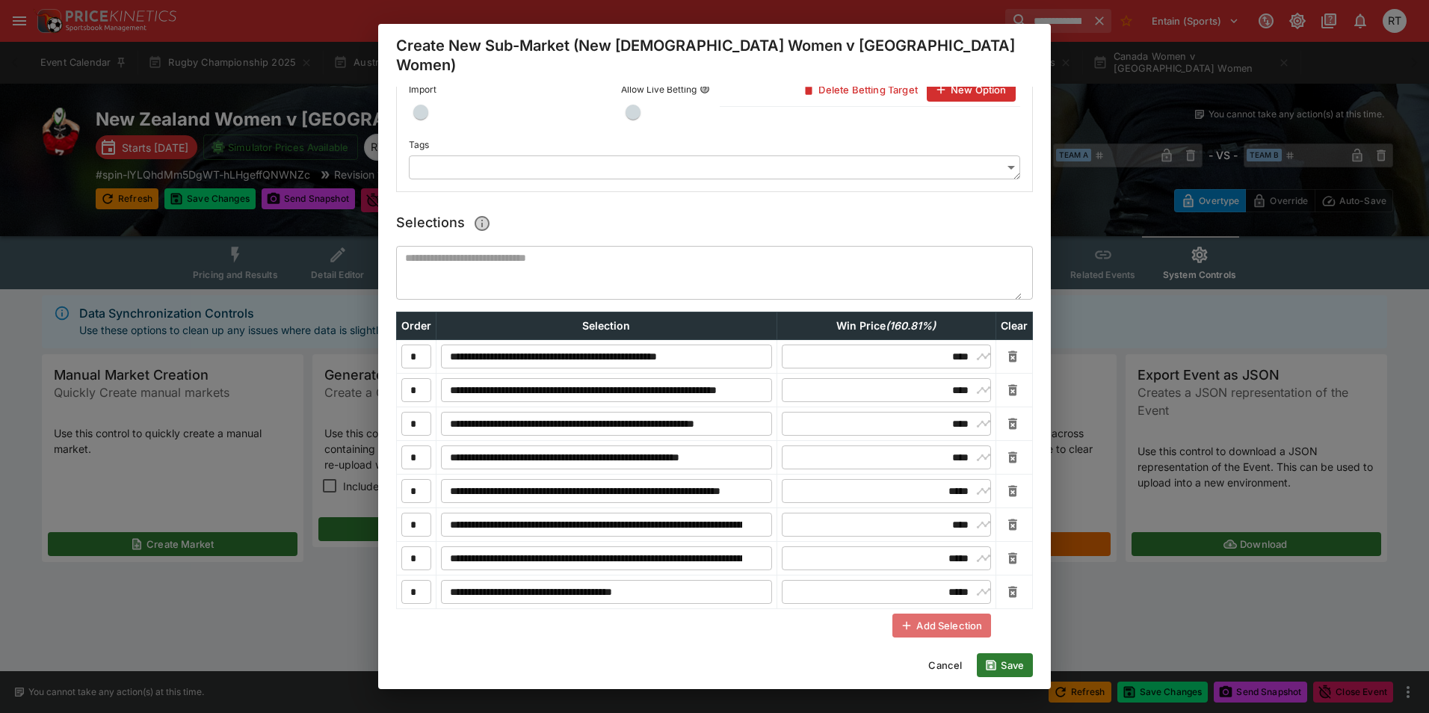
click at [948, 613] on button "Add Selection" at bounding box center [941, 625] width 99 height 24
click at [616, 613] on input "text" at bounding box center [606, 625] width 331 height 24
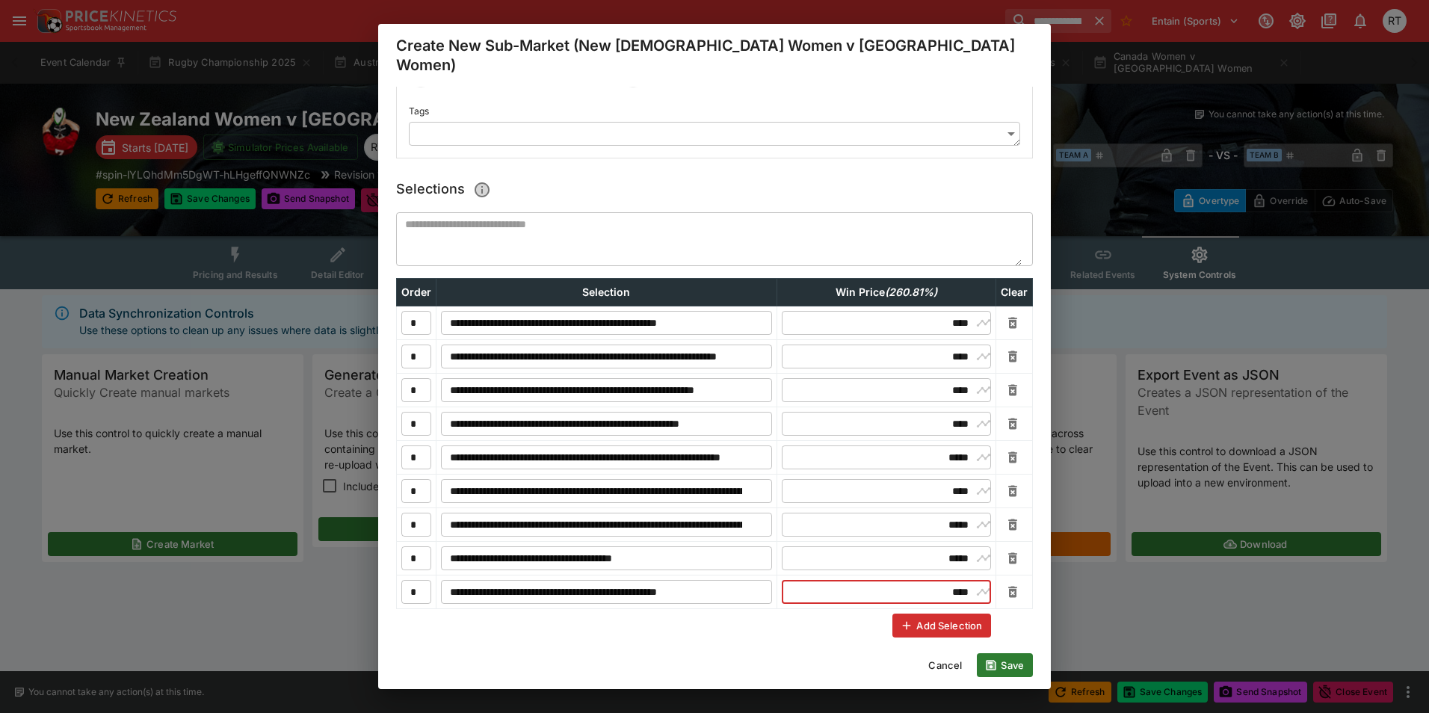
drag, startPoint x: 936, startPoint y: 572, endPoint x: 954, endPoint y: 572, distance: 18.7
click at [954, 580] on input "****" at bounding box center [886, 592] width 172 height 24
click at [870, 581] on input "****" at bounding box center [886, 592] width 172 height 24
drag, startPoint x: 933, startPoint y: 575, endPoint x: 956, endPoint y: 575, distance: 23.2
click at [956, 580] on input "****" at bounding box center [886, 592] width 172 height 24
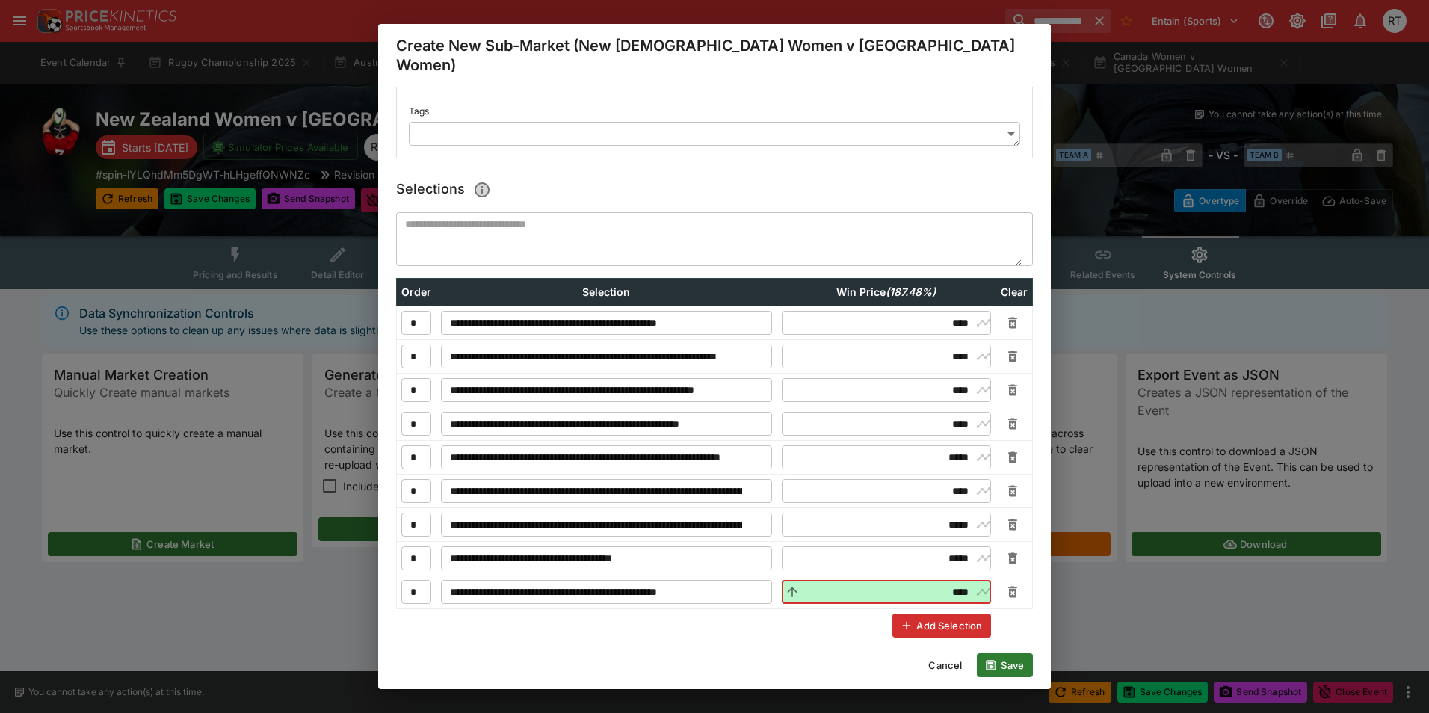
click at [930, 613] on button "Add Selection" at bounding box center [941, 625] width 99 height 24
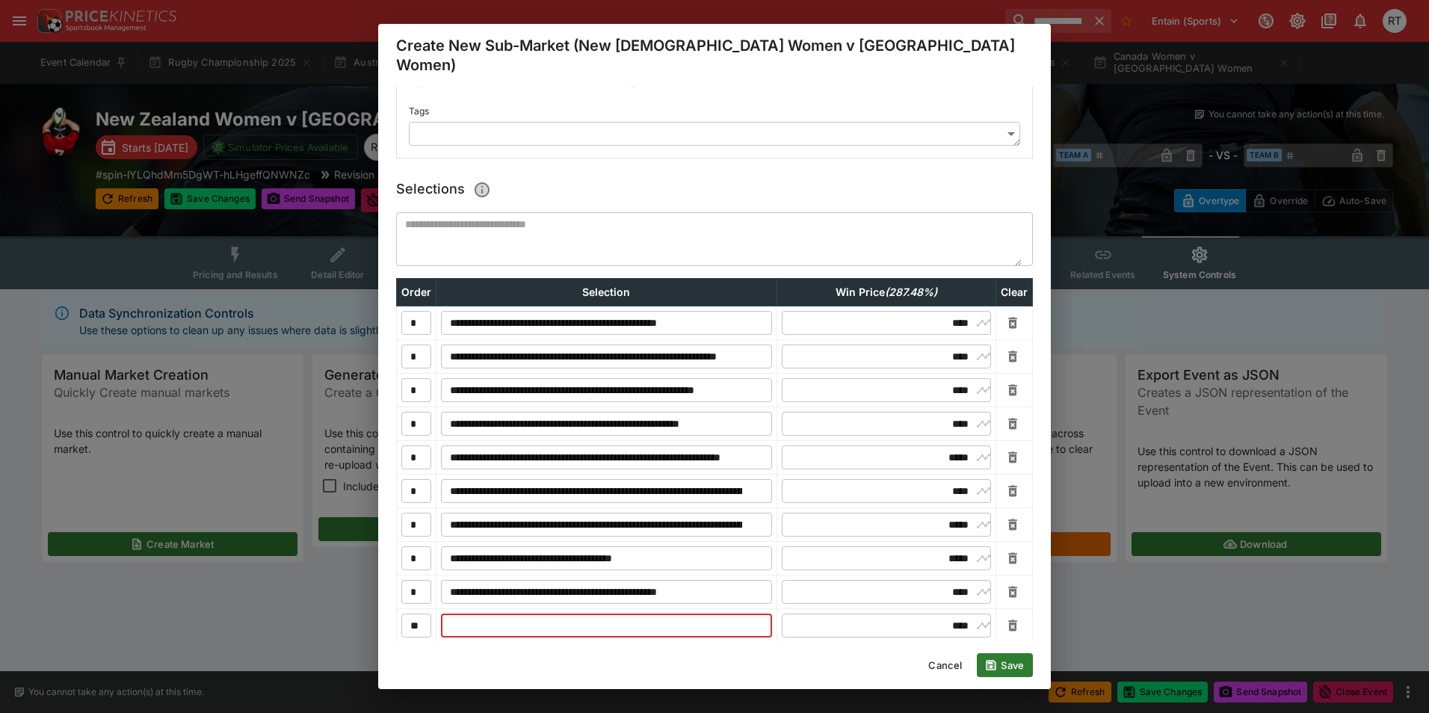
click at [628, 613] on input "text" at bounding box center [606, 625] width 331 height 24
click at [566, 613] on input "text" at bounding box center [606, 625] width 331 height 24
click at [566, 613] on input "**********" at bounding box center [593, 625] width 304 height 24
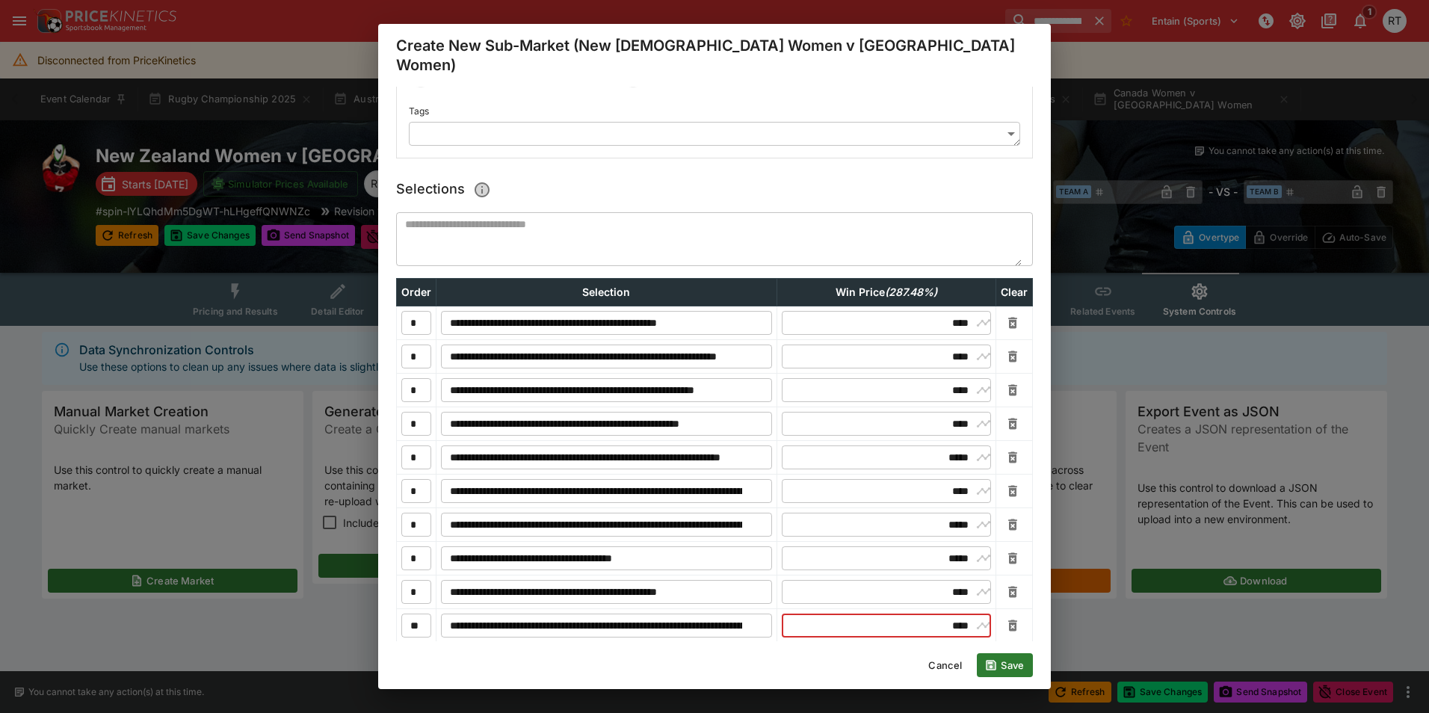
drag, startPoint x: 924, startPoint y: 605, endPoint x: 955, endPoint y: 606, distance: 31.4
click at [955, 613] on input "****" at bounding box center [886, 625] width 172 height 24
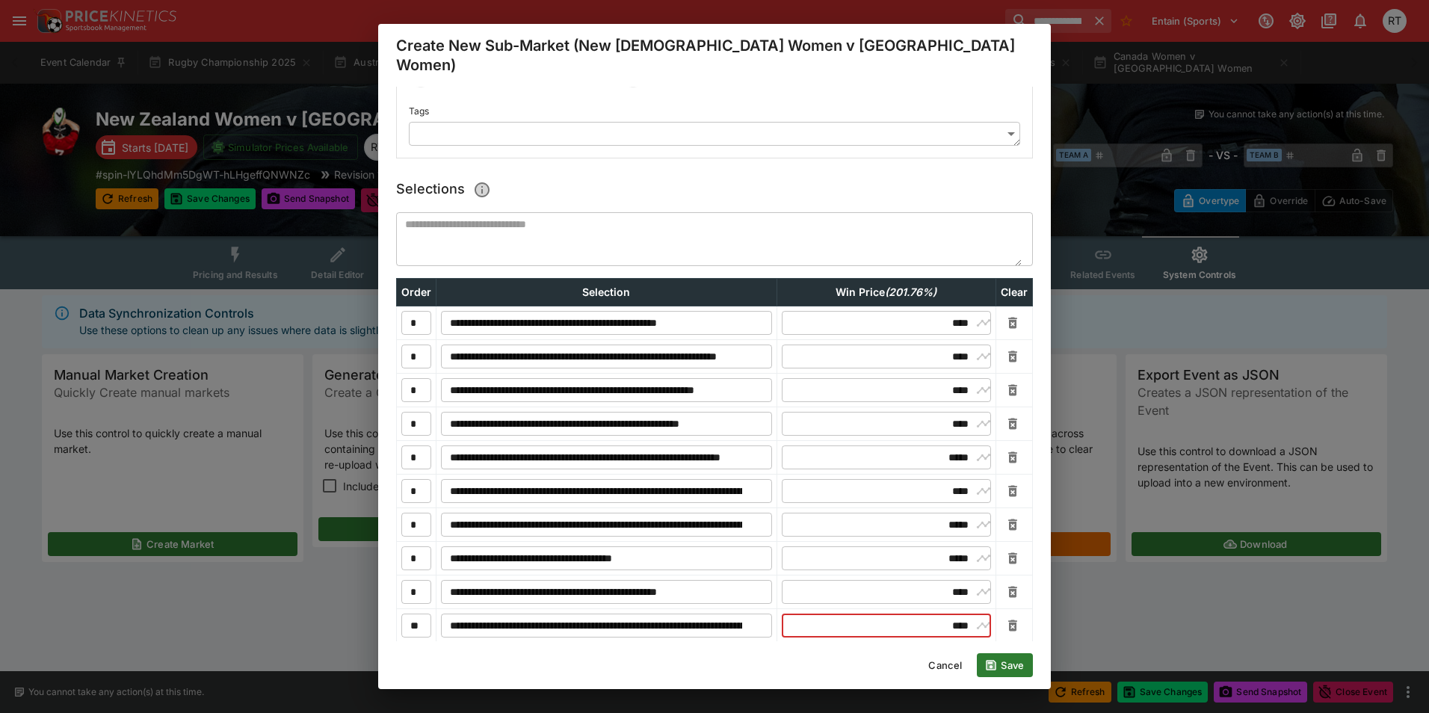
scroll to position [464, 0]
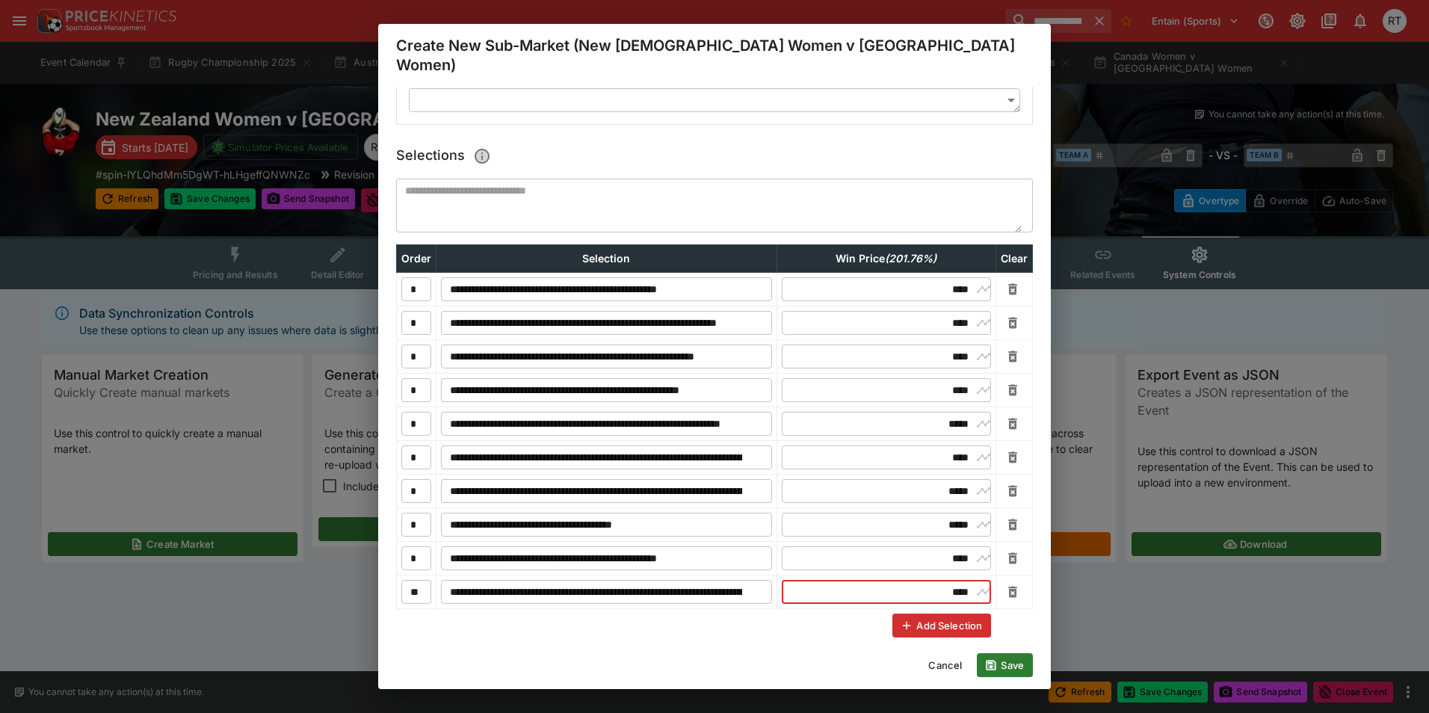
click at [1008, 667] on button "Save" at bounding box center [1005, 665] width 56 height 24
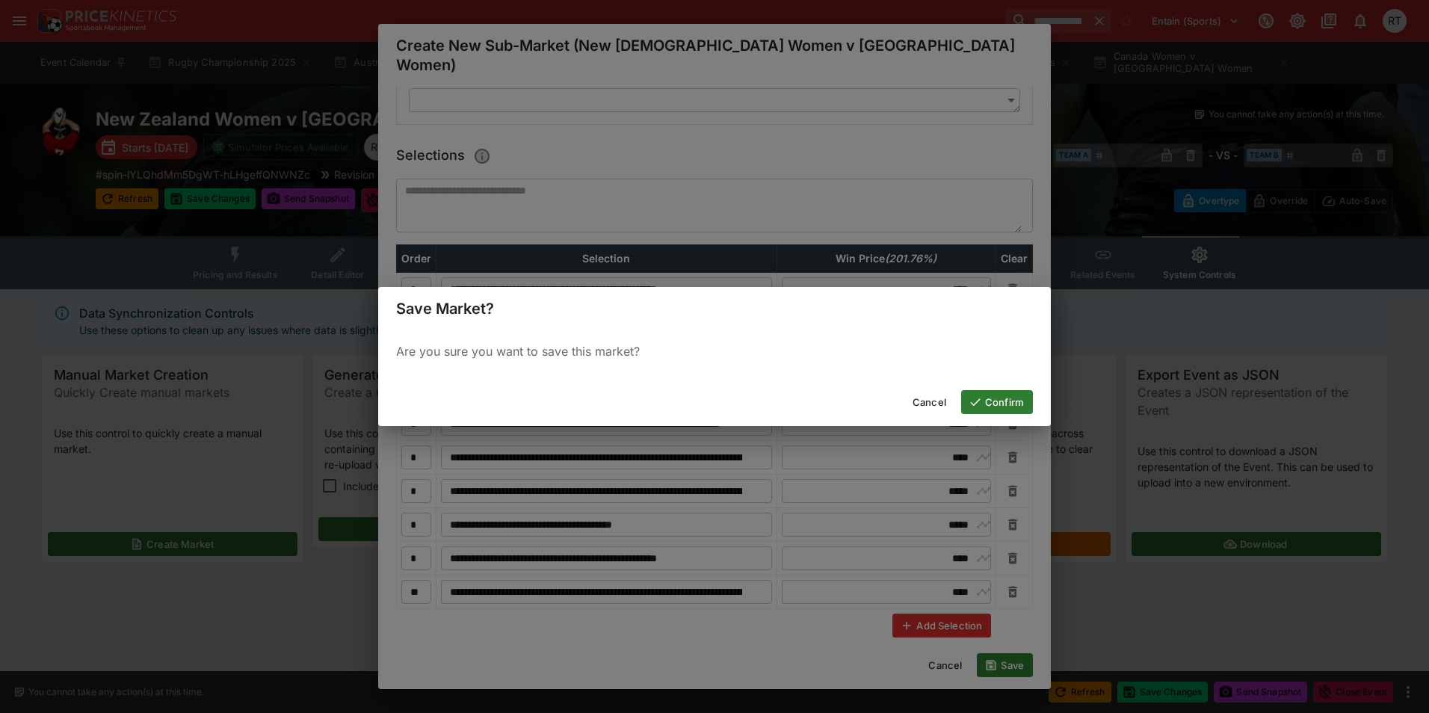
click at [1012, 400] on button "Confirm" at bounding box center [997, 402] width 72 height 24
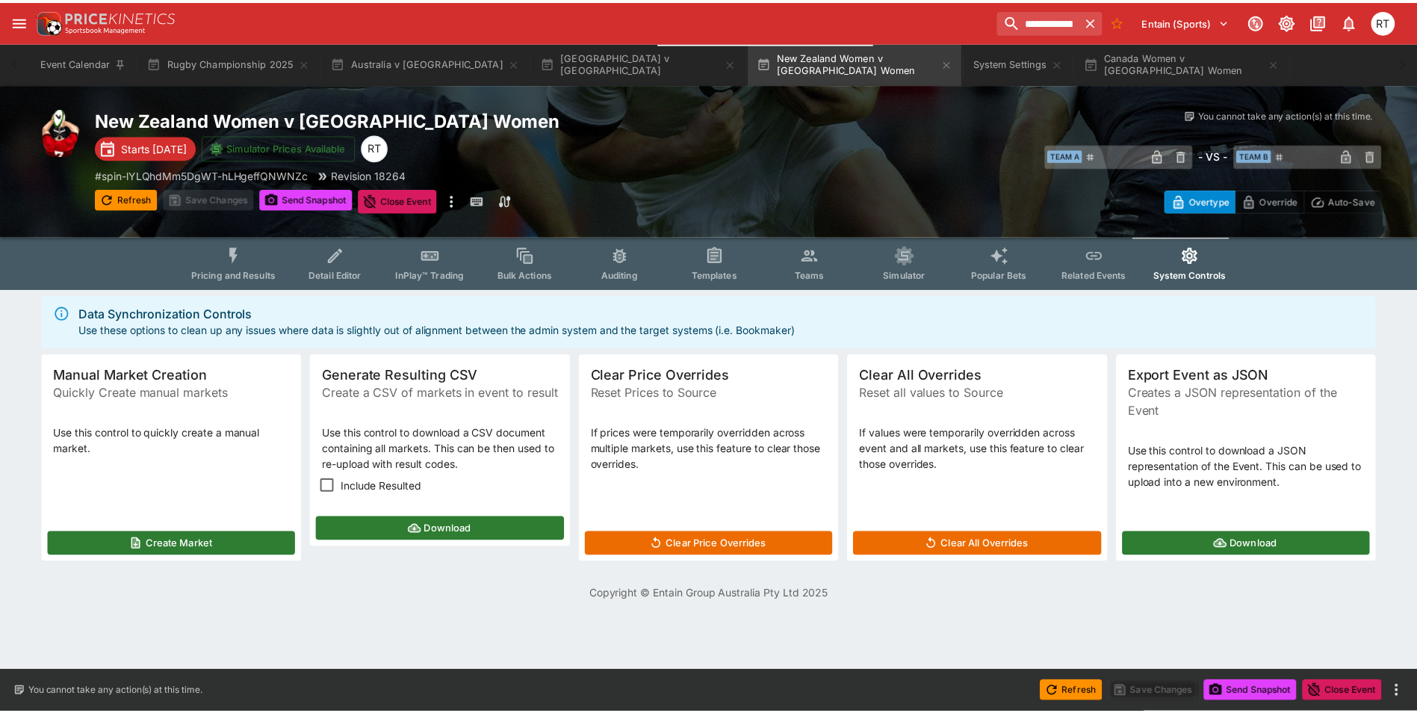
scroll to position [0, 0]
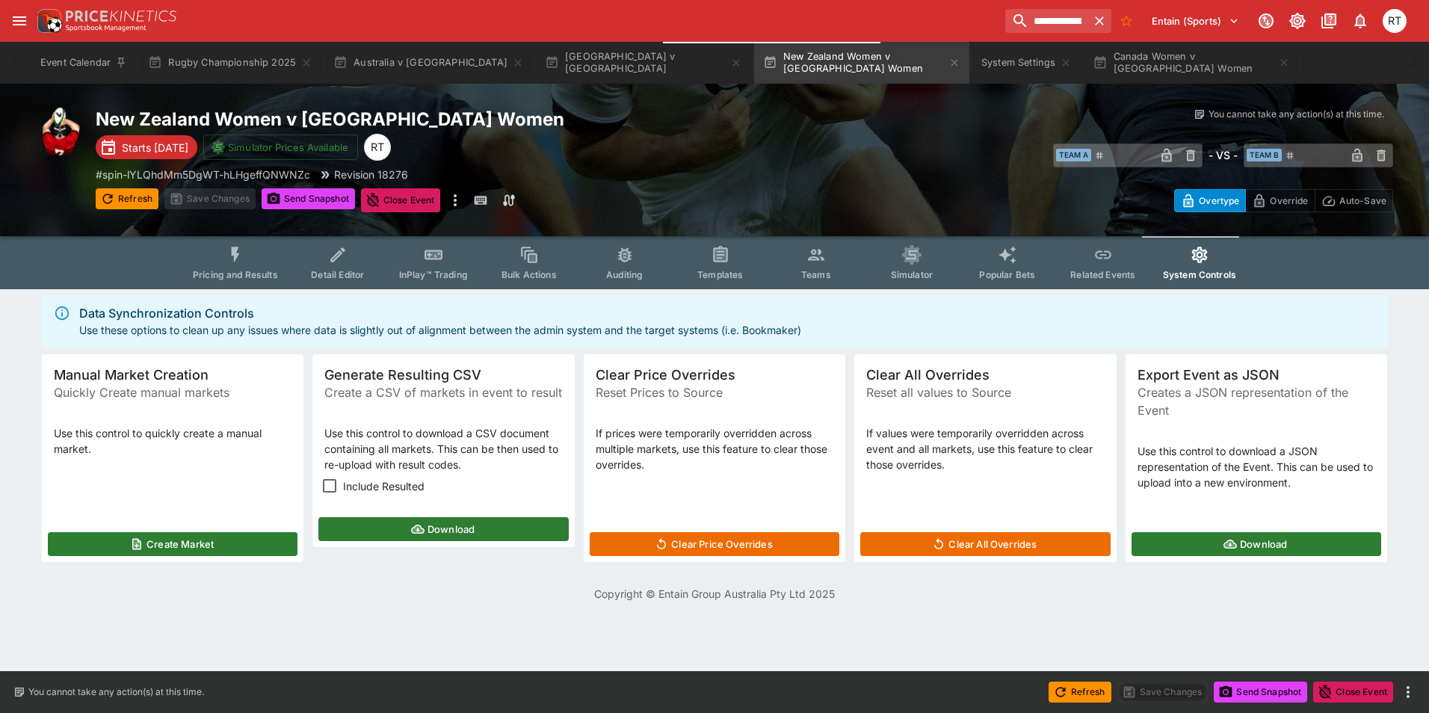
click at [234, 261] on icon "Event type filters" at bounding box center [235, 254] width 19 height 19
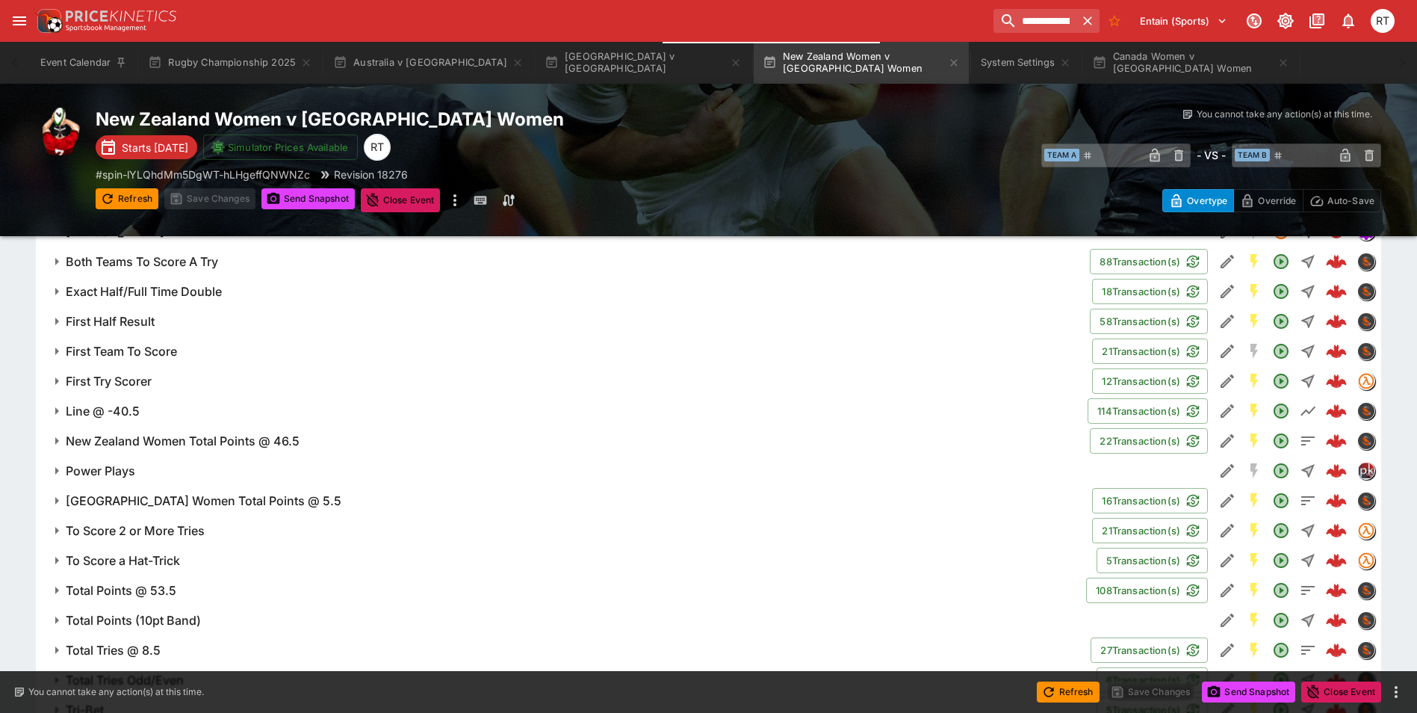
scroll to position [1140, 0]
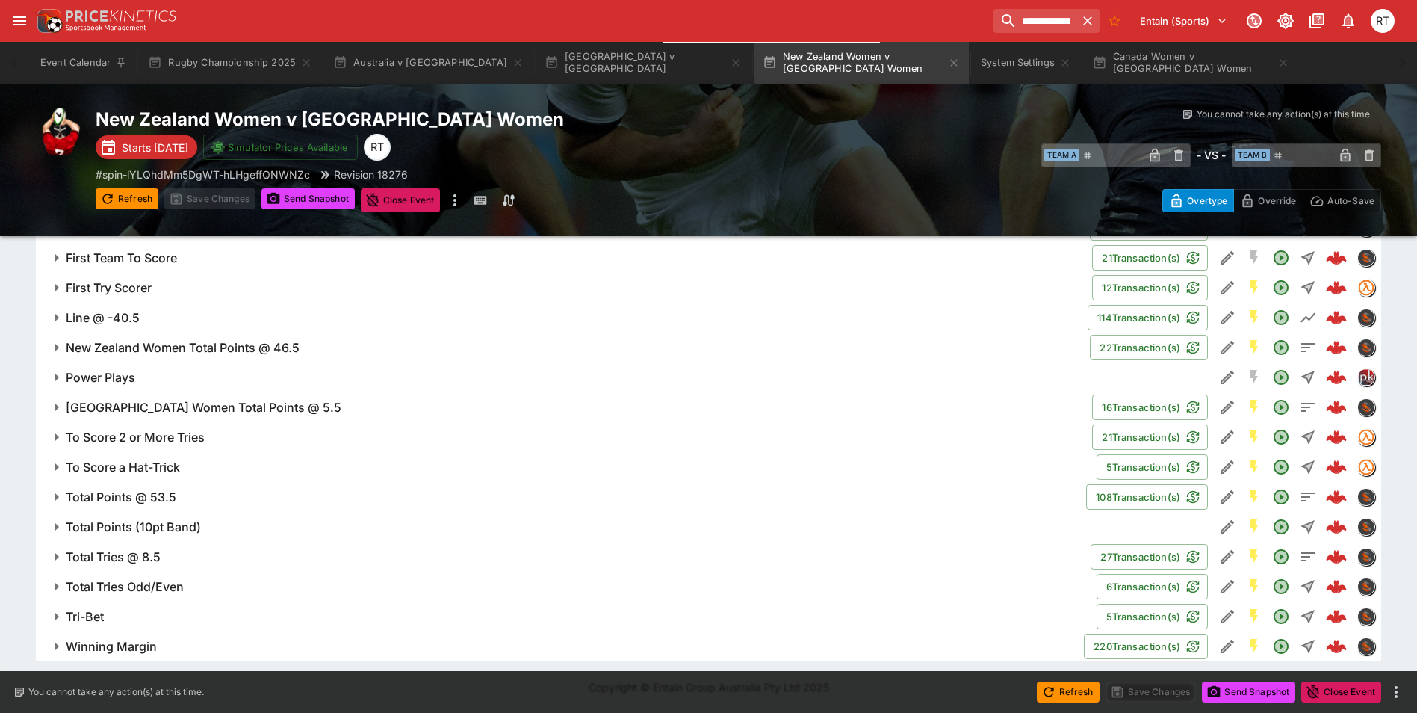
click at [132, 380] on h6 "Power Plays" at bounding box center [100, 378] width 69 height 16
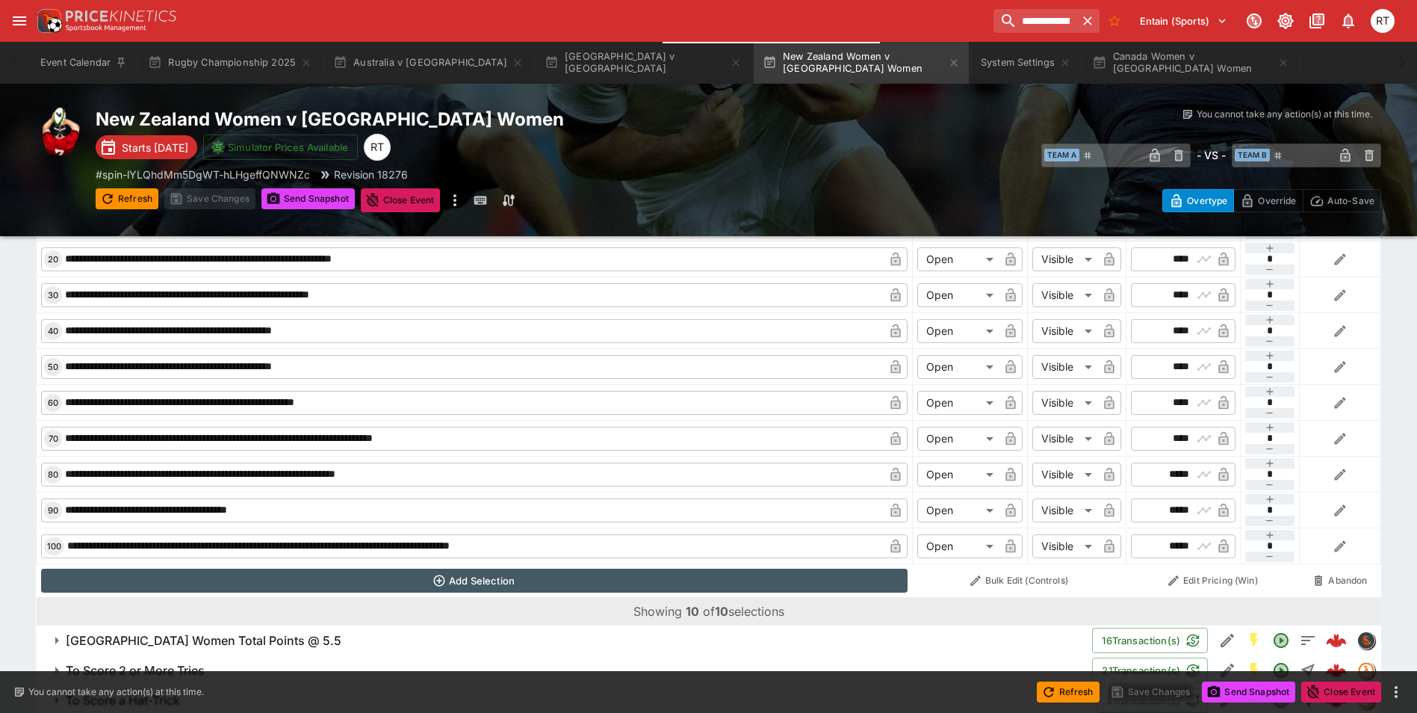
scroll to position [1812, 0]
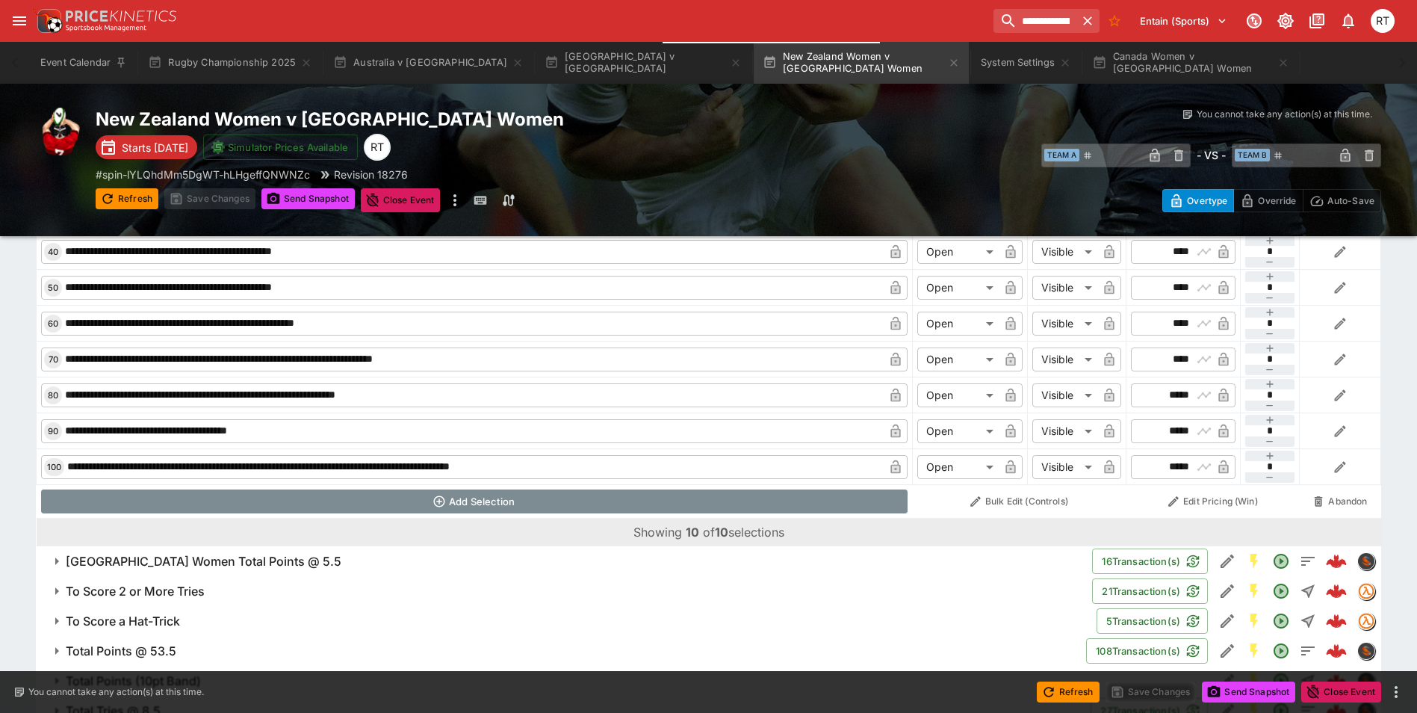
click at [469, 496] on button "Add Selection" at bounding box center [475, 501] width 868 height 24
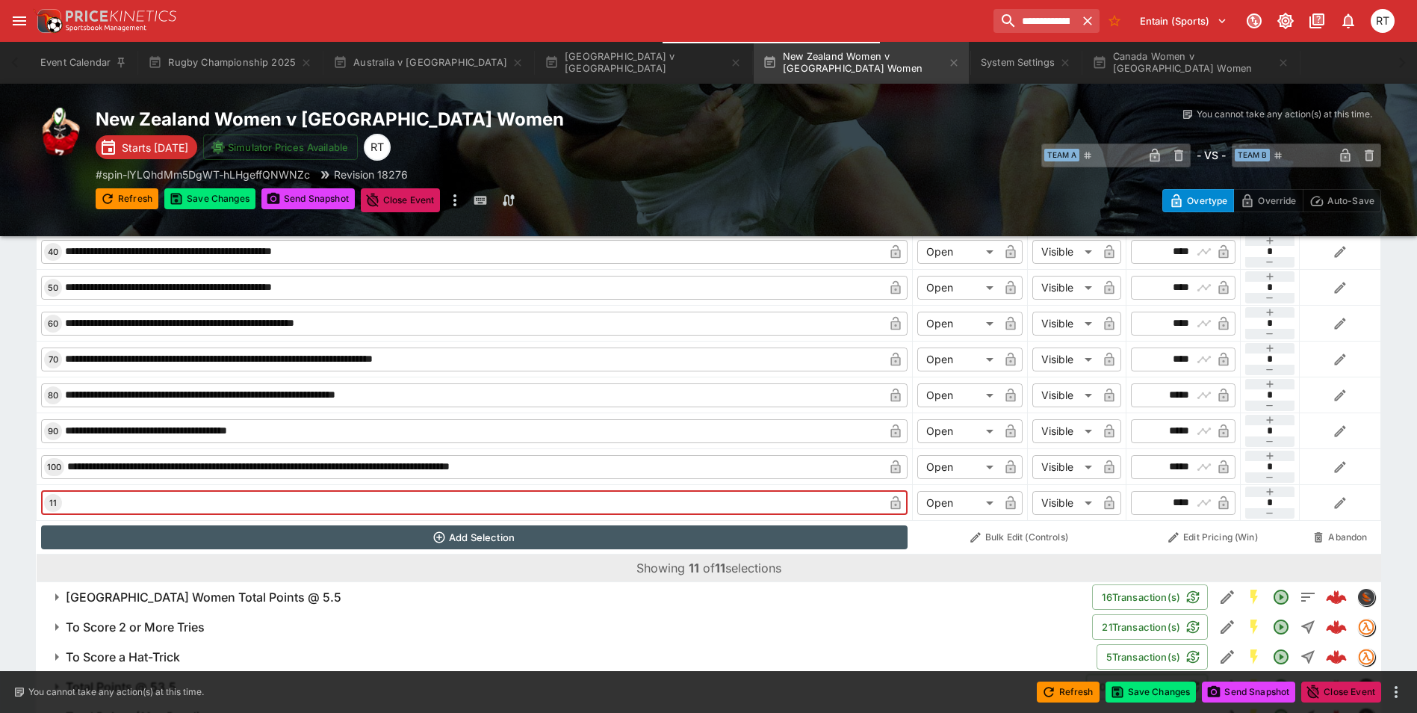
click at [380, 494] on input "text" at bounding box center [473, 503] width 822 height 24
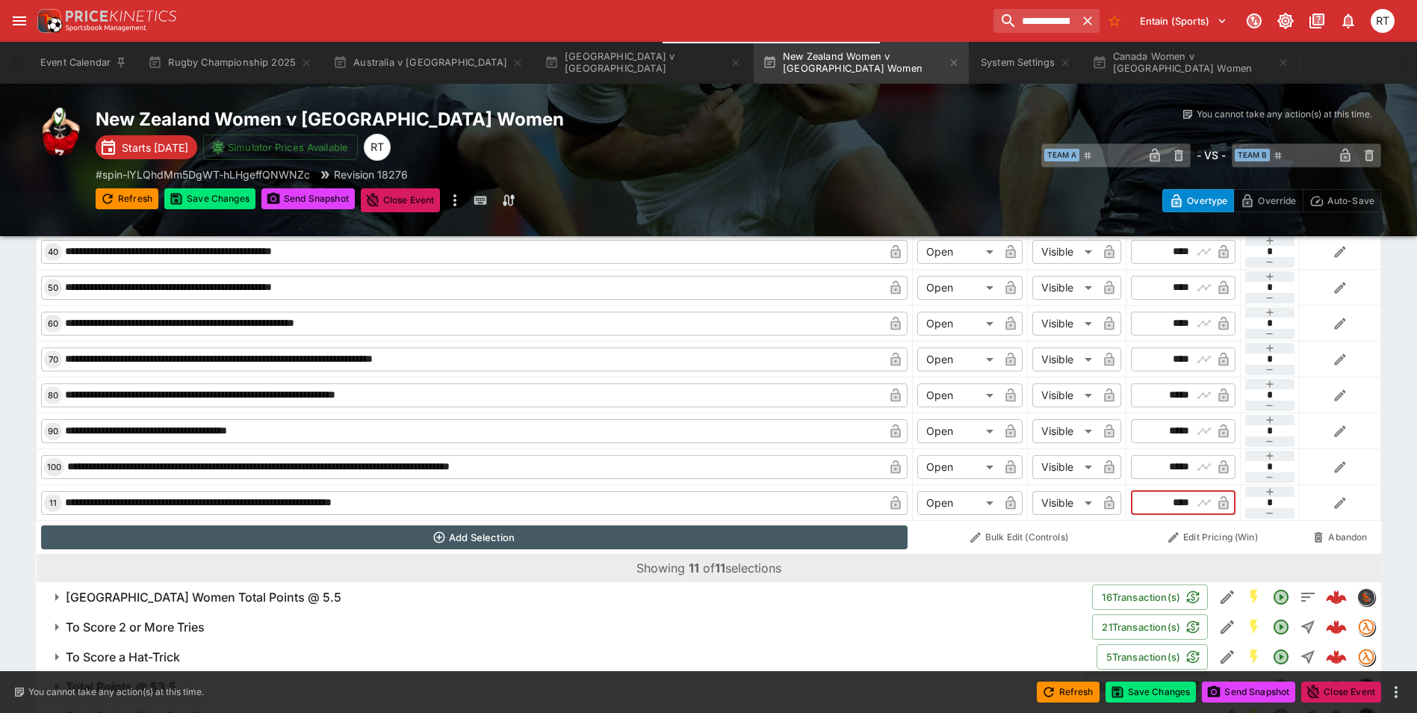
drag, startPoint x: 1166, startPoint y: 504, endPoint x: 1187, endPoint y: 505, distance: 20.2
click at [1187, 505] on input "****" at bounding box center [1170, 503] width 43 height 24
click at [1163, 696] on button "Save Changes" at bounding box center [1151, 691] width 91 height 21
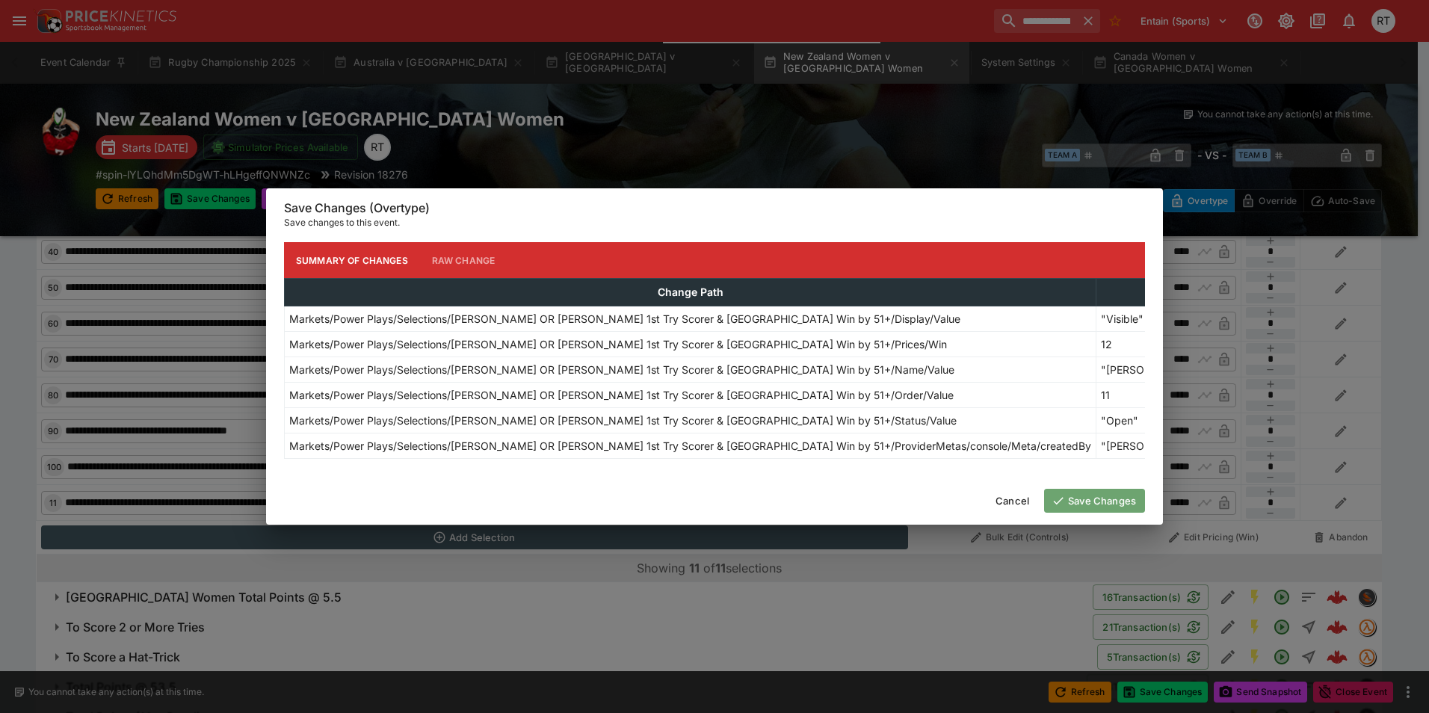
click at [1086, 507] on button "Save Changes" at bounding box center [1094, 501] width 101 height 24
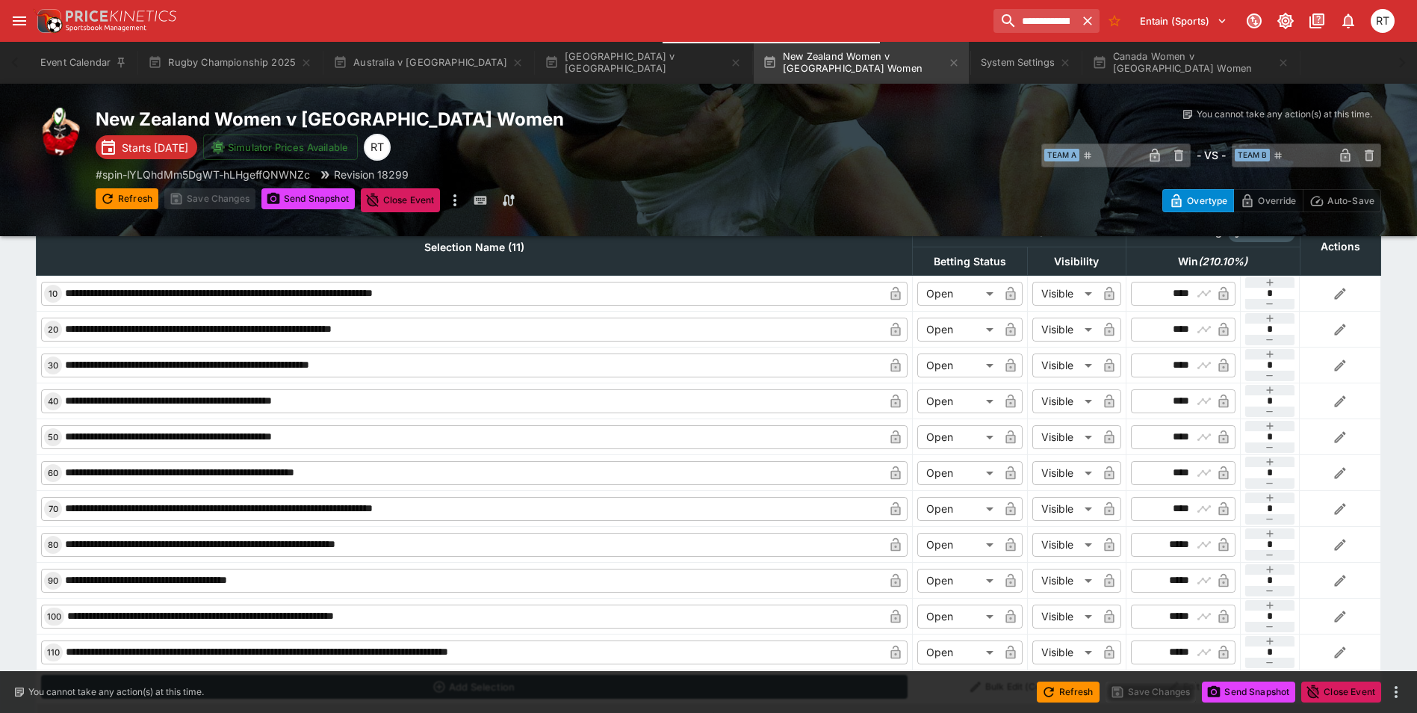
scroll to position [1737, 0]
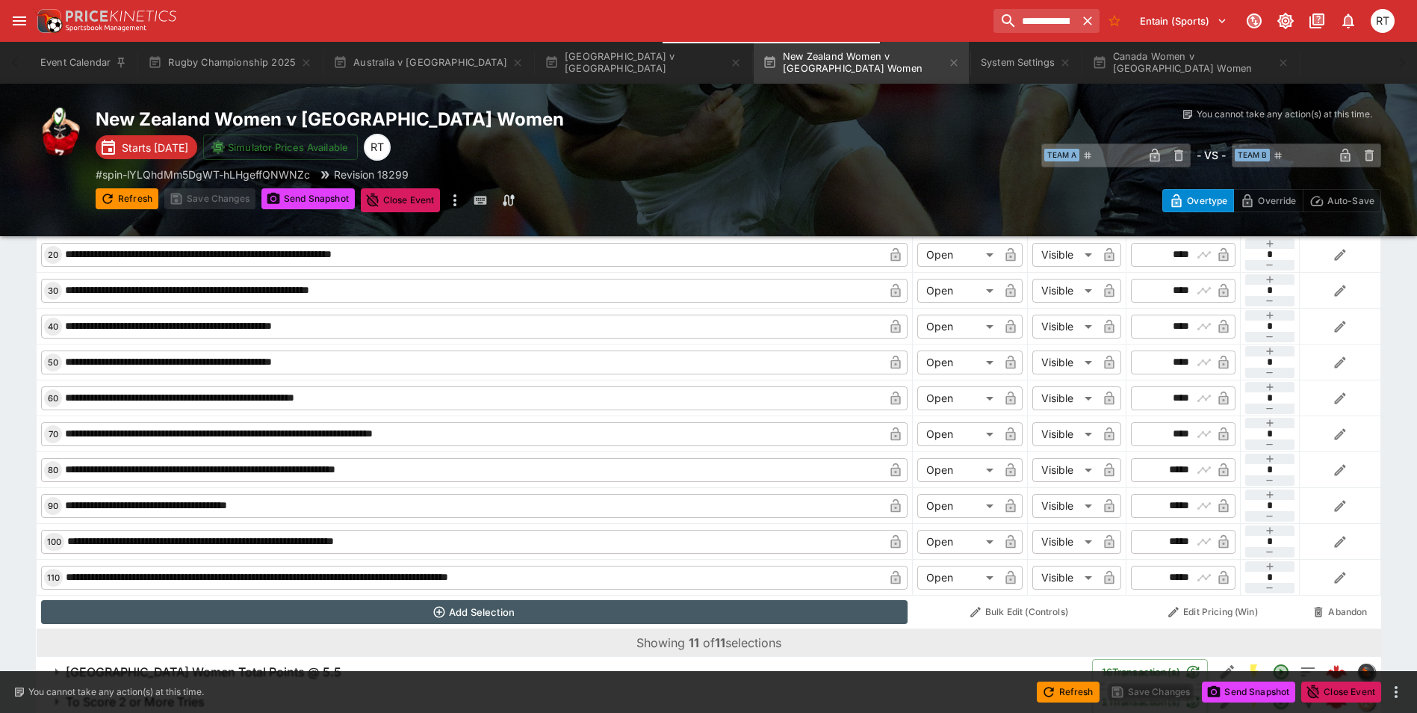
click at [487, 607] on button "Add Selection" at bounding box center [475, 612] width 868 height 24
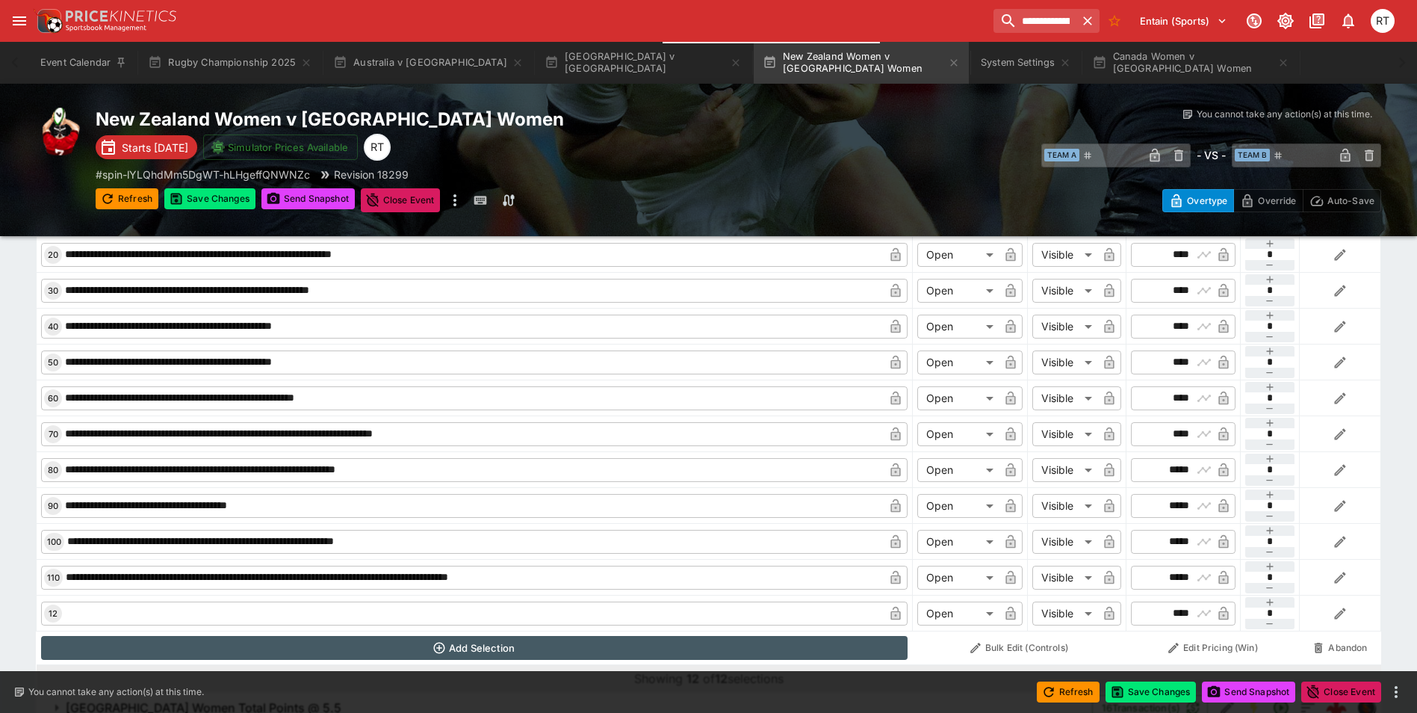
click at [391, 613] on input "text" at bounding box center [473, 614] width 822 height 24
drag, startPoint x: 1162, startPoint y: 615, endPoint x: 1187, endPoint y: 616, distance: 24.7
click at [1187, 616] on input "****" at bounding box center [1170, 614] width 43 height 24
click at [1156, 693] on button "Save Changes" at bounding box center [1151, 691] width 91 height 21
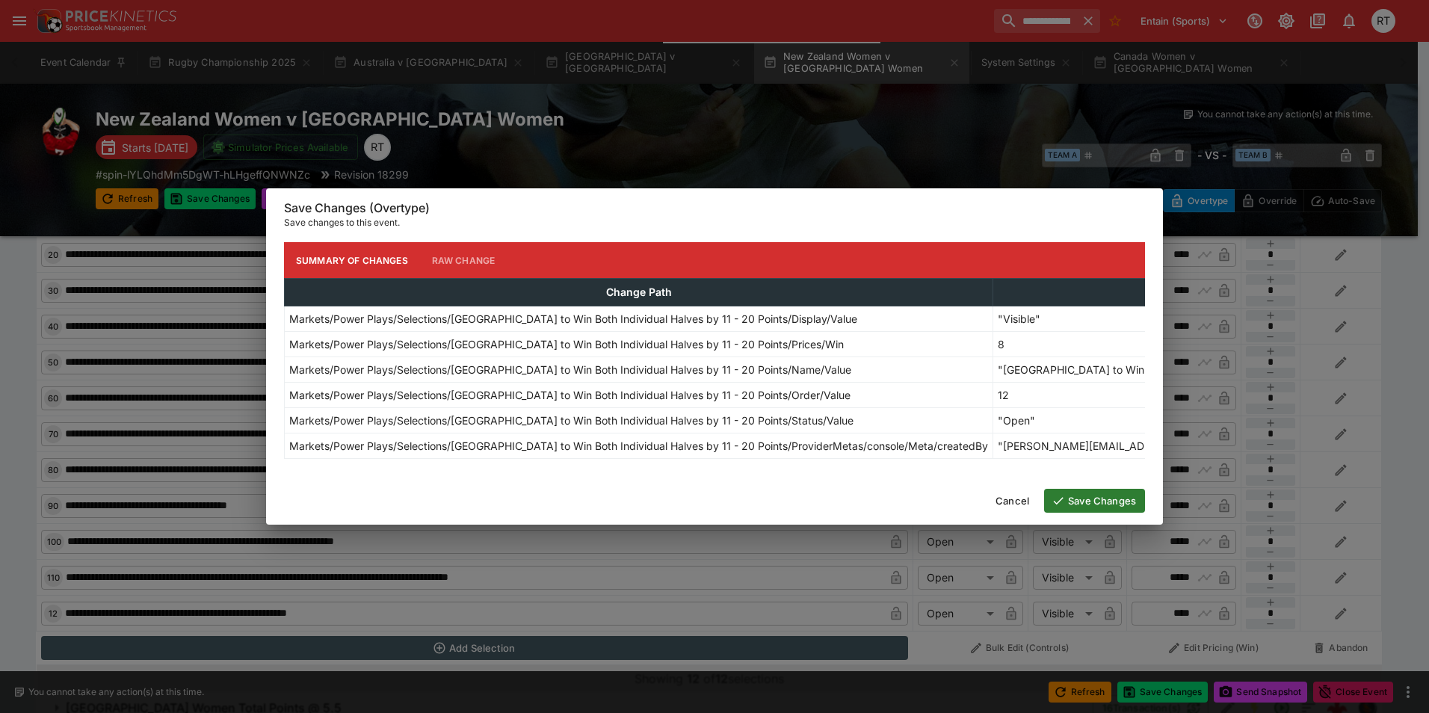
click at [1083, 510] on button "Save Changes" at bounding box center [1094, 501] width 101 height 24
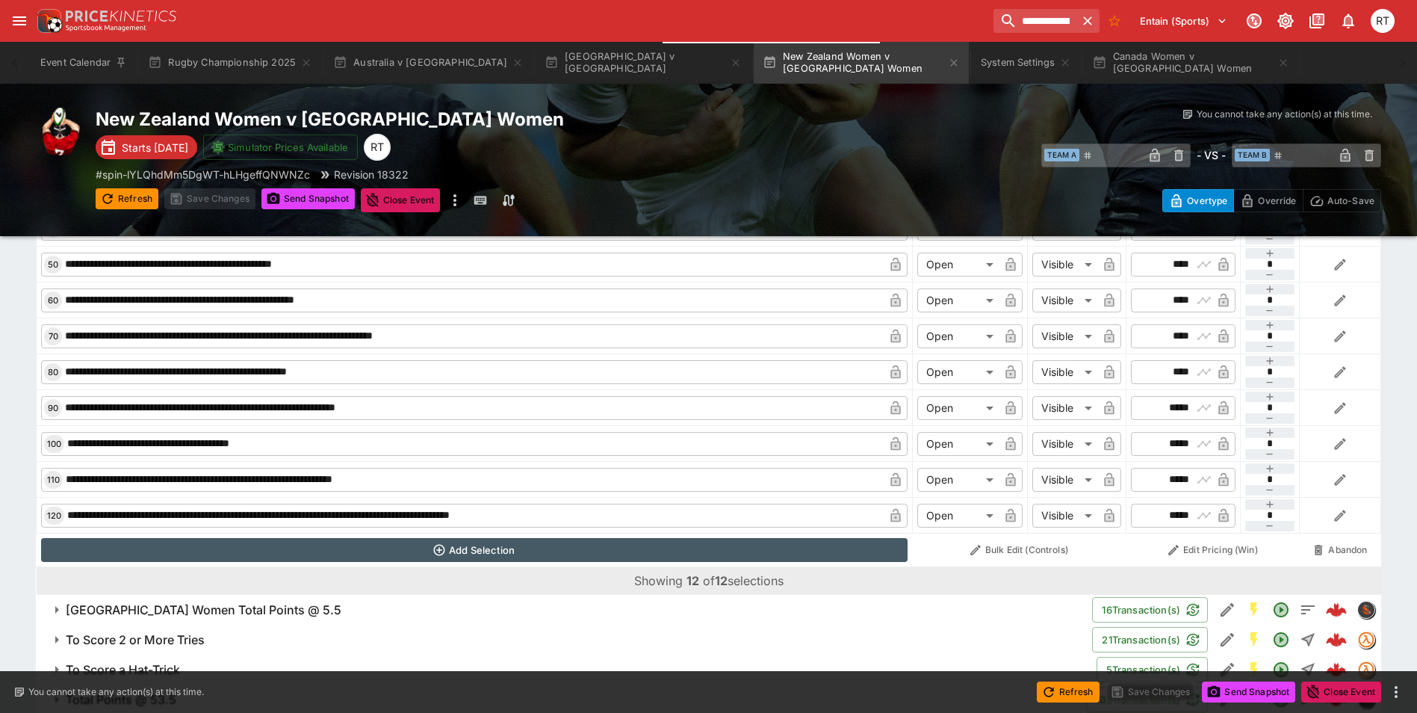
scroll to position [1961, 0]
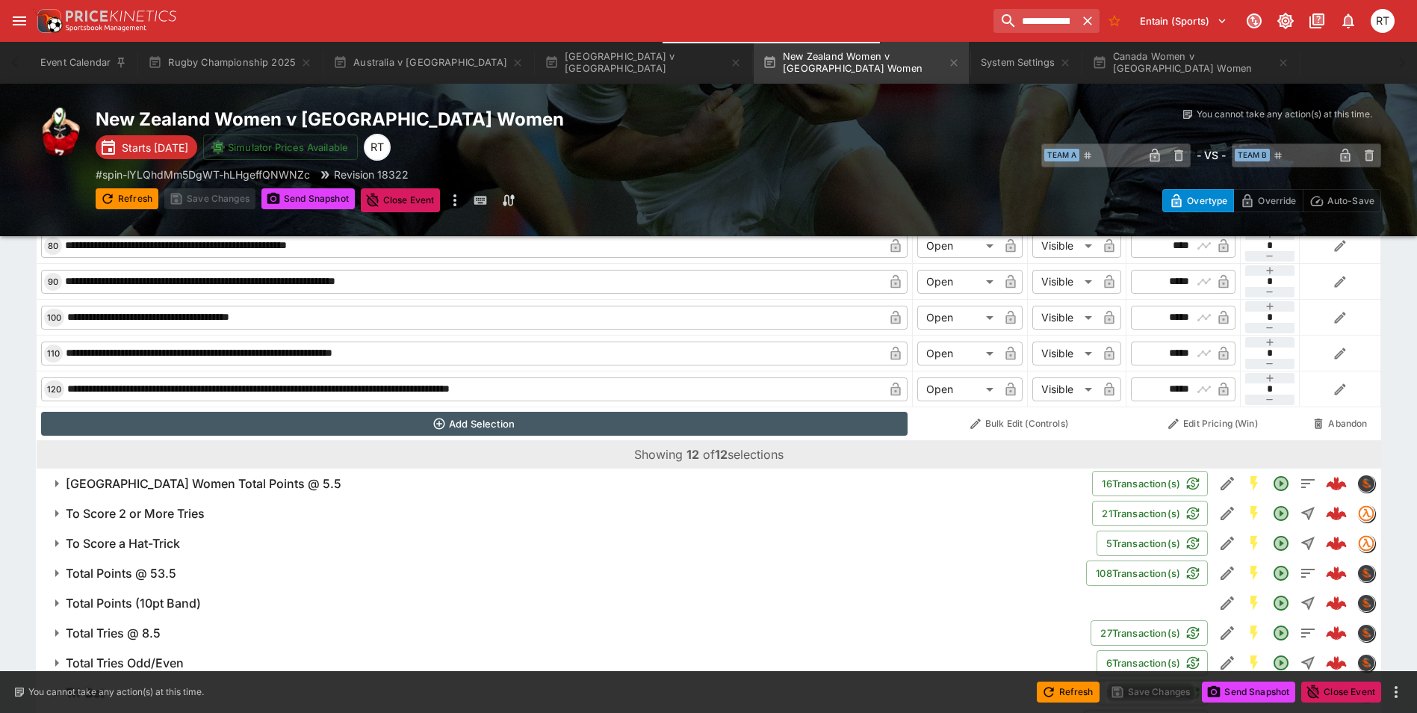
click at [488, 423] on button "Add Selection" at bounding box center [475, 424] width 868 height 24
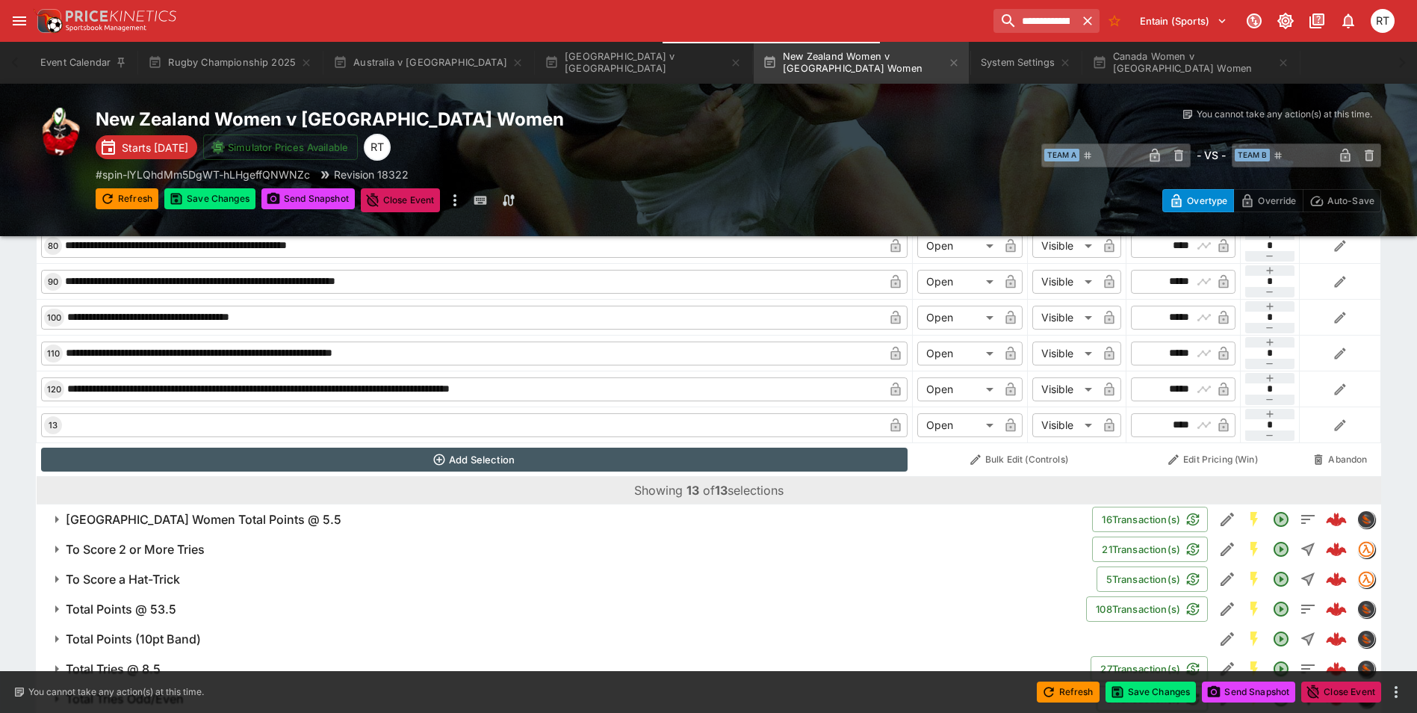
click at [336, 424] on input "text" at bounding box center [473, 425] width 822 height 24
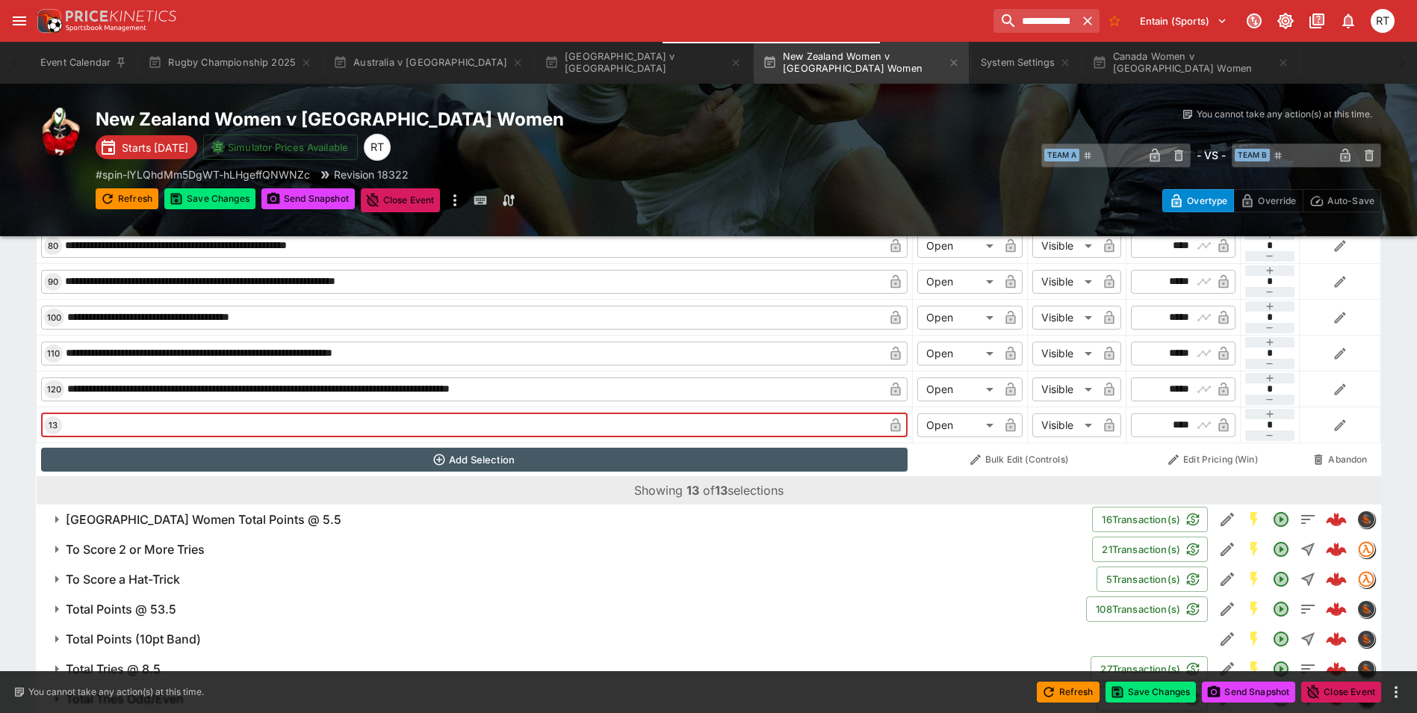
click at [347, 424] on input "text" at bounding box center [473, 425] width 822 height 24
click at [397, 422] on input "text" at bounding box center [473, 425] width 822 height 24
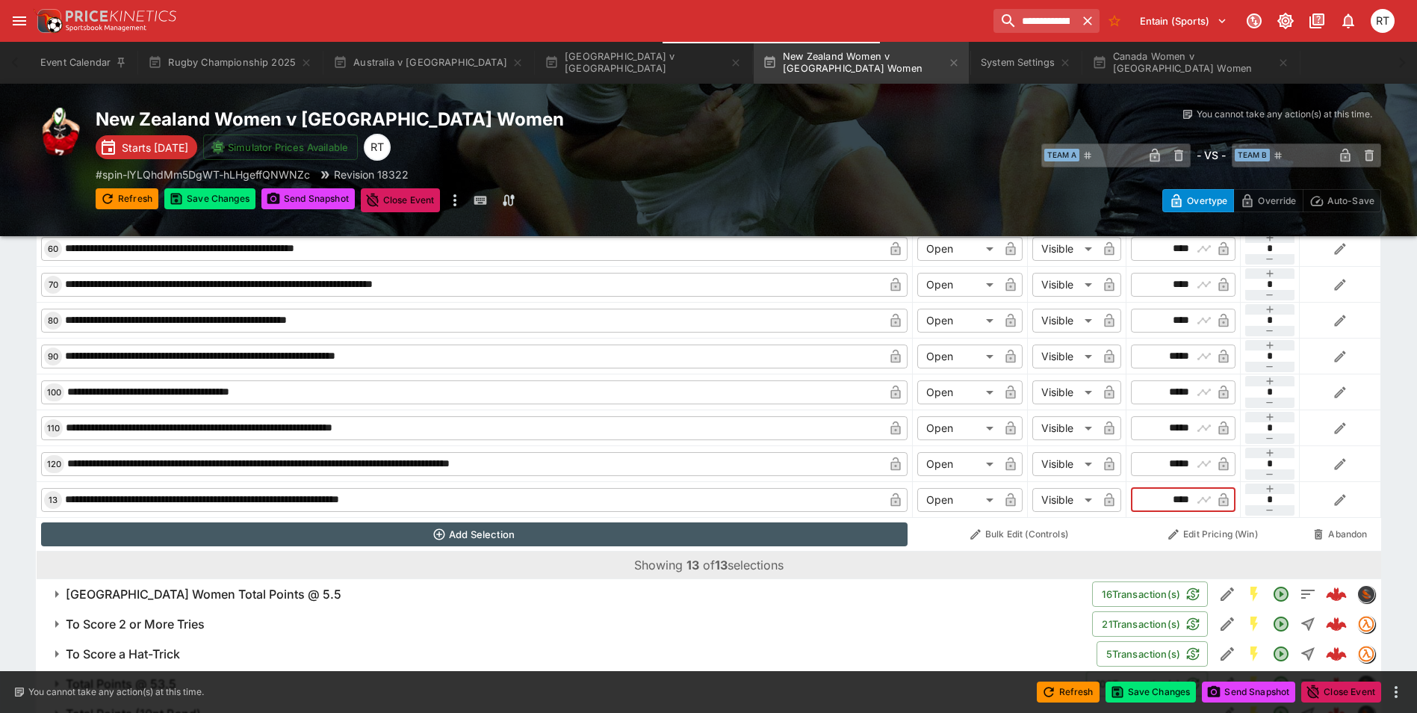
drag, startPoint x: 1160, startPoint y: 497, endPoint x: 1187, endPoint y: 498, distance: 27.7
click at [1187, 498] on input "****" at bounding box center [1170, 500] width 43 height 24
click at [1151, 695] on button "Save Changes" at bounding box center [1151, 691] width 91 height 21
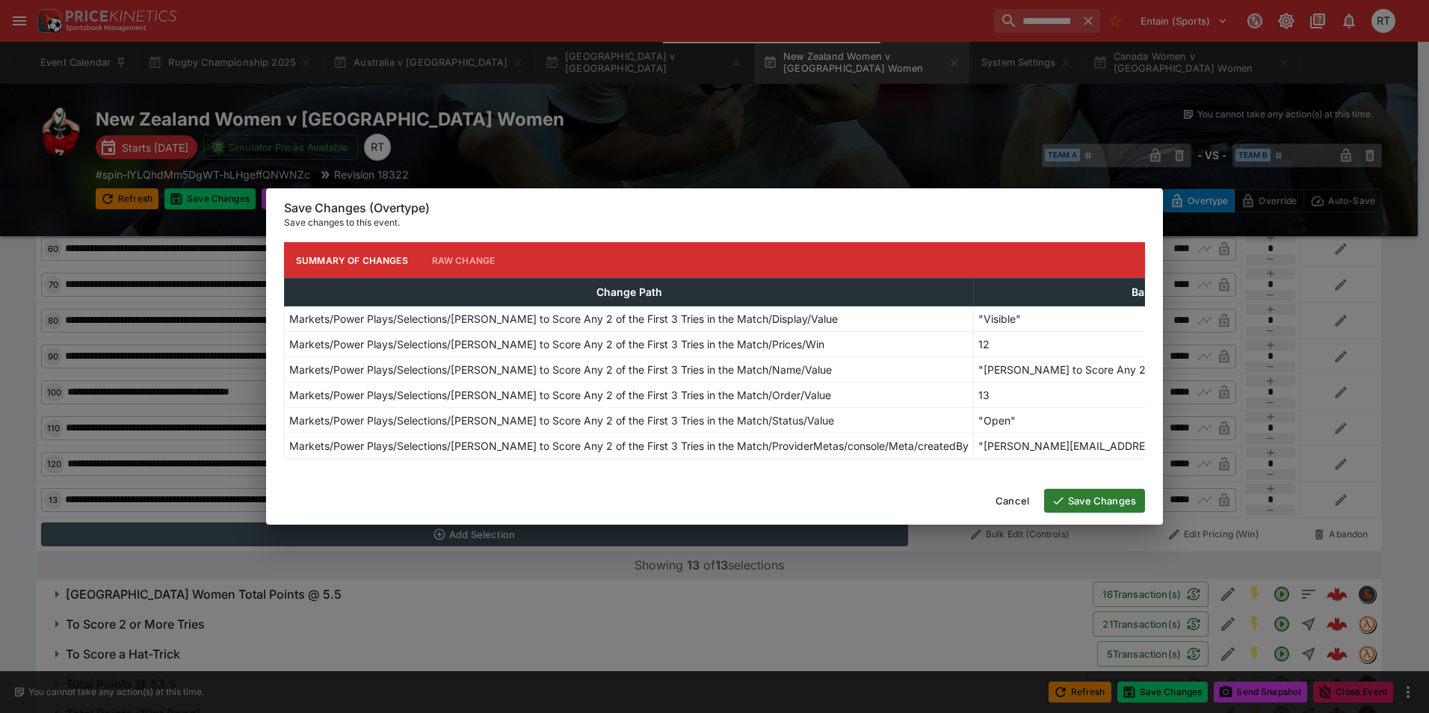
click at [1099, 502] on button "Save Changes" at bounding box center [1094, 501] width 101 height 24
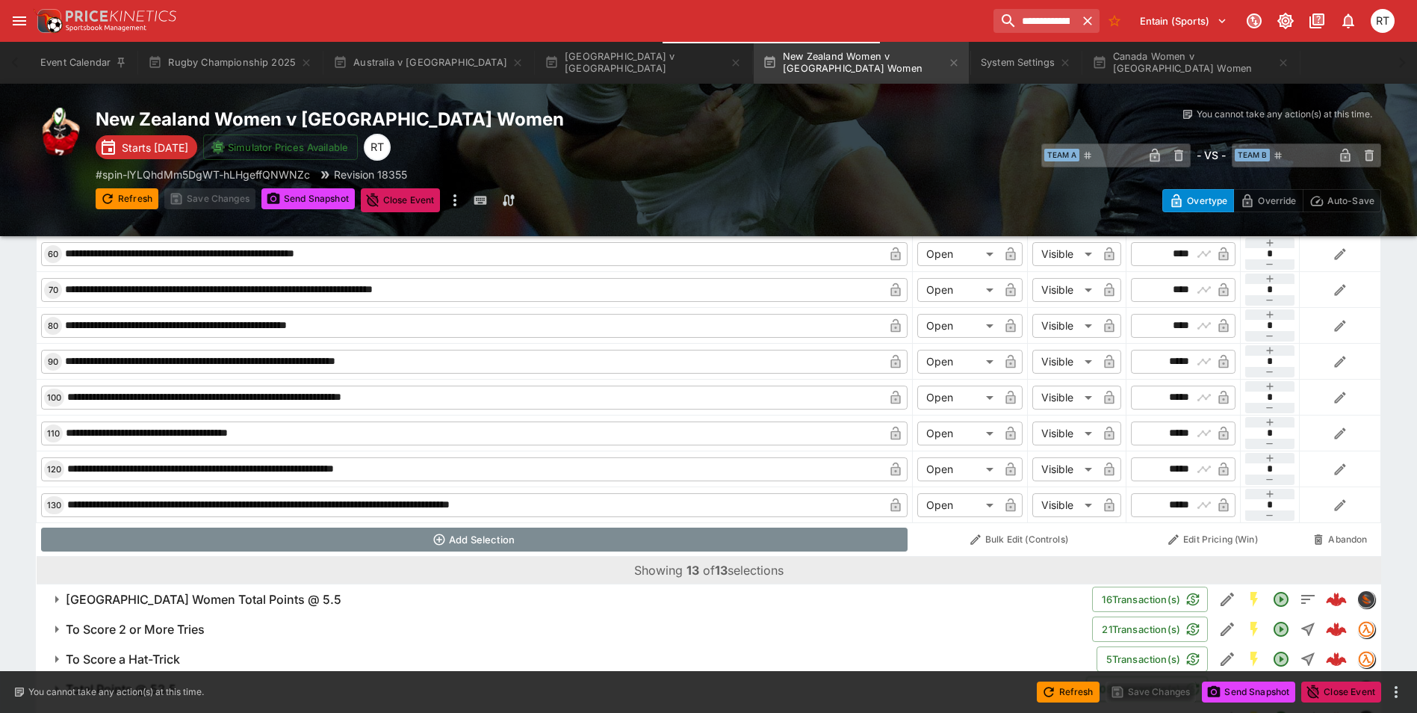
click at [483, 546] on button "Add Selection" at bounding box center [475, 540] width 868 height 24
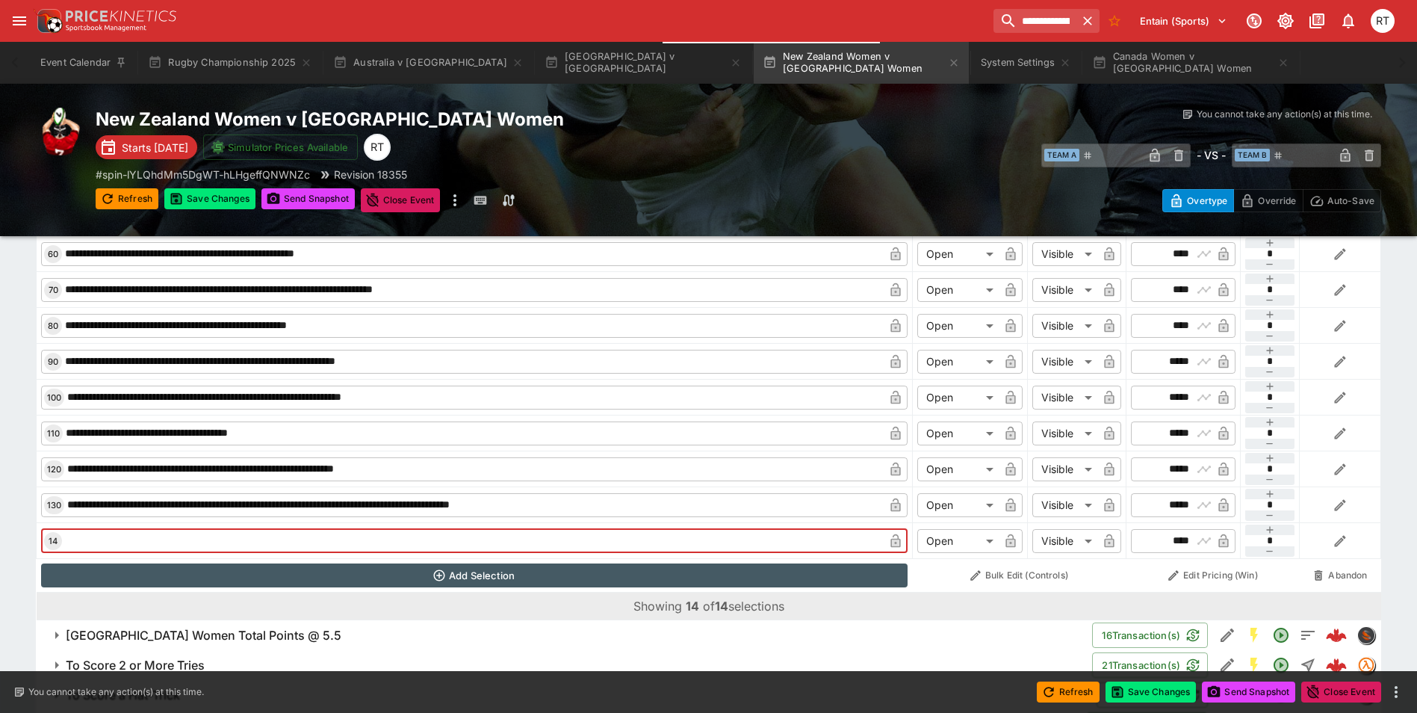
click at [274, 540] on input "text" at bounding box center [473, 541] width 822 height 24
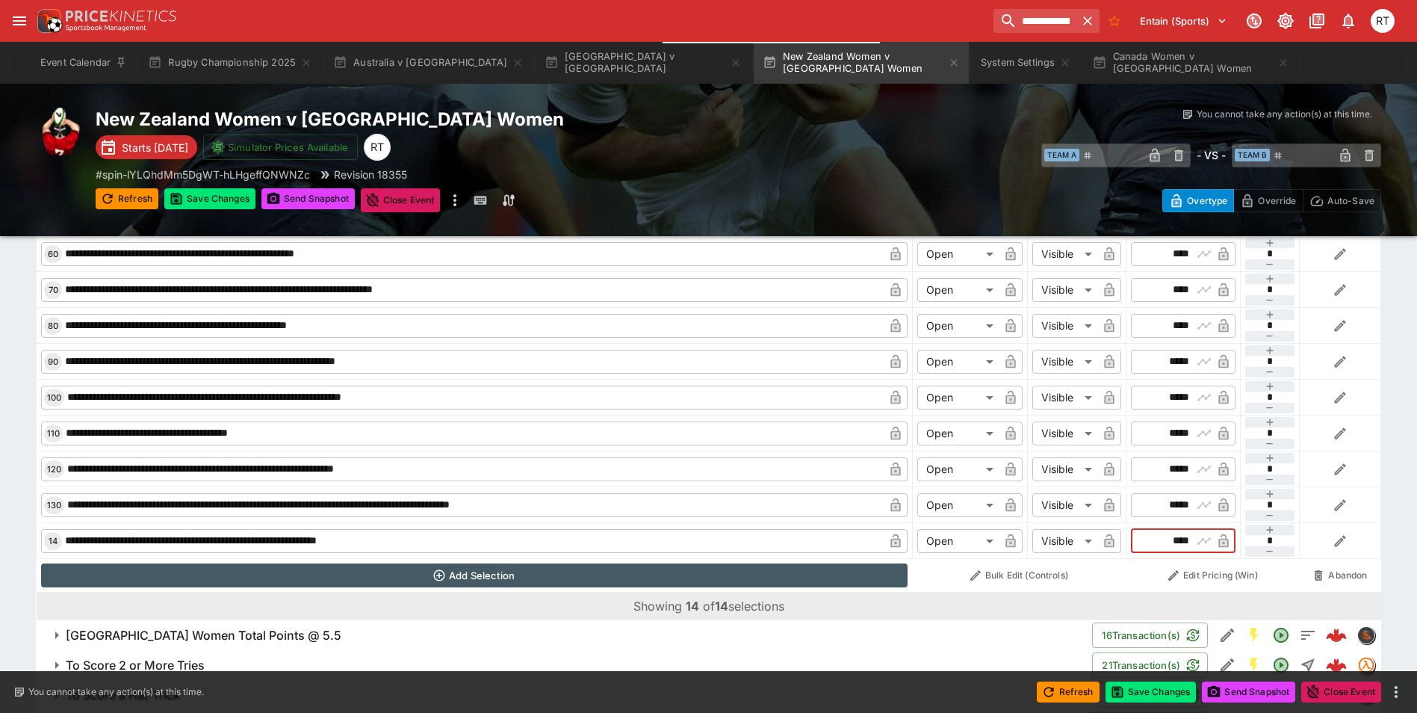
drag, startPoint x: 1157, startPoint y: 539, endPoint x: 1187, endPoint y: 539, distance: 29.2
click at [1187, 539] on input "****" at bounding box center [1170, 541] width 43 height 24
click at [1153, 695] on button "Save Changes" at bounding box center [1151, 691] width 91 height 21
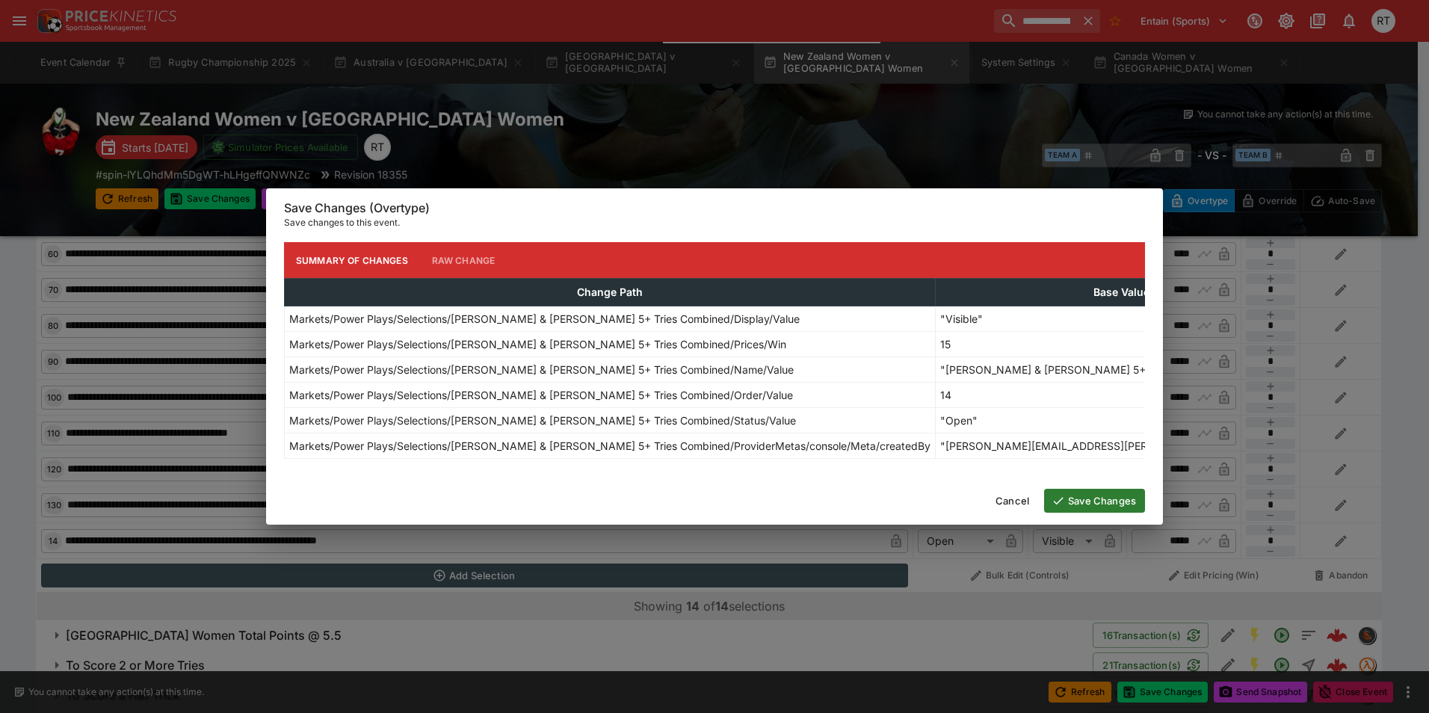
click at [1098, 512] on button "Save Changes" at bounding box center [1094, 501] width 101 height 24
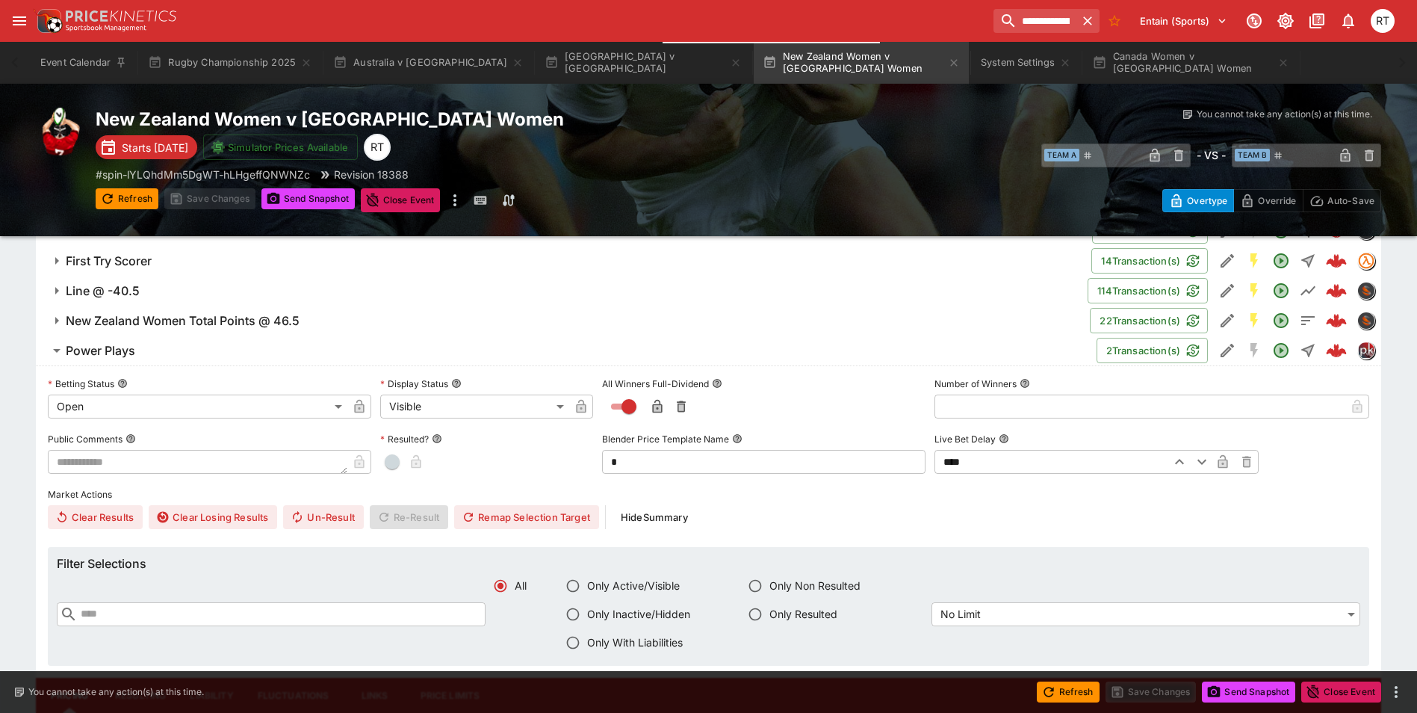
scroll to position [1140, 0]
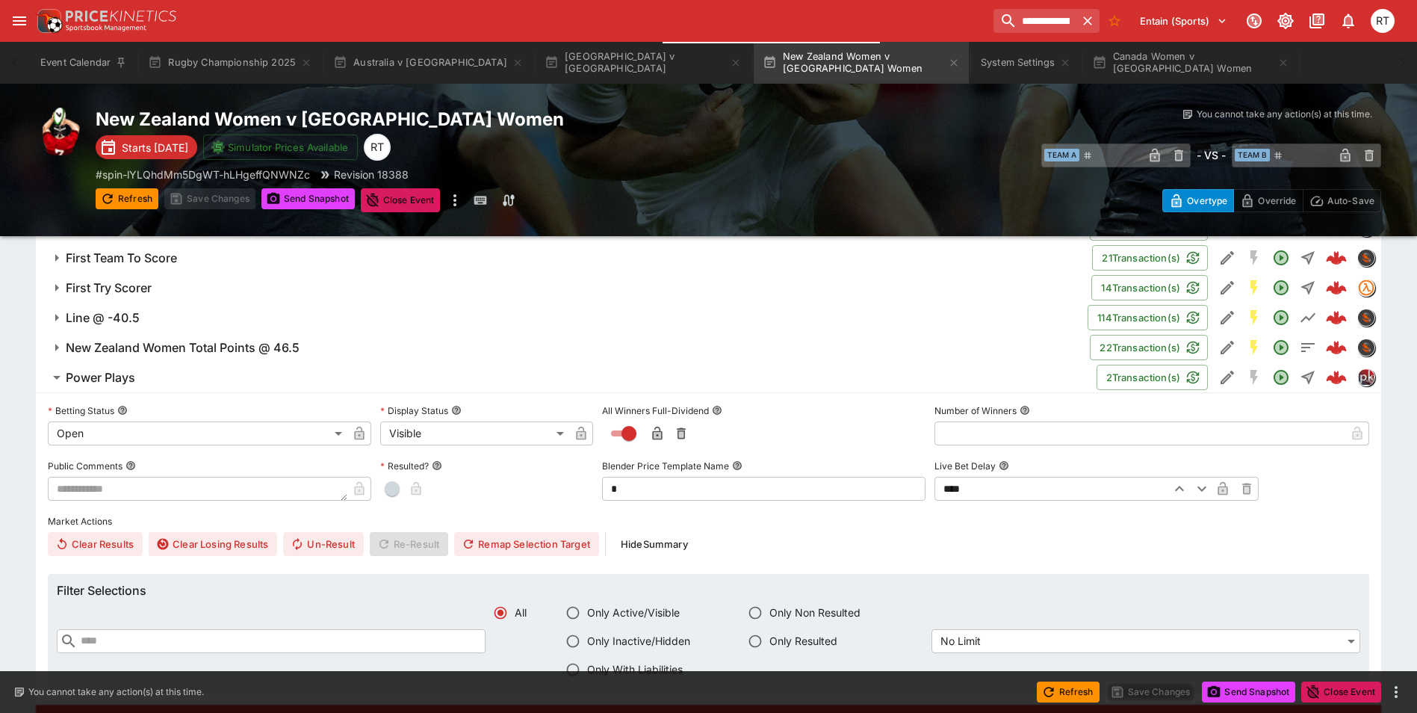
click at [197, 380] on span "Power Plays" at bounding box center [575, 378] width 1019 height 16
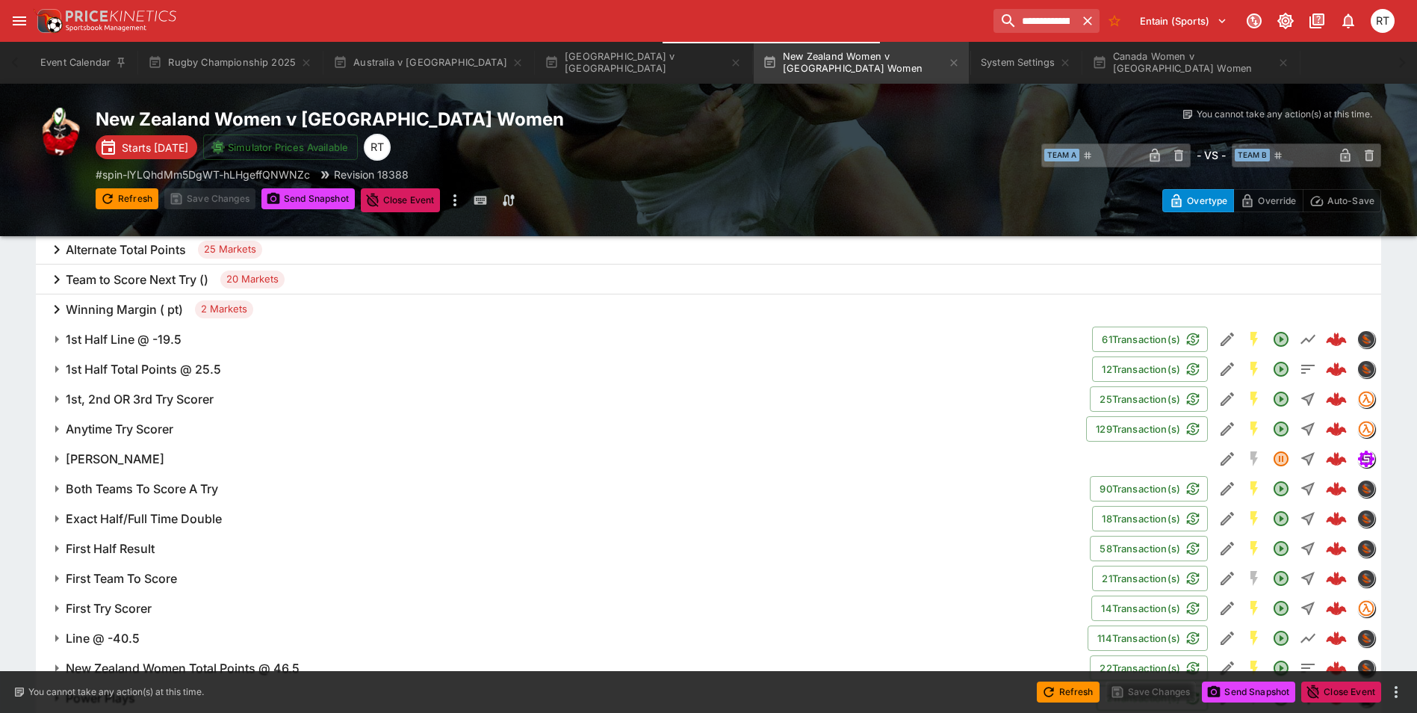
scroll to position [915, 0]
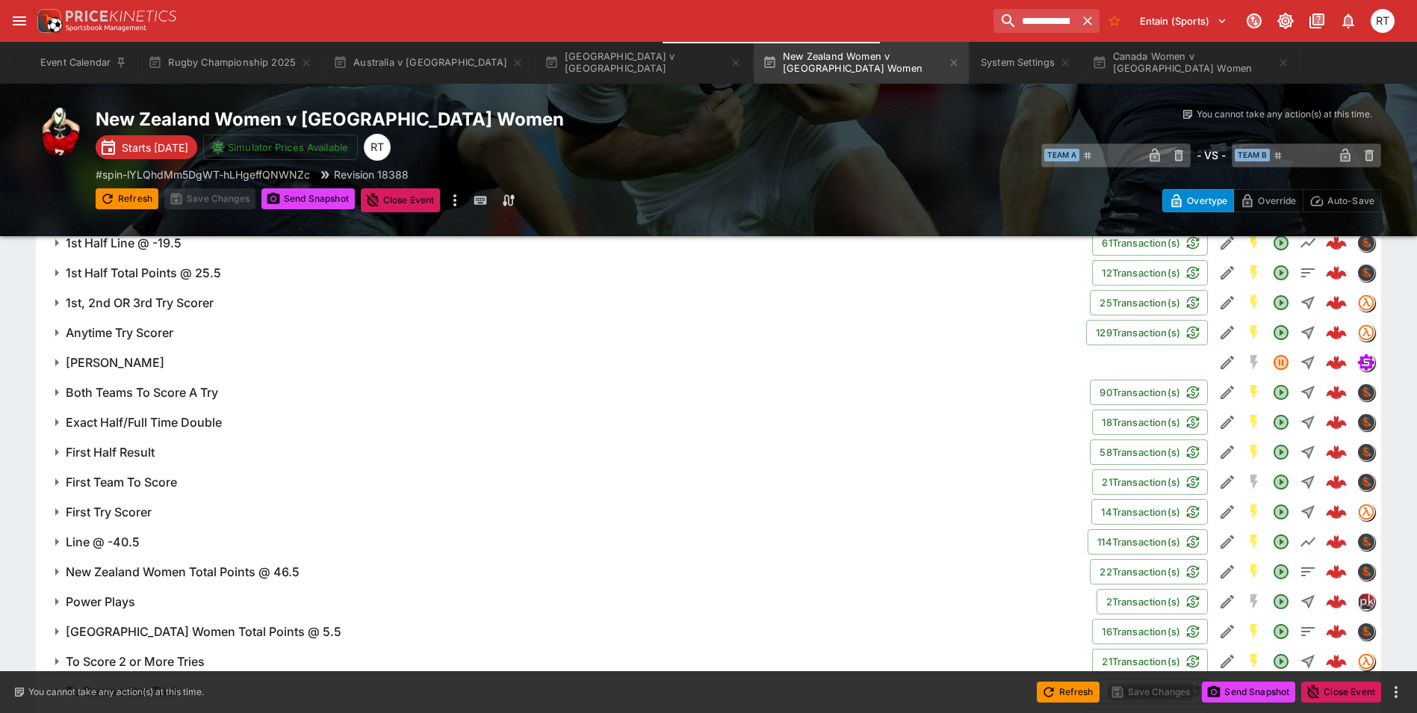
click at [178, 423] on h6 "Exact Half/Full Time Double" at bounding box center [144, 423] width 156 height 16
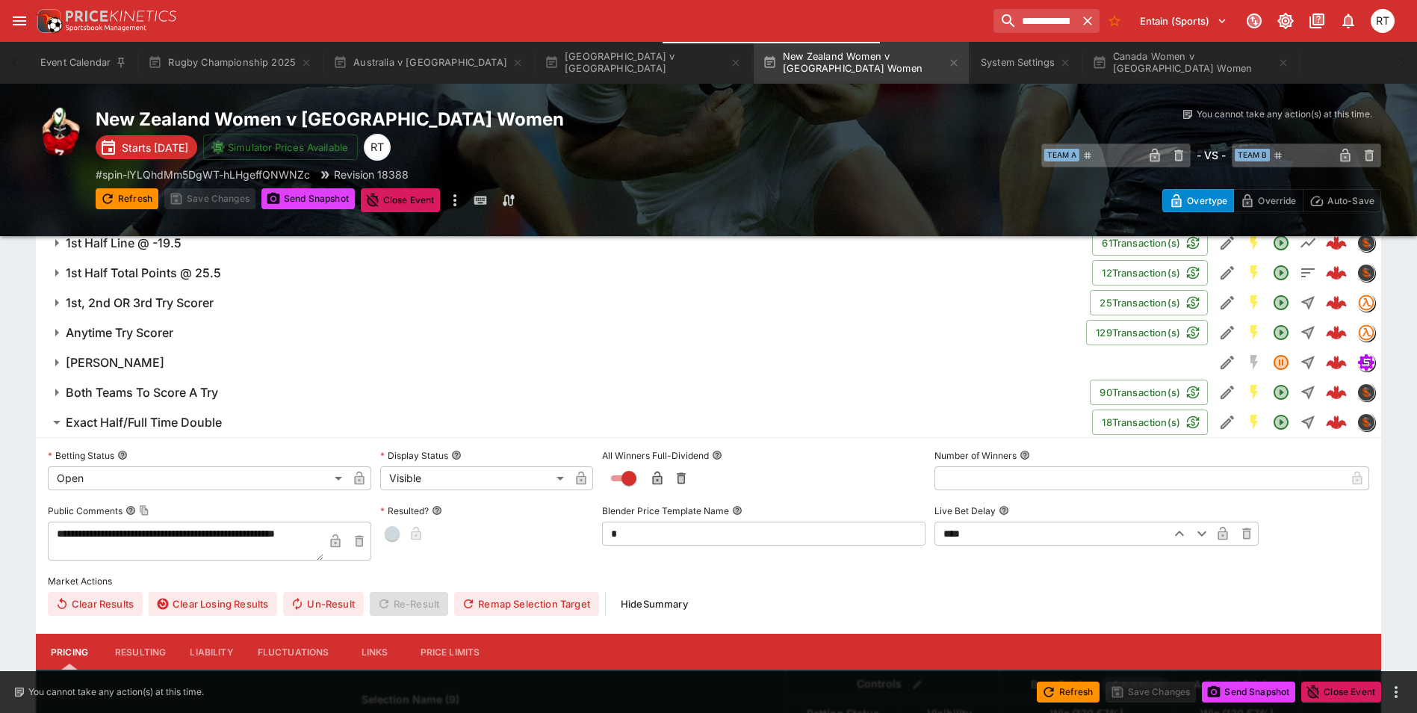
click at [204, 420] on h6 "Exact Half/Full Time Double" at bounding box center [144, 423] width 156 height 16
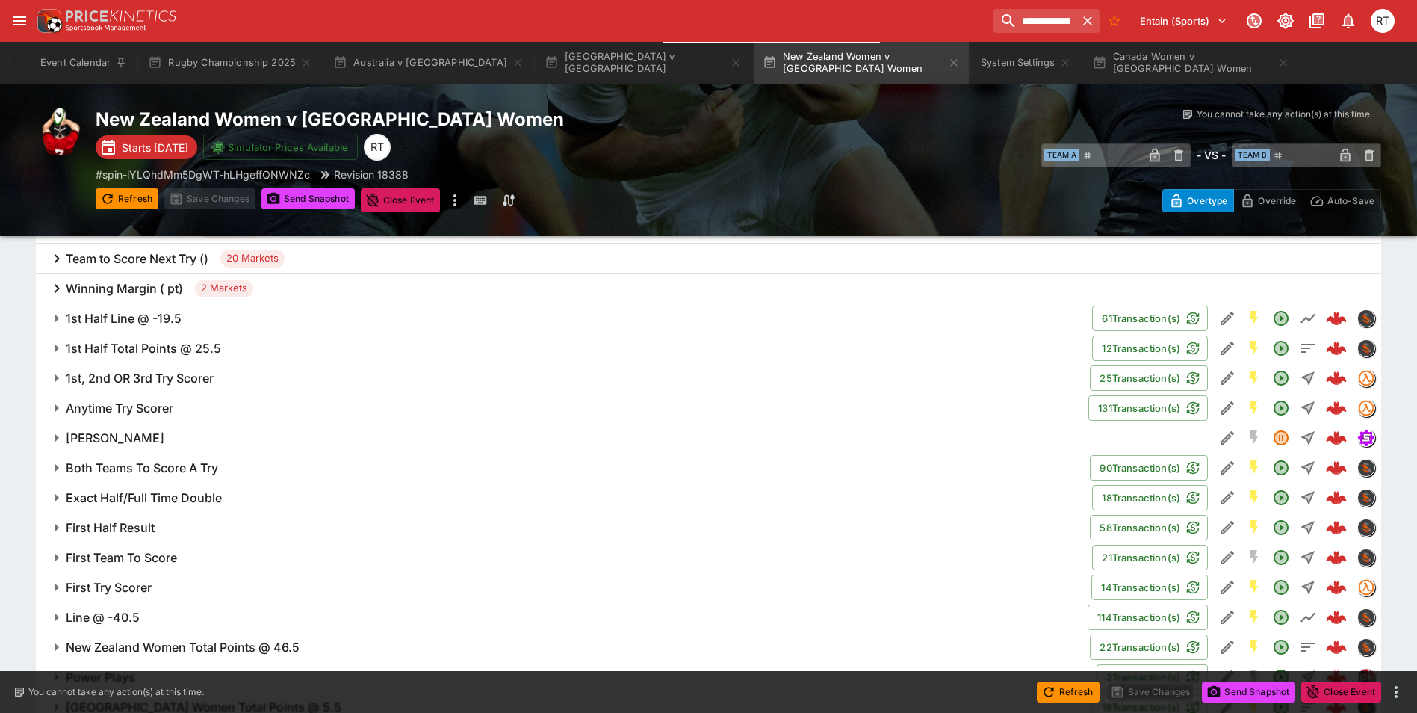
scroll to position [841, 0]
click at [144, 400] on h6 "Anytime Try Scorer" at bounding box center [120, 408] width 108 height 16
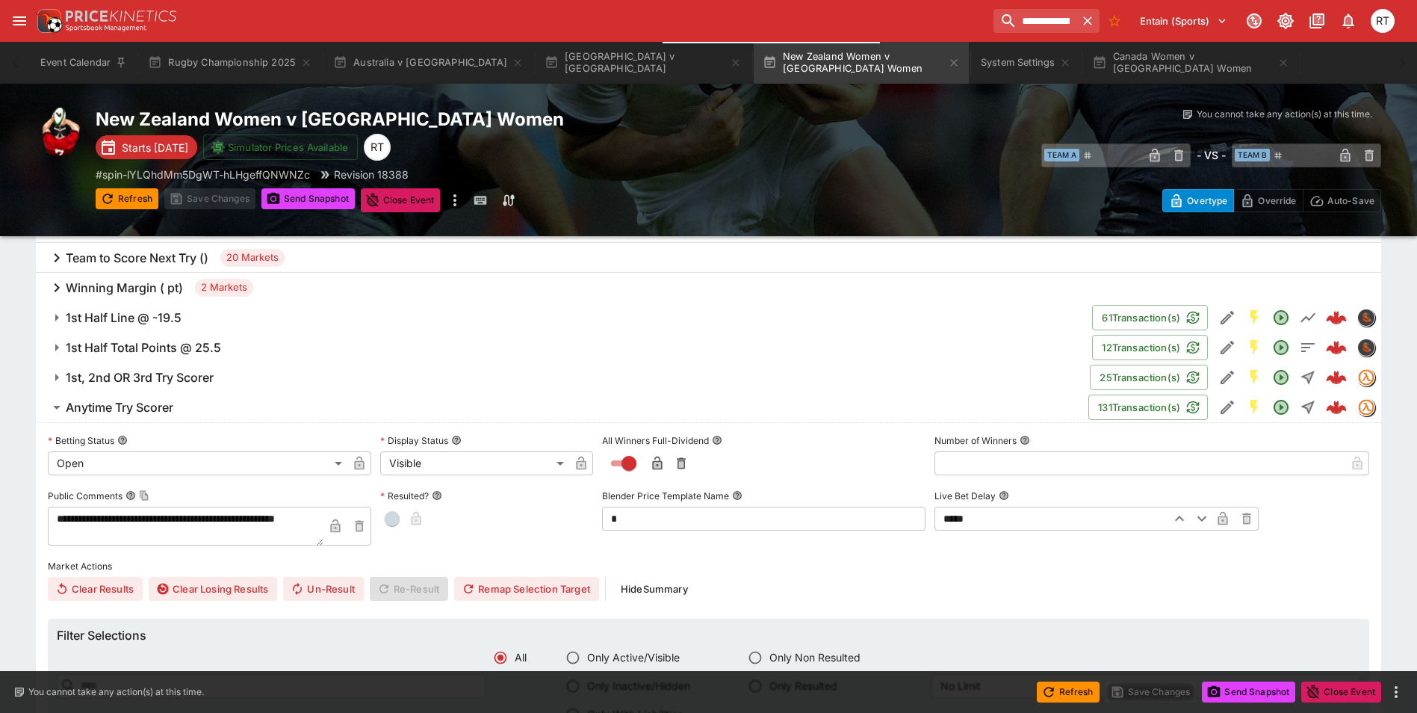
click at [160, 403] on h6 "Anytime Try Scorer" at bounding box center [120, 408] width 108 height 16
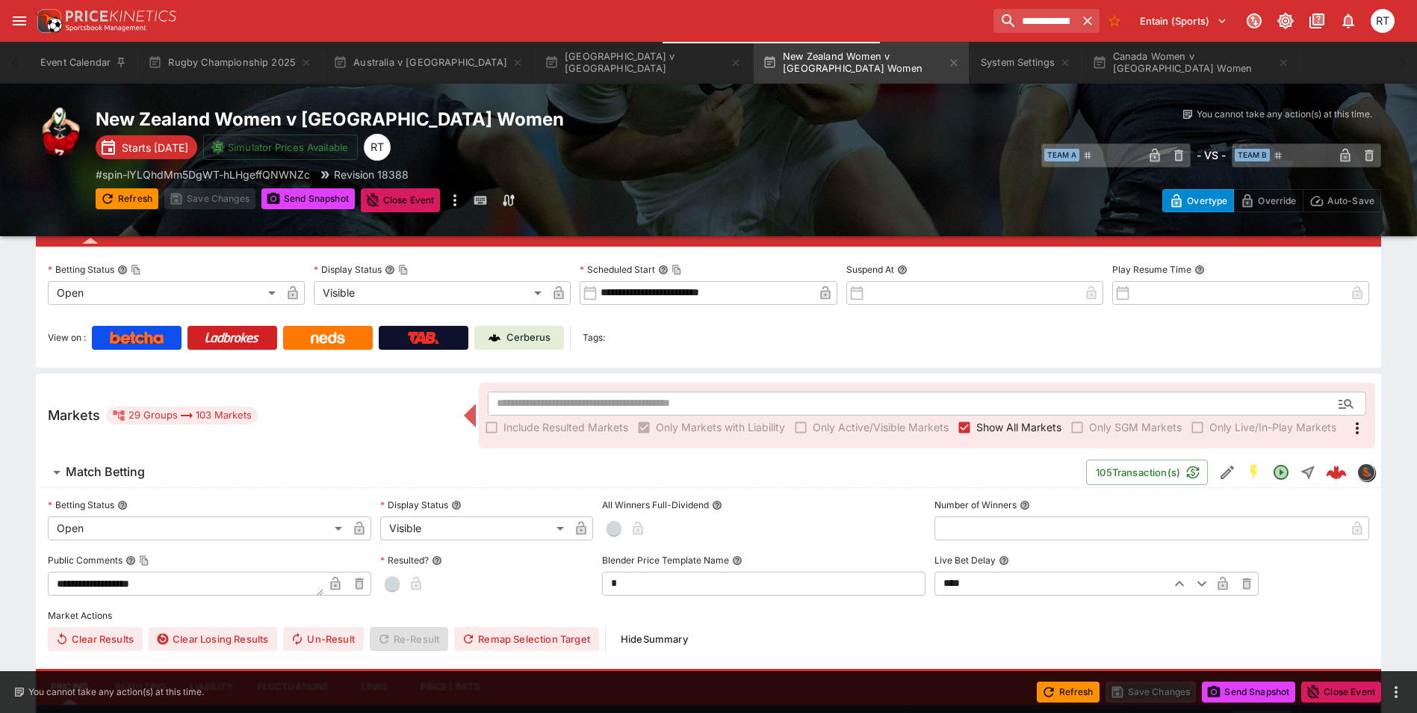
scroll to position [0, 0]
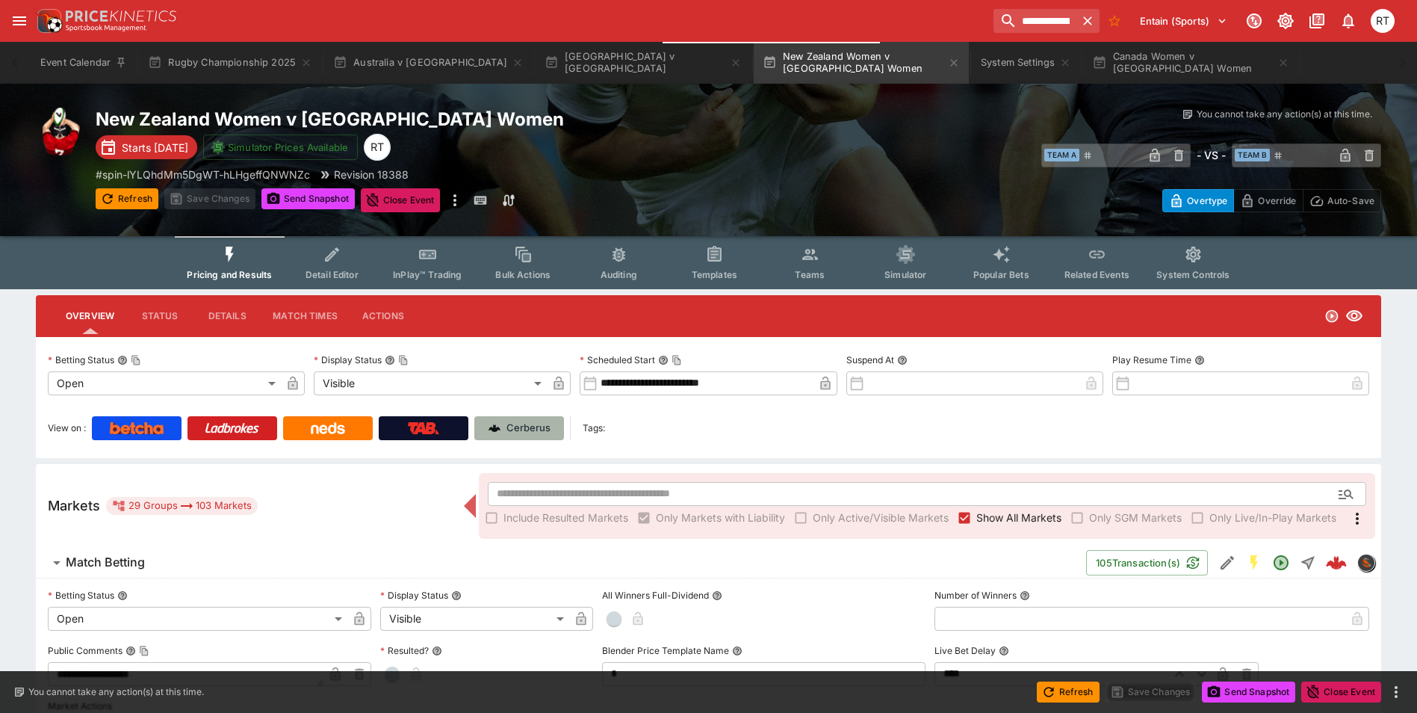
click at [531, 429] on p "Cerberus" at bounding box center [529, 428] width 44 height 15
click at [566, 56] on button "[GEOGRAPHIC_DATA] v [GEOGRAPHIC_DATA]" at bounding box center [643, 63] width 215 height 42
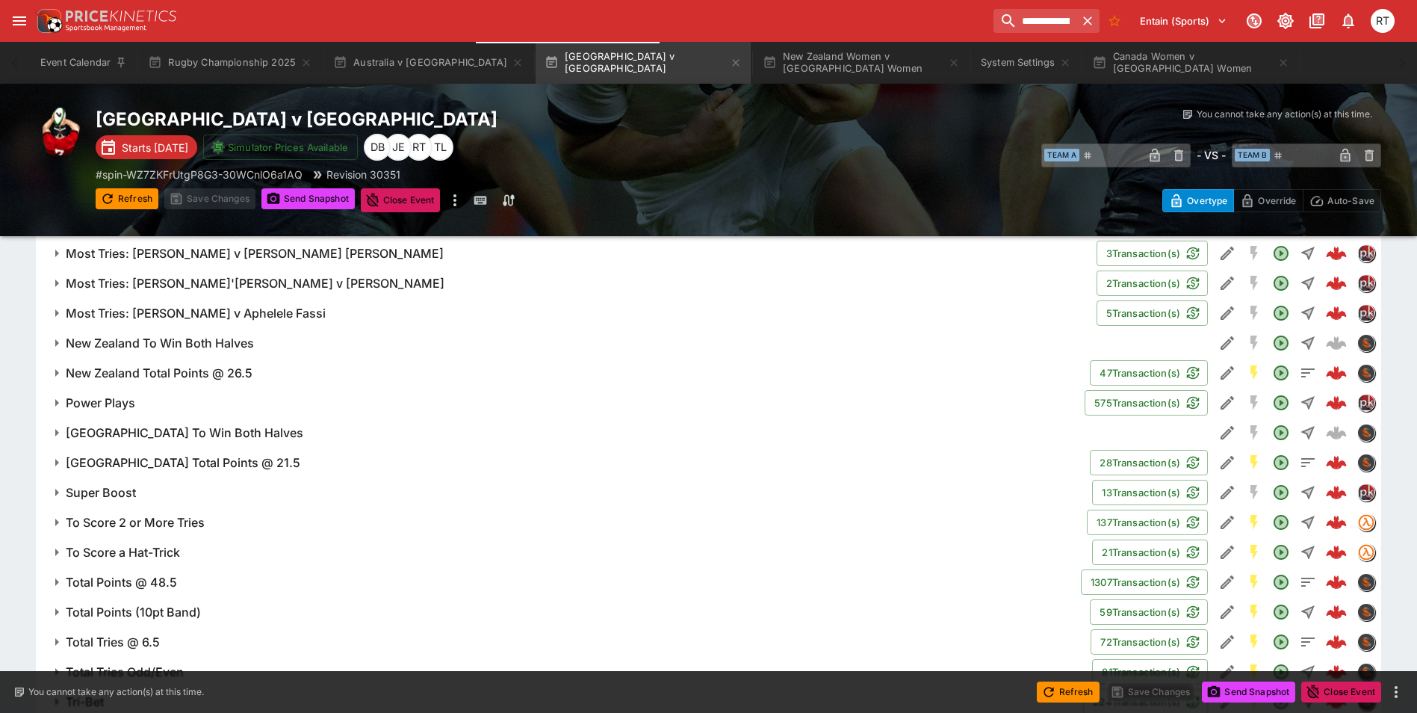
scroll to position [1719, 0]
click at [126, 492] on h6 "Super Boost" at bounding box center [101, 491] width 70 height 16
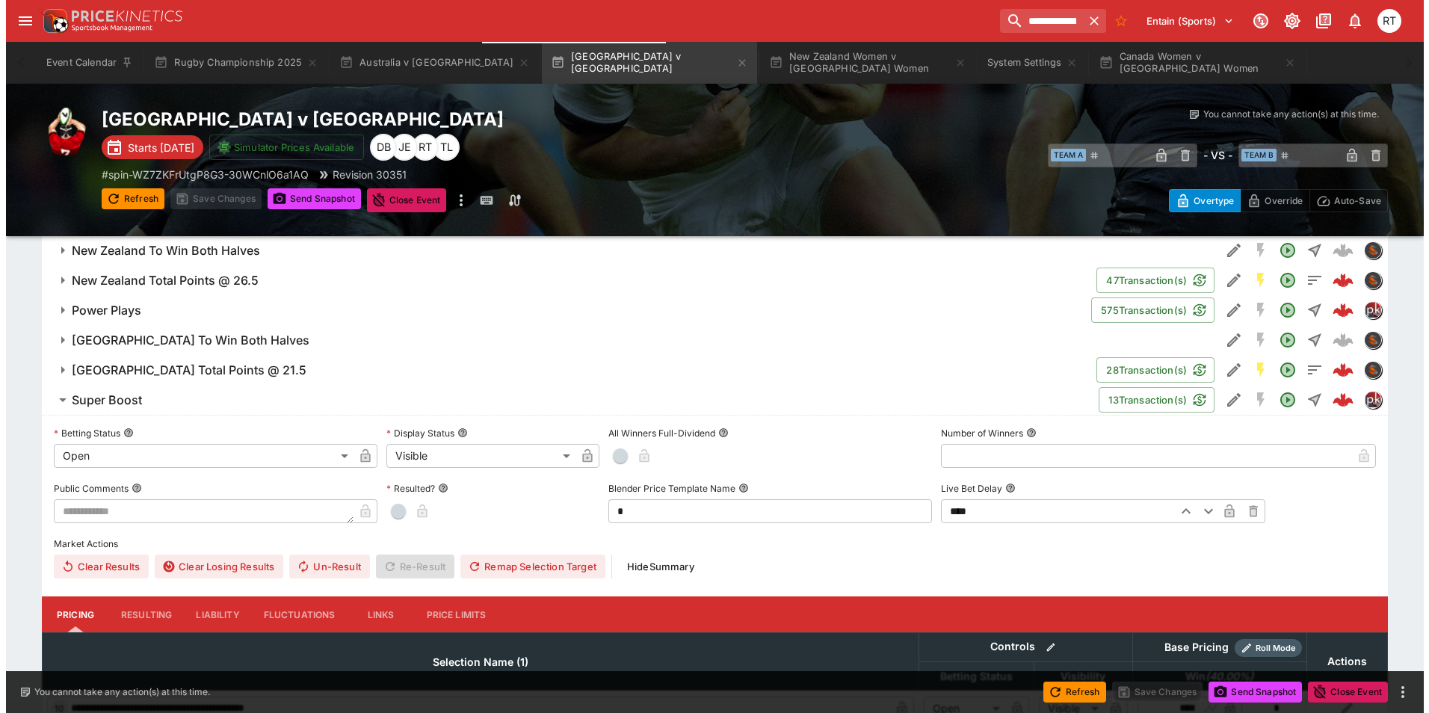
scroll to position [1943, 0]
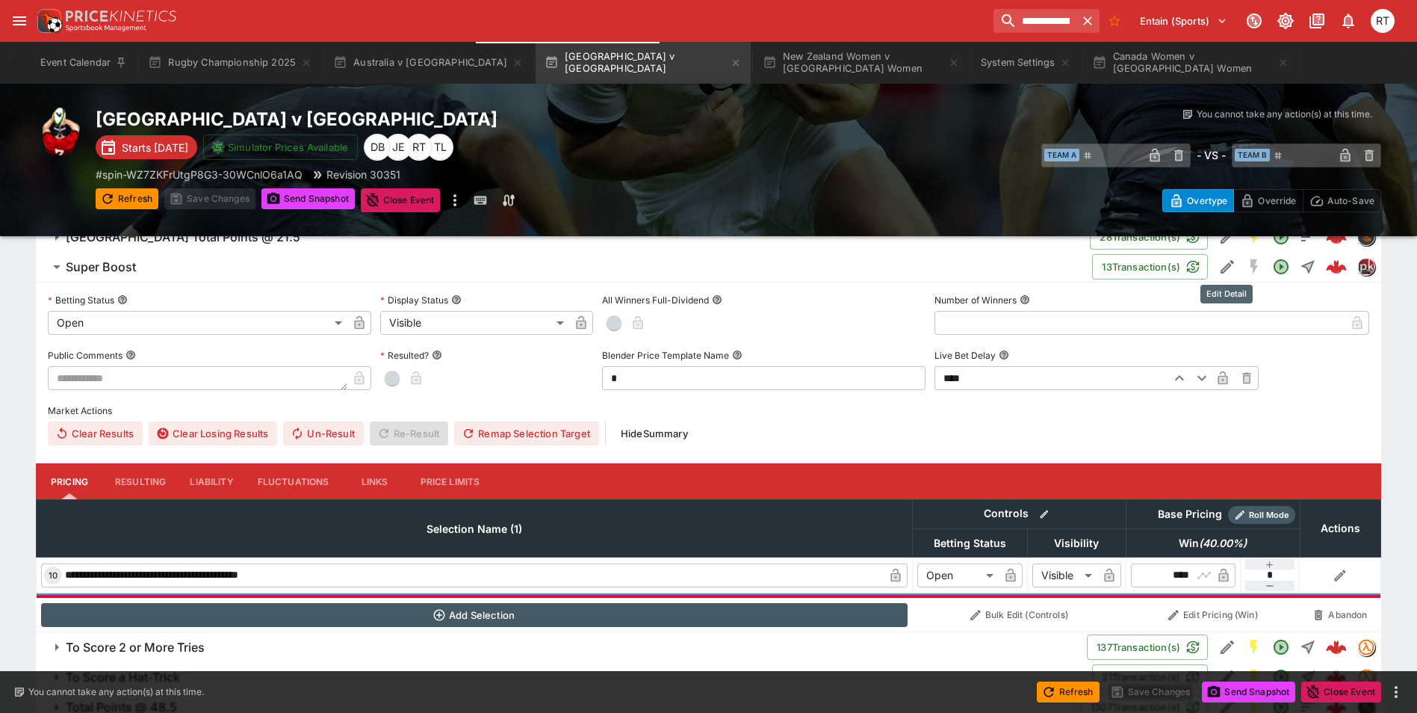
click at [1225, 268] on icon "Edit Detail" at bounding box center [1225, 268] width 7 height 7
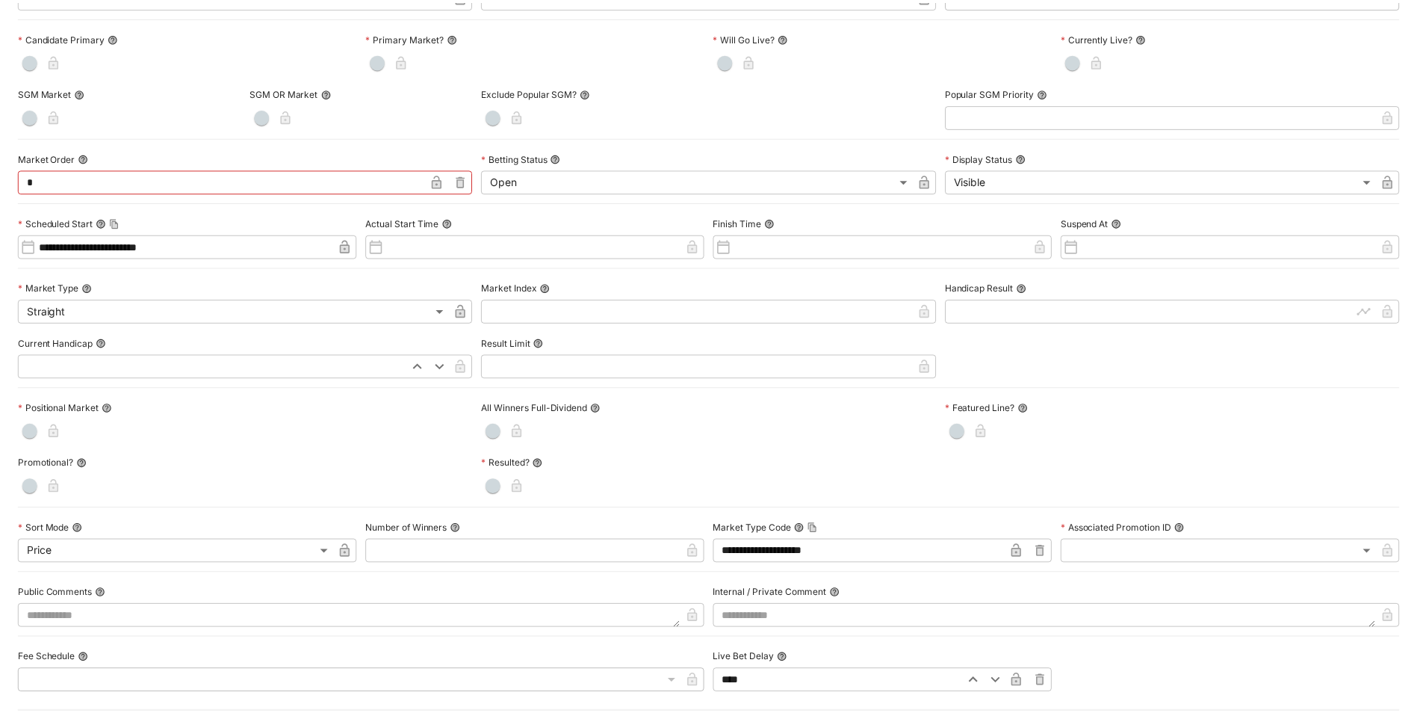
scroll to position [0, 0]
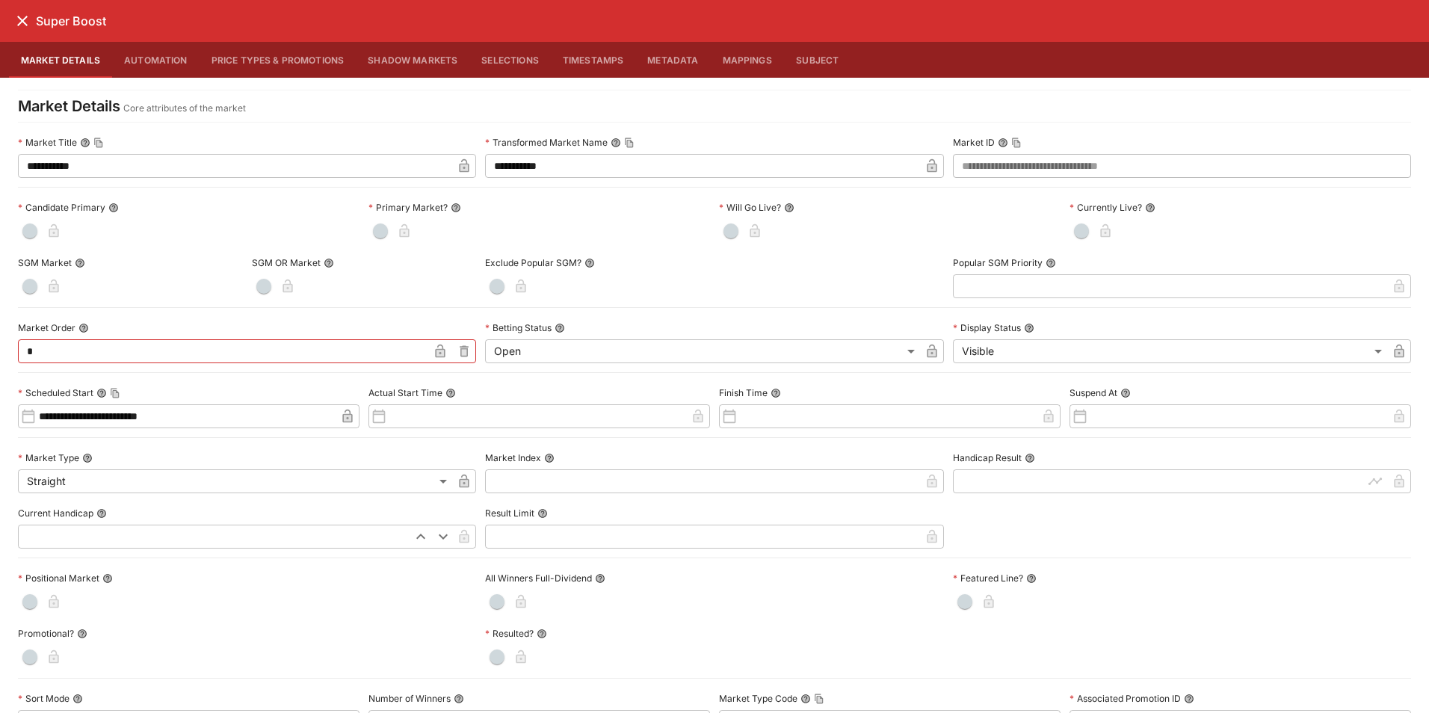
click at [24, 24] on icon "close" at bounding box center [22, 21] width 18 height 18
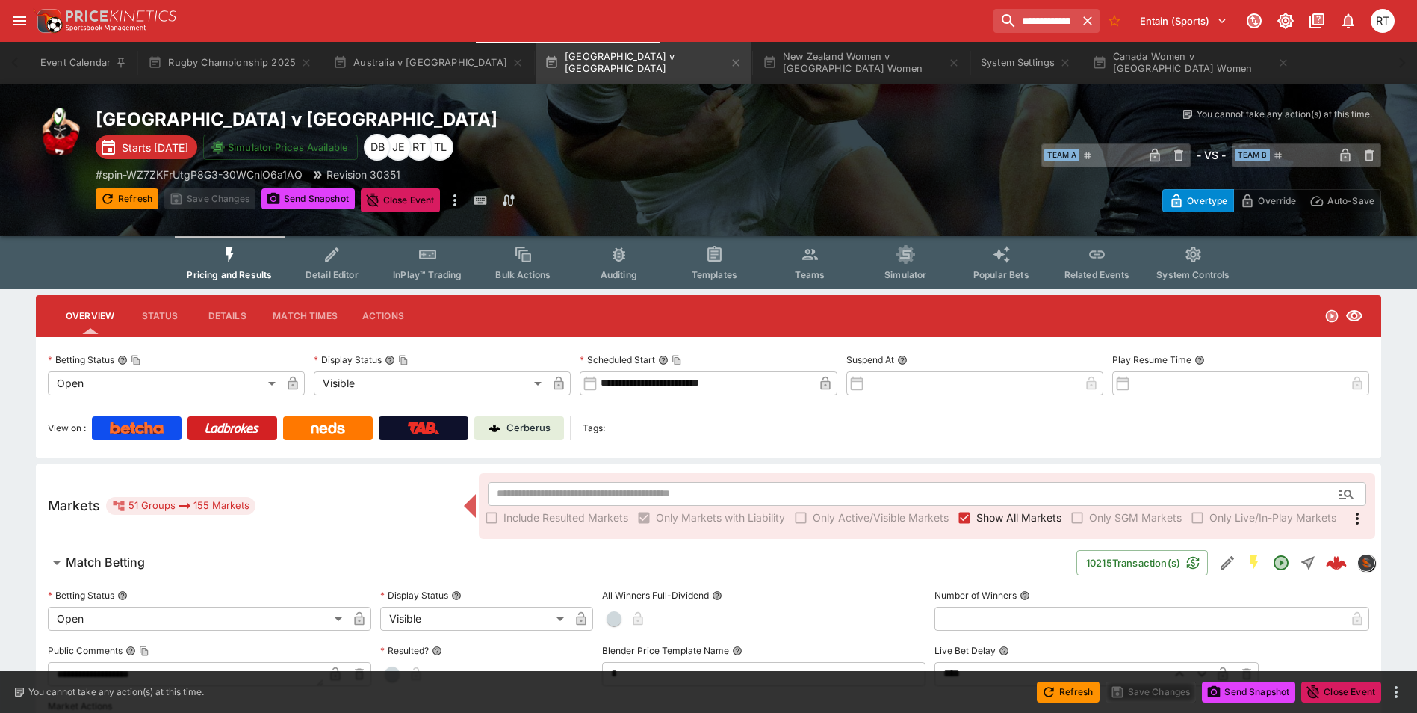
click at [525, 430] on p "Cerberus" at bounding box center [529, 428] width 44 height 15
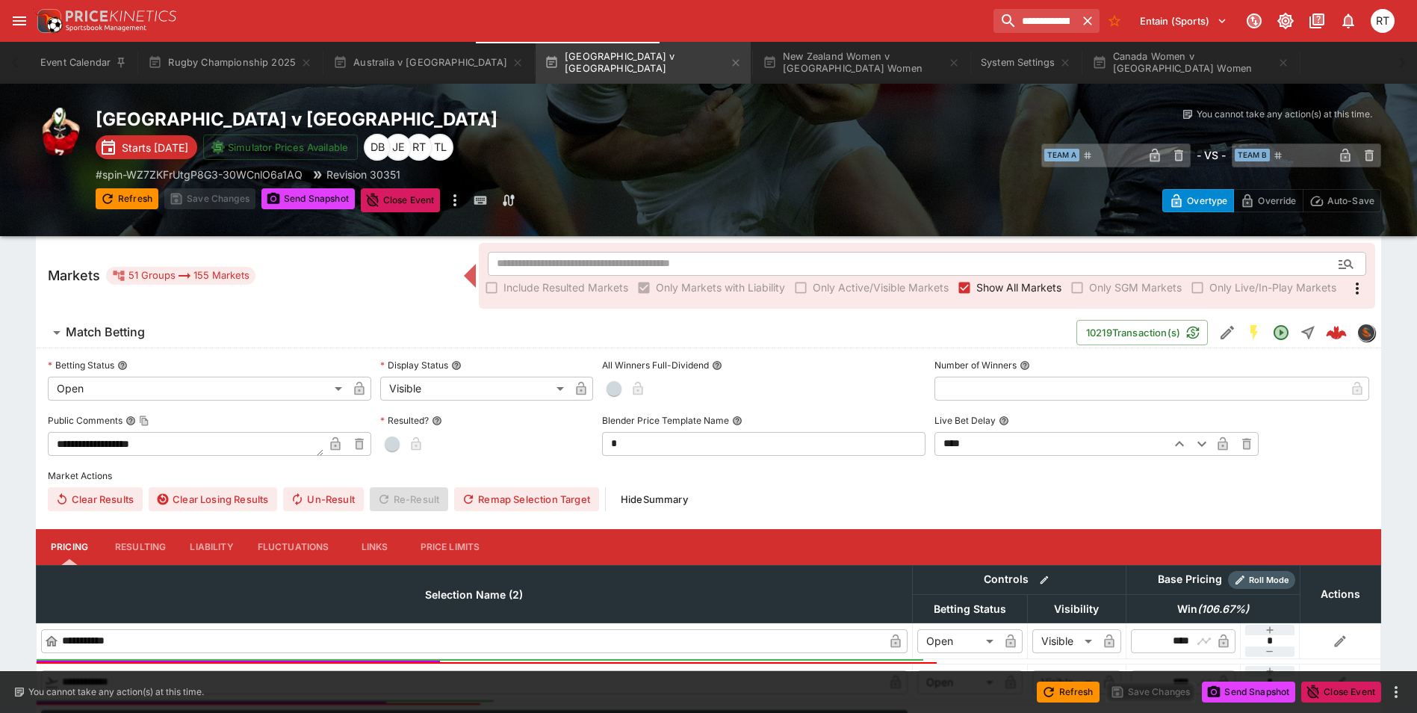
scroll to position [149, 0]
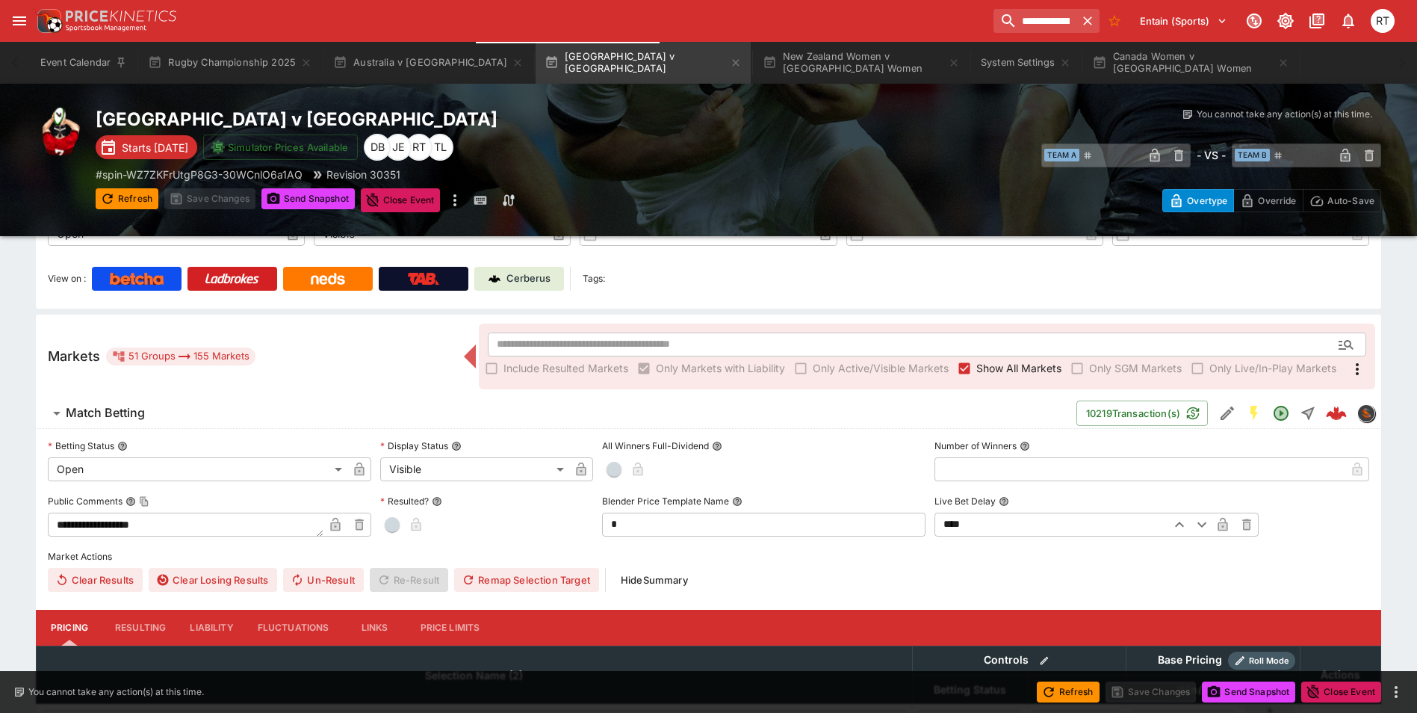
click at [149, 417] on span "Match Betting" at bounding box center [565, 413] width 999 height 16
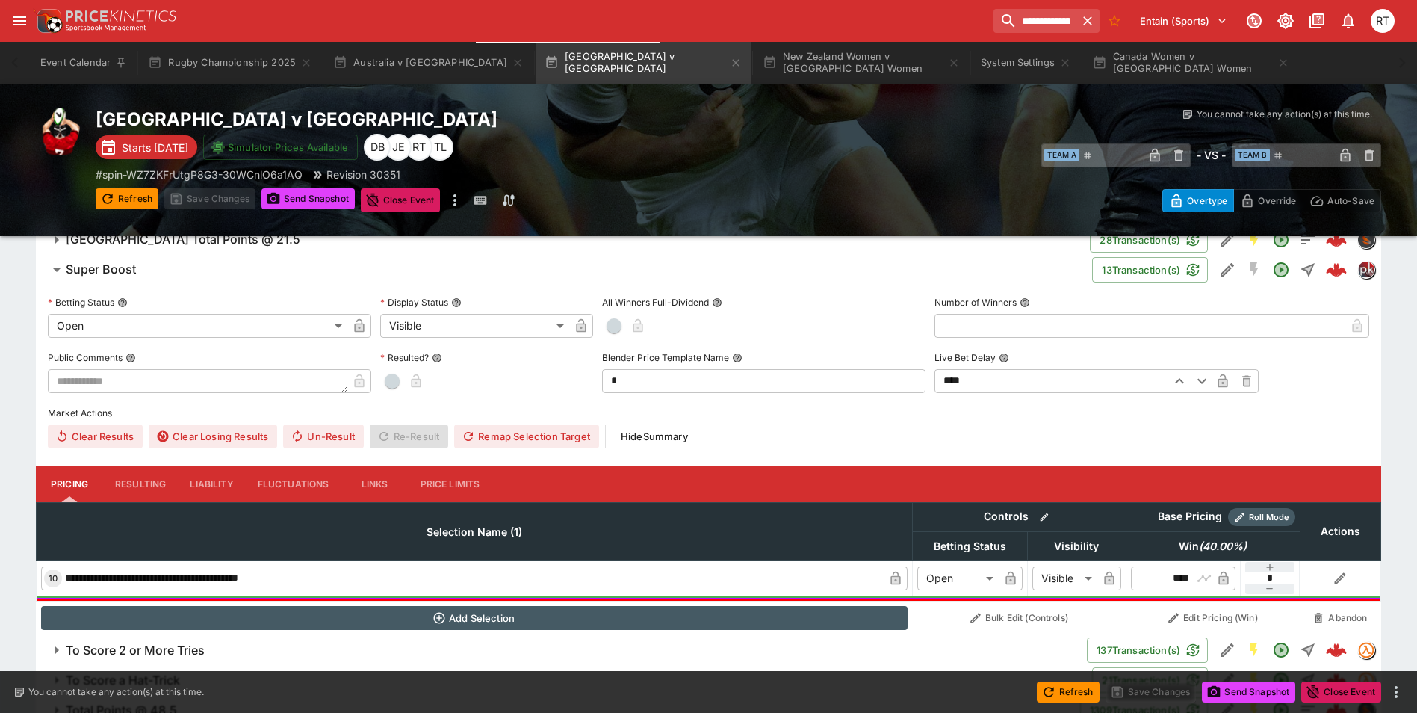
scroll to position [1537, 0]
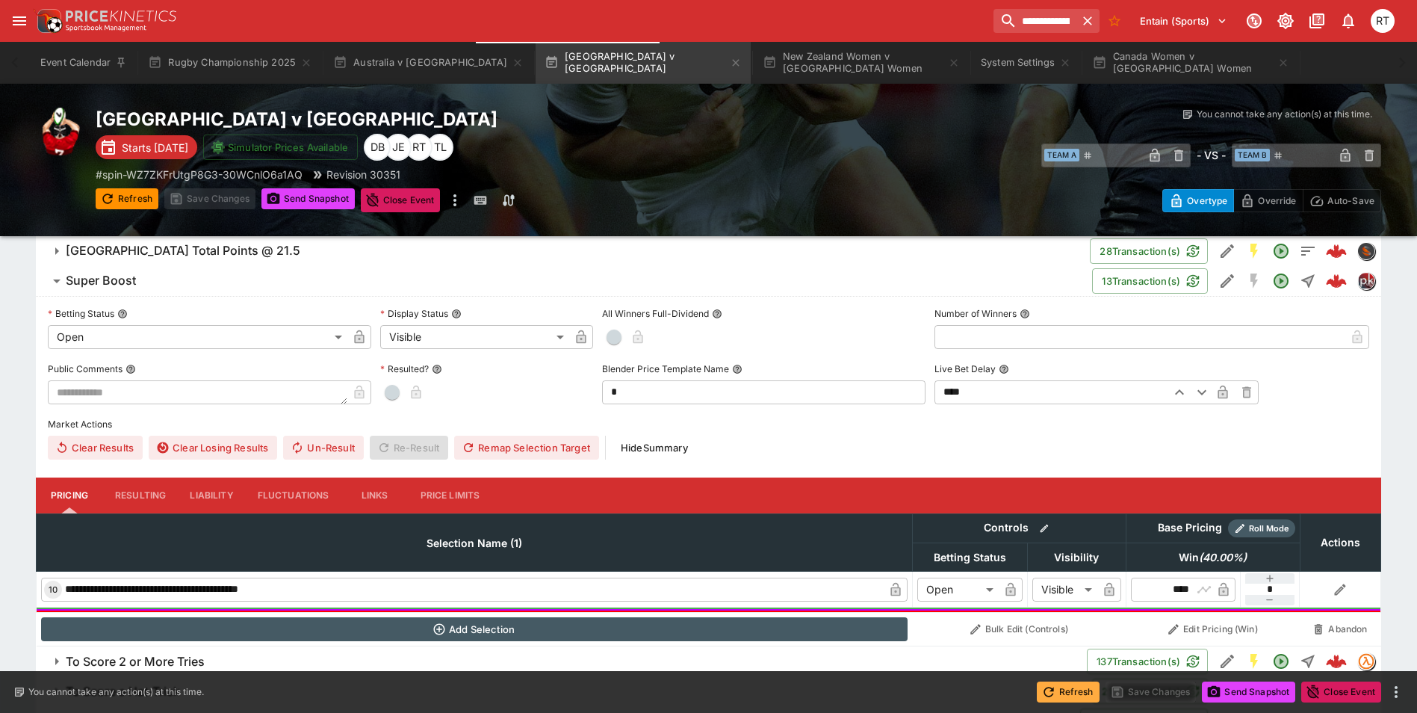
click at [1063, 696] on button "Refresh" at bounding box center [1068, 691] width 63 height 21
click at [222, 492] on button "Liability" at bounding box center [211, 495] width 67 height 36
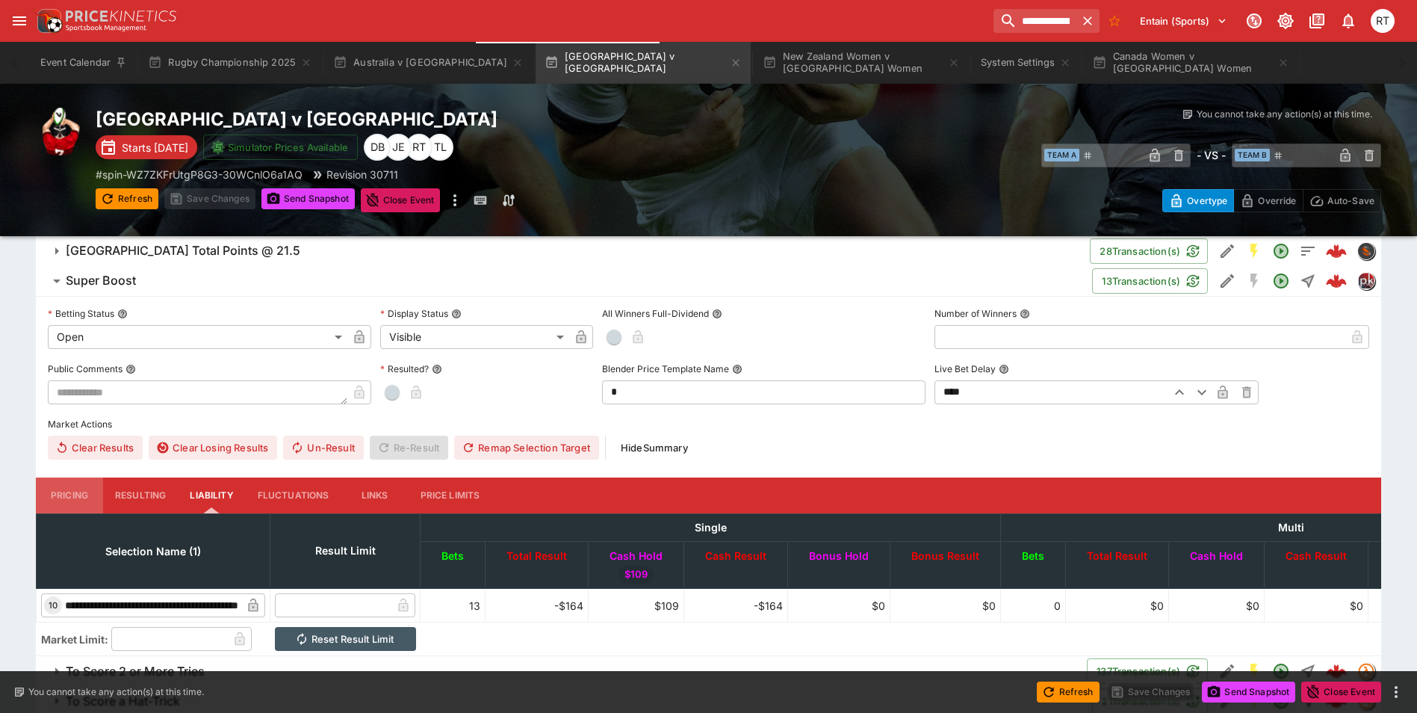
click at [58, 493] on button "Pricing" at bounding box center [69, 495] width 67 height 36
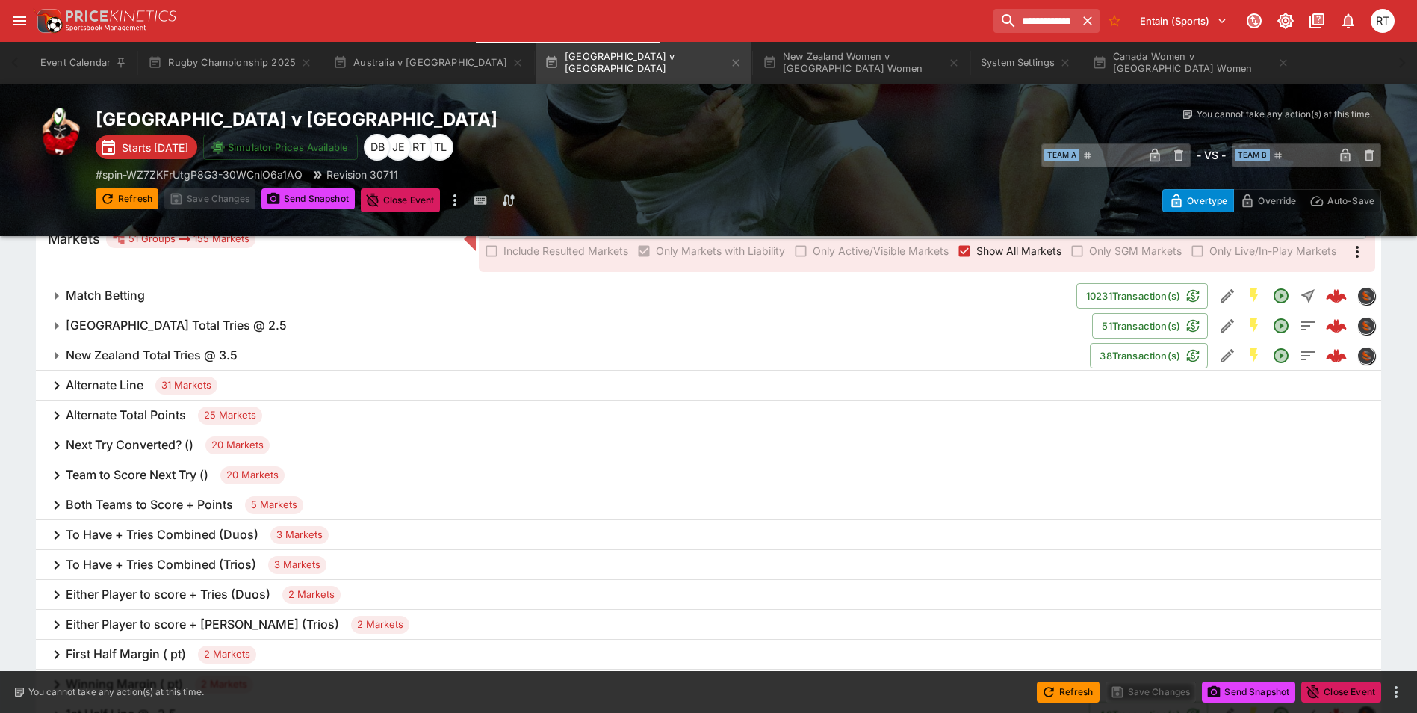
scroll to position [0, 0]
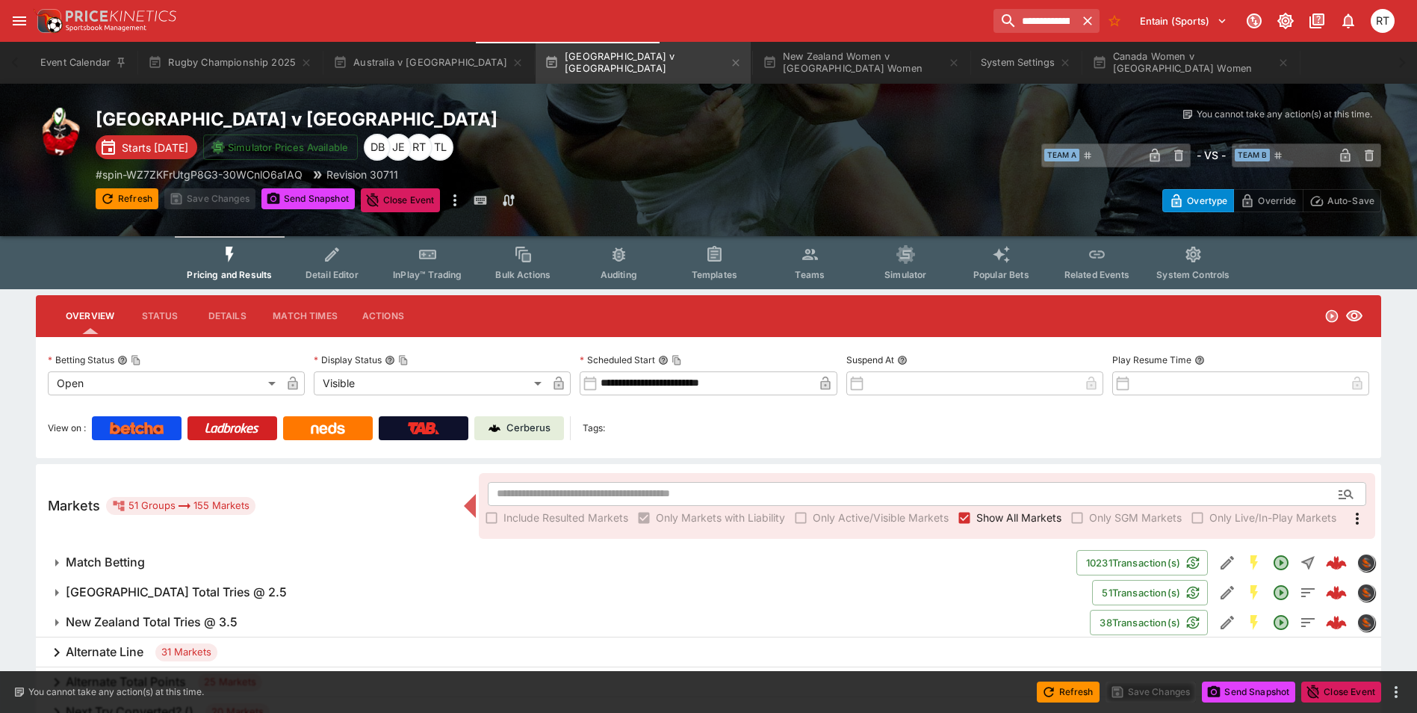
click at [534, 423] on p "Cerberus" at bounding box center [529, 428] width 44 height 15
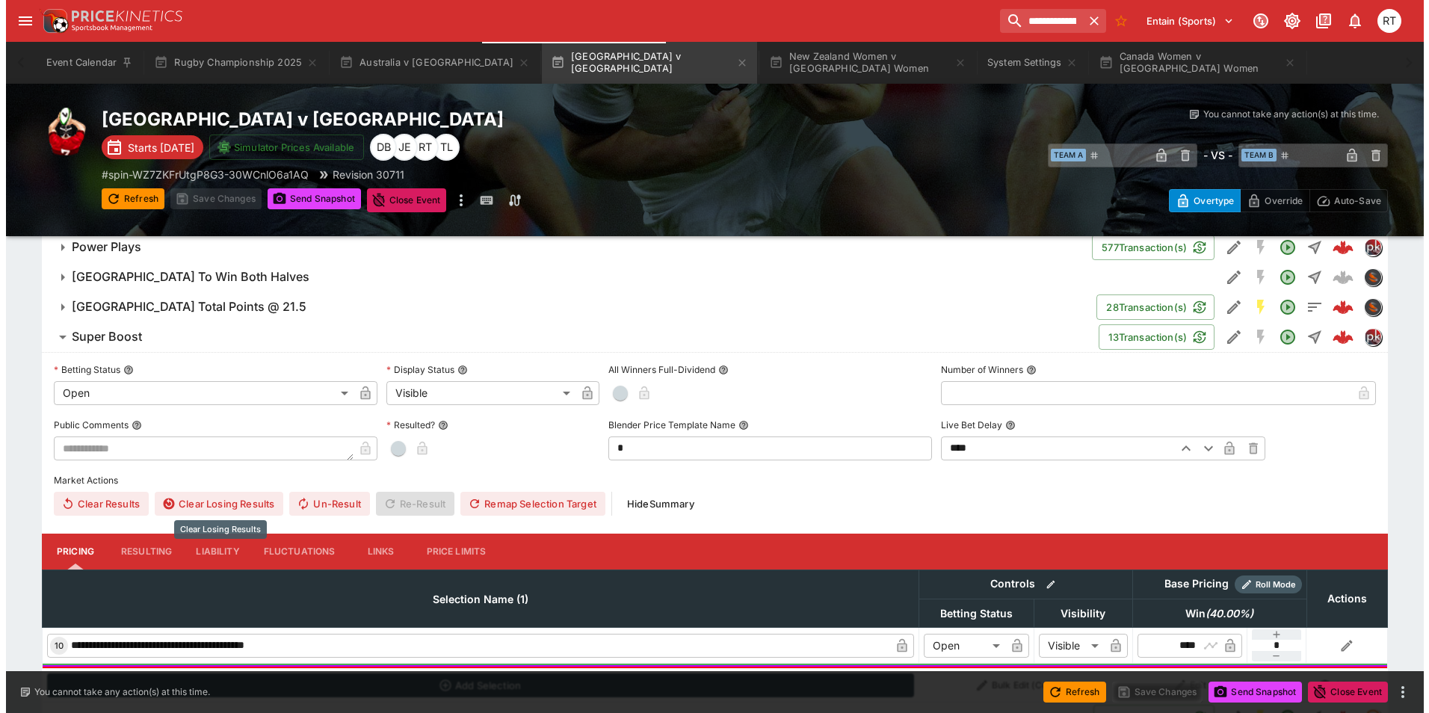
scroll to position [1494, 0]
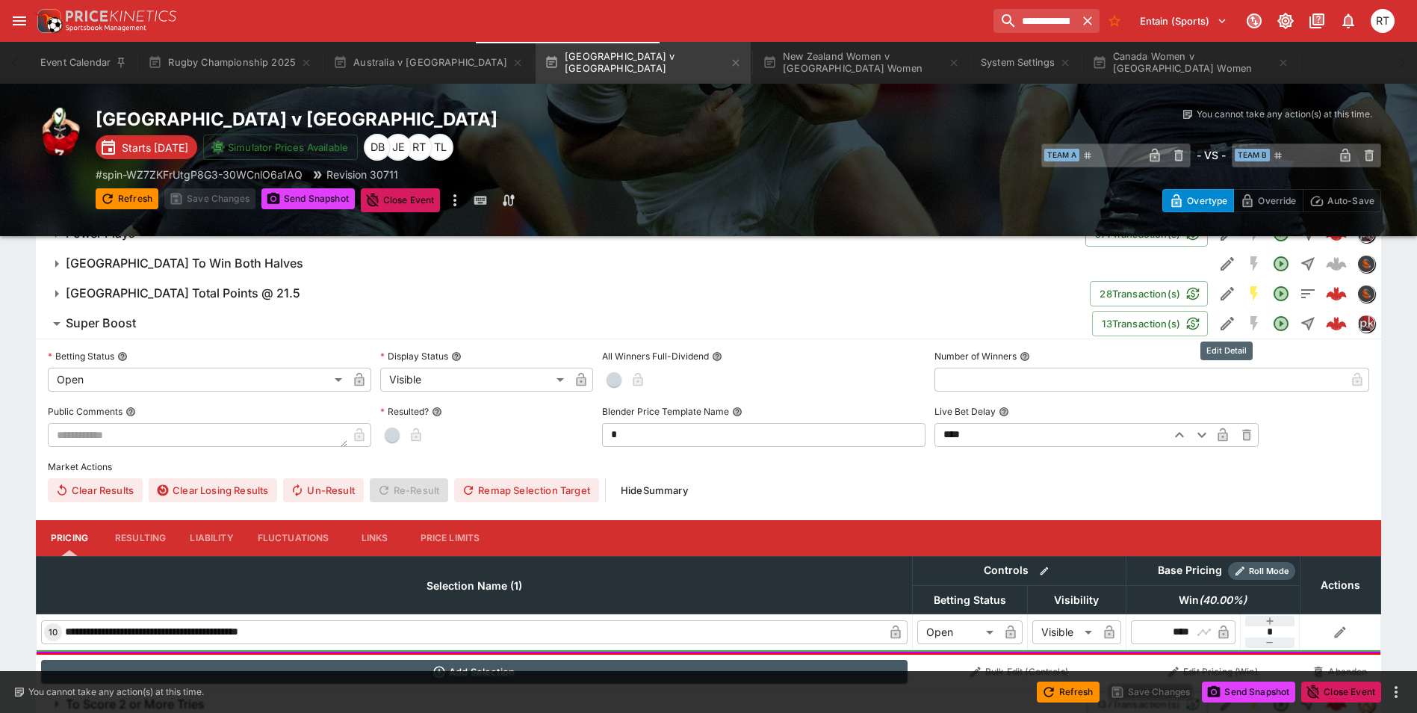
click at [1219, 319] on icon "Edit Detail" at bounding box center [1228, 324] width 18 height 18
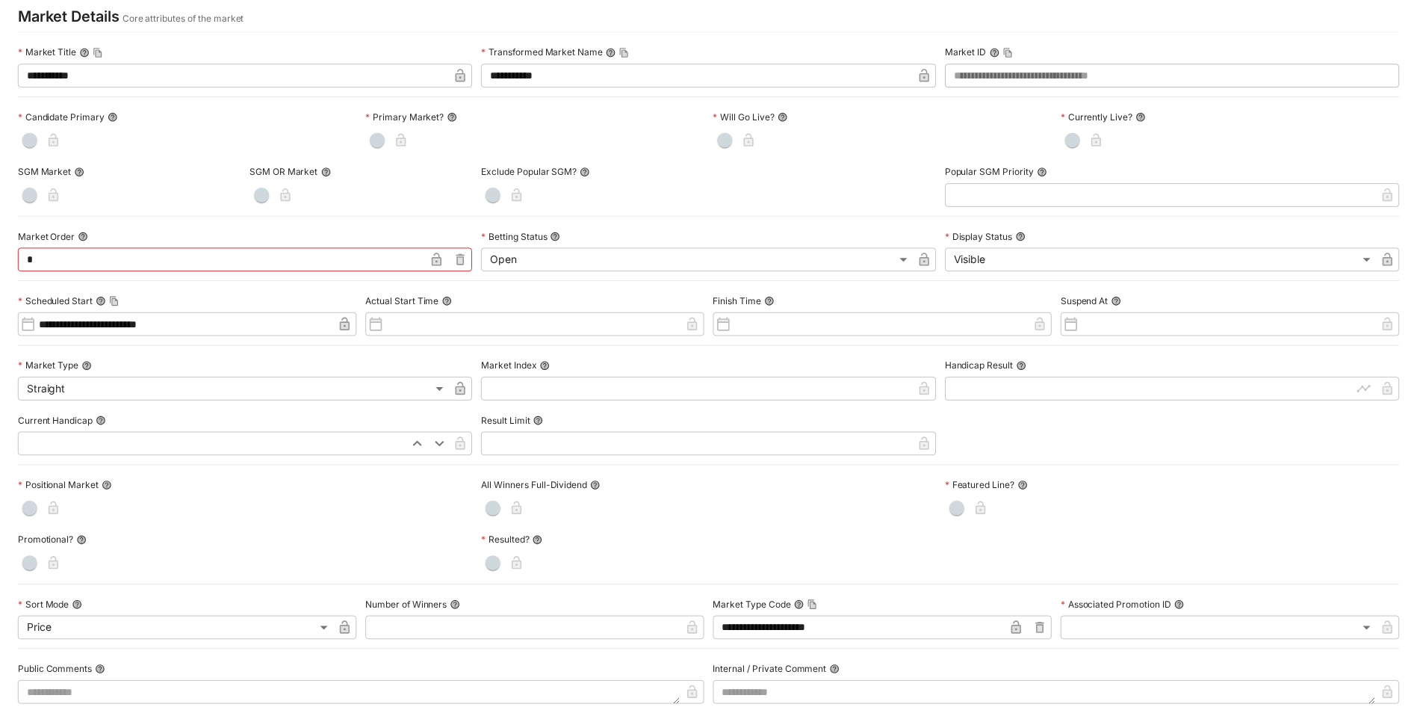
scroll to position [0, 0]
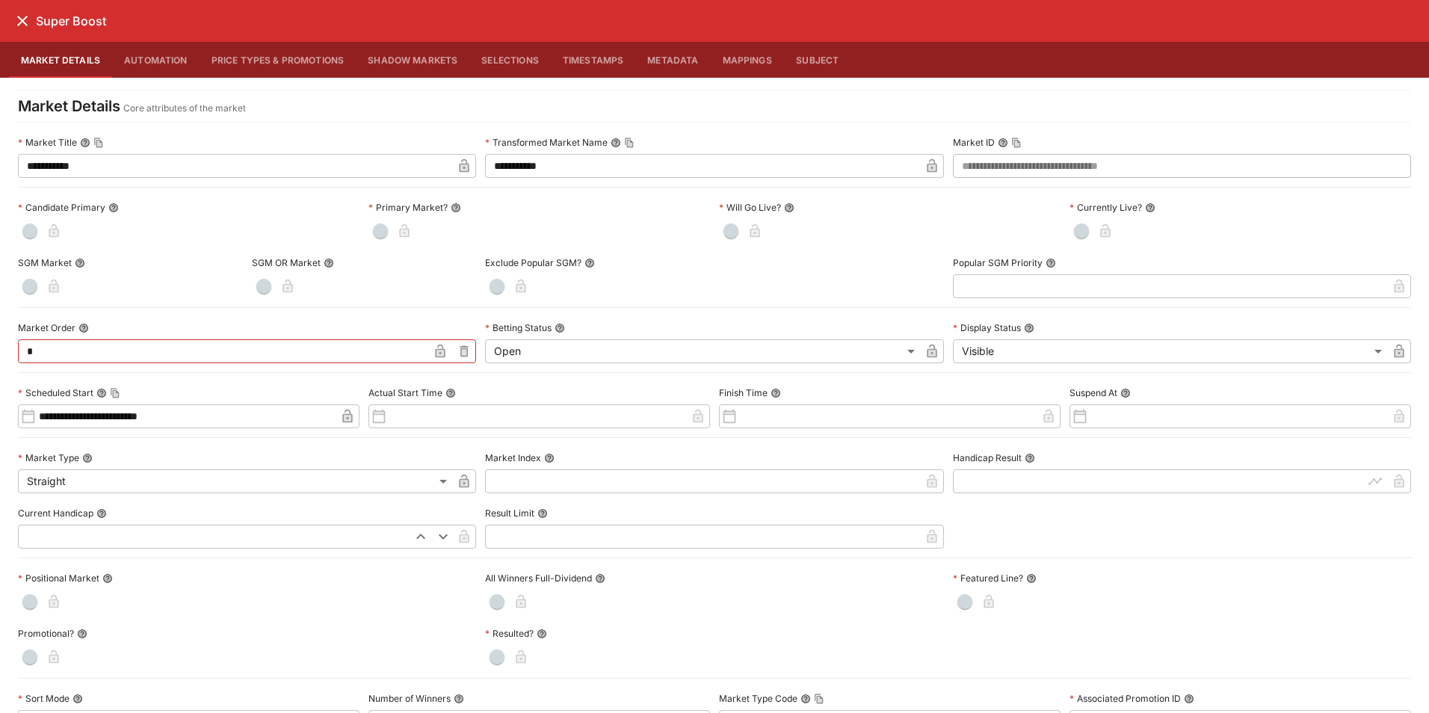
click at [270, 66] on button "Price Types & Promotions" at bounding box center [278, 60] width 157 height 36
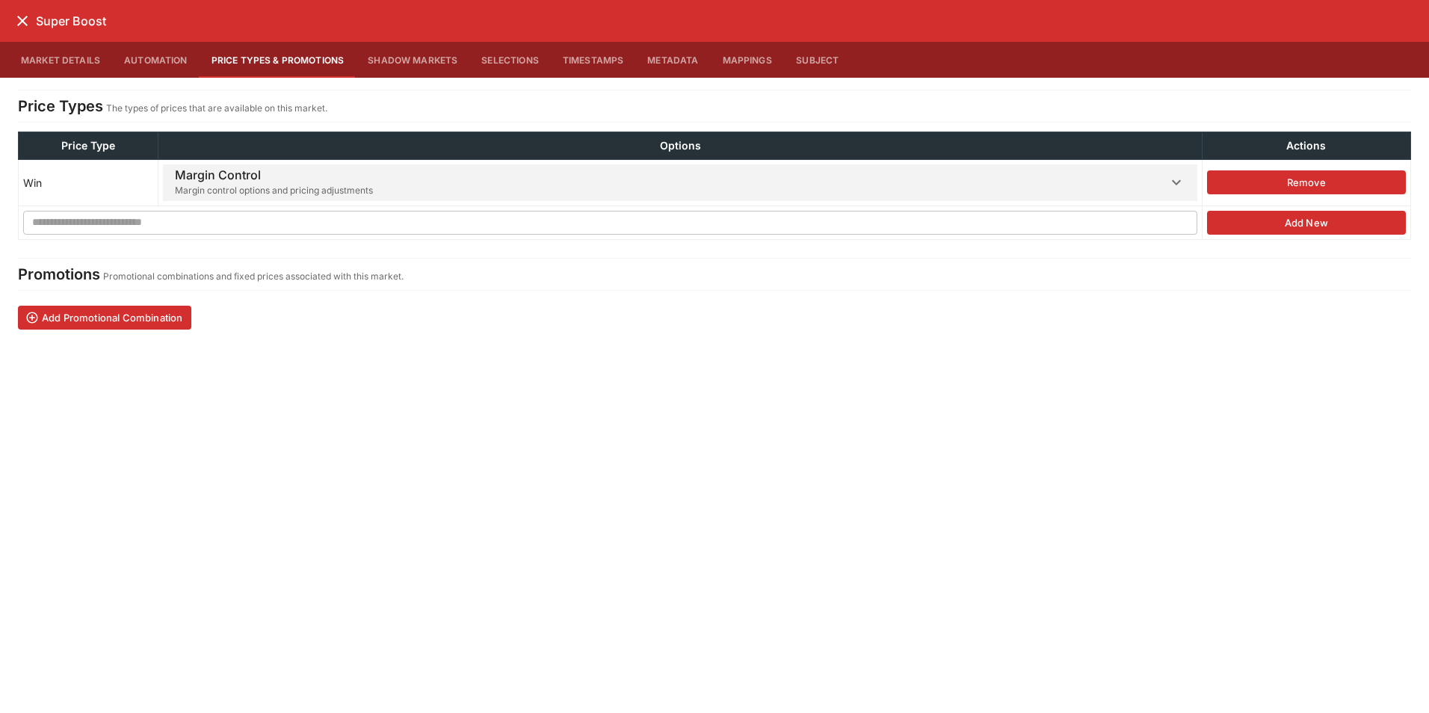
click at [256, 170] on h6 "Margin Control" at bounding box center [274, 175] width 198 height 16
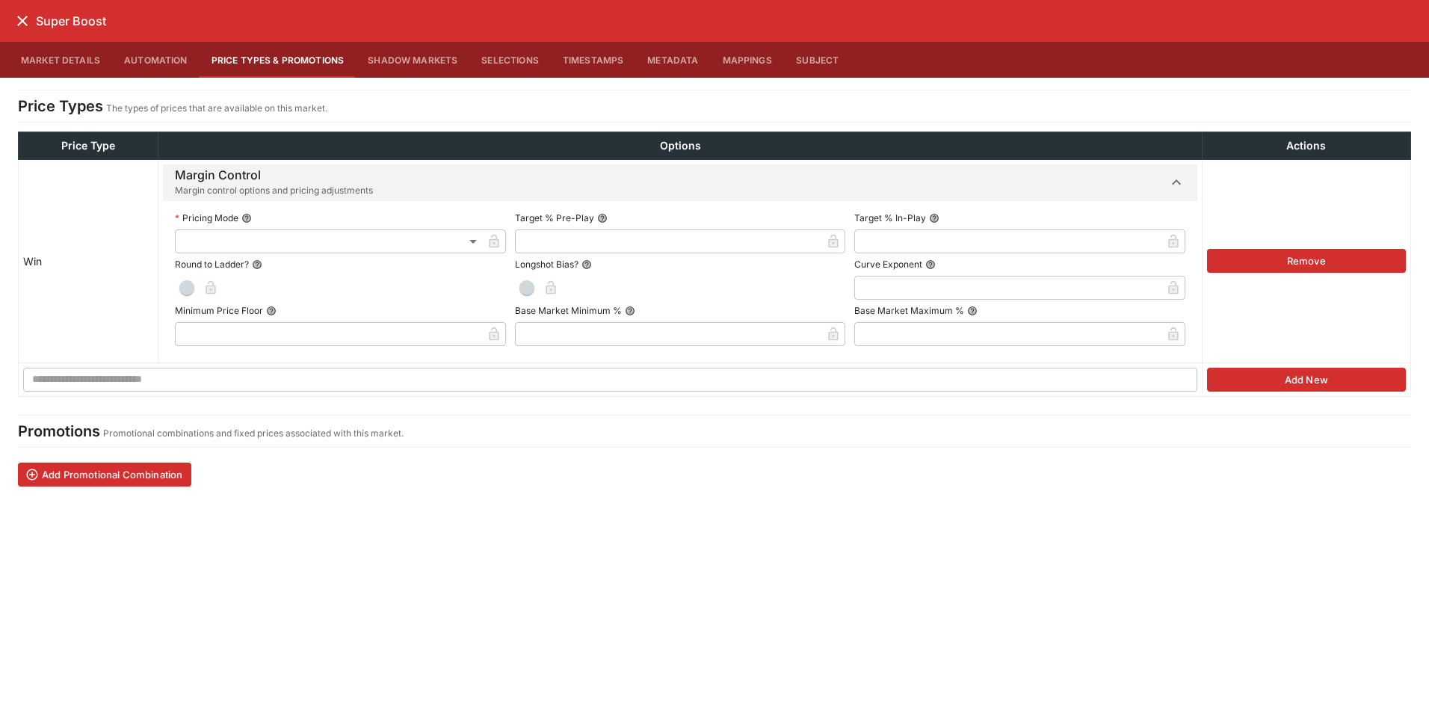
click at [256, 170] on h6 "Margin Control" at bounding box center [274, 175] width 198 height 16
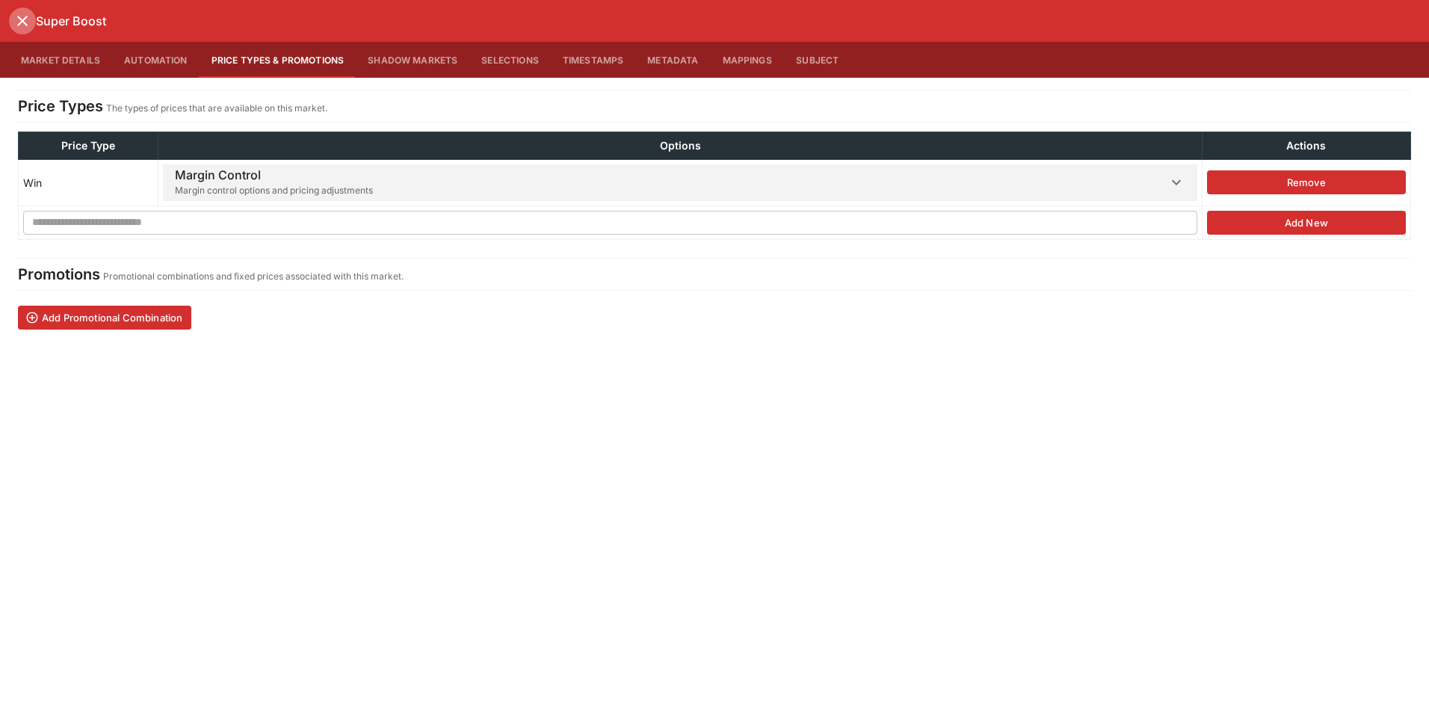
click at [22, 16] on icon "close" at bounding box center [22, 21] width 18 height 18
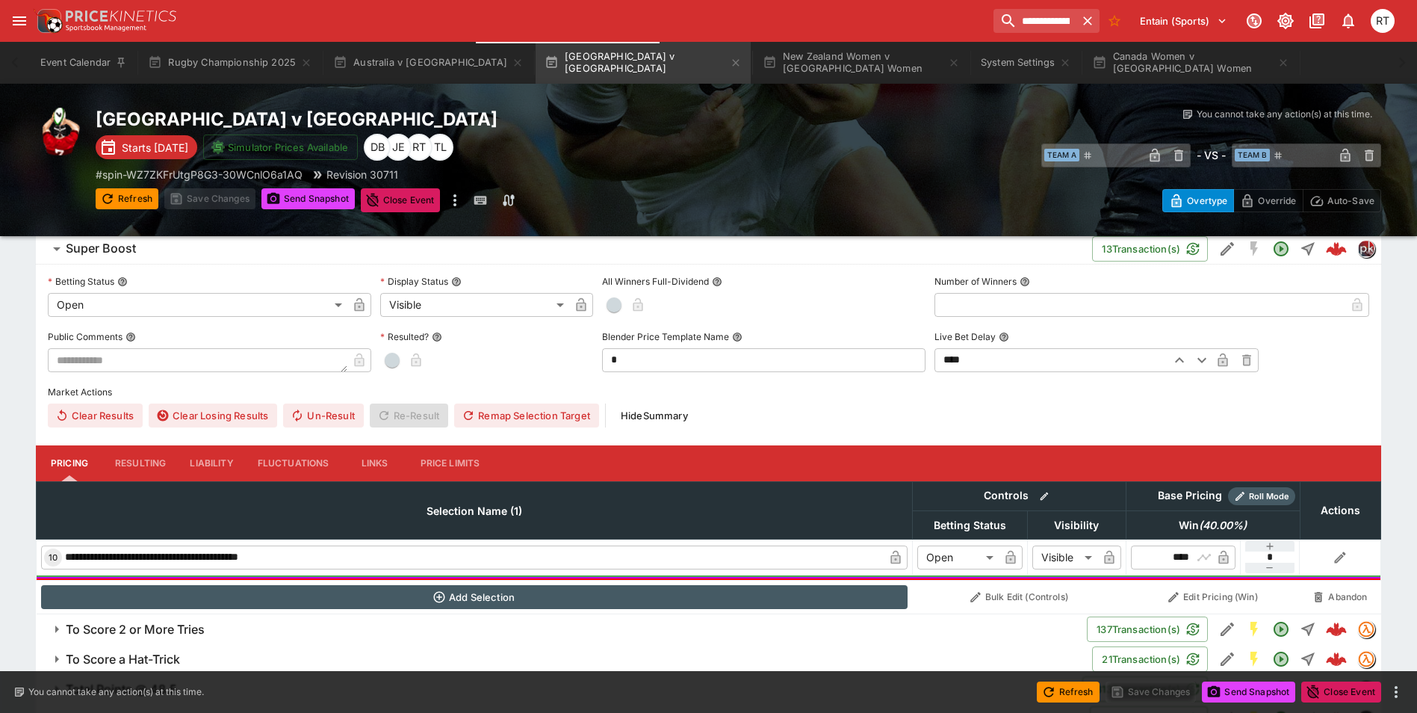
scroll to position [1494, 0]
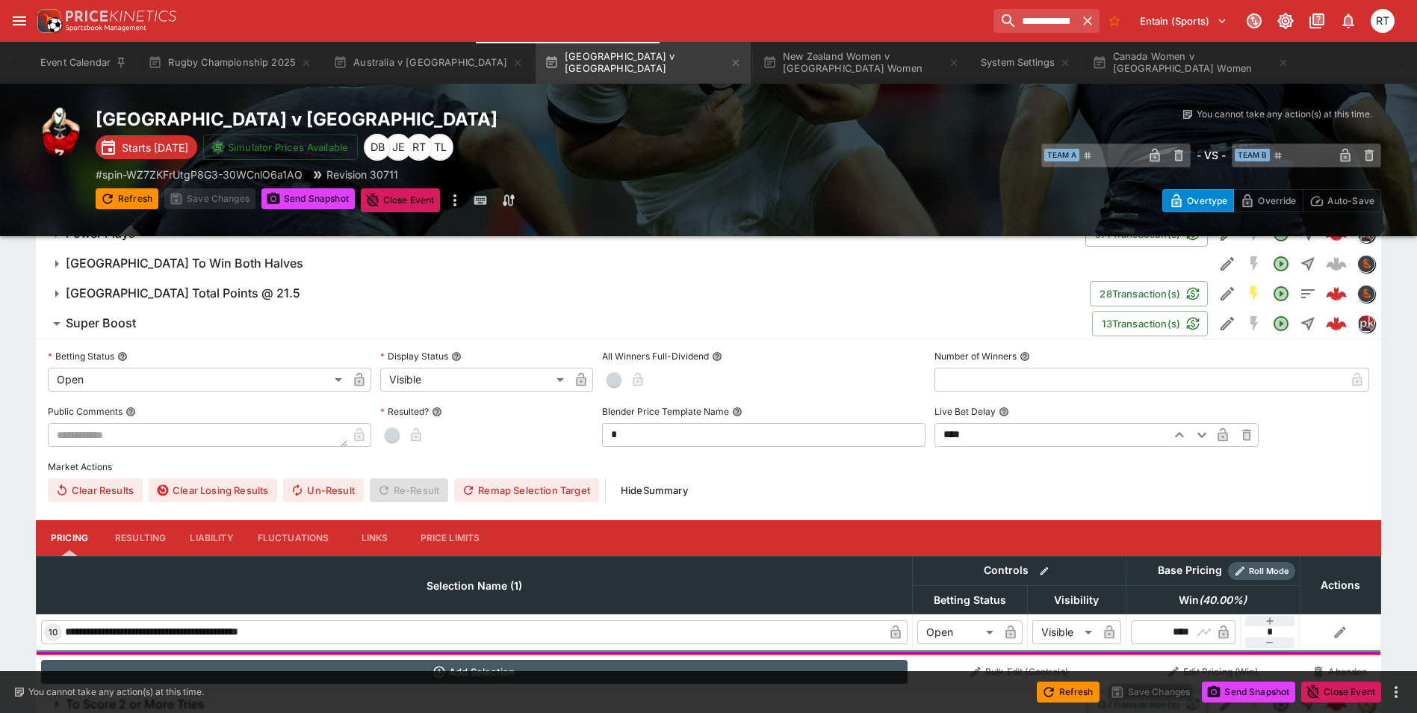
click at [161, 324] on span "Super Boost" at bounding box center [573, 323] width 1015 height 16
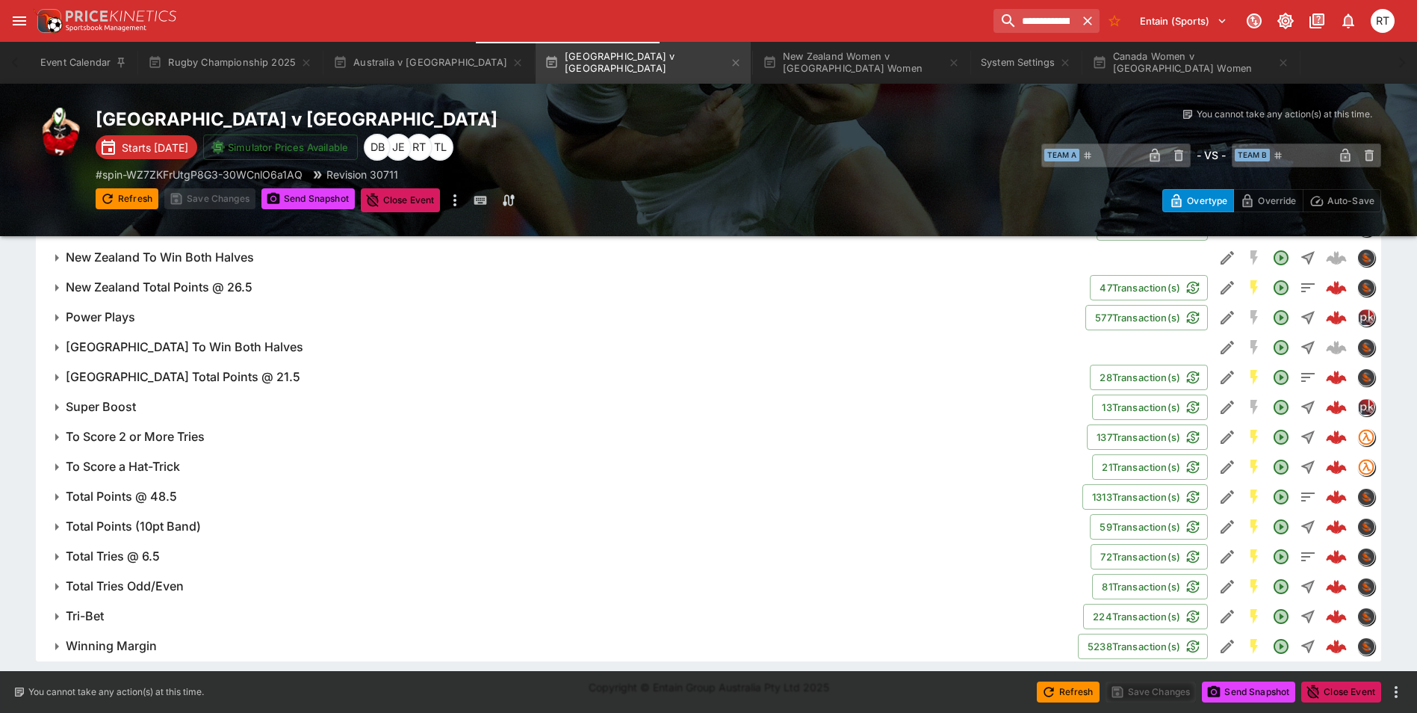
scroll to position [1411, 0]
click at [135, 408] on h6 "Super Boost" at bounding box center [101, 407] width 70 height 16
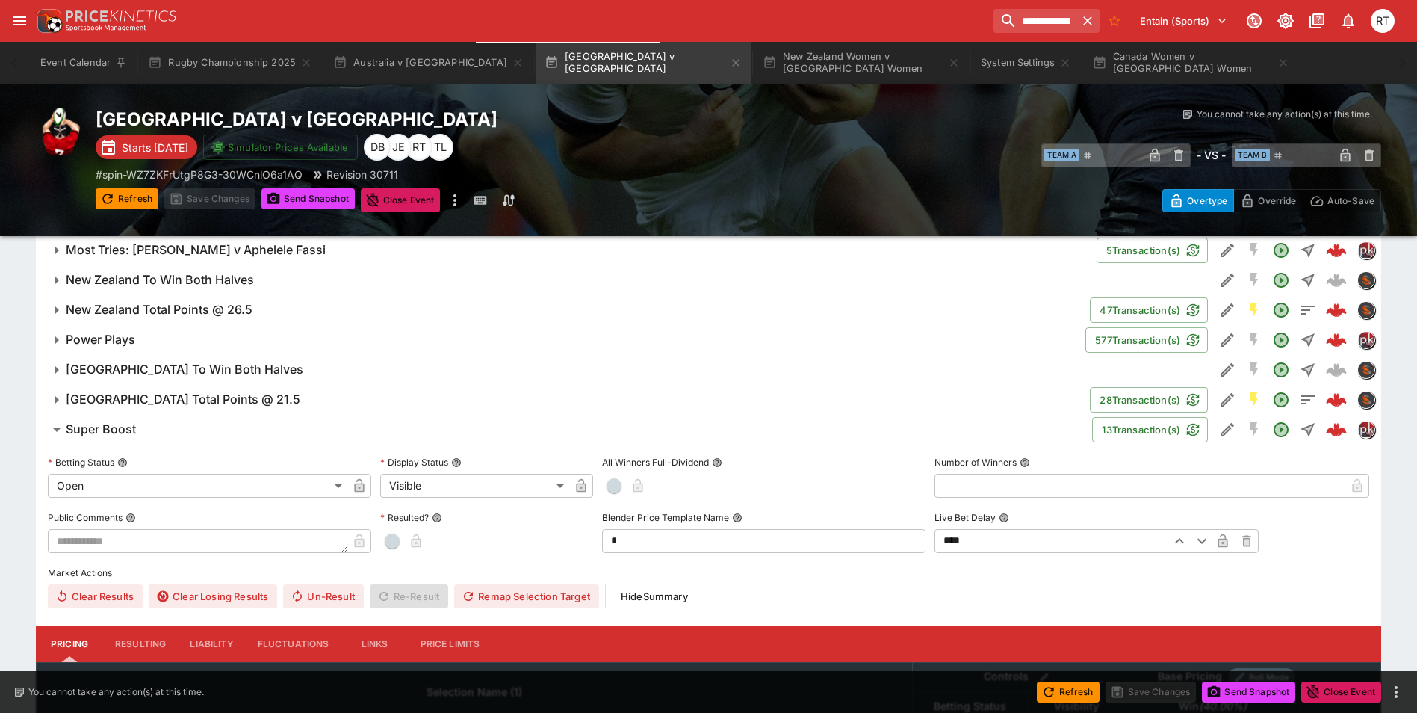
scroll to position [1270, 0]
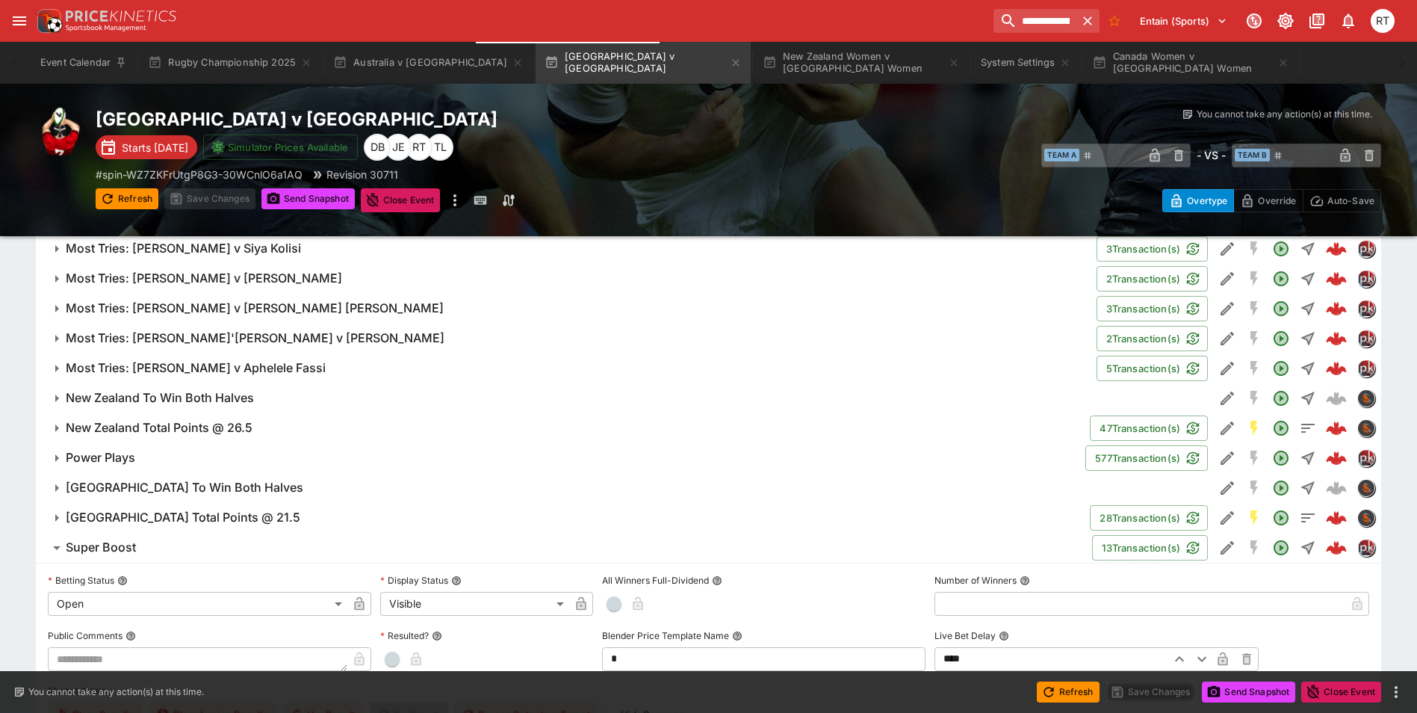
click at [158, 545] on span "Super Boost" at bounding box center [573, 547] width 1015 height 16
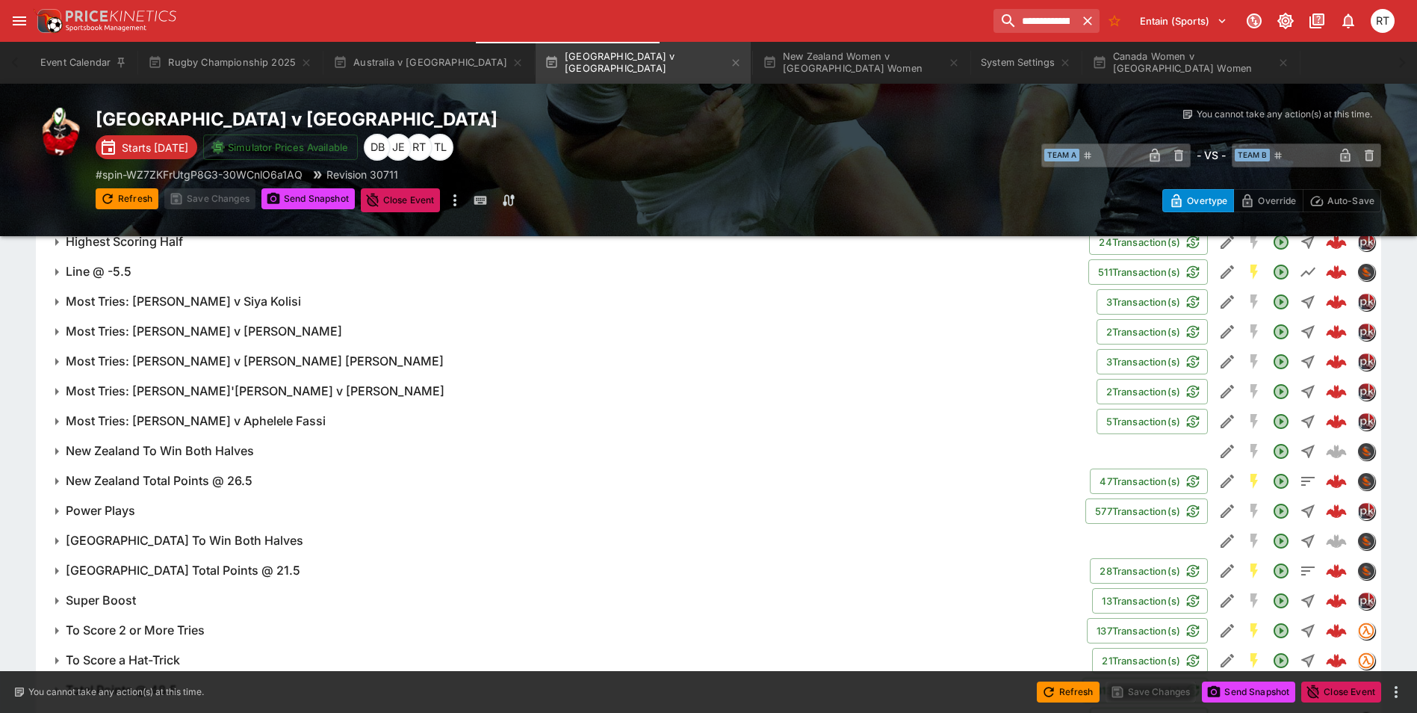
scroll to position [1345, 0]
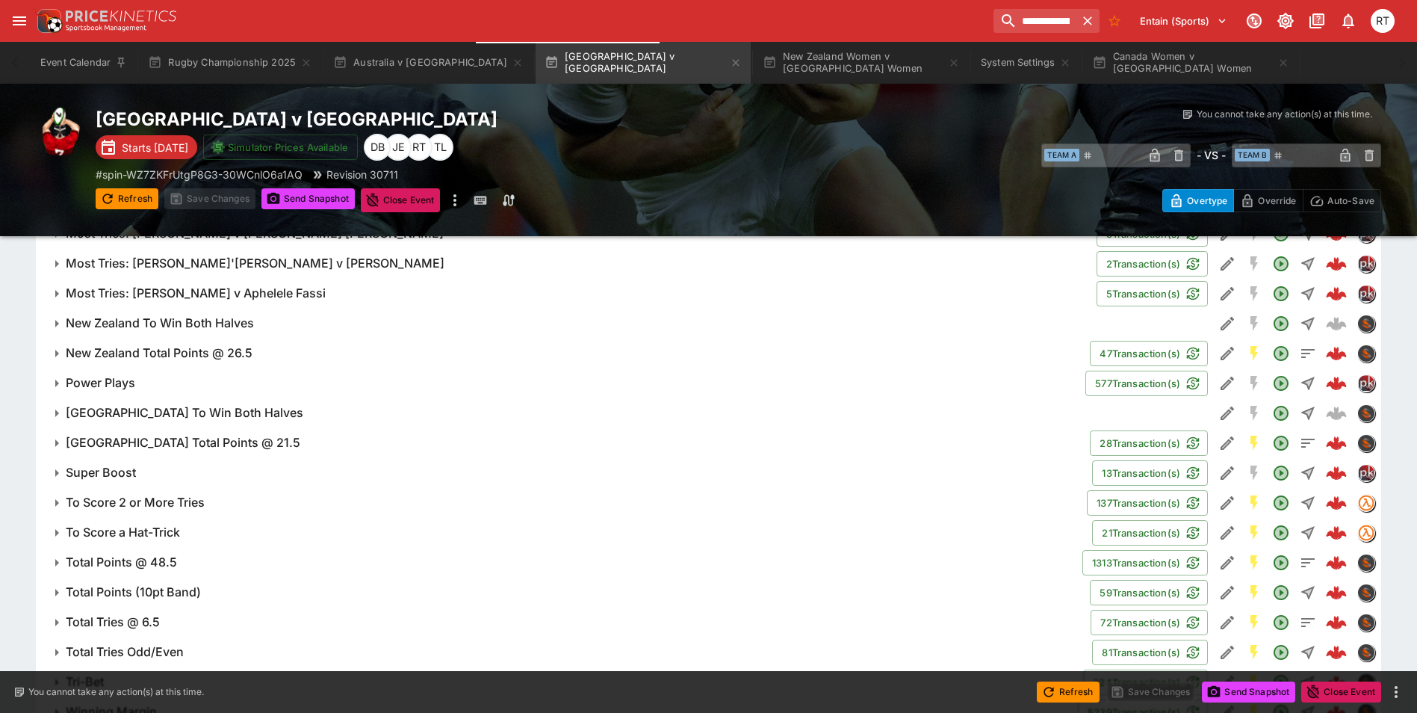
click at [143, 468] on span "Super Boost" at bounding box center [573, 473] width 1015 height 16
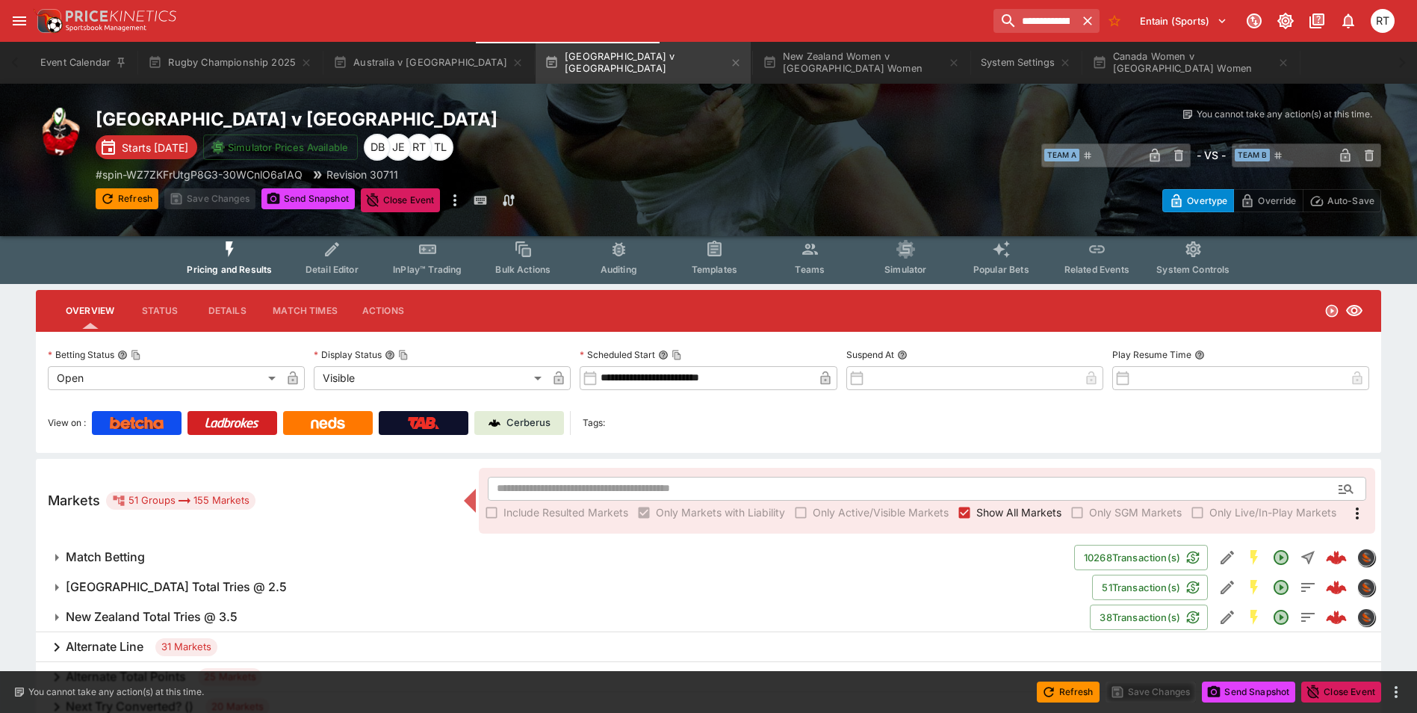
scroll to position [0, 0]
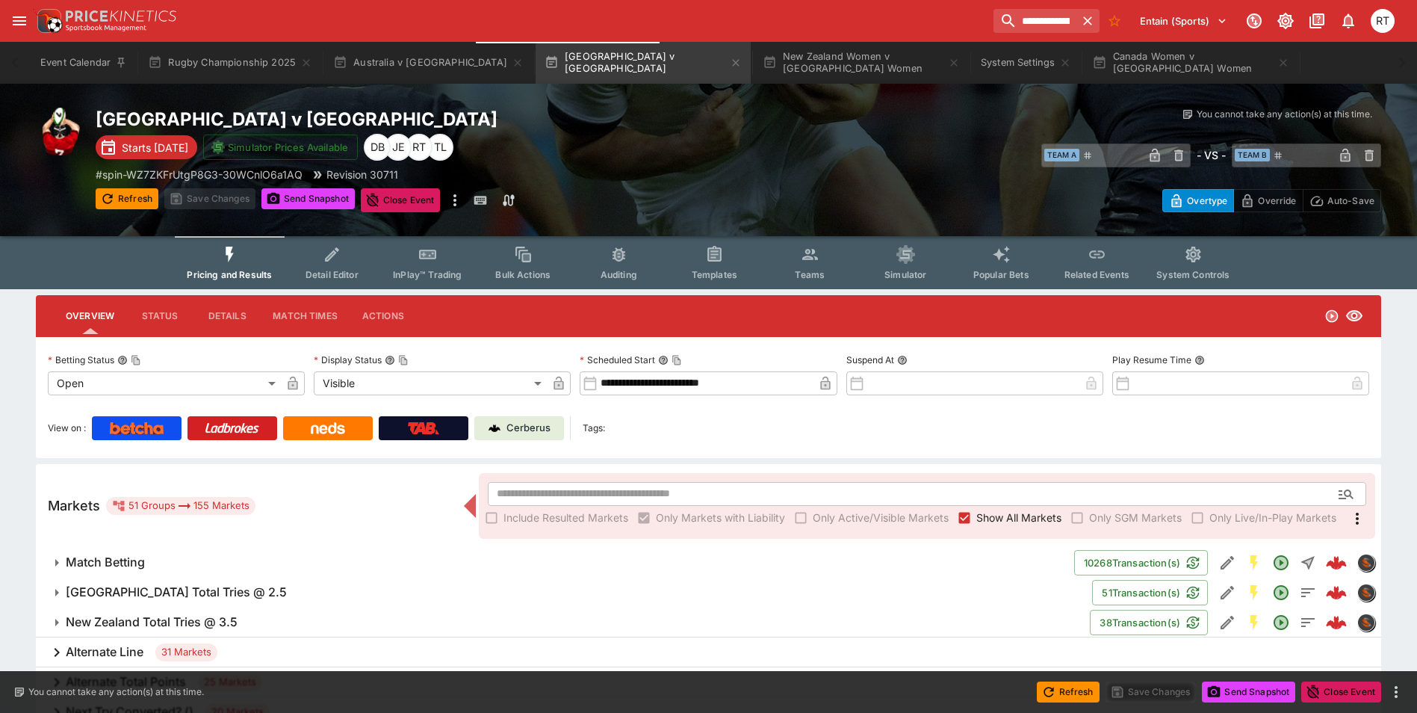
click at [533, 427] on p "Cerberus" at bounding box center [529, 428] width 44 height 15
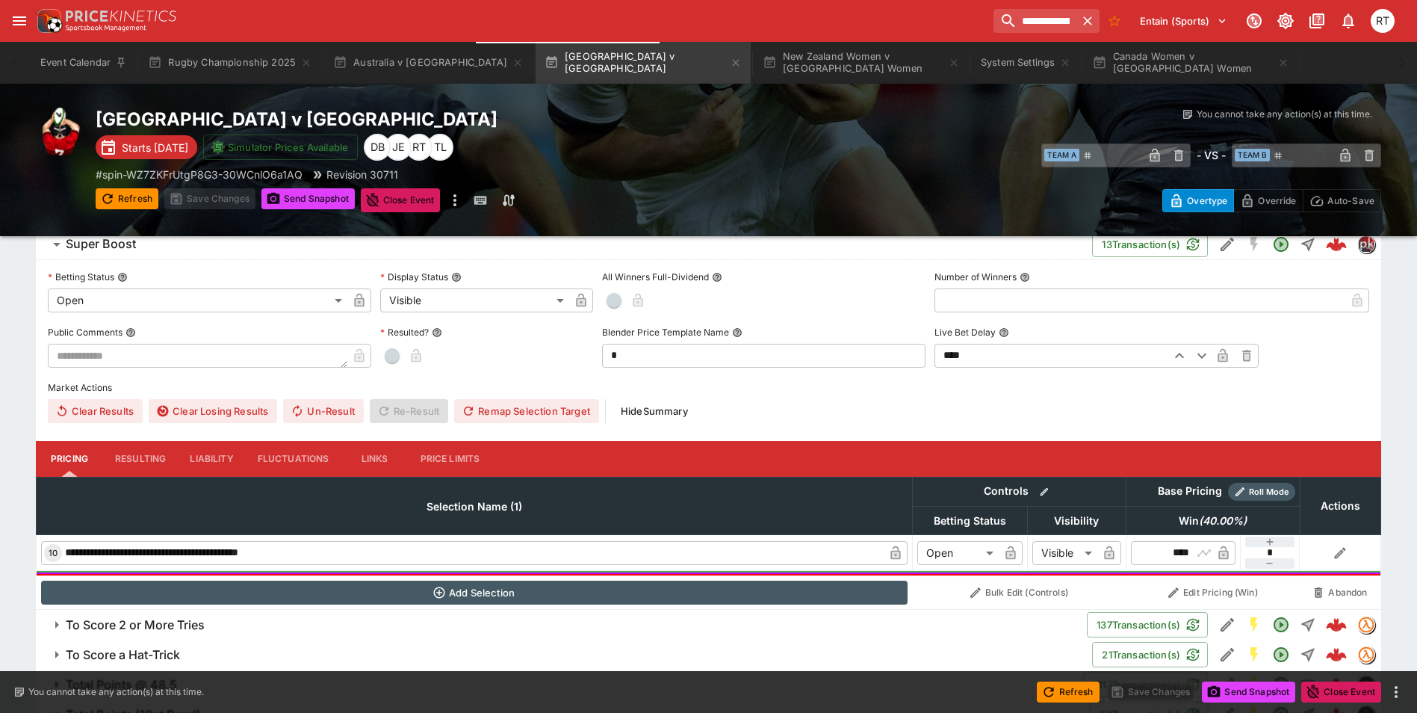
scroll to position [1644, 0]
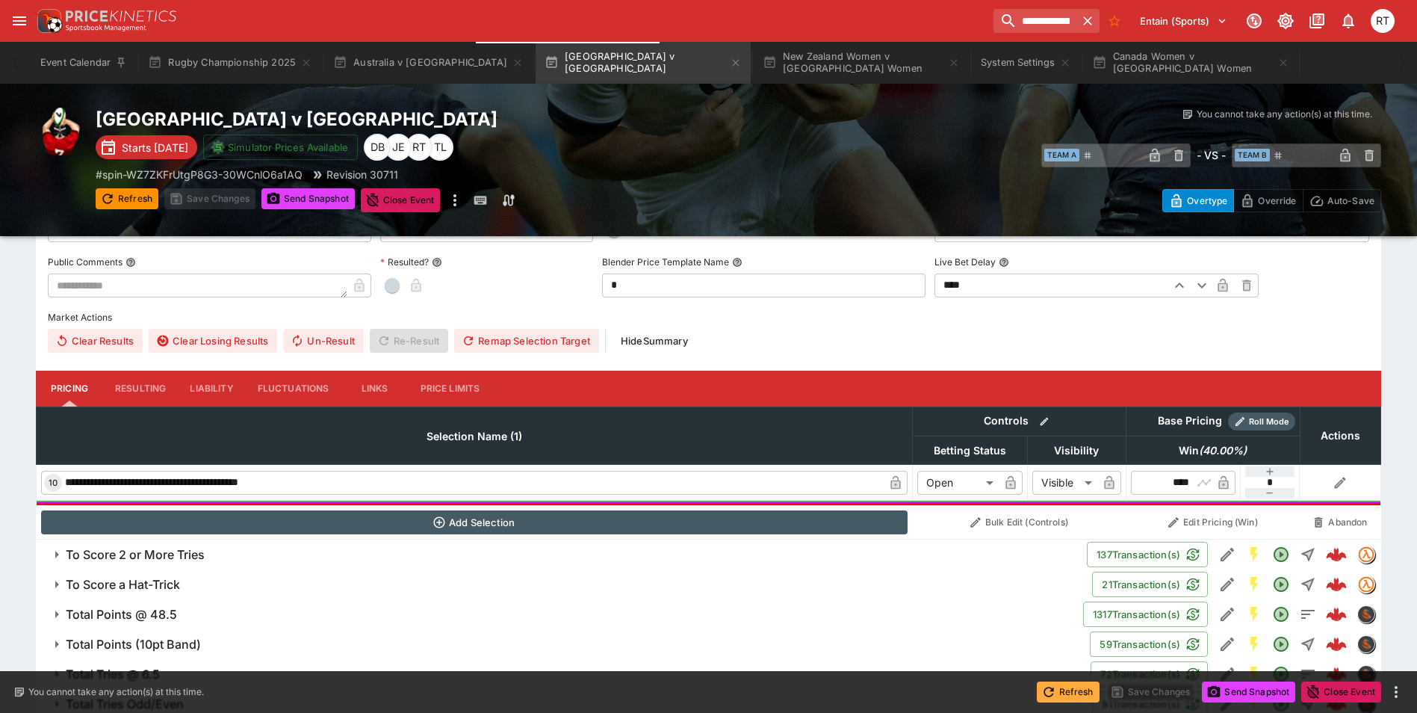
click at [1056, 693] on button "Refresh" at bounding box center [1068, 691] width 63 height 21
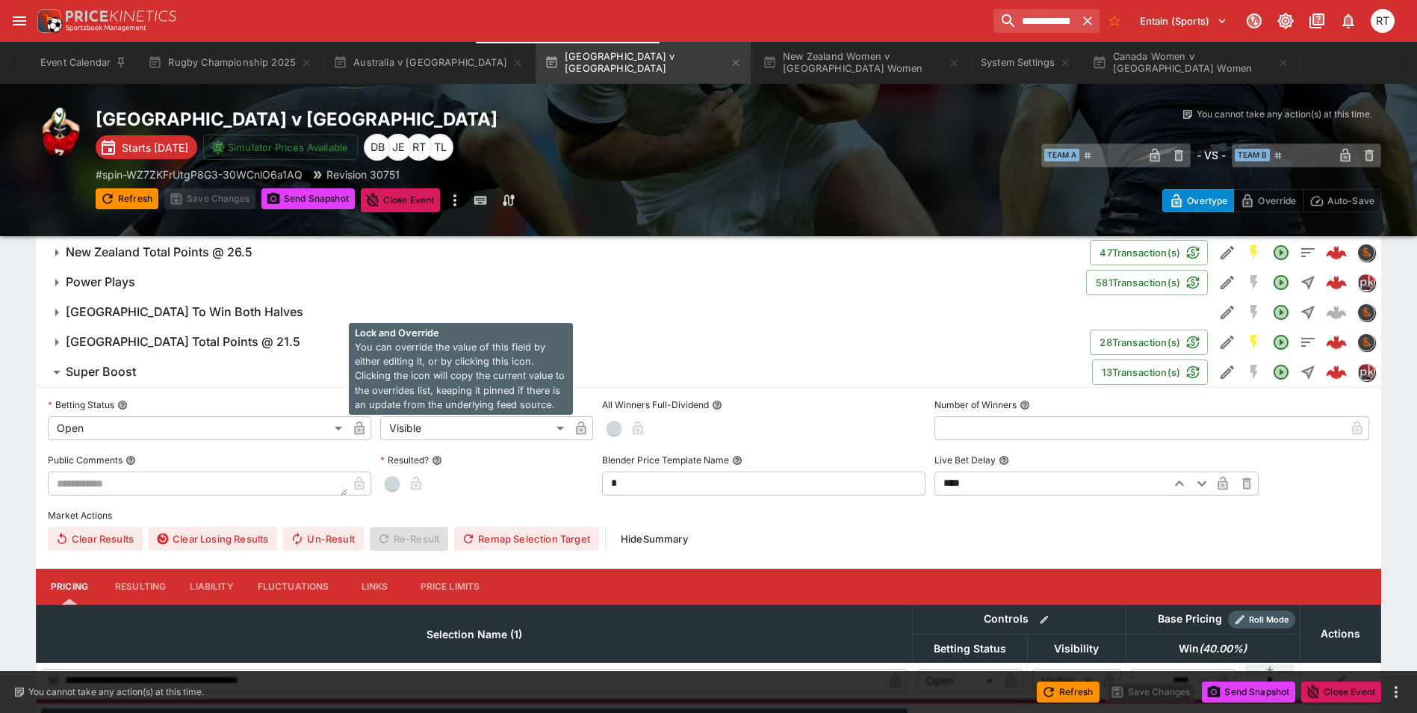
scroll to position [1420, 0]
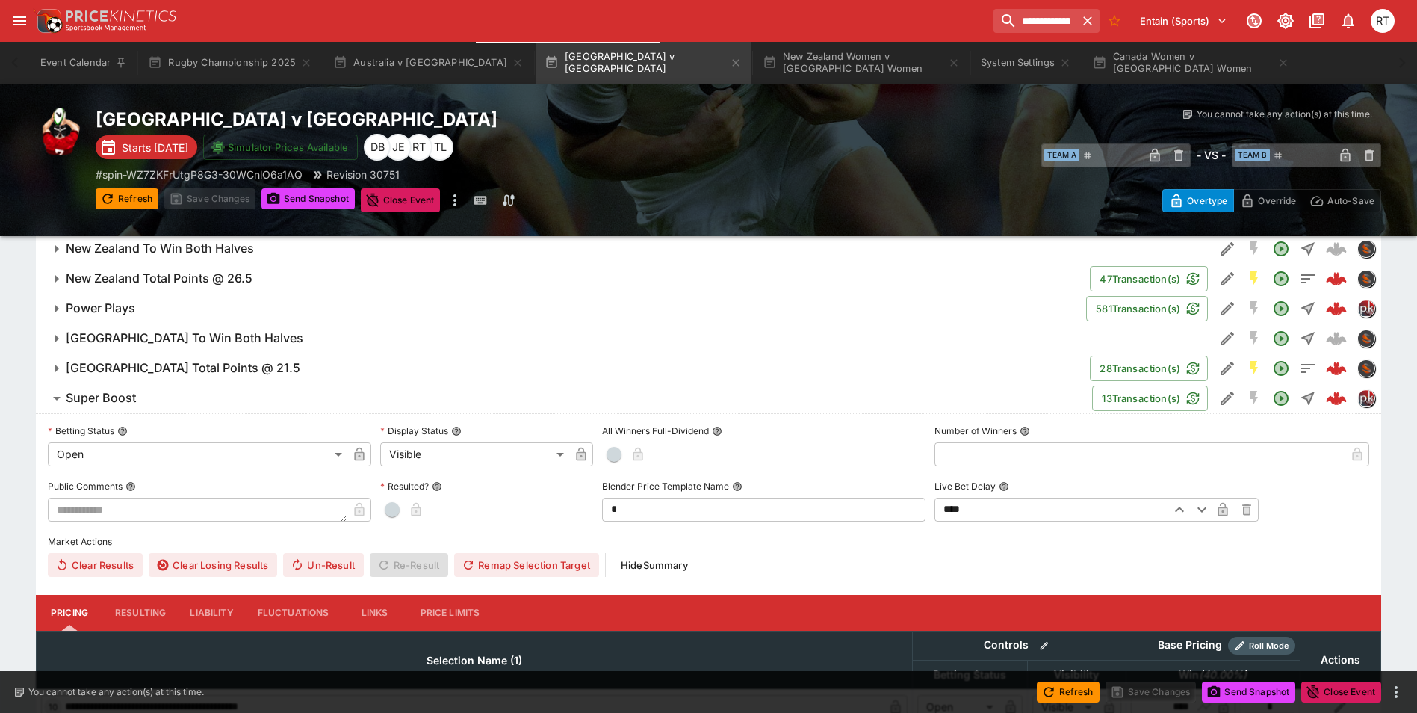
click at [177, 391] on span "Super Boost" at bounding box center [573, 398] width 1015 height 16
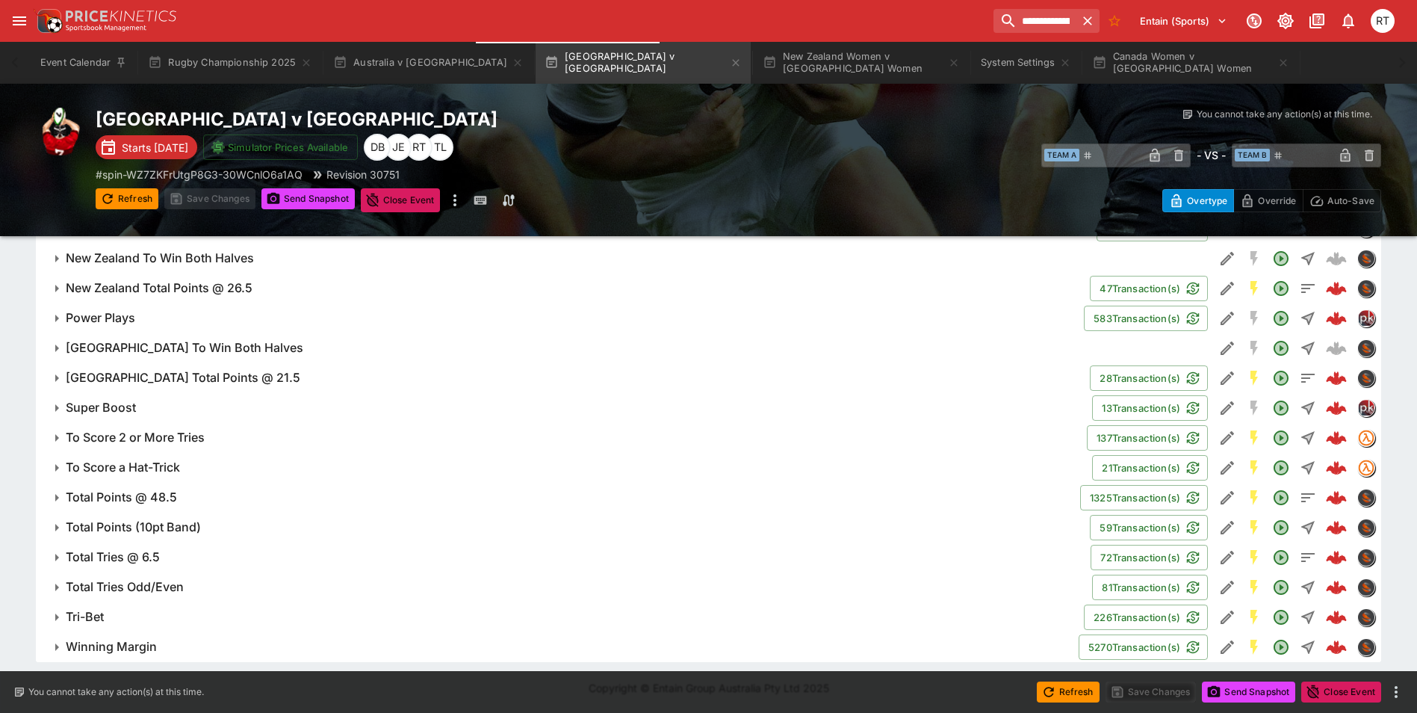
scroll to position [1411, 0]
click at [139, 405] on span "Super Boost" at bounding box center [573, 407] width 1015 height 16
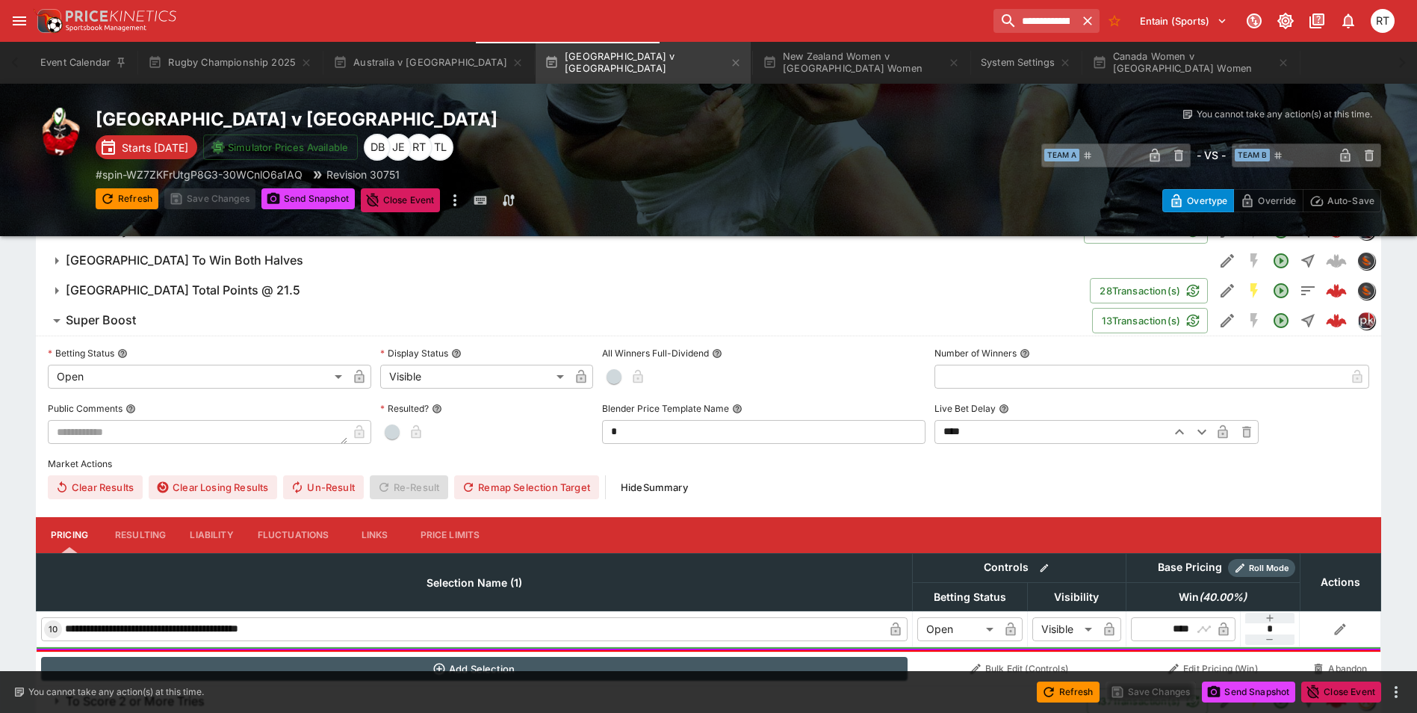
scroll to position [1560, 0]
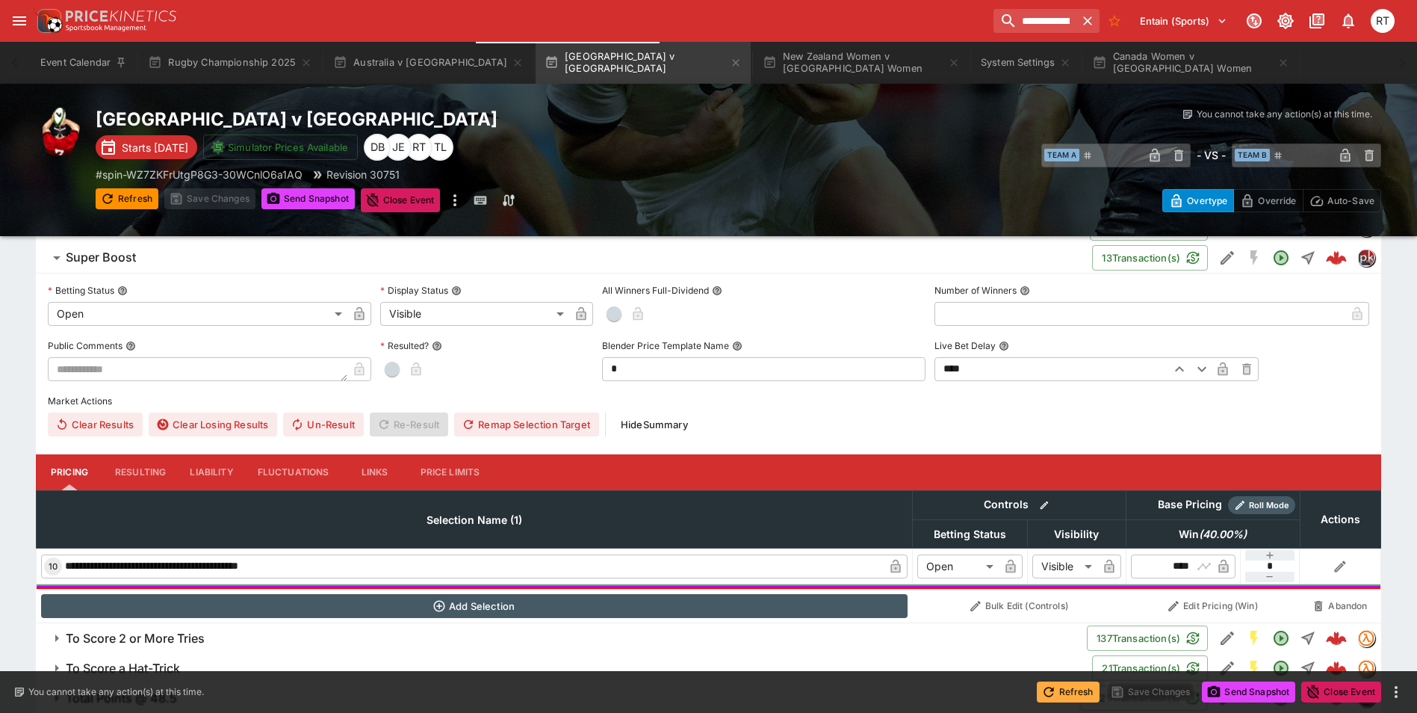
click at [1058, 690] on button "Refresh" at bounding box center [1068, 691] width 63 height 21
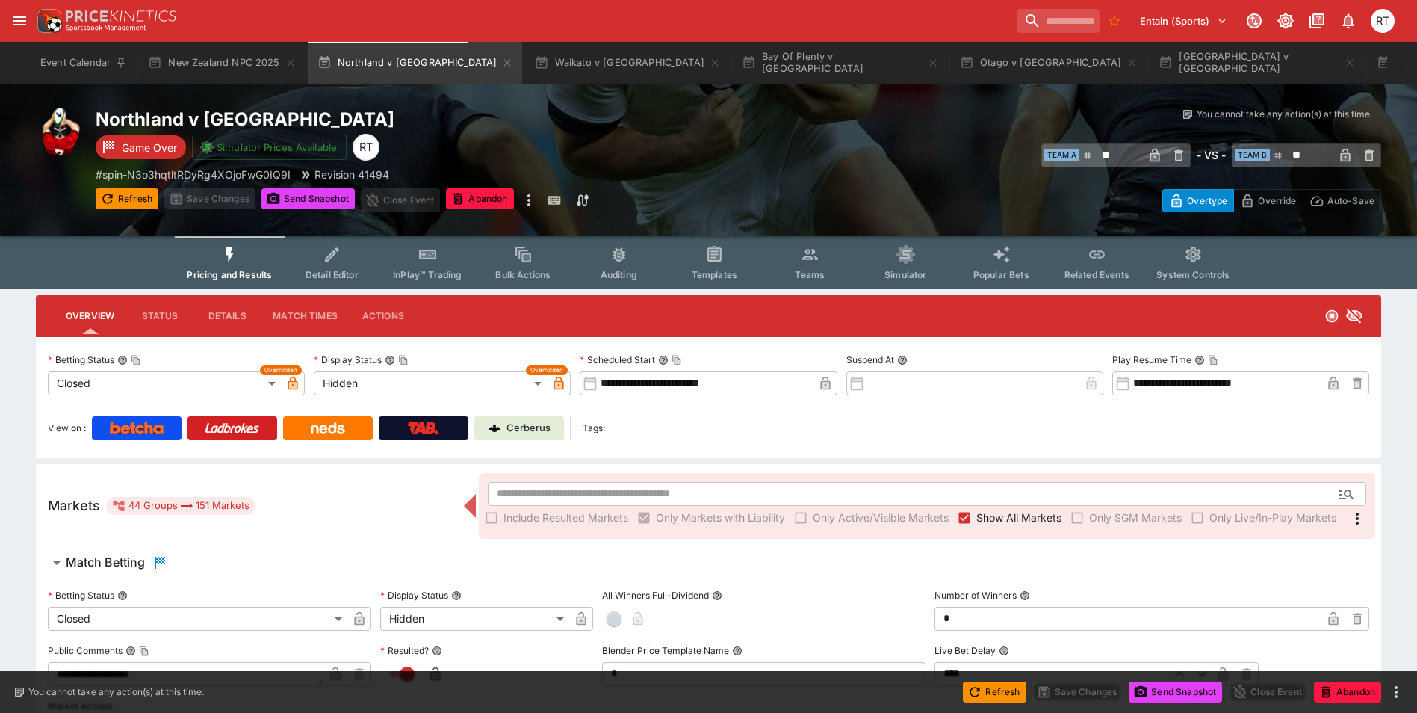
type input "**********"
type input "******"
type input "**********"
